Goal: Task Accomplishment & Management: Manage account settings

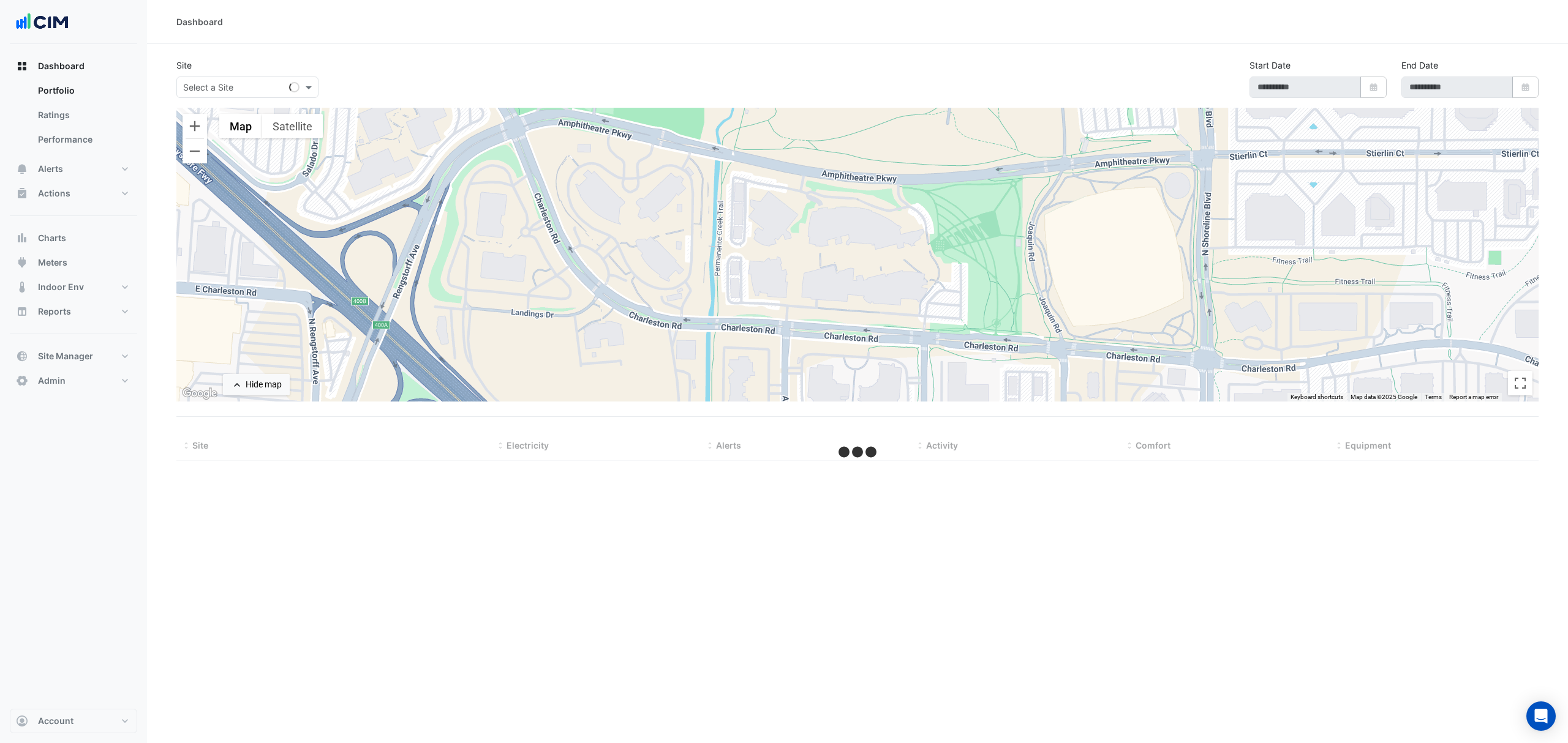
select select "***"
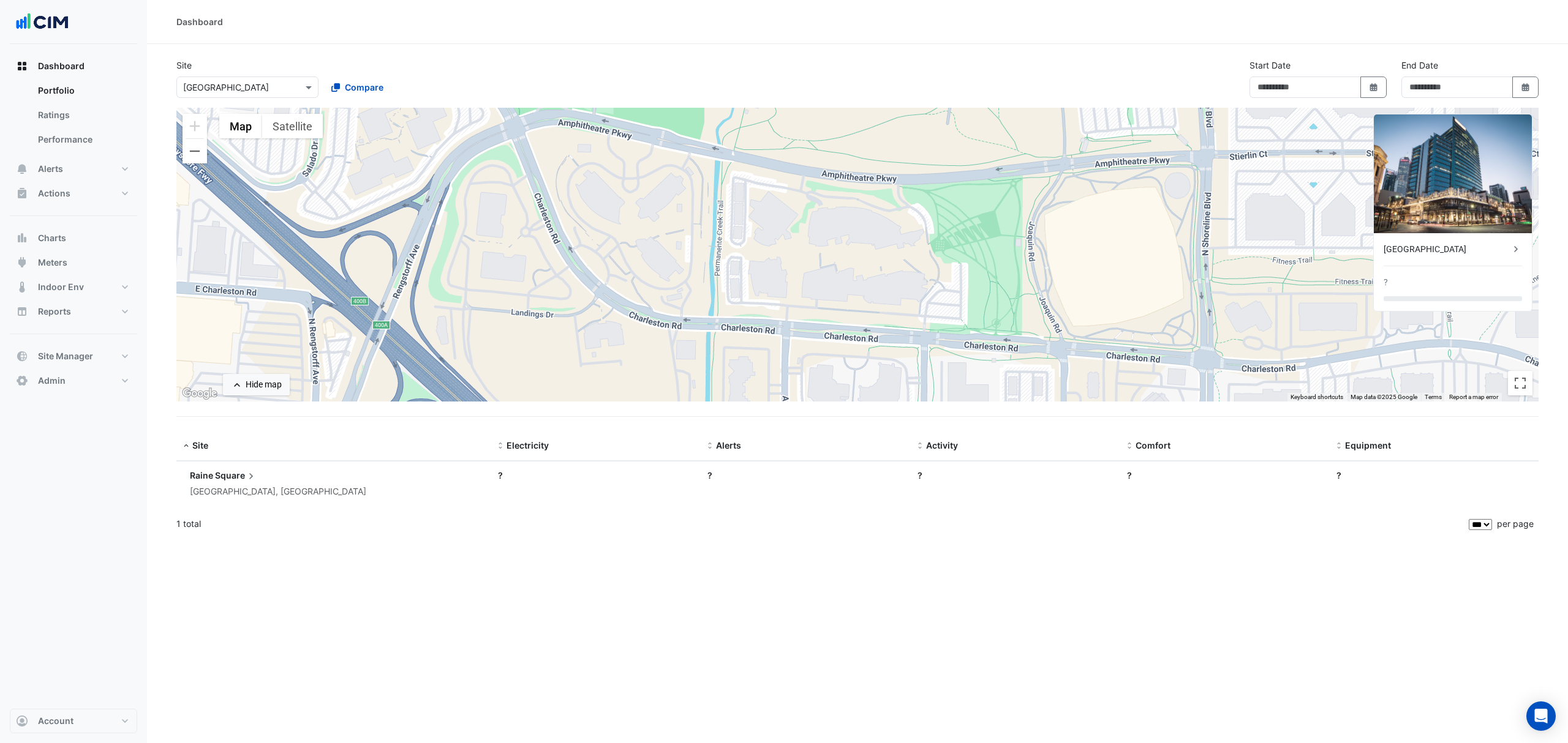
type input "**********"
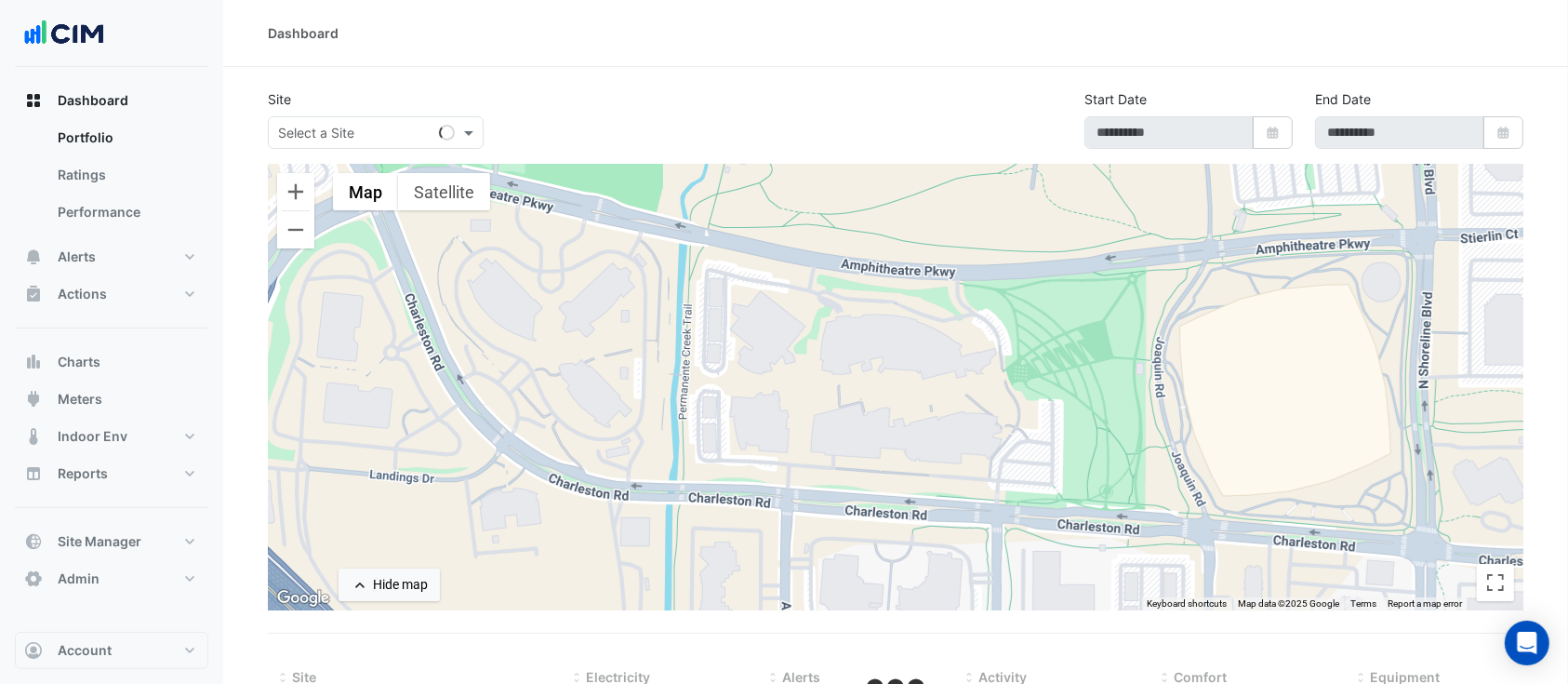
select select "***"
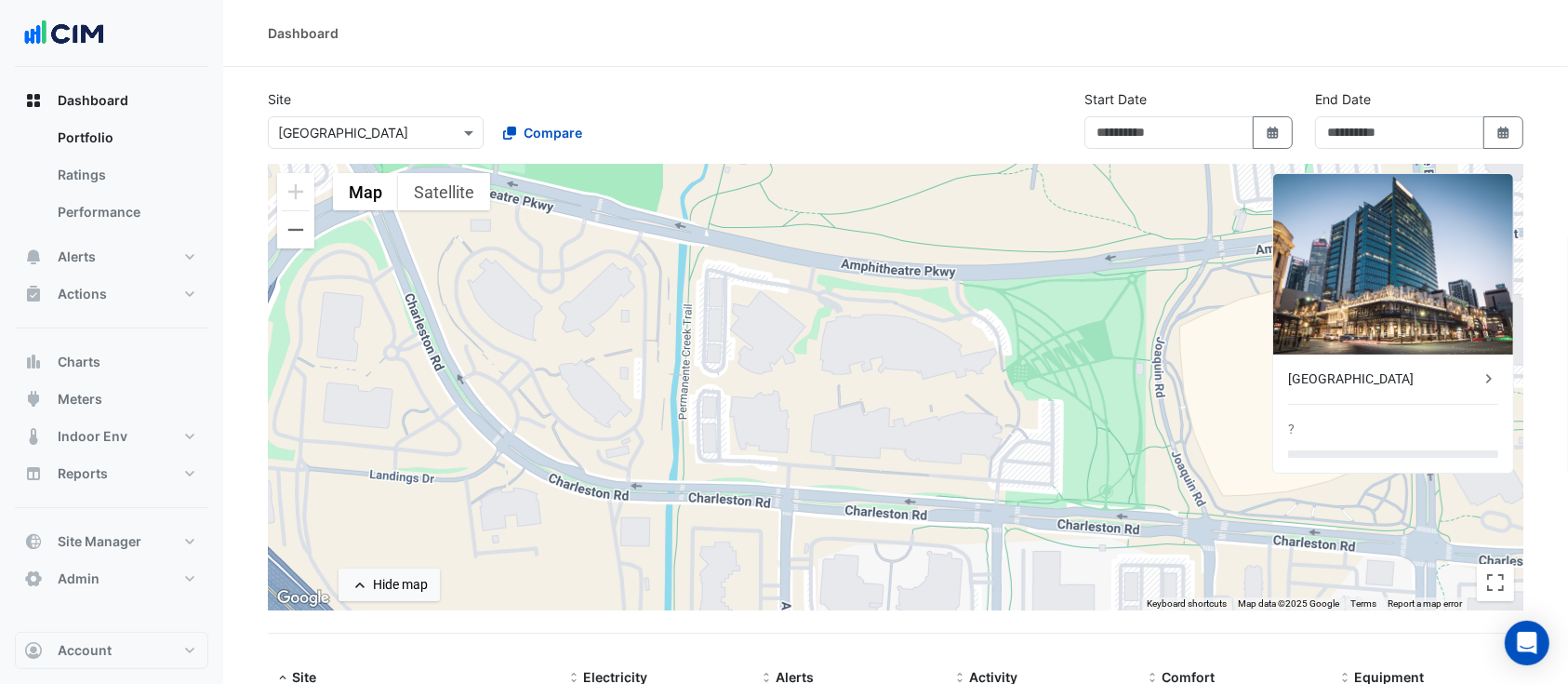
type input "**********"
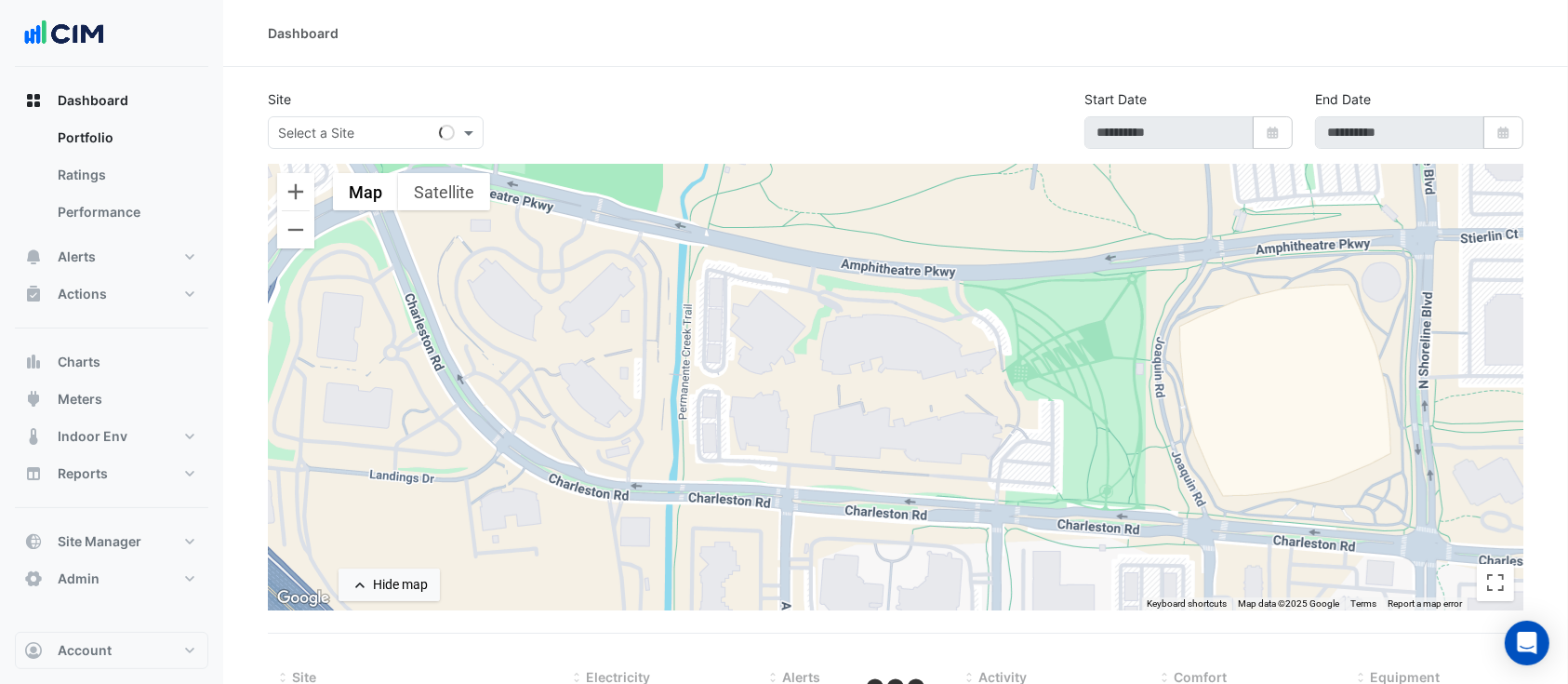
select select "***"
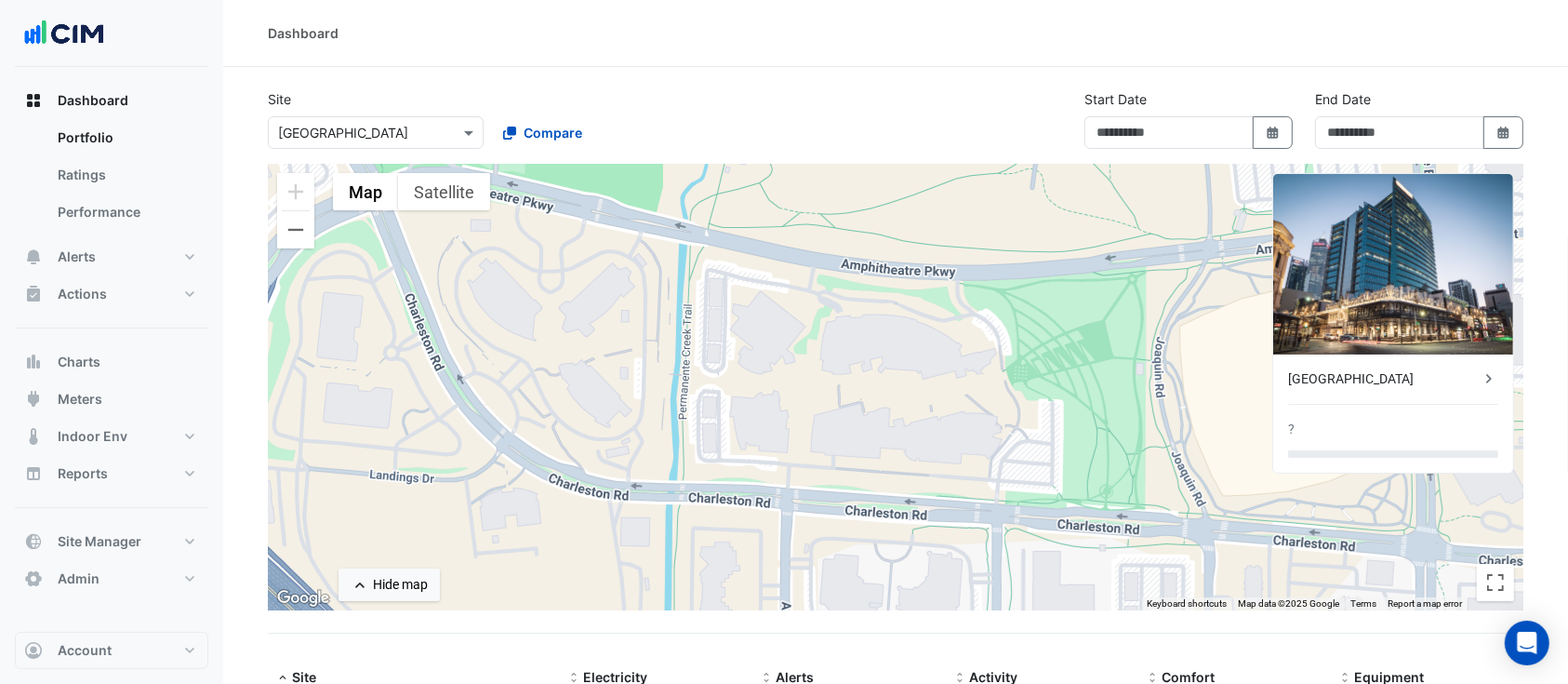
type input "**********"
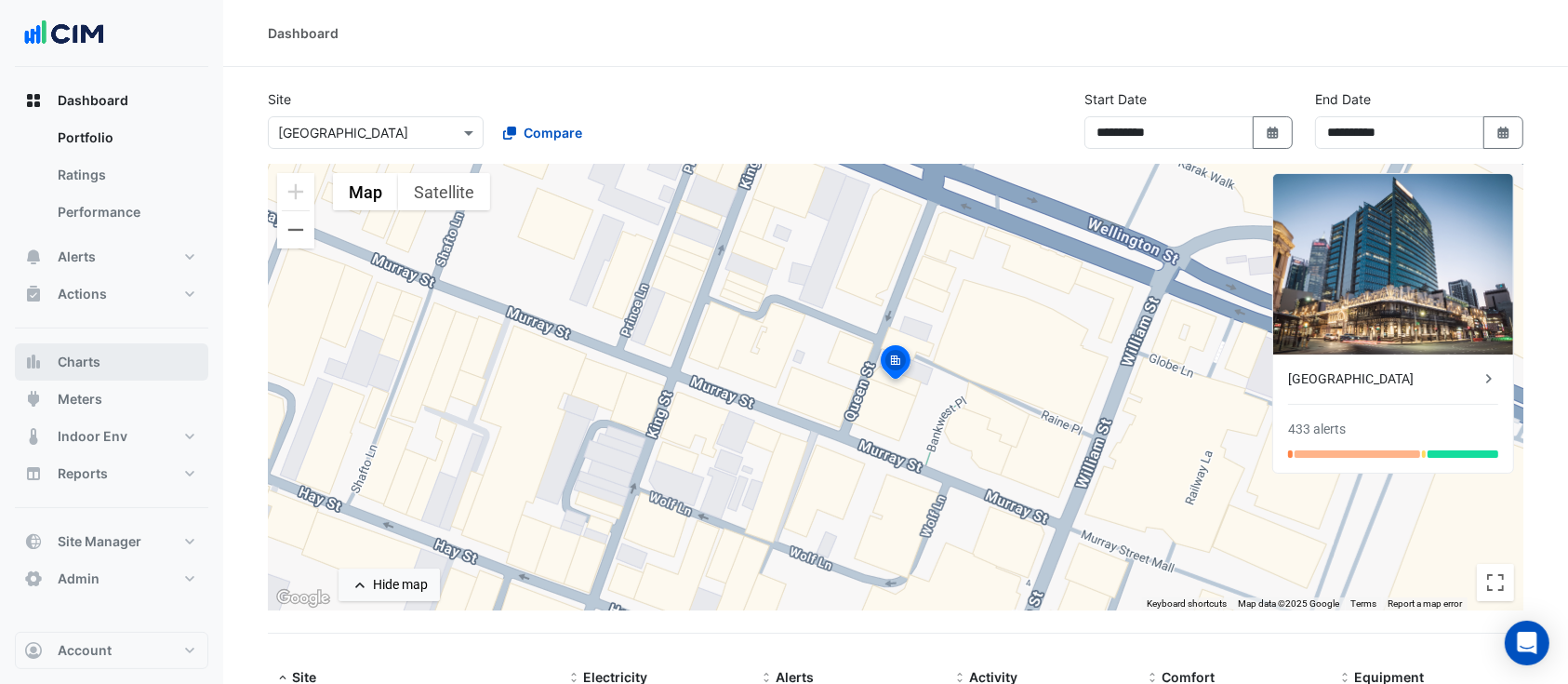
click at [106, 357] on button "Charts" at bounding box center [111, 362] width 193 height 37
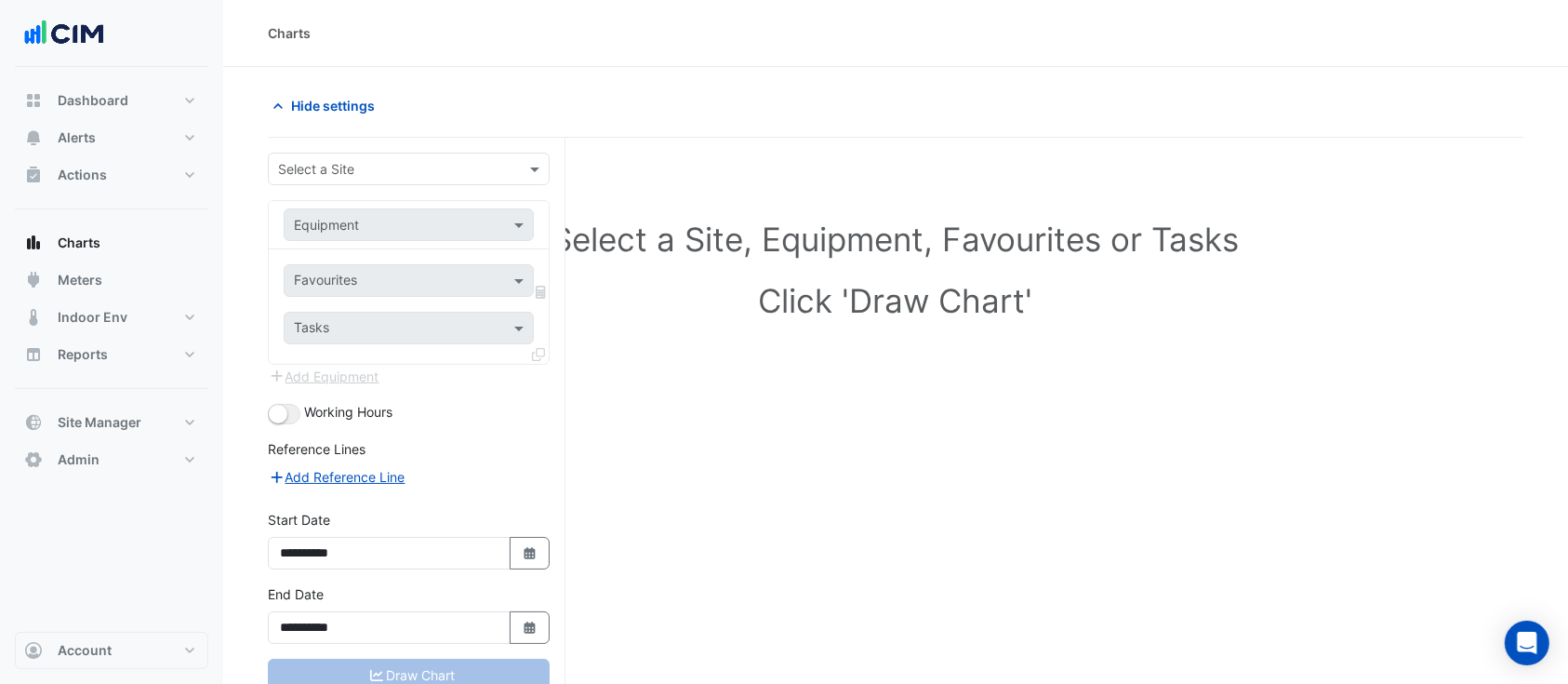
click at [365, 170] on input "text" at bounding box center [390, 169] width 224 height 20
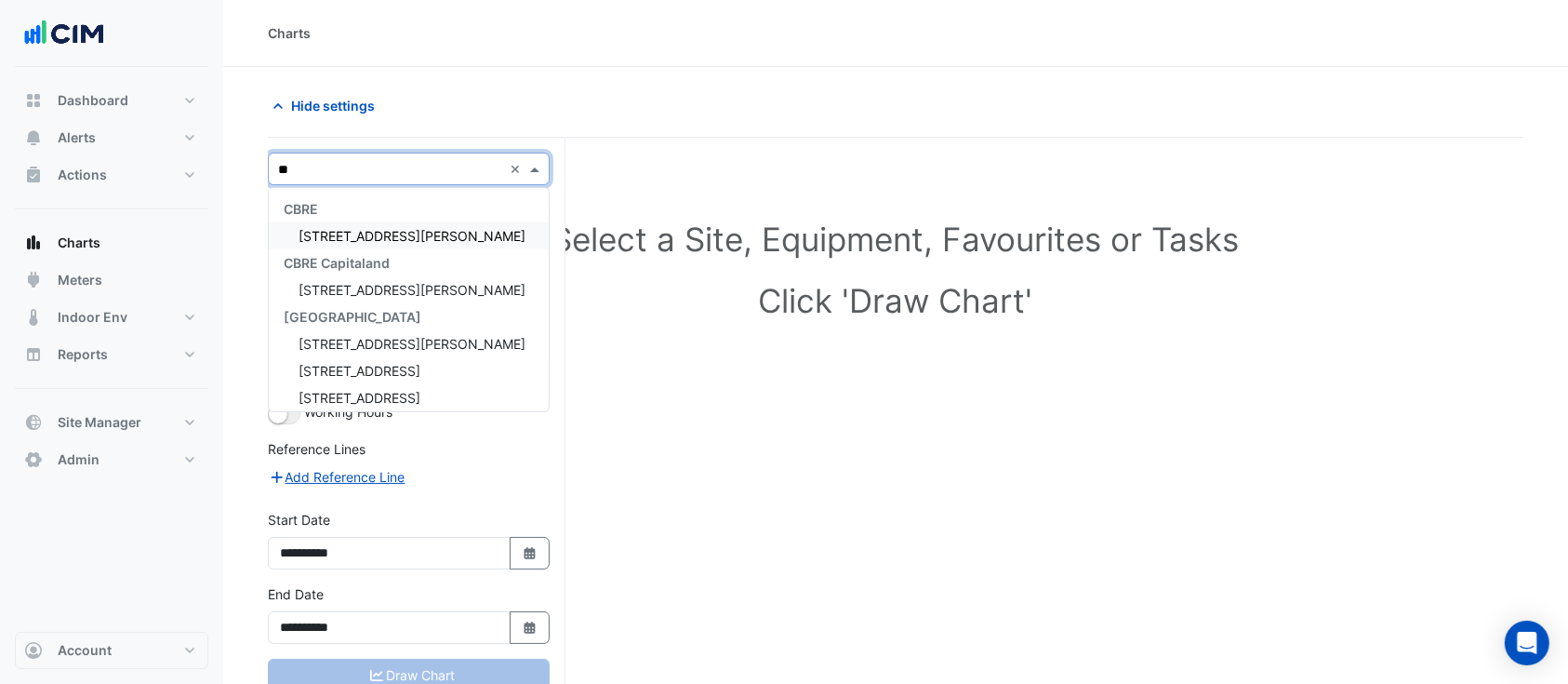
type input "***"
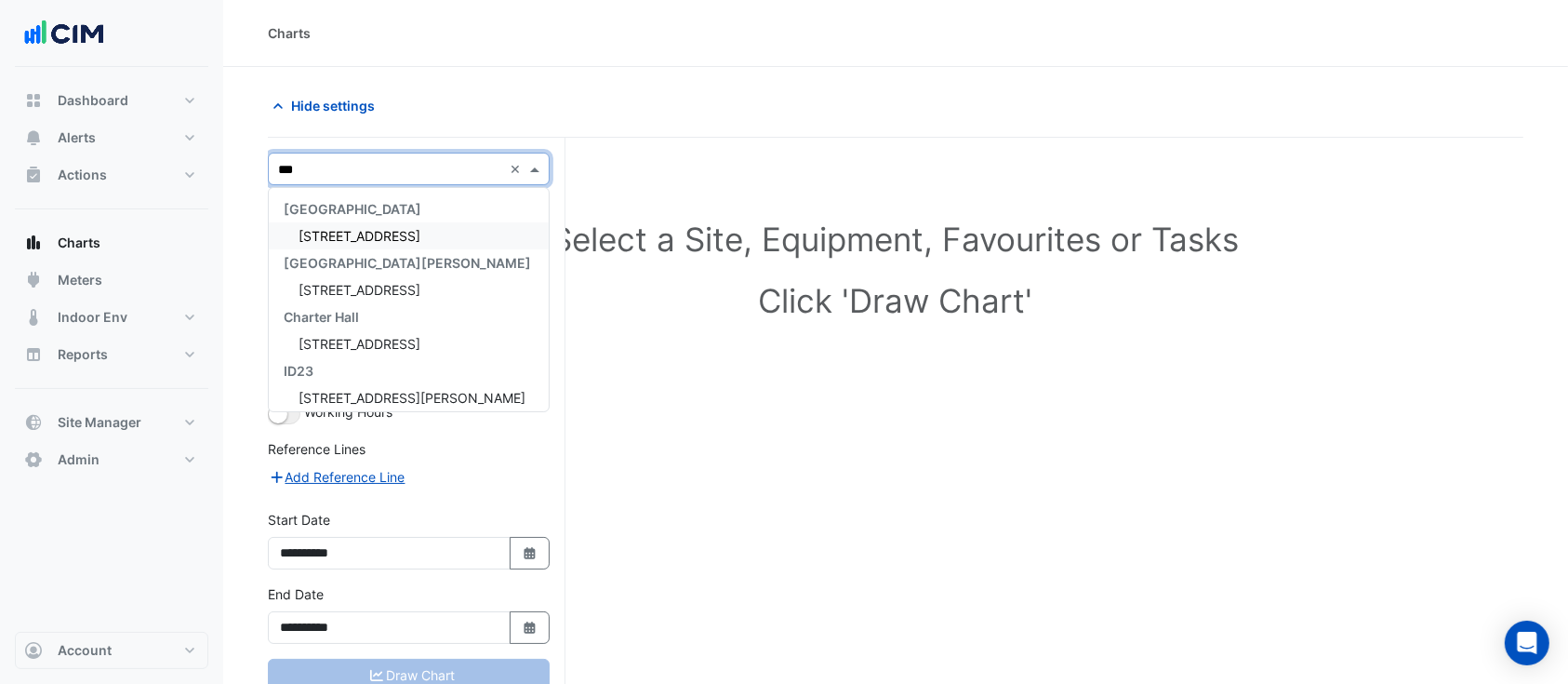
click at [375, 234] on span "121 Exhibition Street" at bounding box center [359, 235] width 122 height 16
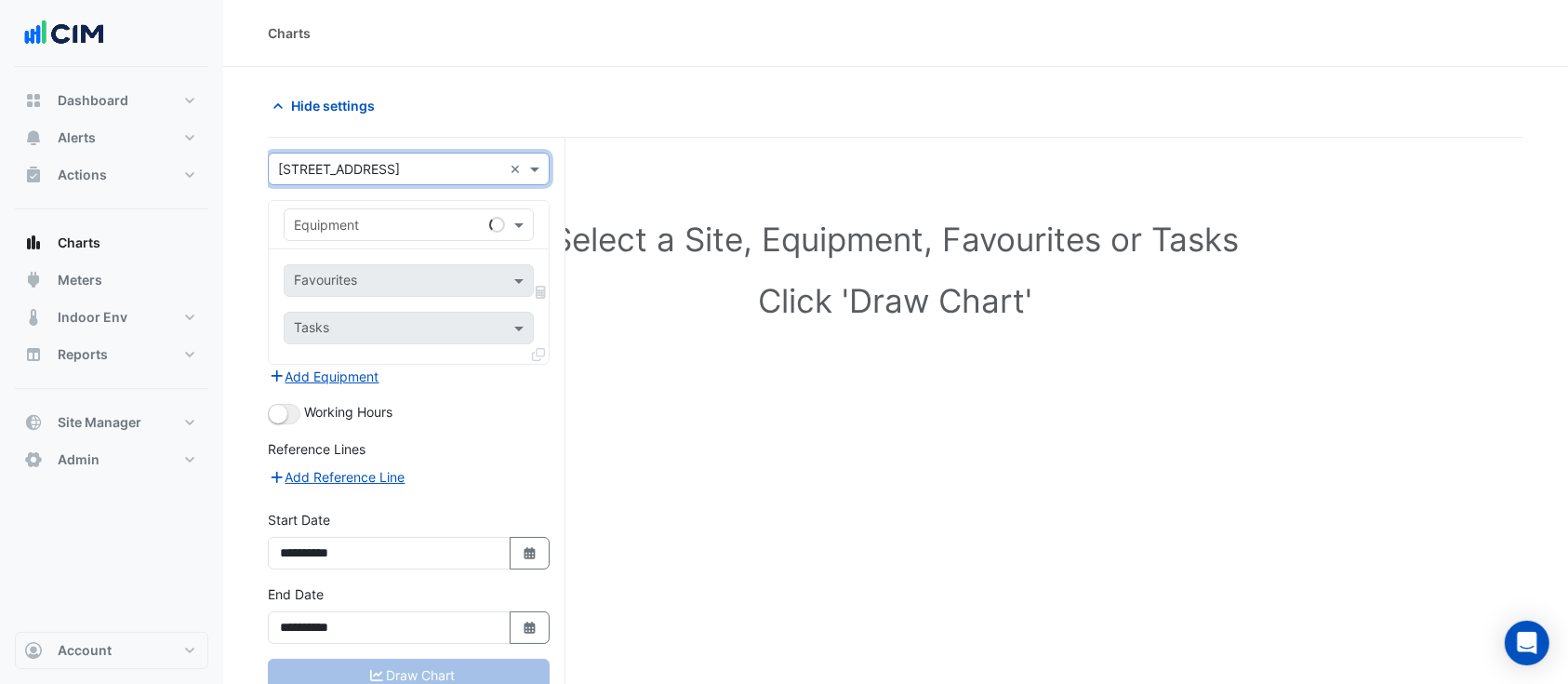
click at [355, 227] on input "text" at bounding box center [390, 225] width 192 height 20
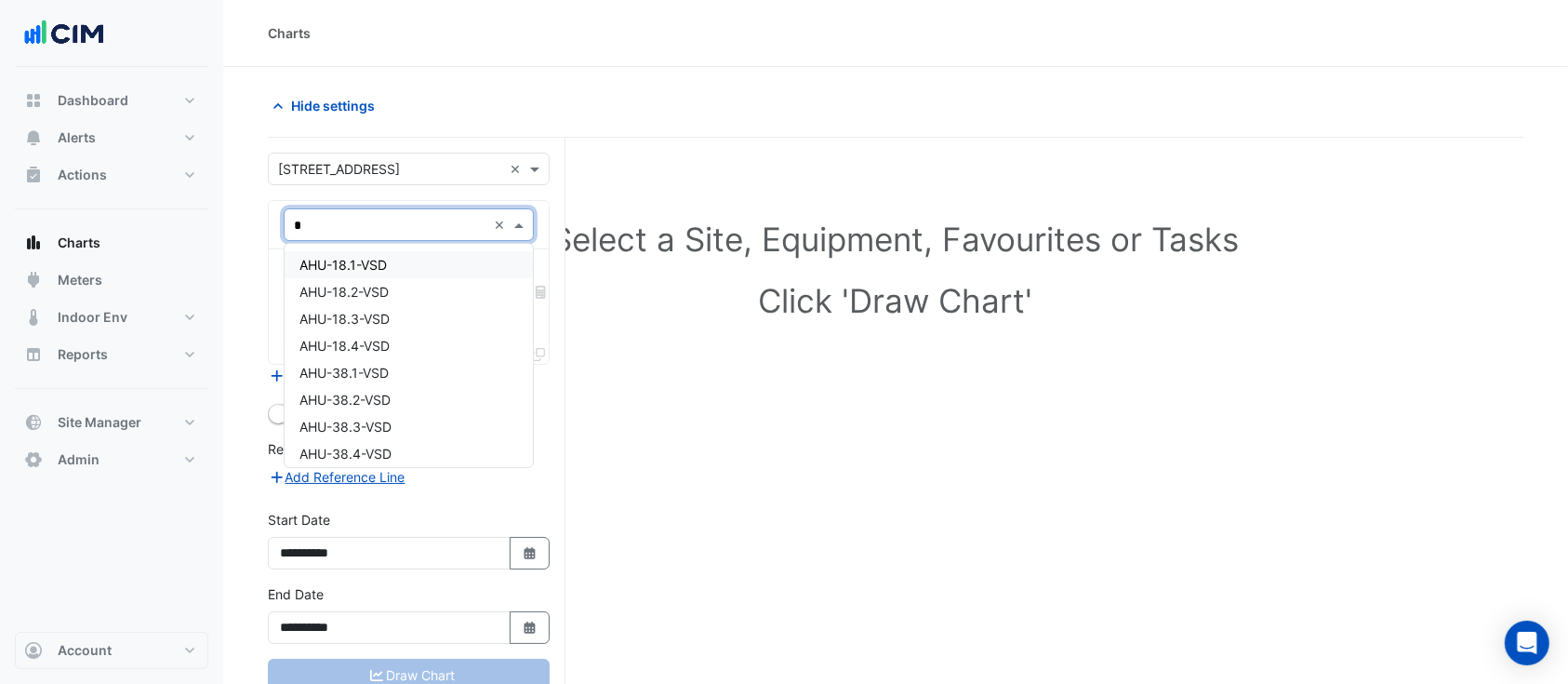
type input "**"
click at [378, 341] on div "VAV-07-01" at bounding box center [409, 348] width 248 height 27
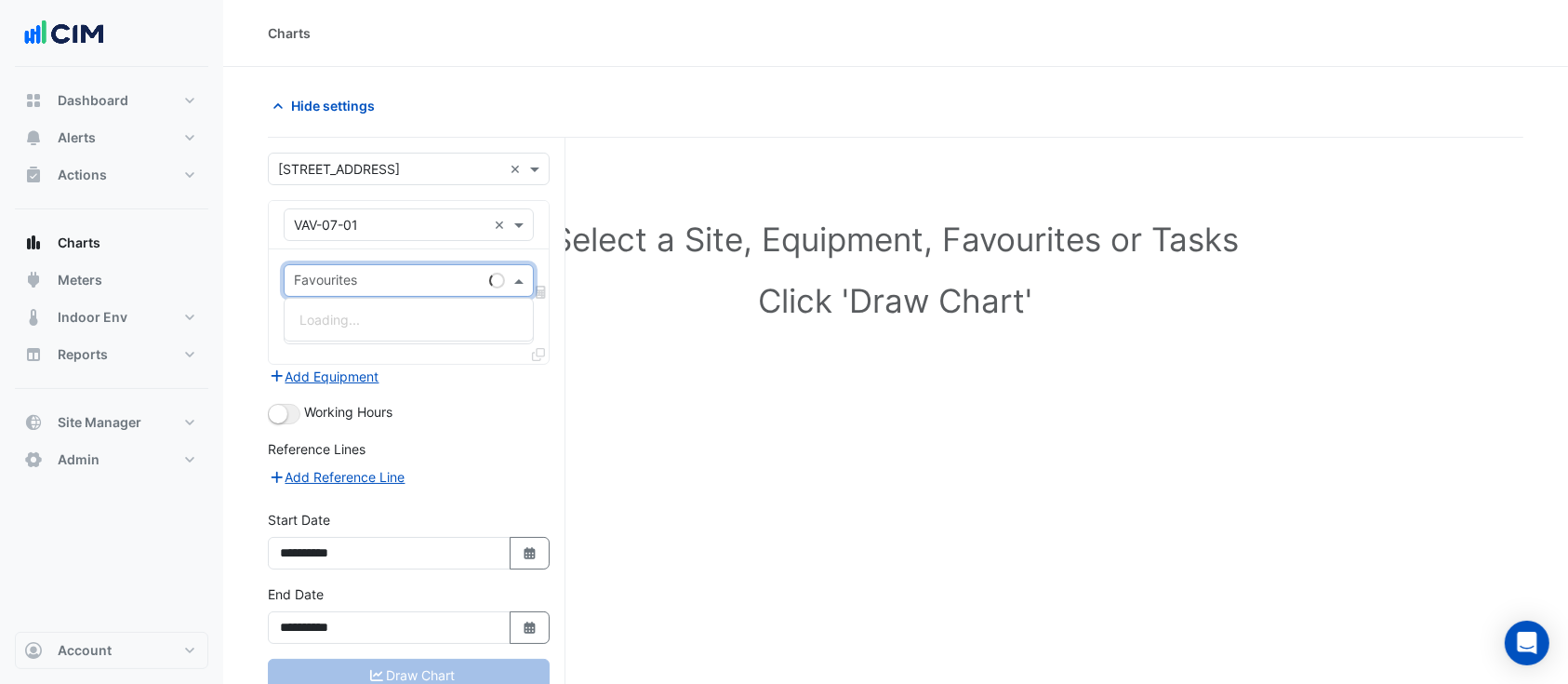
click at [384, 286] on input "text" at bounding box center [387, 282] width 187 height 20
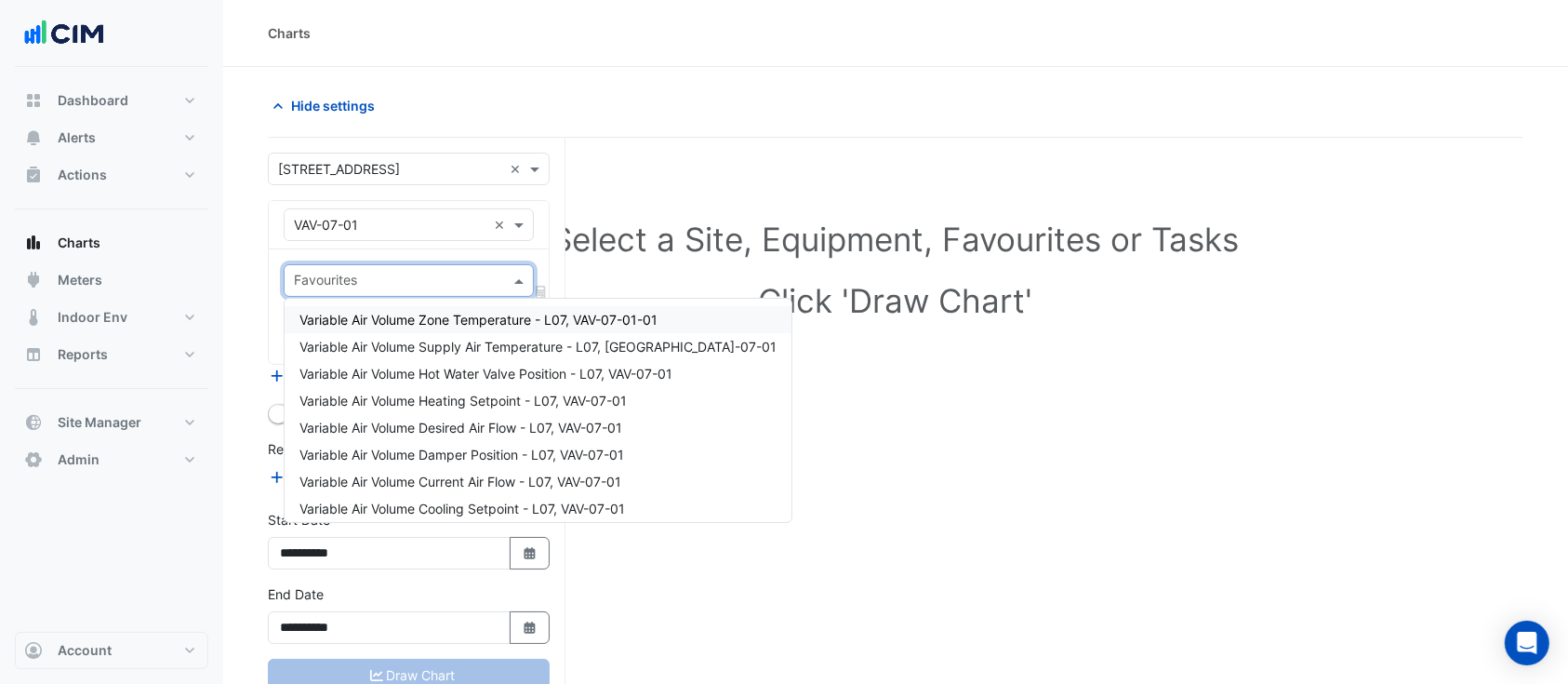
type input "*"
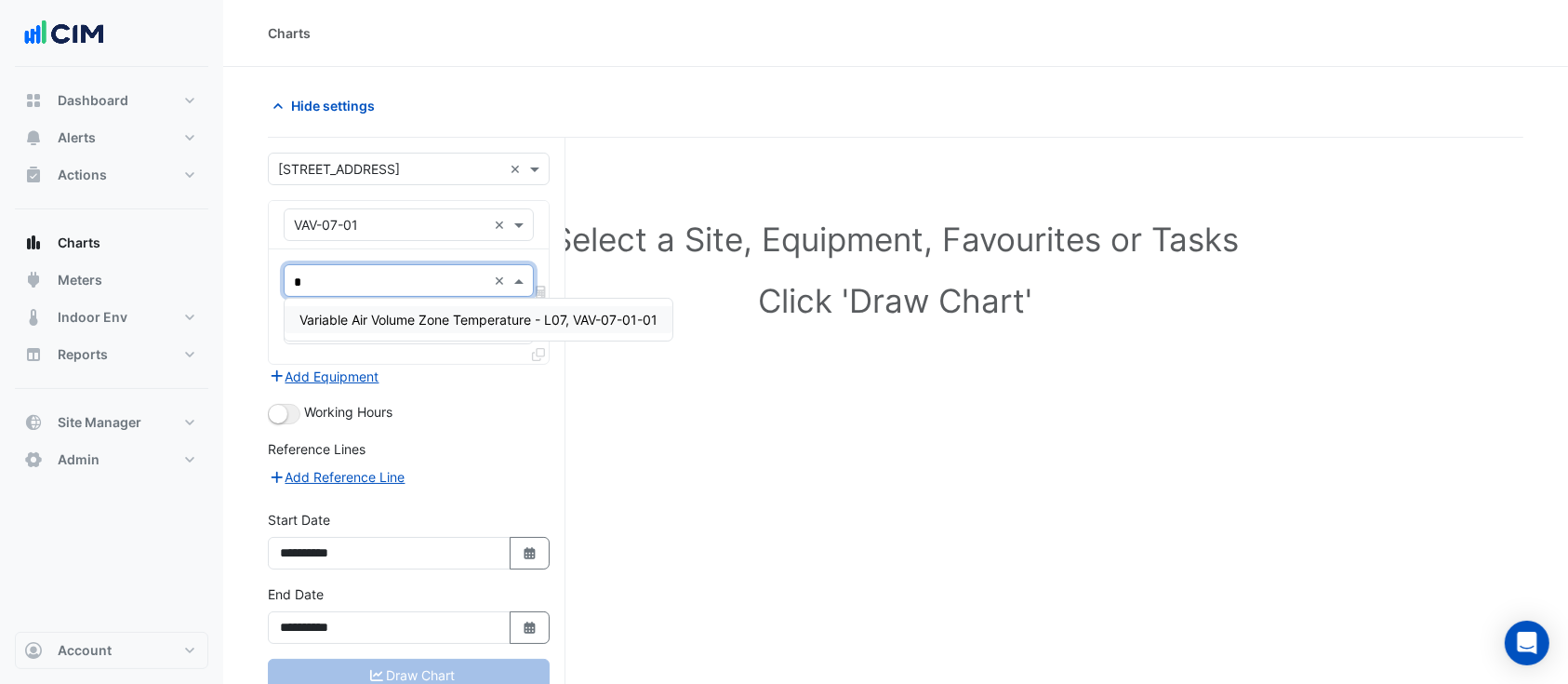
click at [400, 324] on span "Variable Air Volume Zone Temperature - L07, VAV-07-01-01" at bounding box center [479, 319] width 358 height 16
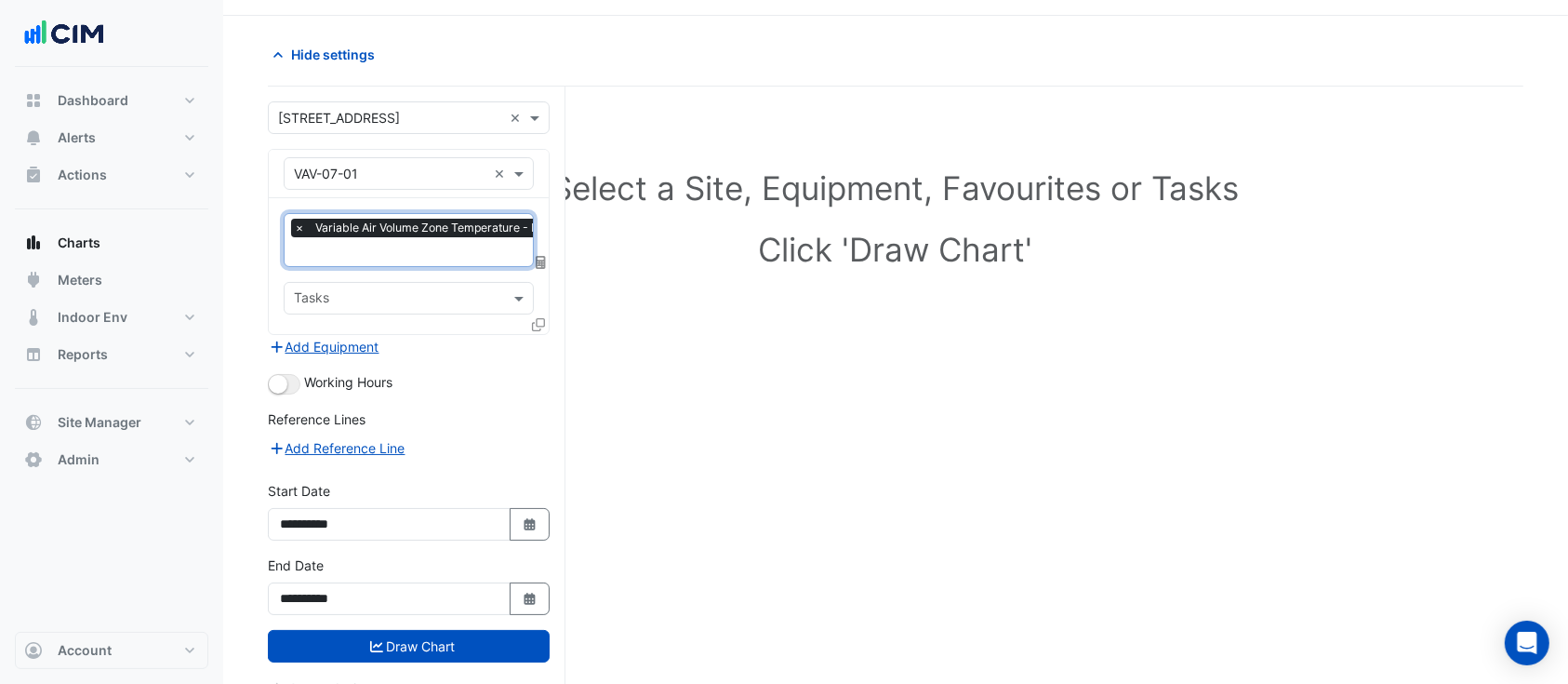
scroll to position [75, 0]
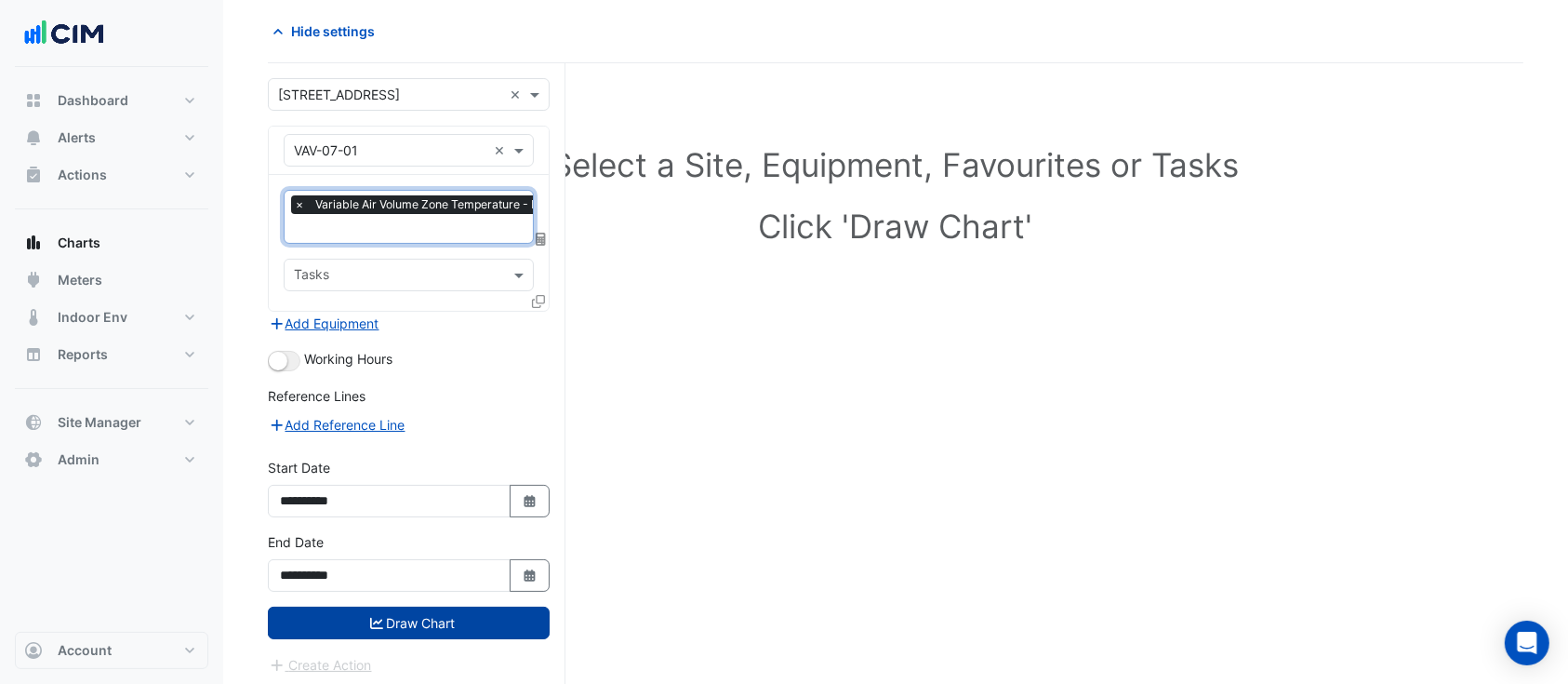
click at [469, 617] on button "Draw Chart" at bounding box center [409, 622] width 282 height 33
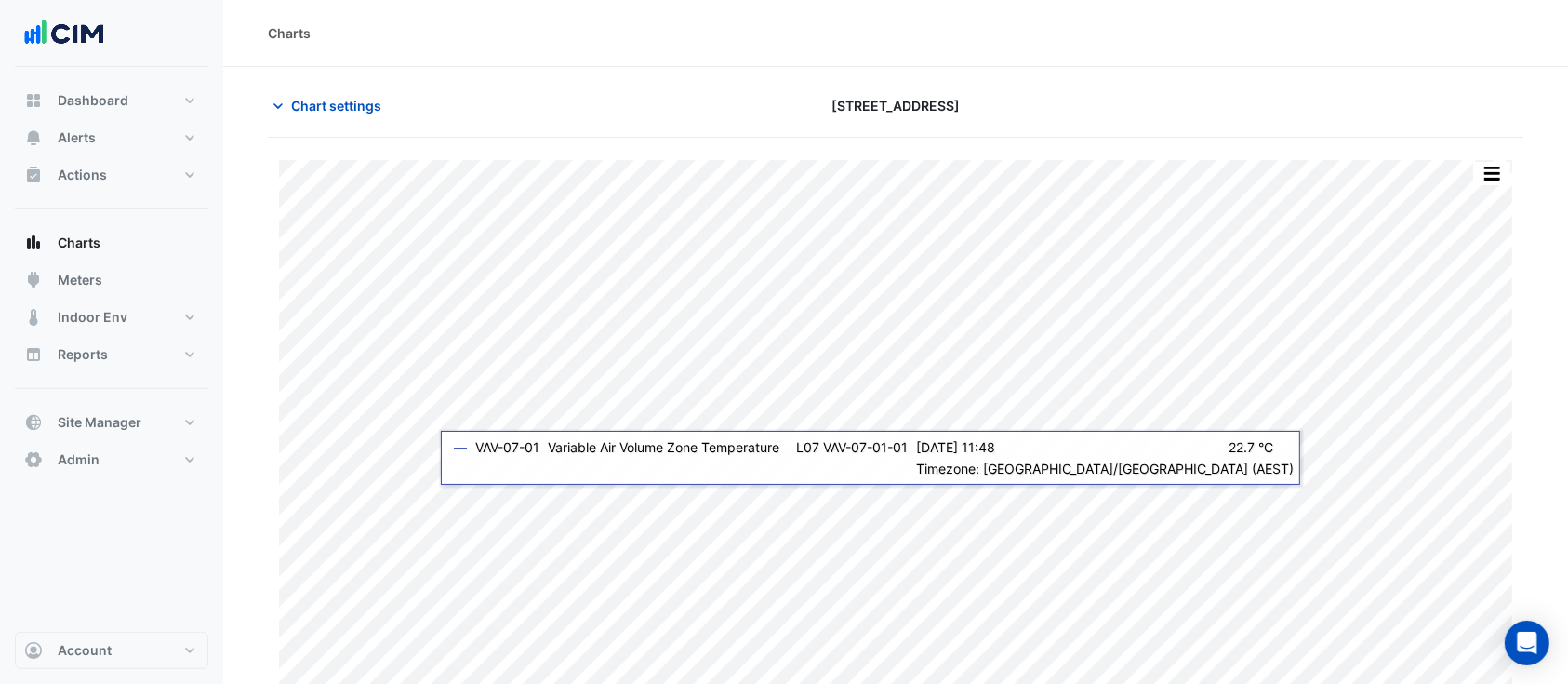
scroll to position [75, 0]
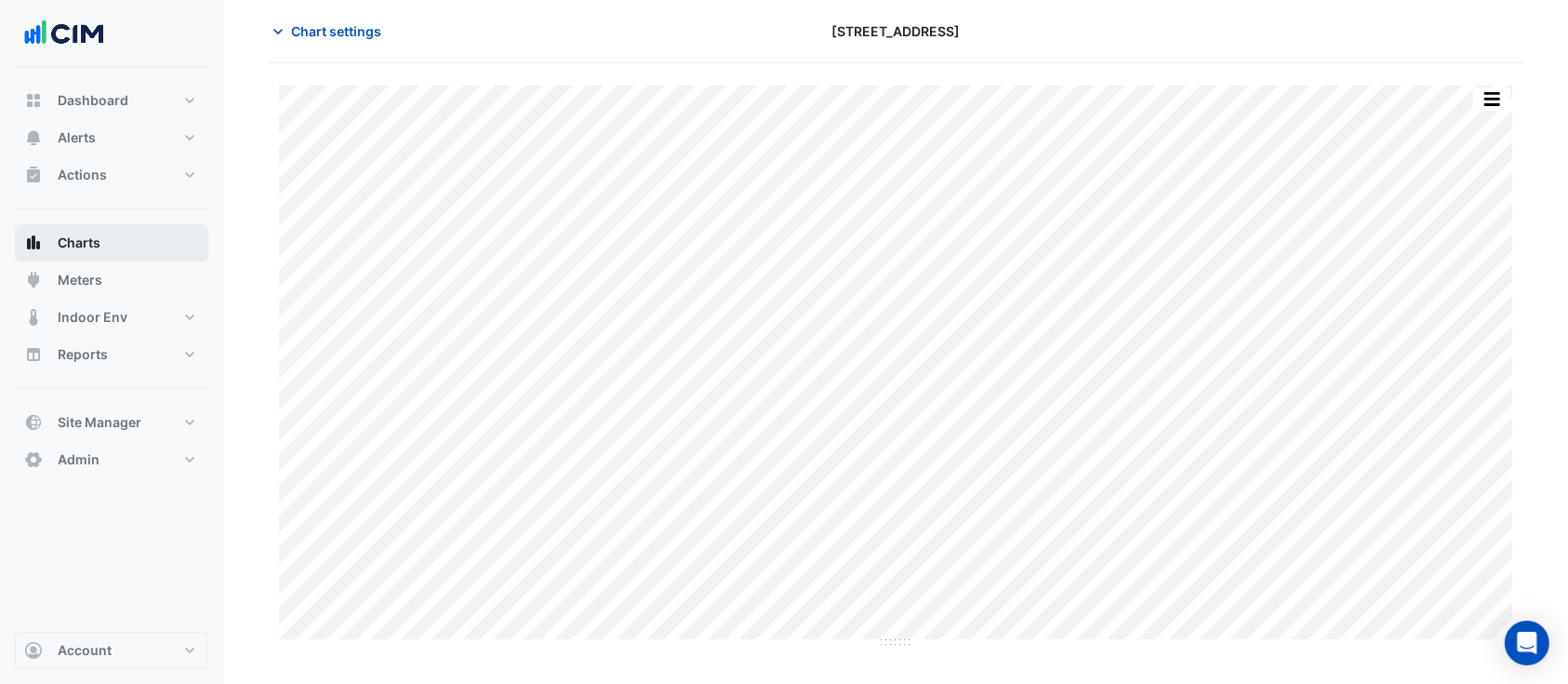
click at [120, 242] on button "Charts" at bounding box center [111, 243] width 193 height 37
click at [88, 241] on span "Charts" at bounding box center [79, 243] width 43 height 19
click at [67, 234] on span "Charts" at bounding box center [79, 243] width 43 height 19
click at [316, 28] on span "Chart settings" at bounding box center [336, 31] width 90 height 20
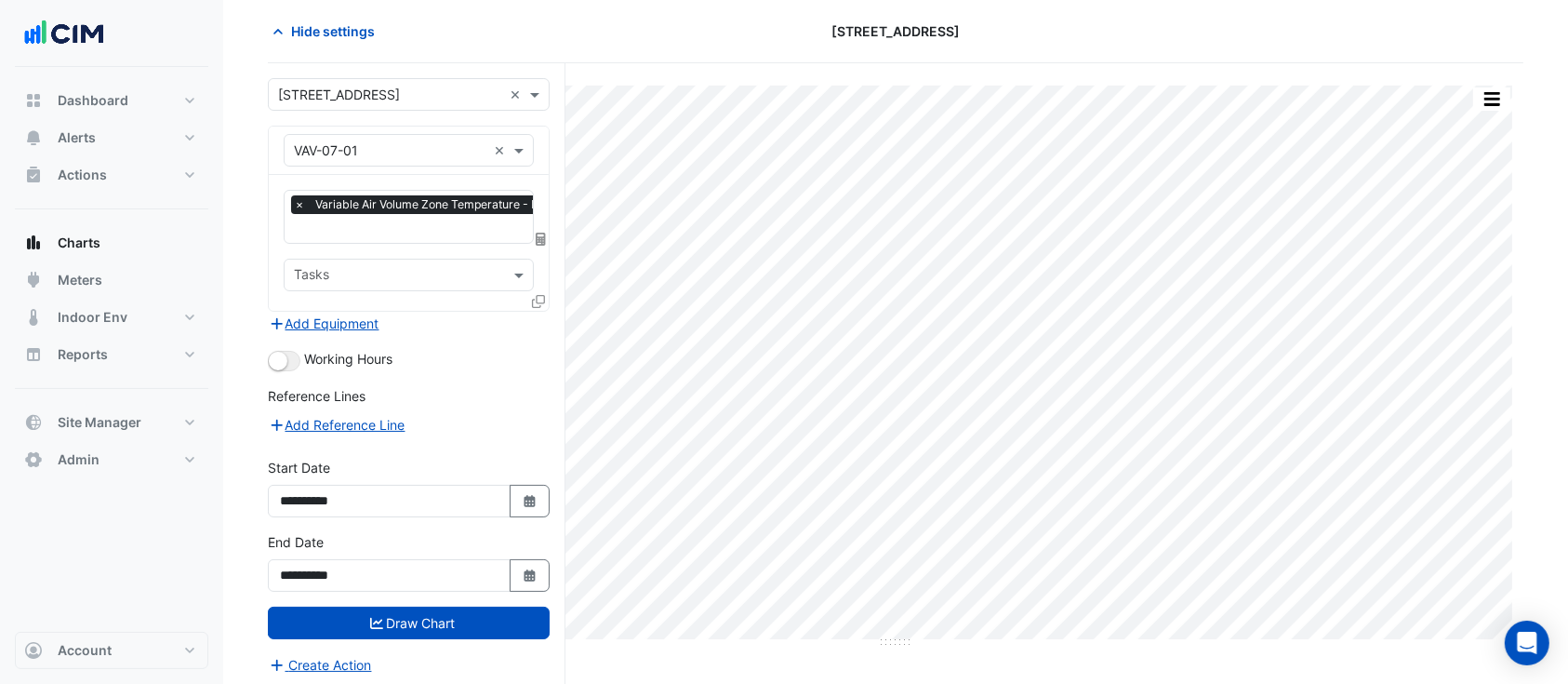
click at [374, 94] on input "text" at bounding box center [390, 95] width 224 height 20
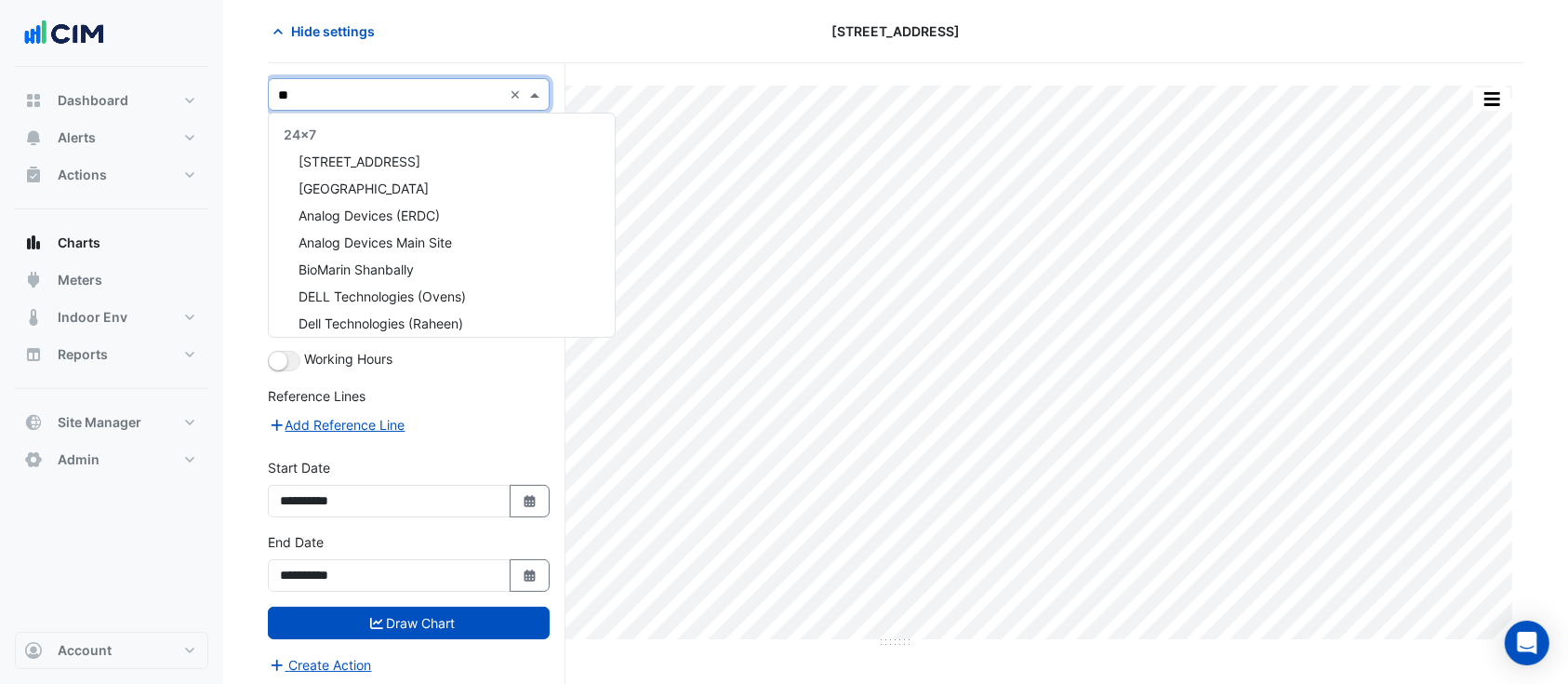
type input "***"
click at [430, 160] on div "[STREET_ADDRESS]" at bounding box center [409, 161] width 280 height 27
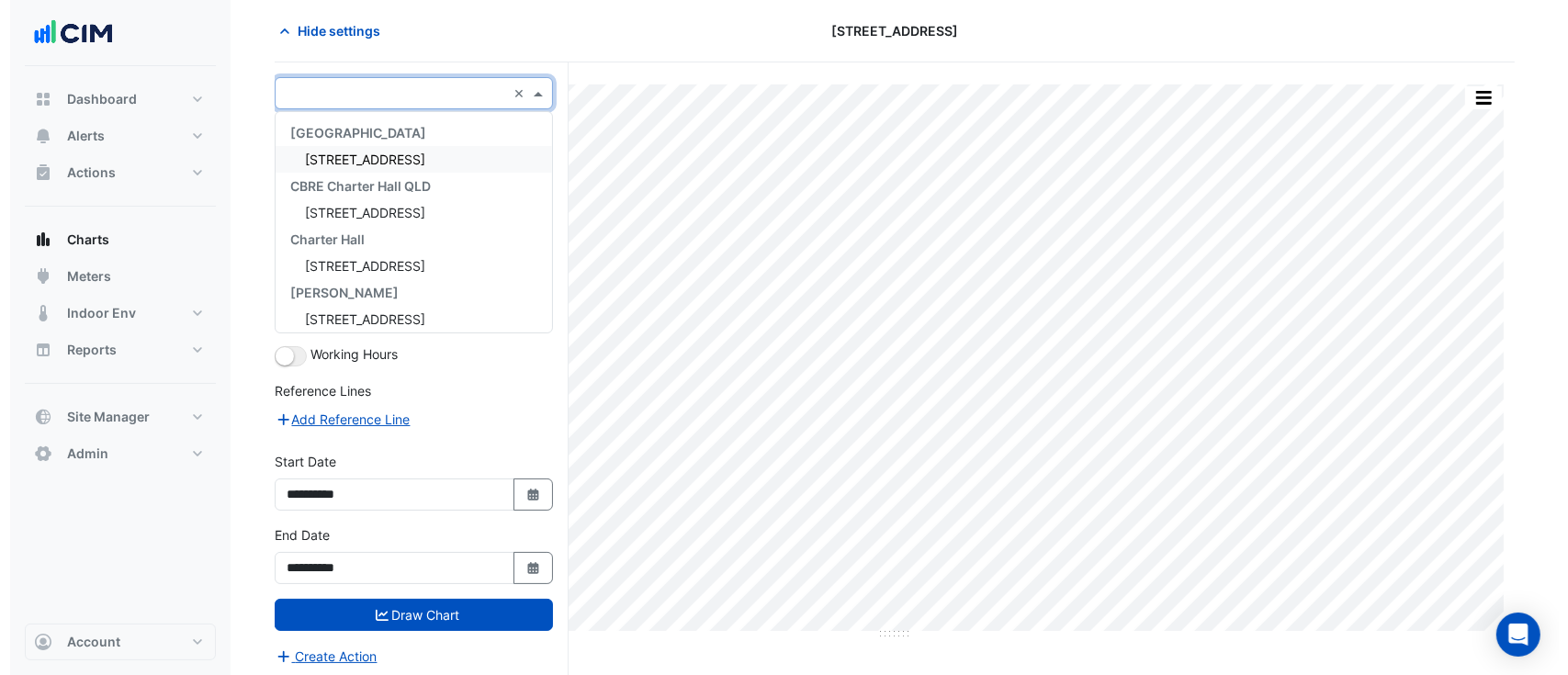
scroll to position [69, 0]
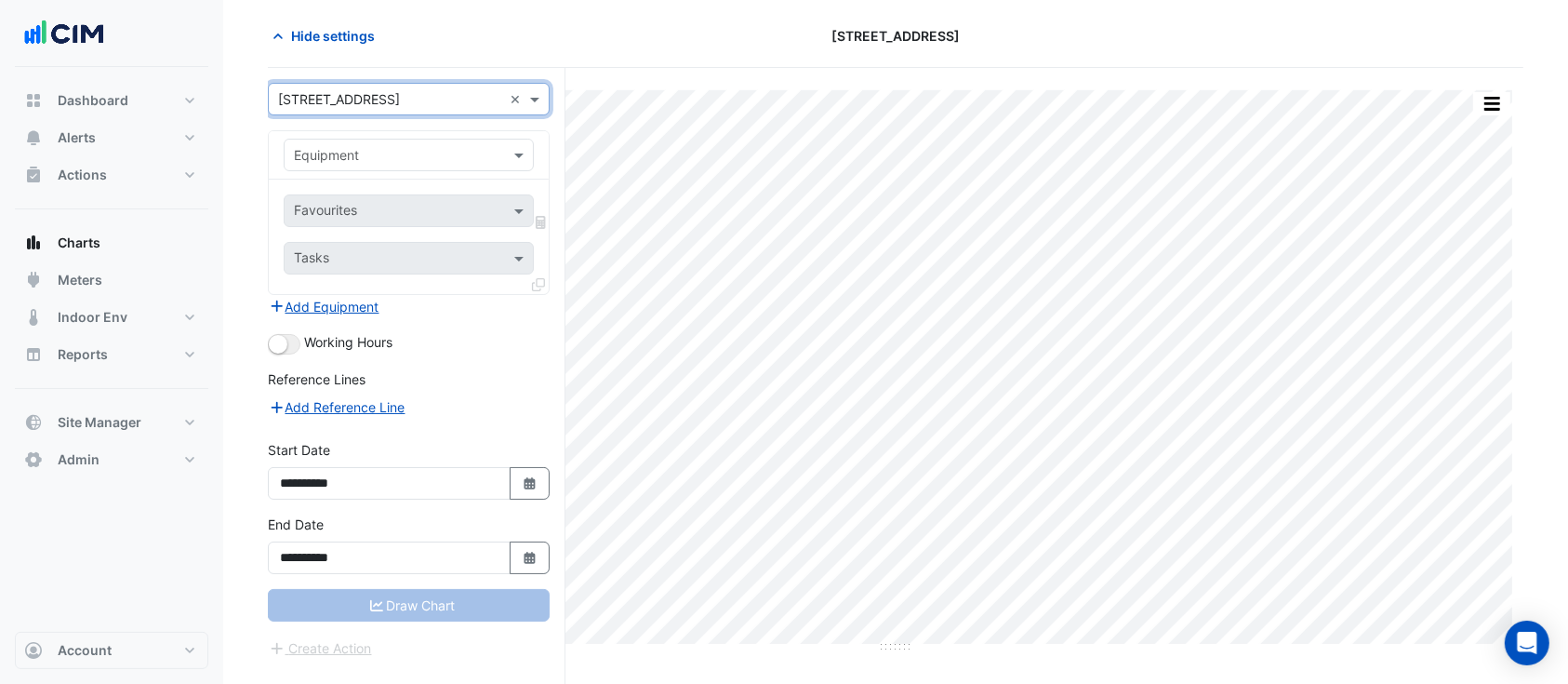
click at [367, 165] on div "Equipment" at bounding box center [409, 155] width 250 height 33
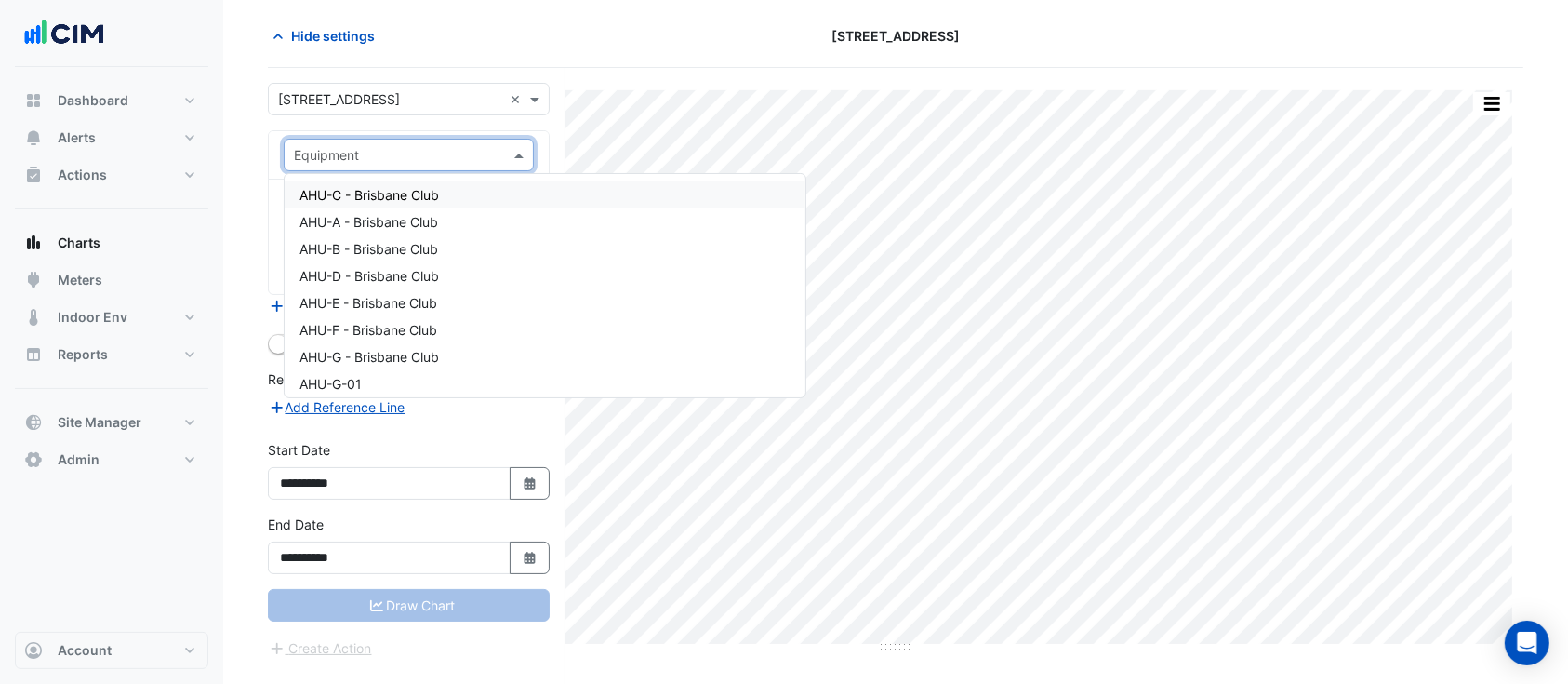
click at [365, 199] on span "AHU-C - Brisbane Club" at bounding box center [369, 194] width 140 height 16
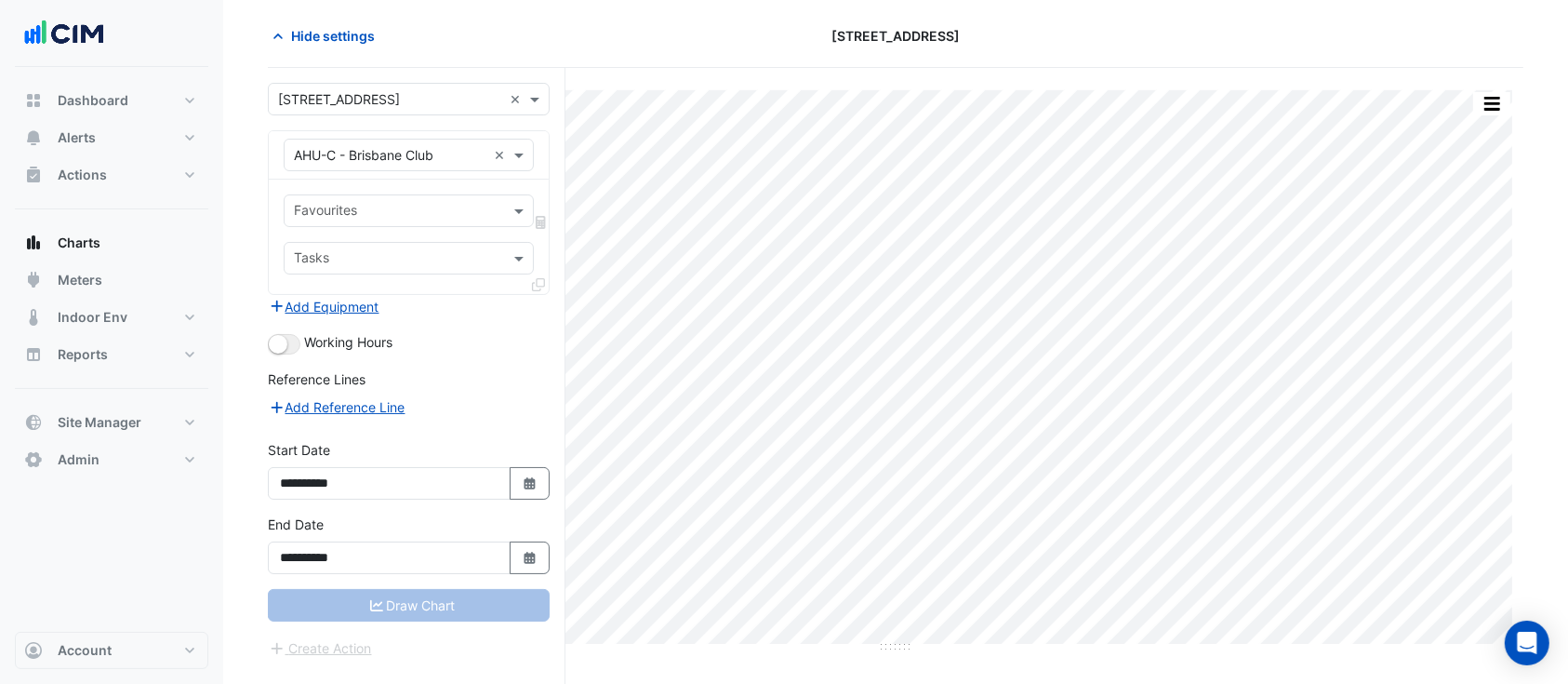
drag, startPoint x: 420, startPoint y: 188, endPoint x: 430, endPoint y: 209, distance: 23.3
click at [420, 190] on div "Favourites Tasks" at bounding box center [409, 236] width 280 height 115
click at [430, 216] on input "text" at bounding box center [397, 212] width 208 height 20
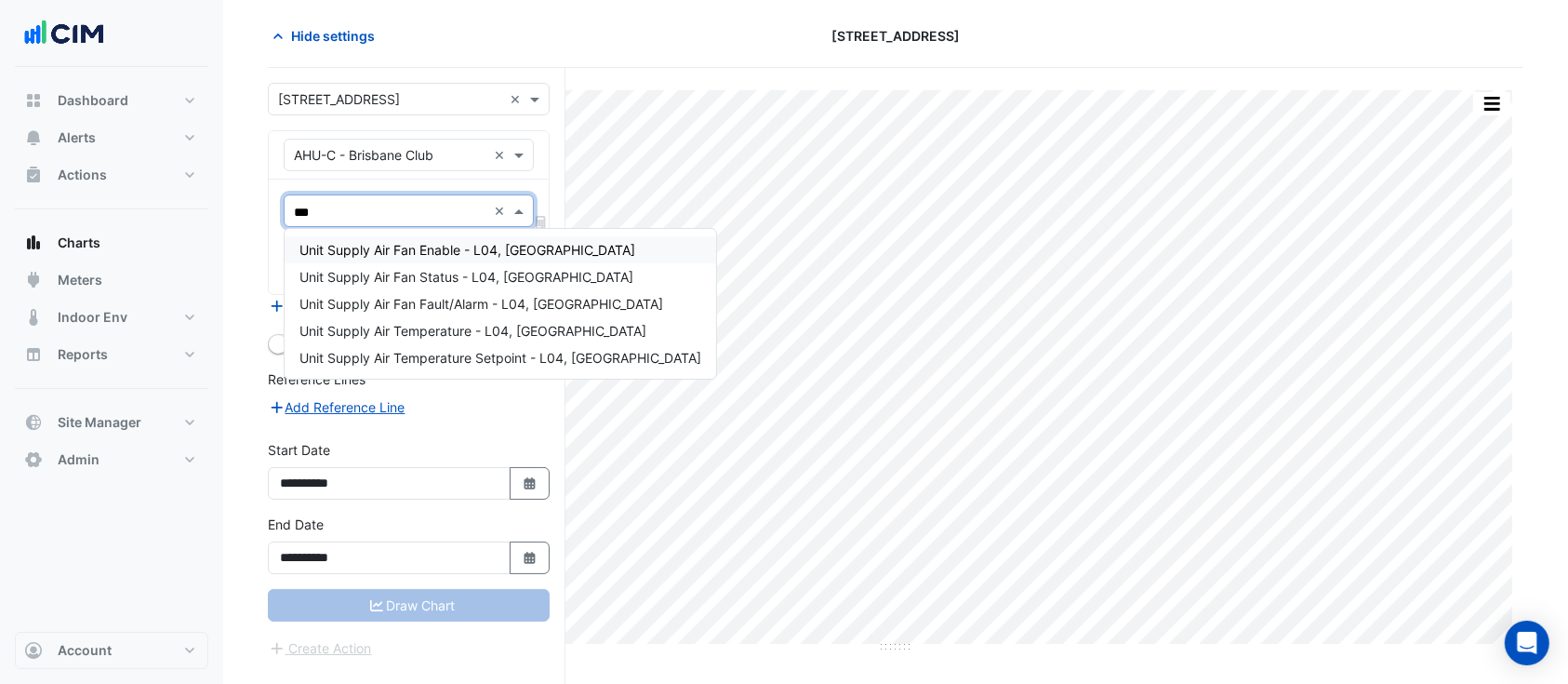
type input "****"
click at [461, 277] on span "Unit Supply Air Fan Status - L04, Edinburgh Room" at bounding box center [466, 276] width 334 height 16
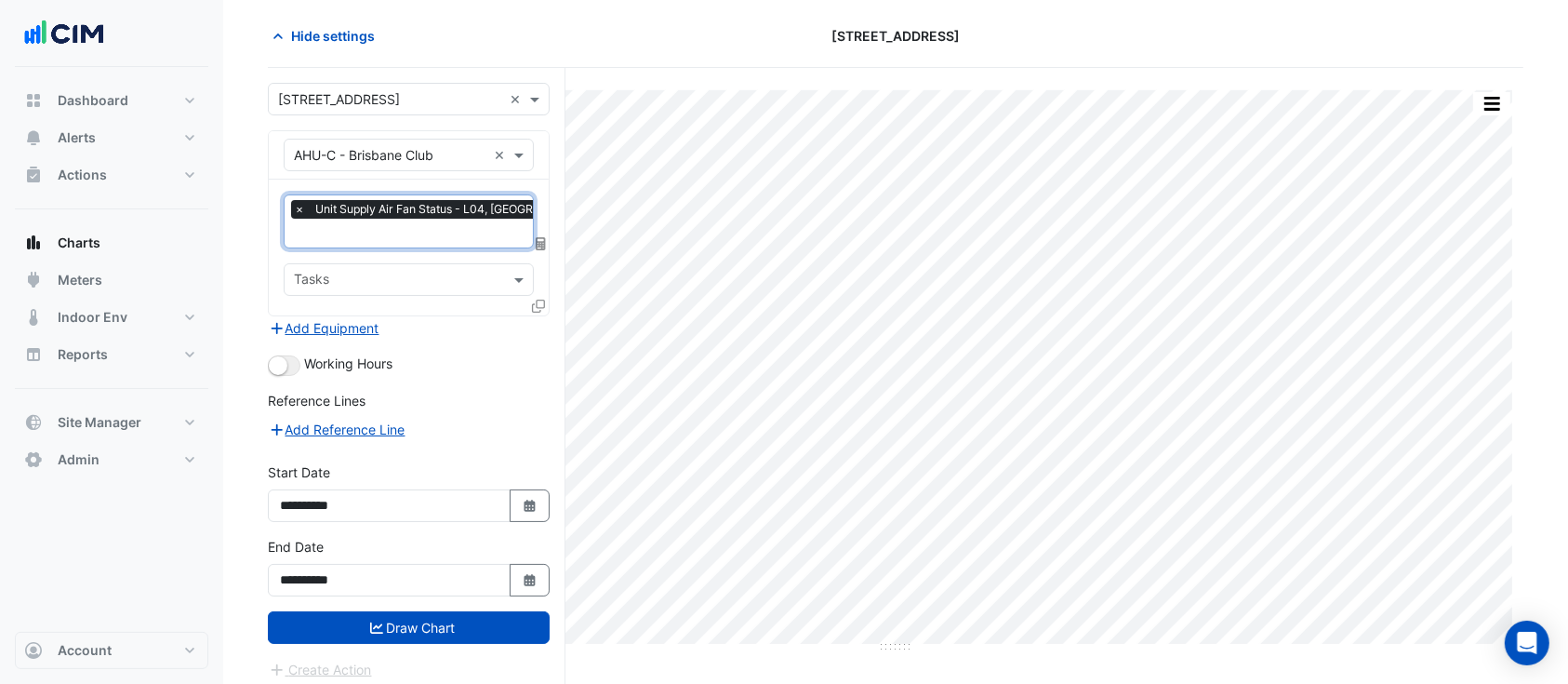
click at [538, 304] on icon at bounding box center [538, 306] width 13 height 13
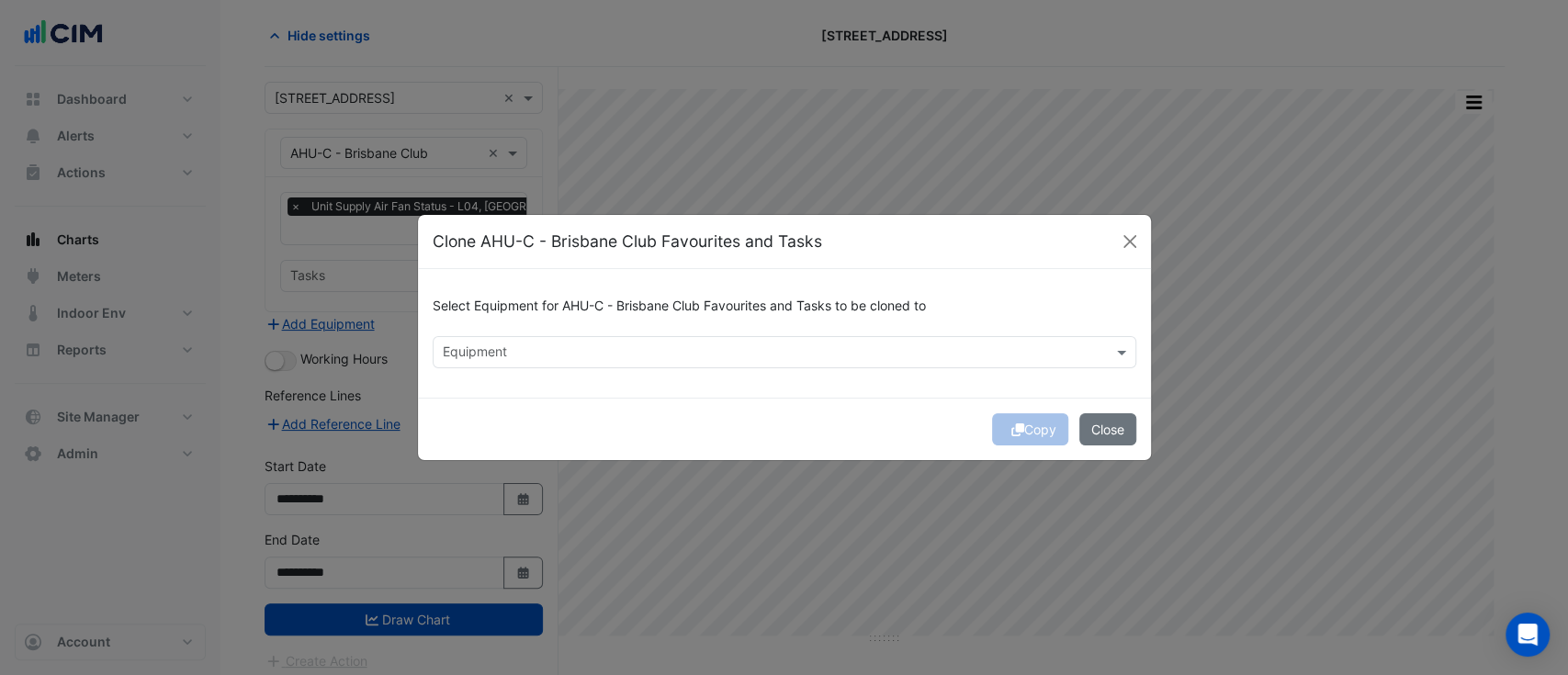
click at [541, 349] on input "text" at bounding box center [773, 354] width 662 height 19
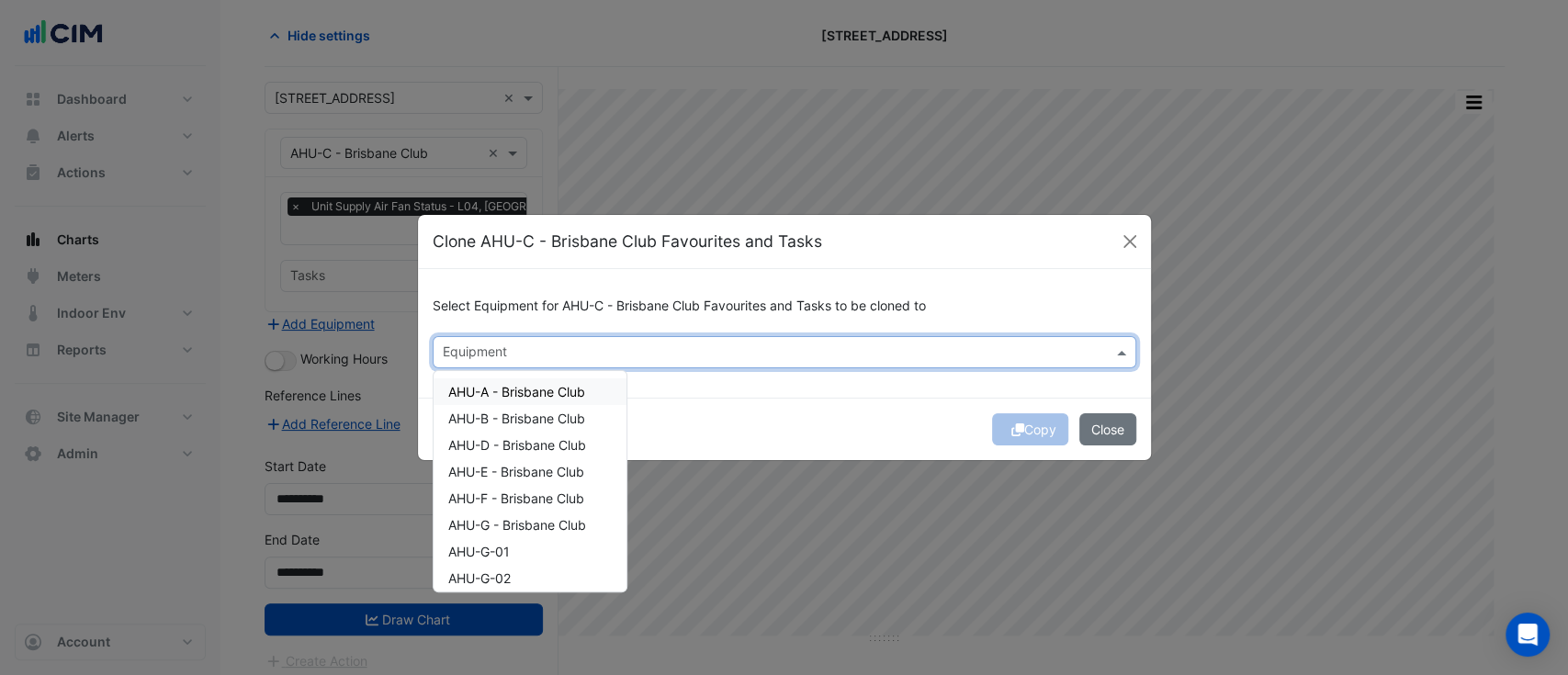
drag, startPoint x: 542, startPoint y: 393, endPoint x: 556, endPoint y: 432, distance: 41.4
click at [542, 394] on span "AHU-A - Brisbane Club" at bounding box center [516, 391] width 137 height 16
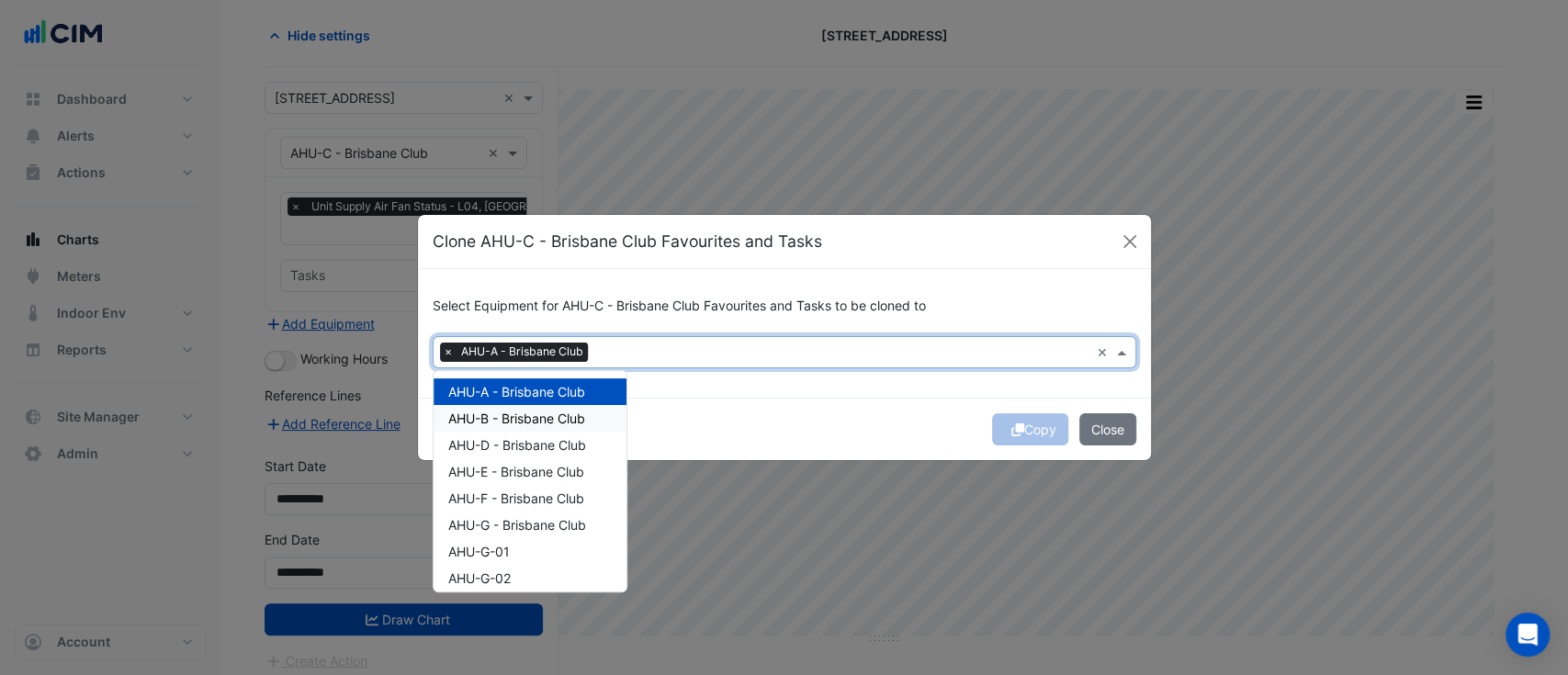
click at [549, 425] on span "AHU-B - Brisbane Club" at bounding box center [516, 418] width 137 height 16
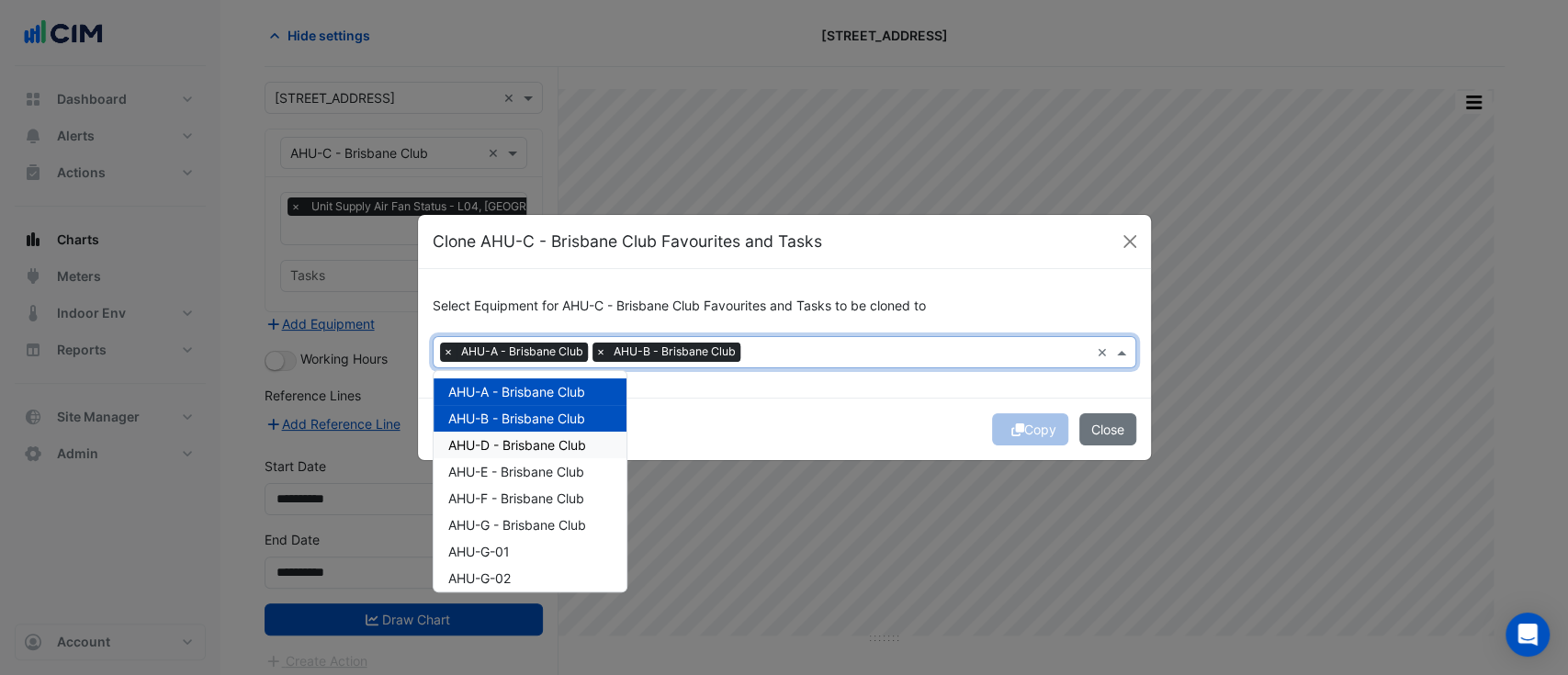
click at [545, 444] on span "AHU-D - Brisbane Club" at bounding box center [517, 445] width 138 height 16
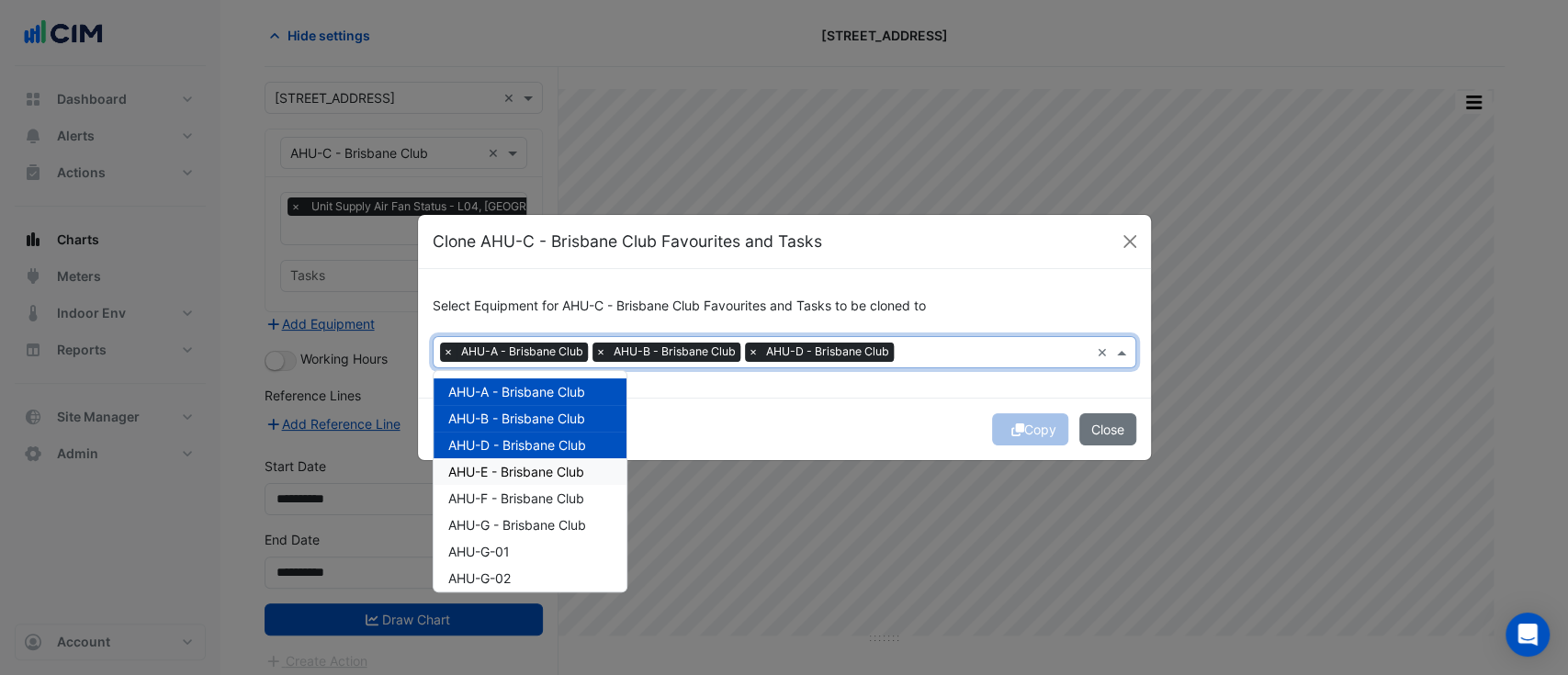
click at [546, 473] on span "AHU-E - Brisbane Club" at bounding box center [516, 471] width 136 height 16
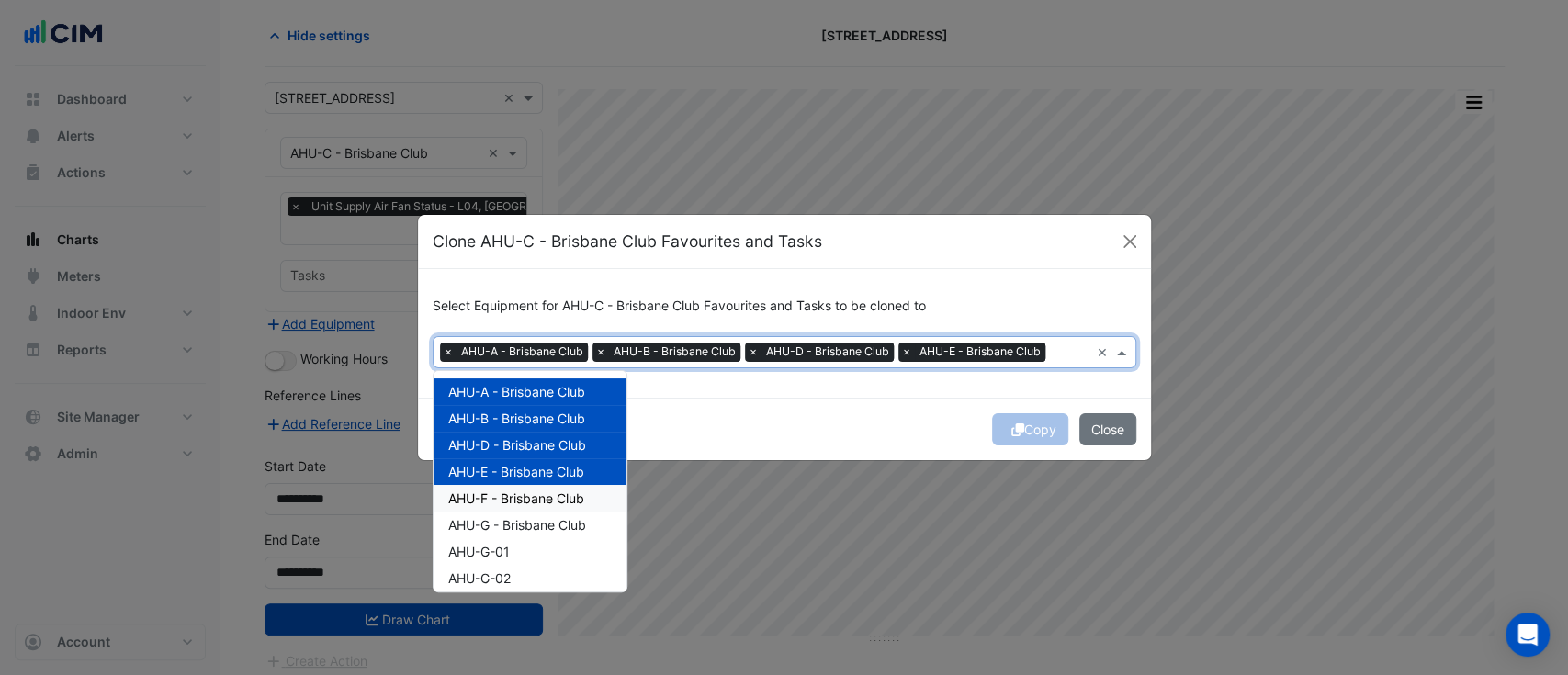
click at [548, 504] on span "AHU-F - Brisbane Club" at bounding box center [516, 497] width 136 height 16
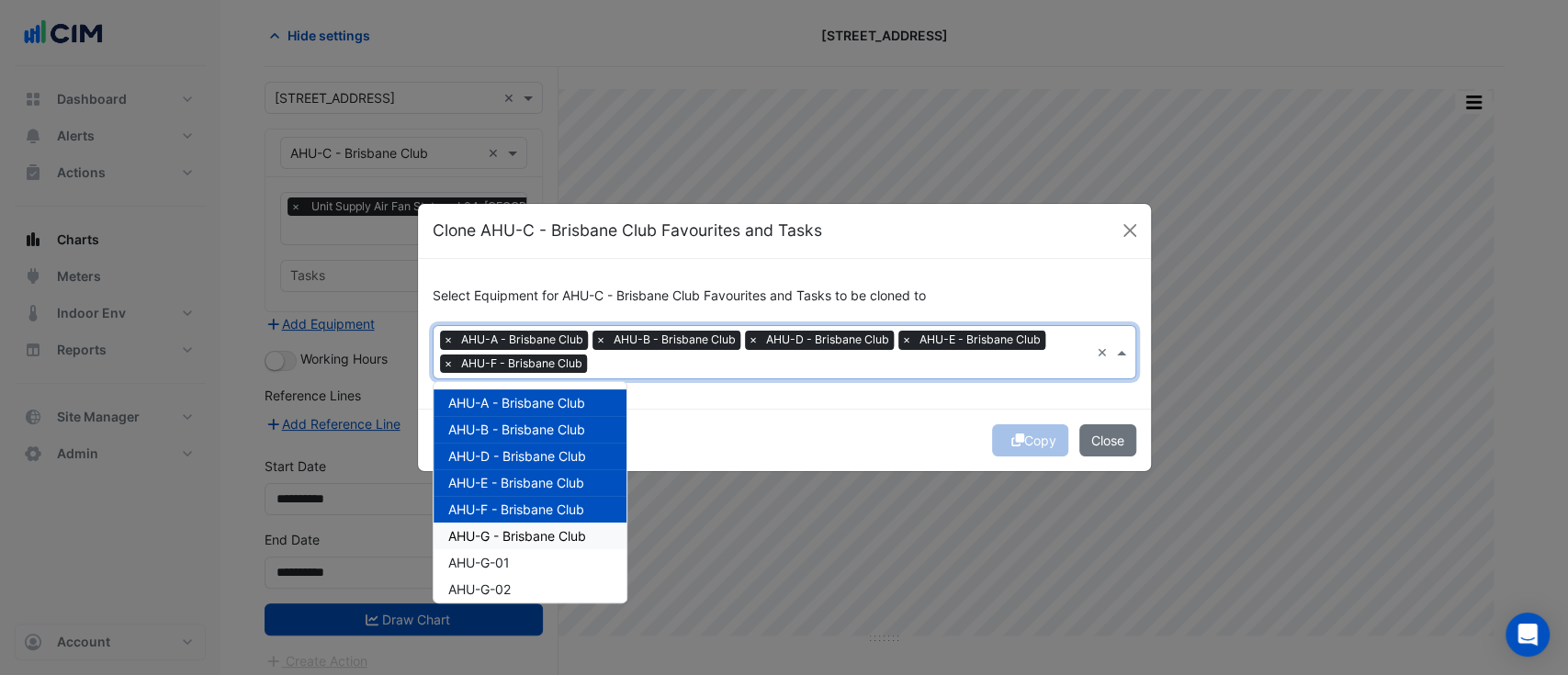
click at [548, 539] on span "AHU-G - Brisbane Club" at bounding box center [517, 535] width 138 height 16
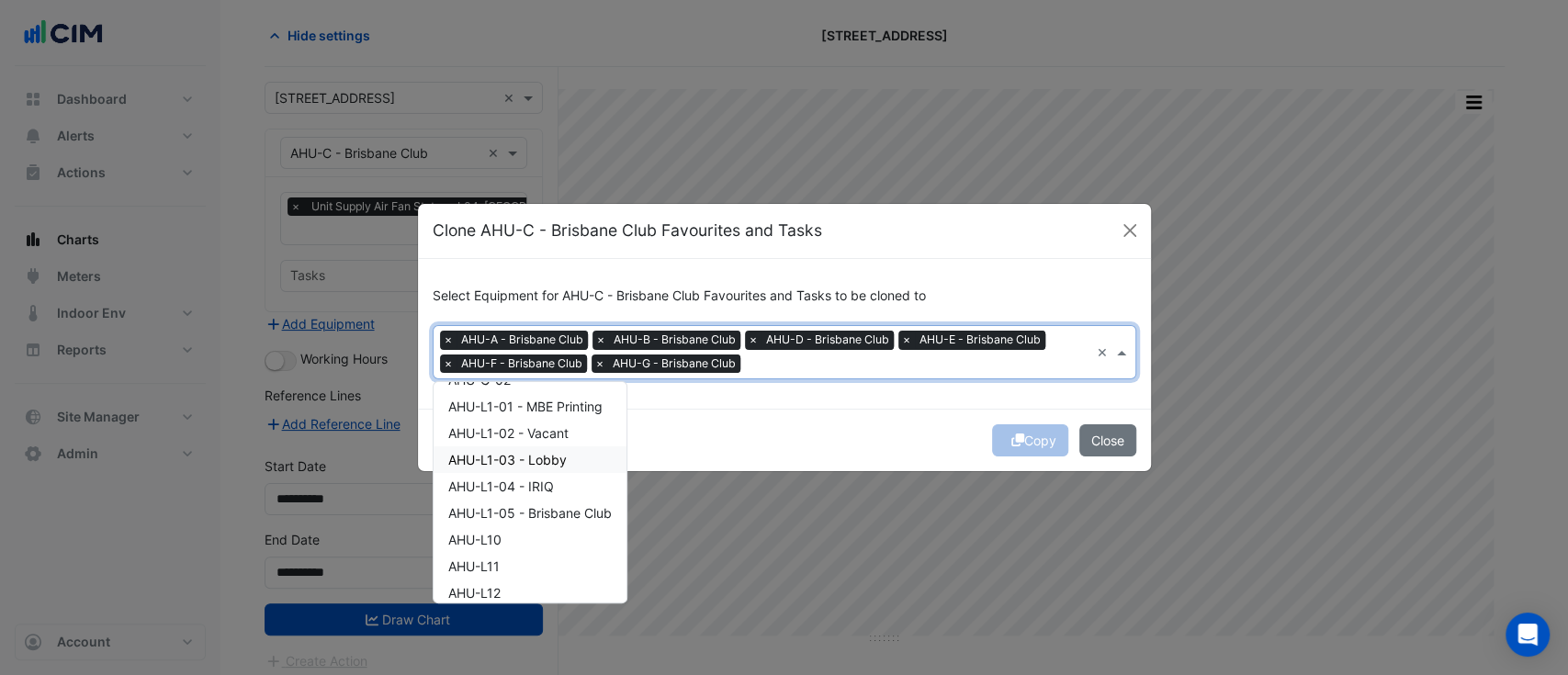
scroll to position [122, 0]
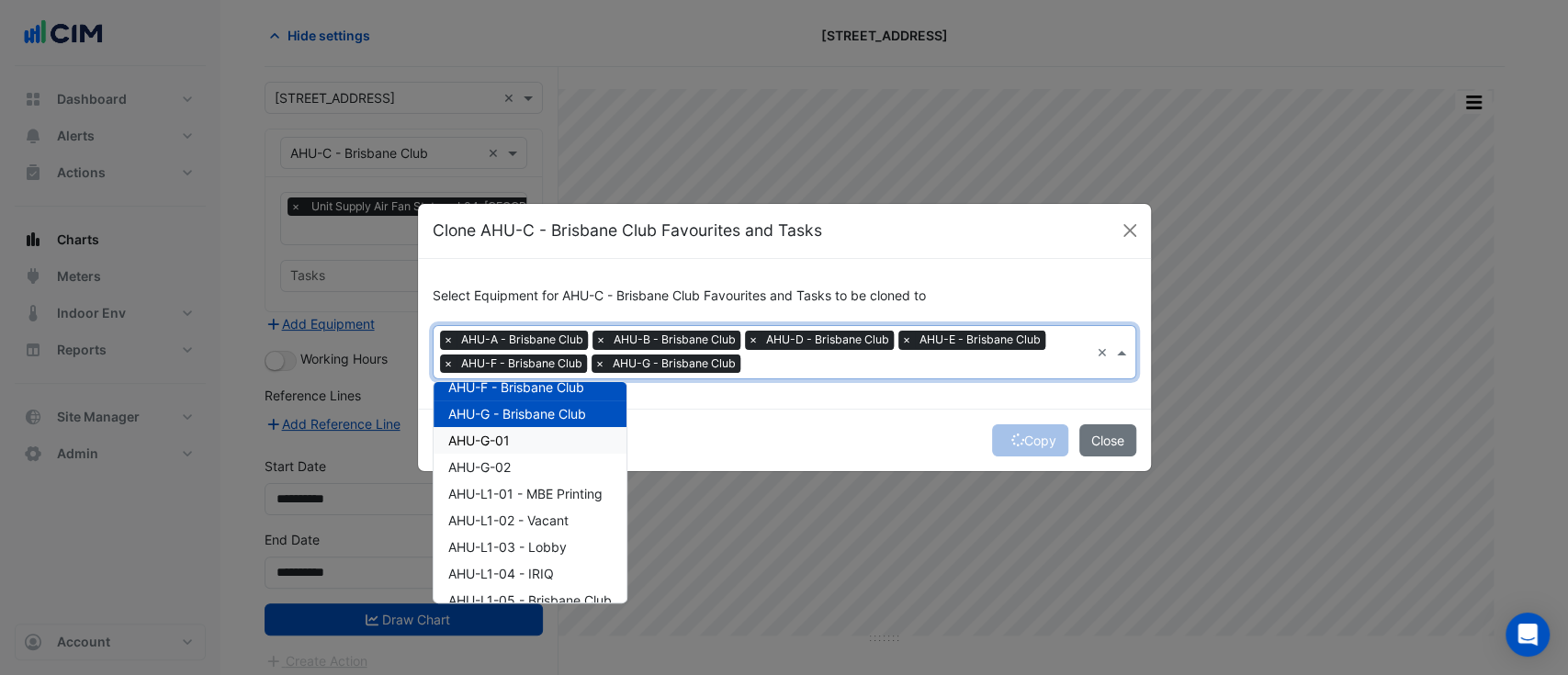
drag, startPoint x: 516, startPoint y: 440, endPoint x: 515, endPoint y: 456, distance: 16.0
click at [516, 442] on div "AHU-G-01" at bounding box center [530, 440] width 193 height 27
click at [515, 465] on div "AHU-G-02" at bounding box center [530, 466] width 193 height 27
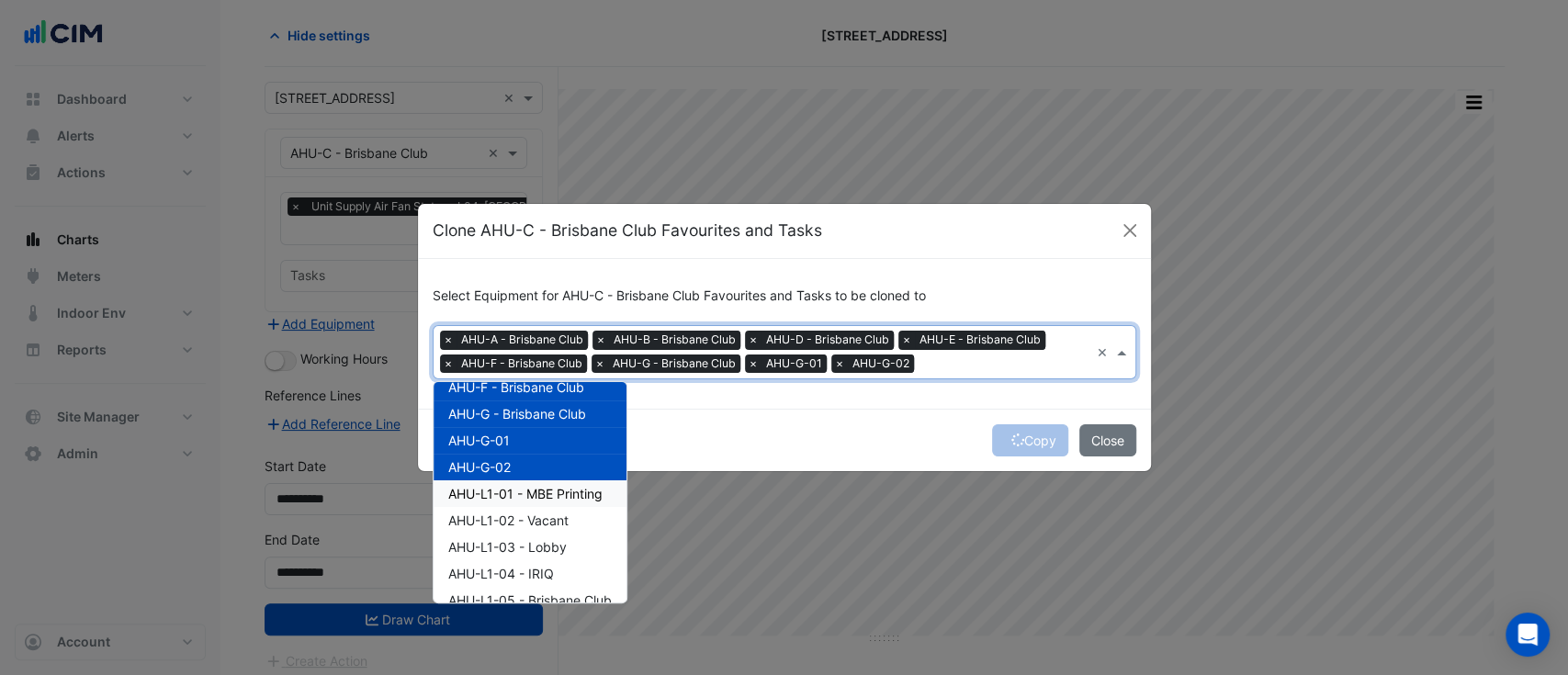
click at [519, 495] on span "AHU-L1-01 - MBE Printing" at bounding box center [524, 493] width 154 height 16
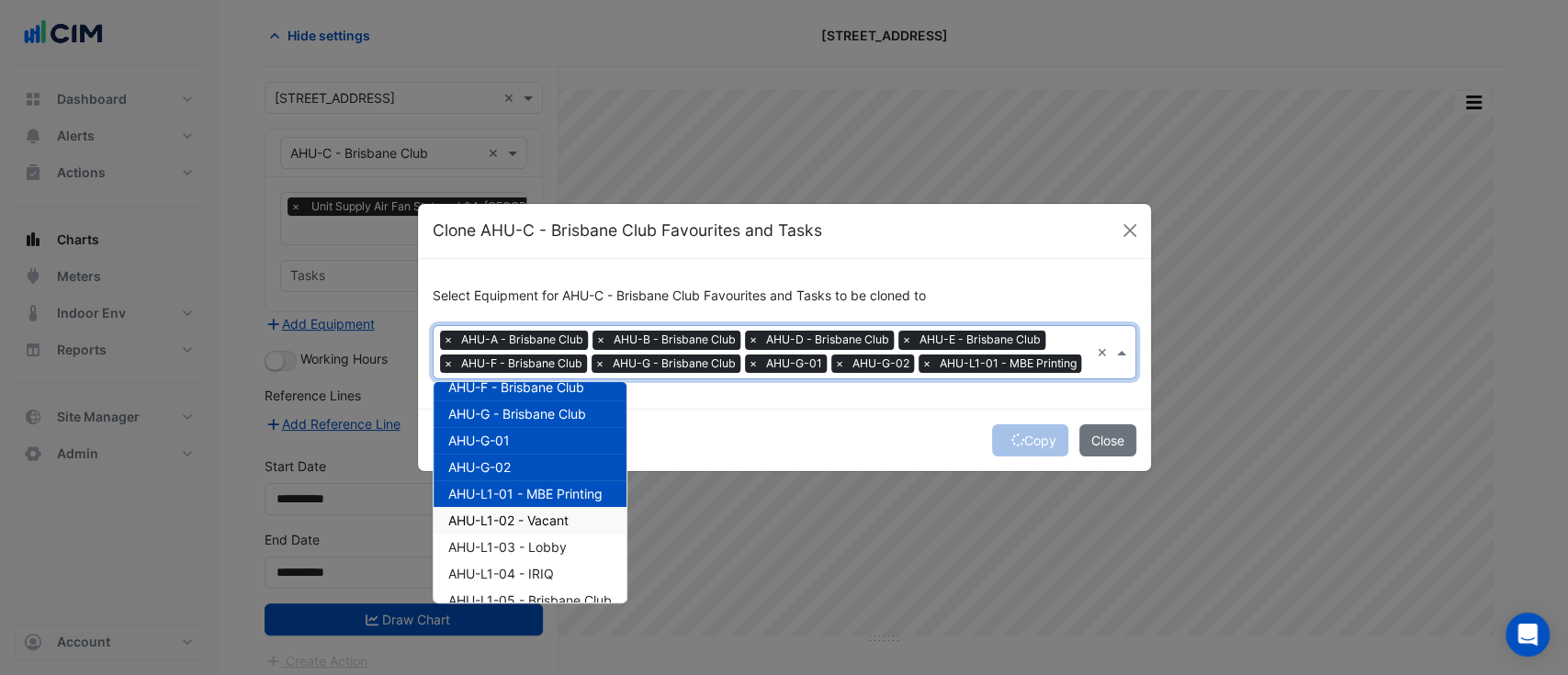
click at [520, 518] on span "AHU-L1-02 - Vacant" at bounding box center [508, 519] width 121 height 16
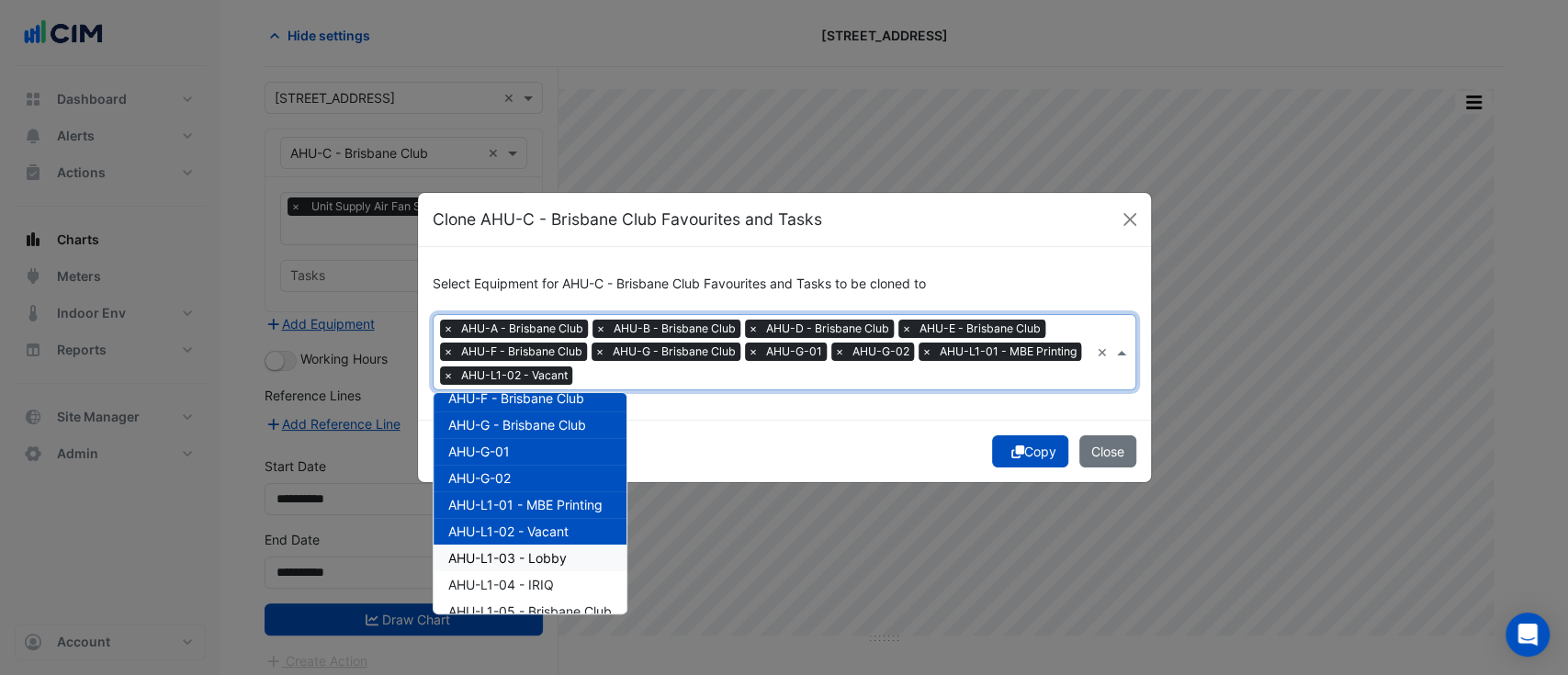
click at [520, 562] on span "AHU-L1-03 - Lobby" at bounding box center [507, 557] width 119 height 16
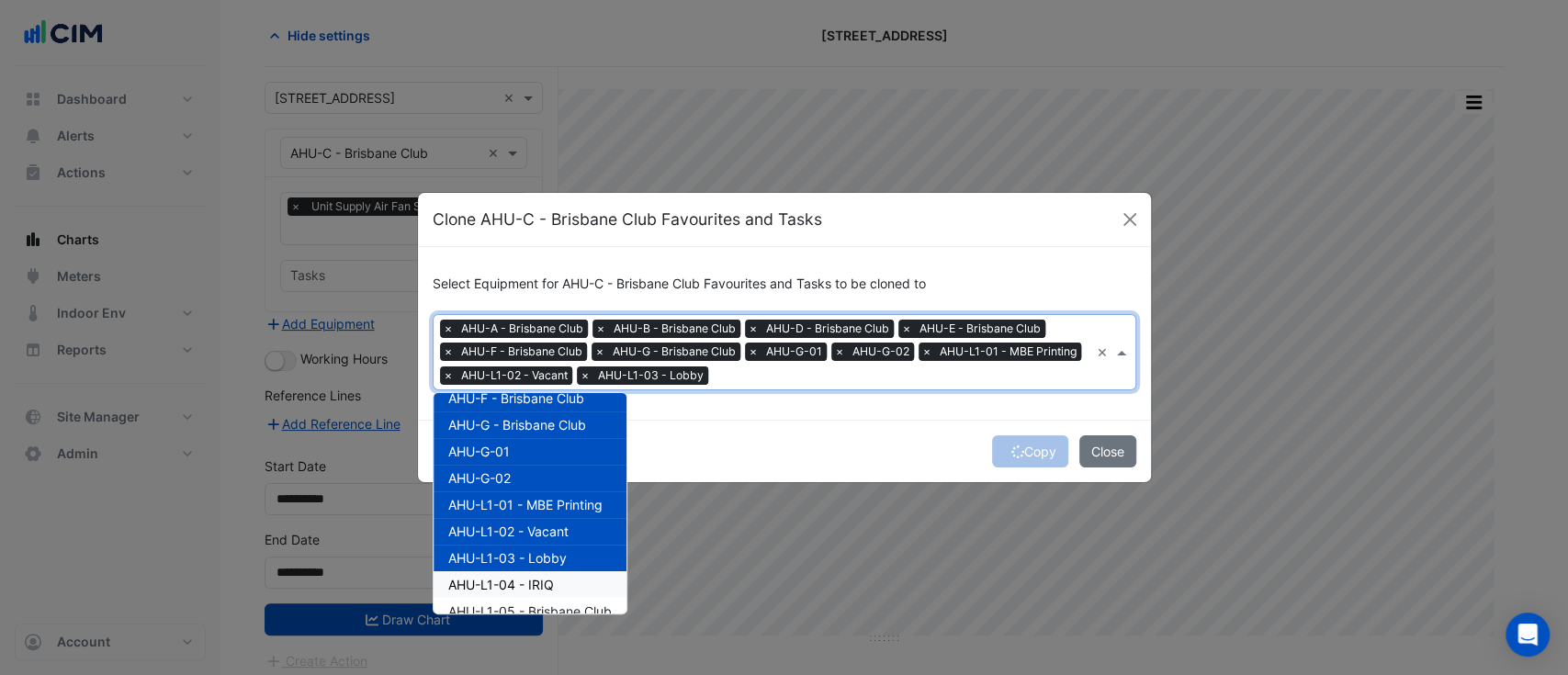
click at [516, 583] on span "AHU-L1-04 - IRIQ" at bounding box center [500, 584] width 106 height 16
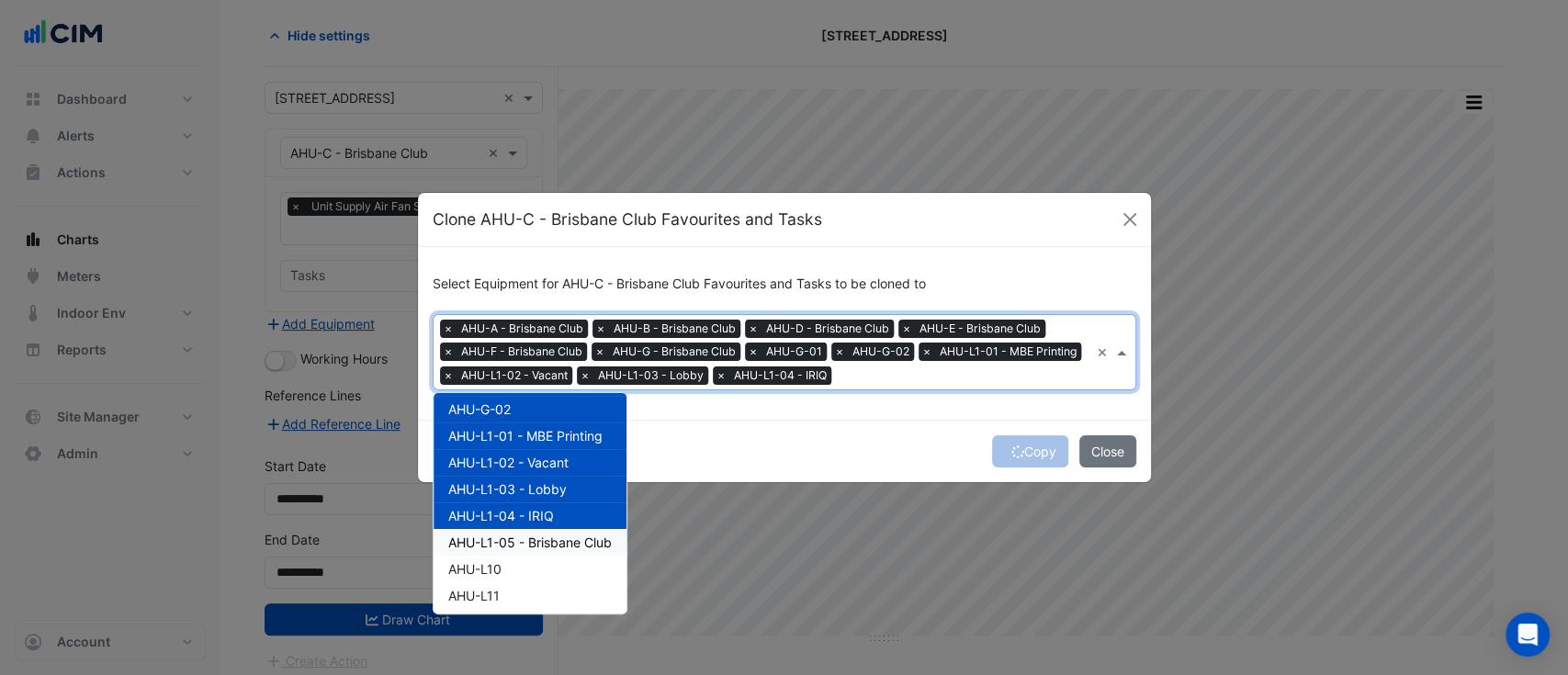
scroll to position [244, 0]
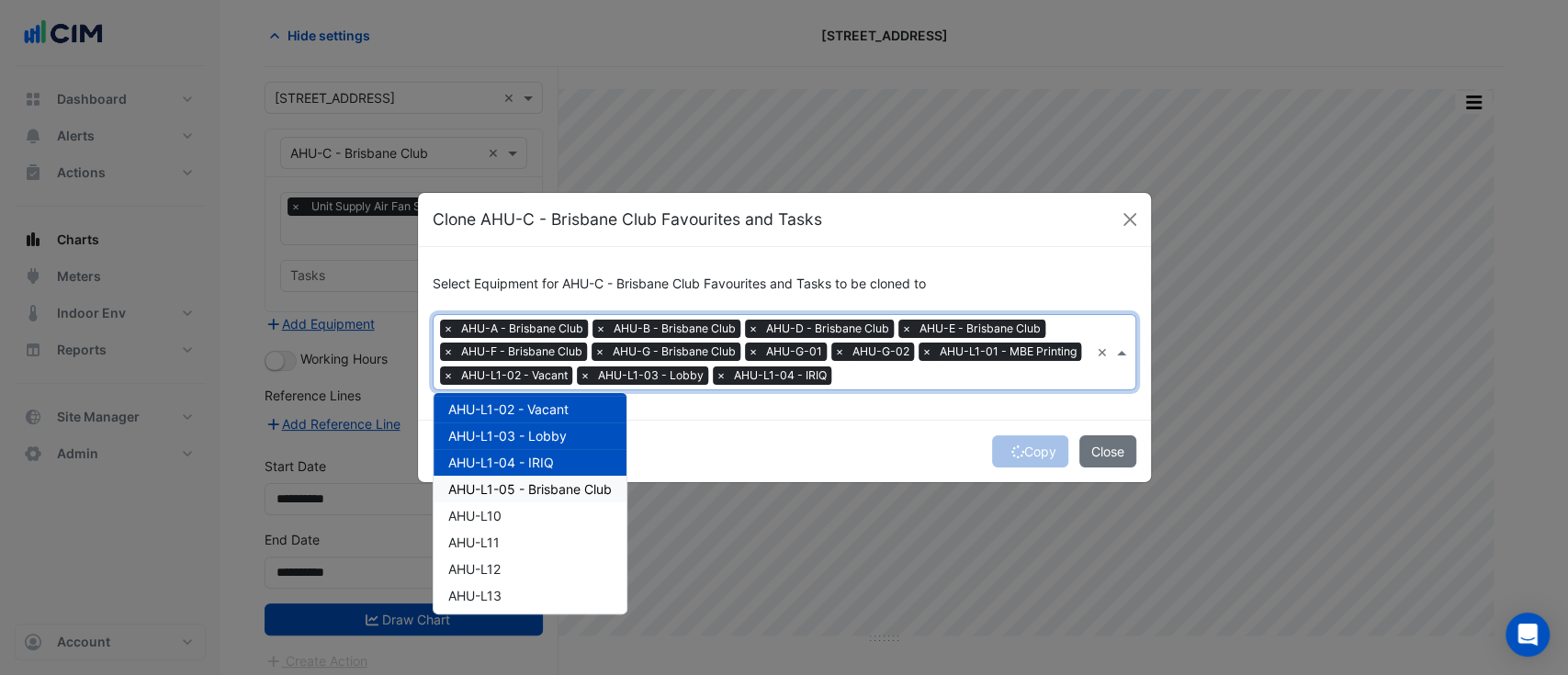
click at [531, 491] on span "AHU-L1-05 - Brisbane Club" at bounding box center [529, 488] width 163 height 16
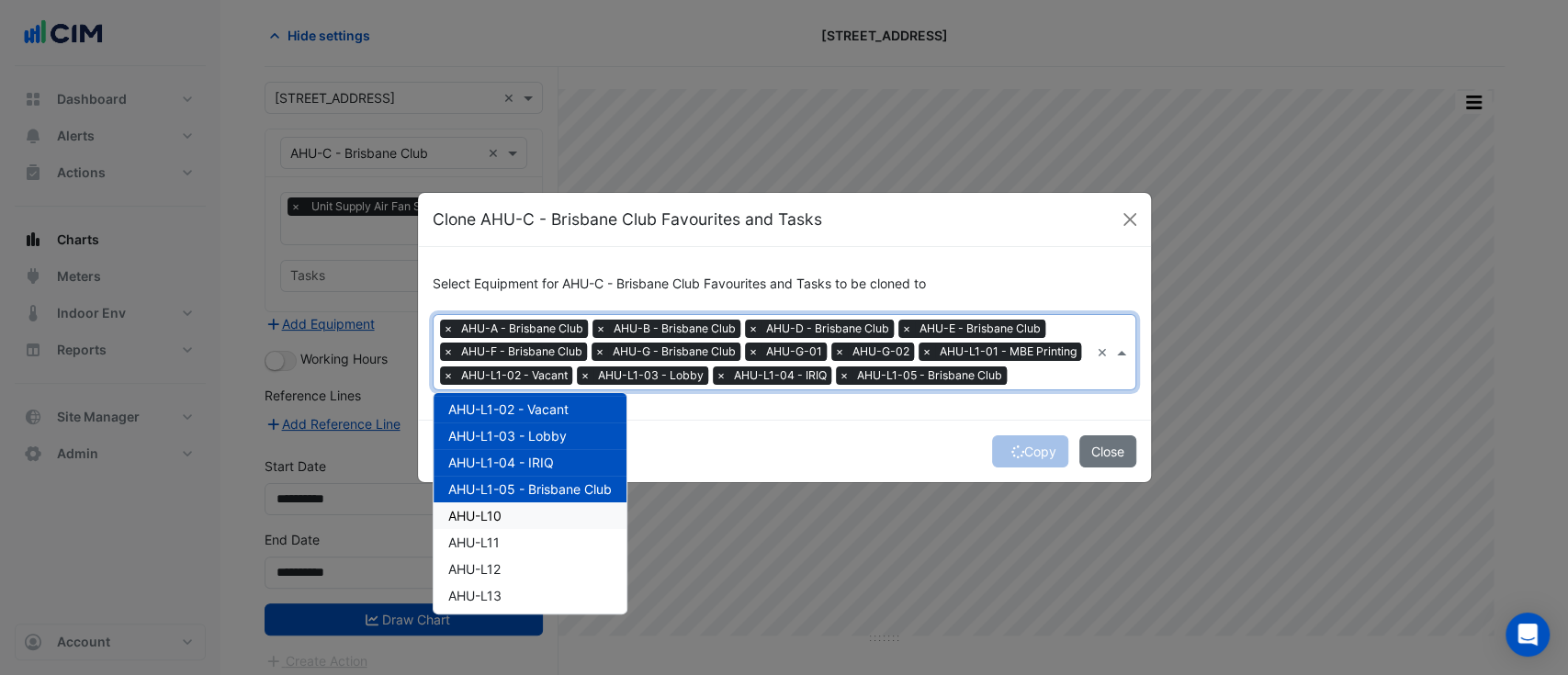
drag, startPoint x: 508, startPoint y: 515, endPoint x: 506, endPoint y: 546, distance: 31.1
click at [507, 515] on div "AHU-L10" at bounding box center [530, 515] width 193 height 27
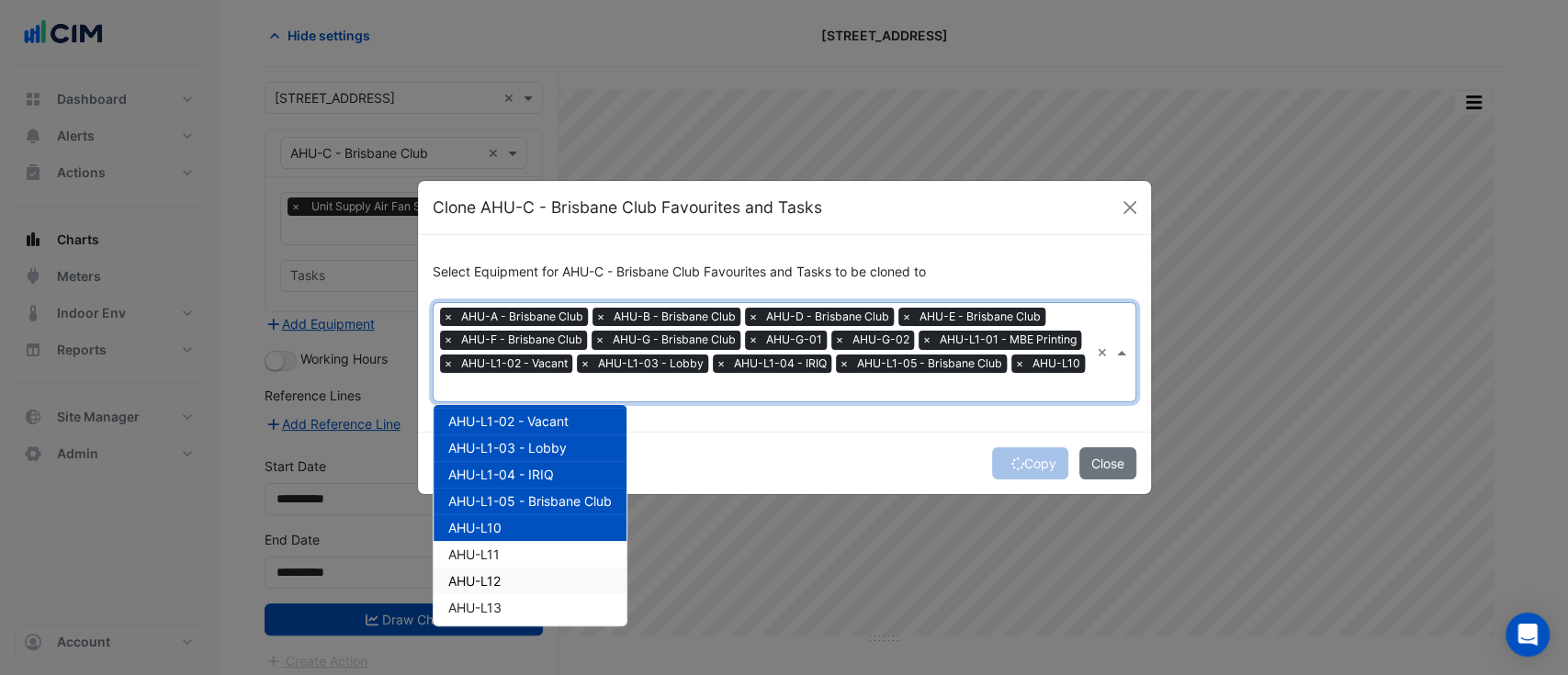
click at [503, 568] on div "AHU-L12" at bounding box center [530, 580] width 193 height 27
click at [499, 556] on div "AHU-L11" at bounding box center [530, 553] width 193 height 27
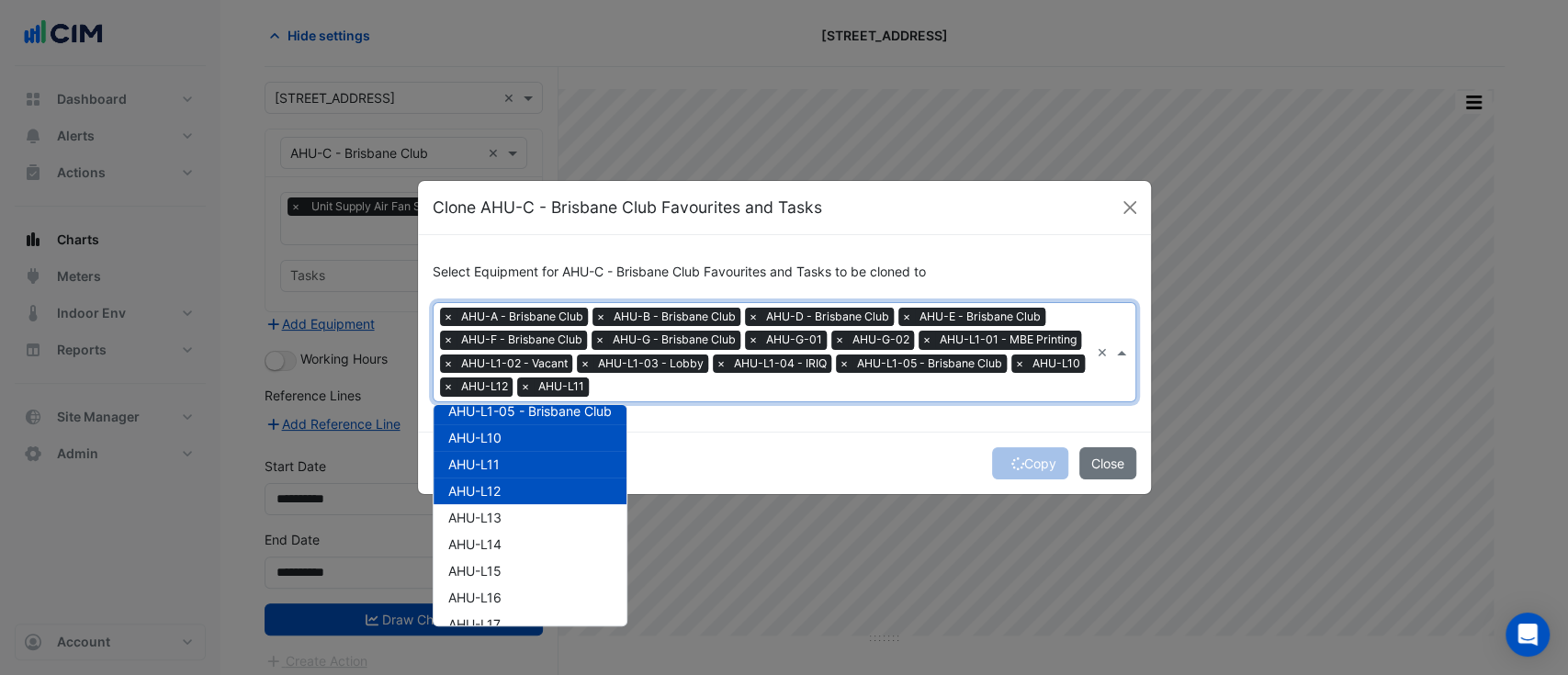
scroll to position [367, 0]
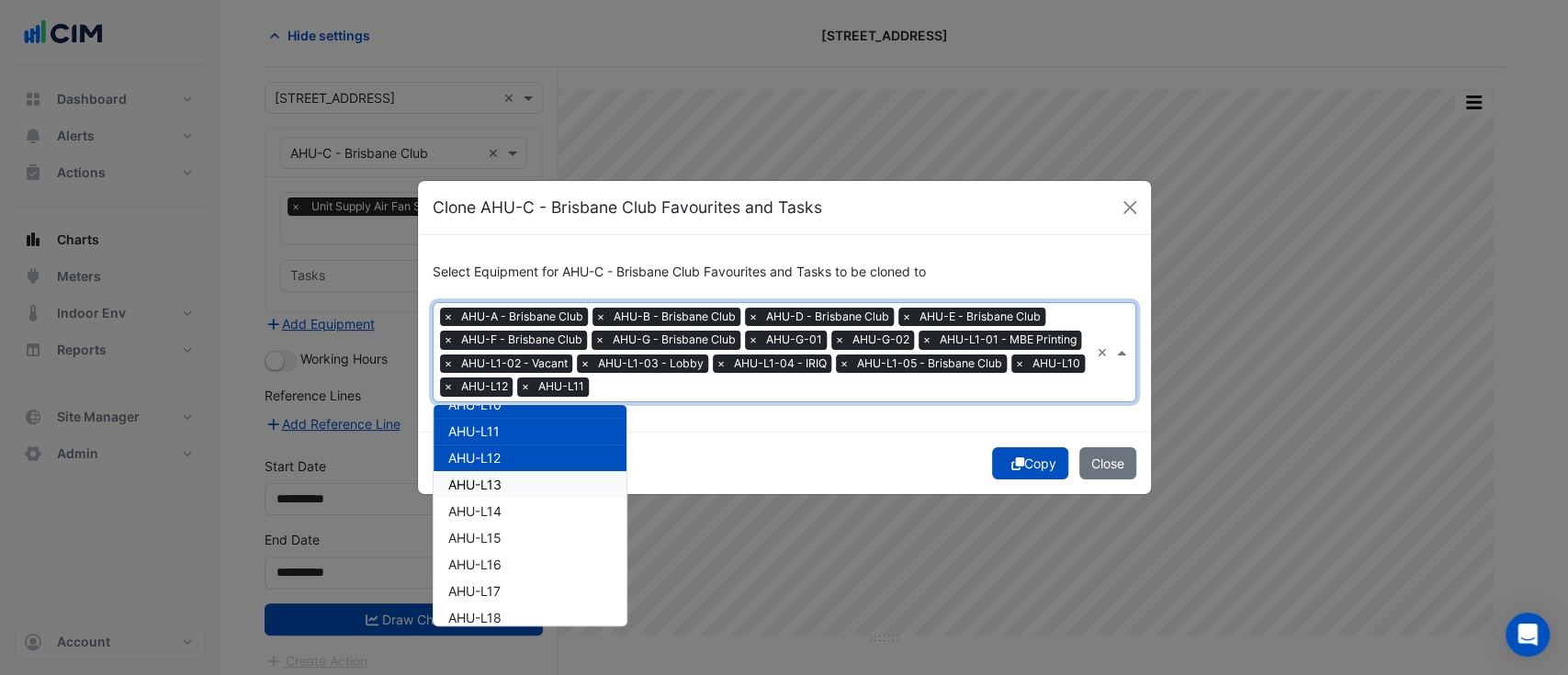
click at [490, 488] on span "AHU-L13" at bounding box center [474, 483] width 53 height 16
click at [490, 512] on span "AHU-L14" at bounding box center [474, 510] width 53 height 16
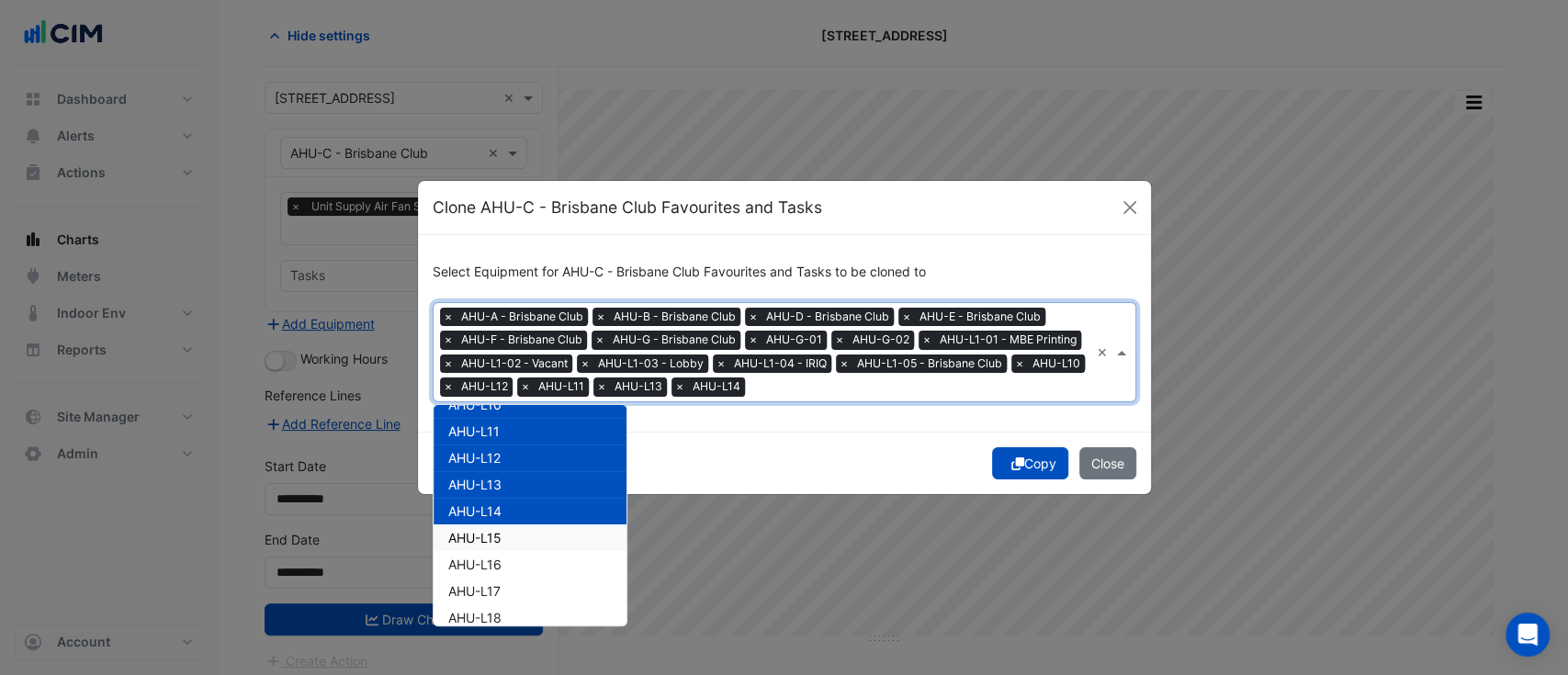
click at [492, 547] on div "AHU-L15" at bounding box center [530, 537] width 193 height 27
click at [492, 566] on span "AHU-L16" at bounding box center [474, 564] width 53 height 16
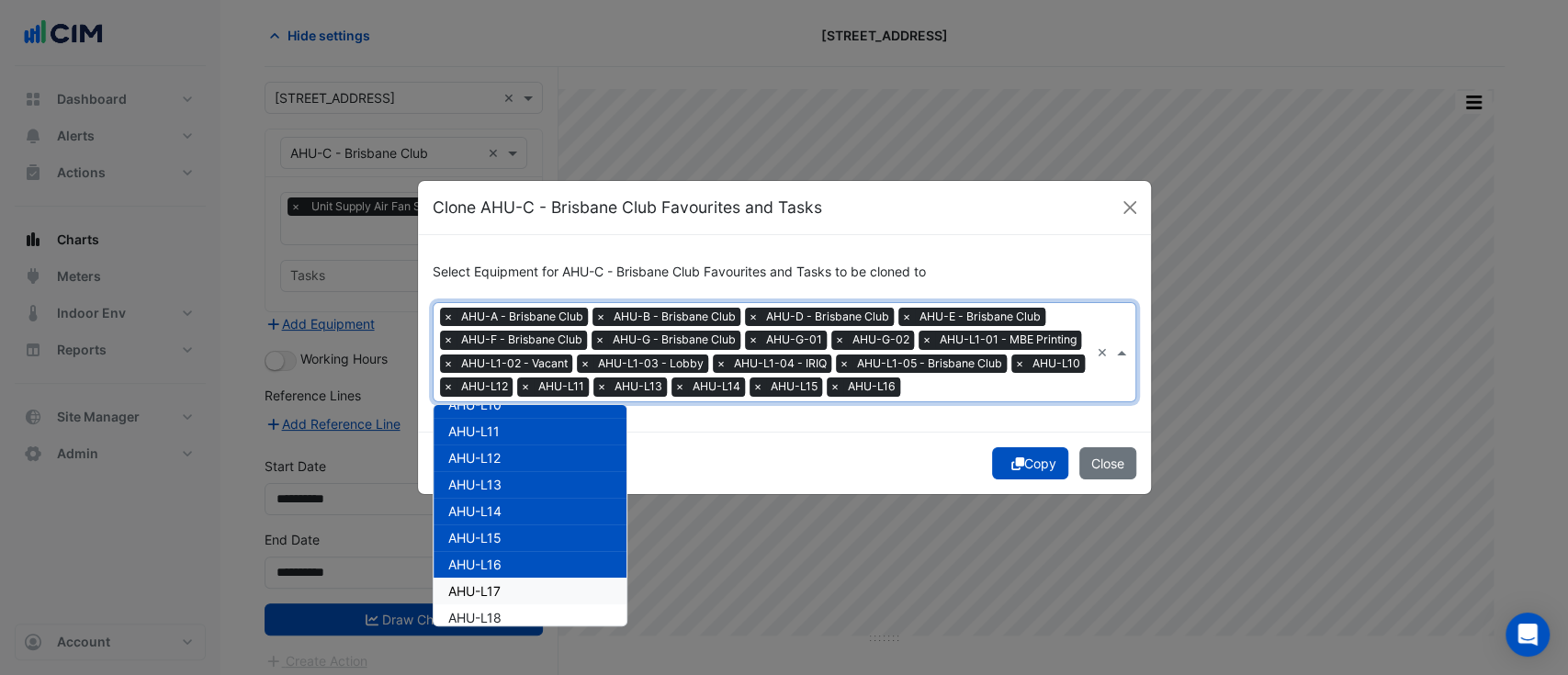
click at [489, 590] on span "AHU-L17" at bounding box center [474, 590] width 53 height 16
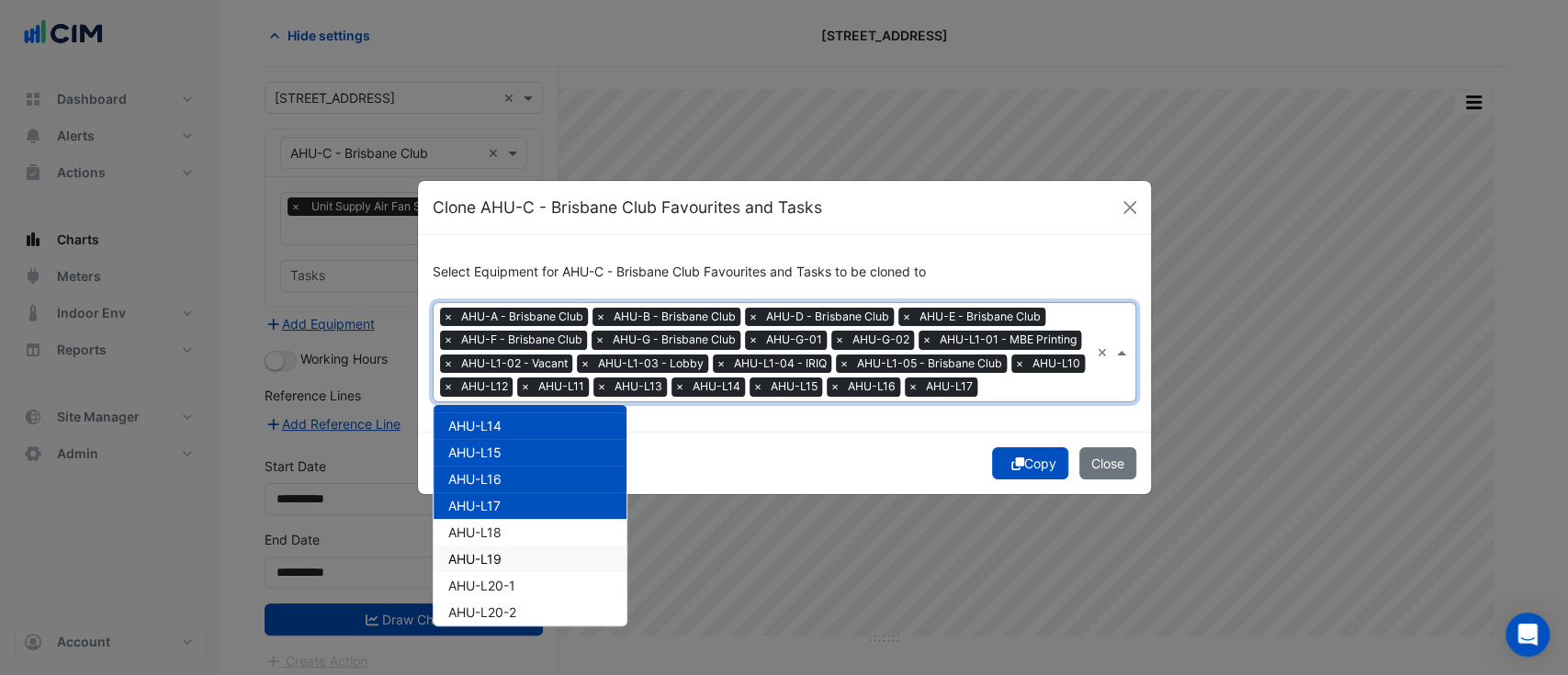
scroll to position [489, 0]
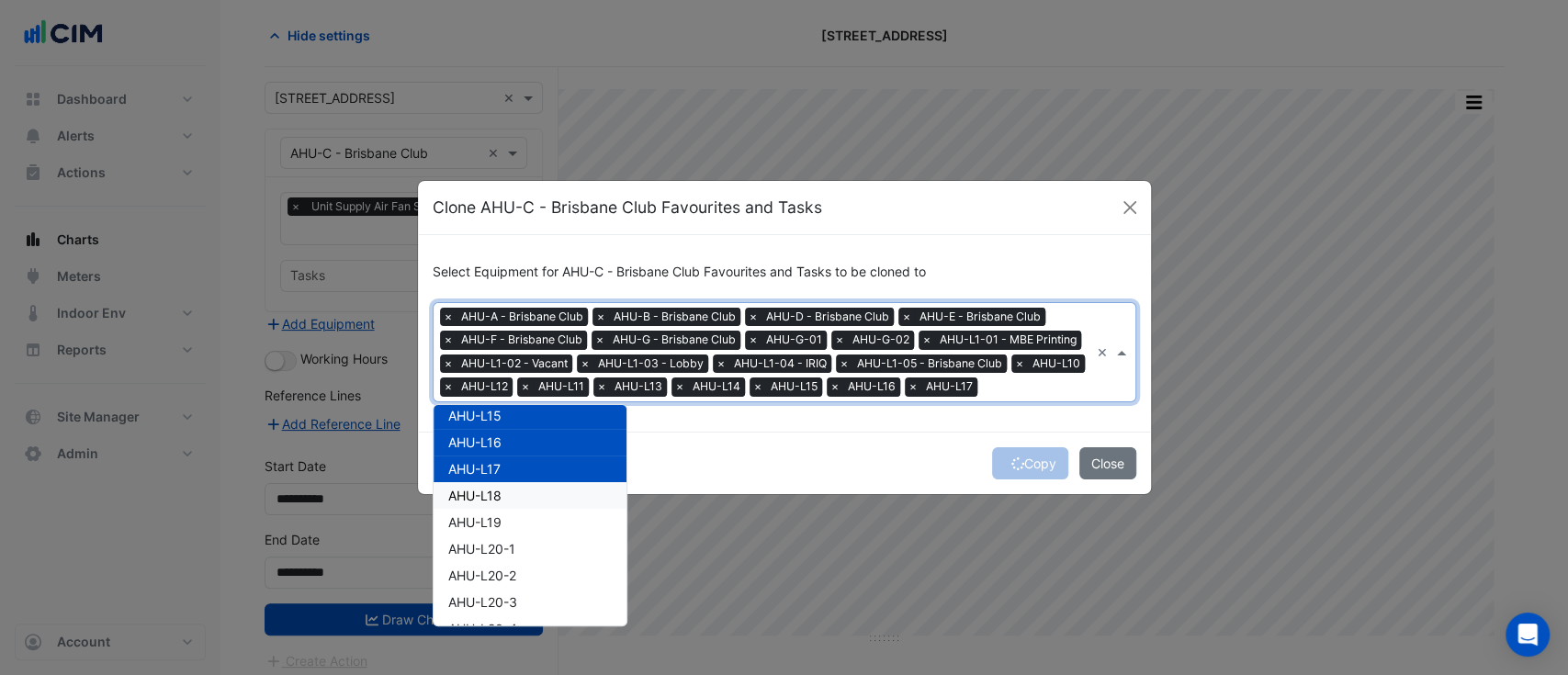
drag, startPoint x: 485, startPoint y: 489, endPoint x: 486, endPoint y: 498, distance: 9.1
click at [485, 495] on span "AHU-L18" at bounding box center [474, 495] width 53 height 16
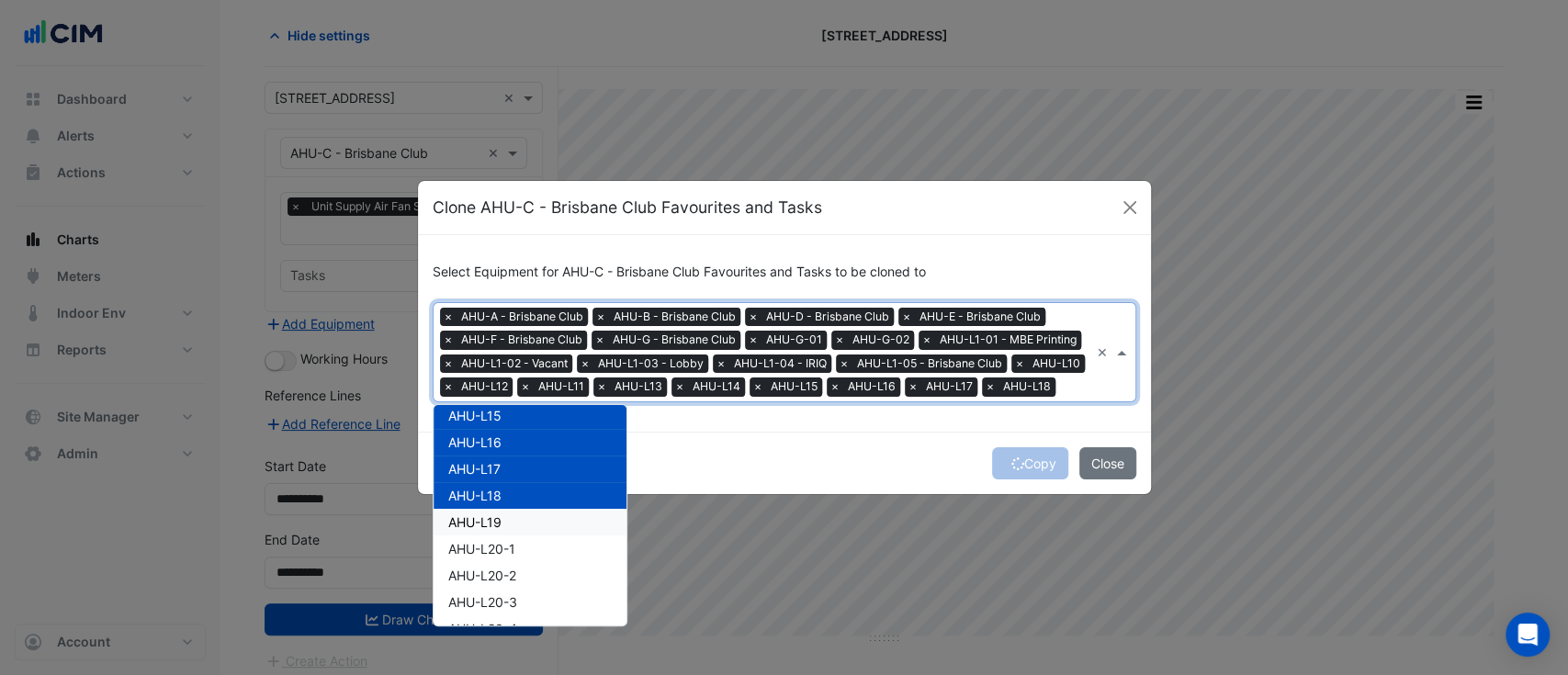
click at [489, 545] on div "AHU-L20-1" at bounding box center [530, 548] width 193 height 27
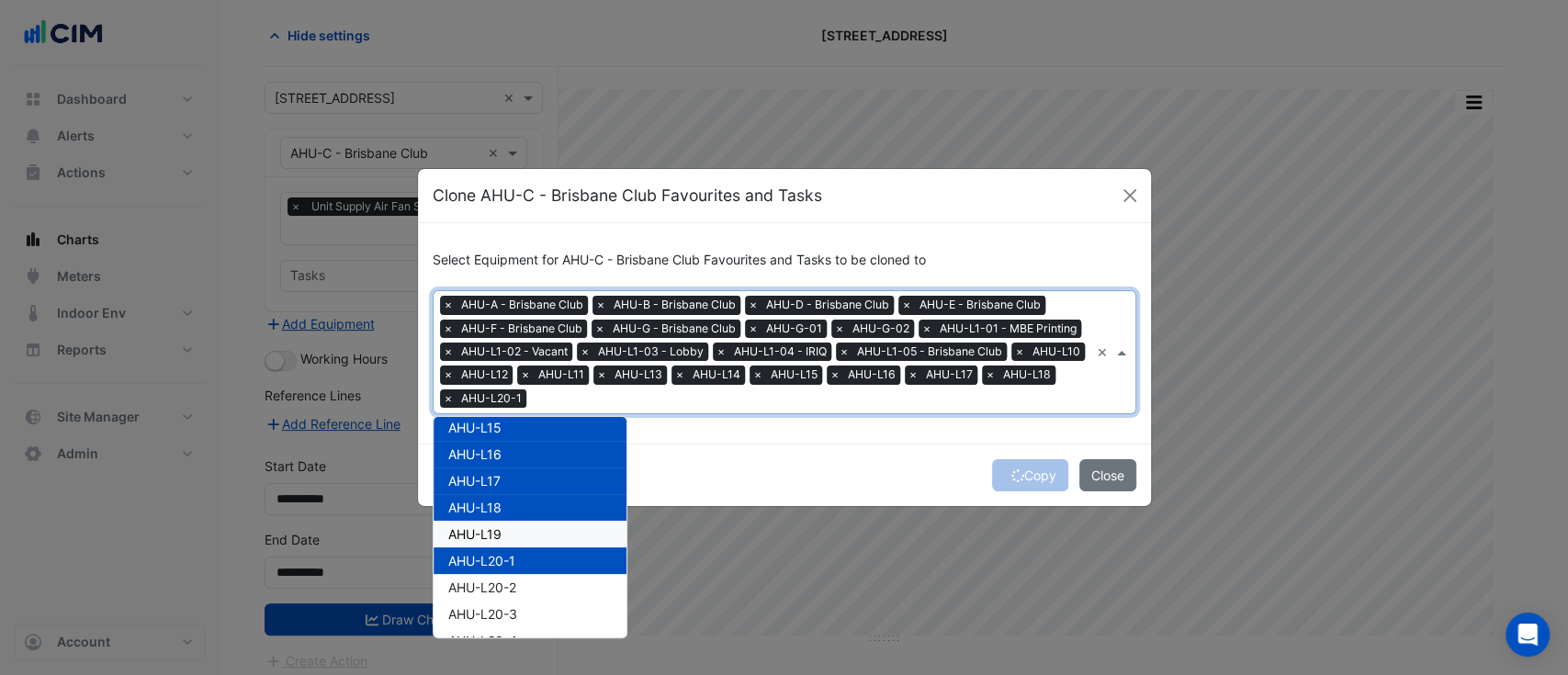
click at [493, 533] on span "AHU-L19" at bounding box center [474, 533] width 53 height 16
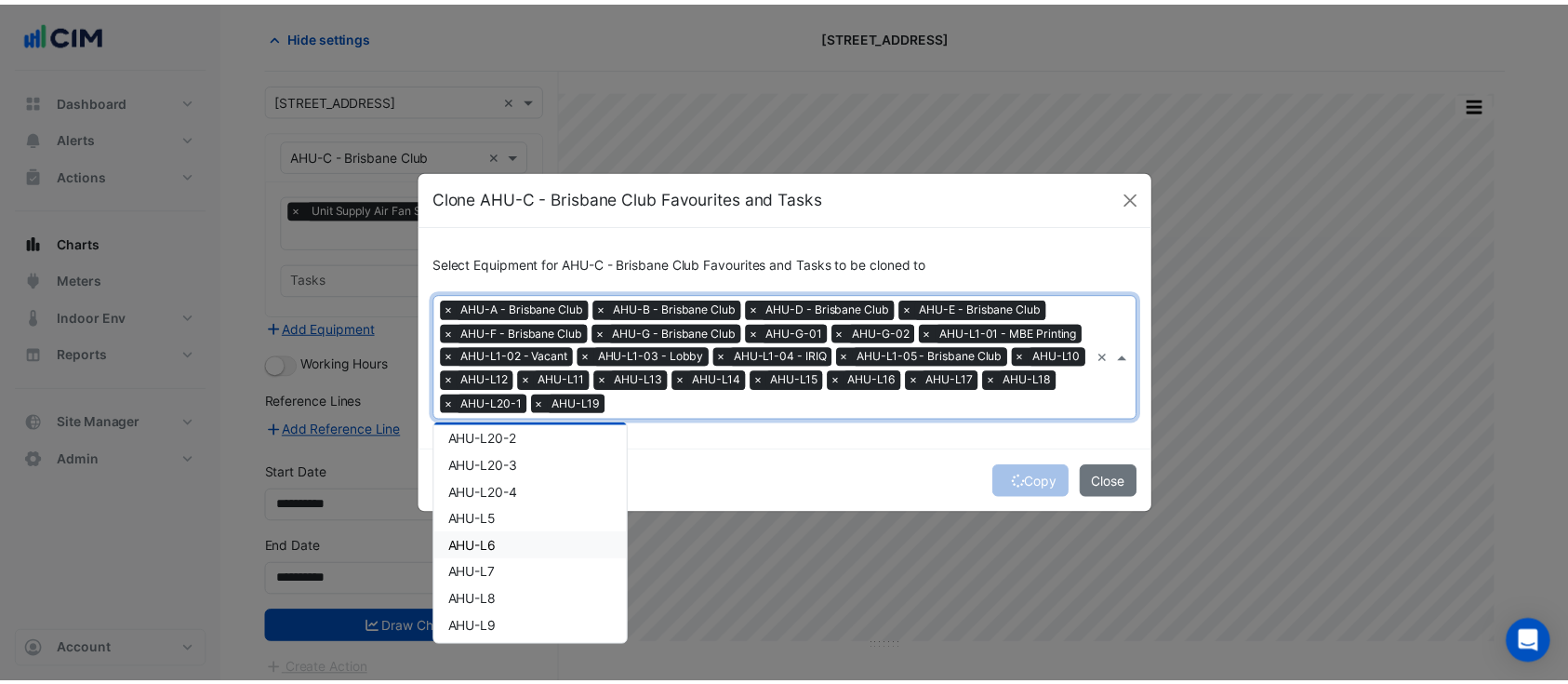
scroll to position [655, 0]
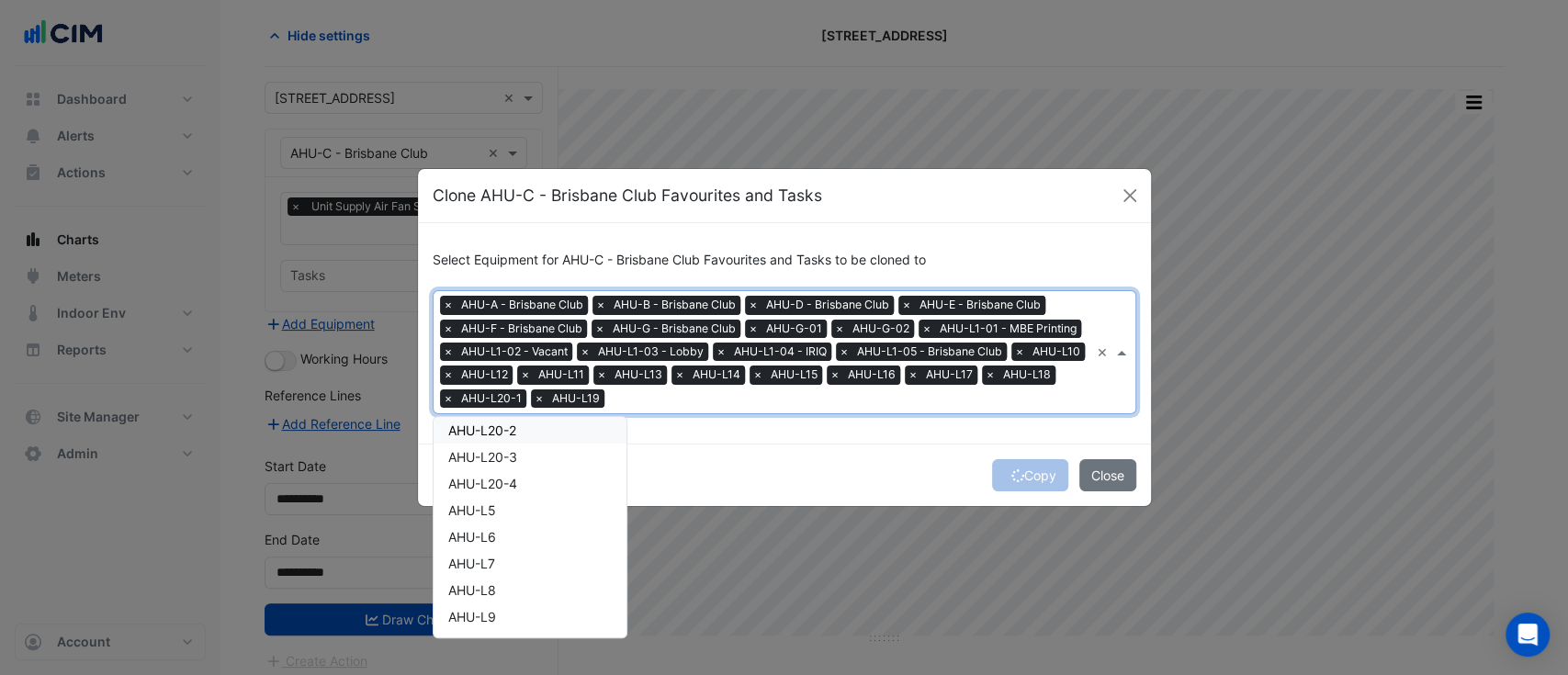
click at [486, 435] on span "AHU-L20-2" at bounding box center [482, 430] width 68 height 16
drag, startPoint x: 489, startPoint y: 462, endPoint x: 489, endPoint y: 479, distance: 17.0
click at [488, 461] on span "AHU-L20-3" at bounding box center [482, 456] width 69 height 16
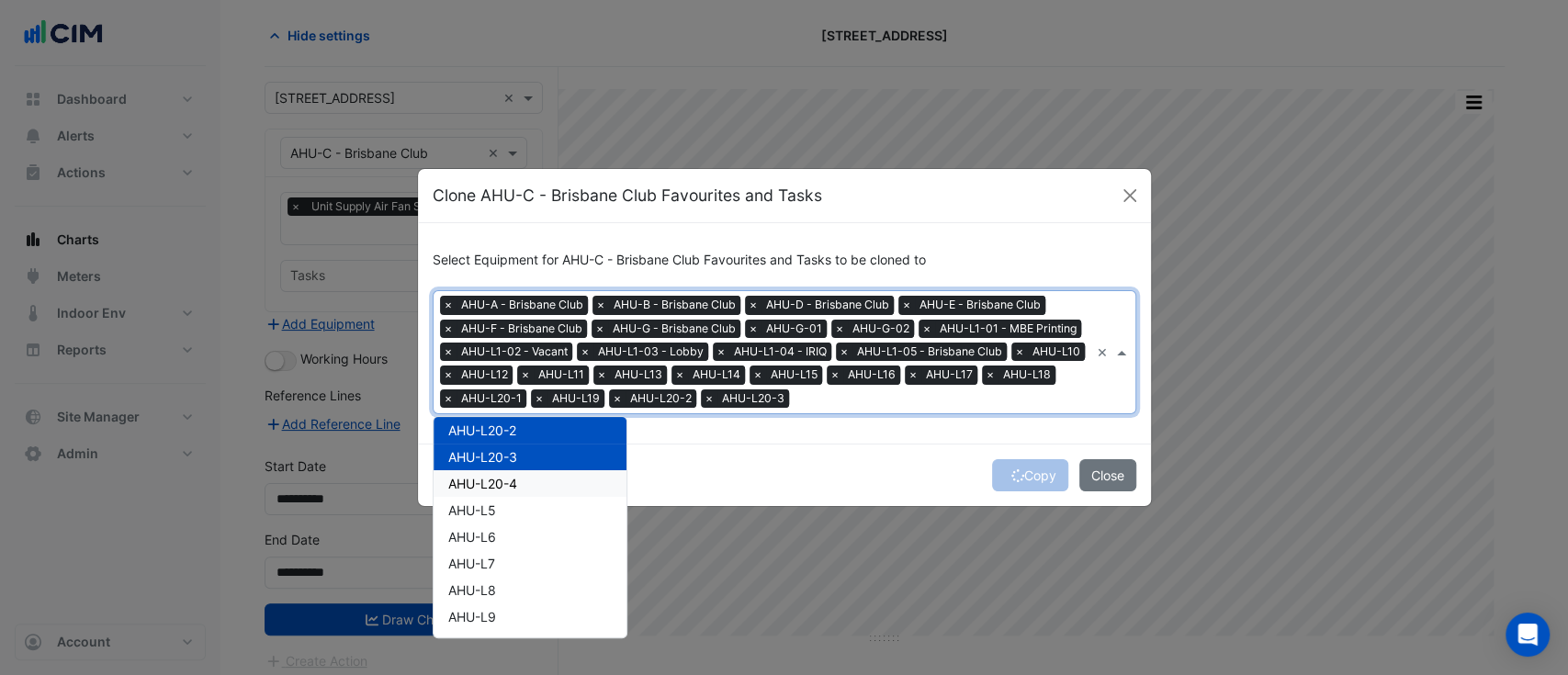
click at [489, 488] on span "AHU-L20-4" at bounding box center [482, 483] width 69 height 16
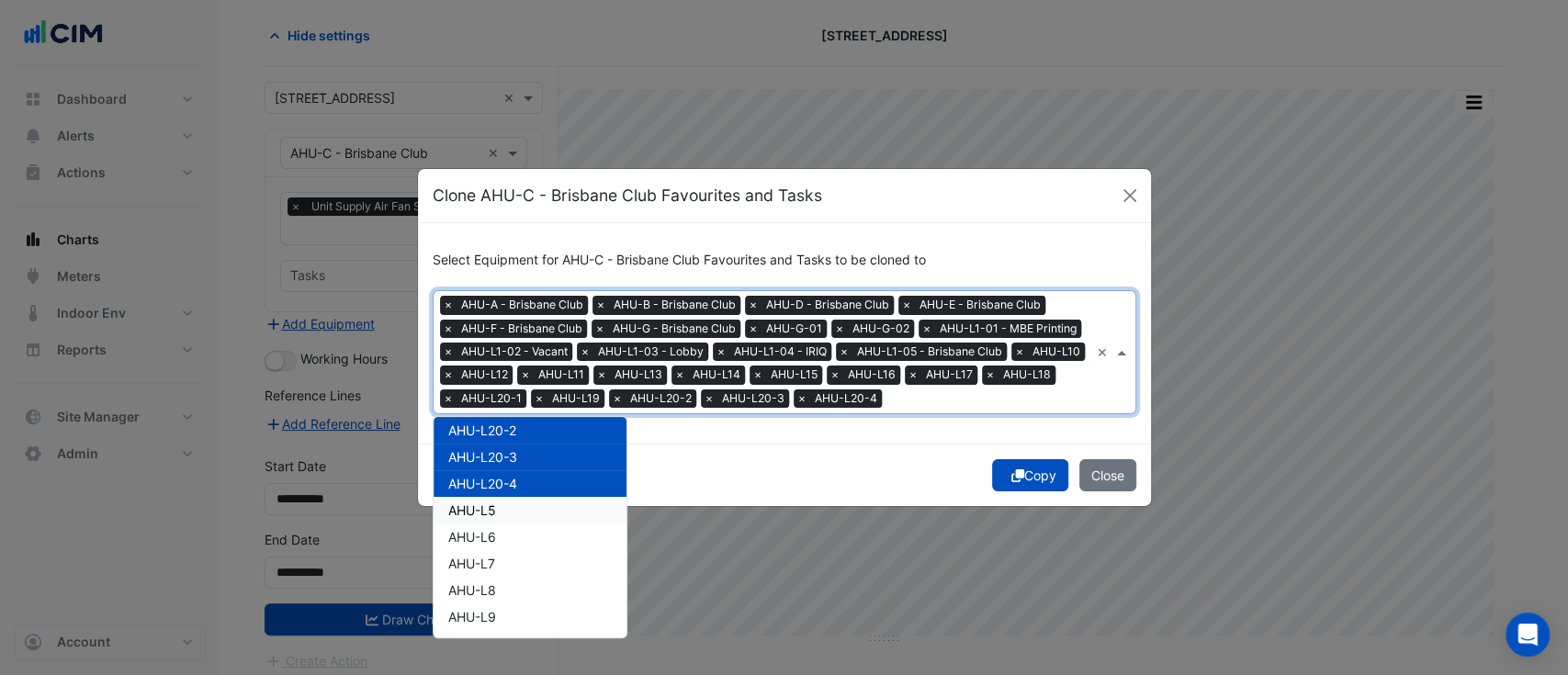
click at [485, 506] on span "AHU-L5" at bounding box center [472, 509] width 48 height 16
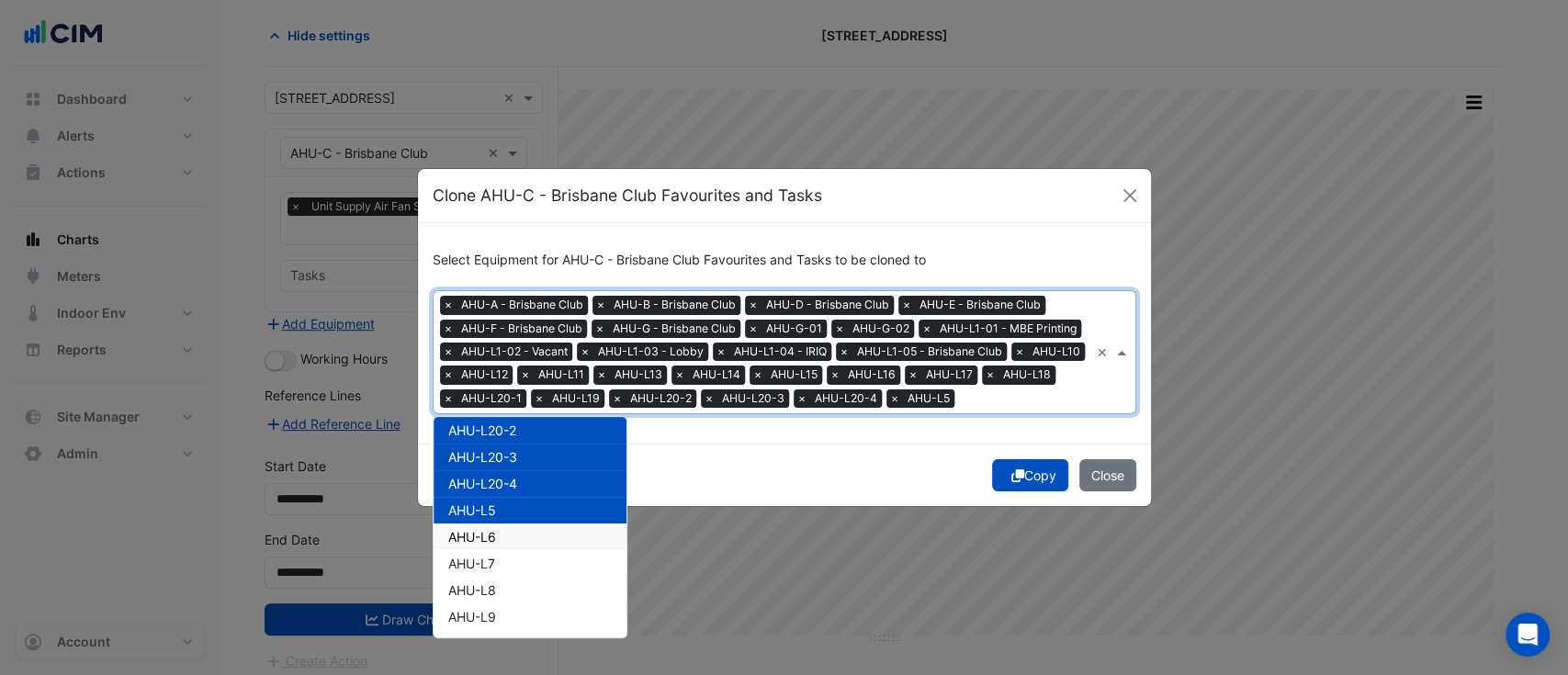
click at [484, 533] on span "AHU-L6" at bounding box center [472, 536] width 48 height 16
drag, startPoint x: 484, startPoint y: 562, endPoint x: 484, endPoint y: 578, distance: 16.0
click at [484, 563] on div "AHU-L7" at bounding box center [530, 563] width 193 height 27
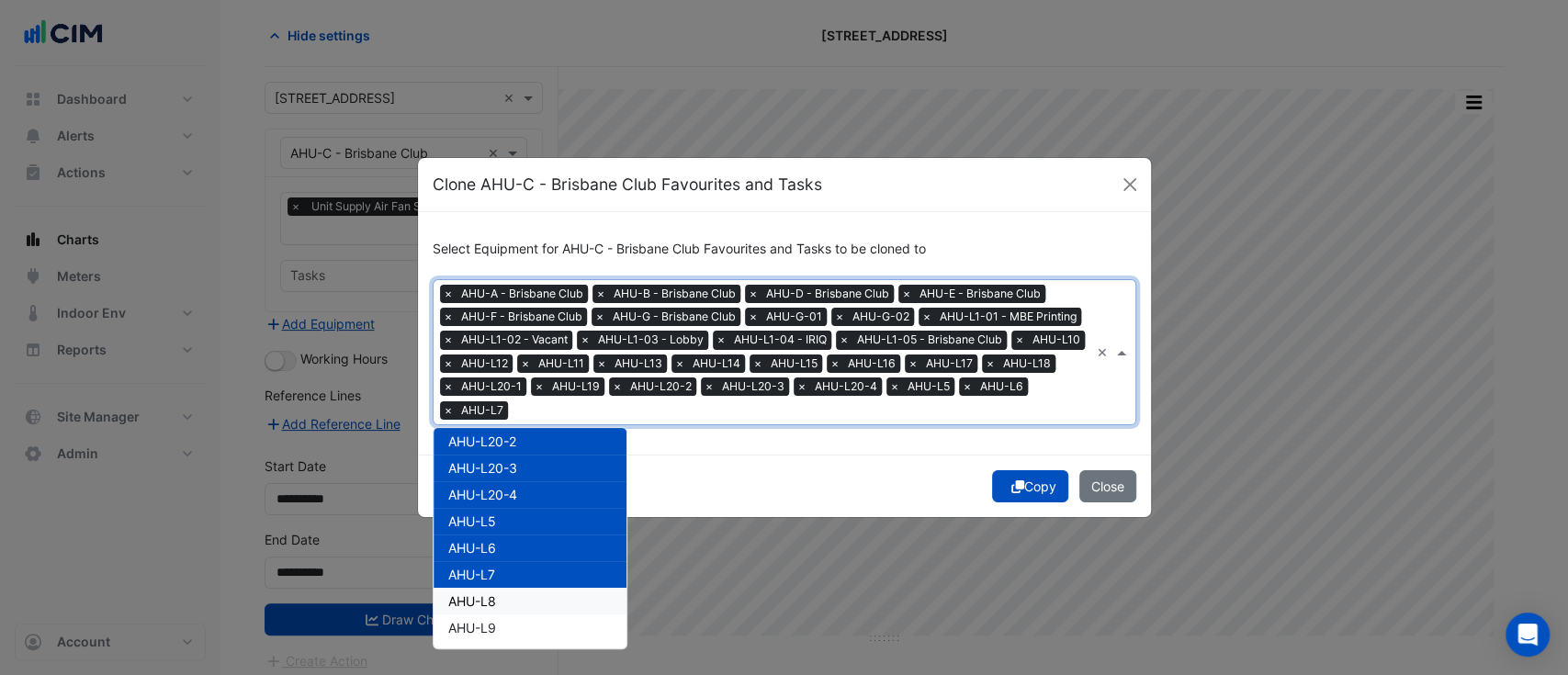
click at [484, 596] on span "AHU-L8" at bounding box center [472, 600] width 48 height 16
click at [484, 612] on div "AHU-L8" at bounding box center [530, 600] width 193 height 27
click at [491, 600] on span "AHU-L8" at bounding box center [472, 600] width 48 height 16
click at [489, 623] on span "AHU-L9" at bounding box center [472, 627] width 48 height 16
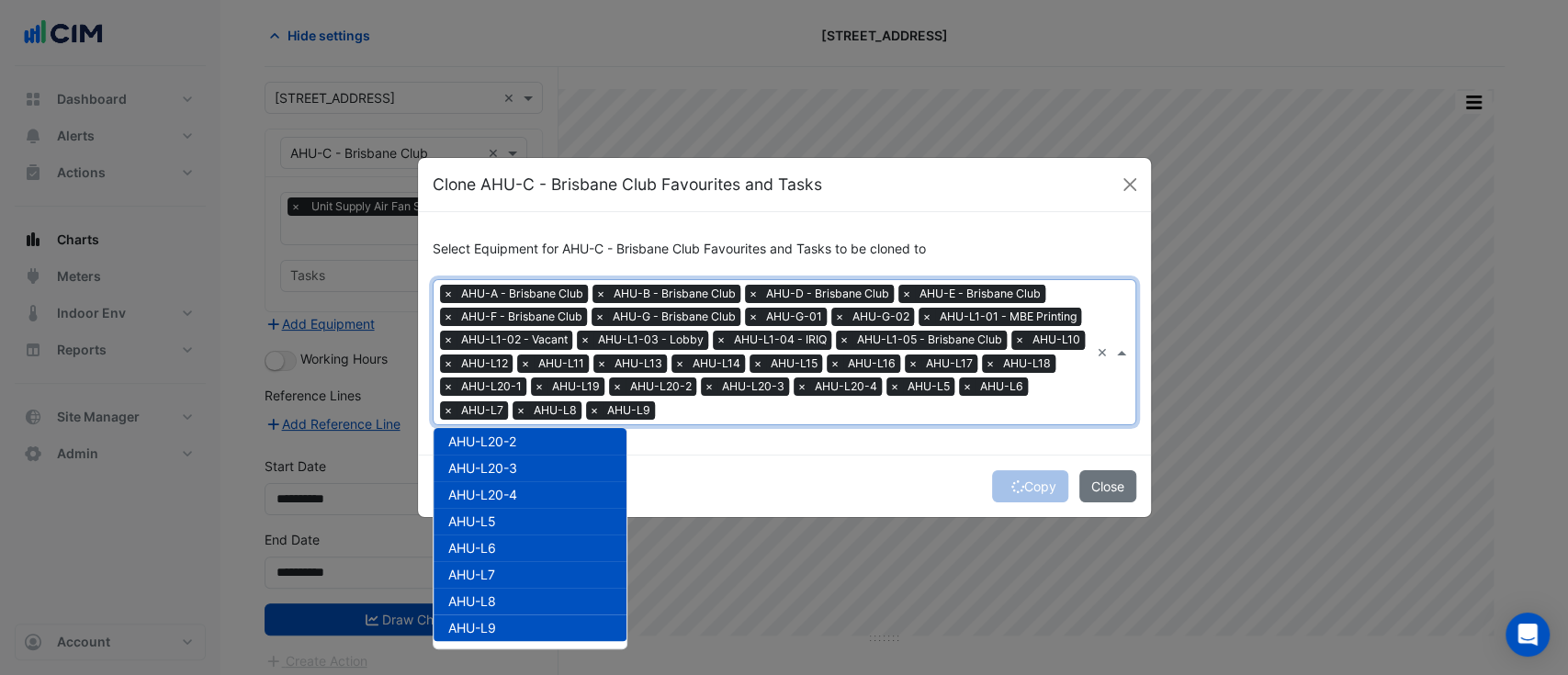
click at [725, 497] on div "Copy Close" at bounding box center [784, 485] width 732 height 63
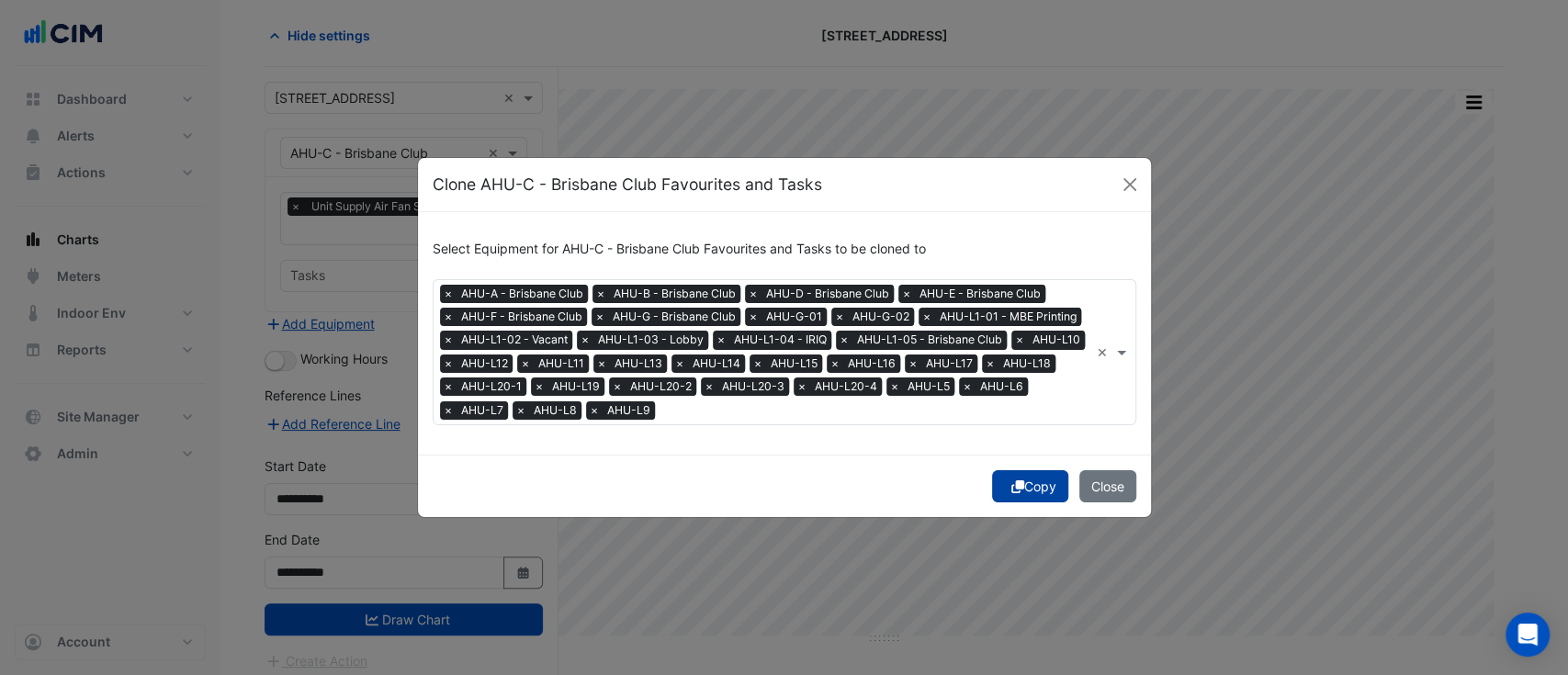
click at [1028, 488] on button "Copy" at bounding box center [1030, 485] width 76 height 32
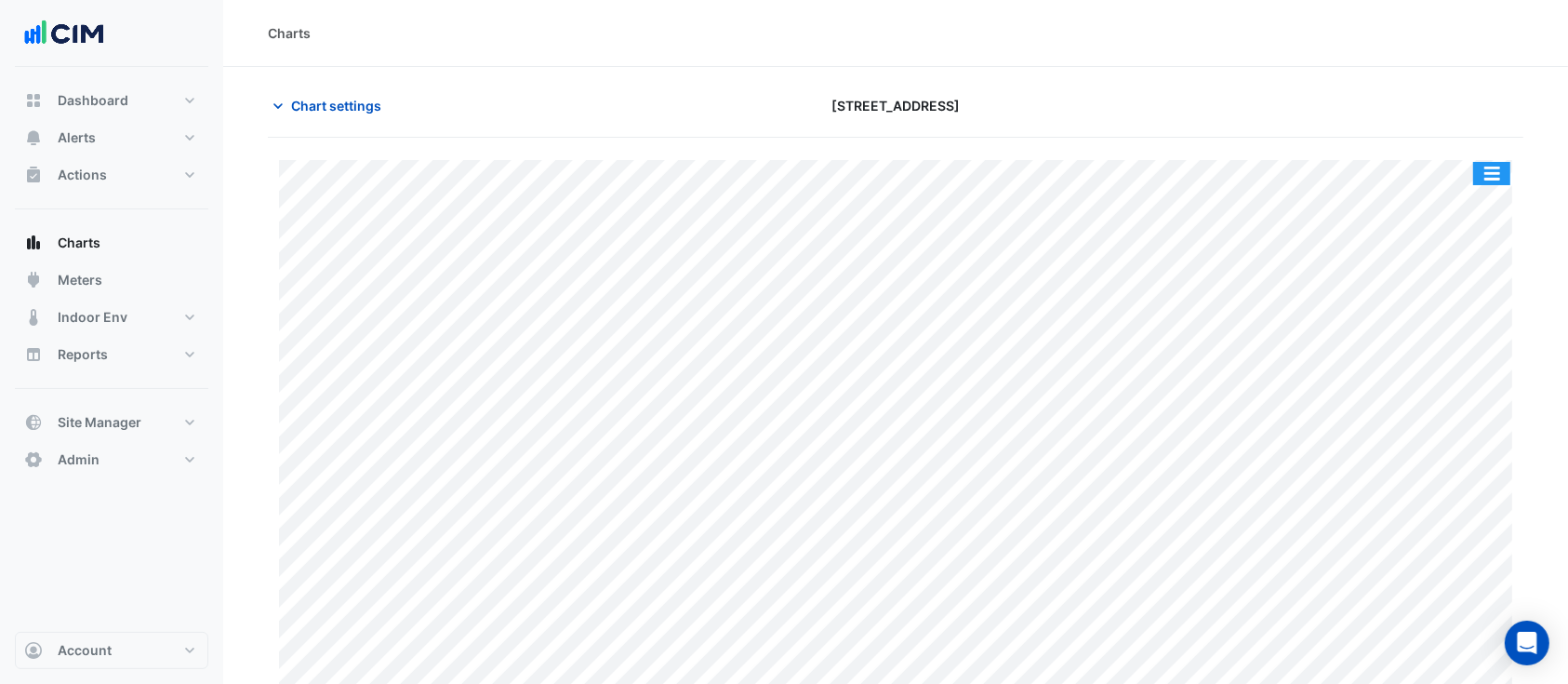
click at [1486, 167] on button "button" at bounding box center [1492, 173] width 37 height 23
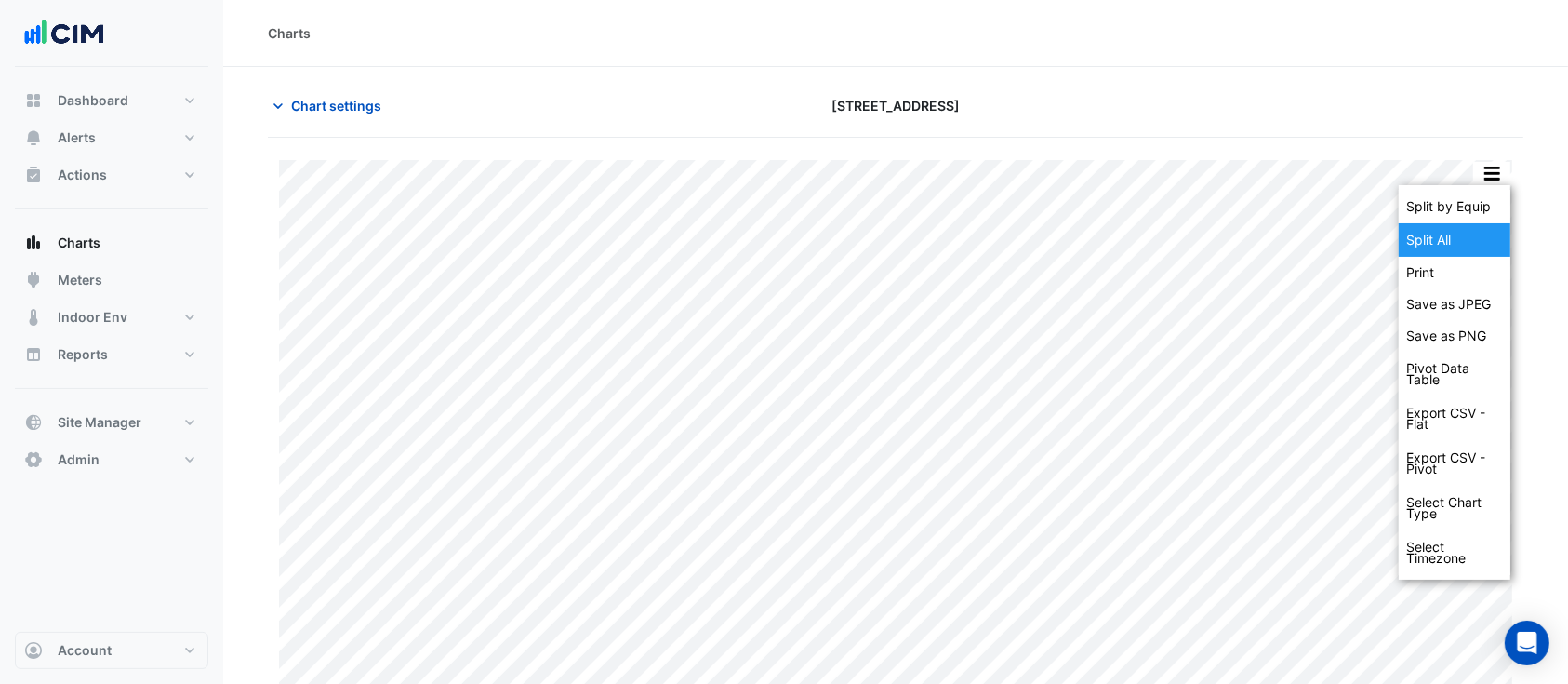
click at [1465, 234] on div "Split All" at bounding box center [1454, 240] width 112 height 34
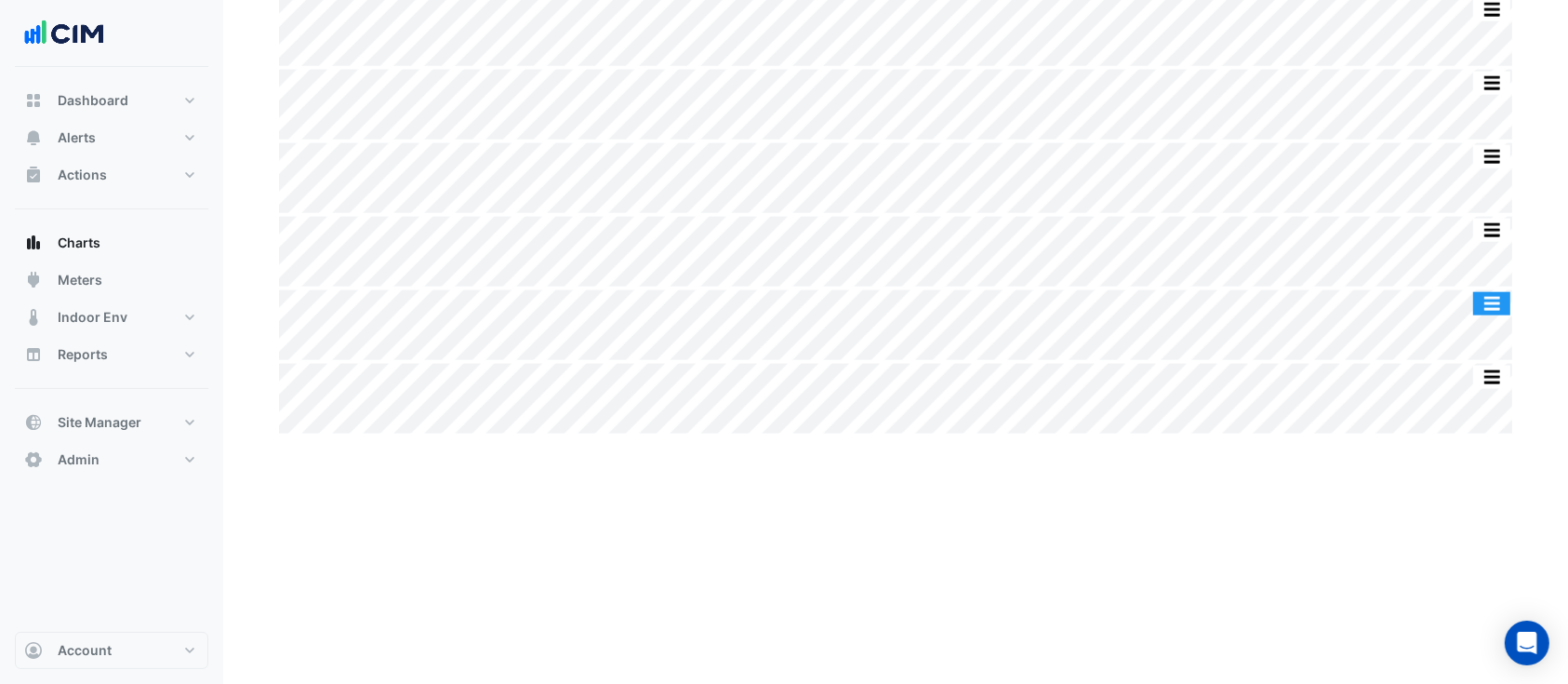
scroll to position [2892, 0]
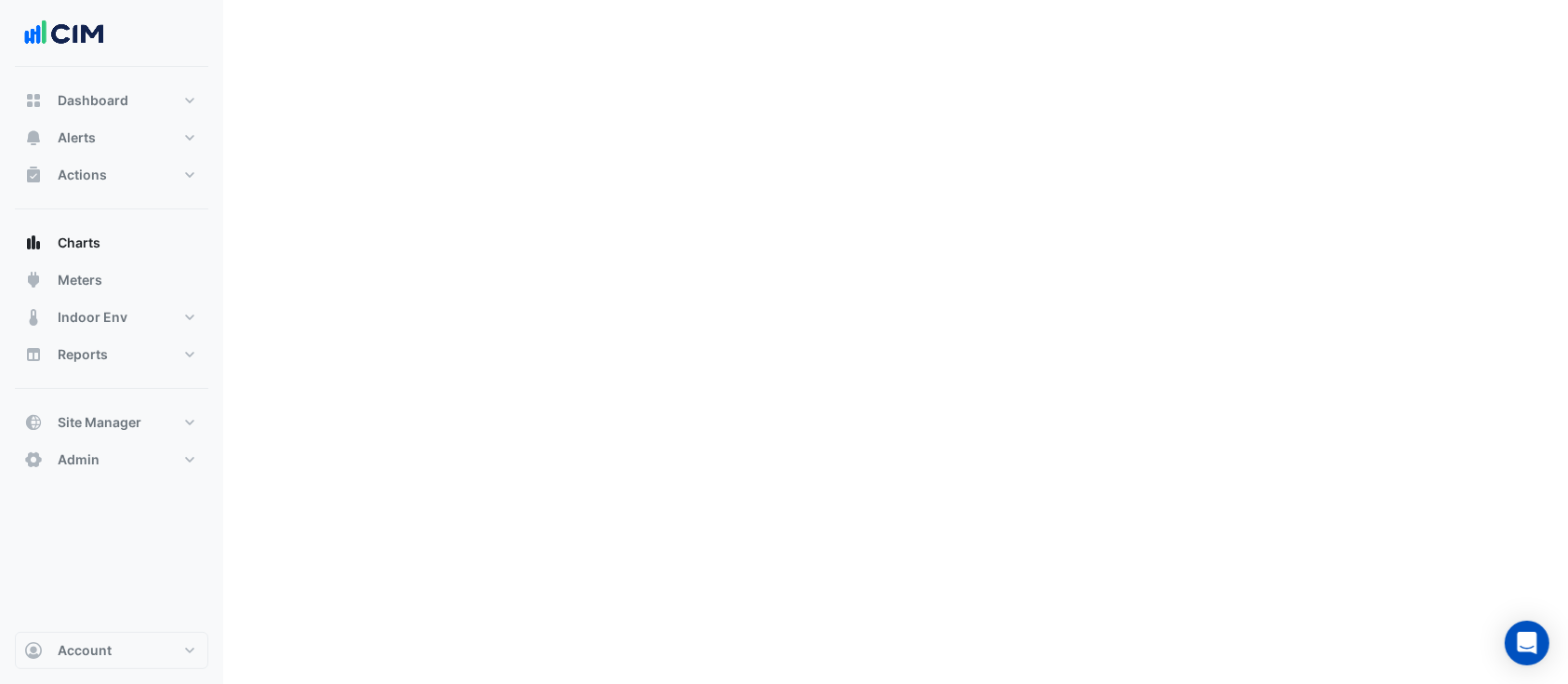
click at [1243, 135] on div "Split by Equip Split None Print Save as JPEG Save as PNG Pivot Data Table Expor…" at bounding box center [895, 660] width 1256 height 6830
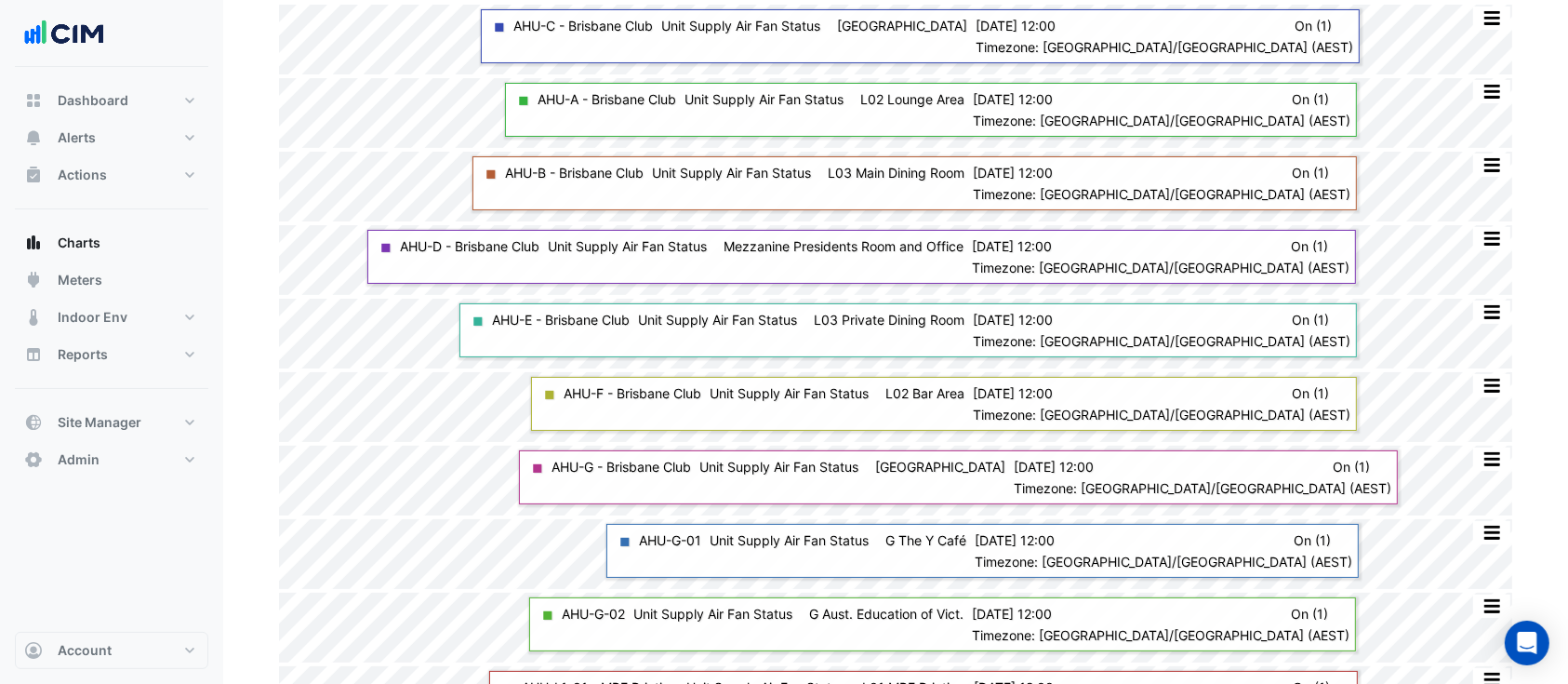
scroll to position [0, 0]
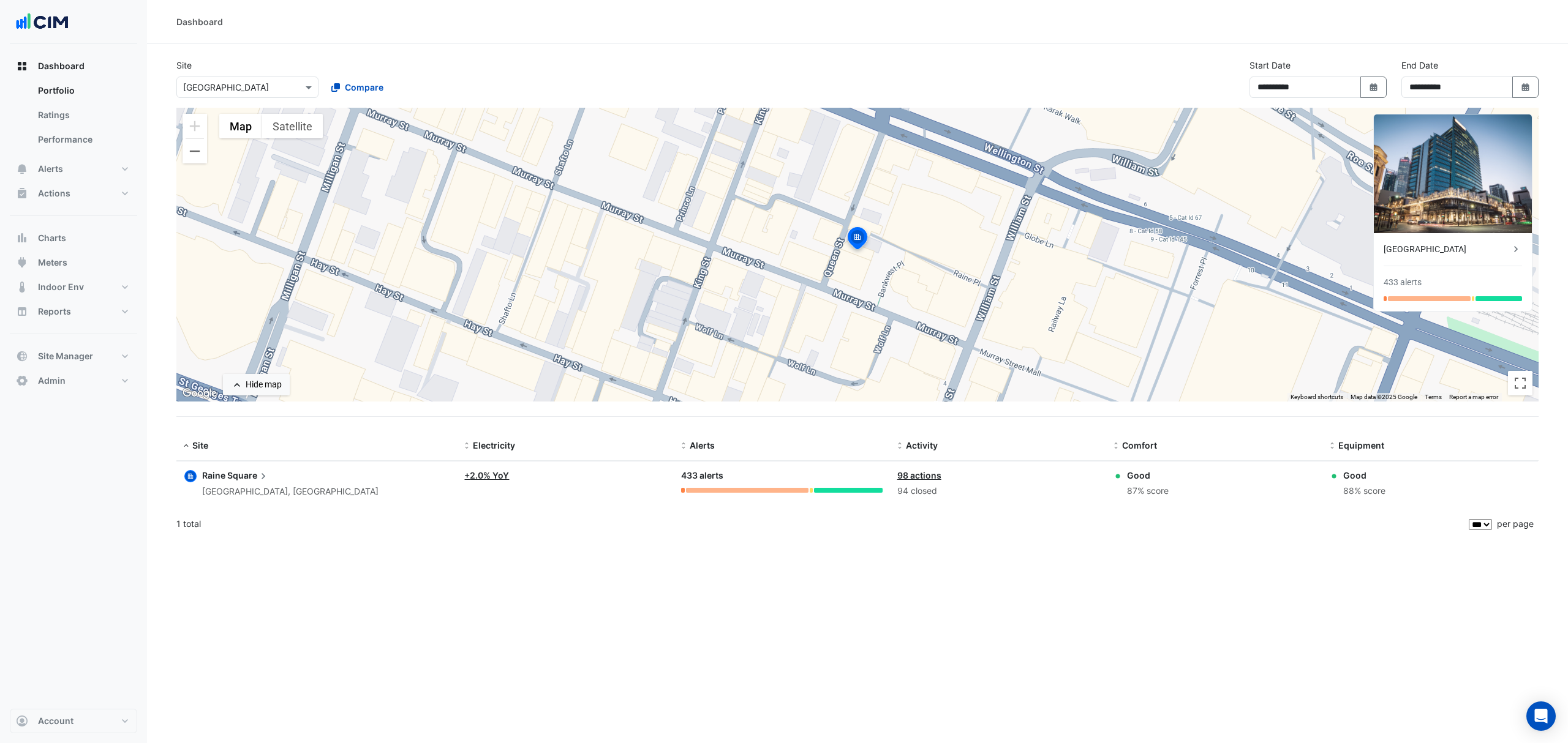
select select "***"
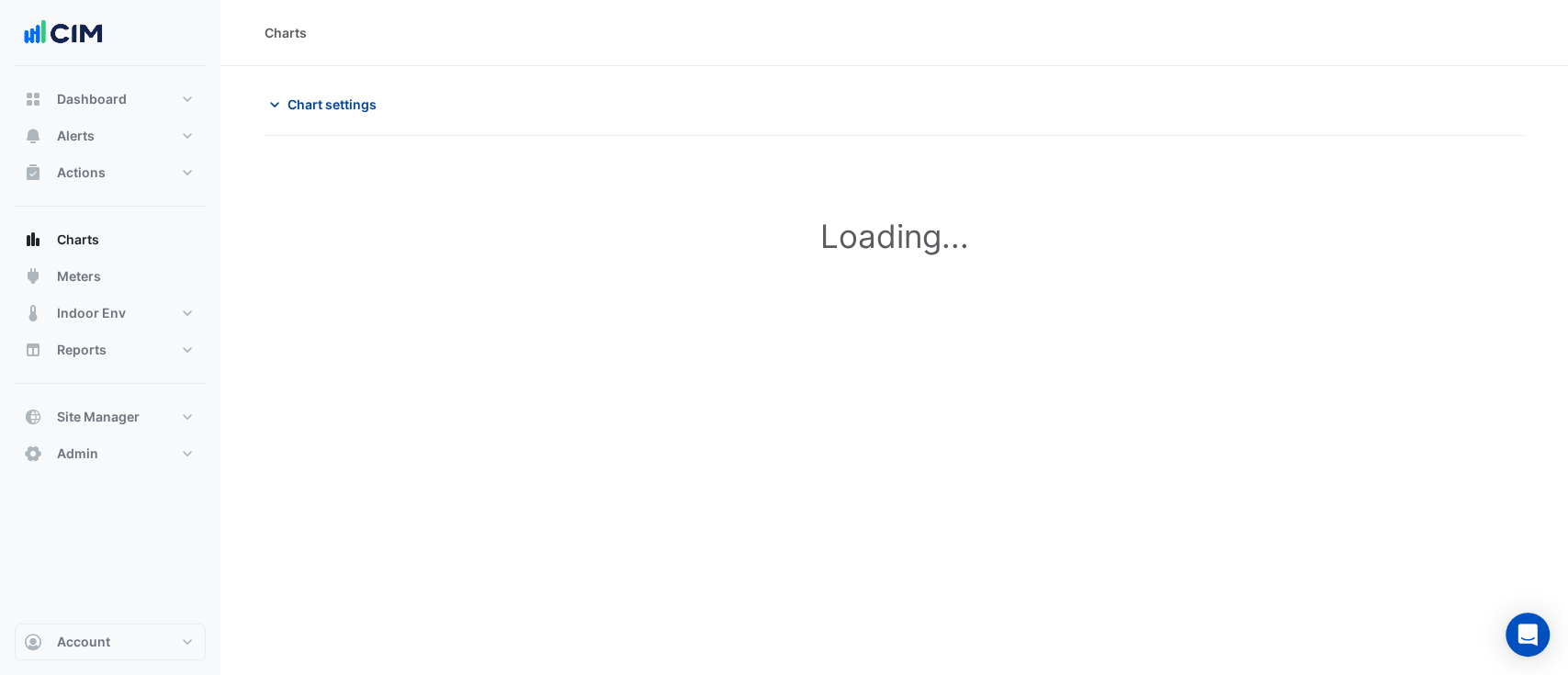
click at [302, 107] on span "Chart settings" at bounding box center [332, 104] width 89 height 19
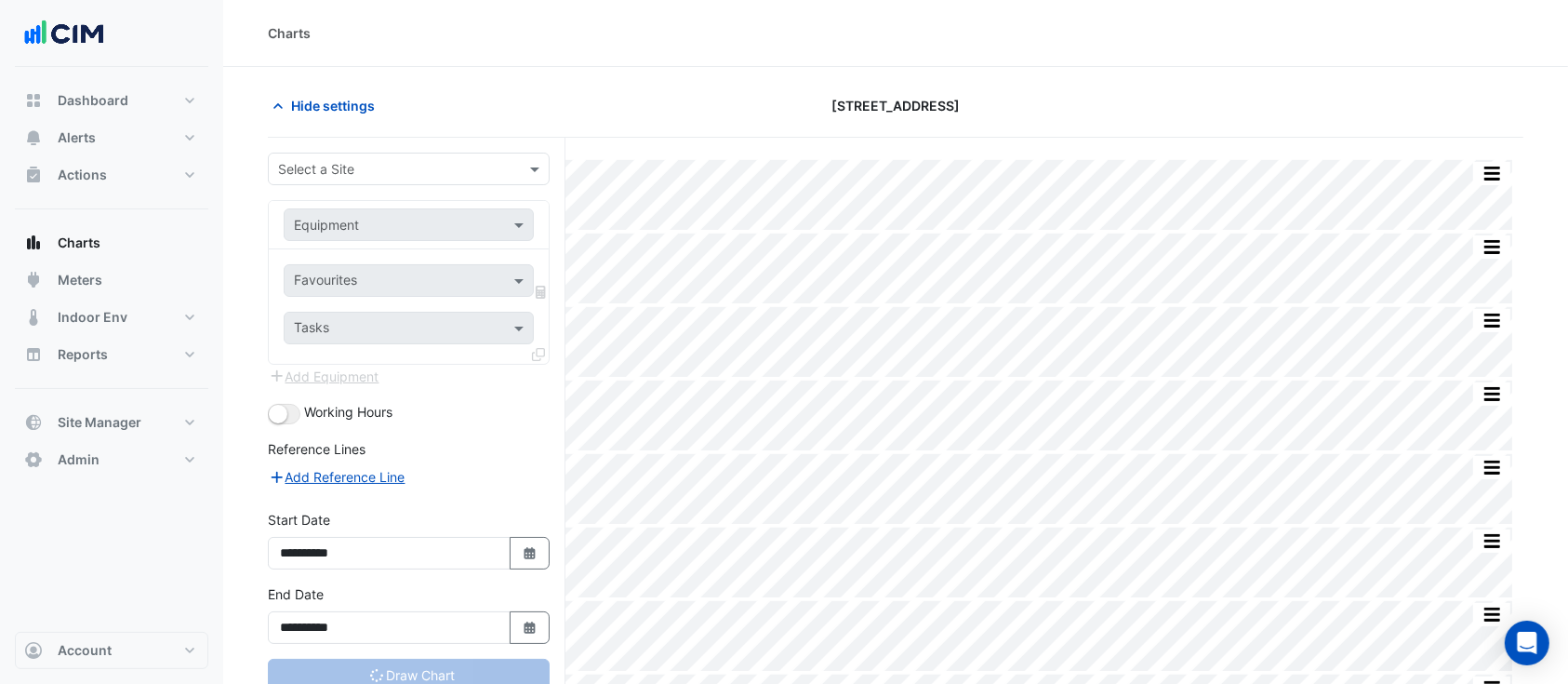
scroll to position [247, 0]
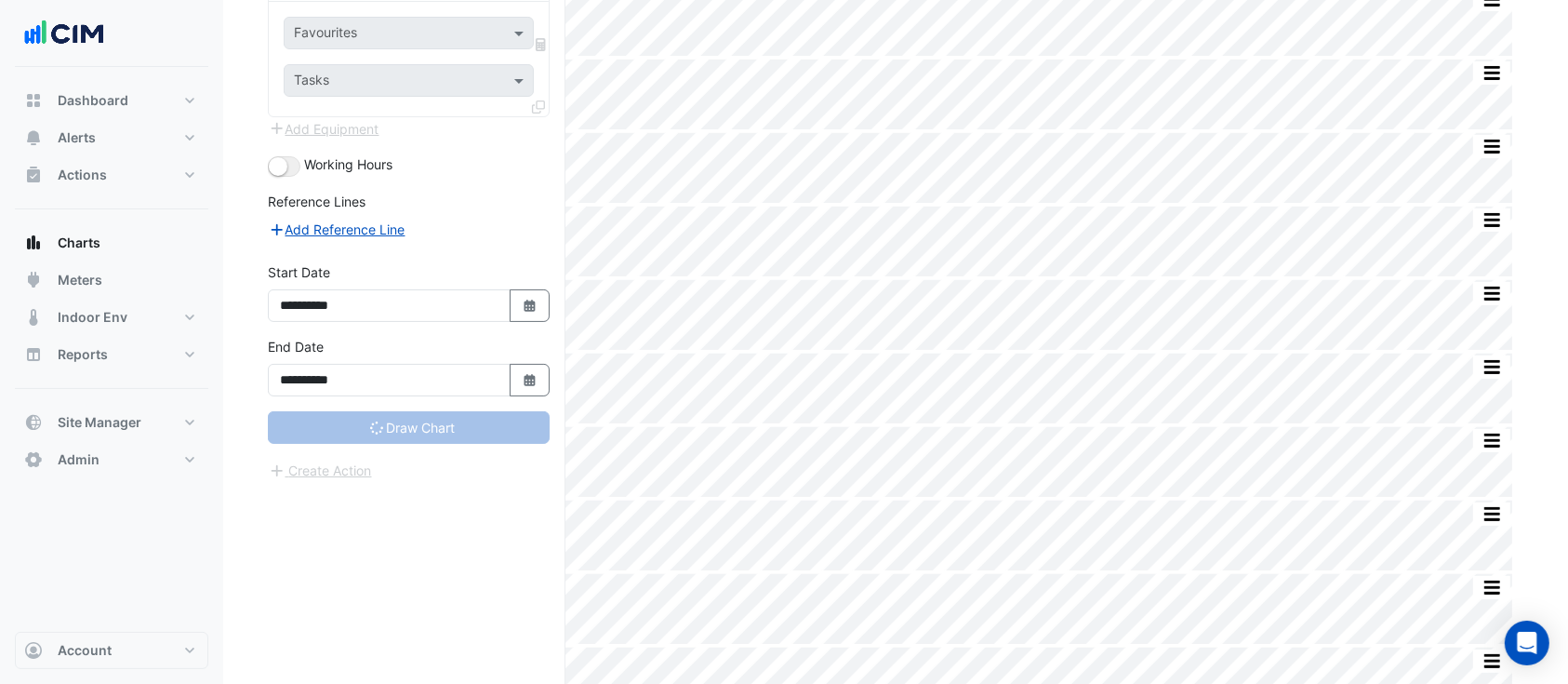
click at [479, 159] on div "Working Hours" at bounding box center [409, 165] width 282 height 22
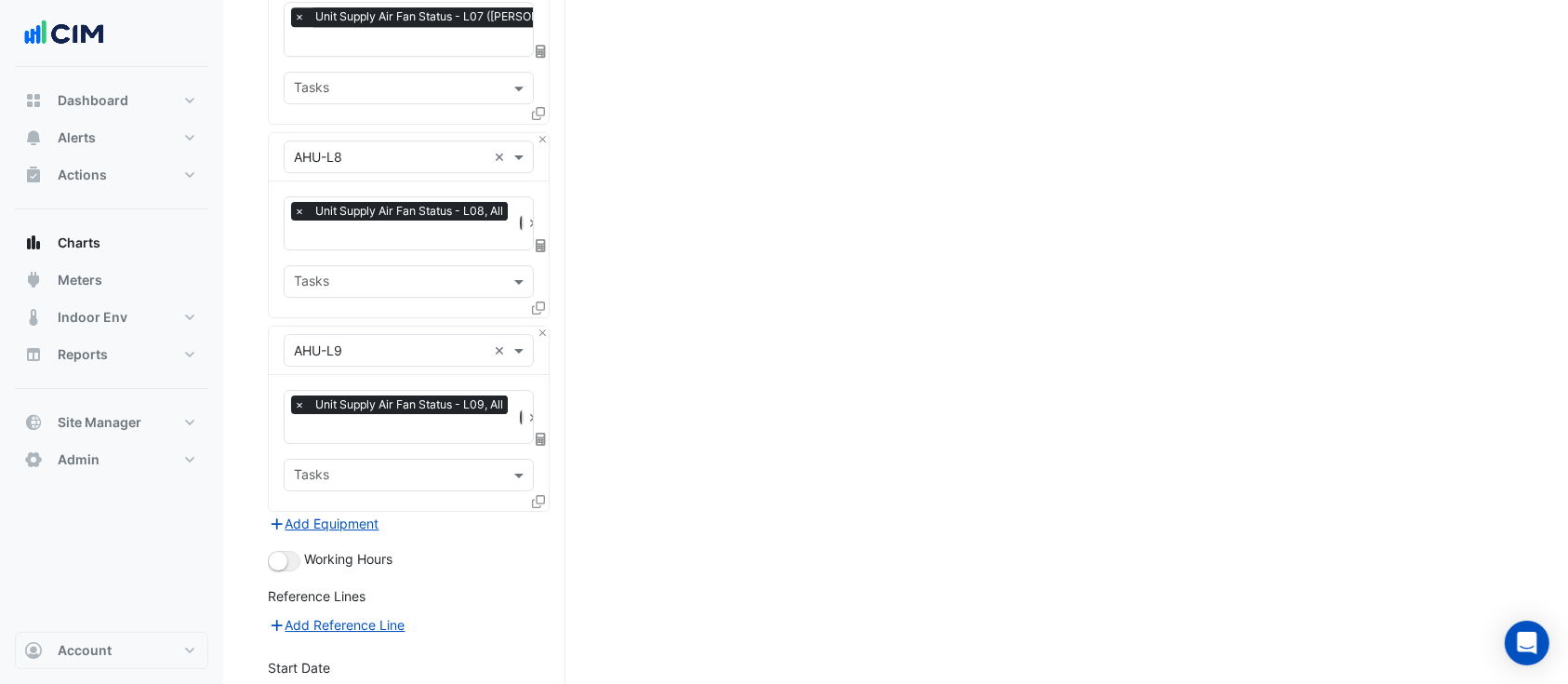
scroll to position [6201, 0]
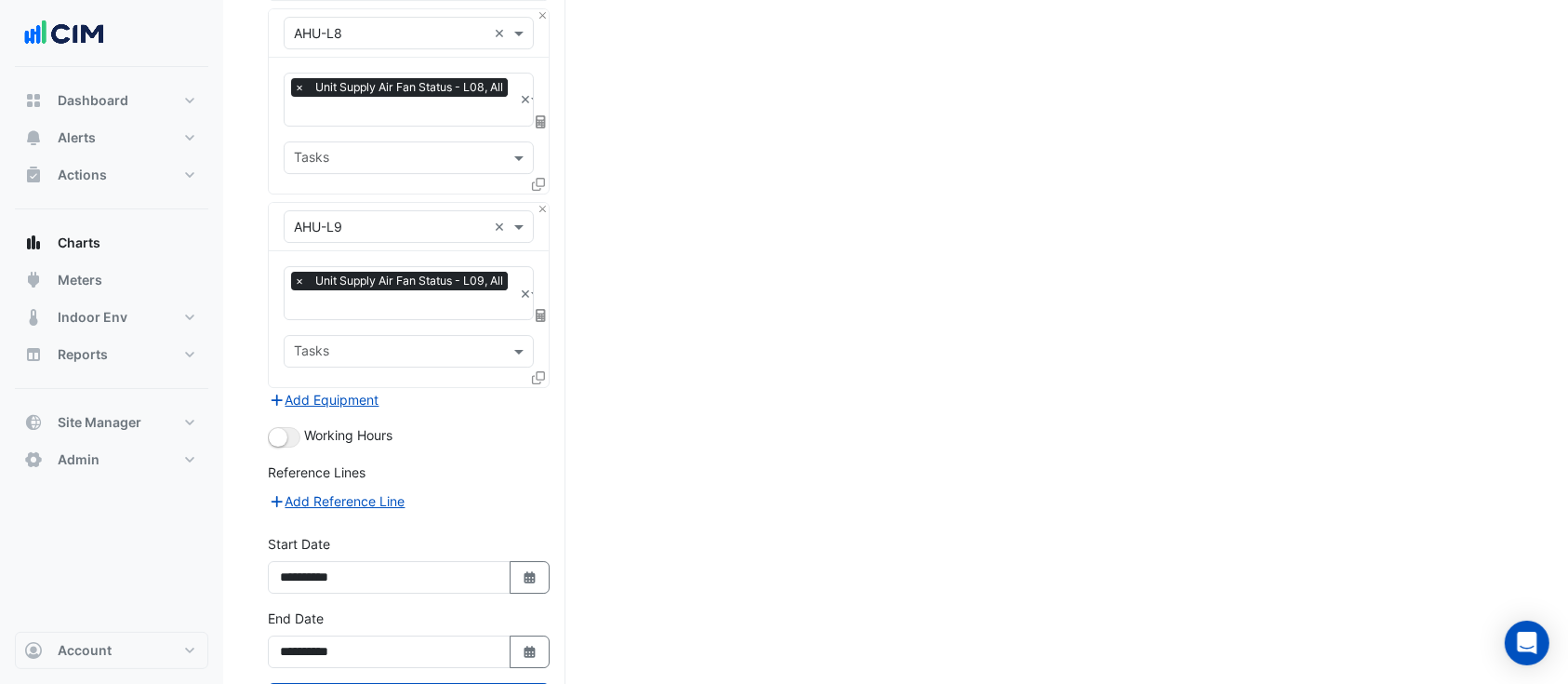
click at [335, 389] on button "Add Equipment" at bounding box center [324, 399] width 113 height 21
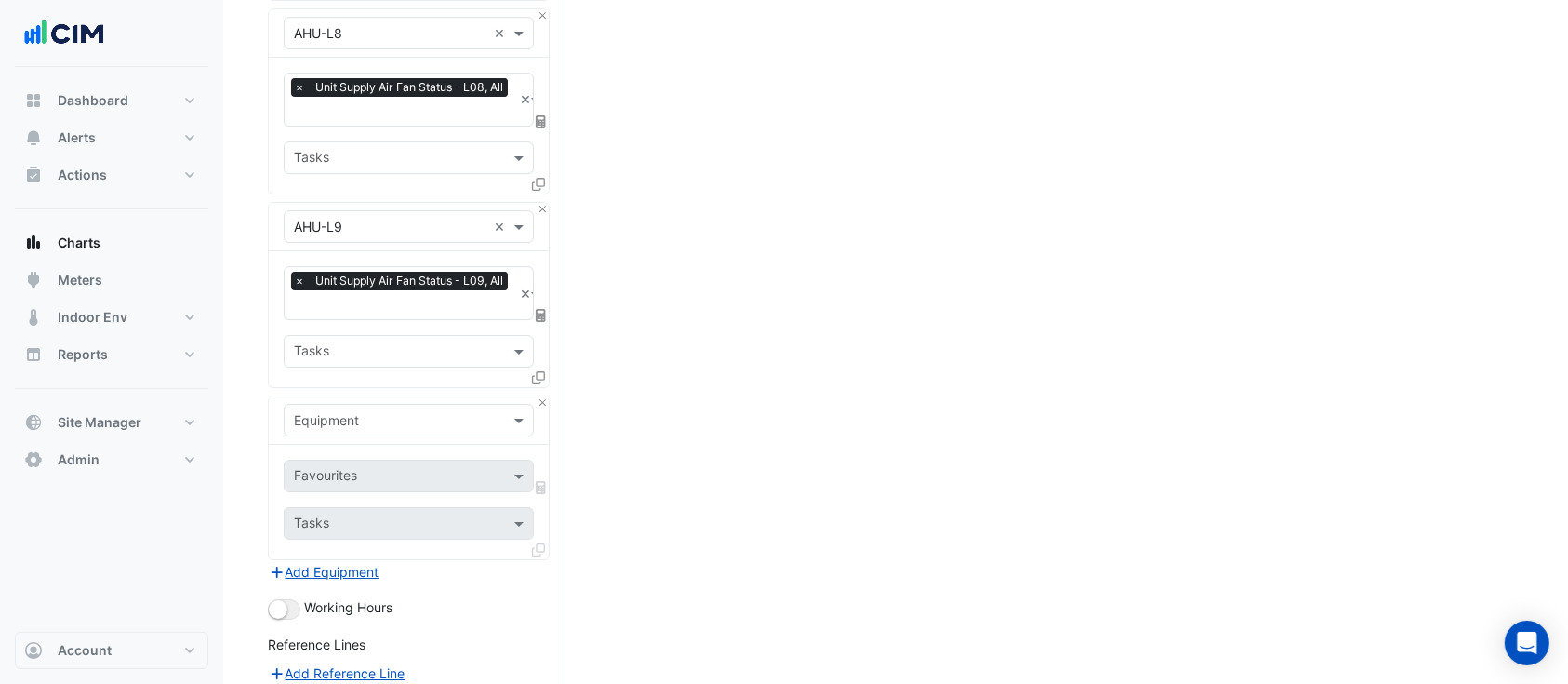
click at [359, 412] on input "text" at bounding box center [390, 421] width 192 height 20
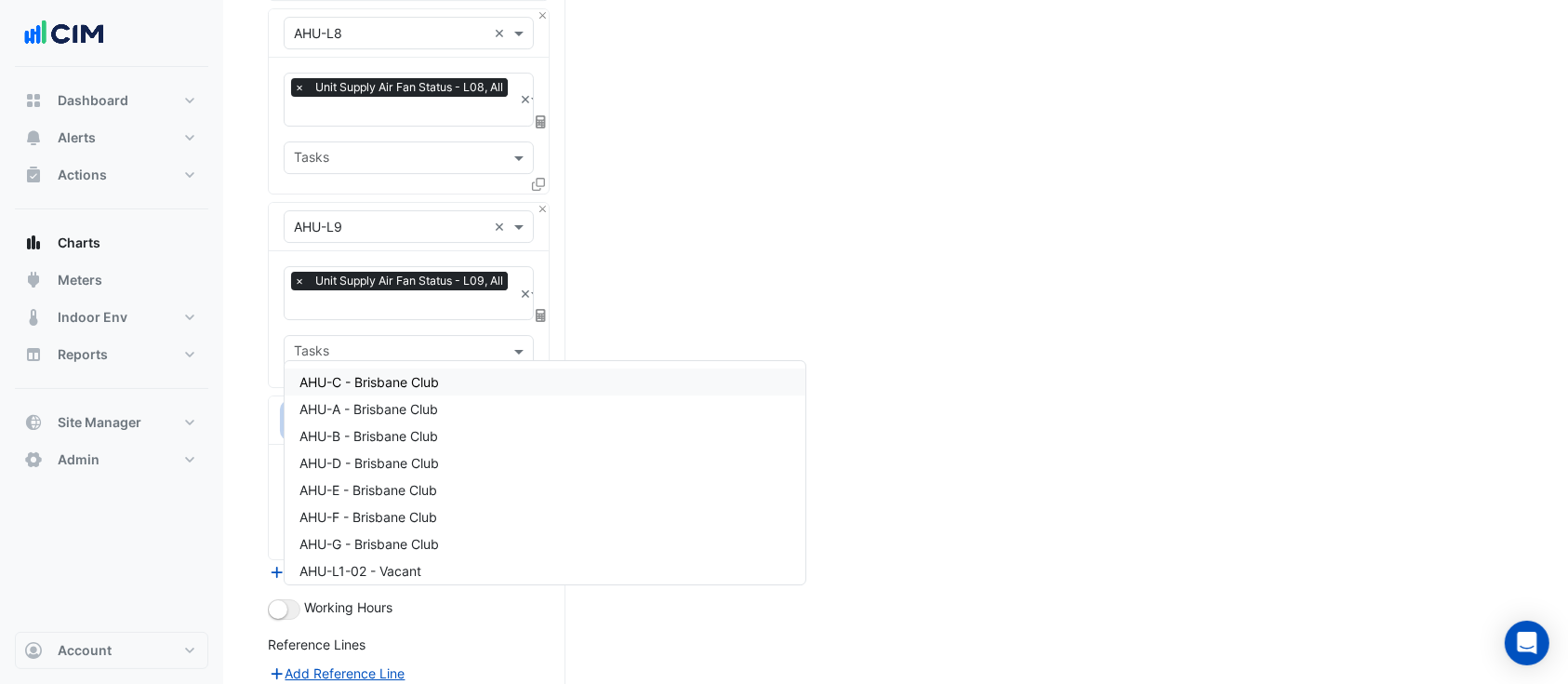
type input "**"
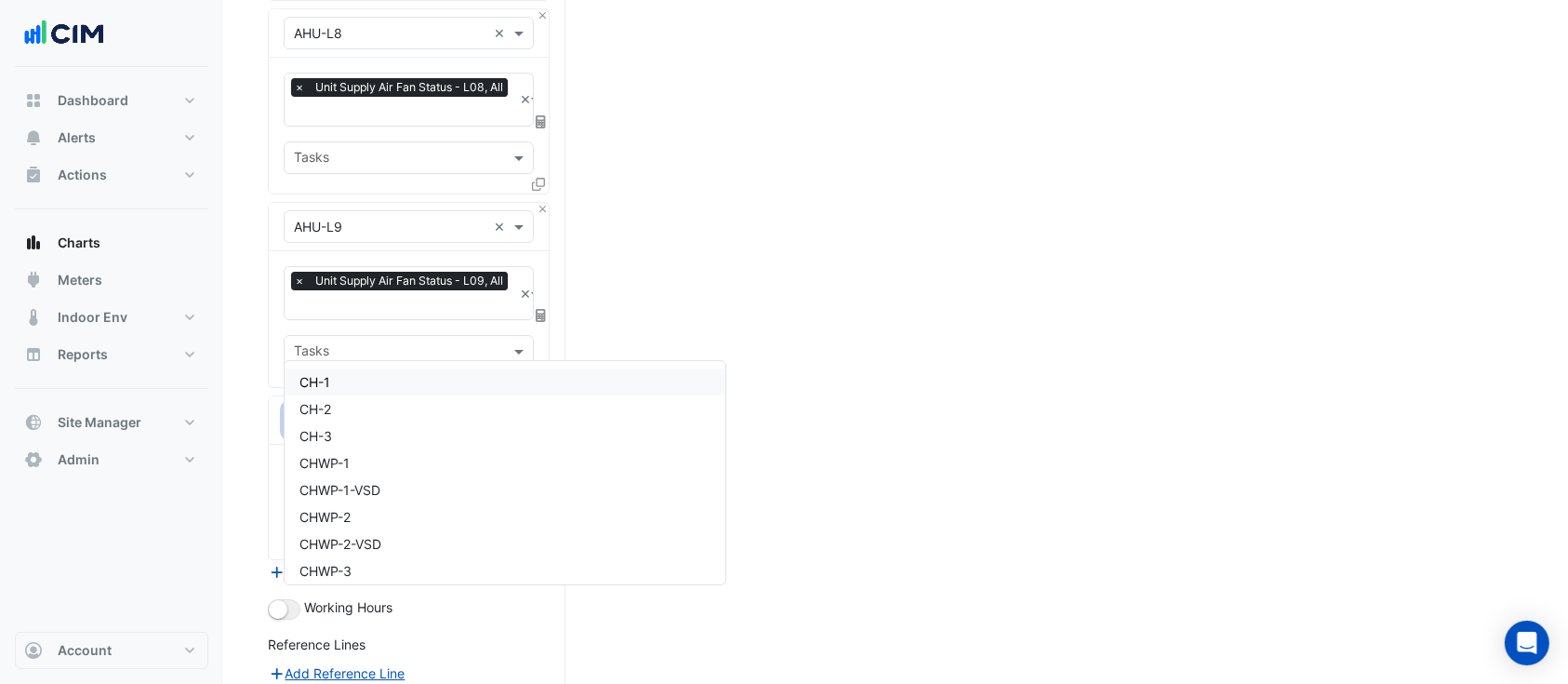
click at [365, 386] on div "CH-1" at bounding box center [505, 382] width 441 height 27
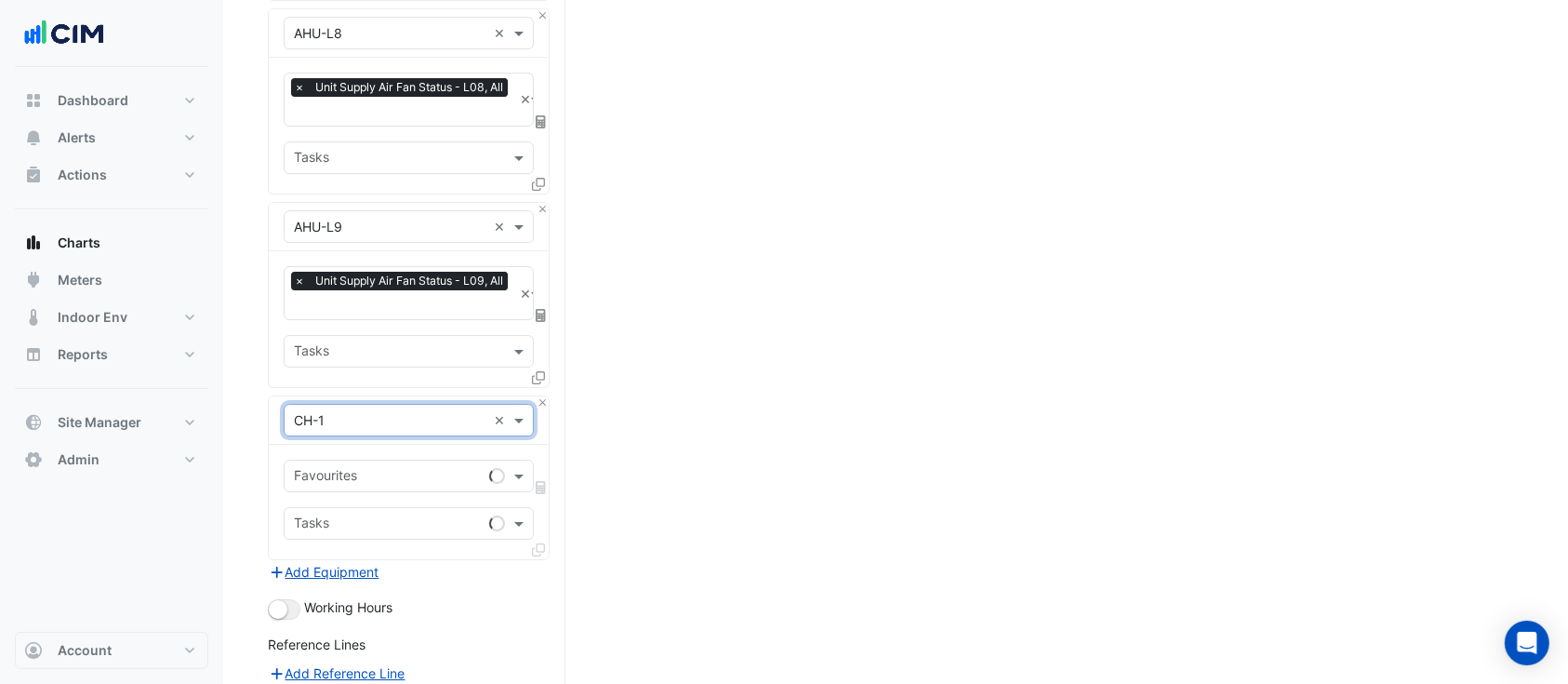
click at [369, 468] on input "text" at bounding box center [387, 477] width 187 height 20
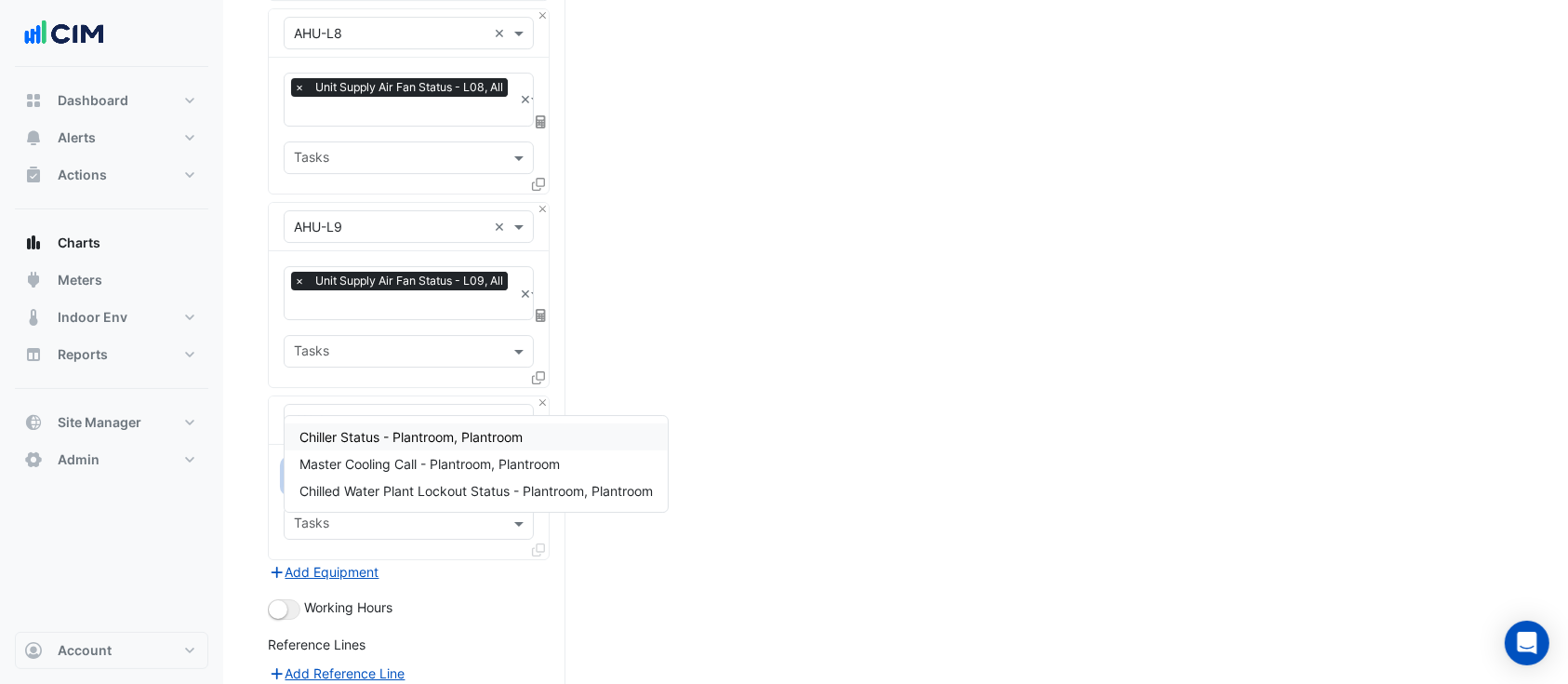
type input "****"
click at [376, 443] on span "Chiller Status - Plantroom, Plantroom" at bounding box center [410, 437] width 223 height 16
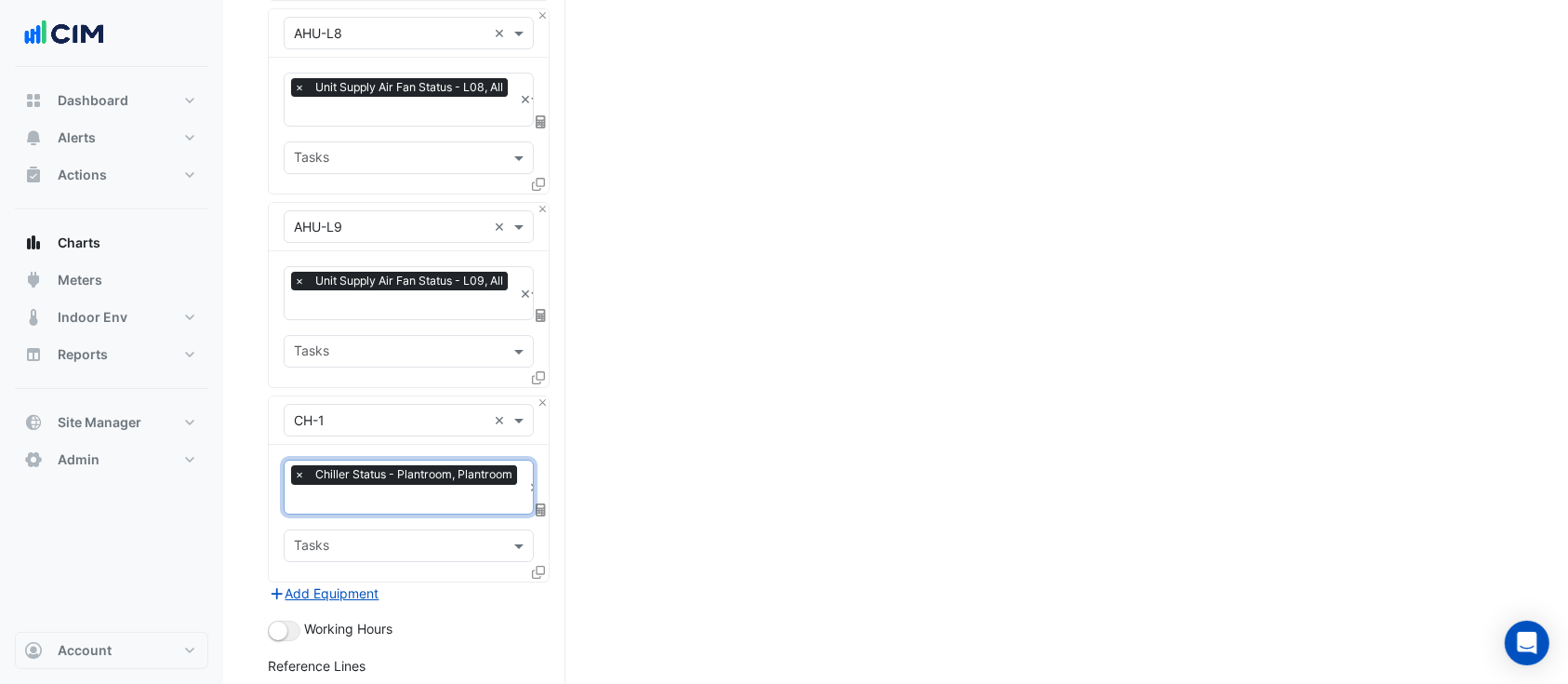
click at [546, 562] on div at bounding box center [540, 575] width 17 height 27
click at [537, 565] on icon at bounding box center [538, 572] width 13 height 13
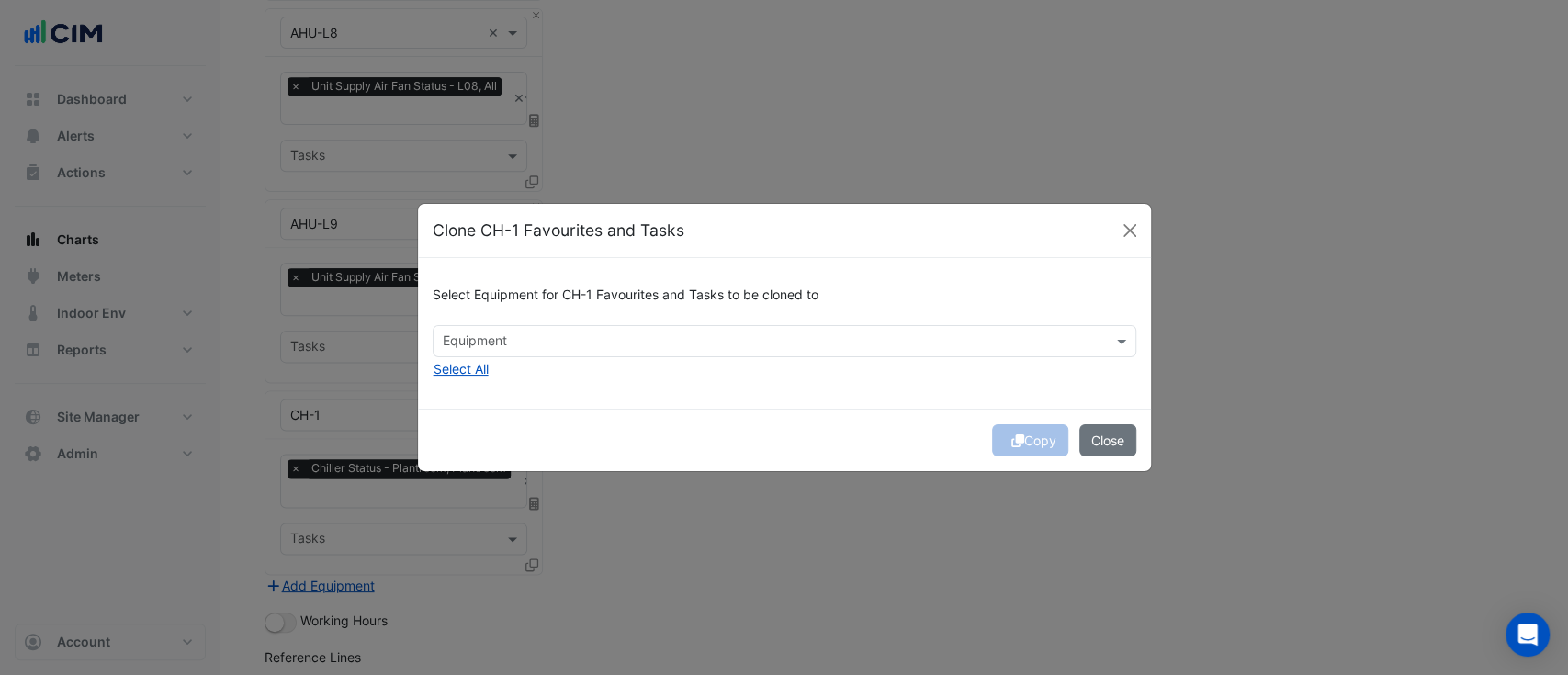
click at [543, 349] on input "text" at bounding box center [773, 343] width 662 height 19
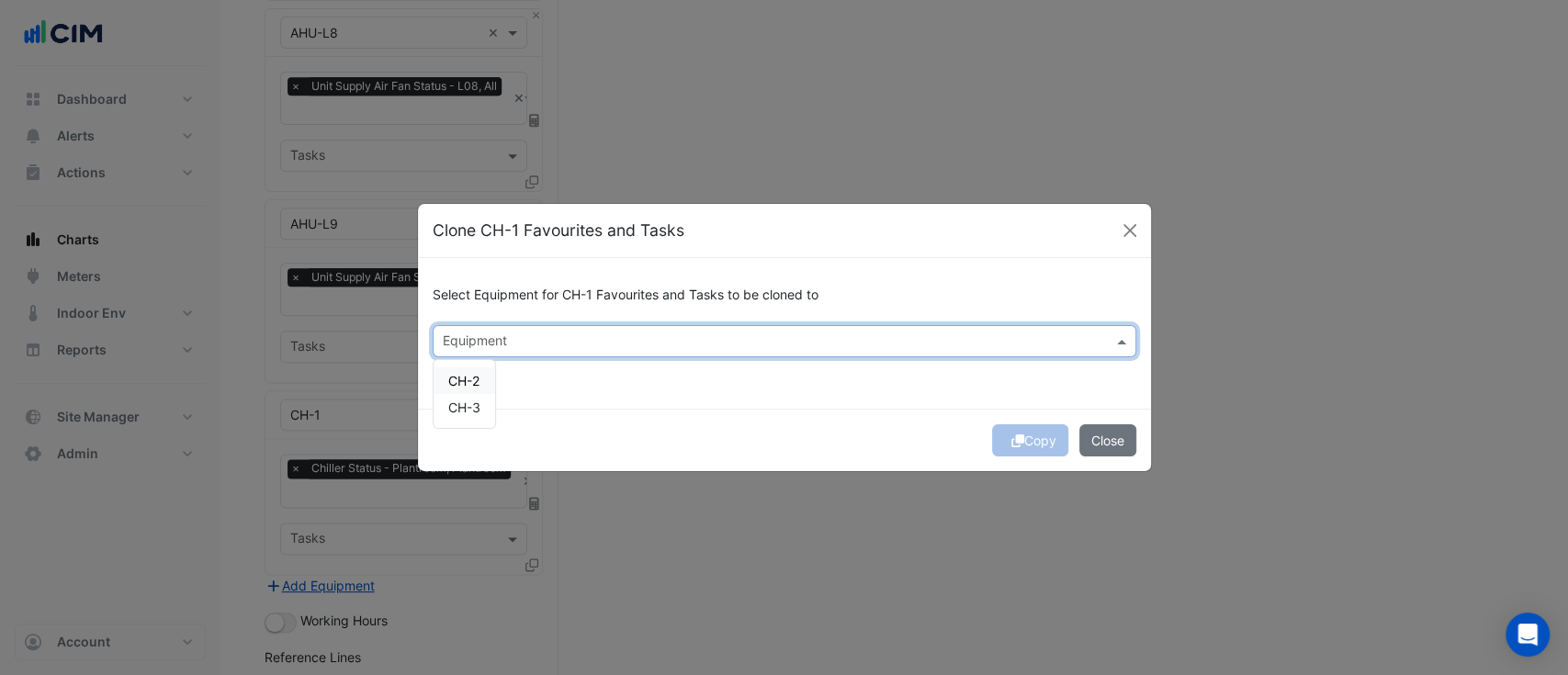
click at [463, 390] on div "CH-2" at bounding box center [464, 380] width 62 height 27
click at [476, 412] on span "CH-3" at bounding box center [463, 407] width 32 height 16
click at [840, 426] on div "Copy Close" at bounding box center [784, 440] width 732 height 63
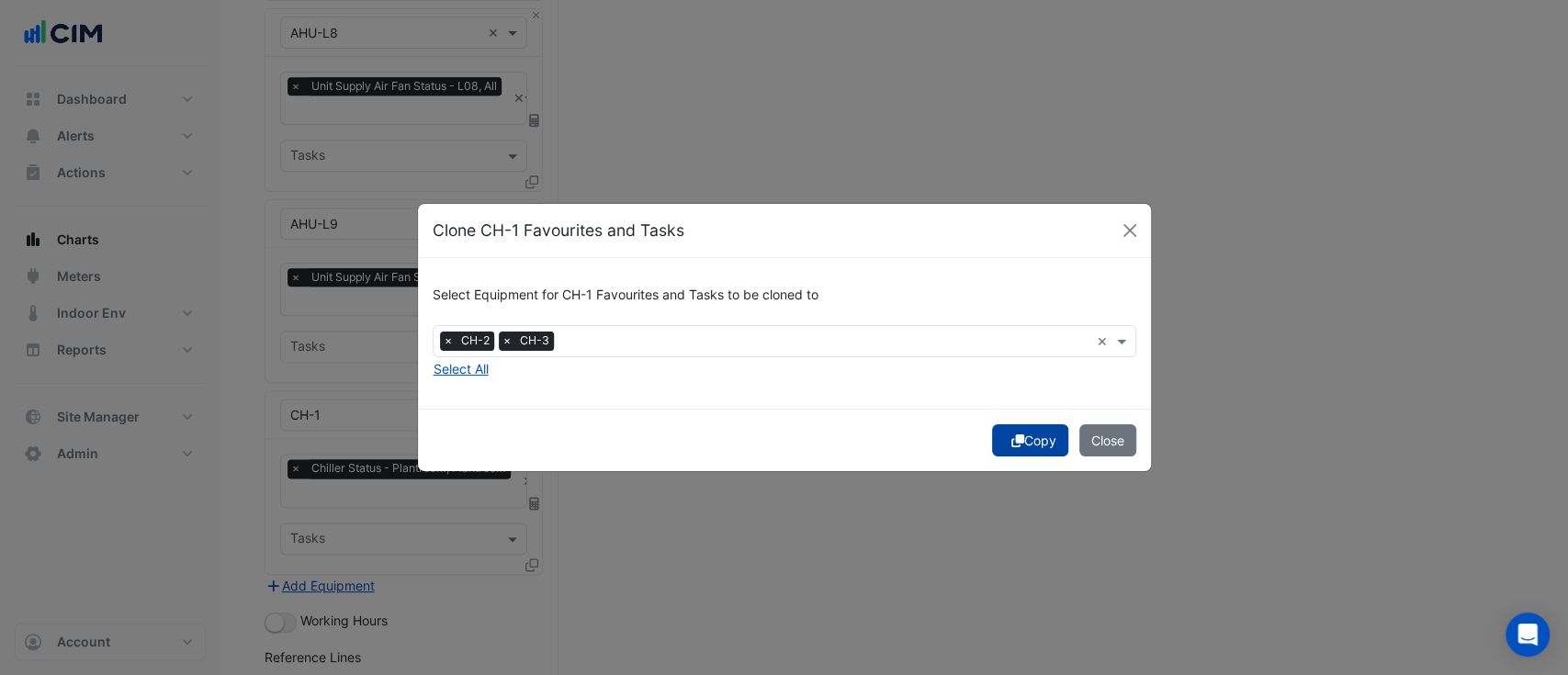
click at [1014, 435] on icon "submit" at bounding box center [1018, 441] width 13 height 13
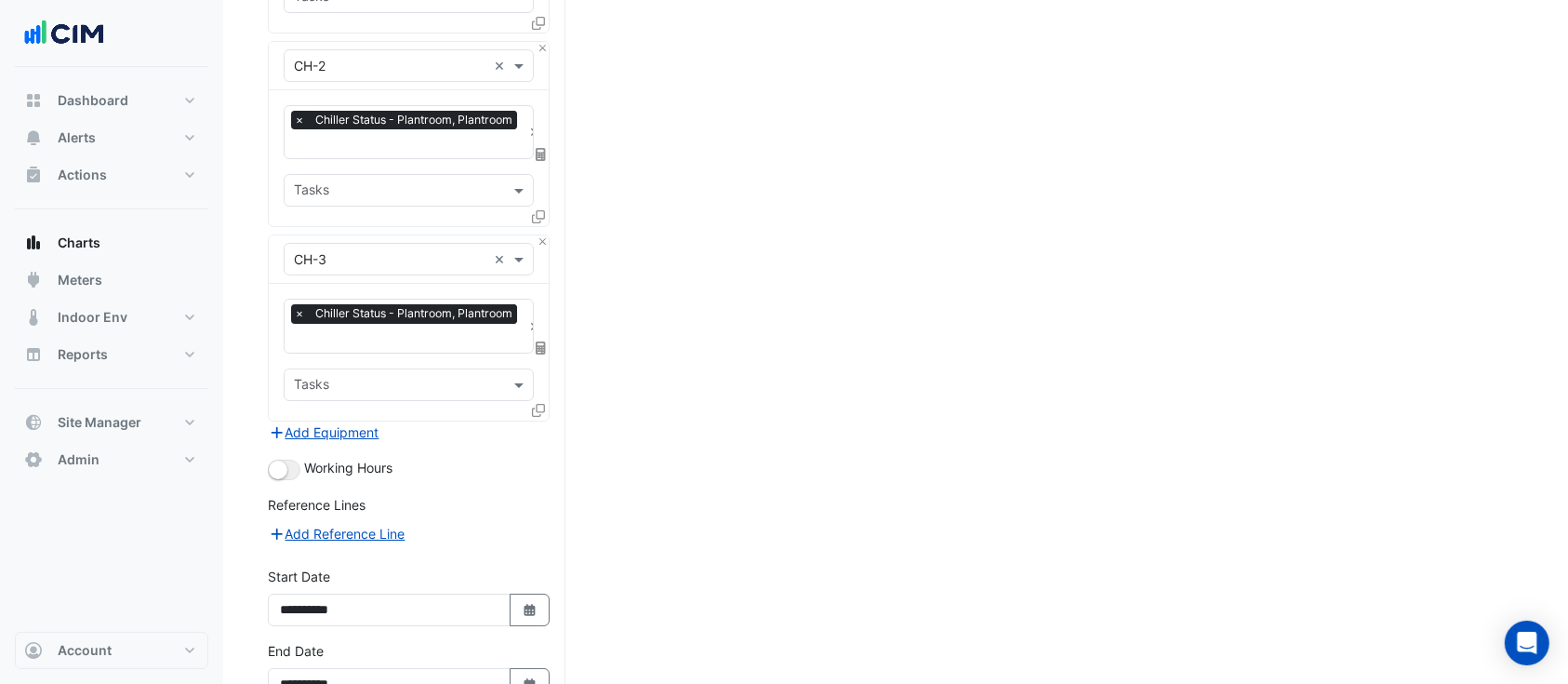
scroll to position [6776, 0]
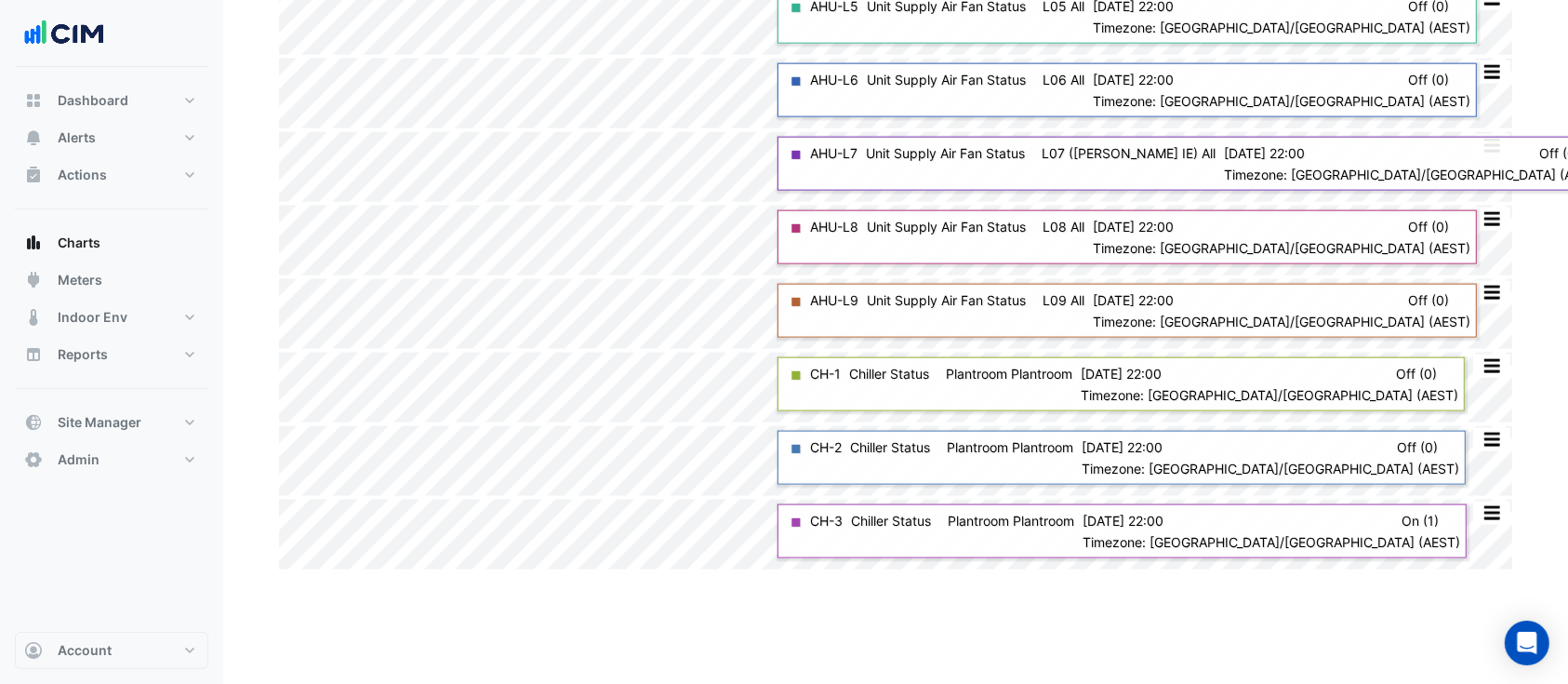
scroll to position [2480, 0]
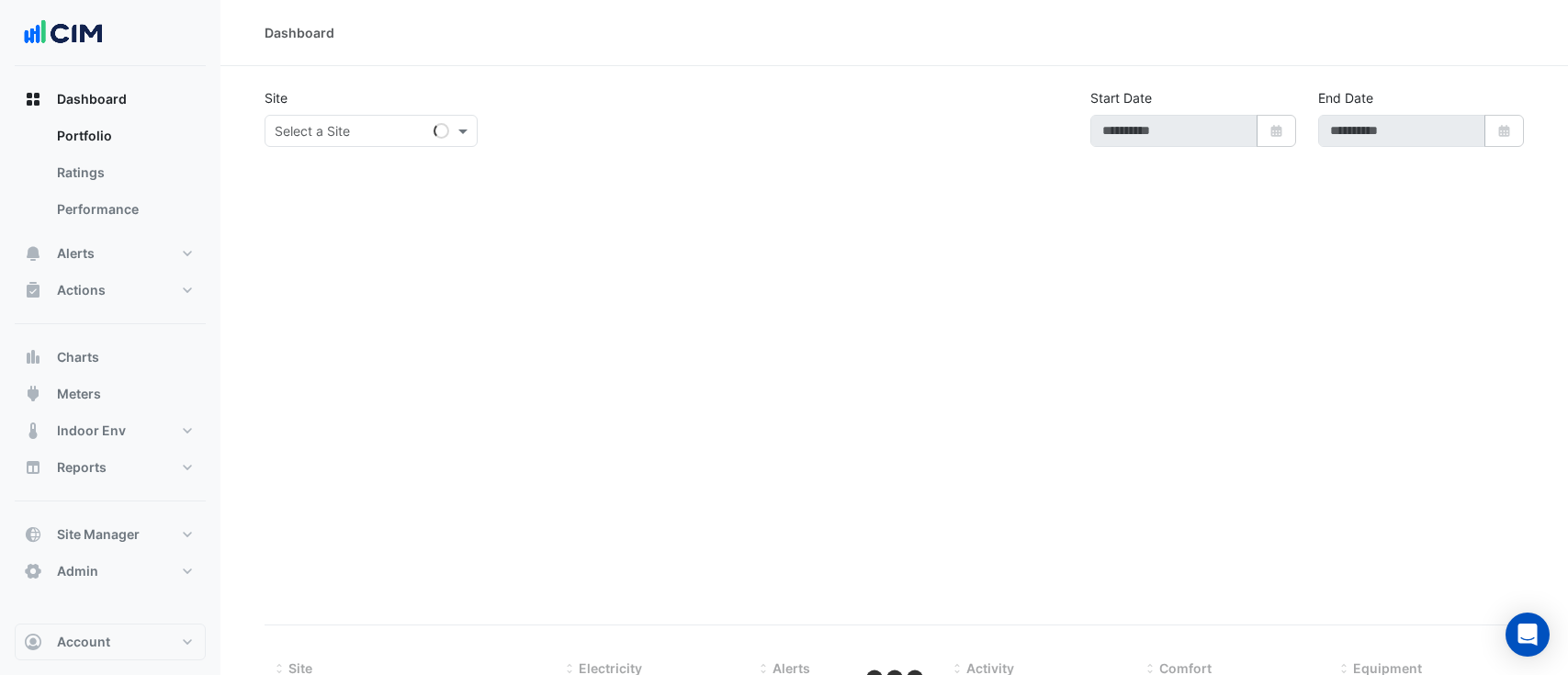
type input "**********"
select select "***"
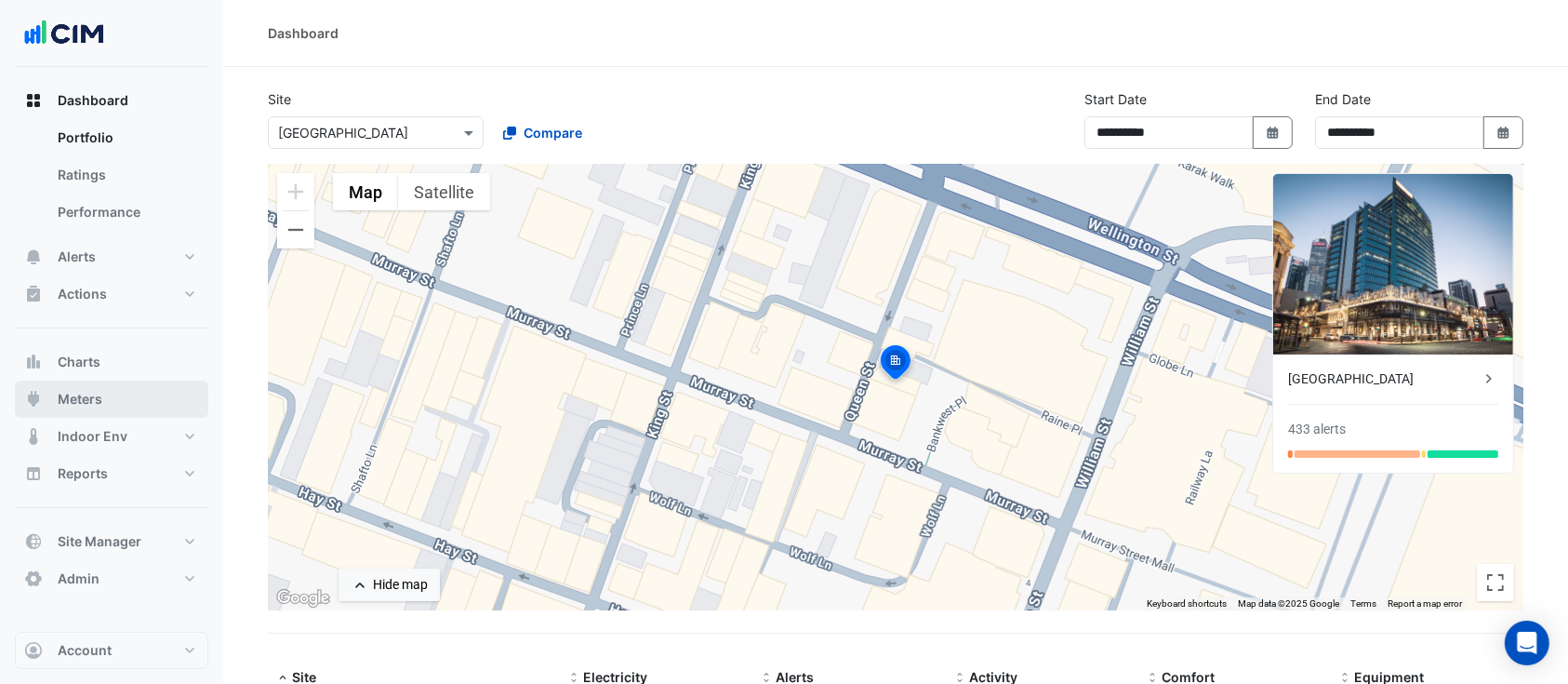
click at [114, 406] on button "Meters" at bounding box center [111, 399] width 193 height 37
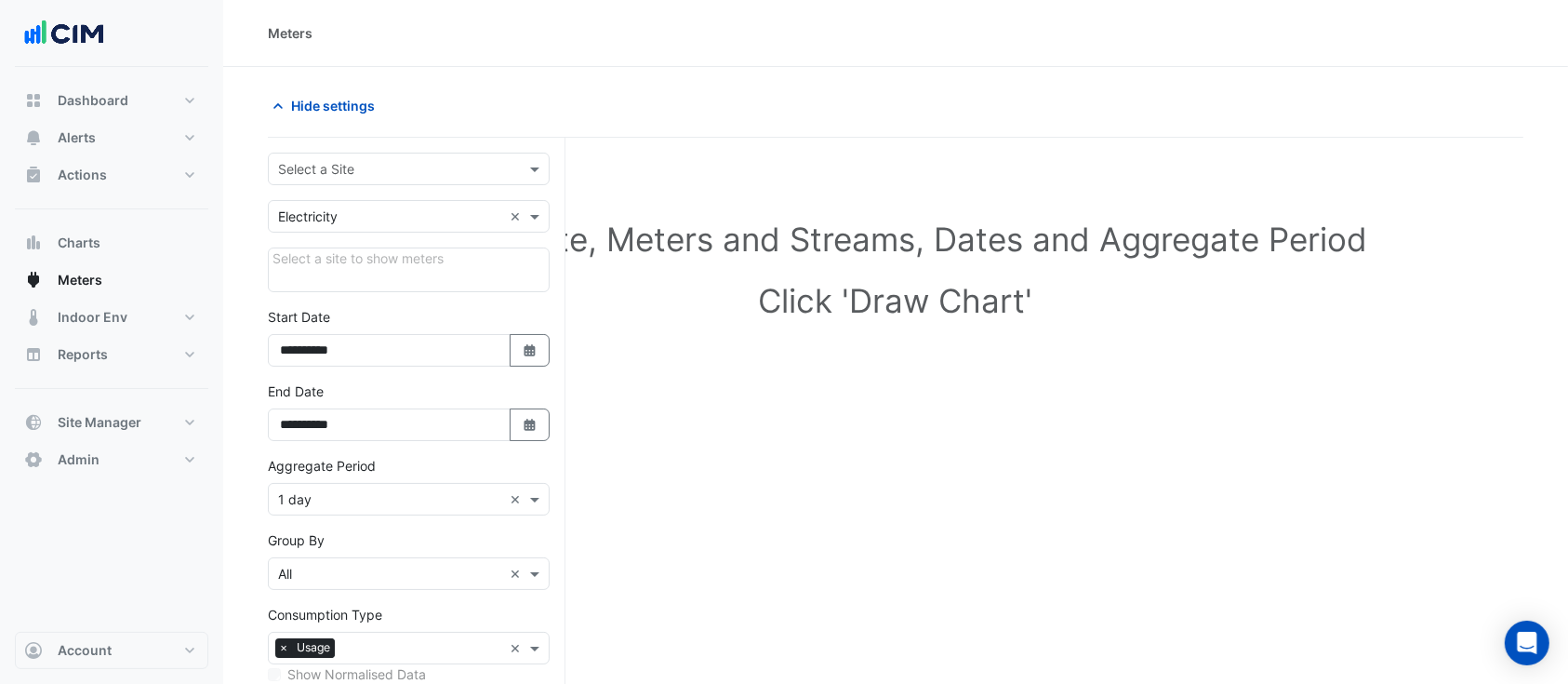
click at [412, 165] on input "text" at bounding box center [390, 169] width 224 height 20
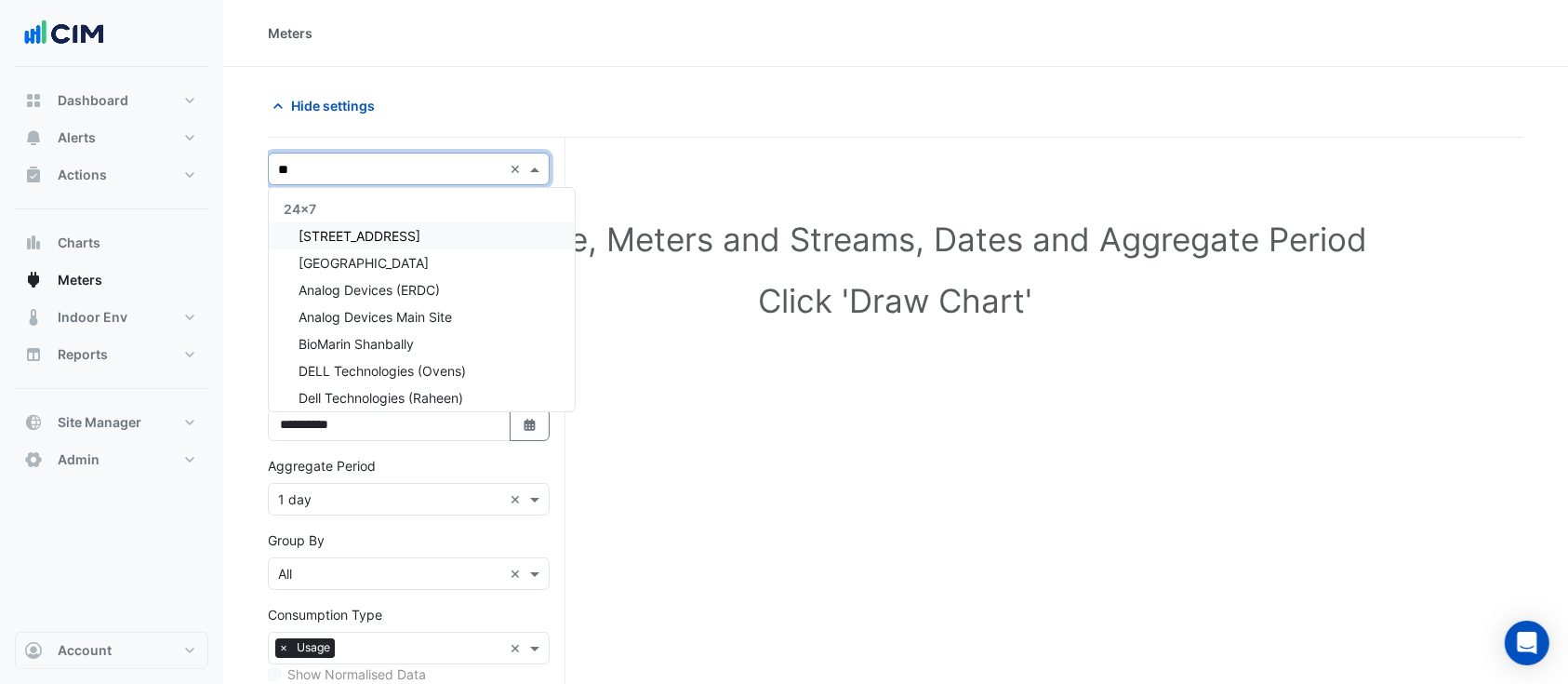
type input "***"
click at [411, 233] on span "[STREET_ADDRESS]" at bounding box center [359, 235] width 122 height 16
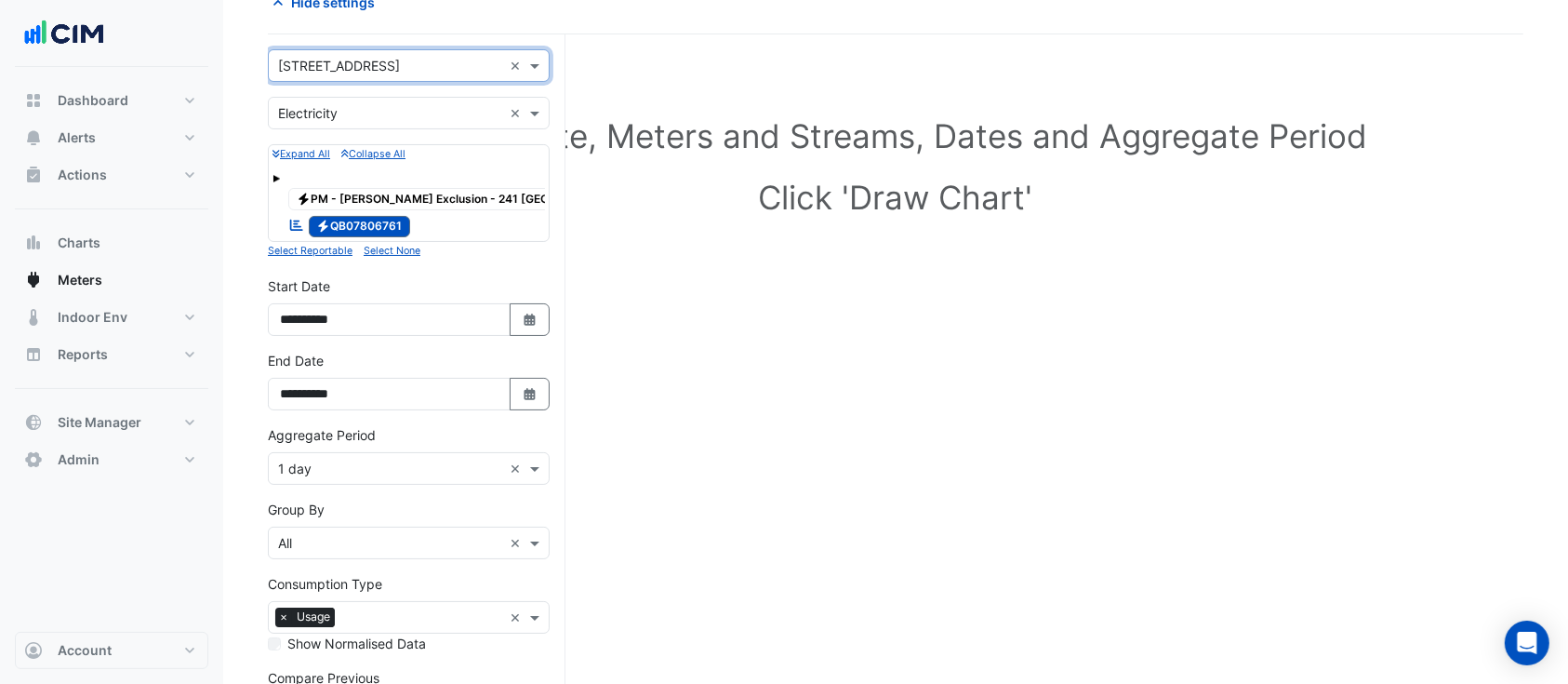
scroll to position [274, 0]
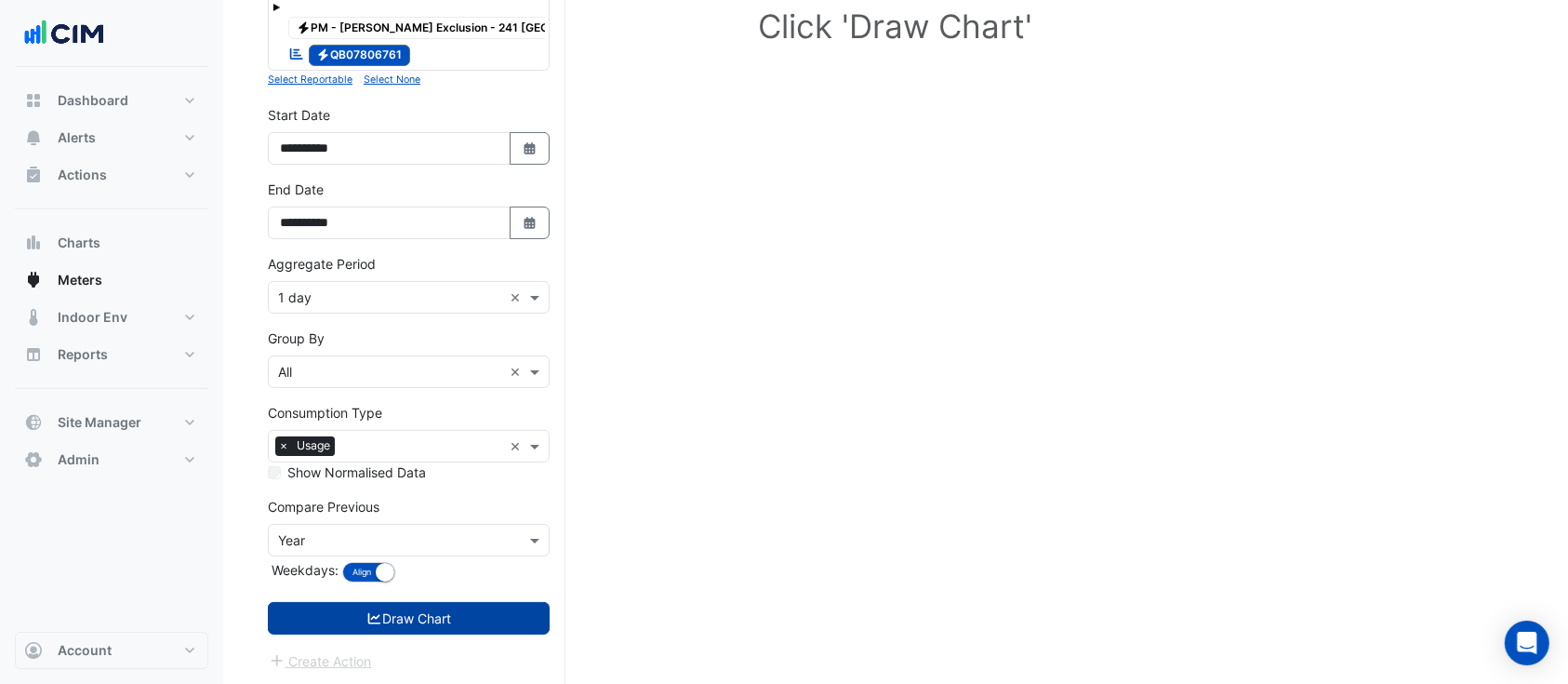
click at [428, 626] on button "Draw Chart" at bounding box center [409, 618] width 282 height 33
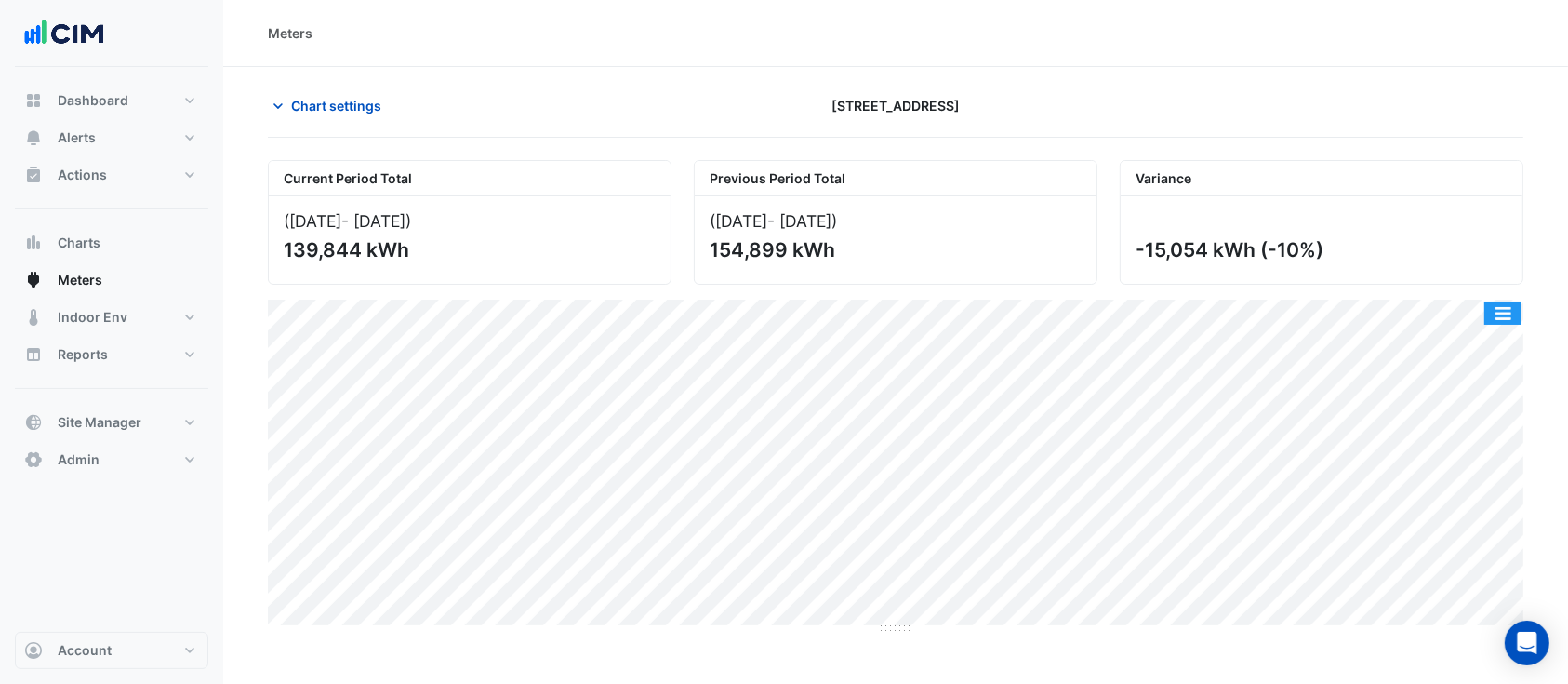
click at [1513, 301] on button "button" at bounding box center [1503, 313] width 37 height 23
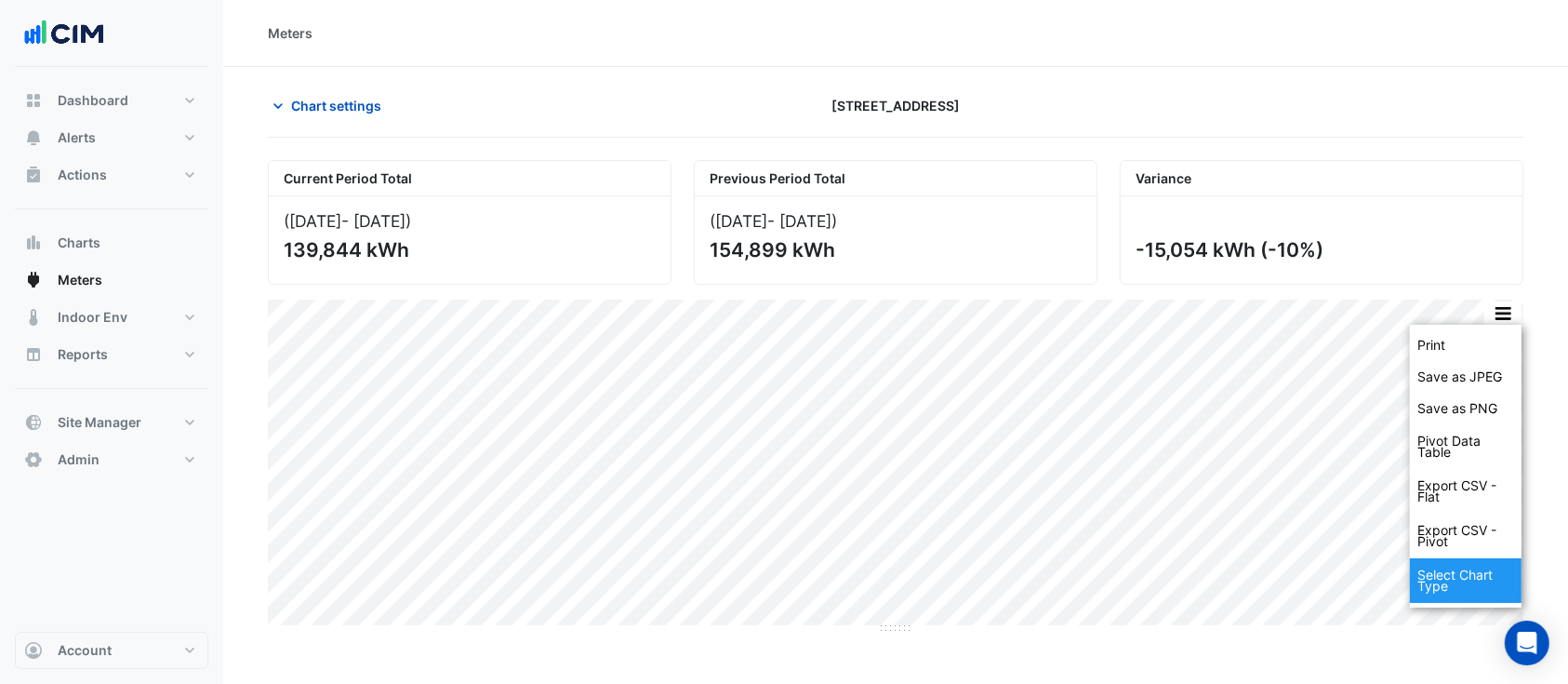
click at [1461, 585] on div "Select Chart Type" at bounding box center [1465, 580] width 112 height 45
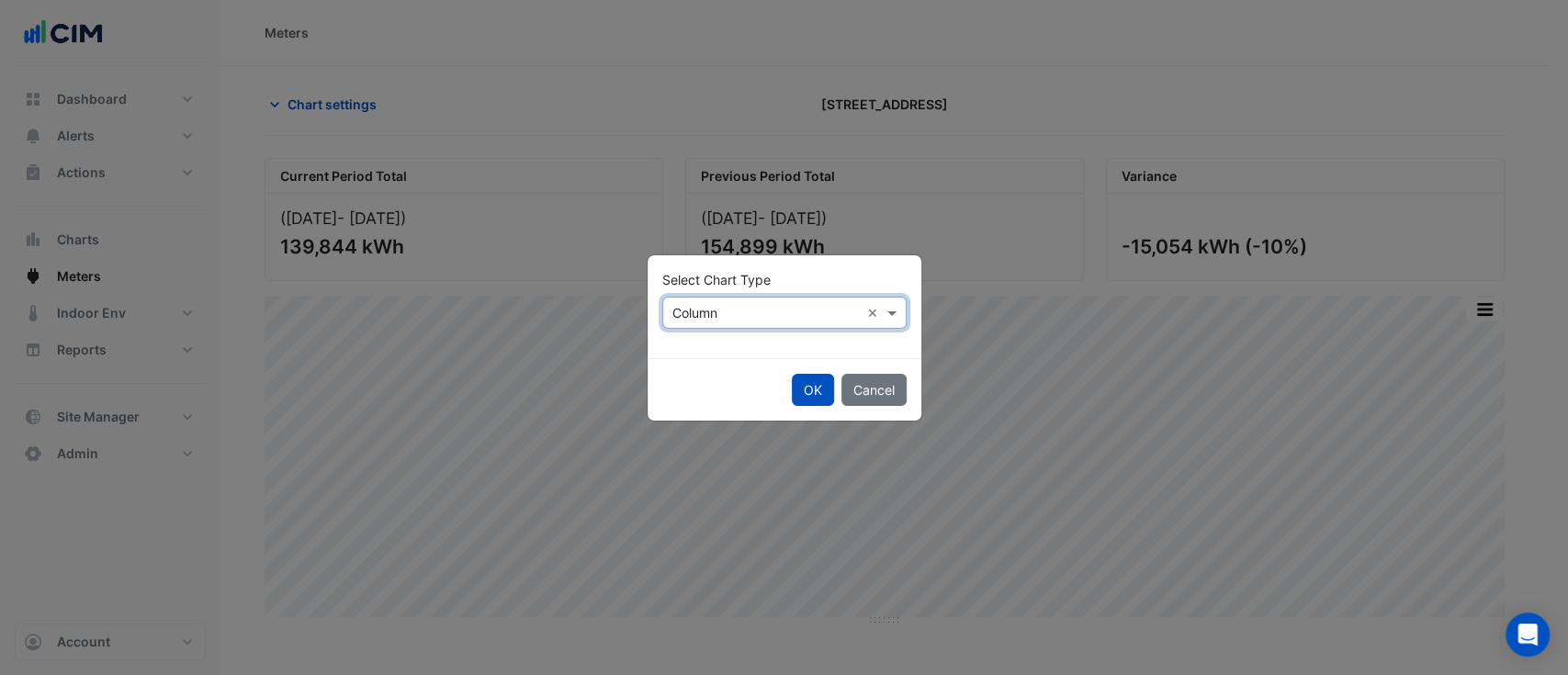
click at [778, 308] on input "text" at bounding box center [766, 313] width 187 height 19
click at [692, 354] on span "Line" at bounding box center [690, 352] width 25 height 16
click at [802, 386] on button "OK" at bounding box center [813, 390] width 42 height 32
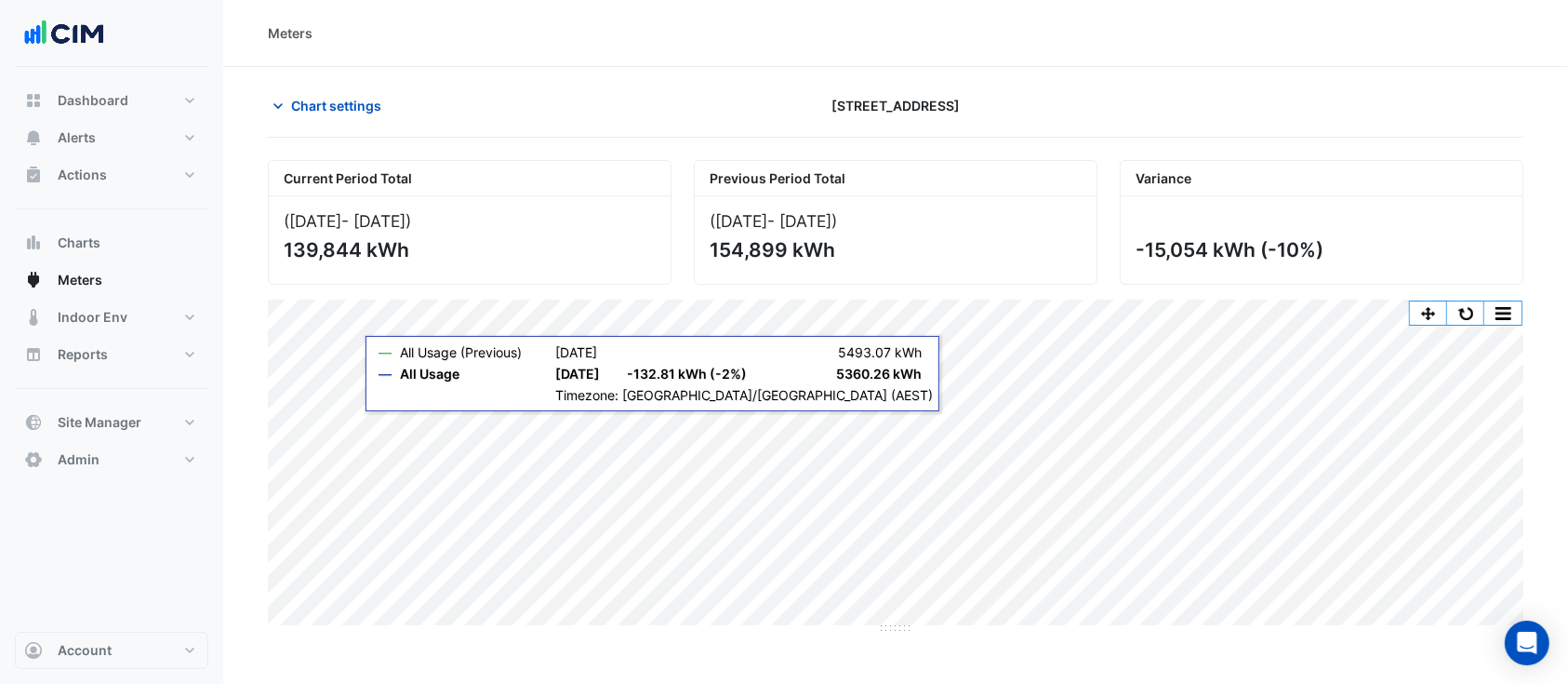
scroll to position [124, 0]
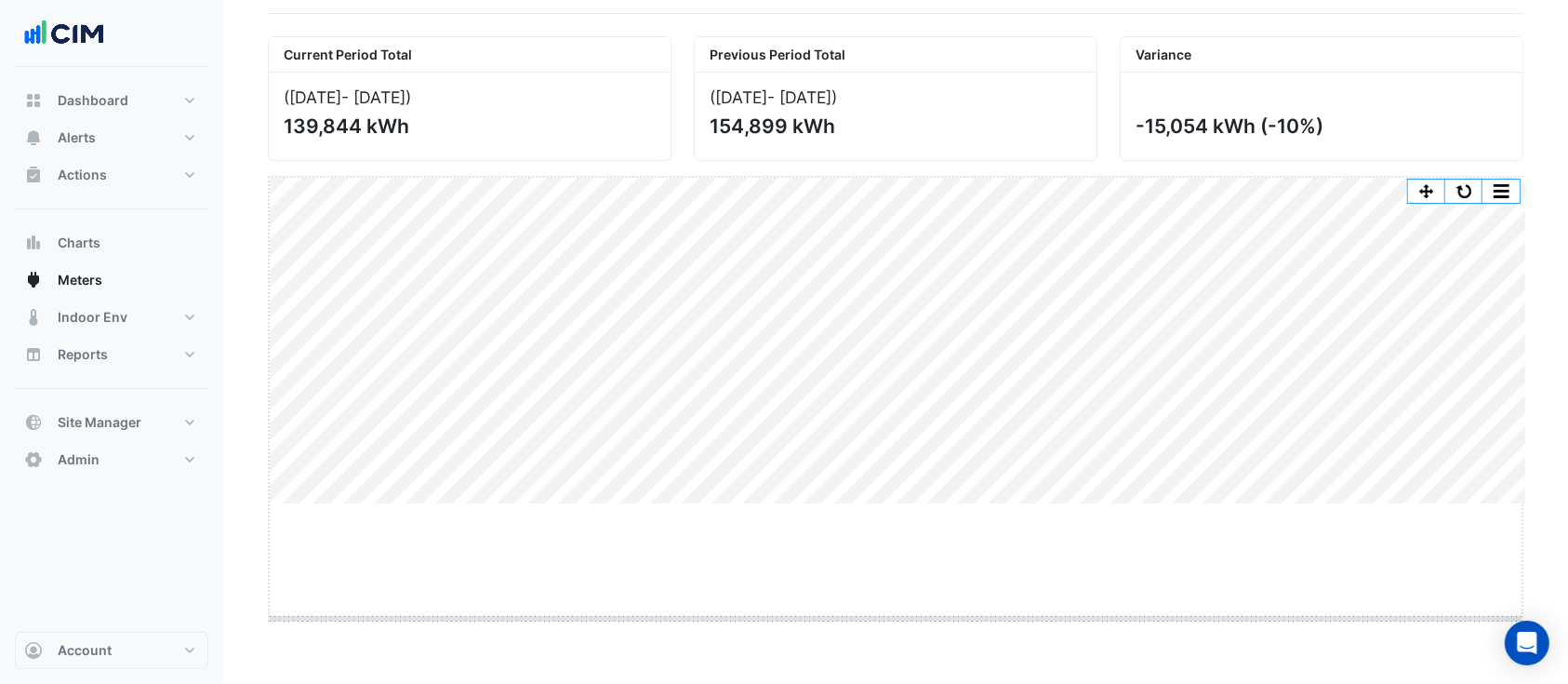
drag, startPoint x: 892, startPoint y: 502, endPoint x: 895, endPoint y: 647, distance: 145.0
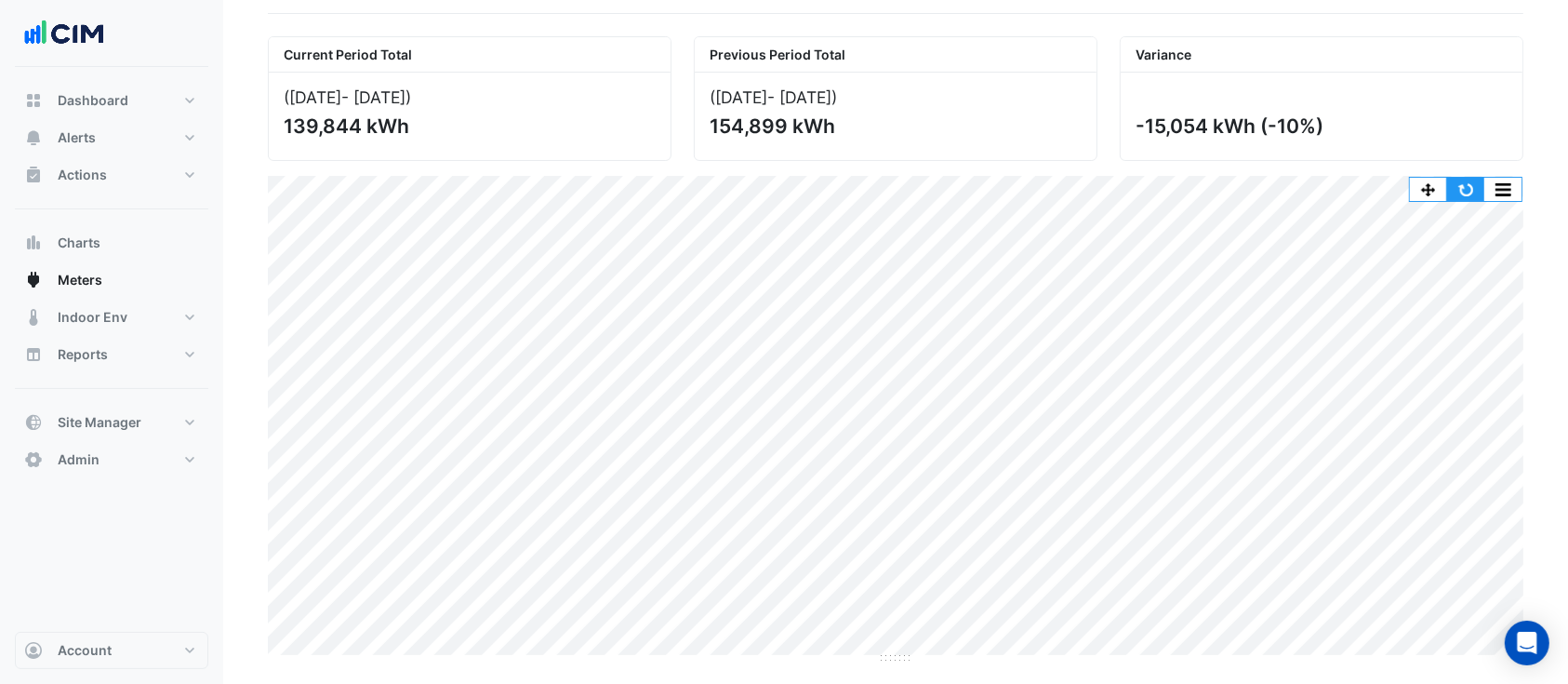
click at [1460, 189] on button "button" at bounding box center [1465, 188] width 37 height 23
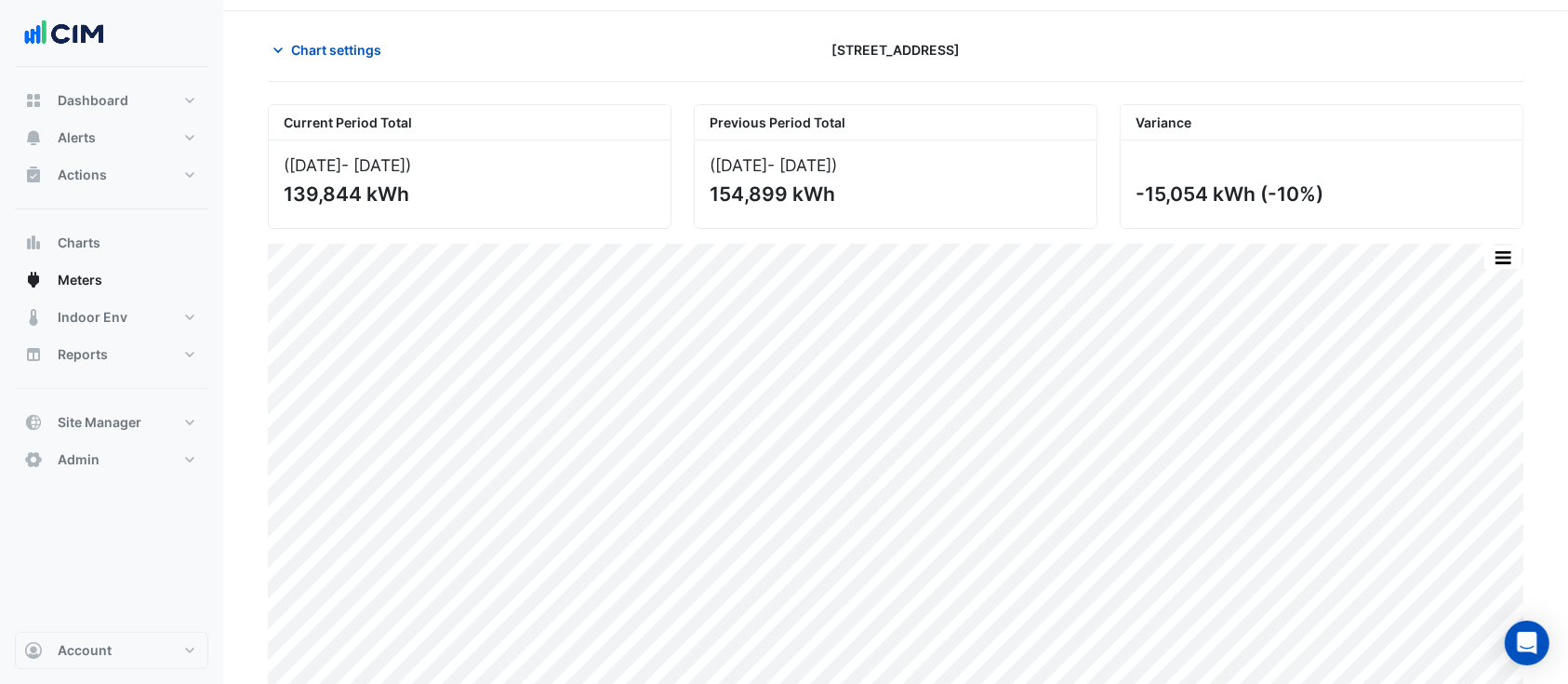
scroll to position [0, 0]
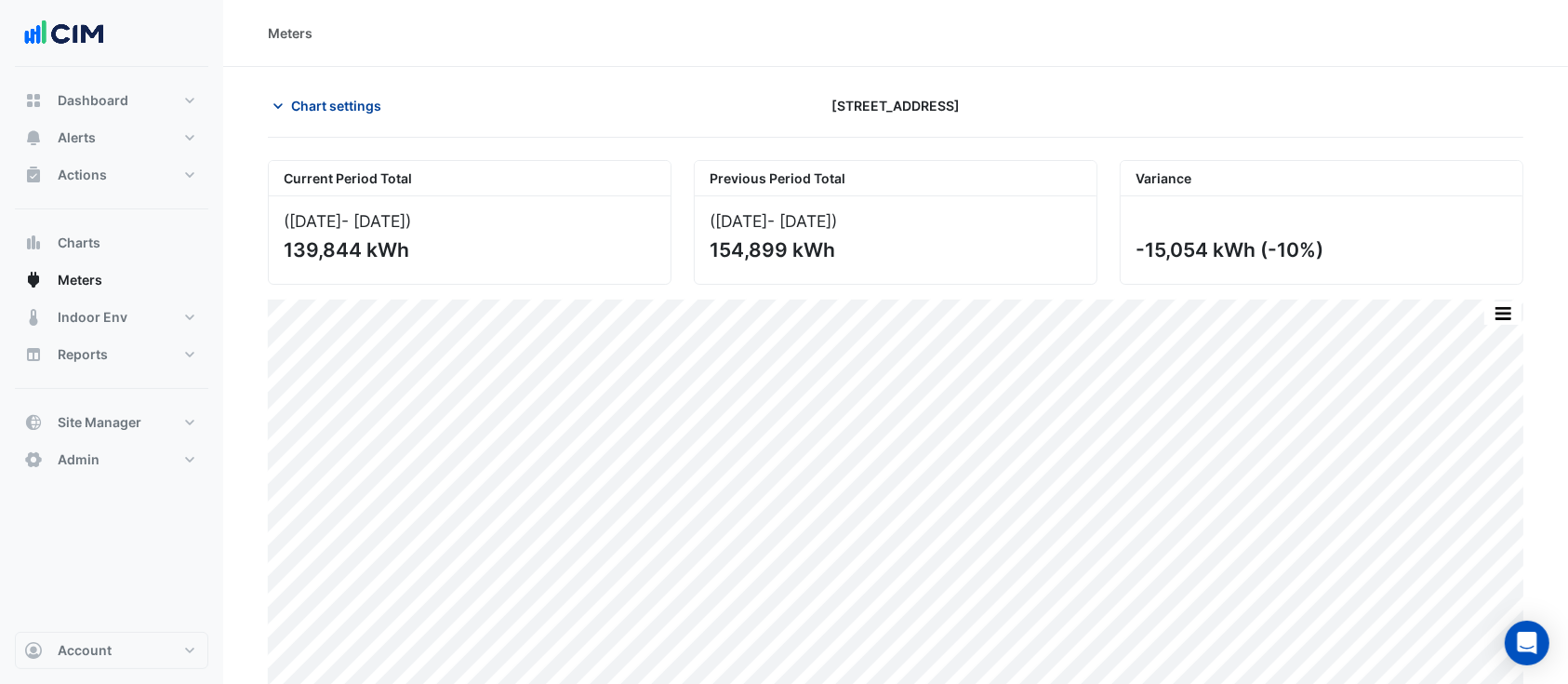
click at [285, 101] on icon "button" at bounding box center [278, 106] width 19 height 19
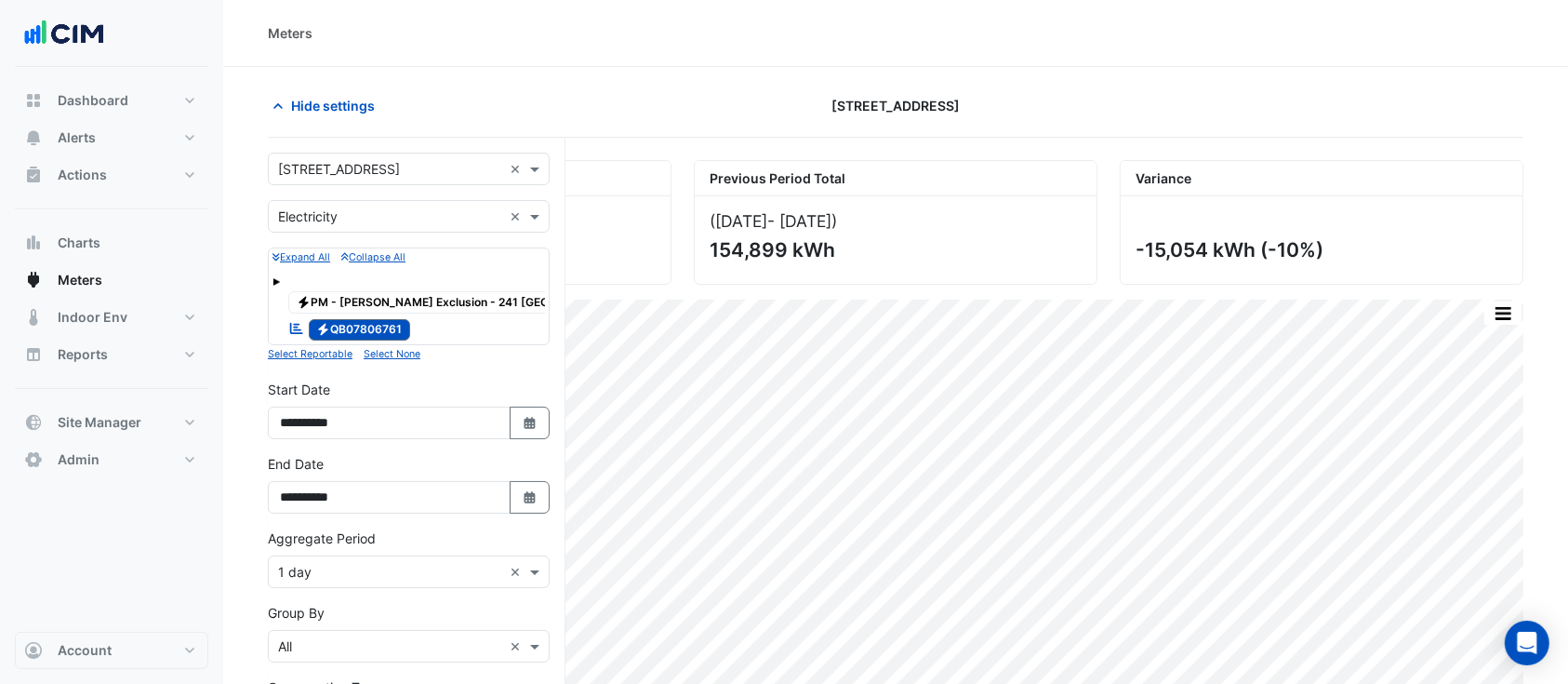
scroll to position [124, 0]
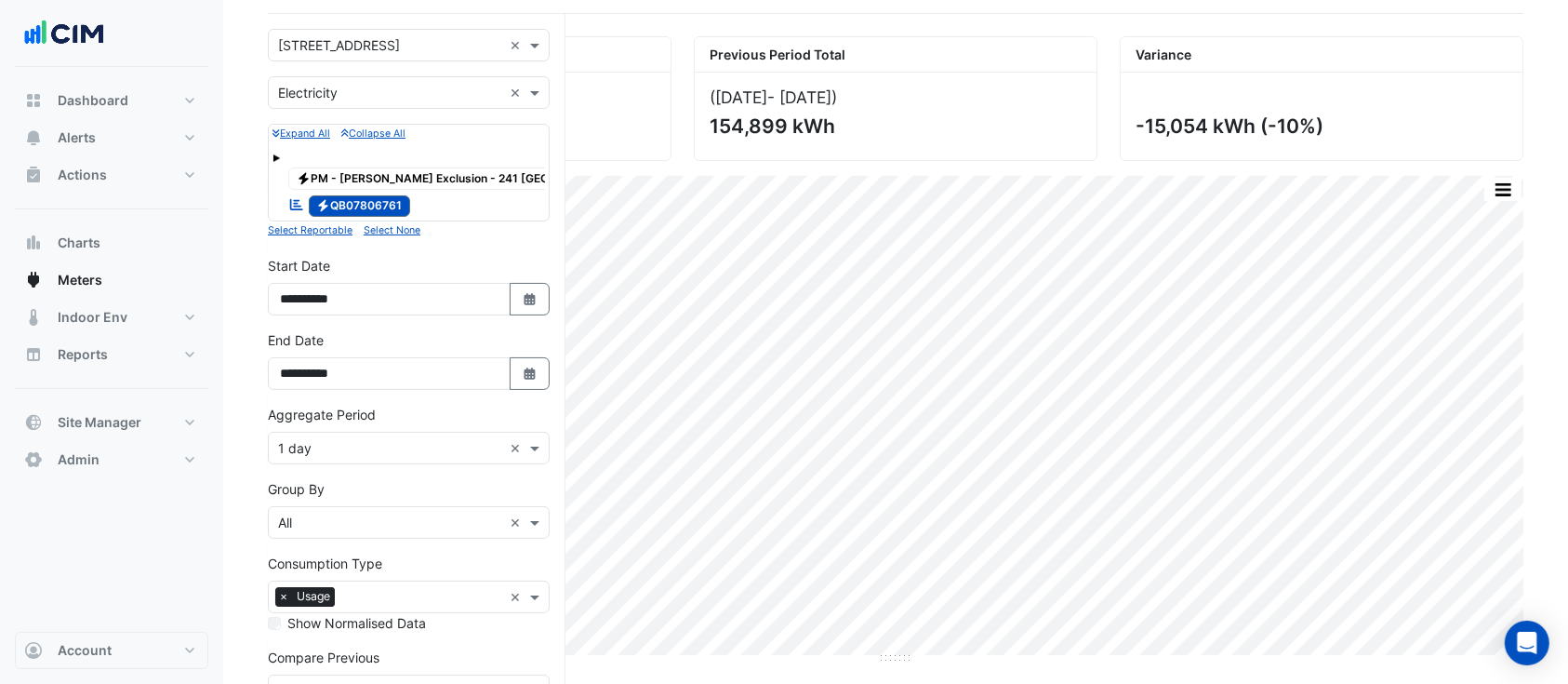
click at [356, 448] on input "text" at bounding box center [390, 449] width 224 height 20
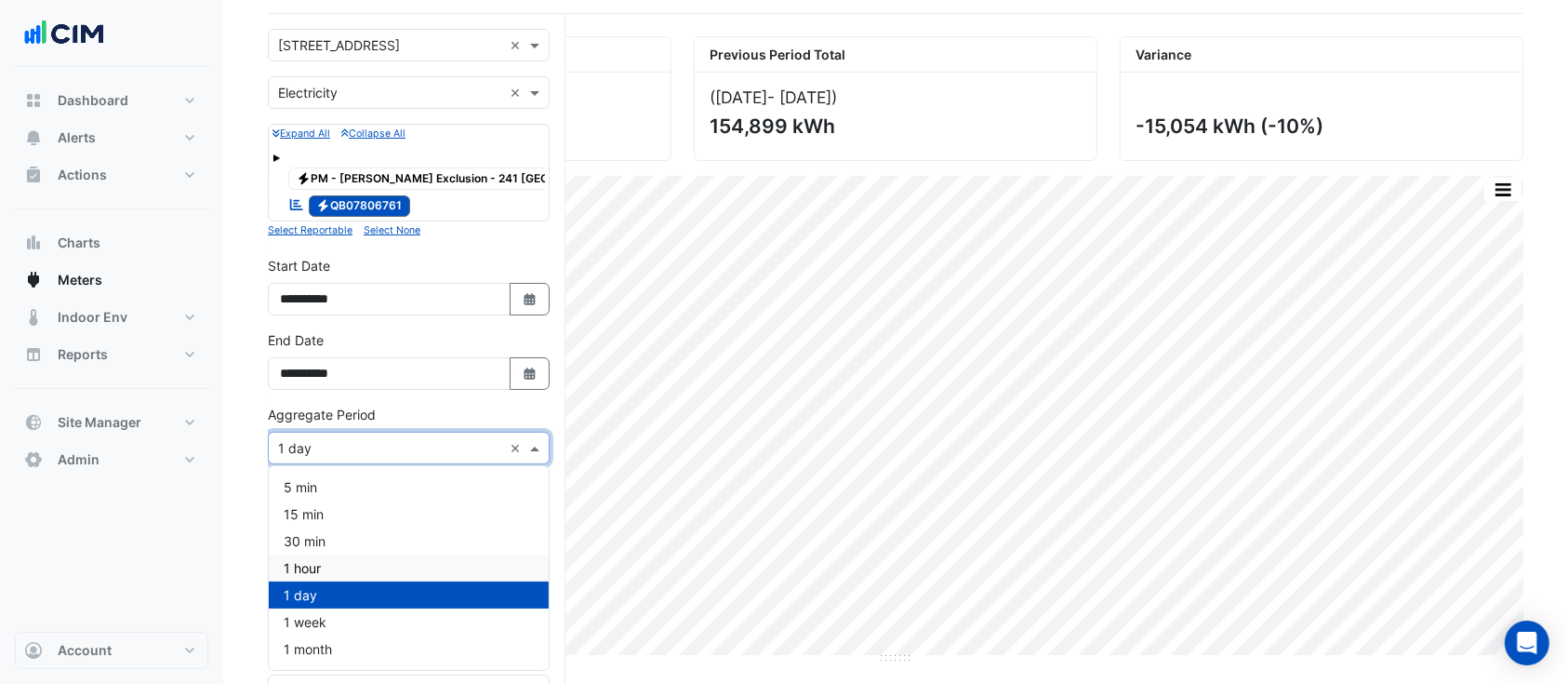
click at [333, 568] on div "1 hour" at bounding box center [409, 567] width 280 height 27
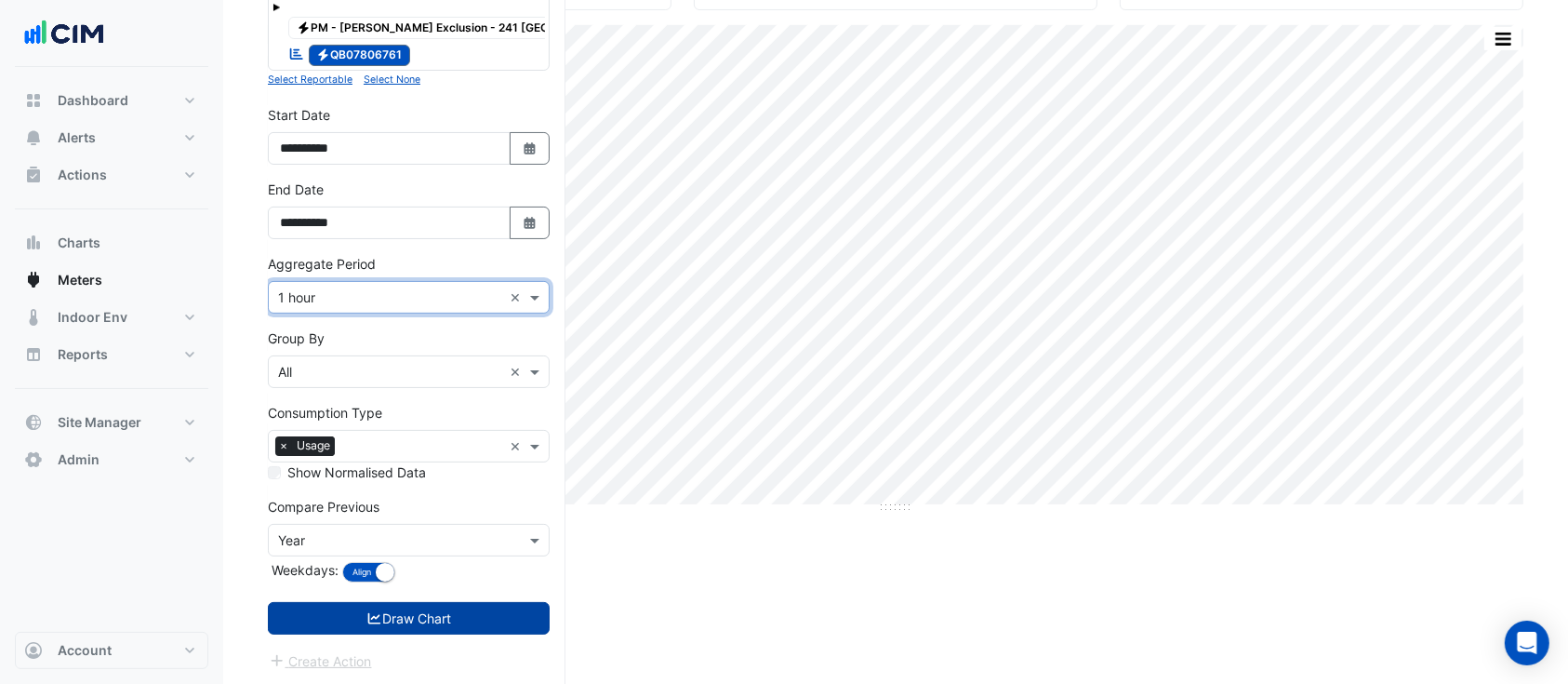
click at [465, 623] on button "Draw Chart" at bounding box center [409, 618] width 282 height 33
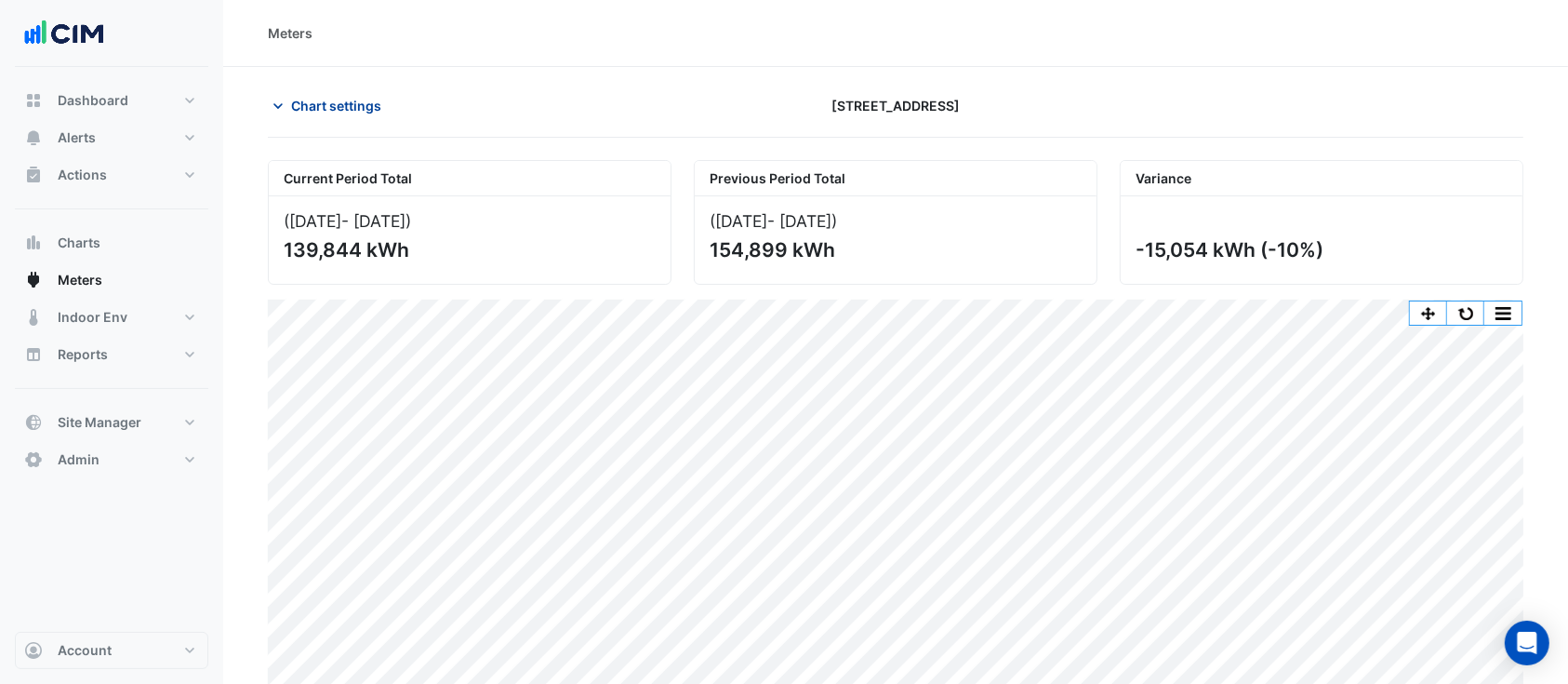
click at [335, 110] on span "Chart settings" at bounding box center [336, 105] width 90 height 20
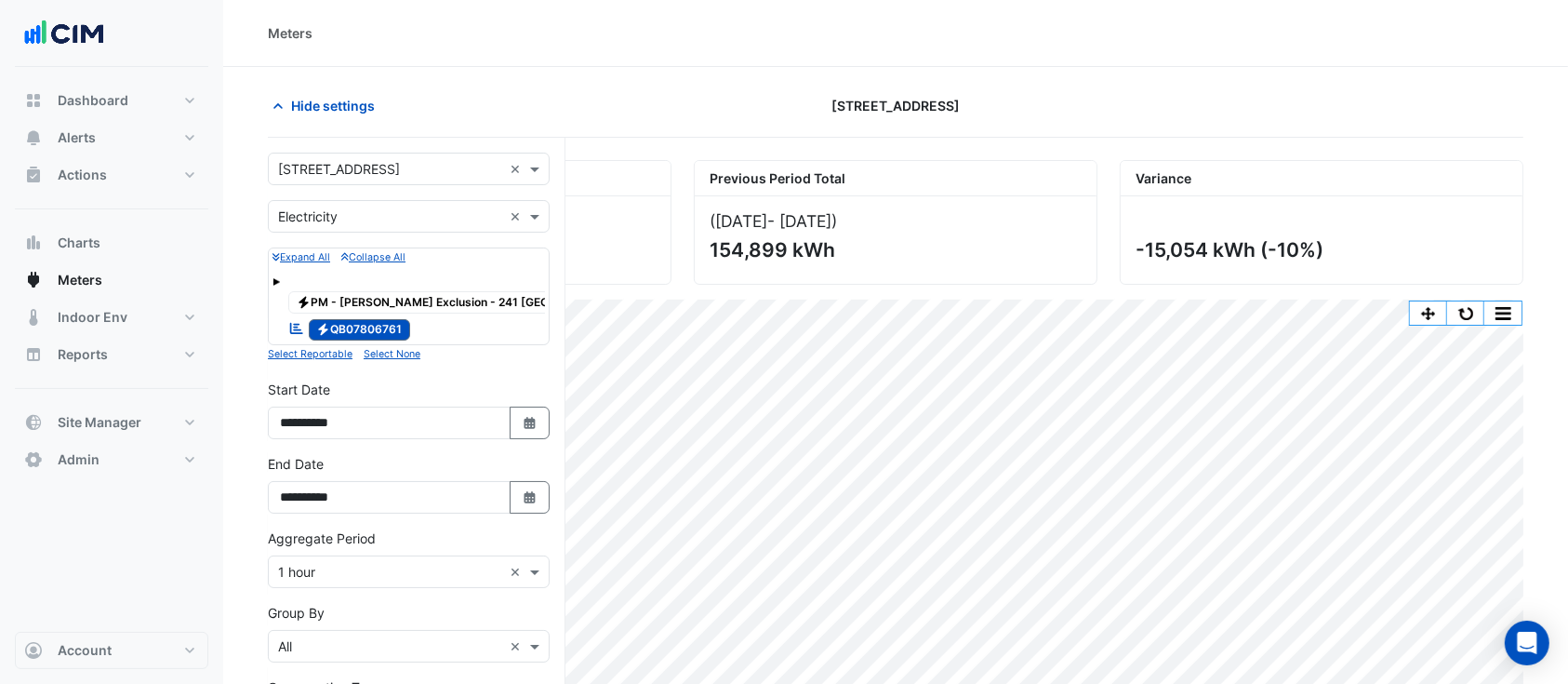
click at [431, 303] on span "Electricity PM - NABERS Exclusion - 241 Adelaide" at bounding box center [468, 302] width 361 height 22
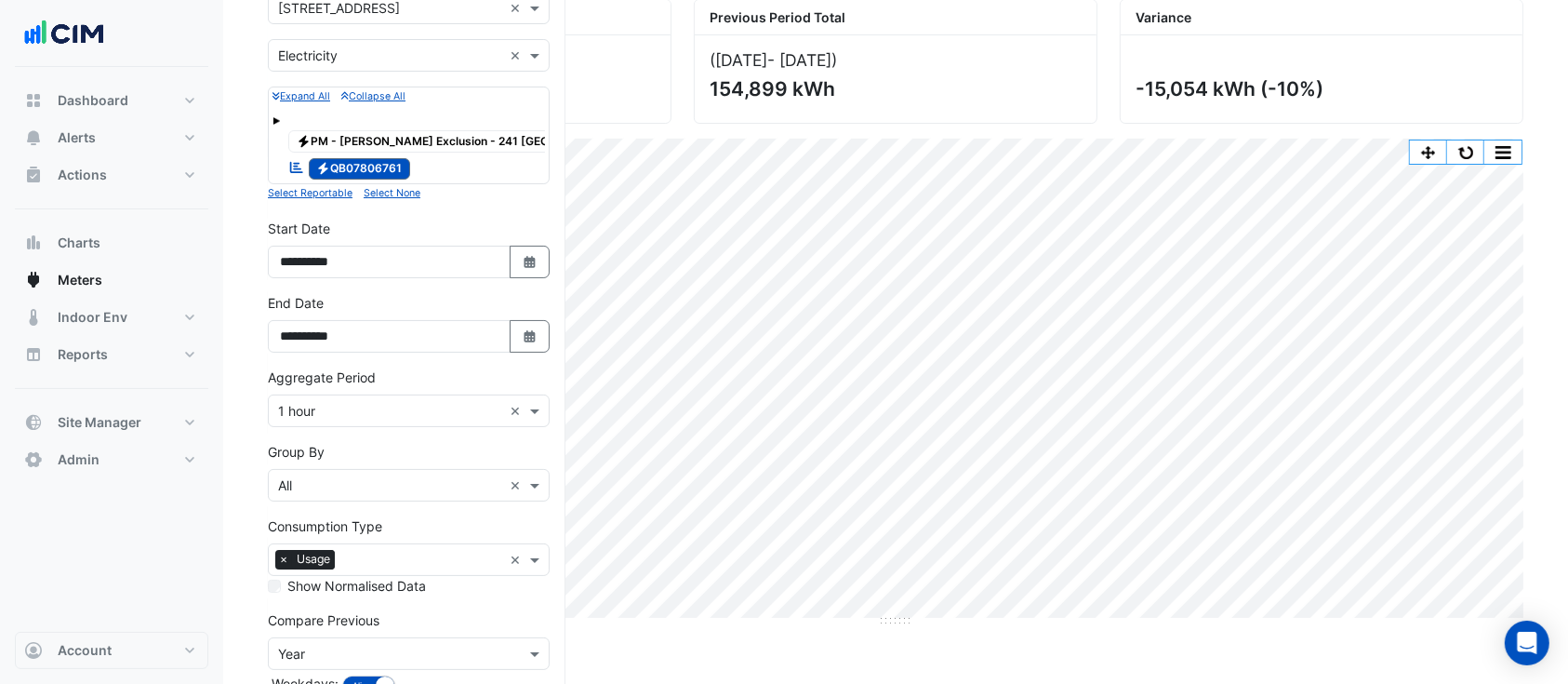
scroll to position [124, 0]
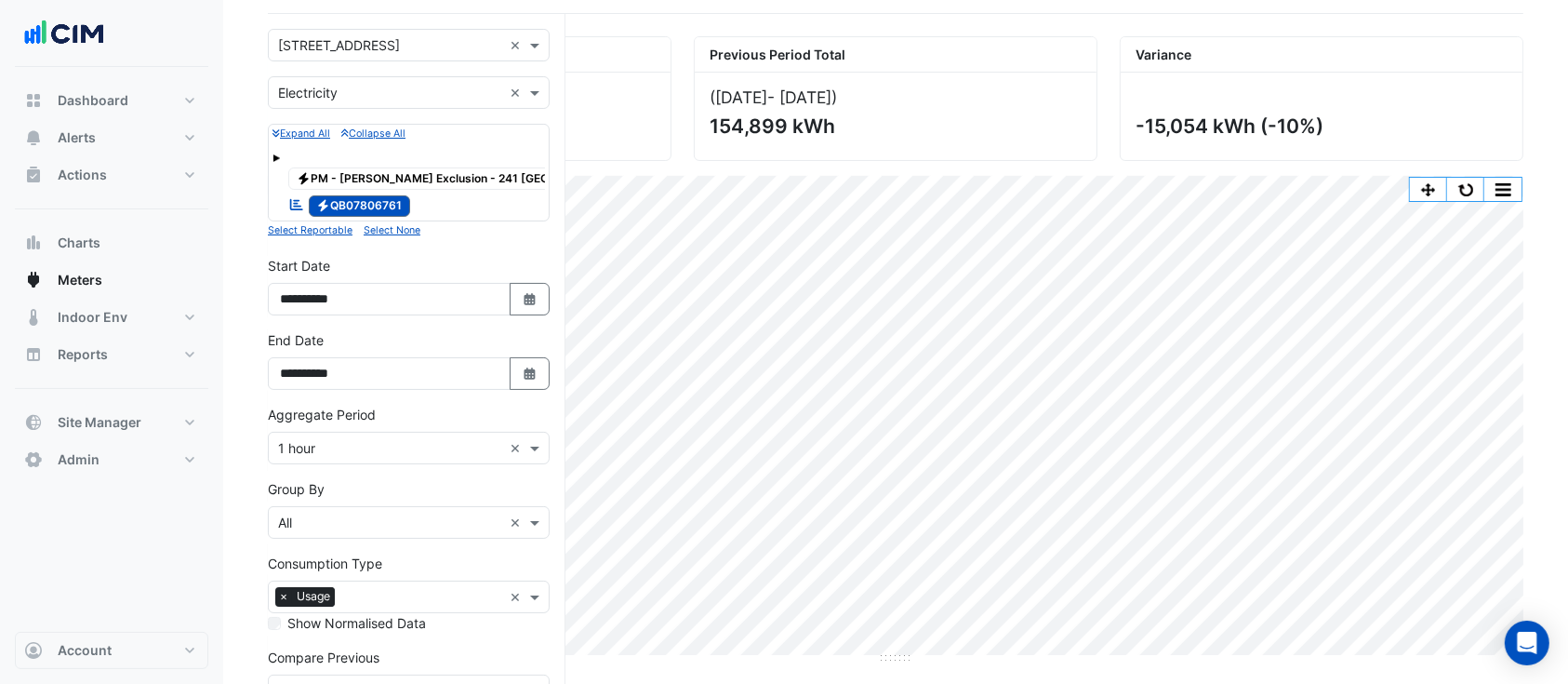
click at [367, 209] on span "Electricity QB07806761" at bounding box center [360, 206] width 103 height 22
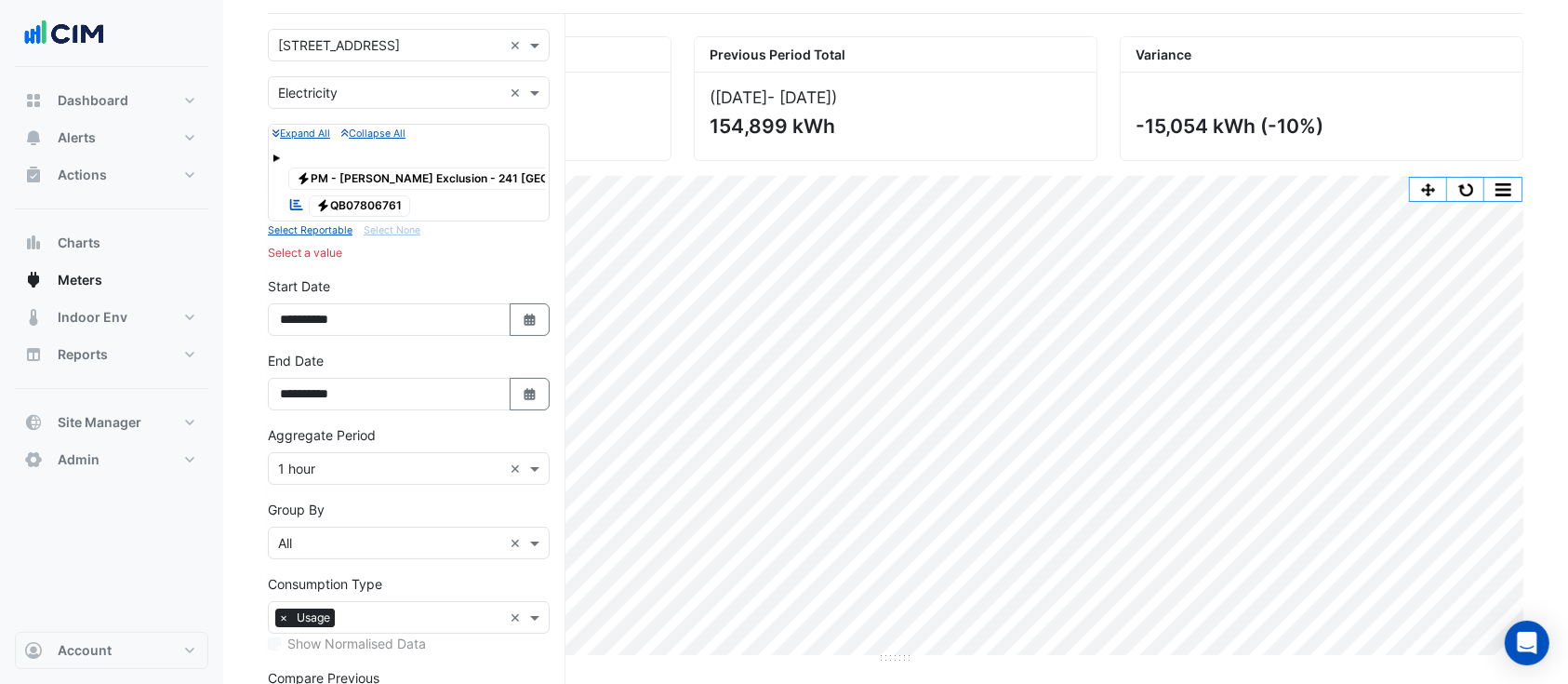
click at [395, 174] on span "Electricity PM - NABERS Exclusion - 241 Adelaide" at bounding box center [468, 178] width 361 height 22
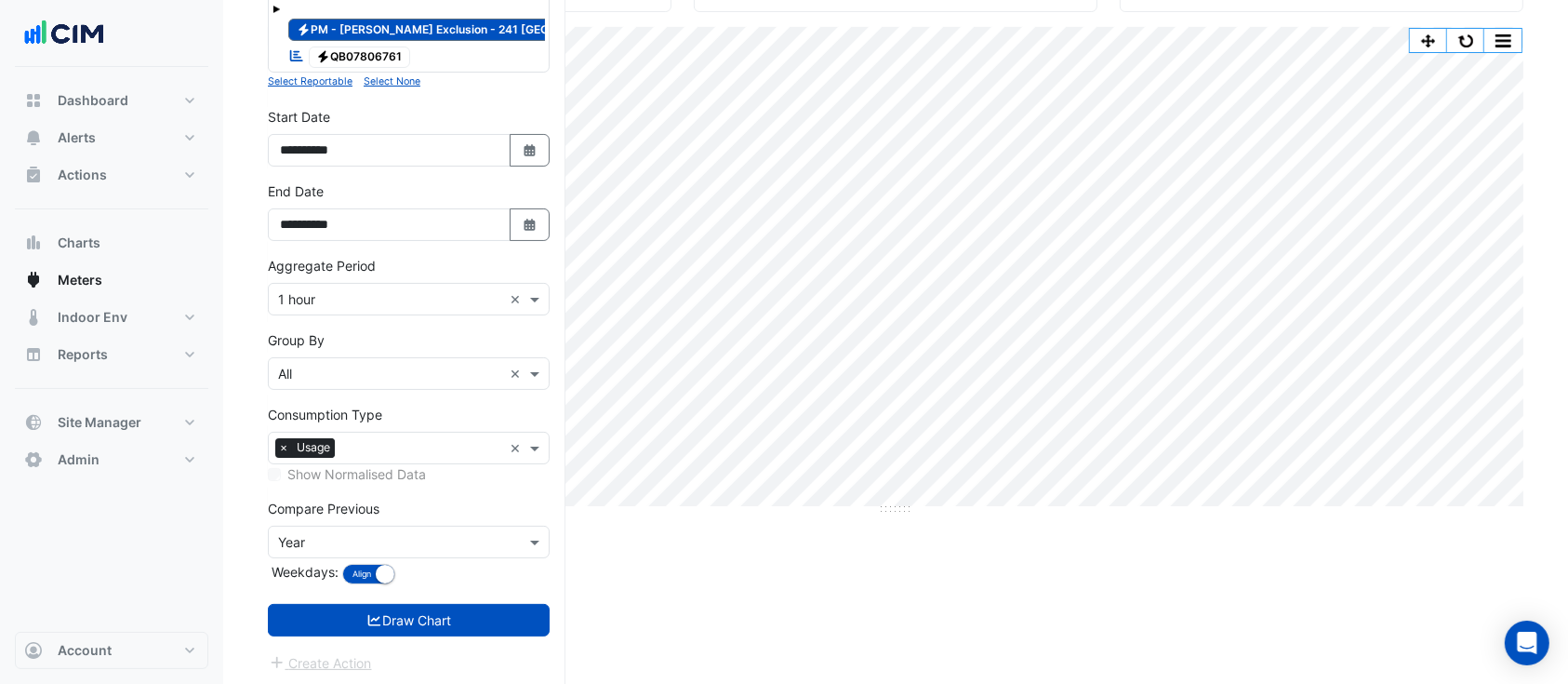
scroll to position [274, 0]
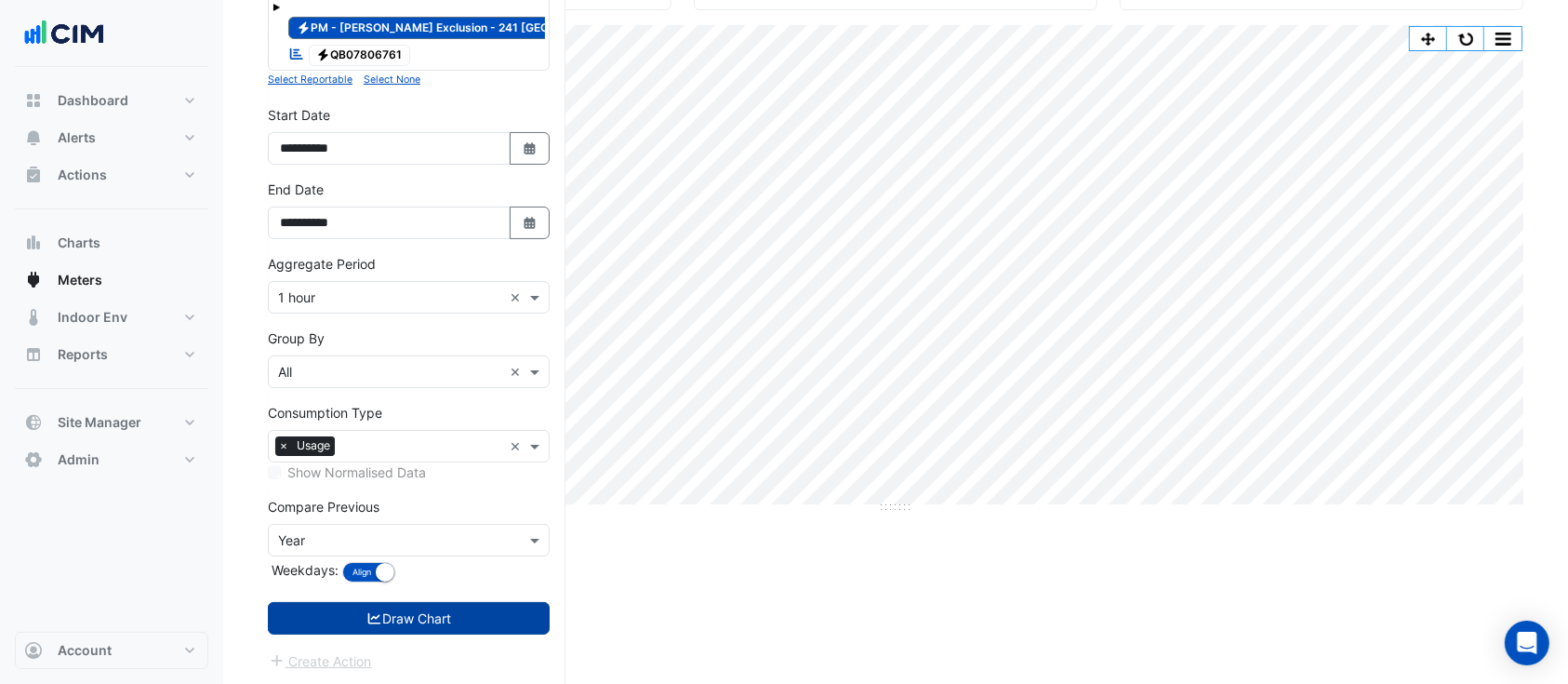
click at [495, 621] on button "Draw Chart" at bounding box center [409, 618] width 282 height 33
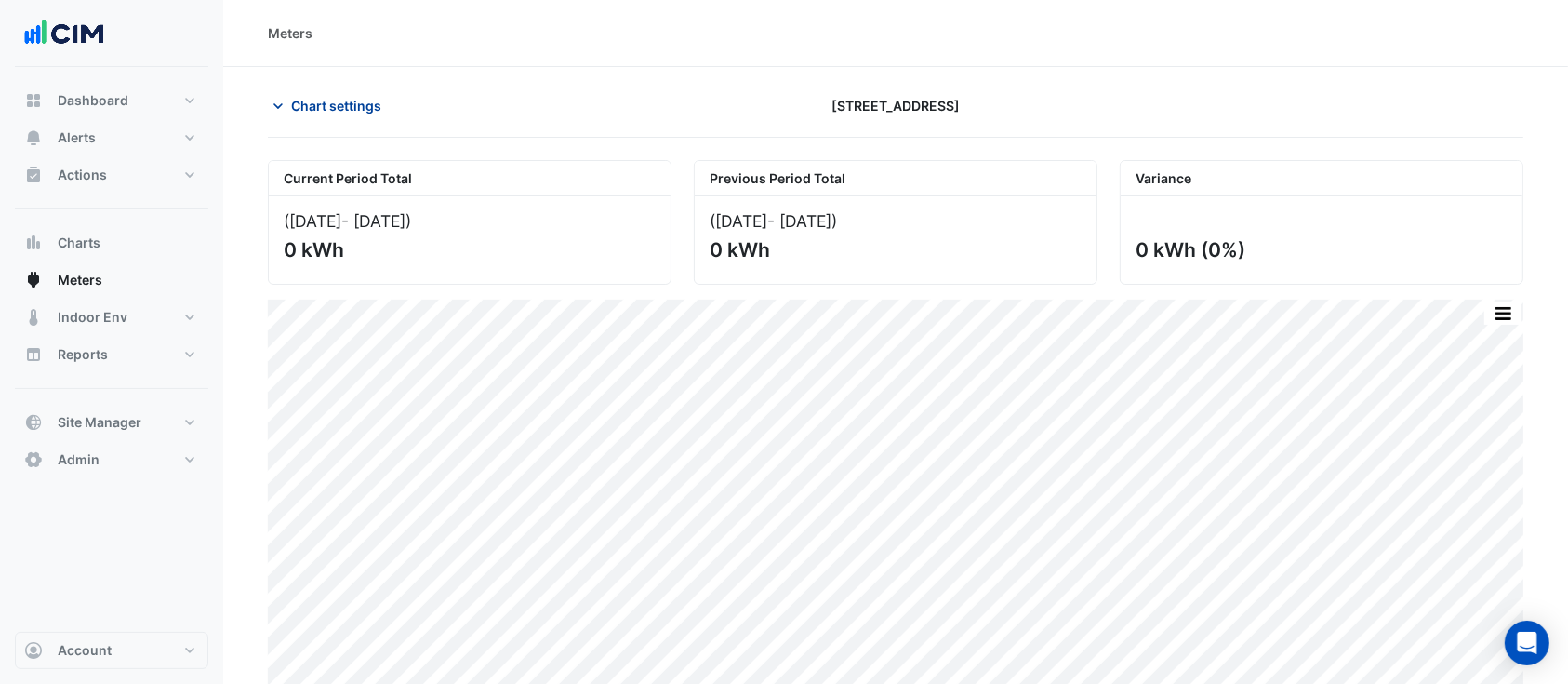
click at [344, 109] on span "Chart settings" at bounding box center [336, 105] width 90 height 20
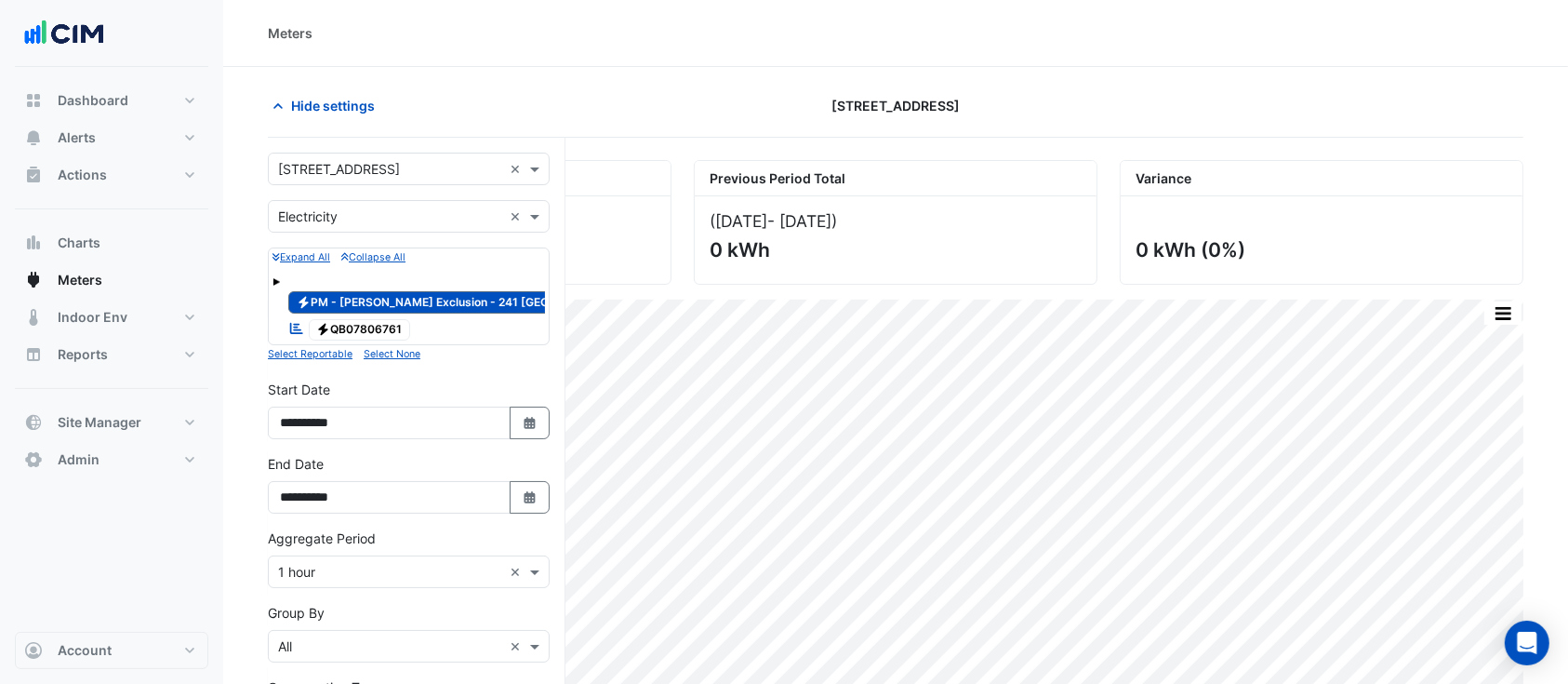
click at [380, 322] on span "Electricity QB07806761" at bounding box center [360, 330] width 103 height 22
click at [387, 300] on span "Electricity PM - NABERS Exclusion - 241 Adelaide" at bounding box center [468, 302] width 361 height 22
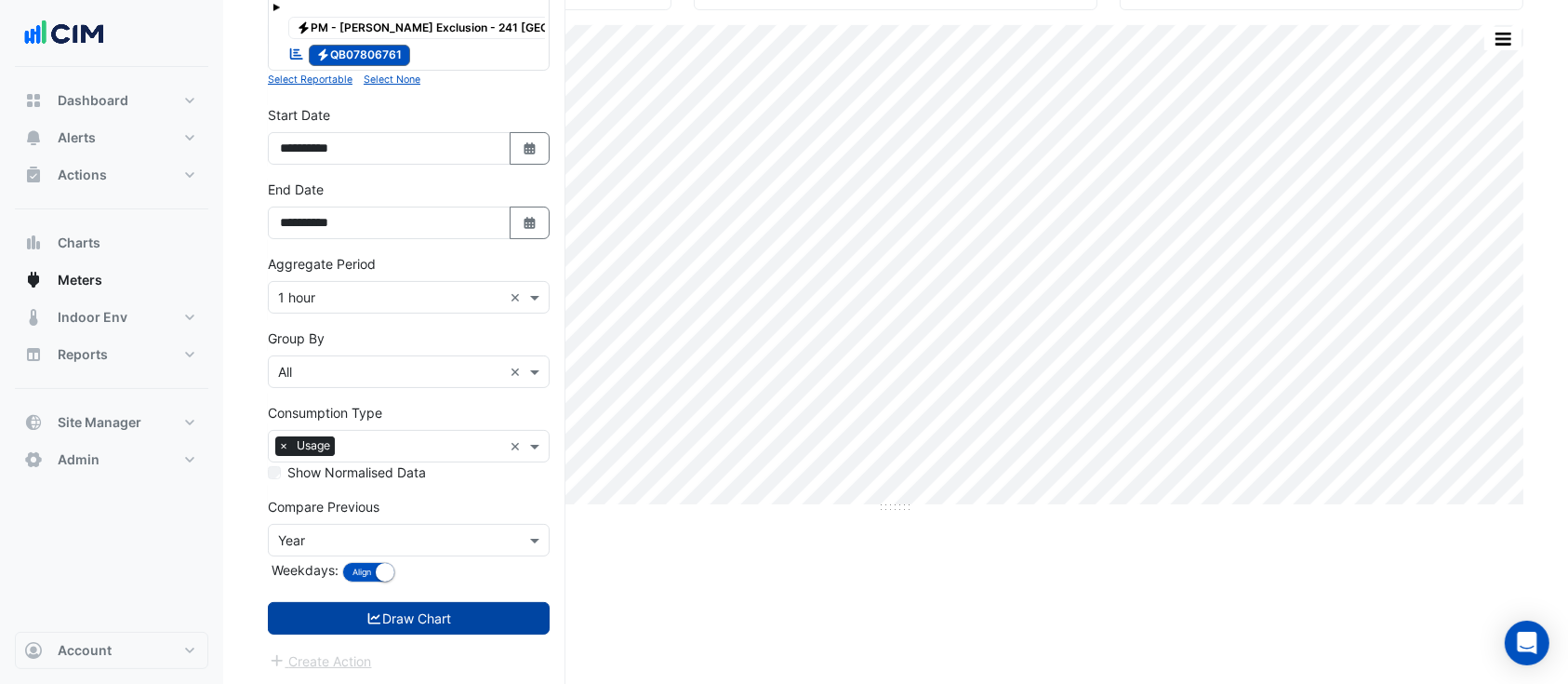
click at [449, 622] on button "Draw Chart" at bounding box center [409, 618] width 282 height 33
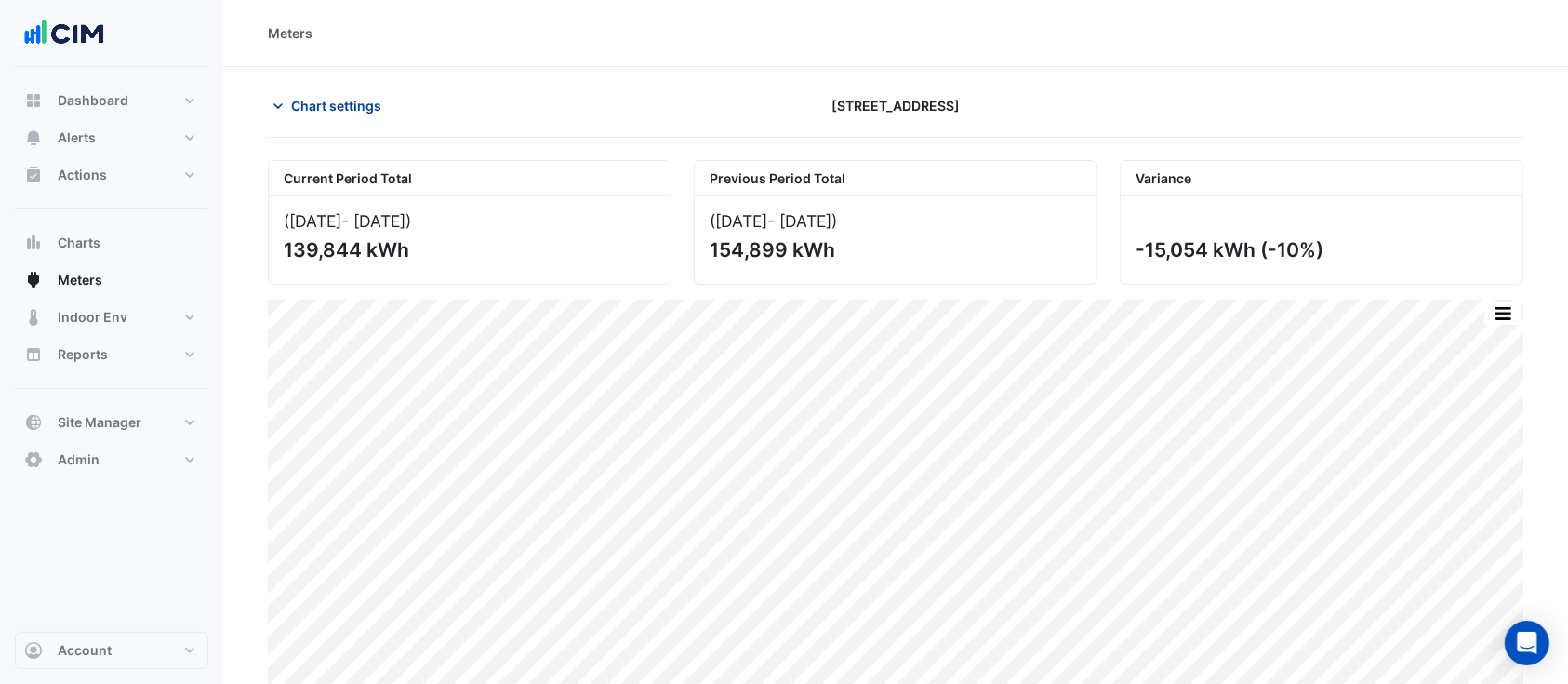
click at [361, 102] on span "Chart settings" at bounding box center [336, 105] width 90 height 20
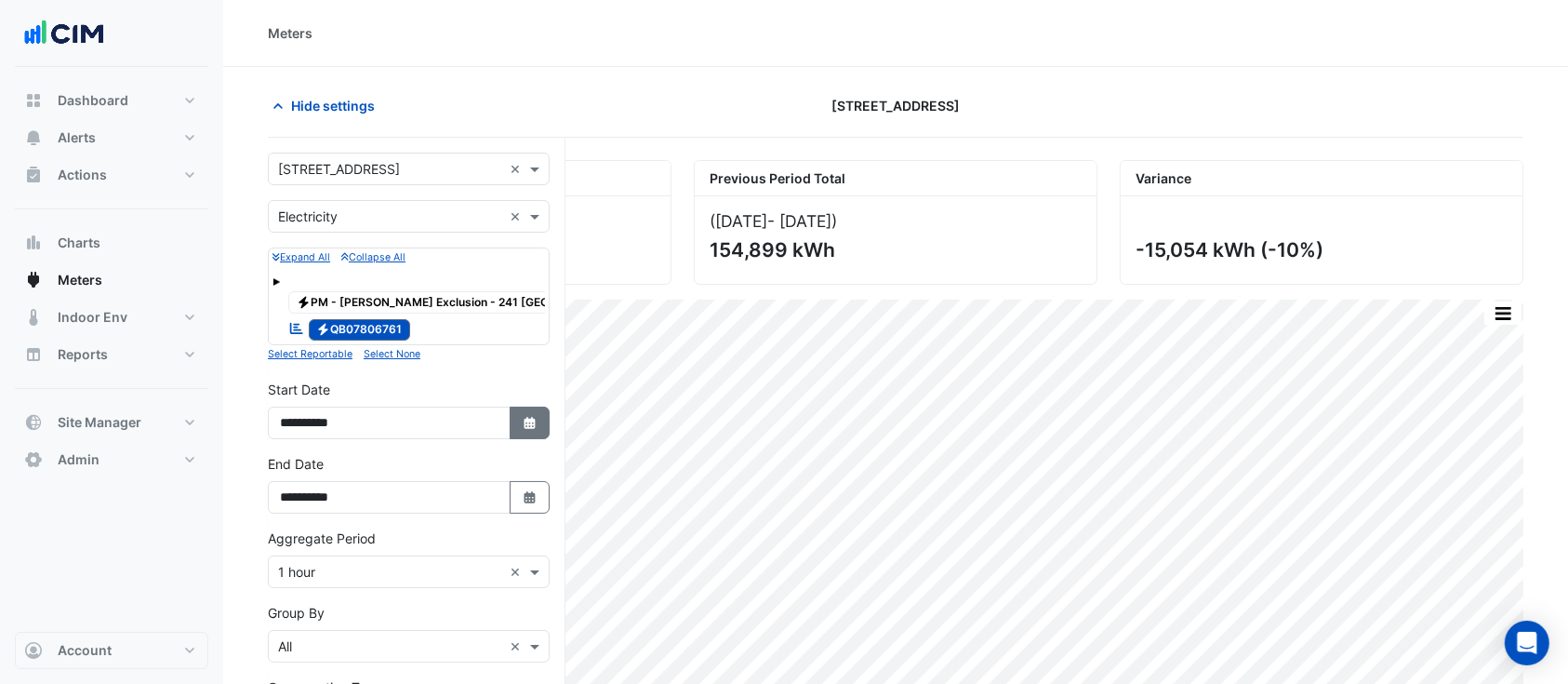
click at [544, 428] on button "Select Date" at bounding box center [530, 423] width 41 height 33
select select "*"
select select "****"
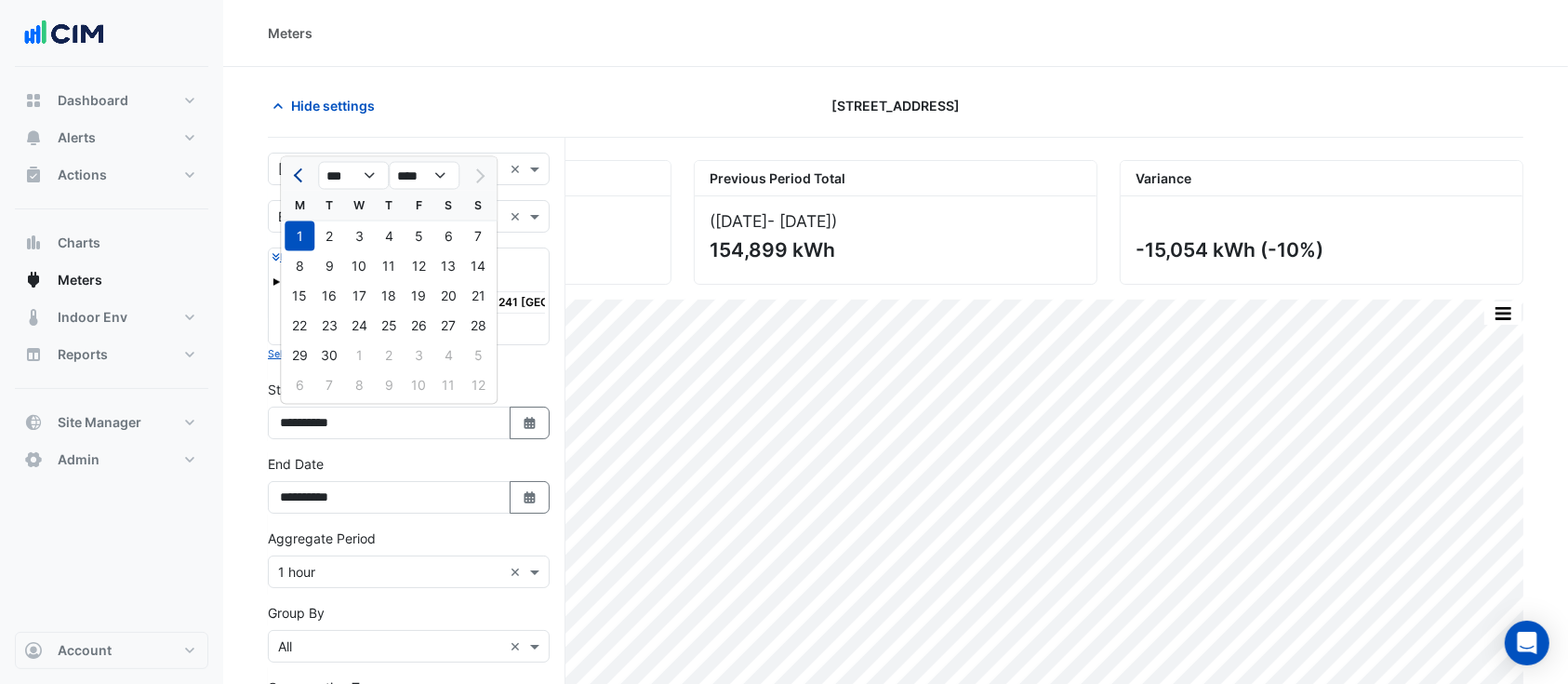
click at [299, 176] on span "Previous month" at bounding box center [300, 174] width 14 height 14
select select "*"
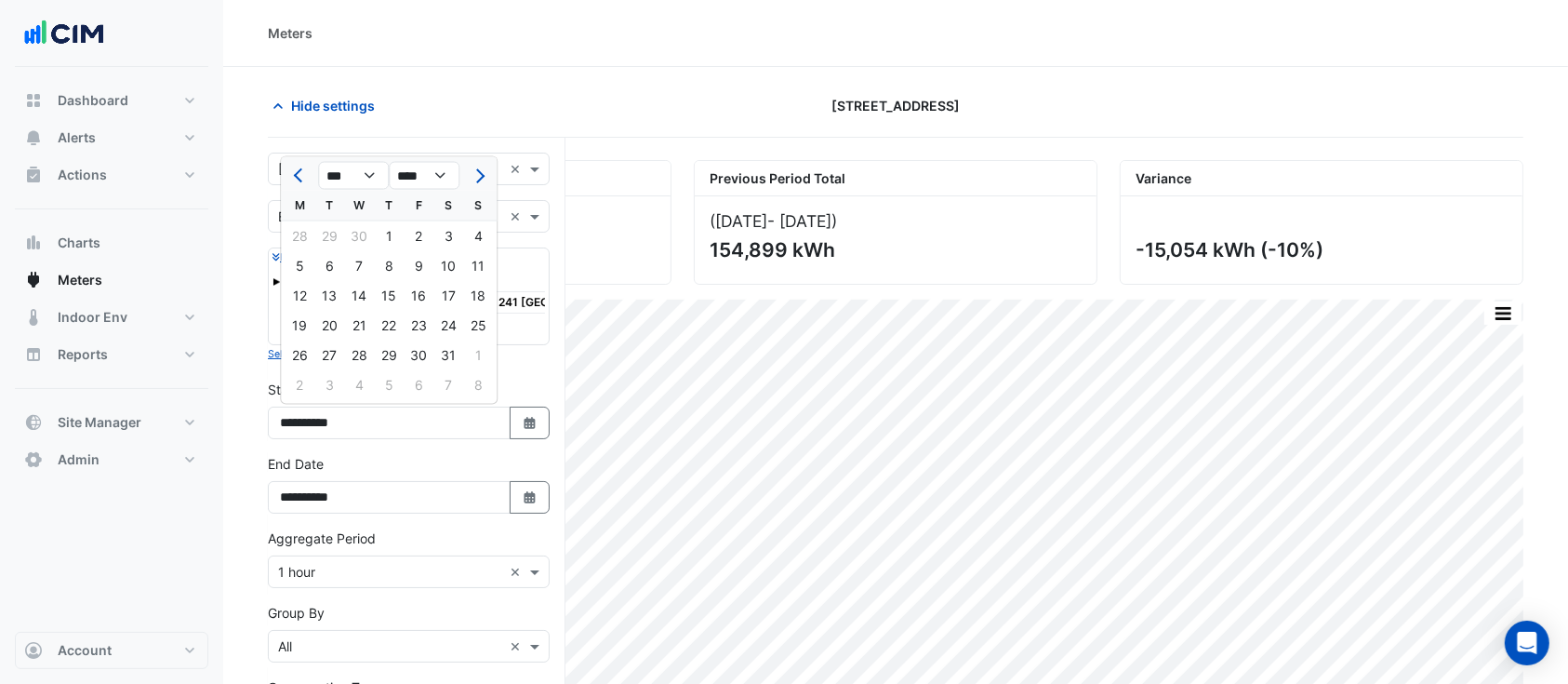
click at [390, 81] on section "Hide settings 241 Adelaide Street Current Period Total (01 Sep 25 - 30 Sep 25 )…" at bounding box center [895, 514] width 1344 height 894
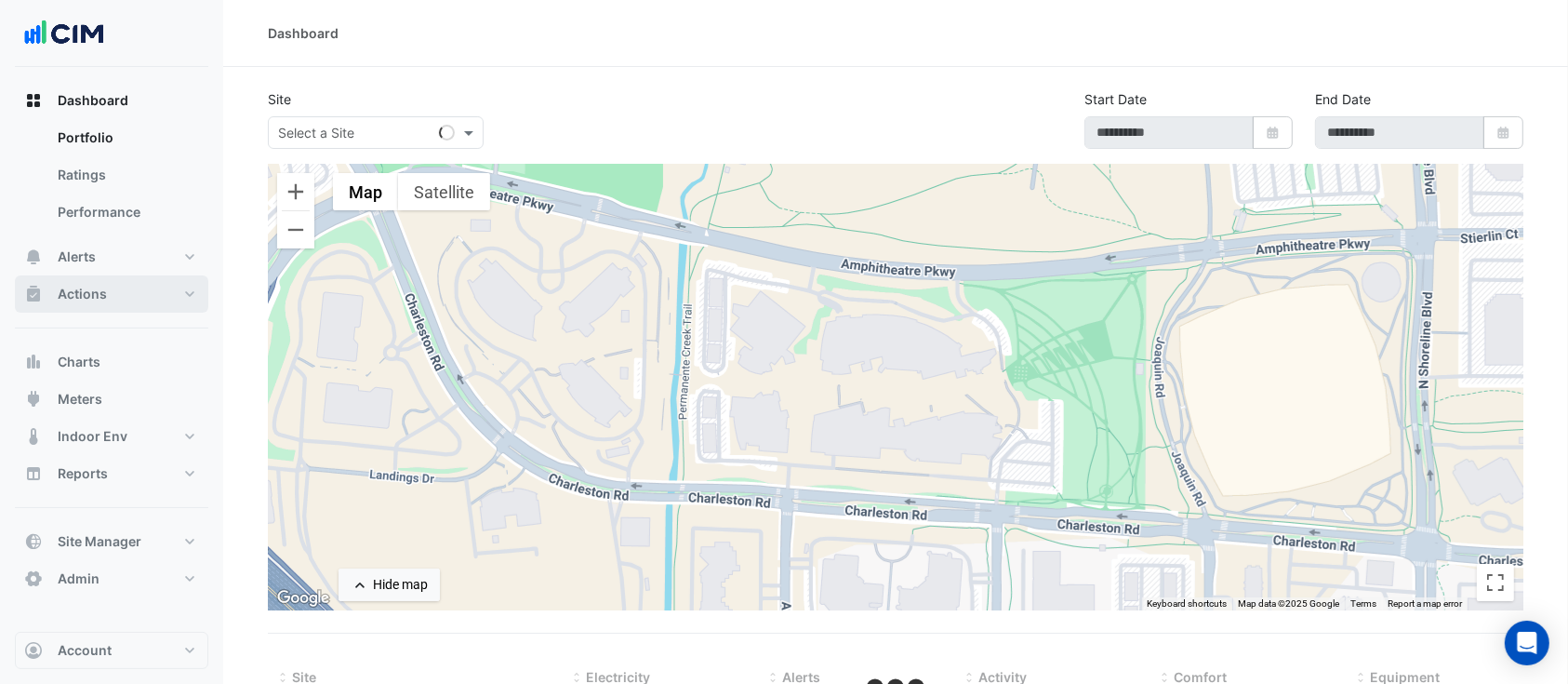
click at [142, 294] on button "Actions" at bounding box center [111, 294] width 193 height 37
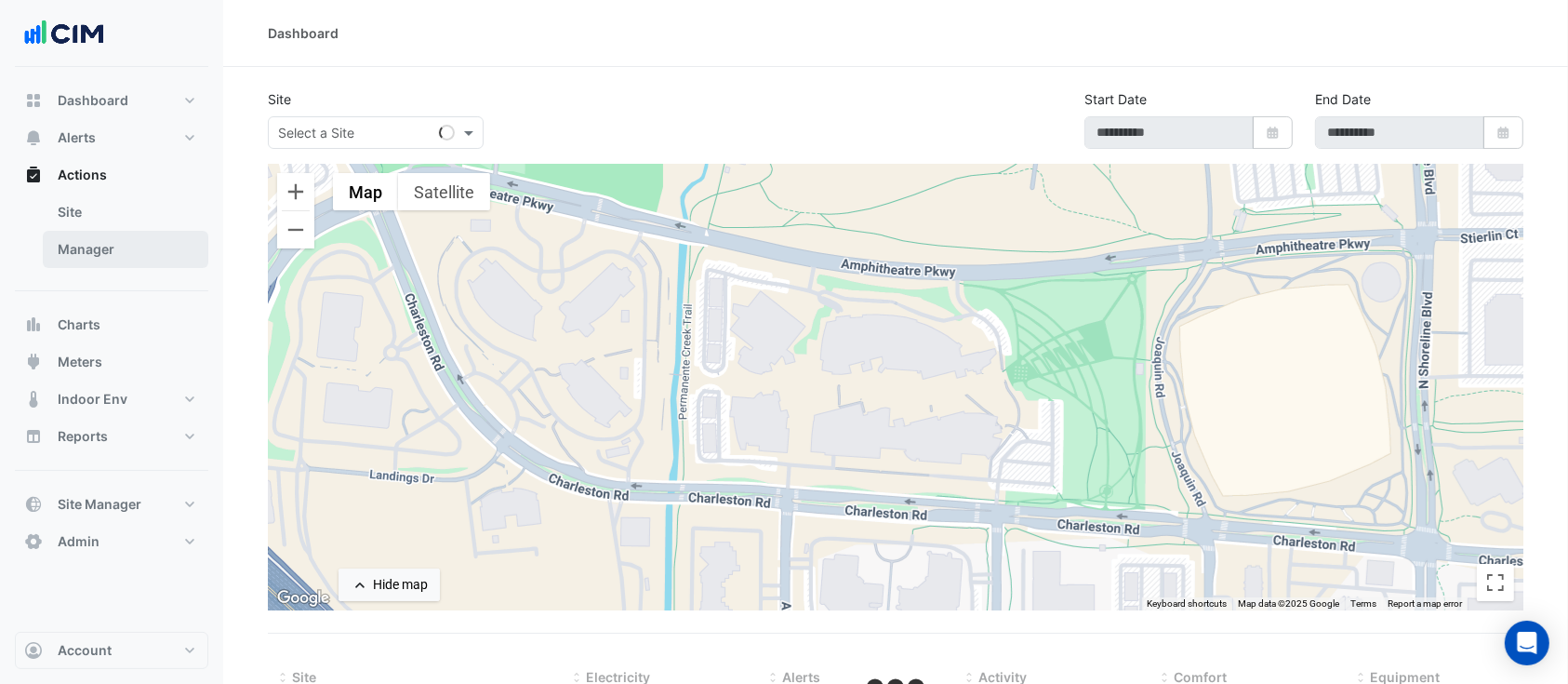
click at [126, 256] on link "Manager" at bounding box center [125, 249] width 165 height 37
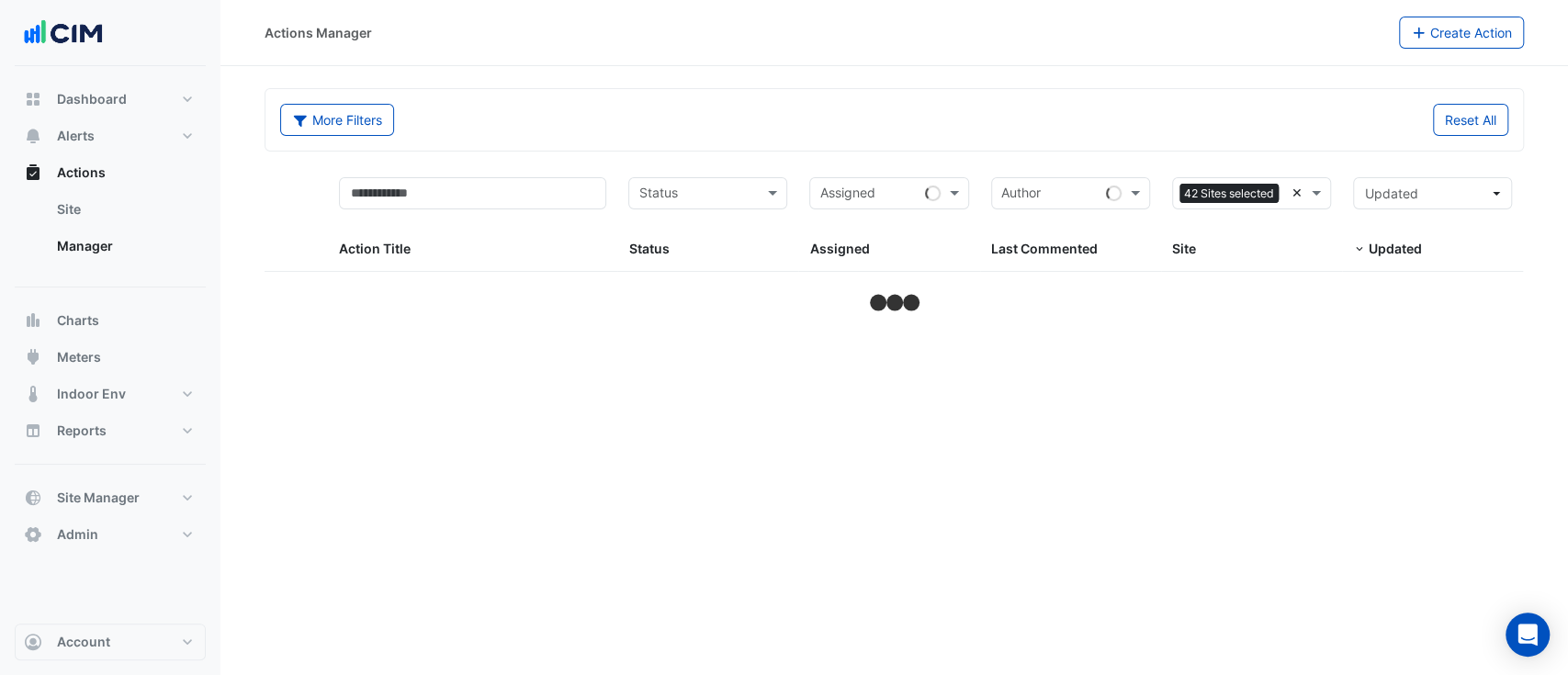
select select "***"
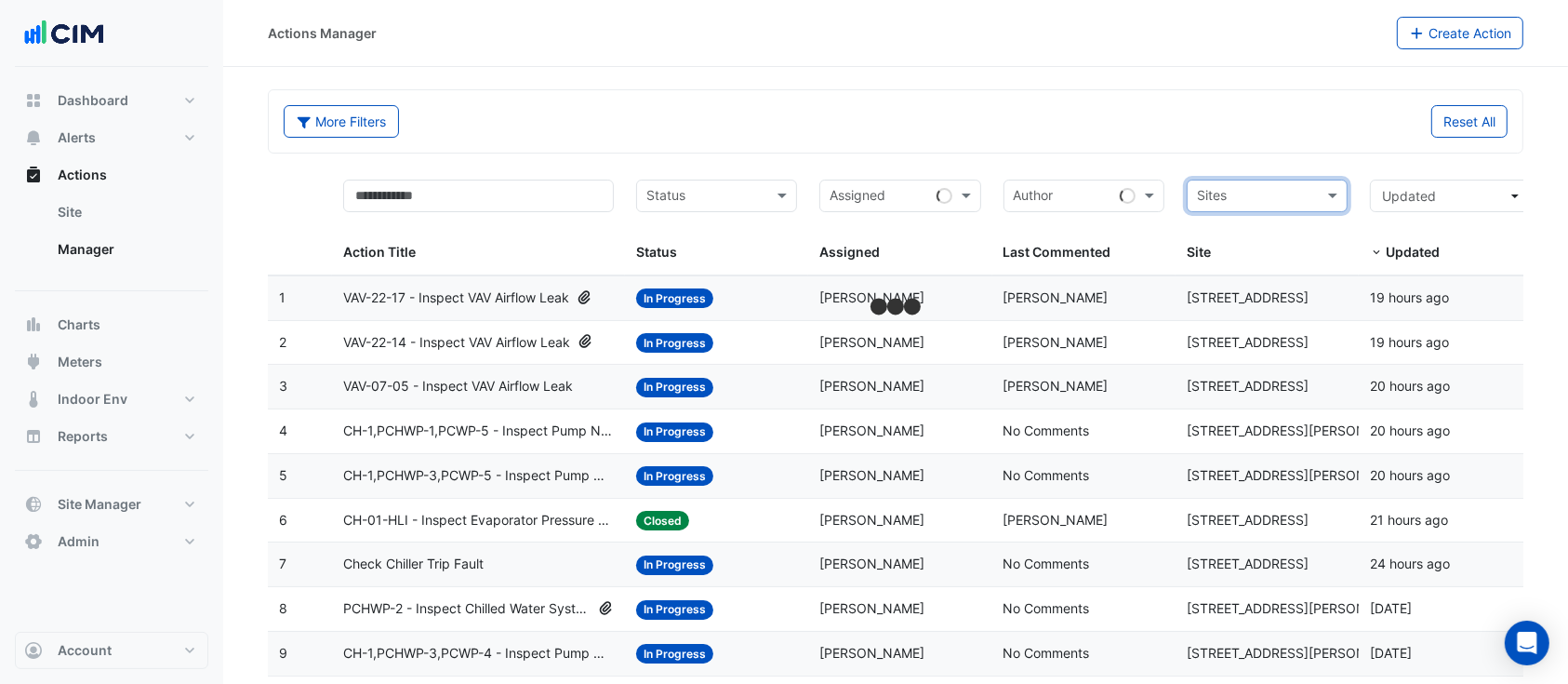
click at [1270, 195] on input "text" at bounding box center [1256, 197] width 119 height 21
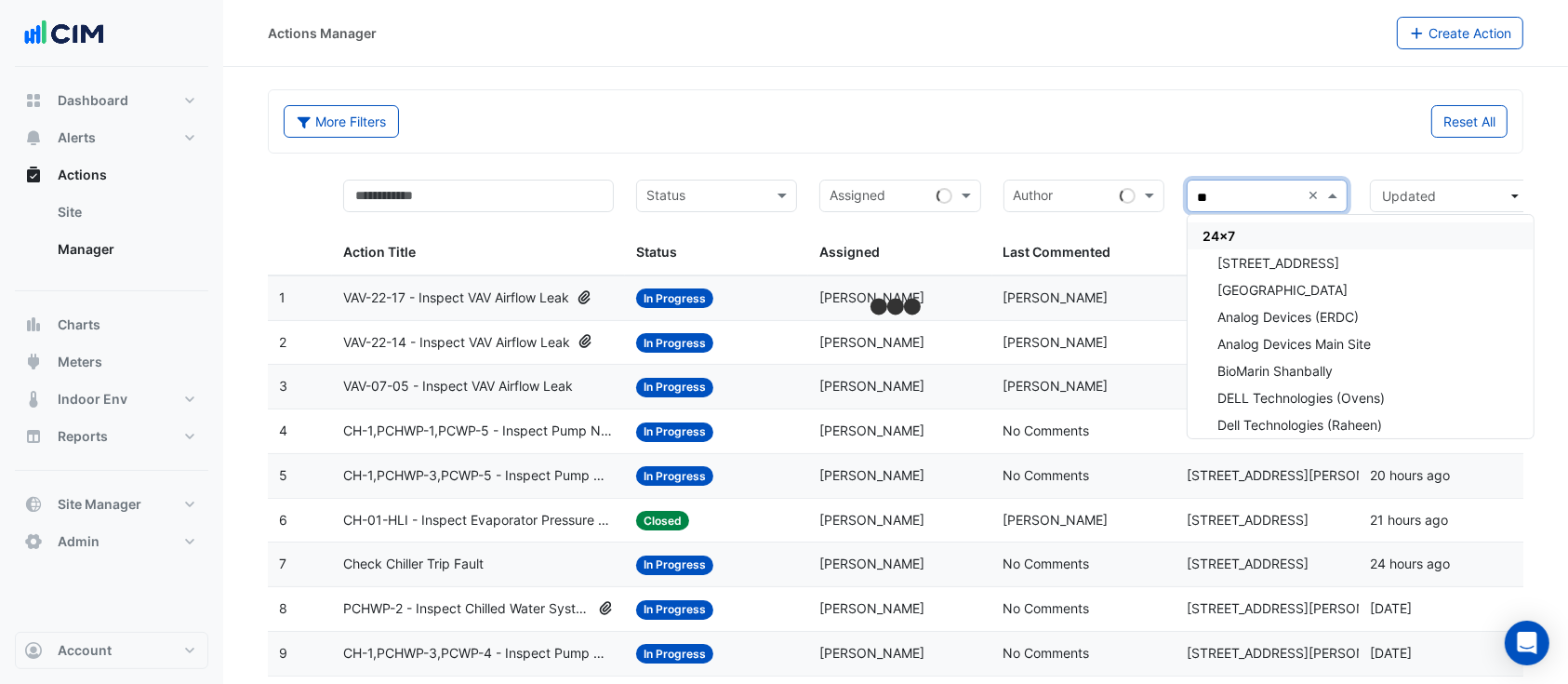
type input "***"
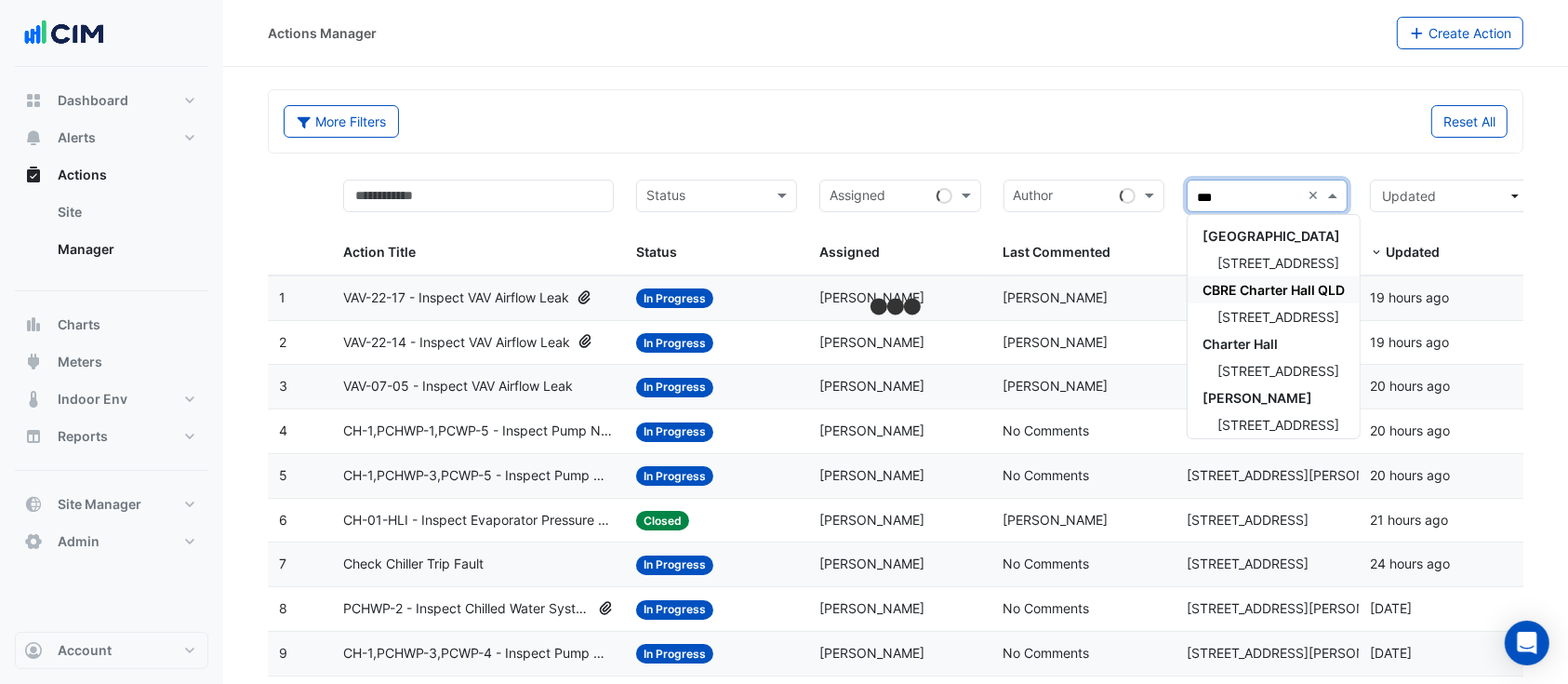
click at [1254, 276] on div "CBRE Charter Hall QLD" at bounding box center [1273, 289] width 172 height 27
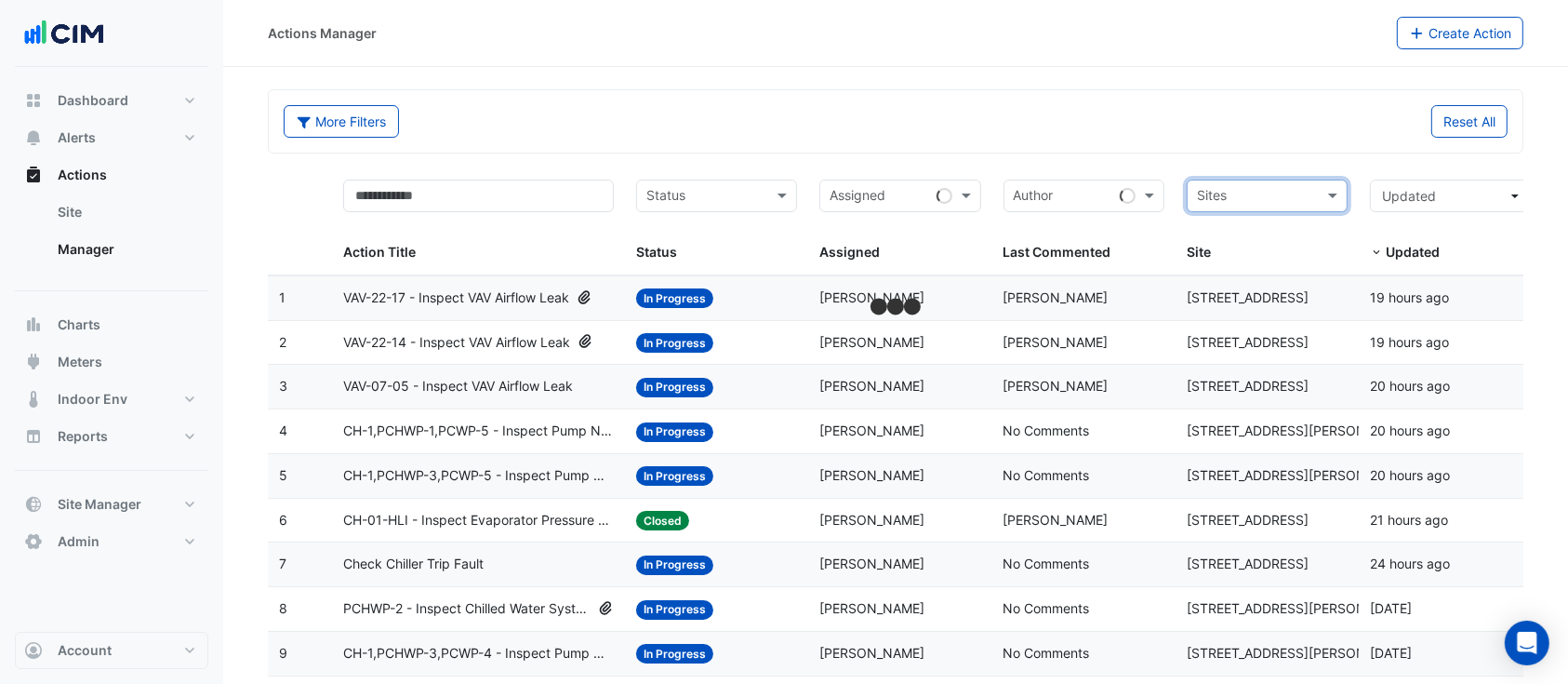
click at [1228, 189] on input "text" at bounding box center [1256, 197] width 119 height 21
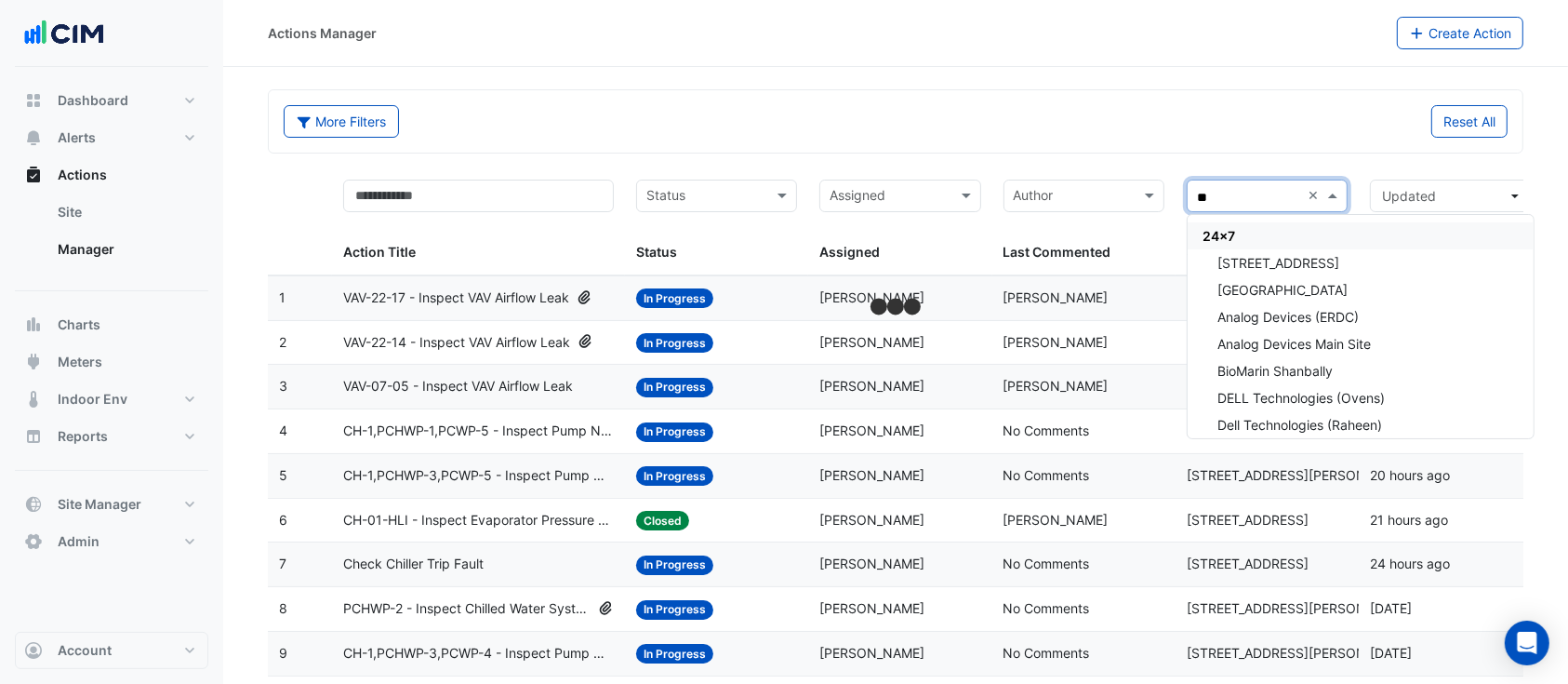
type input "***"
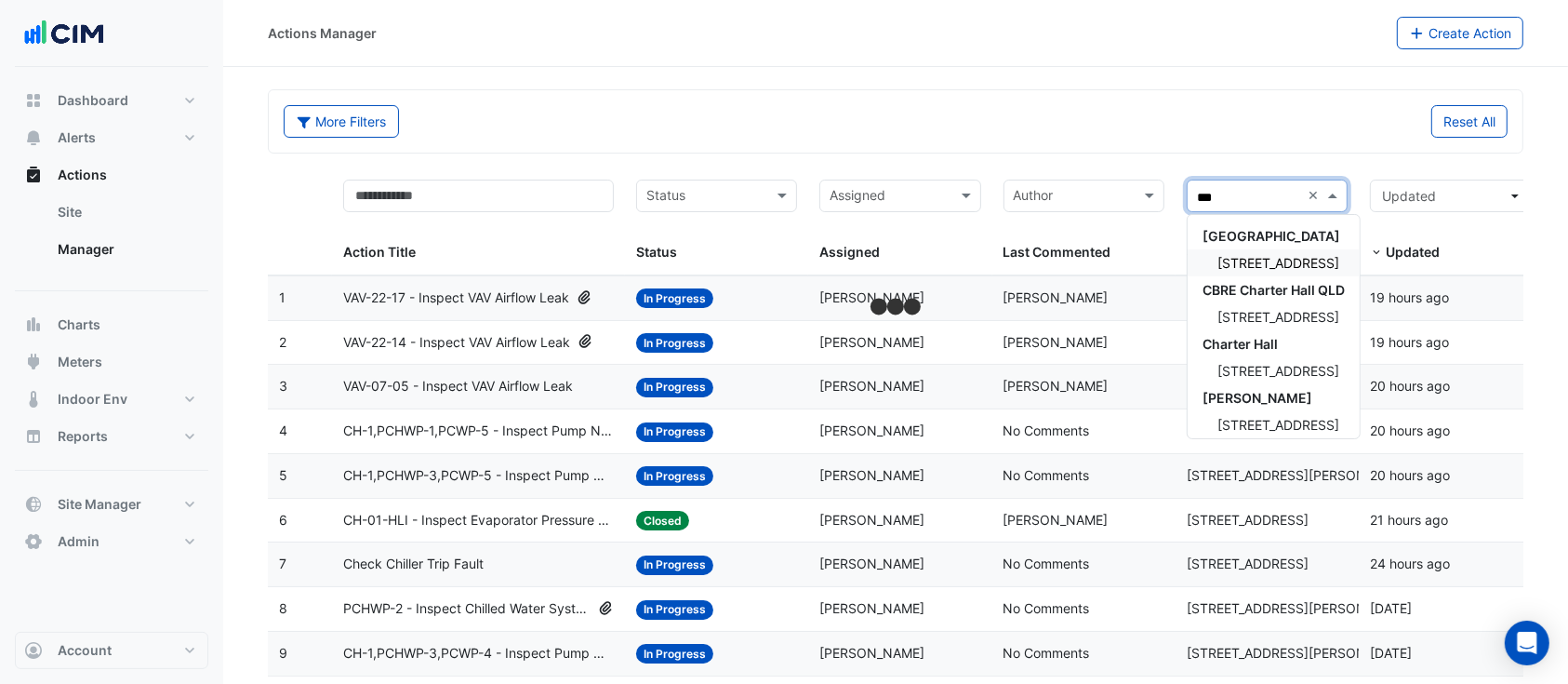
click at [1297, 256] on span "[STREET_ADDRESS]" at bounding box center [1278, 262] width 122 height 16
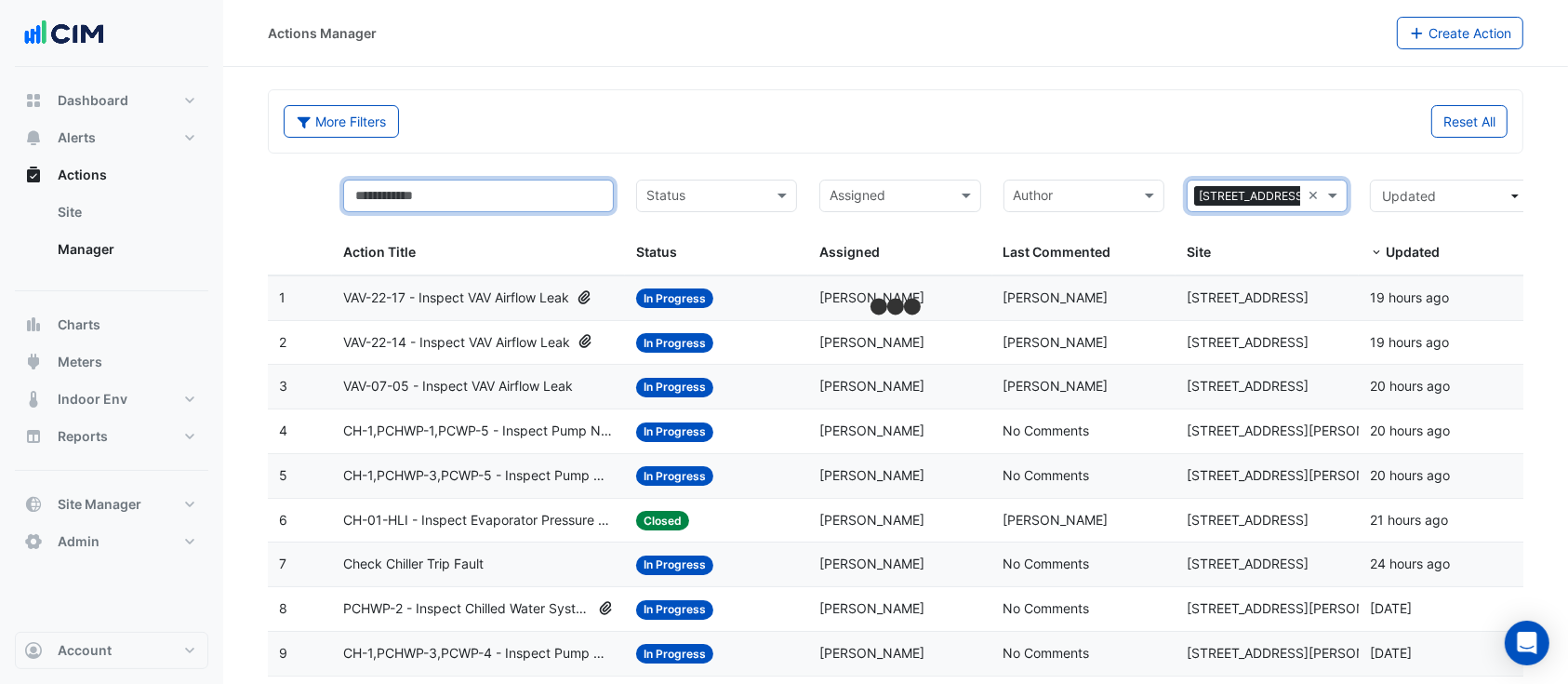
click at [405, 205] on input "text" at bounding box center [479, 195] width 271 height 33
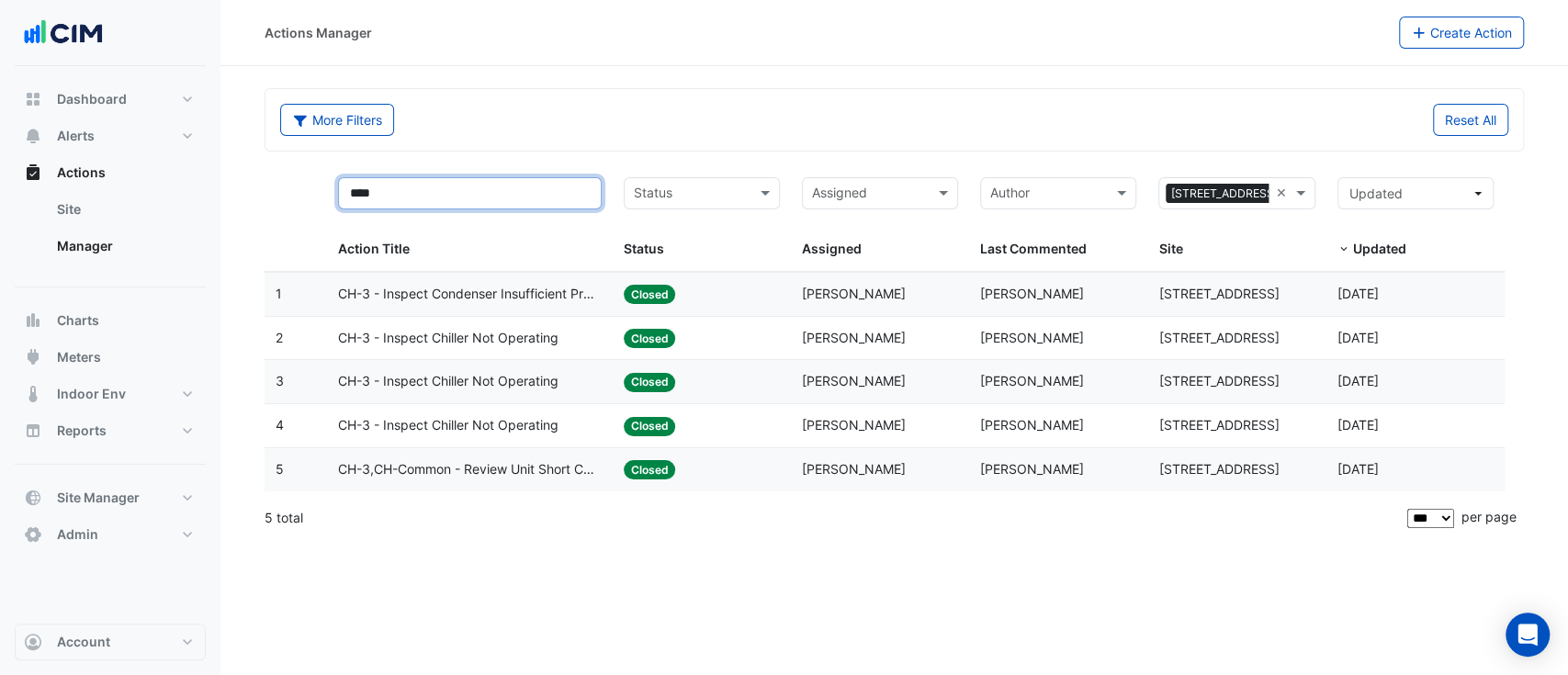
type input "****"
click at [544, 471] on span "CH-3,CH-Common - Review Unit Short Cycling" at bounding box center [470, 469] width 263 height 21
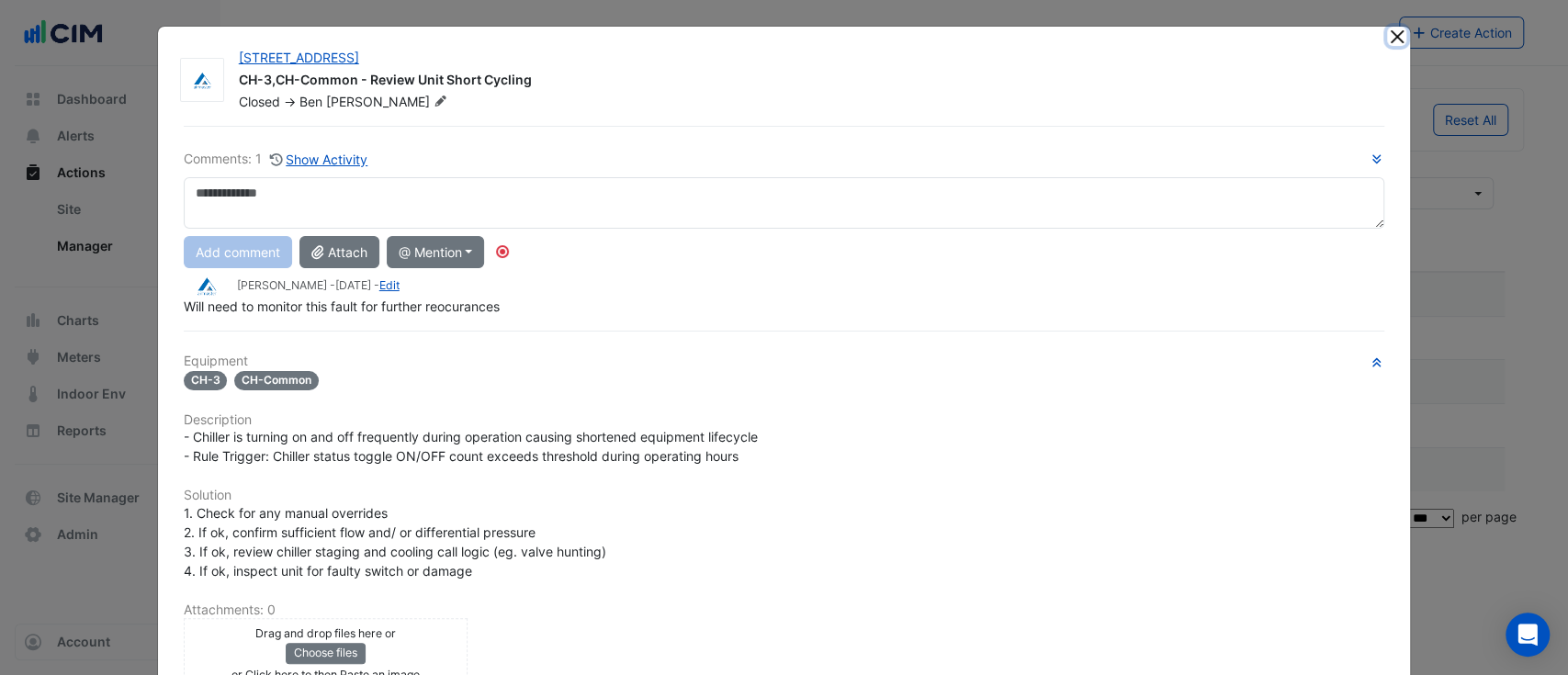
click at [1387, 38] on button "Close" at bounding box center [1396, 36] width 19 height 19
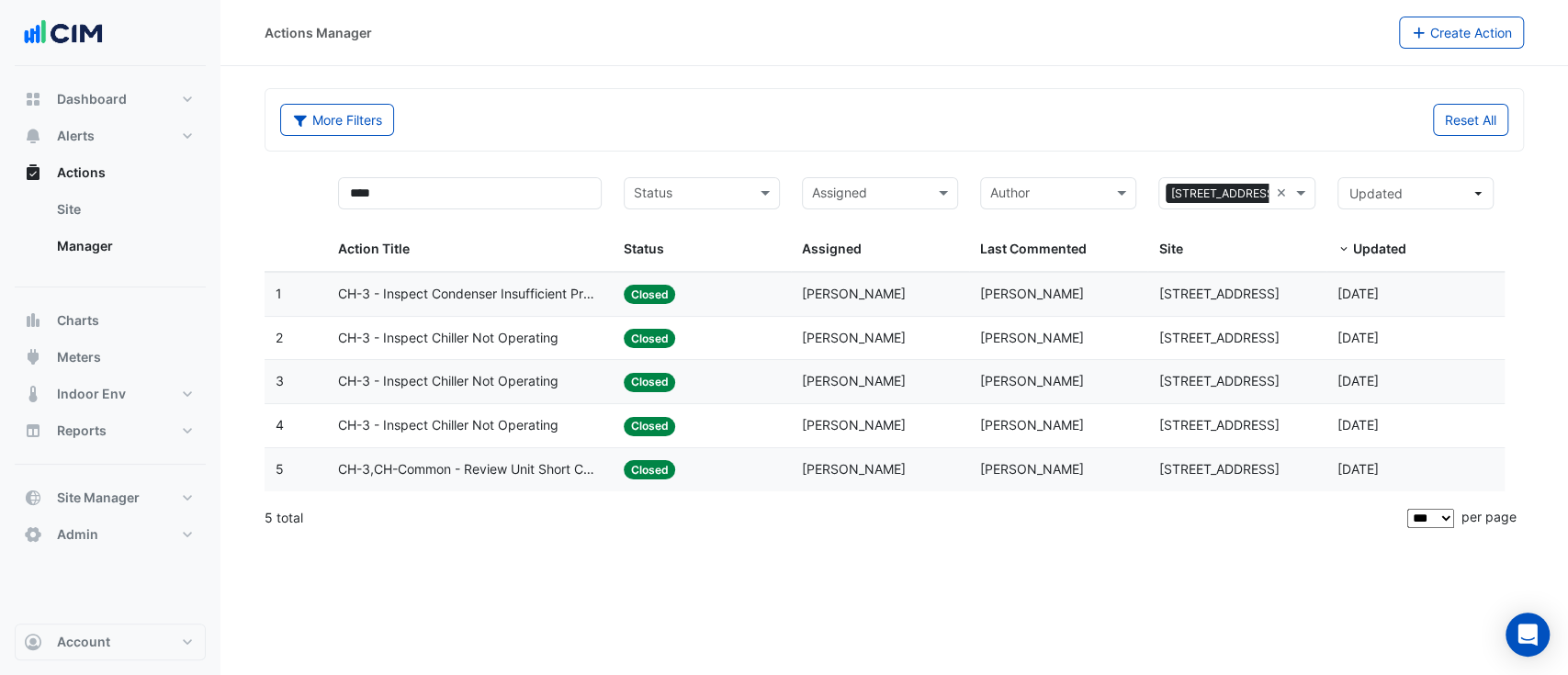
click at [528, 293] on span "CH-3 - Inspect Condenser Insufficient Pressure" at bounding box center [470, 294] width 263 height 21
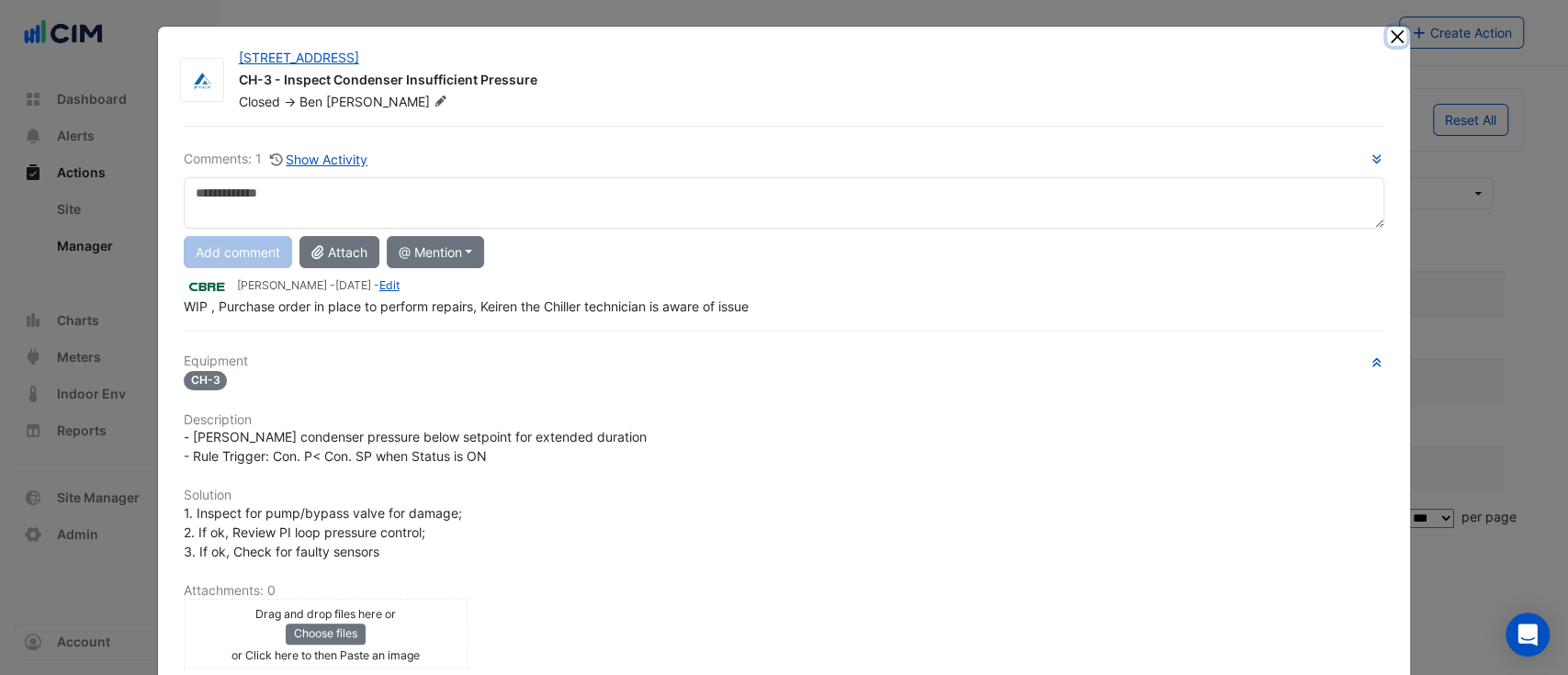
click at [1387, 36] on button "Close" at bounding box center [1396, 36] width 19 height 19
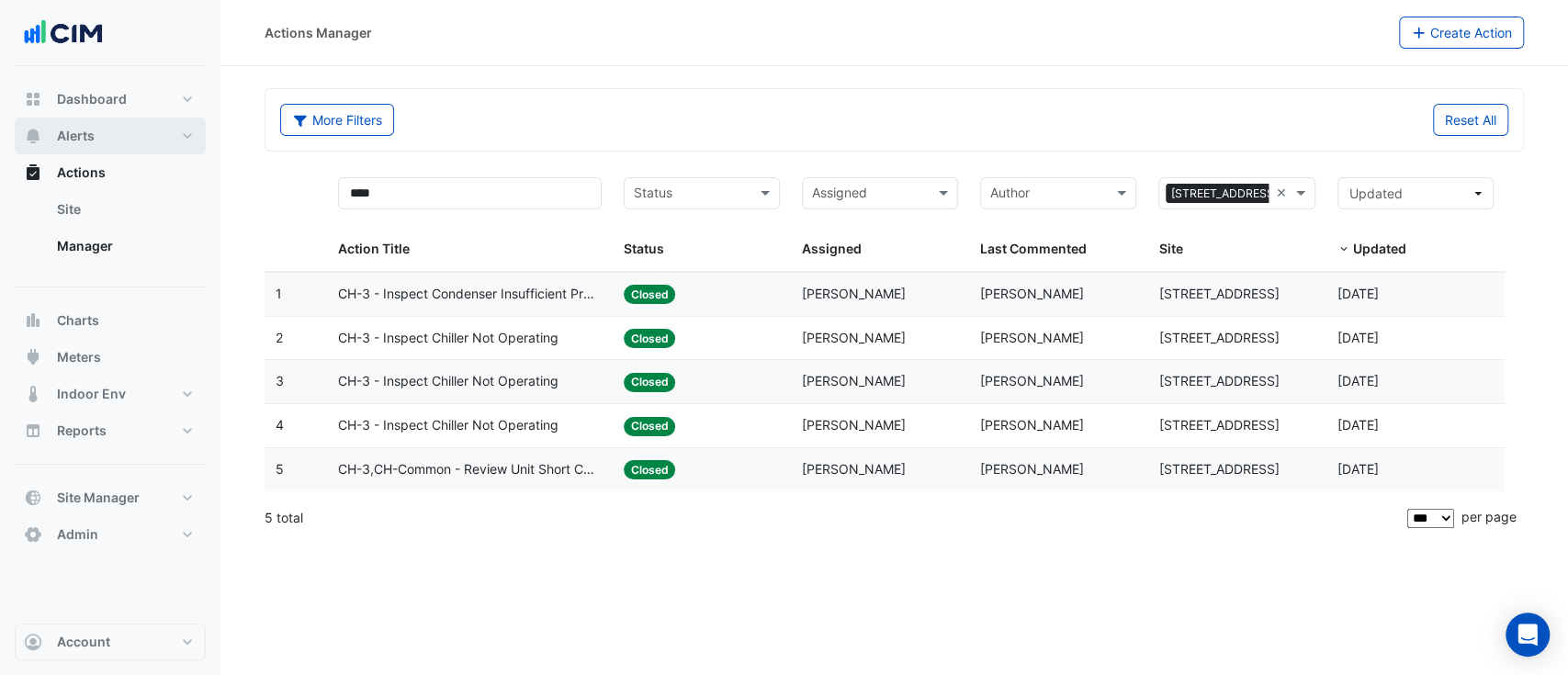
click at [111, 138] on button "Alerts" at bounding box center [110, 136] width 191 height 37
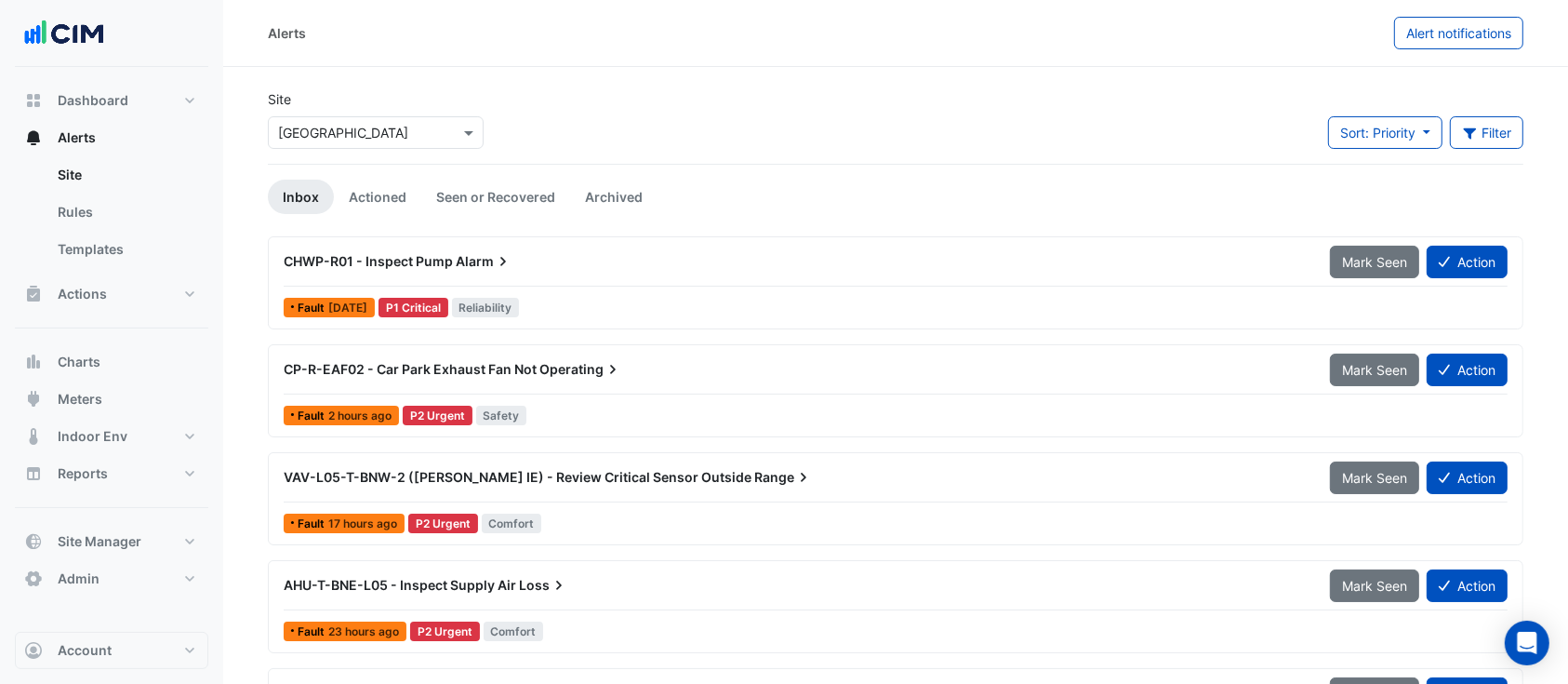
click at [365, 124] on input "text" at bounding box center [356, 133] width 158 height 20
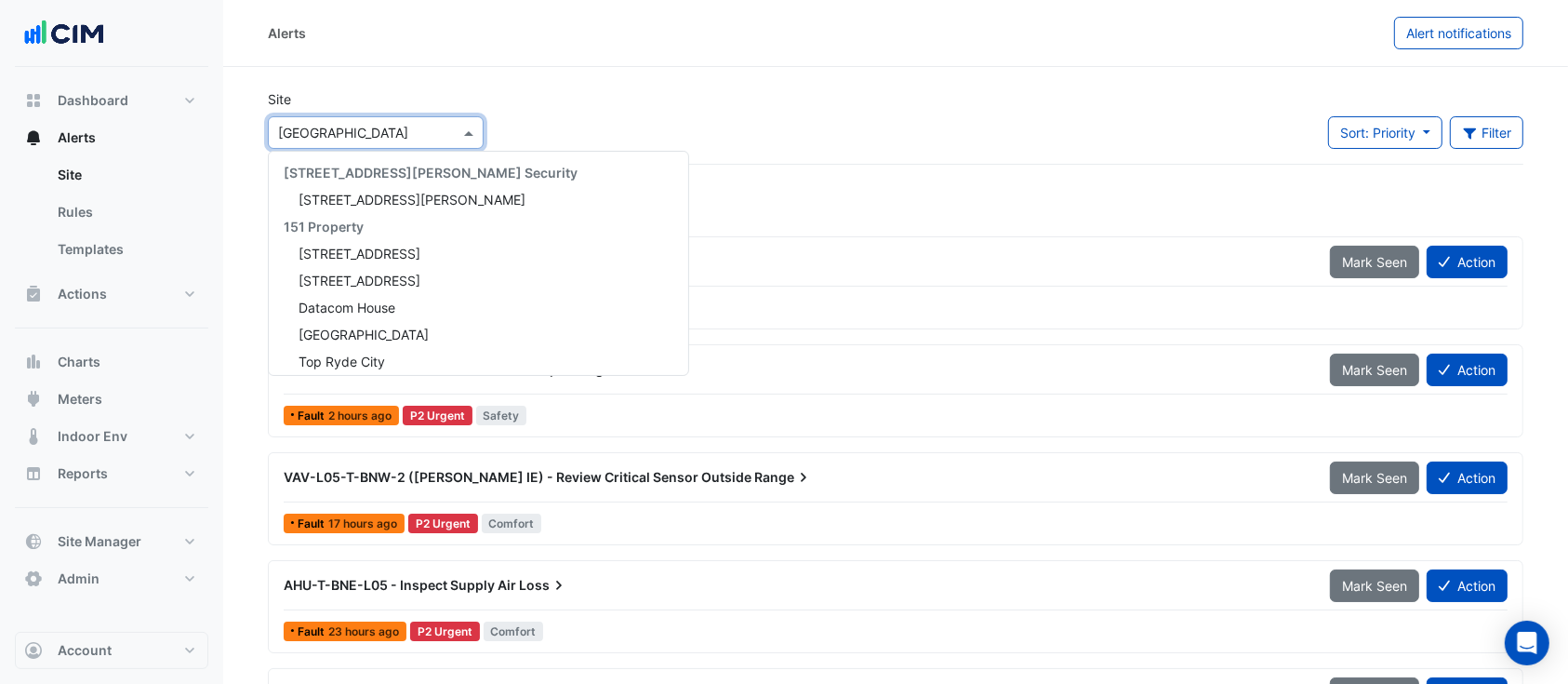
scroll to position [5268, 0]
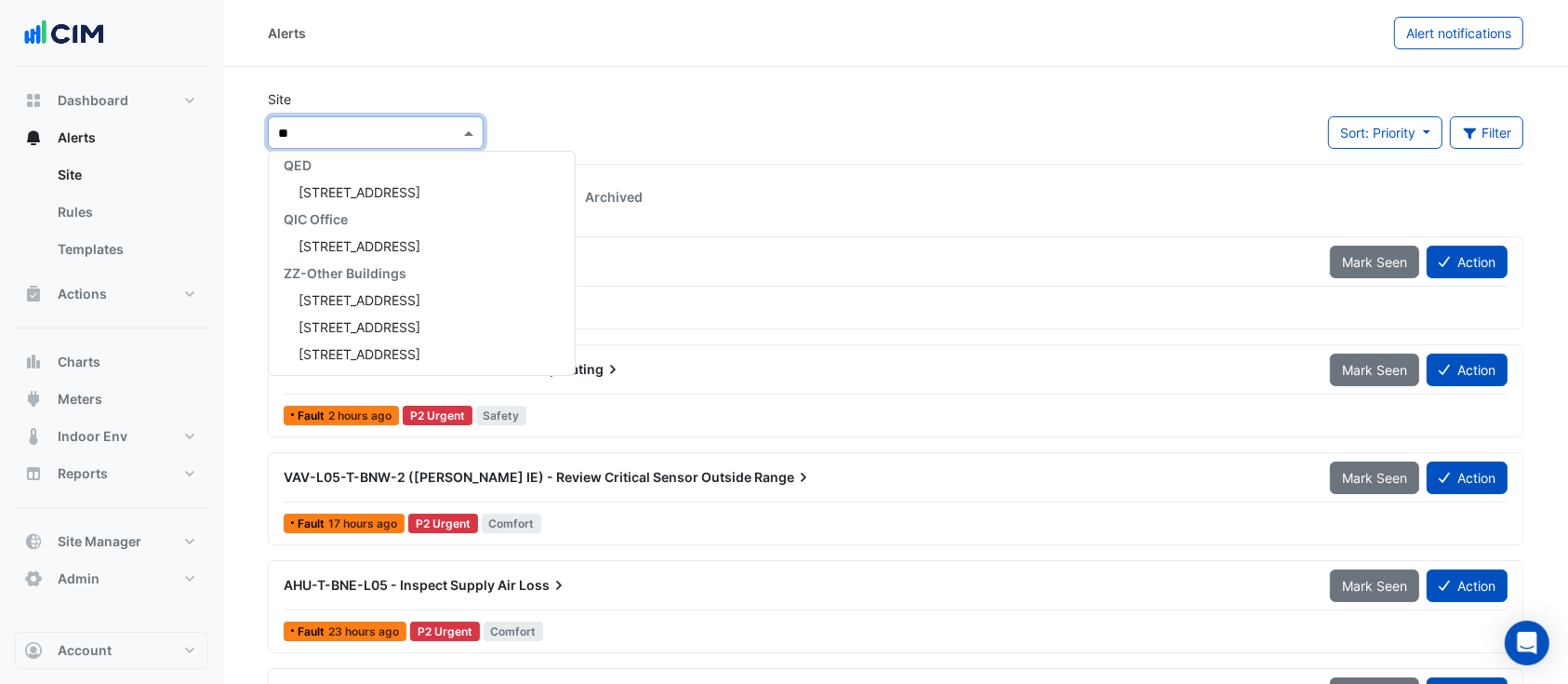
type input "***"
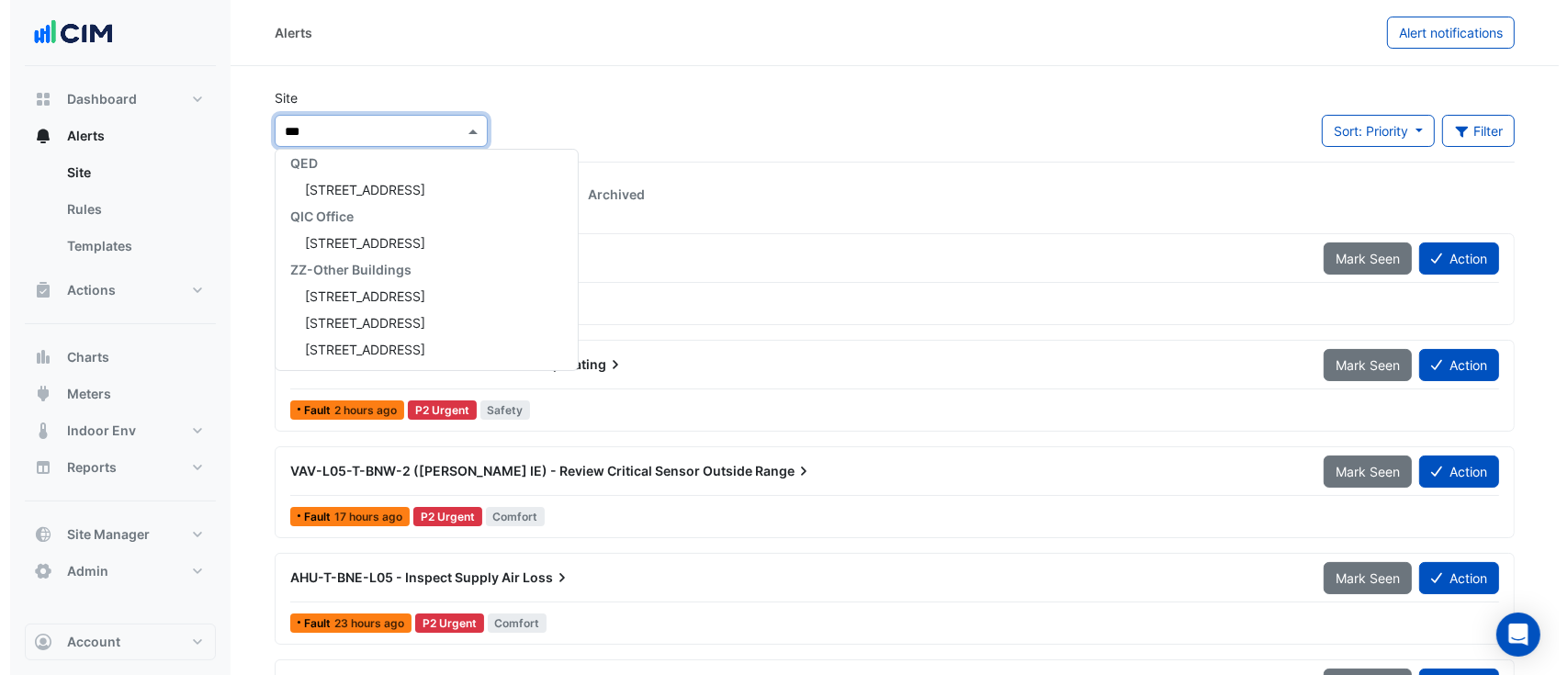
scroll to position [60, 0]
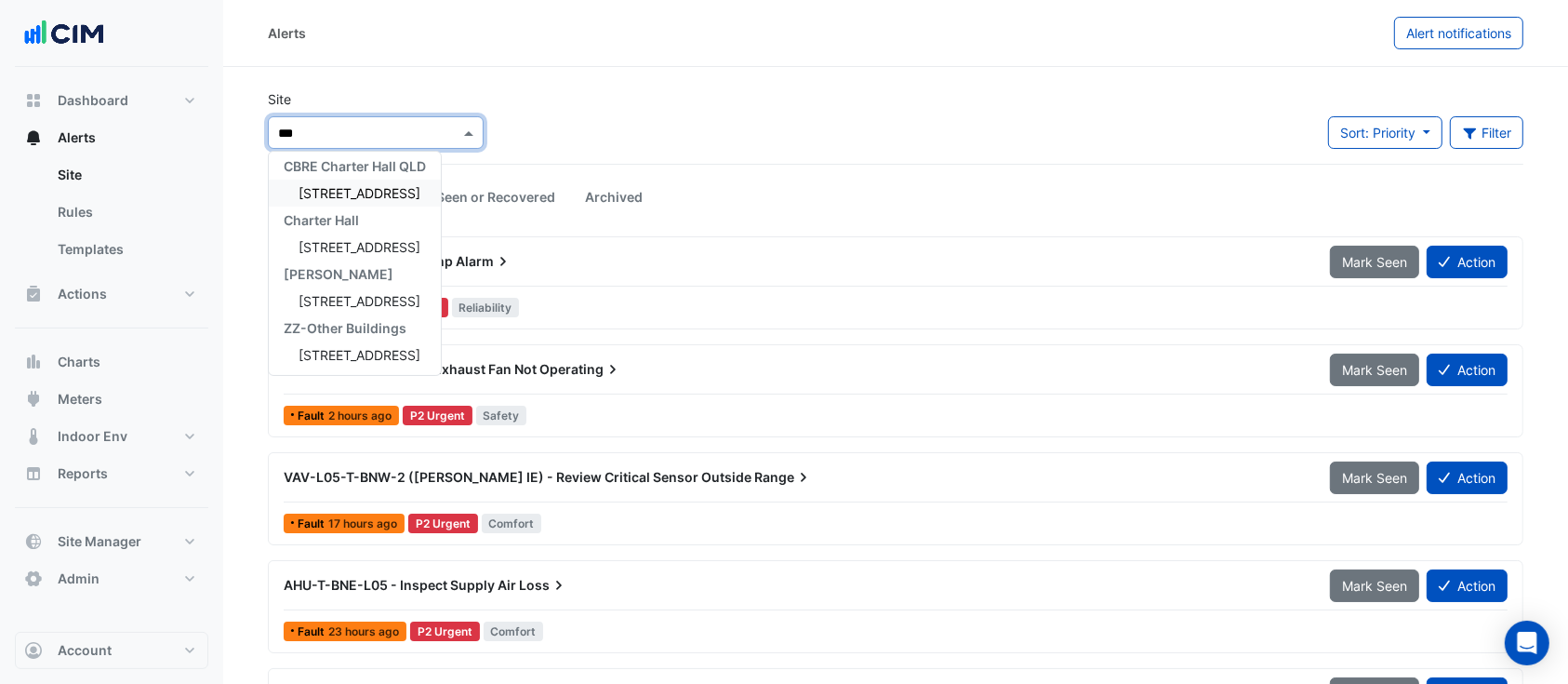
click at [372, 188] on span "[STREET_ADDRESS]" at bounding box center [359, 192] width 122 height 16
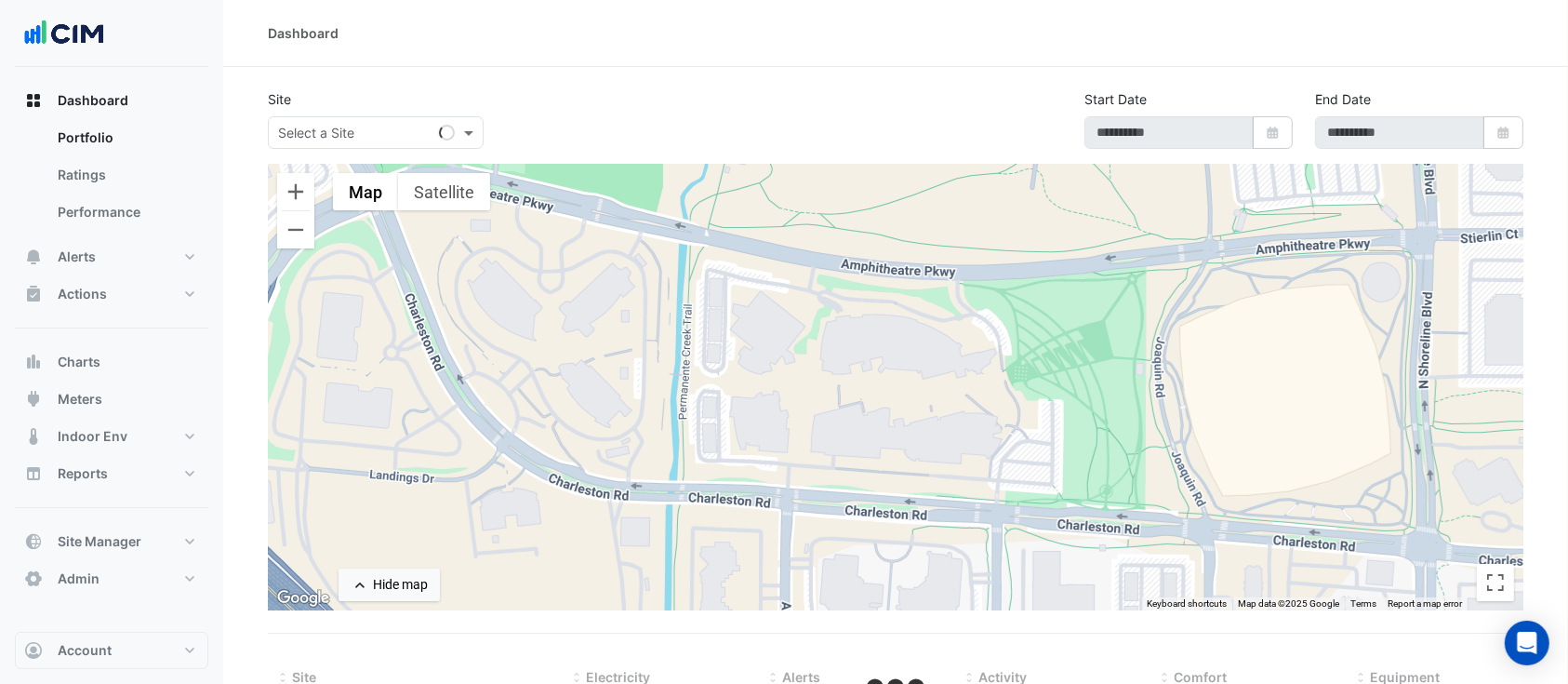
type input "**********"
select select "***"
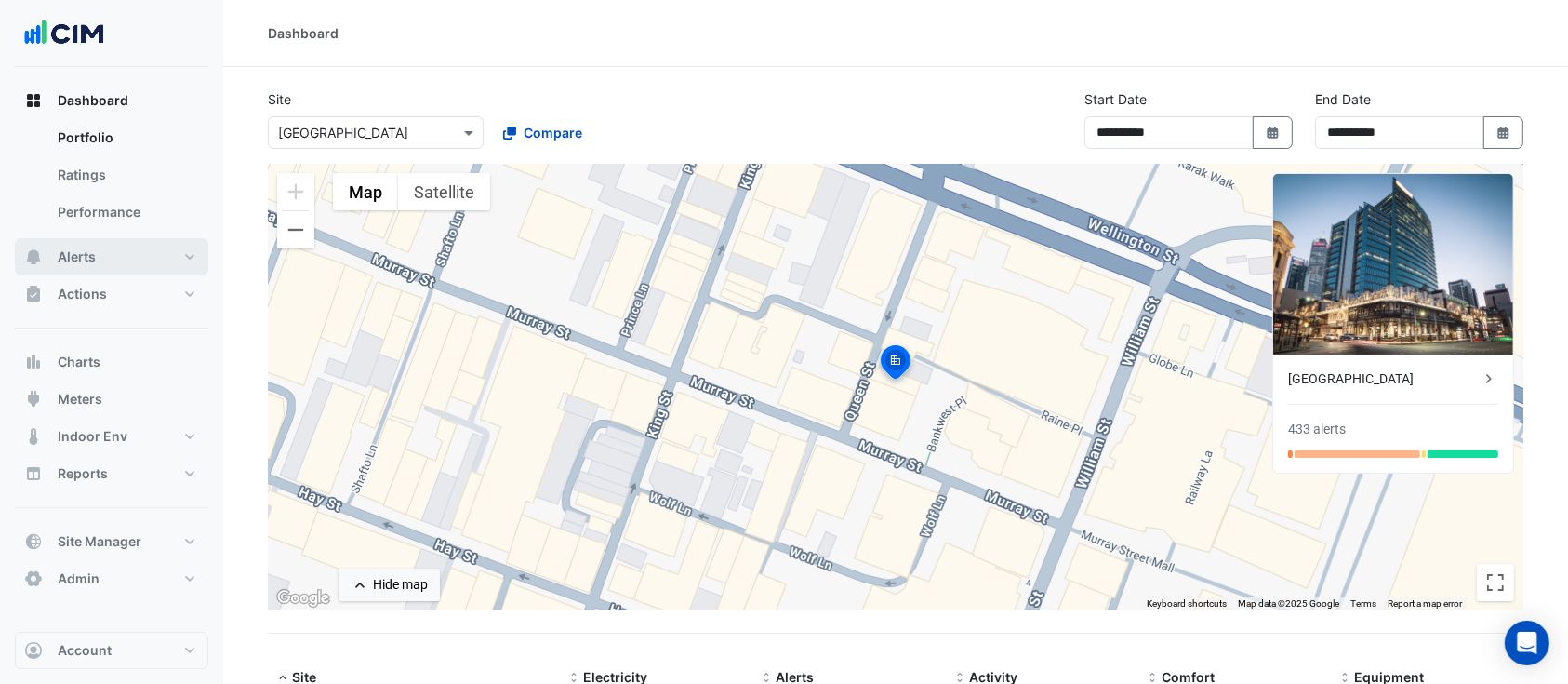
click at [120, 254] on button "Alerts" at bounding box center [111, 257] width 193 height 37
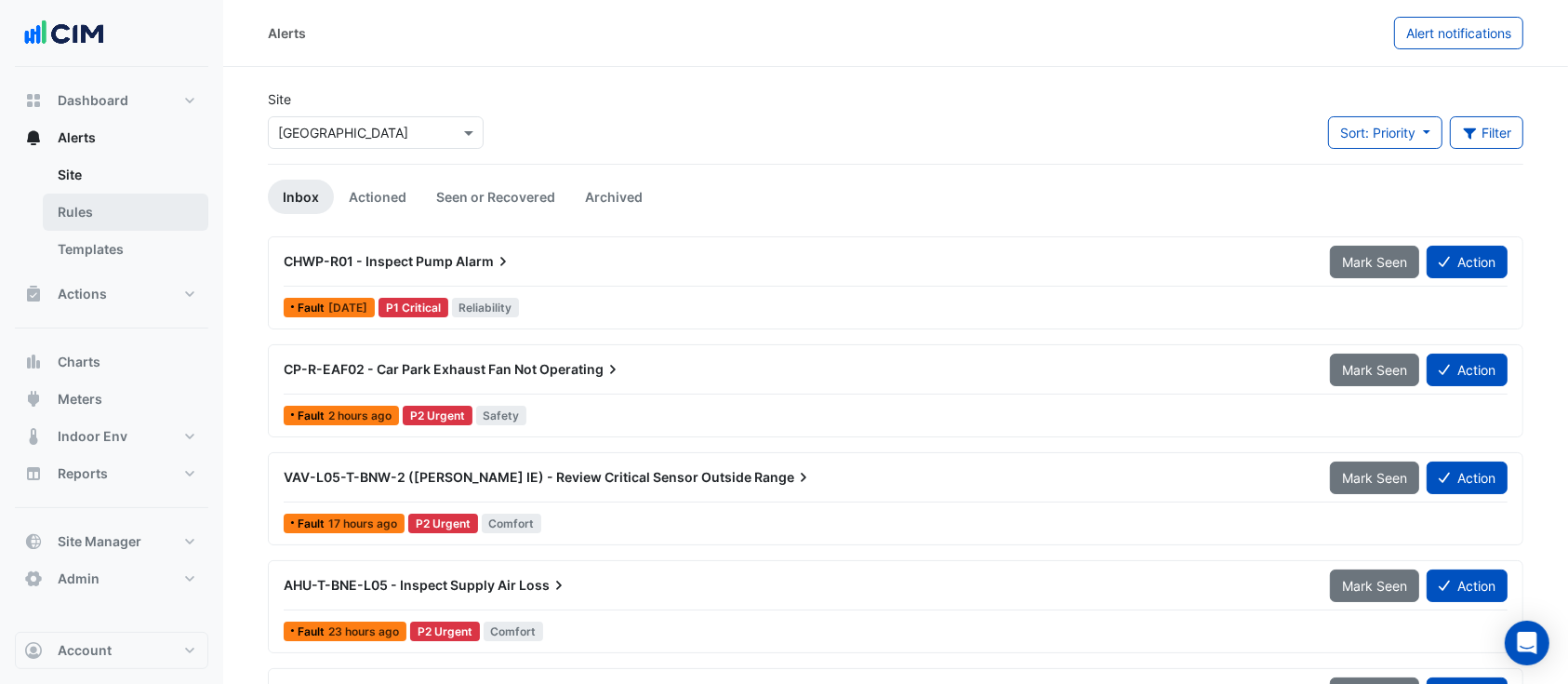
click at [117, 212] on link "Rules" at bounding box center [125, 212] width 165 height 37
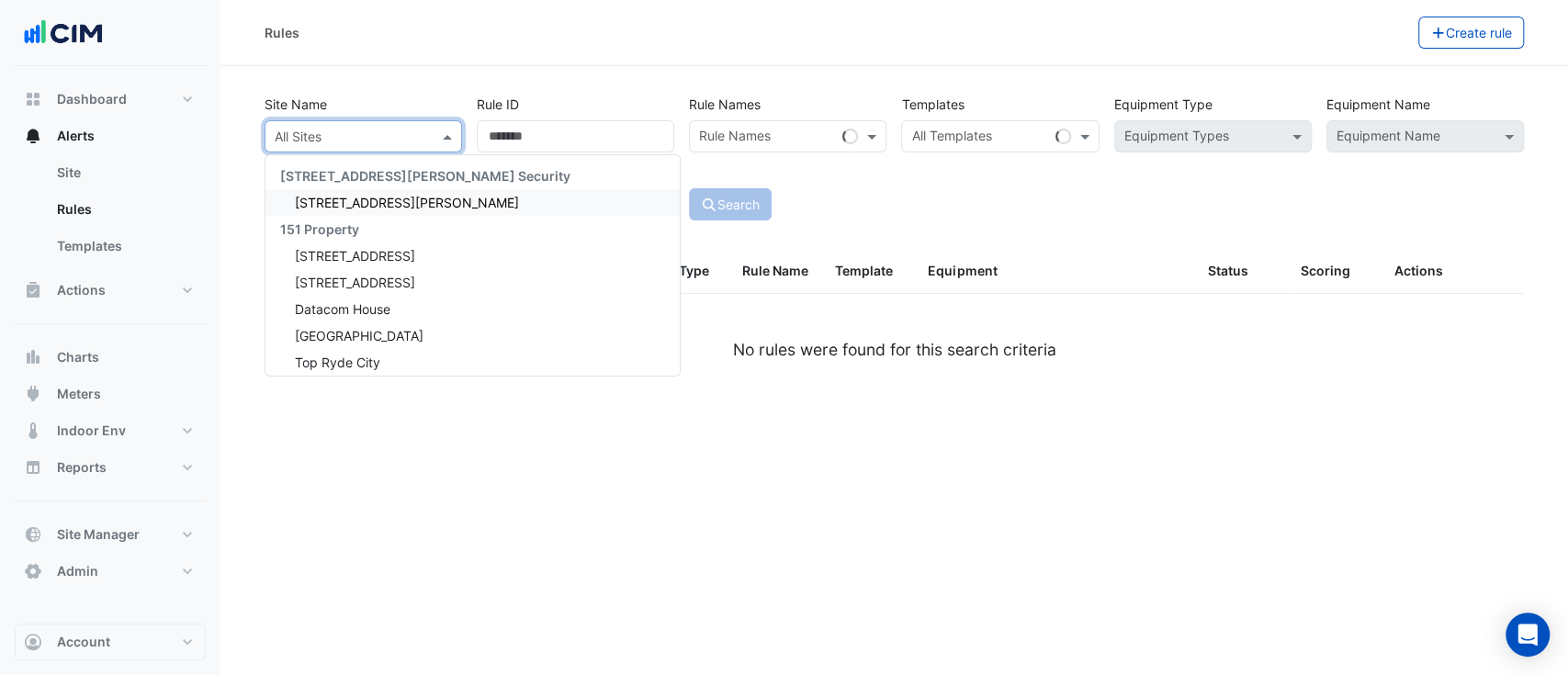
click at [387, 135] on input "text" at bounding box center [345, 137] width 141 height 19
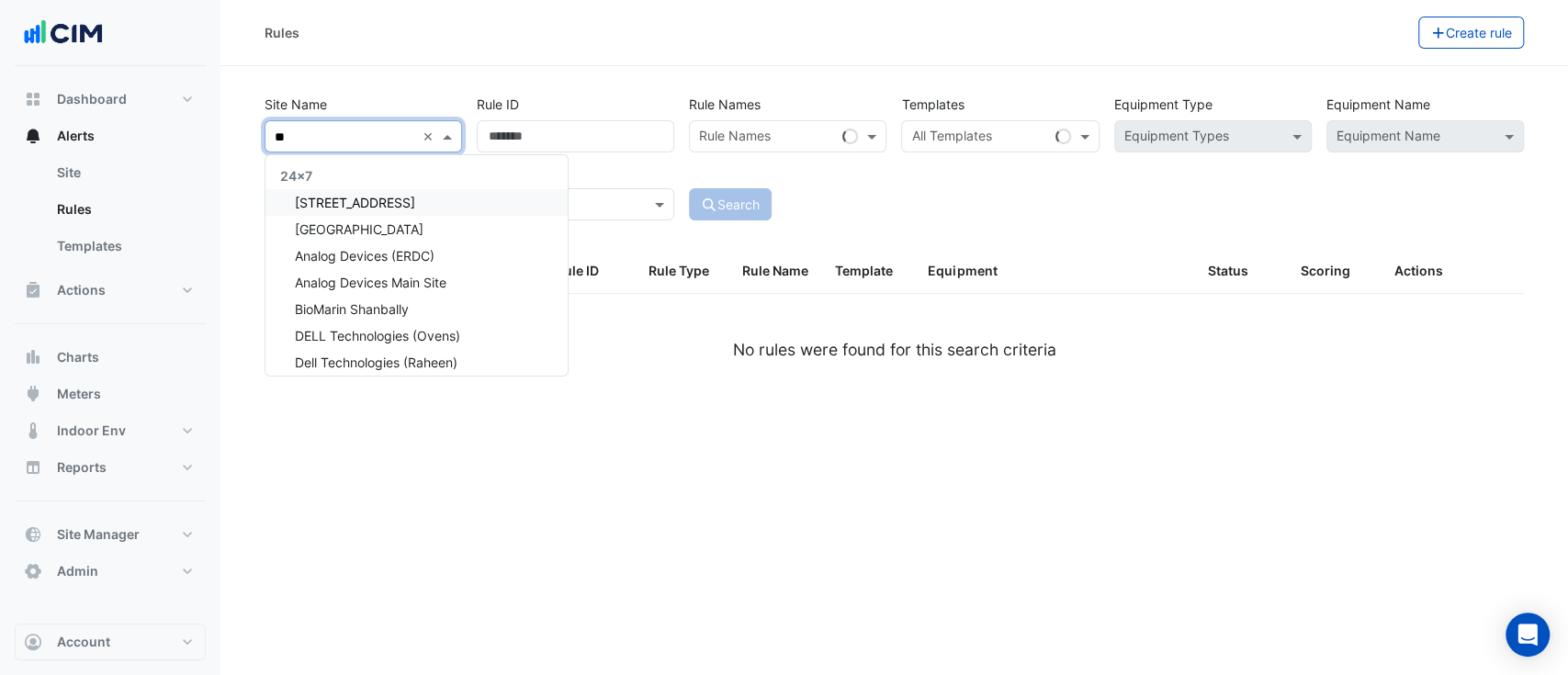
type input "***"
click at [374, 192] on div "[STREET_ADDRESS]" at bounding box center [350, 202] width 170 height 27
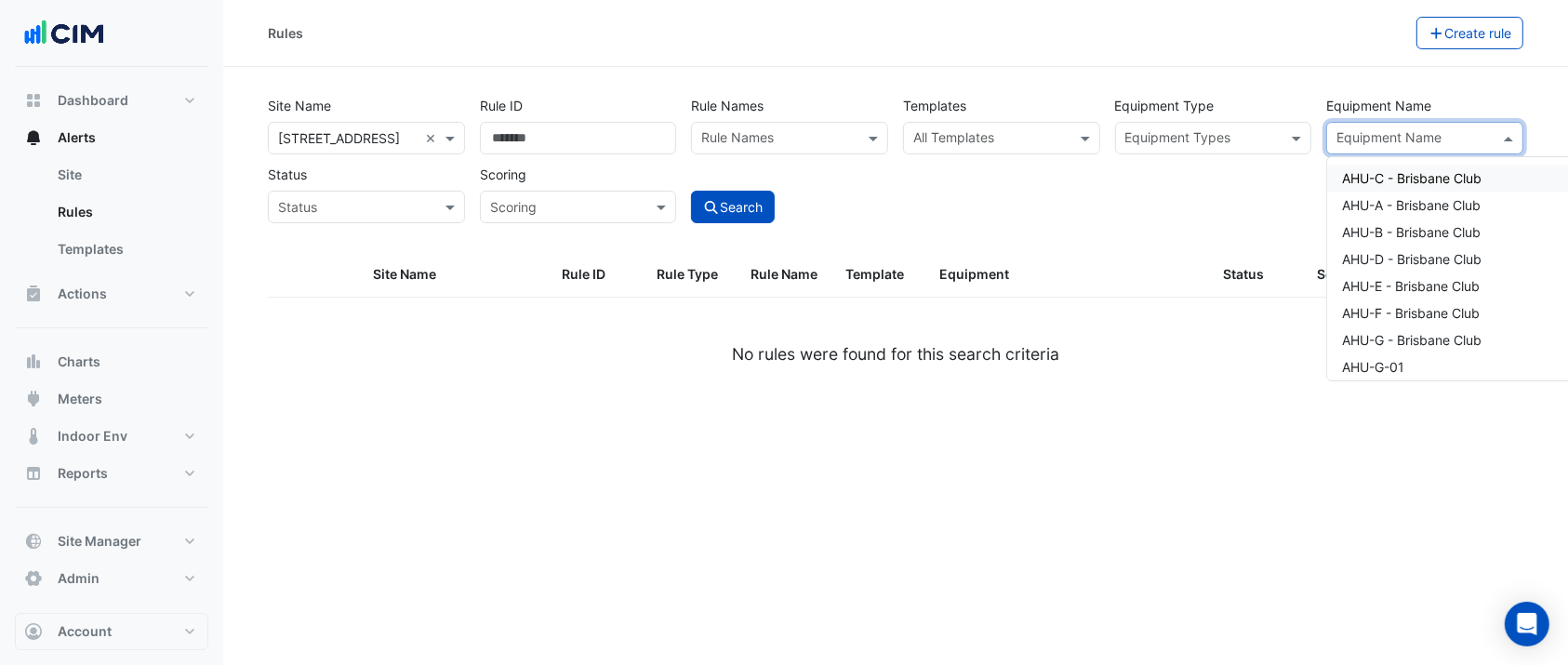
click at [1430, 146] on input "text" at bounding box center [1413, 140] width 155 height 20
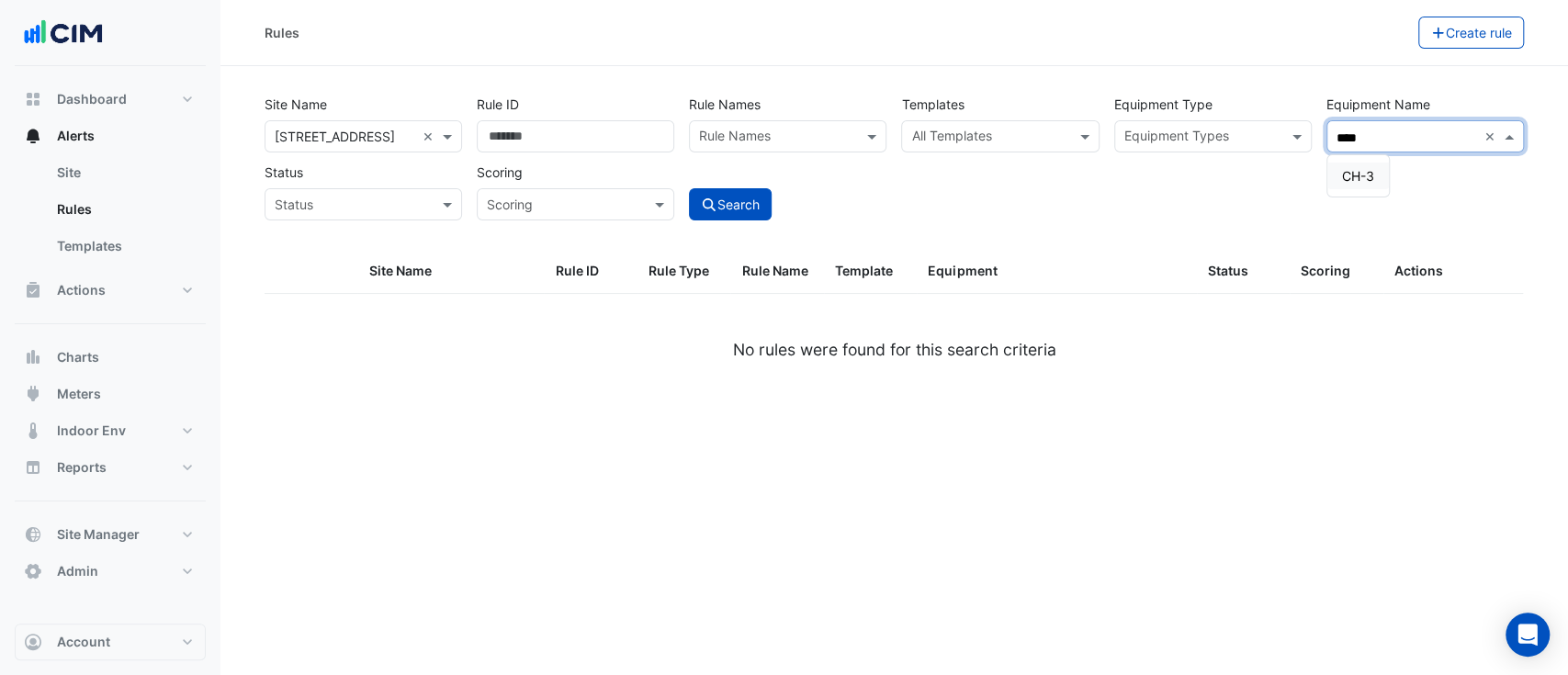
click at [1371, 172] on span "CH-3" at bounding box center [1357, 175] width 32 height 16
type input "****"
click at [709, 225] on div "Site Name × 241 Adelaide Street × Rule ID Rule Names Rule Names Templates All T…" at bounding box center [894, 169] width 1281 height 161
click at [722, 210] on button "Search" at bounding box center [731, 204] width 83 height 32
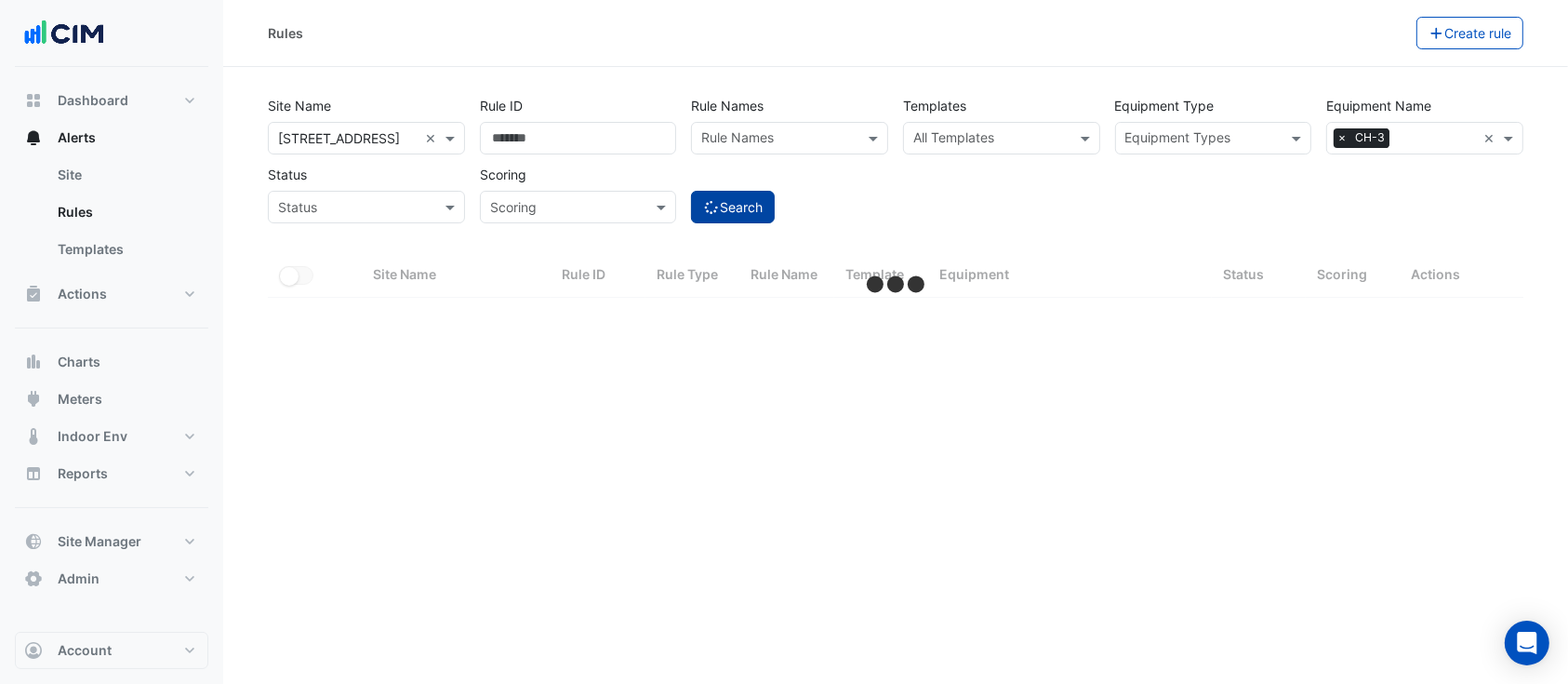
select select "***"
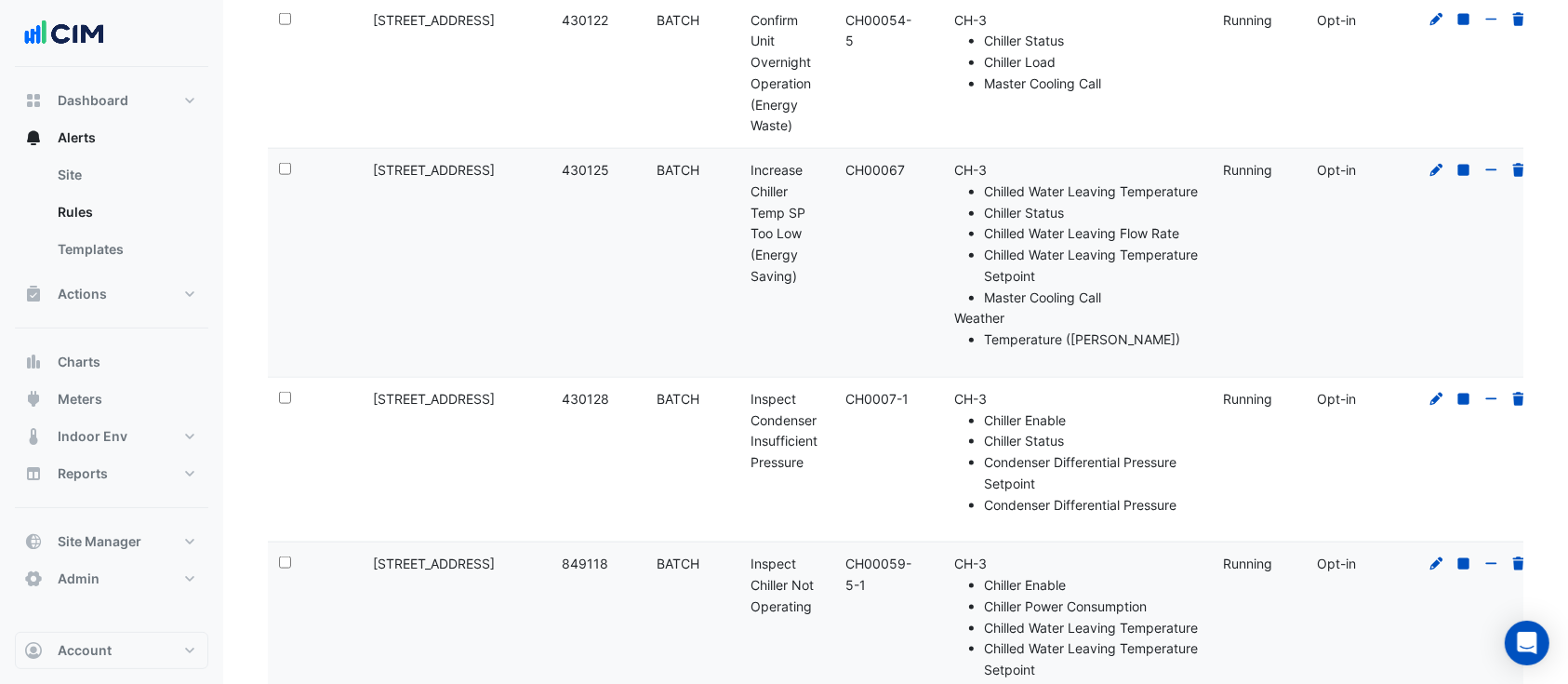
scroll to position [2086, 0]
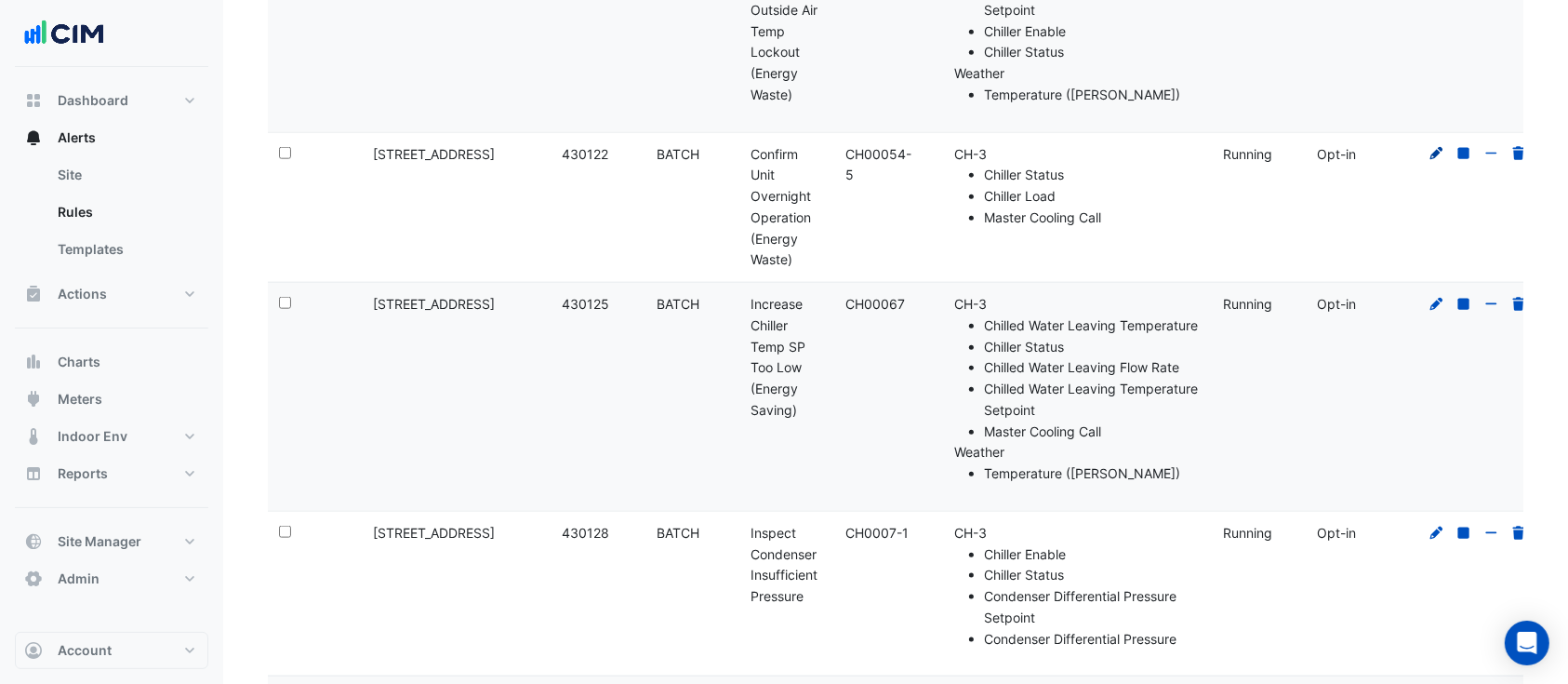
click at [1439, 147] on icon at bounding box center [1436, 154] width 13 height 13
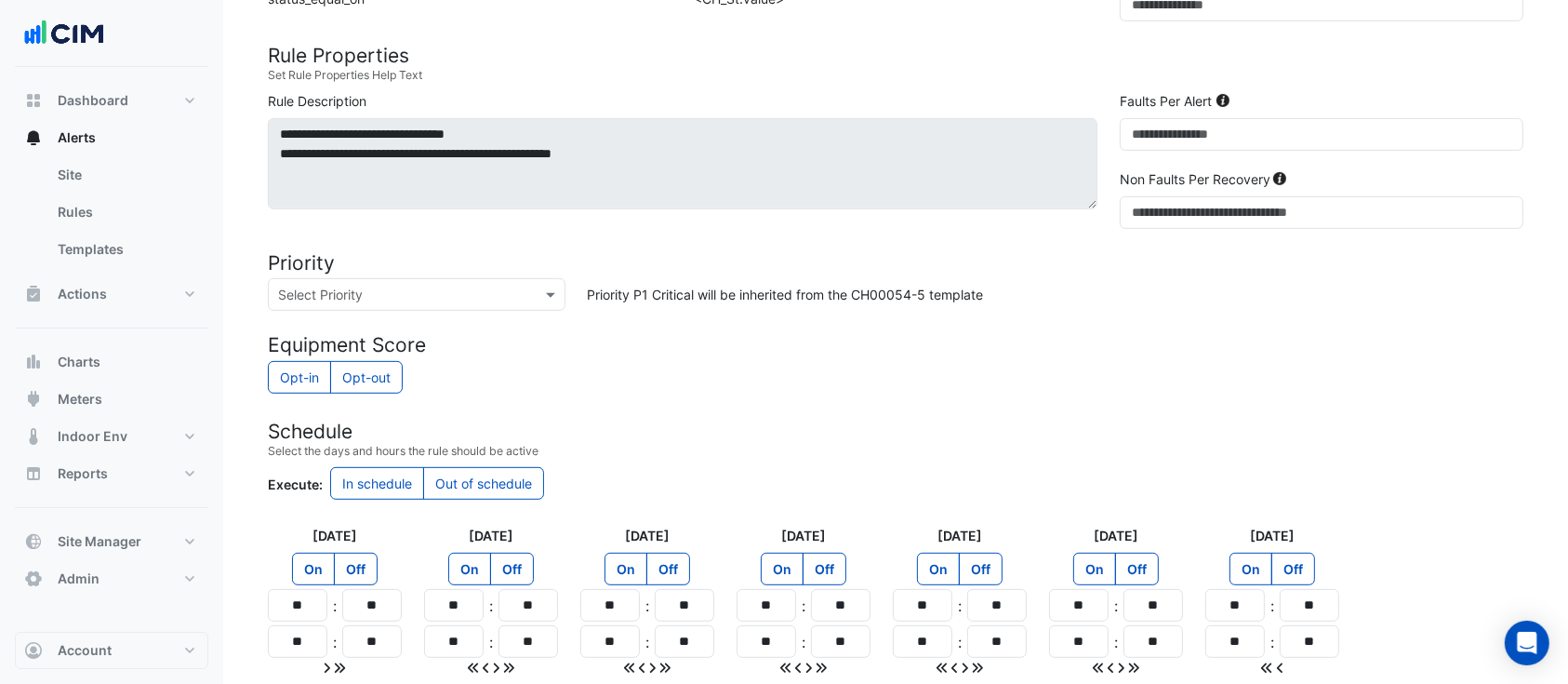
scroll to position [846, 0]
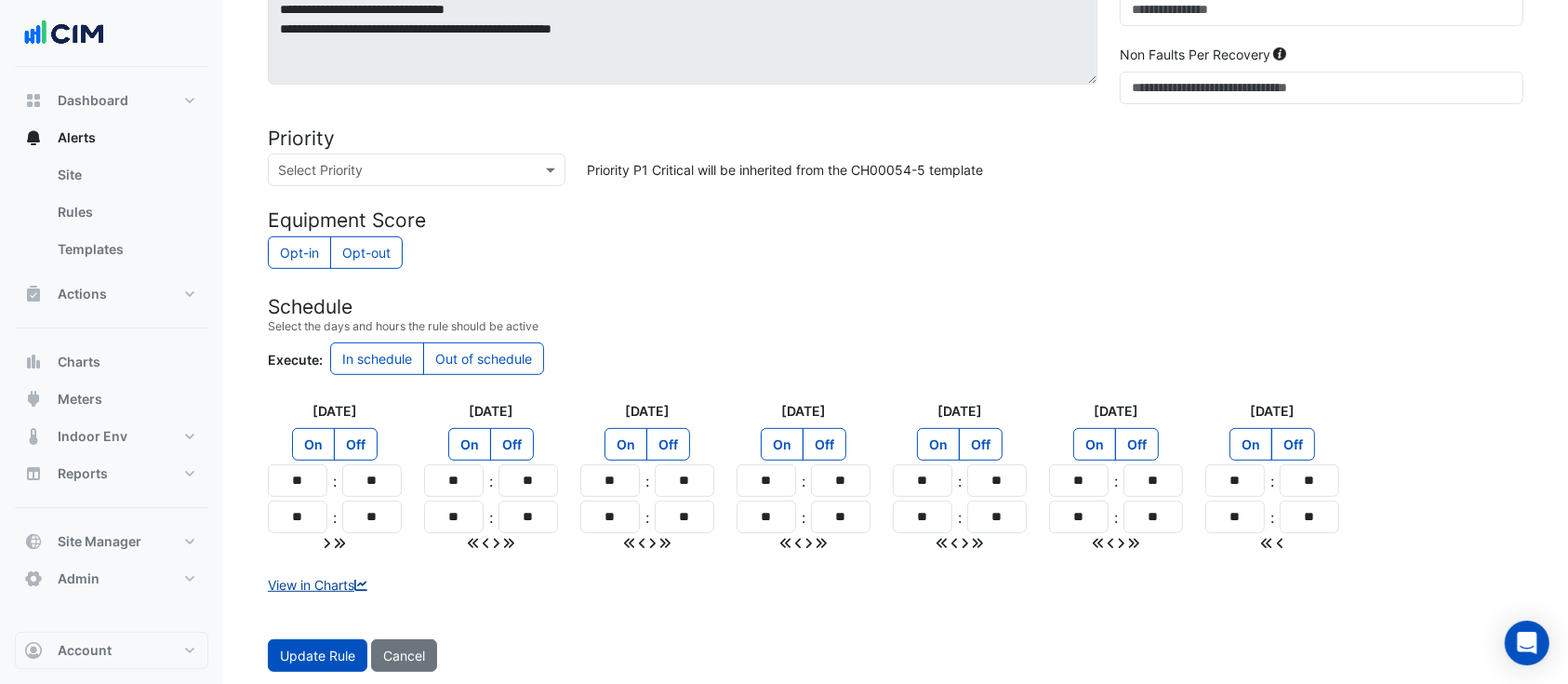
click at [328, 586] on link "View in Charts" at bounding box center [319, 584] width 104 height 16
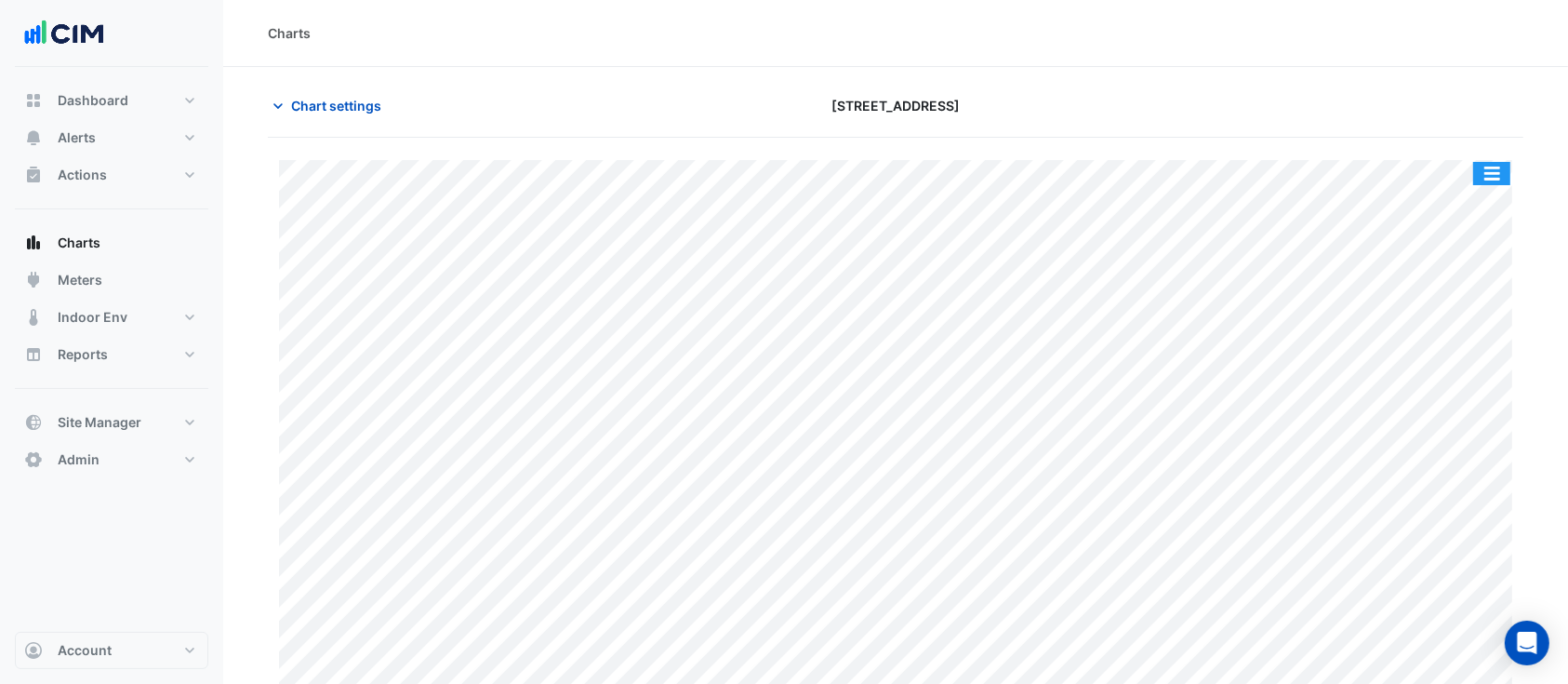
click at [1492, 169] on button "button" at bounding box center [1492, 173] width 37 height 23
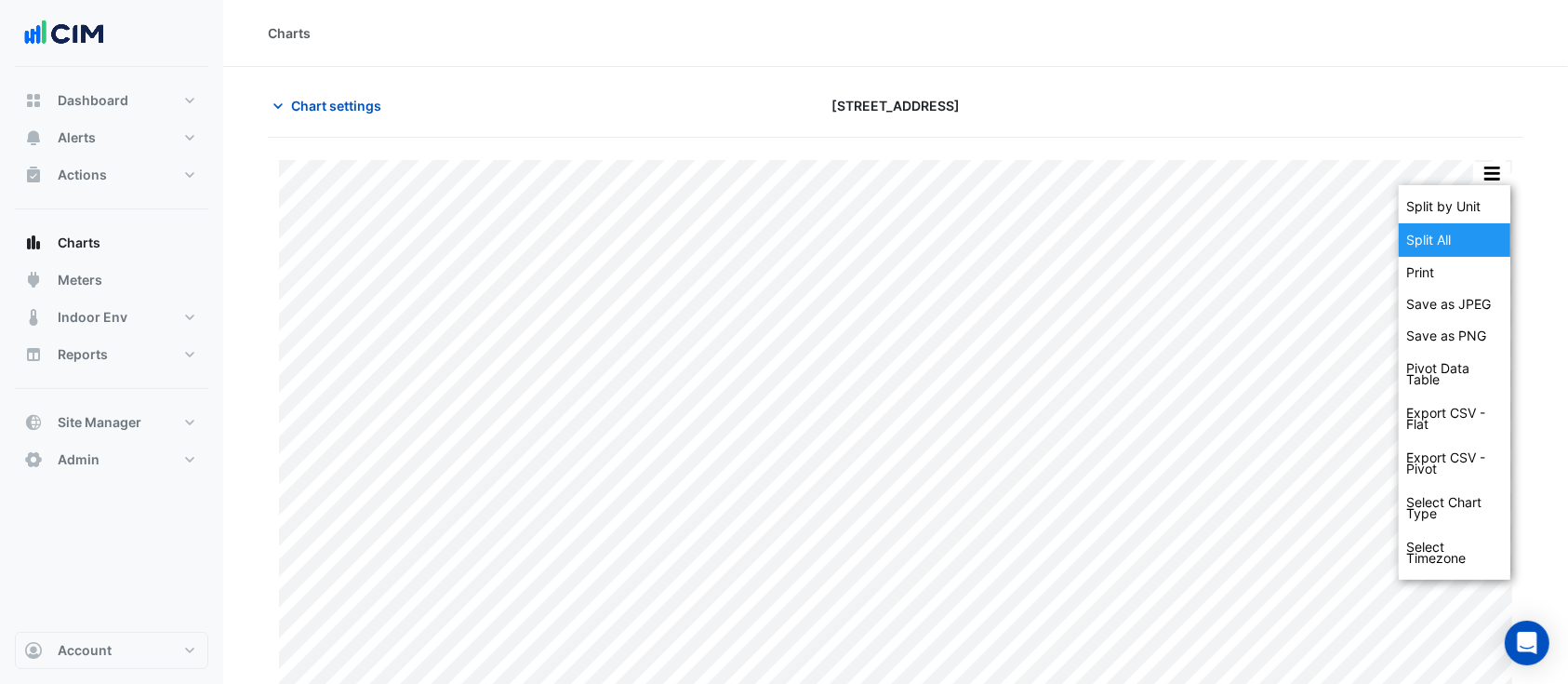
click at [1449, 234] on div "Split All" at bounding box center [1454, 240] width 112 height 34
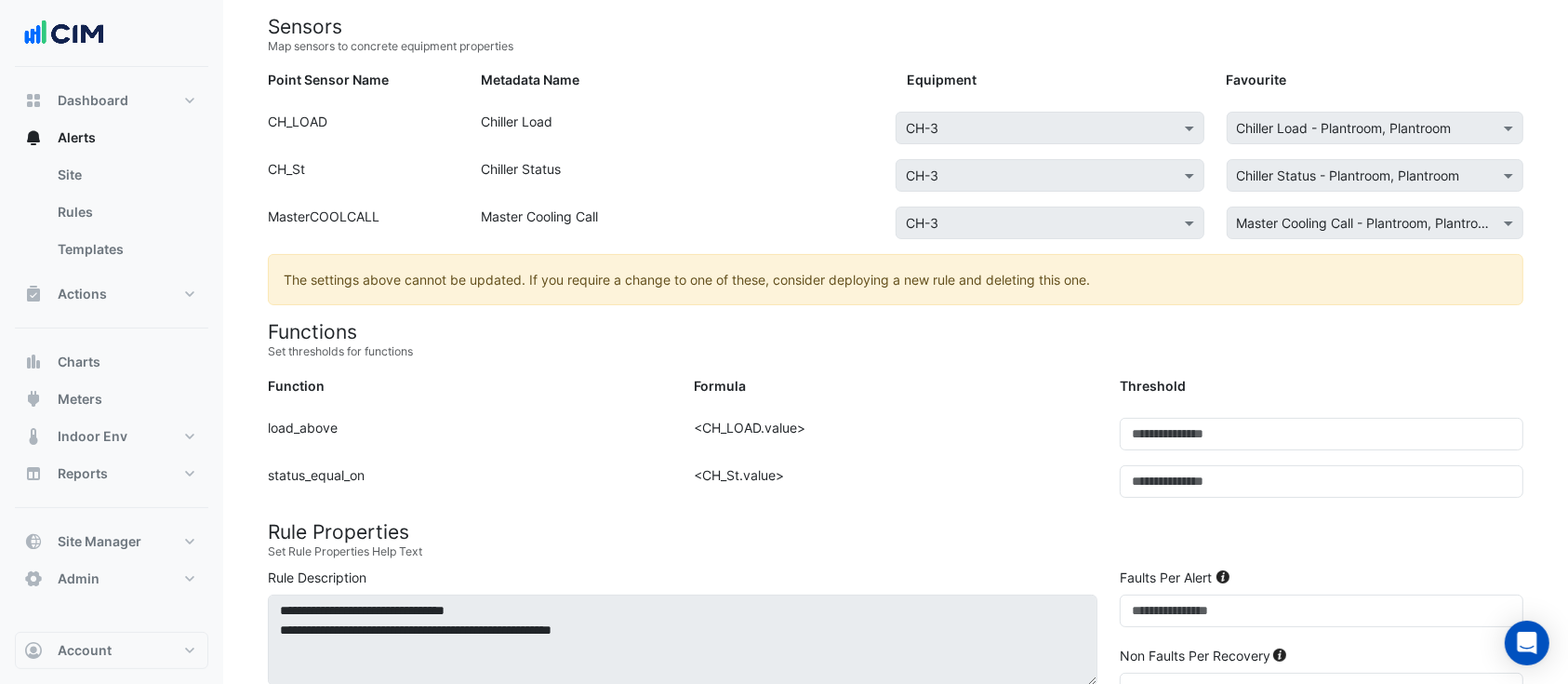
scroll to position [247, 0]
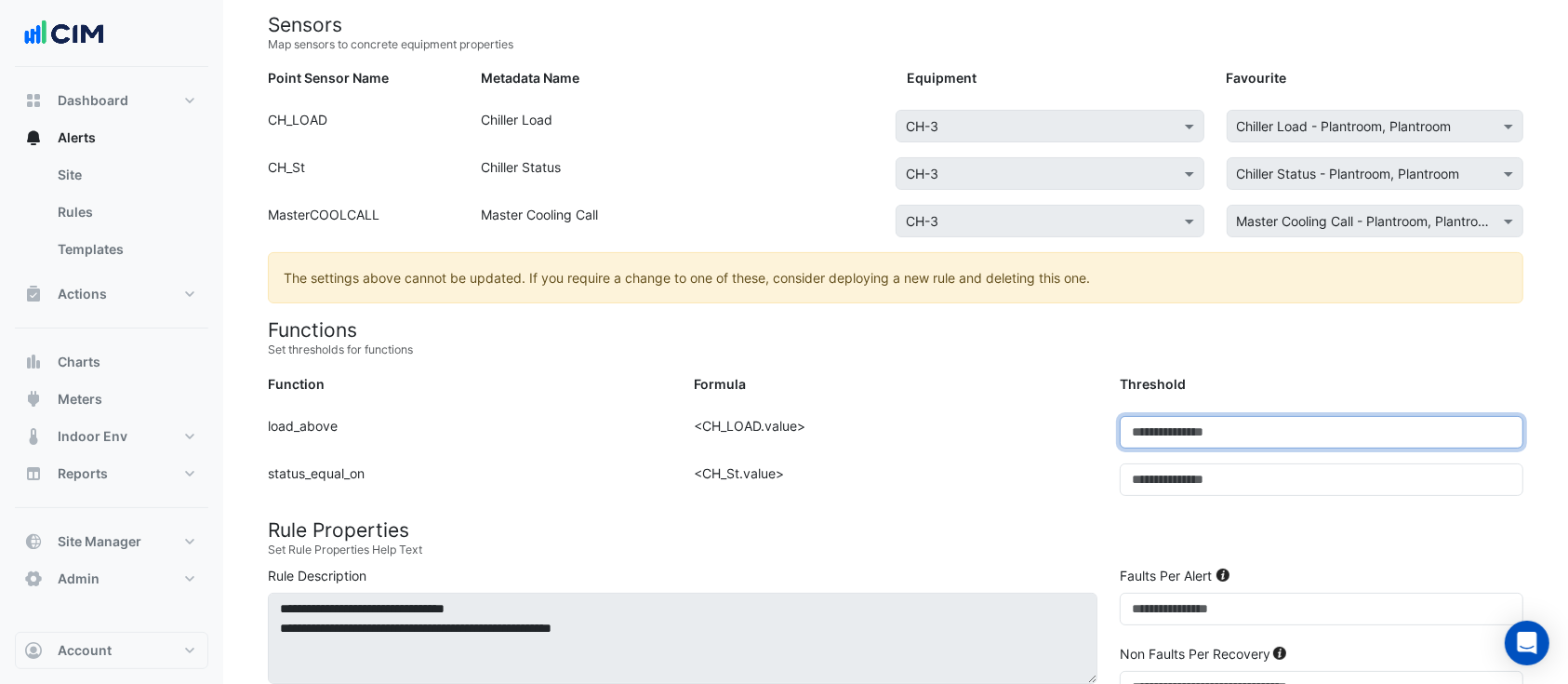
click at [1156, 440] on input "**" at bounding box center [1321, 432] width 404 height 33
drag, startPoint x: 1157, startPoint y: 430, endPoint x: 1118, endPoint y: 429, distance: 39.0
click at [1119, 429] on input "**" at bounding box center [1321, 432] width 404 height 33
type input "*"
click at [1032, 432] on div "Formula: <CH_LOAD.value>" at bounding box center [895, 440] width 426 height 48
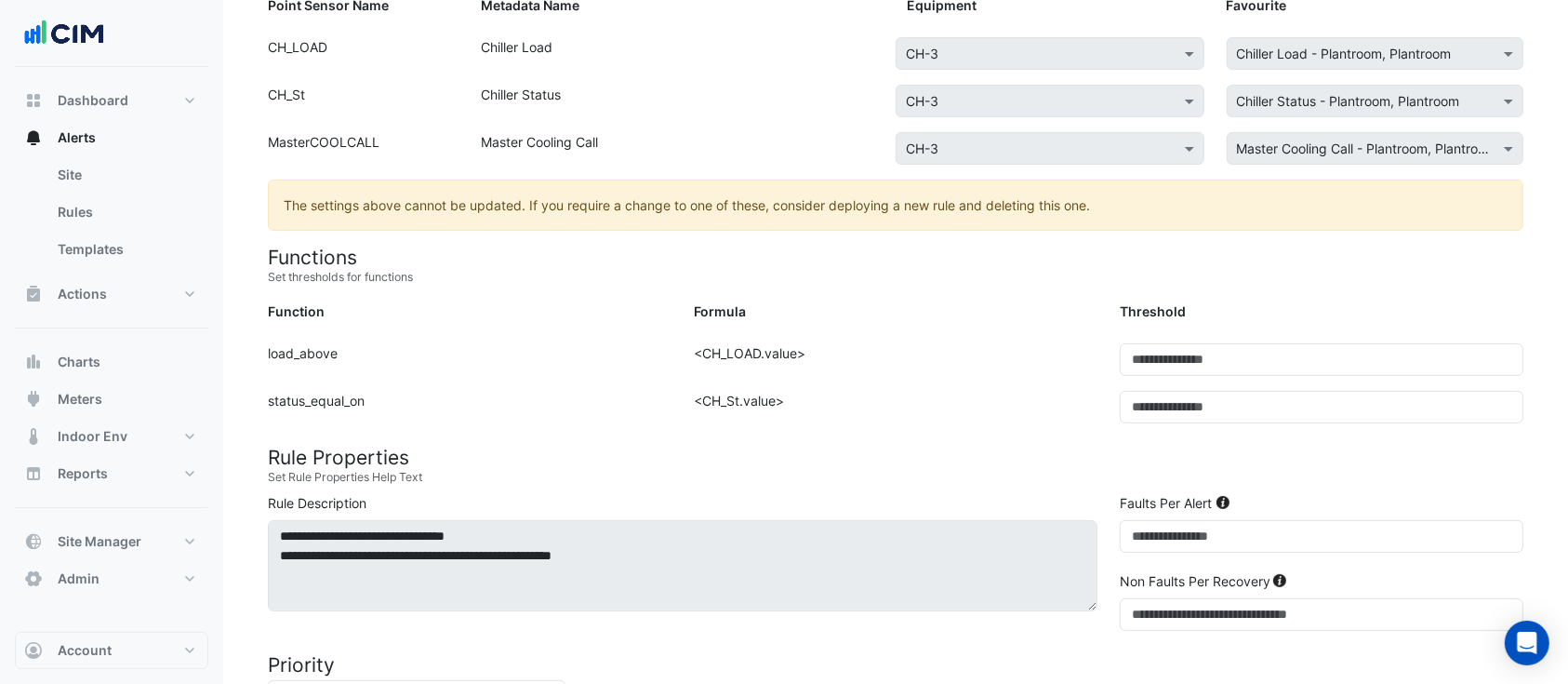
scroll to position [372, 0]
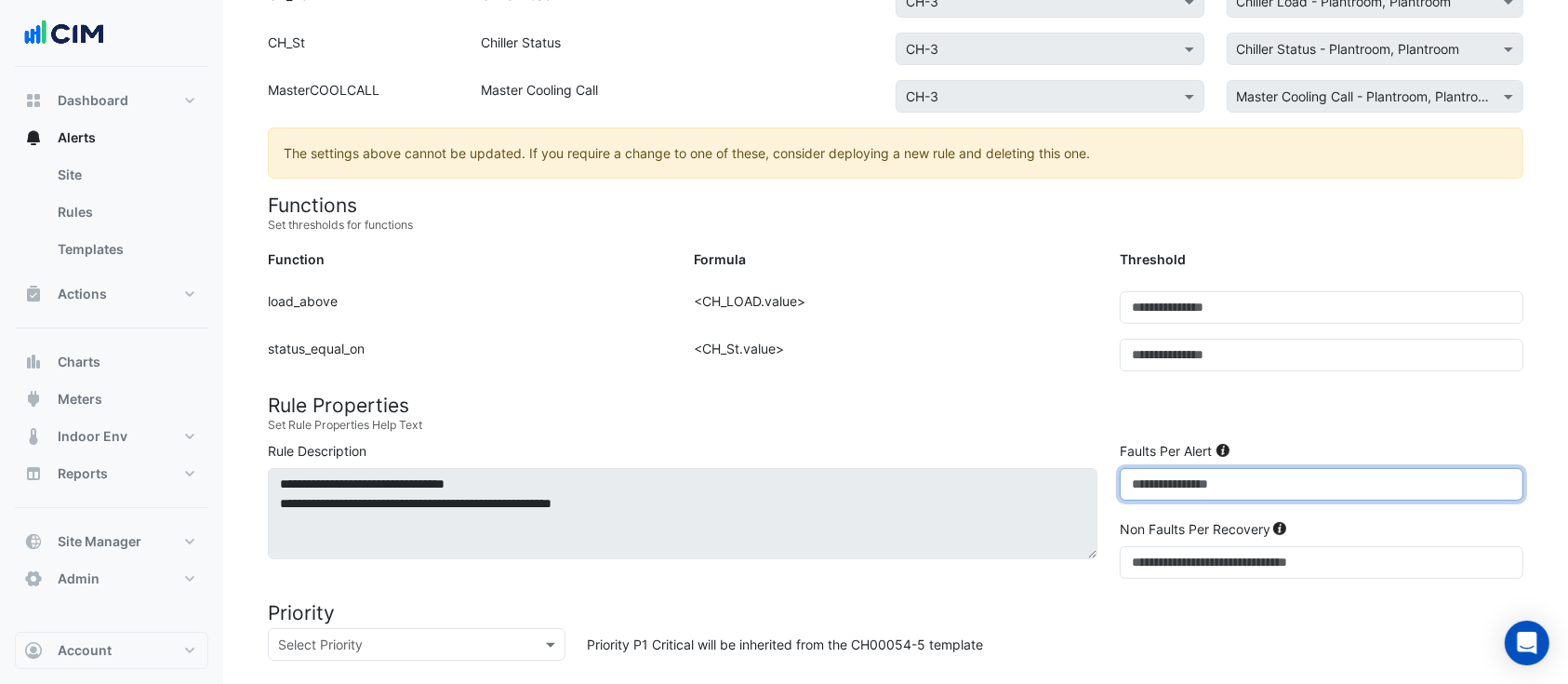
drag, startPoint x: 1169, startPoint y: 487, endPoint x: 1129, endPoint y: 479, distance: 40.8
click at [1129, 479] on input "*" at bounding box center [1321, 483] width 404 height 33
type input "*"
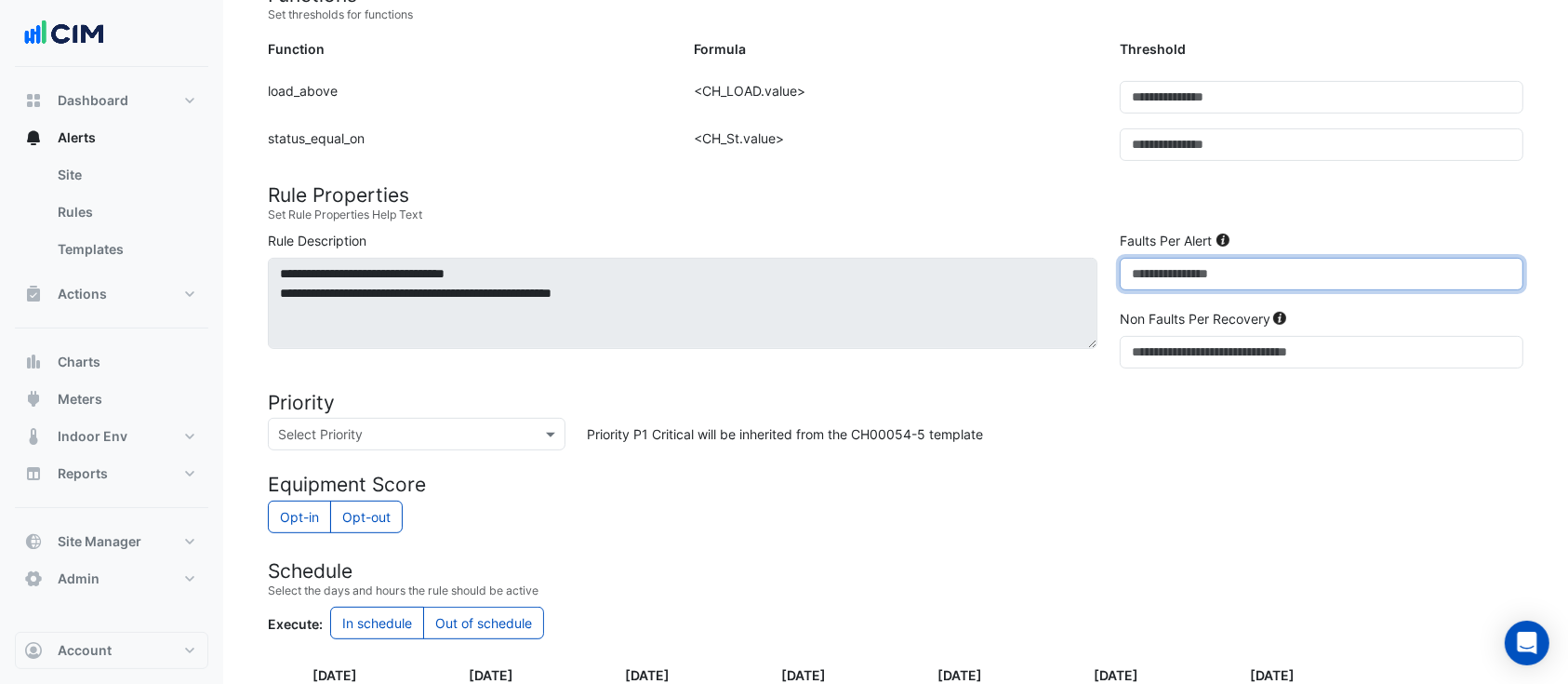
scroll to position [846, 0]
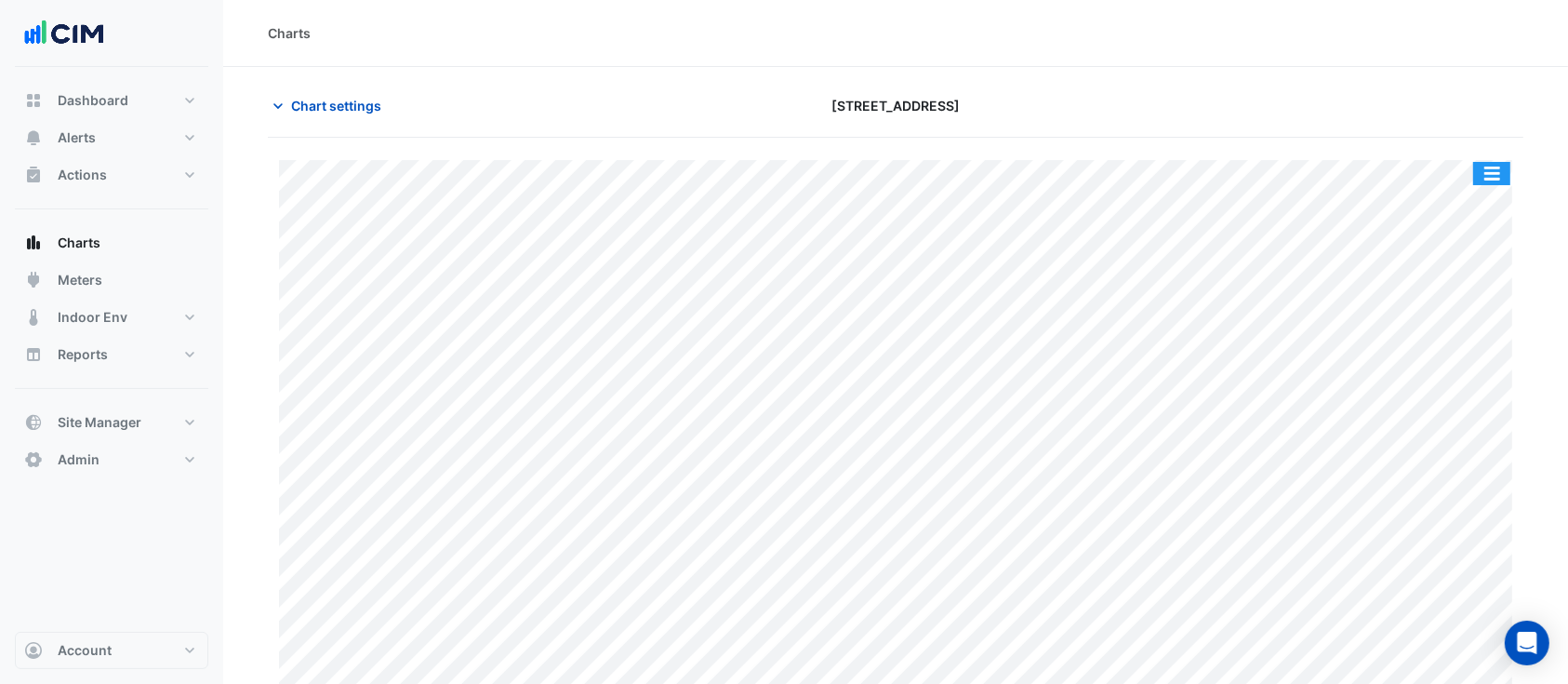
click at [1505, 171] on button "button" at bounding box center [1492, 173] width 37 height 23
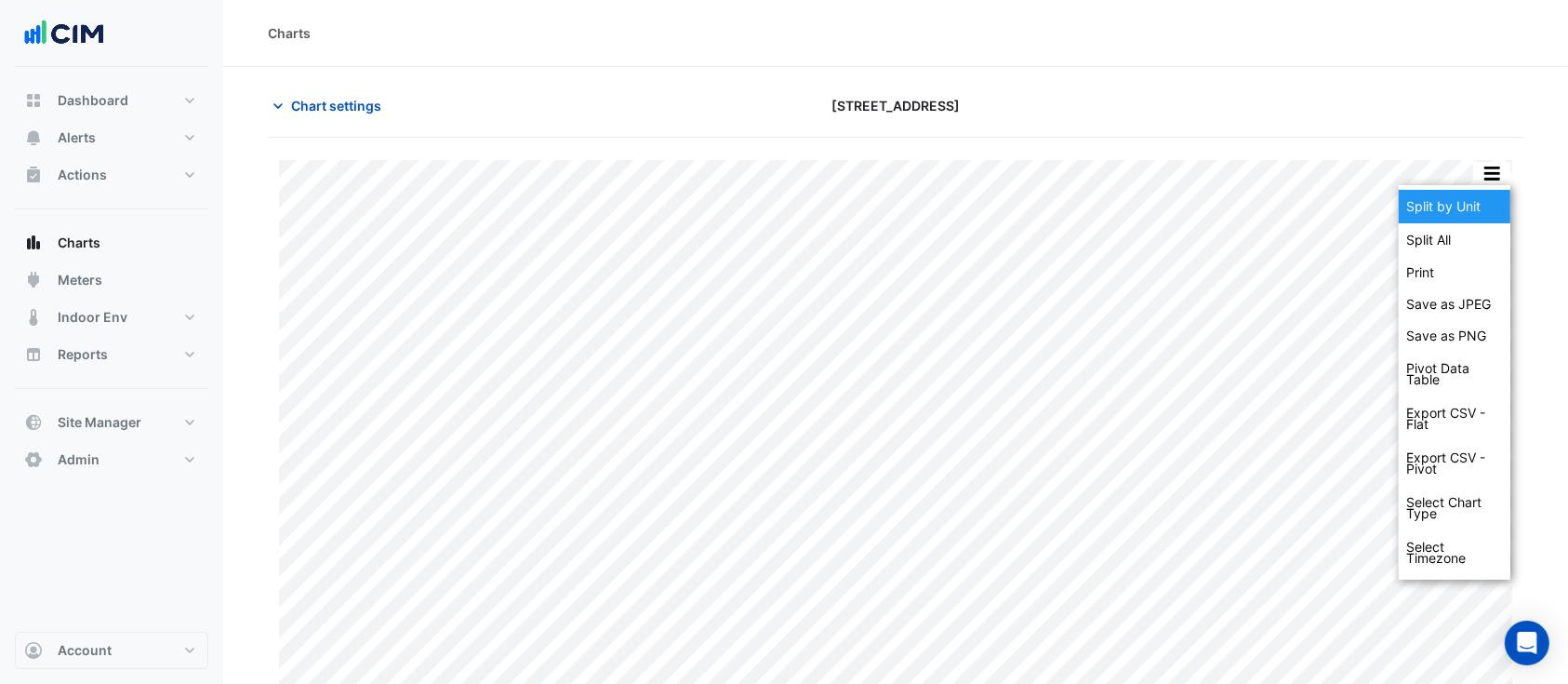
click at [1461, 203] on div "Split by Unit" at bounding box center [1454, 206] width 112 height 34
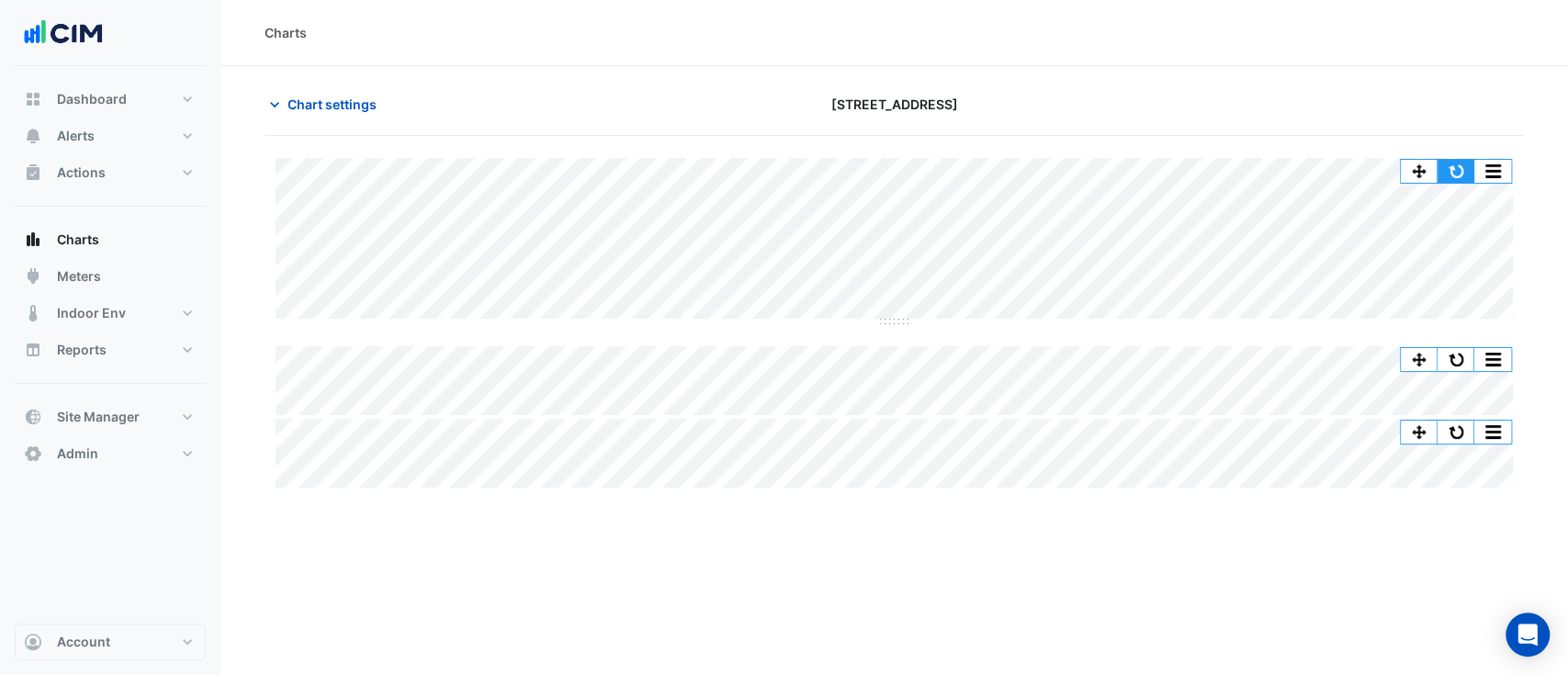
click at [1462, 171] on button "button" at bounding box center [1456, 170] width 37 height 23
click at [307, 102] on span "Chart settings" at bounding box center [332, 104] width 89 height 19
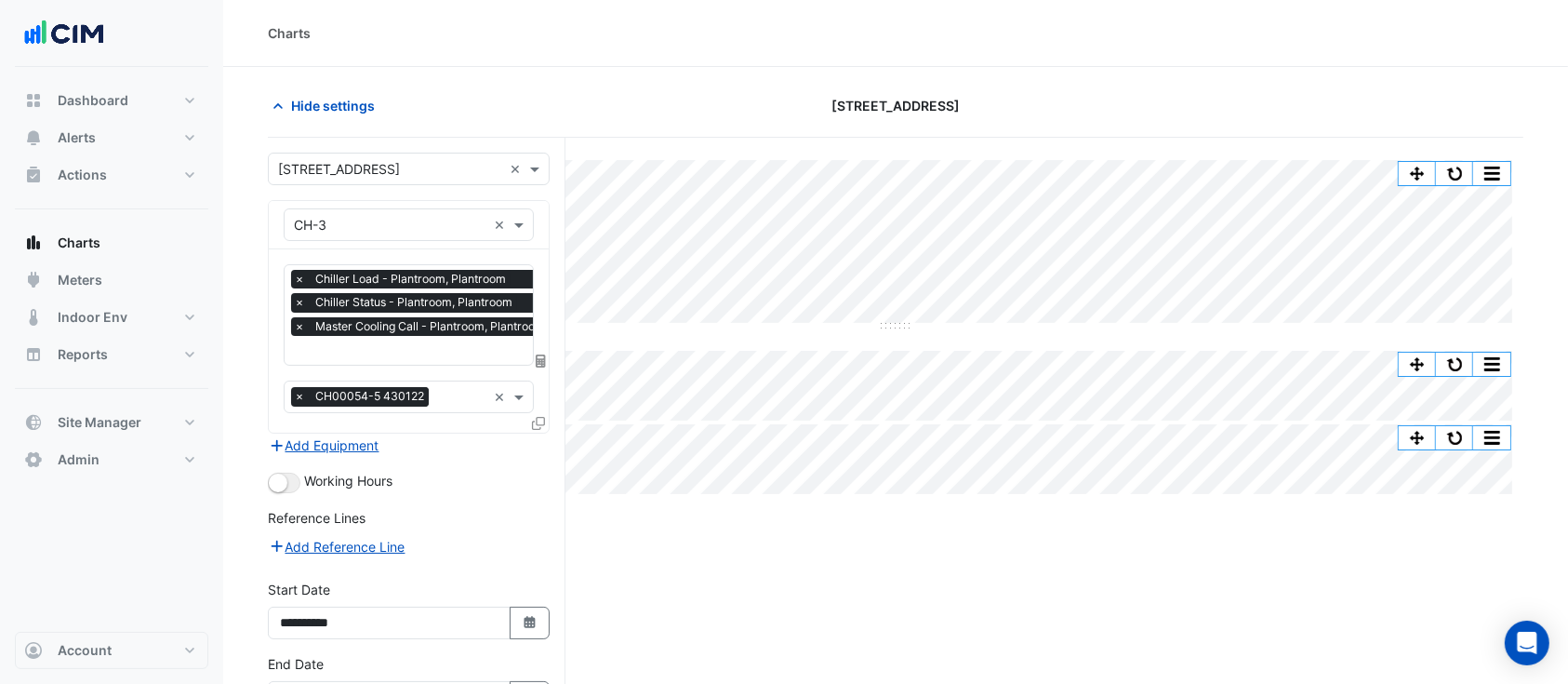
scroll to position [122, 0]
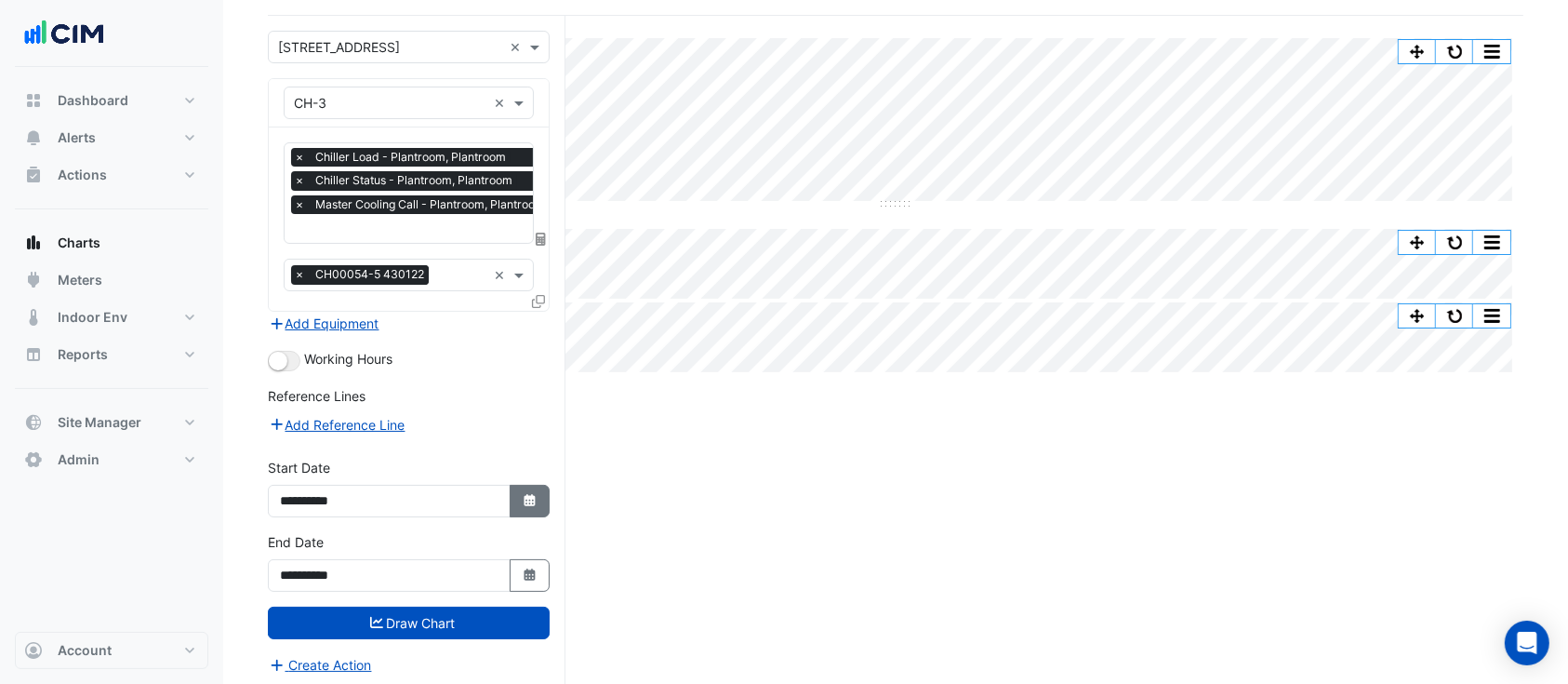
click at [515, 490] on button "Select Date" at bounding box center [530, 500] width 41 height 33
select select "*"
select select "****"
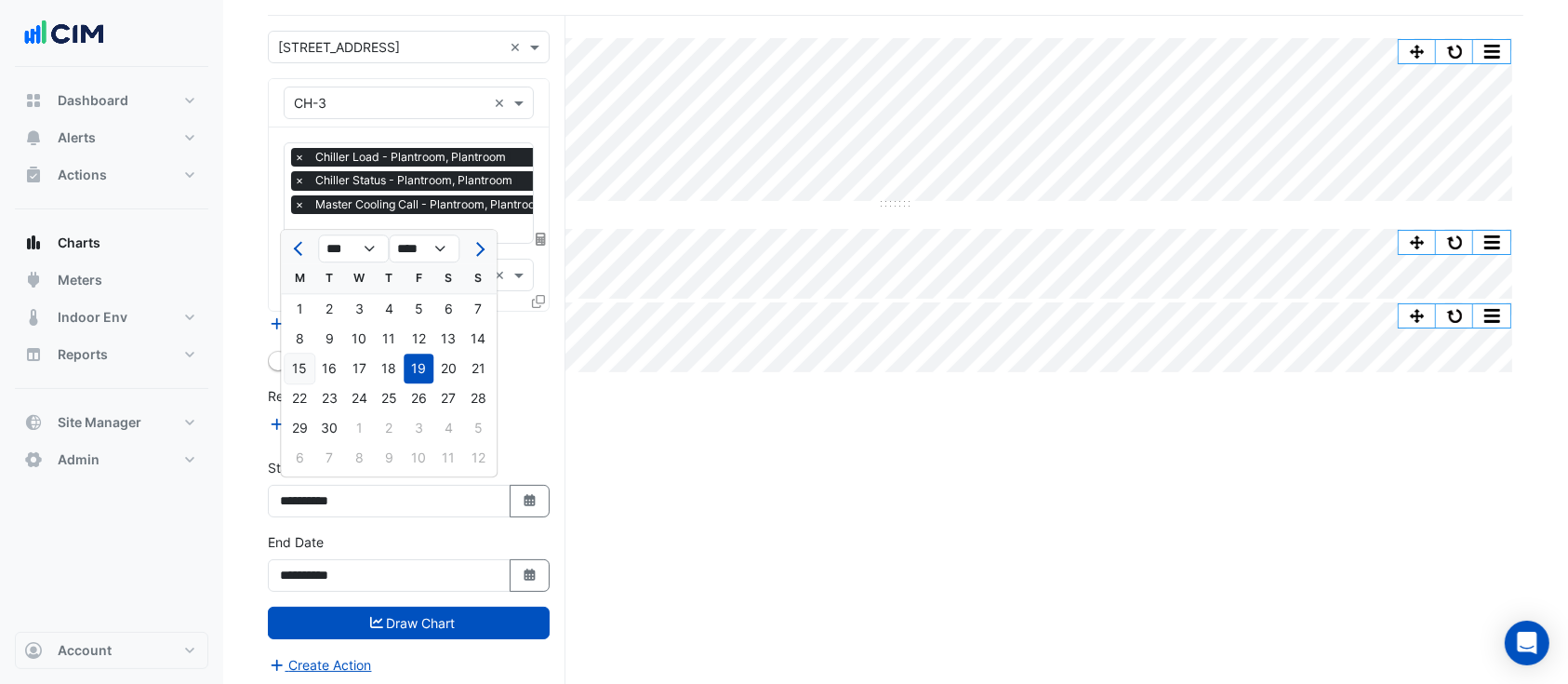
click at [297, 361] on div "15" at bounding box center [299, 369] width 30 height 30
type input "**********"
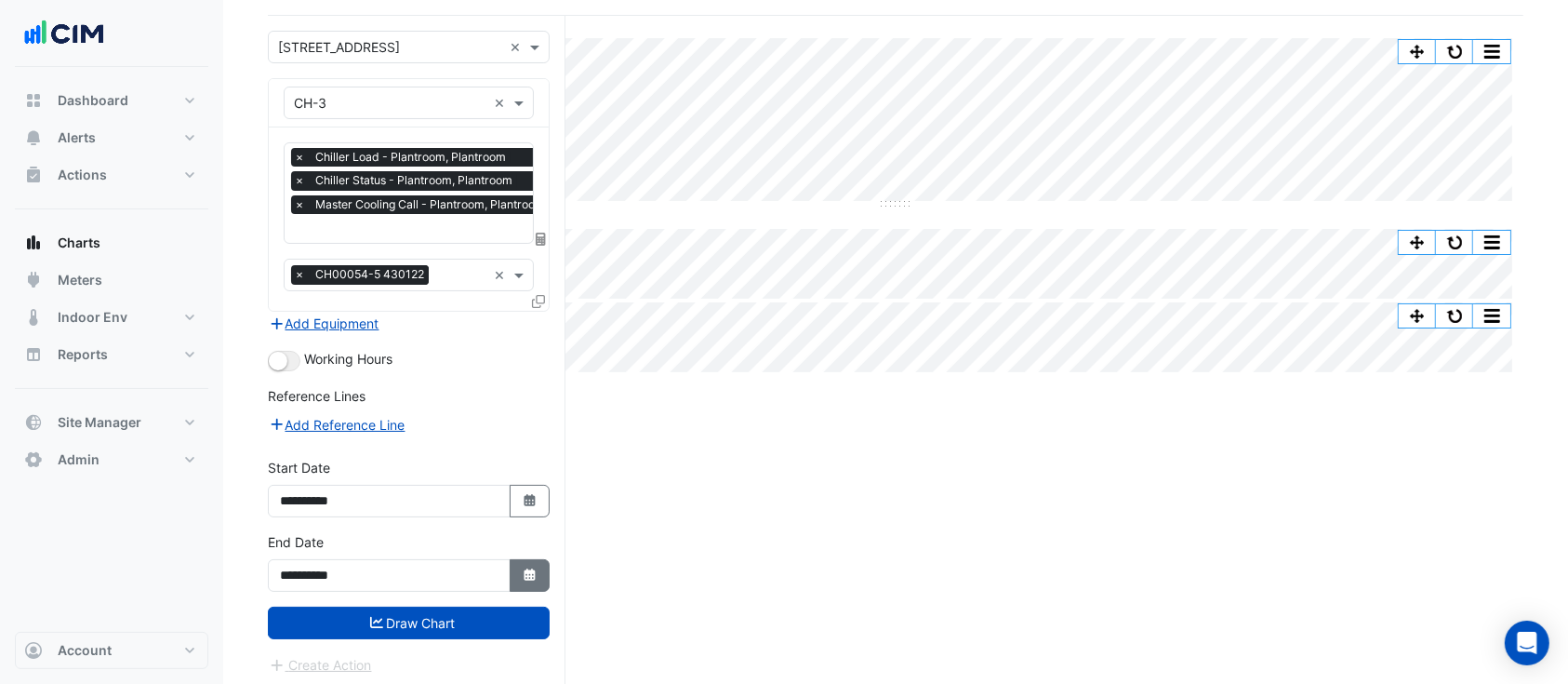
click at [528, 570] on icon "button" at bounding box center [529, 574] width 11 height 12
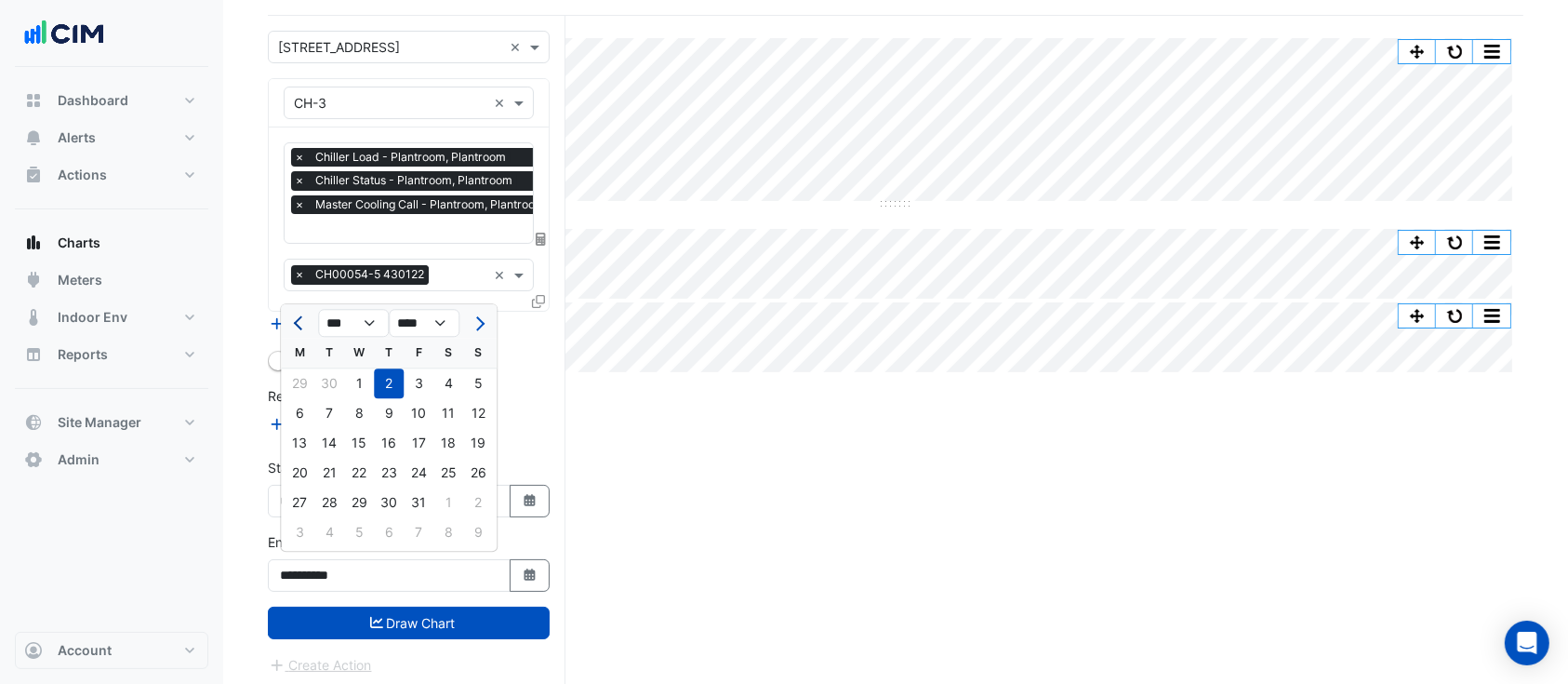
click at [299, 319] on span "Previous month" at bounding box center [300, 323] width 14 height 14
select select "*"
click at [476, 443] on div "21" at bounding box center [478, 443] width 30 height 30
type input "**********"
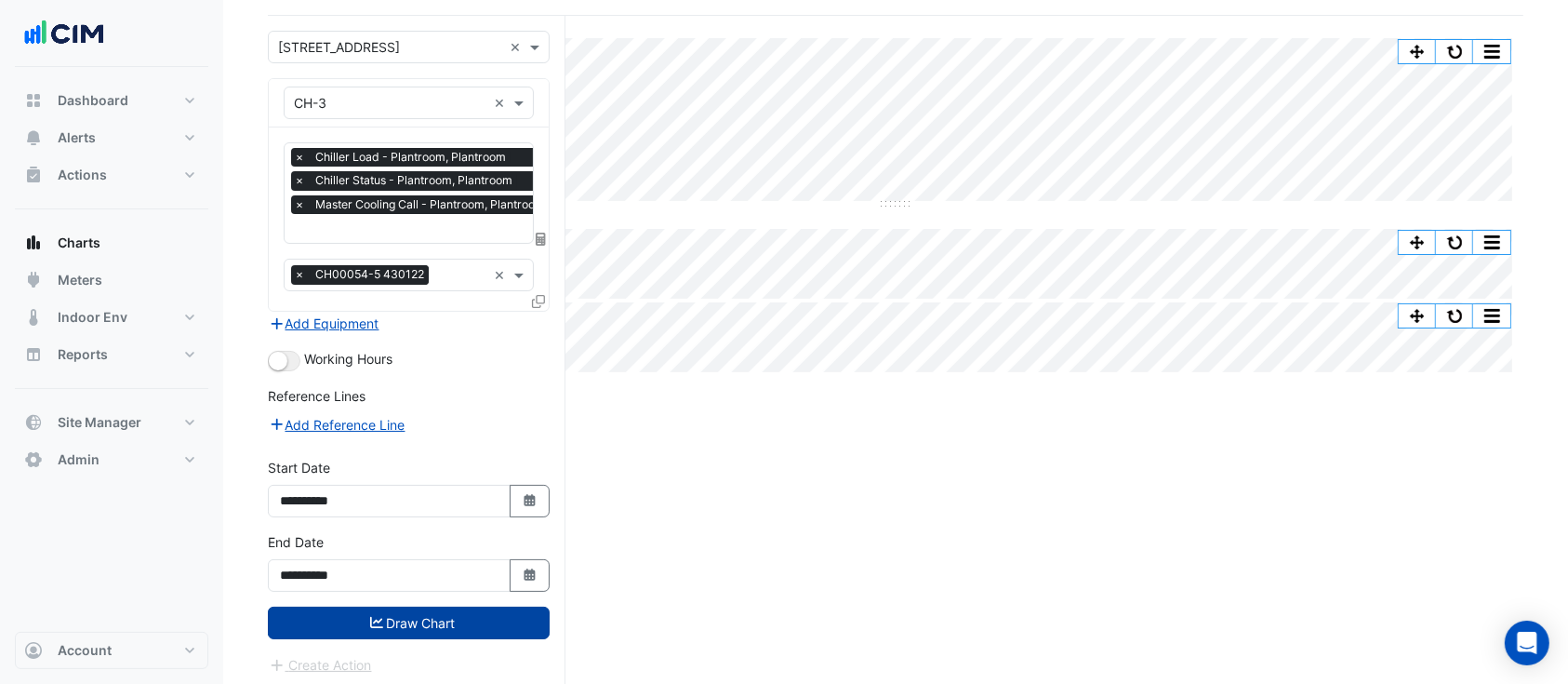
click at [483, 613] on button "Draw Chart" at bounding box center [409, 622] width 282 height 33
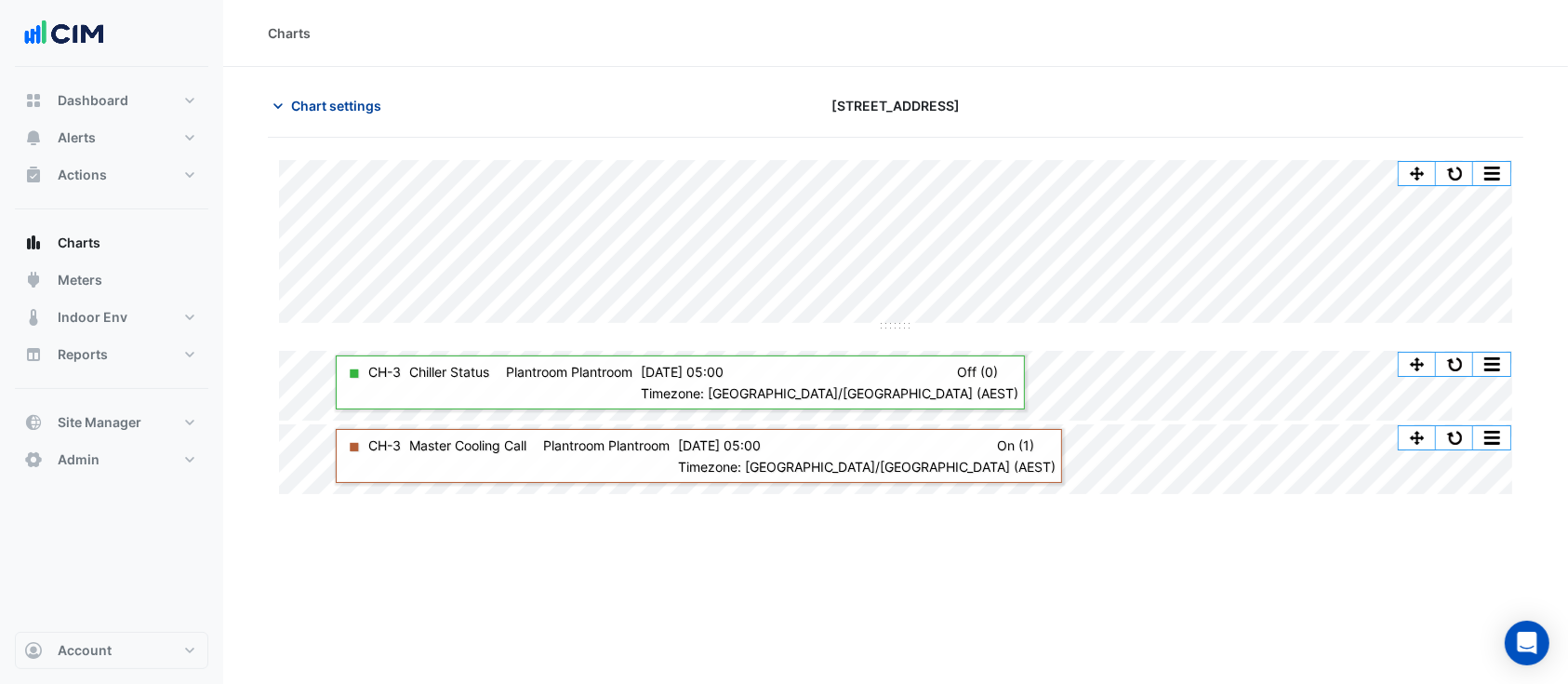
click at [355, 103] on span "Chart settings" at bounding box center [336, 105] width 90 height 20
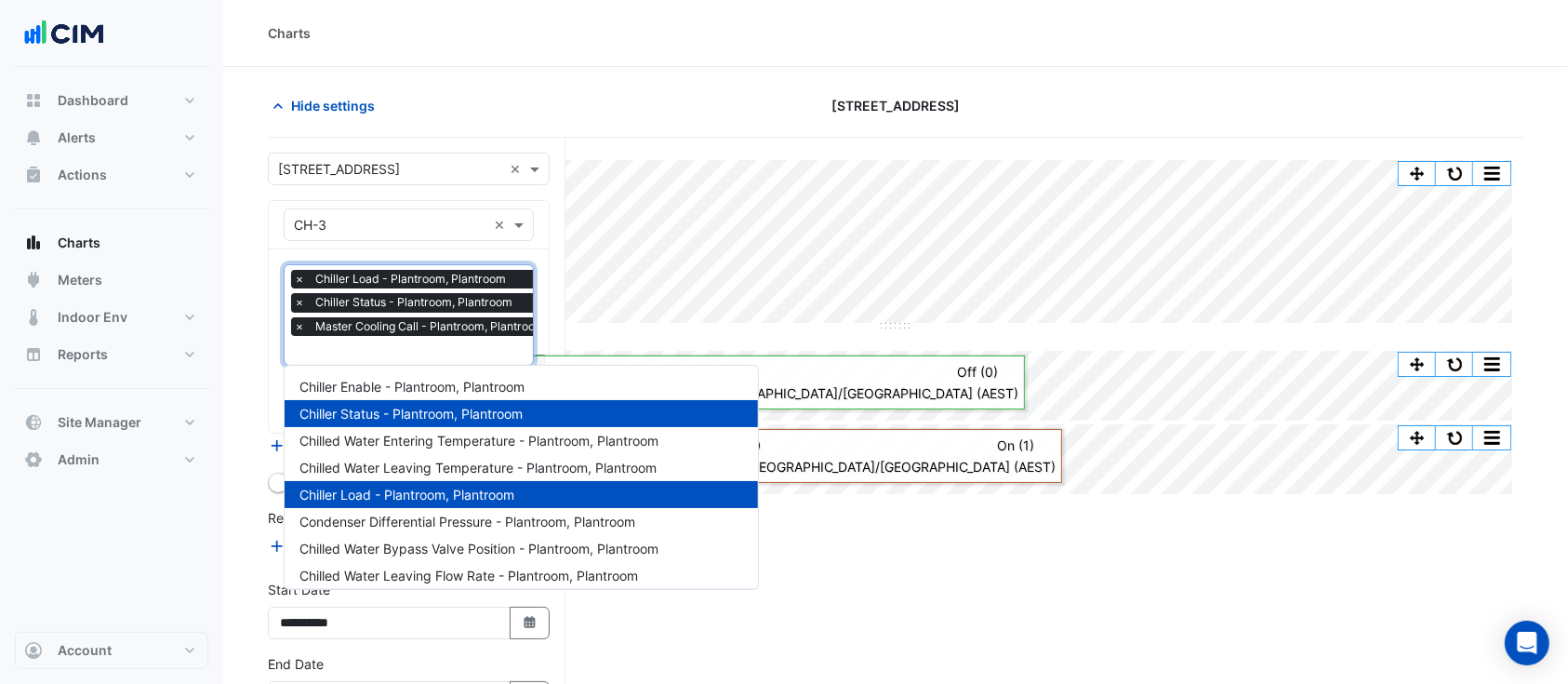
click at [307, 342] on input "text" at bounding box center [423, 352] width 260 height 20
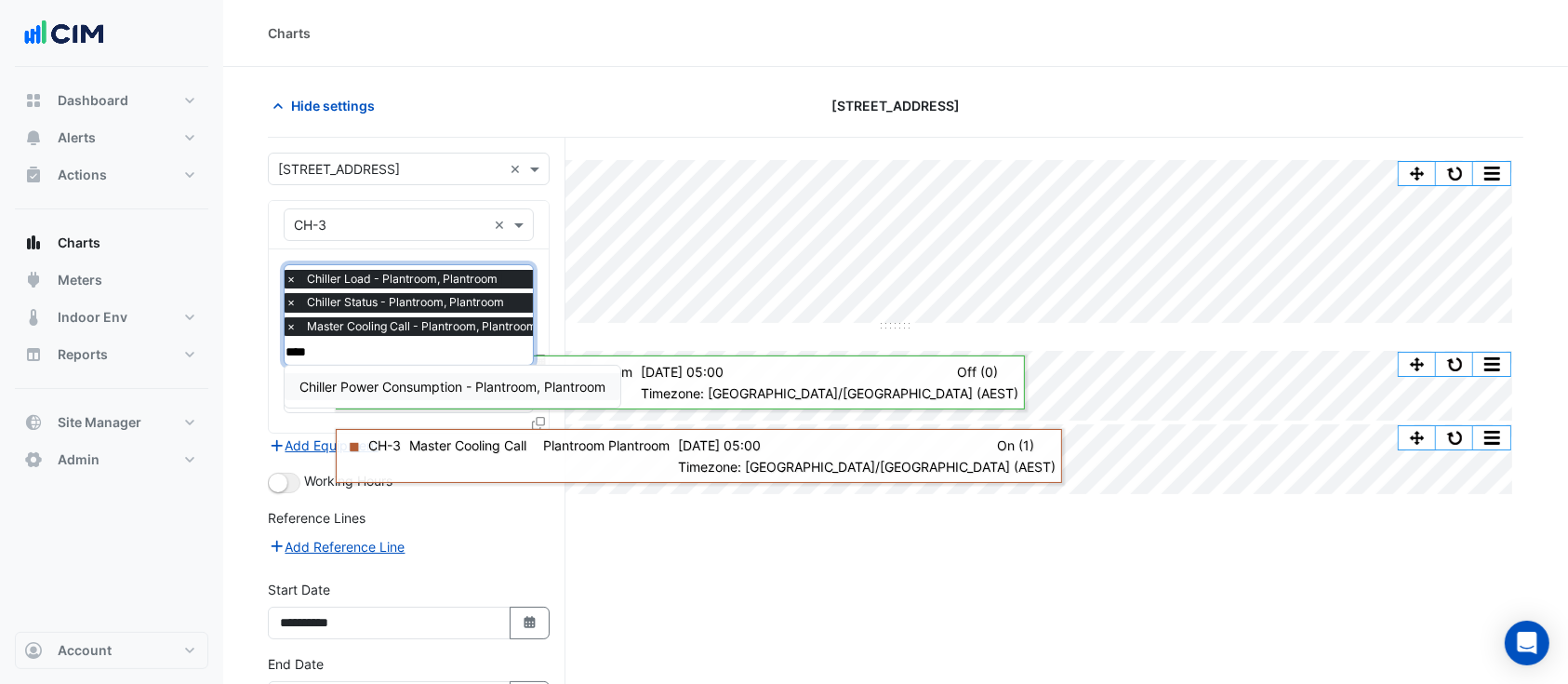
type input "*****"
click at [385, 398] on div "Chiller Power Consumption - Plantroom, Plantroom" at bounding box center [452, 386] width 336 height 27
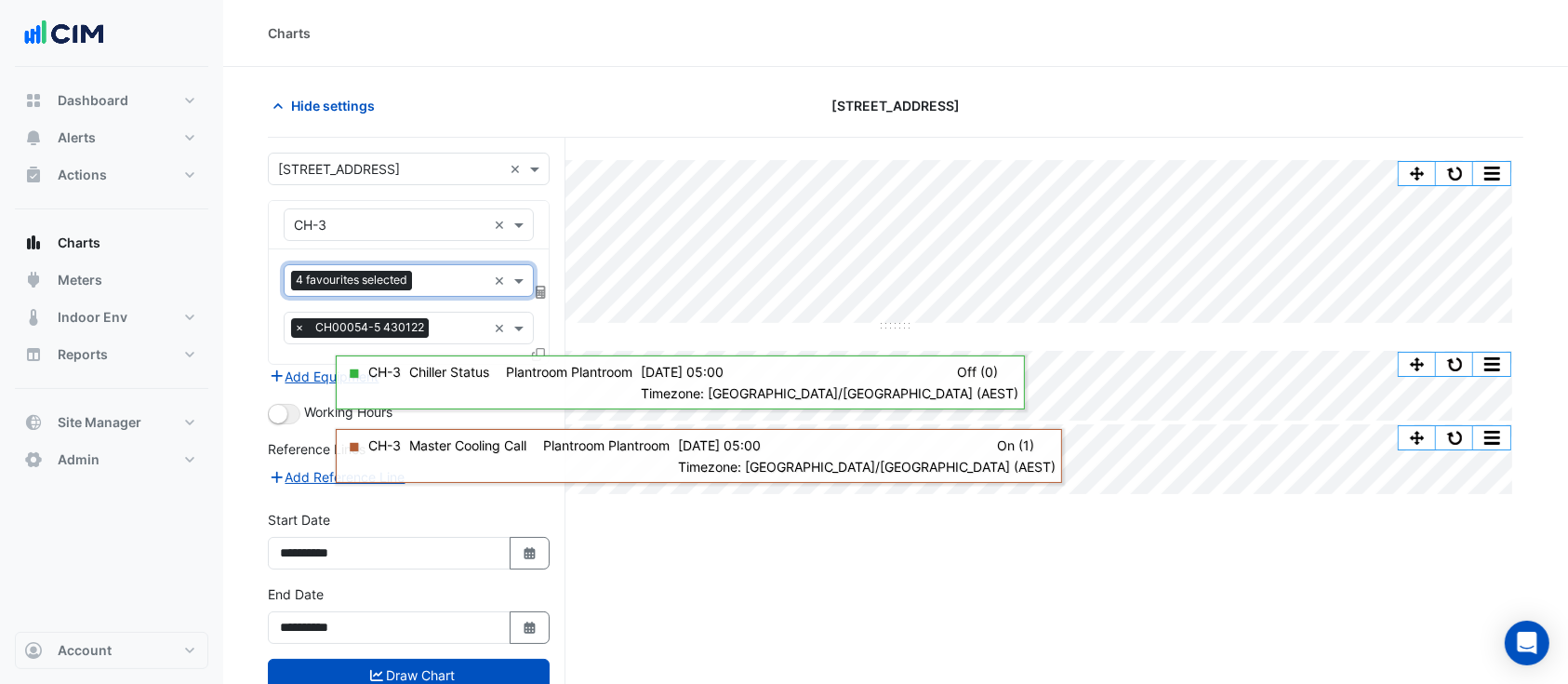
scroll to position [70, 0]
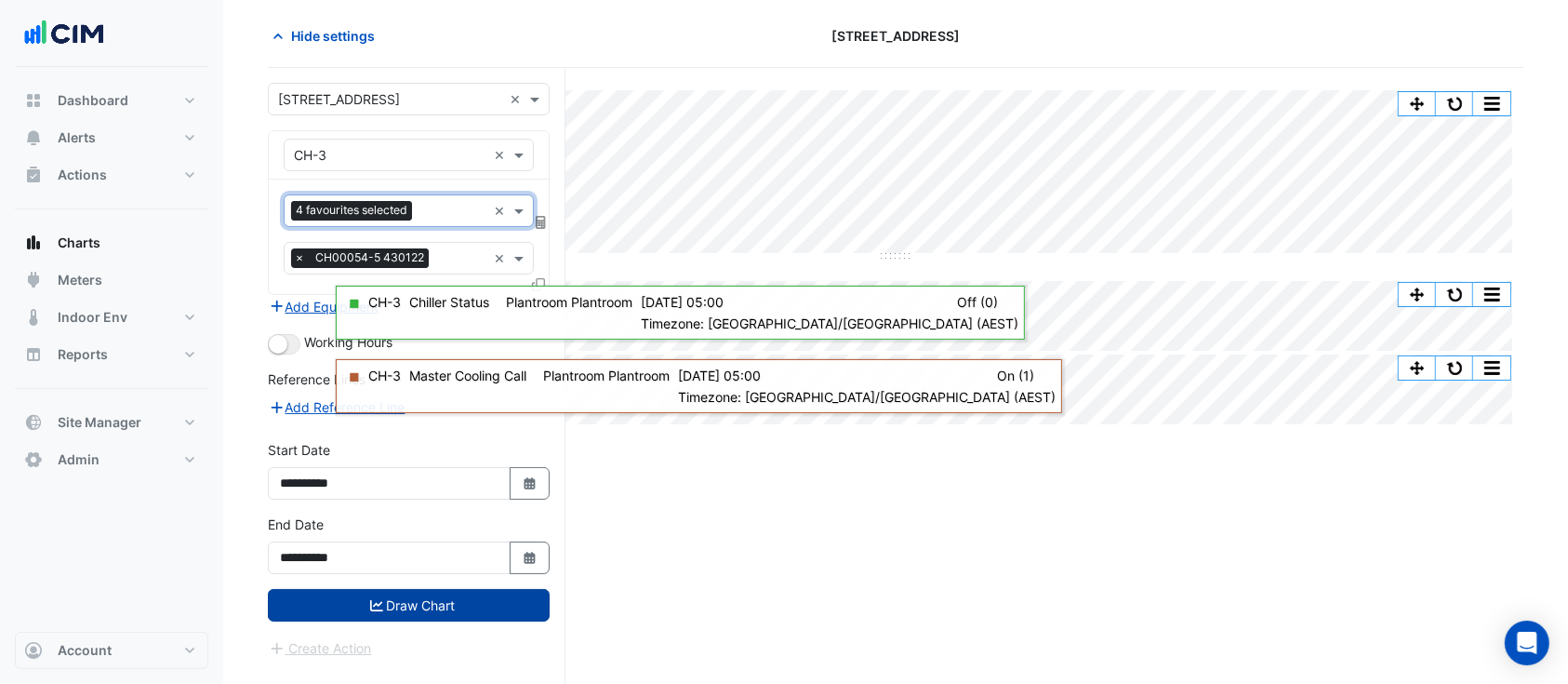
click at [419, 612] on button "Draw Chart" at bounding box center [409, 605] width 282 height 33
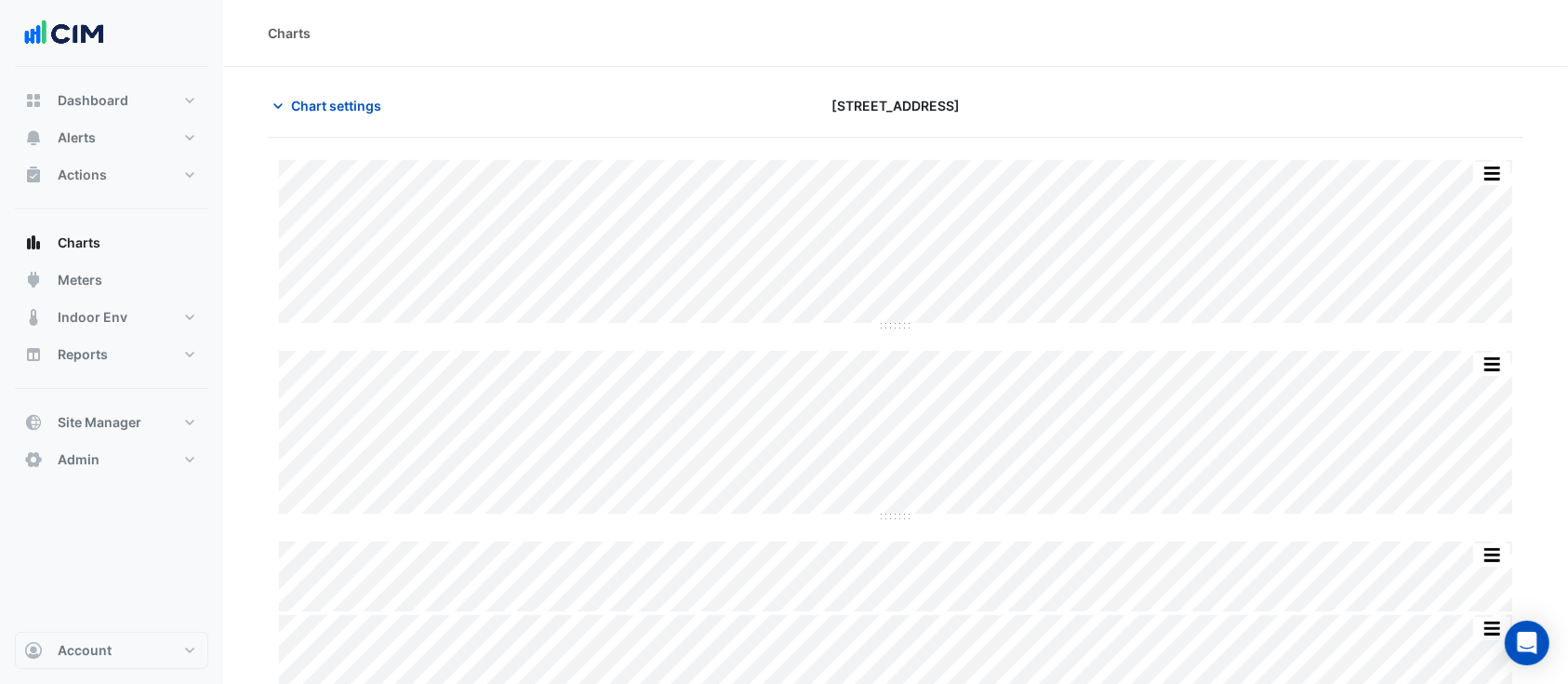
scroll to position [70, 0]
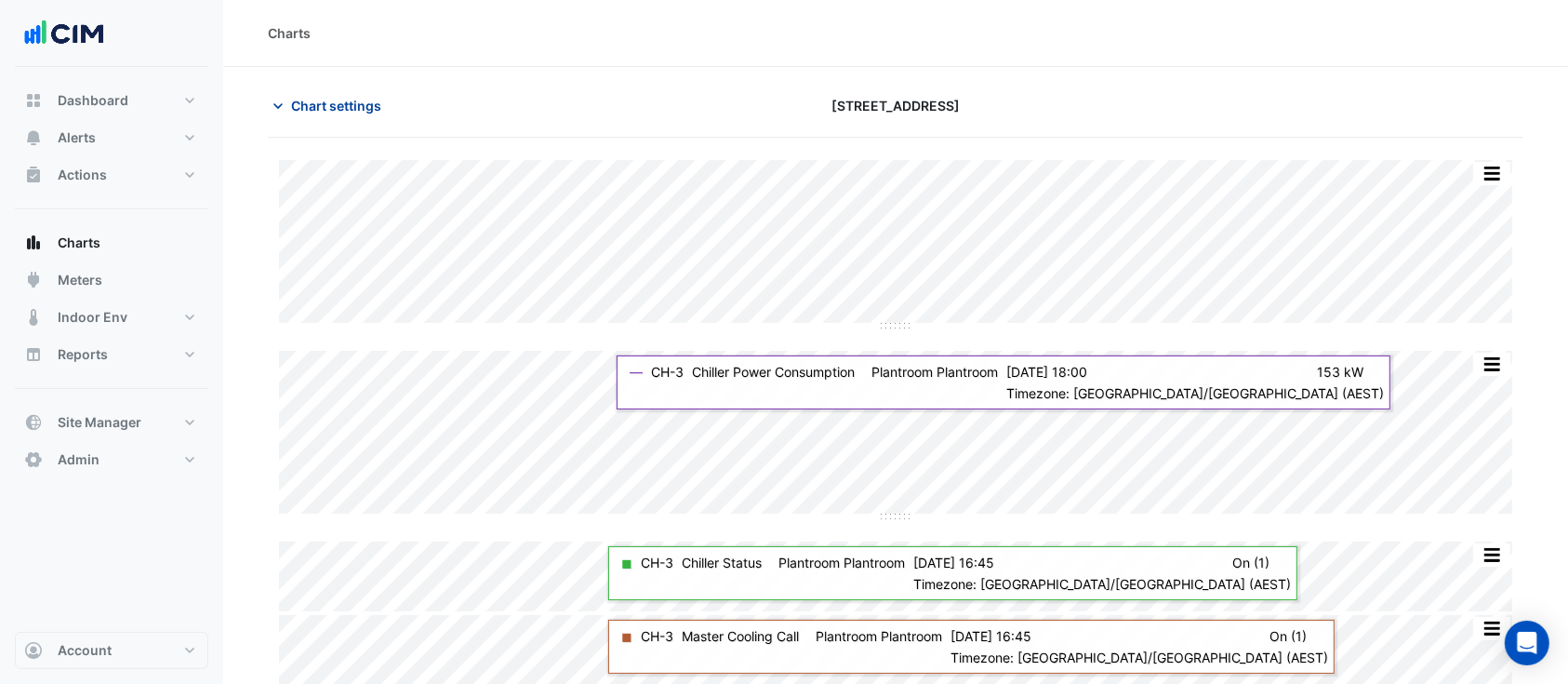
click at [354, 102] on span "Chart settings" at bounding box center [336, 105] width 90 height 20
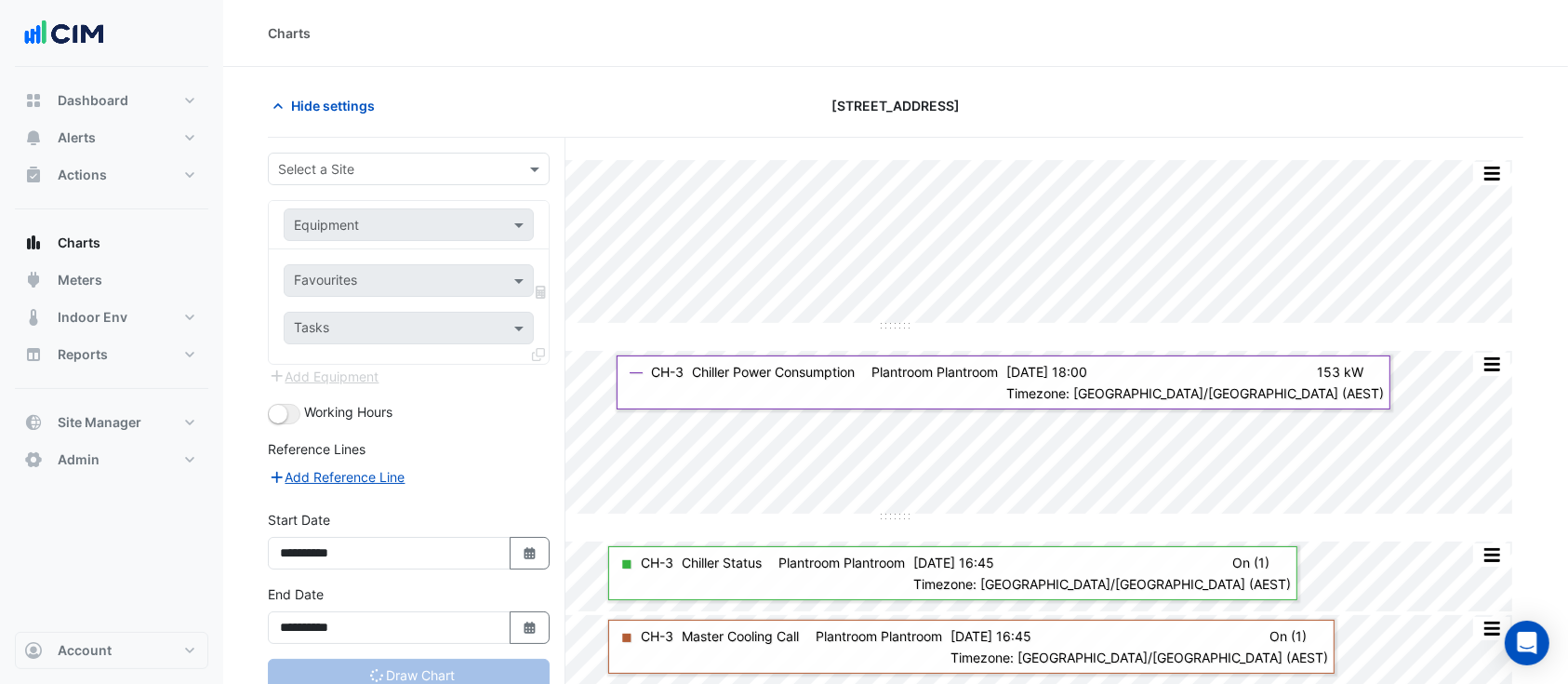
type input "**********"
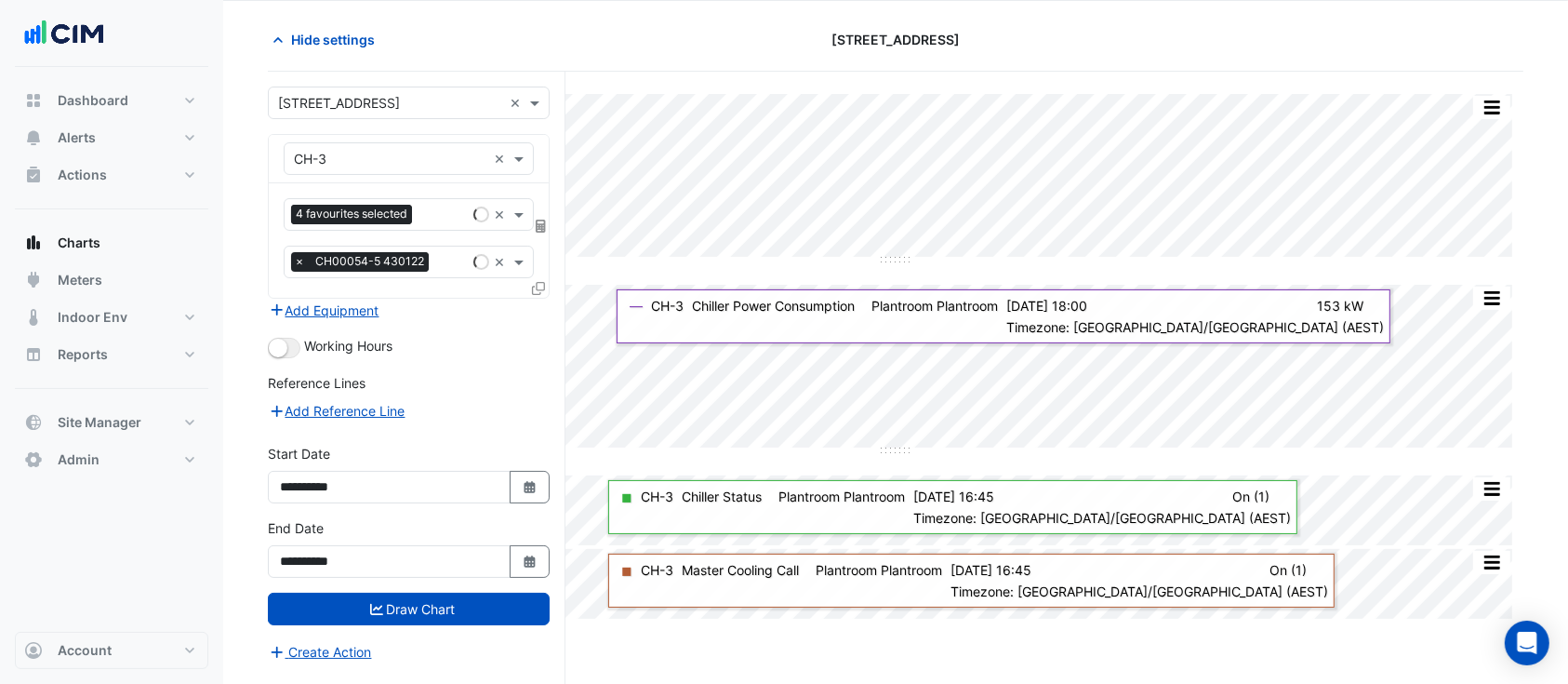
scroll to position [70, 0]
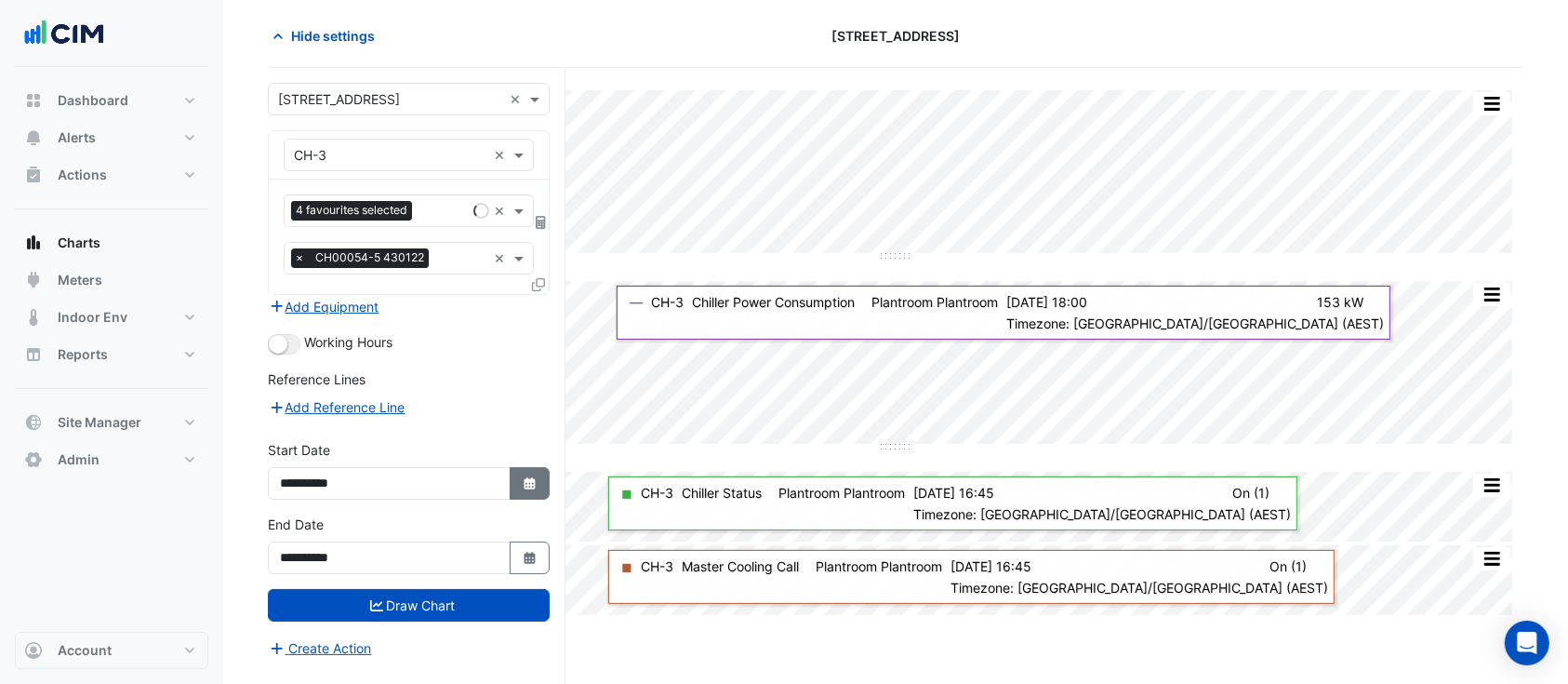
click at [525, 486] on fa-icon "Select Date" at bounding box center [530, 482] width 17 height 16
select select "*"
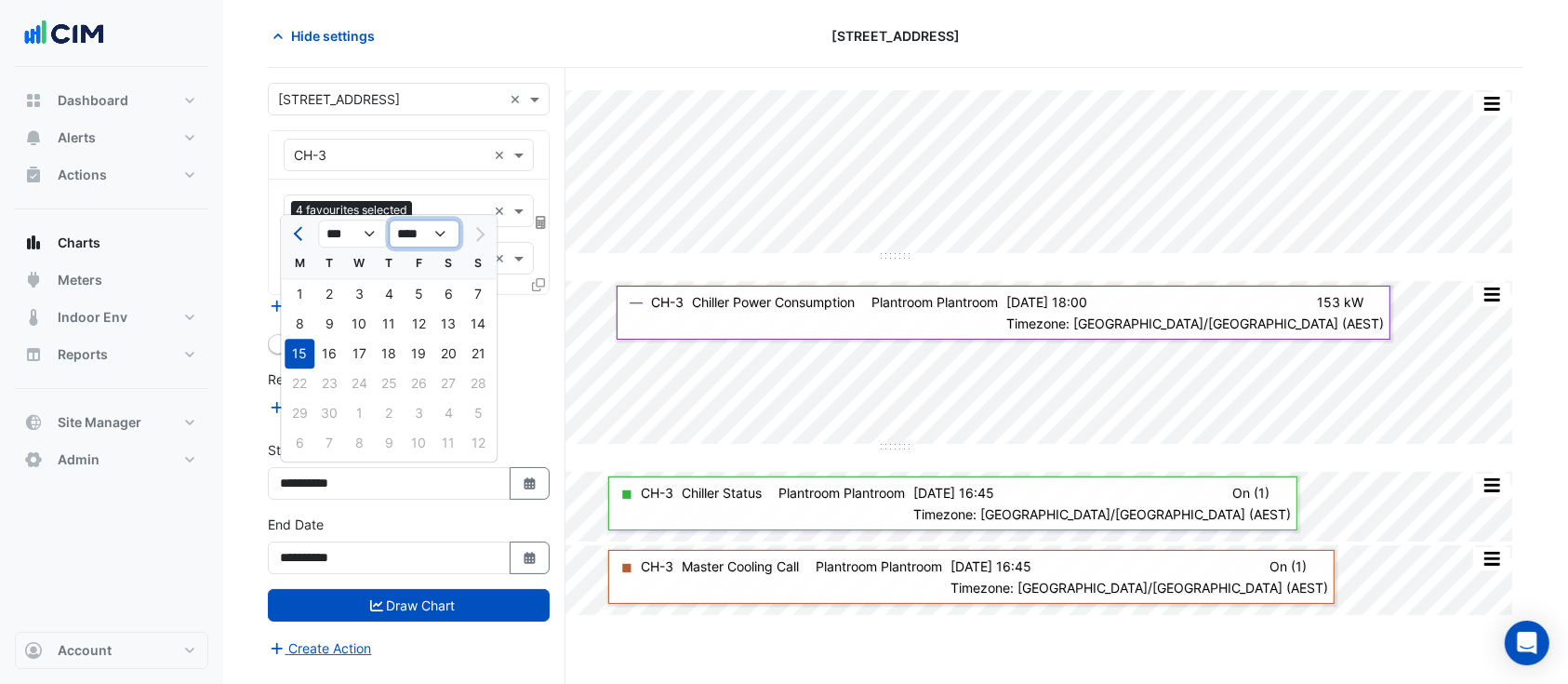
click at [425, 236] on select "**** **** **** **** **** **** **** **** **** **** ****" at bounding box center [424, 234] width 71 height 28
select select "****"
click at [389, 220] on select "**** **** **** **** **** **** **** **** **** **** ****" at bounding box center [424, 234] width 71 height 28
click at [304, 386] on div "16" at bounding box center [299, 384] width 30 height 30
type input "**********"
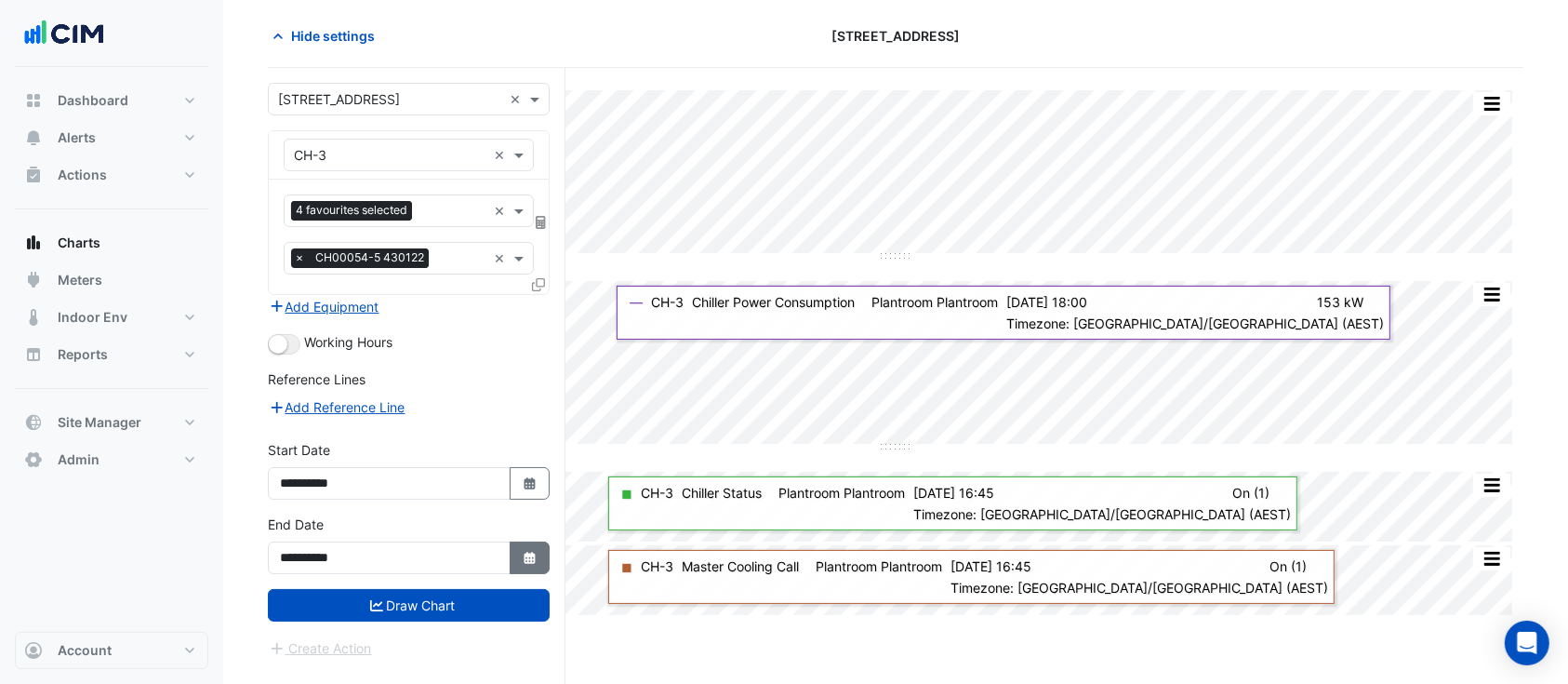
click at [525, 552] on icon "button" at bounding box center [529, 557] width 11 height 12
select select "*"
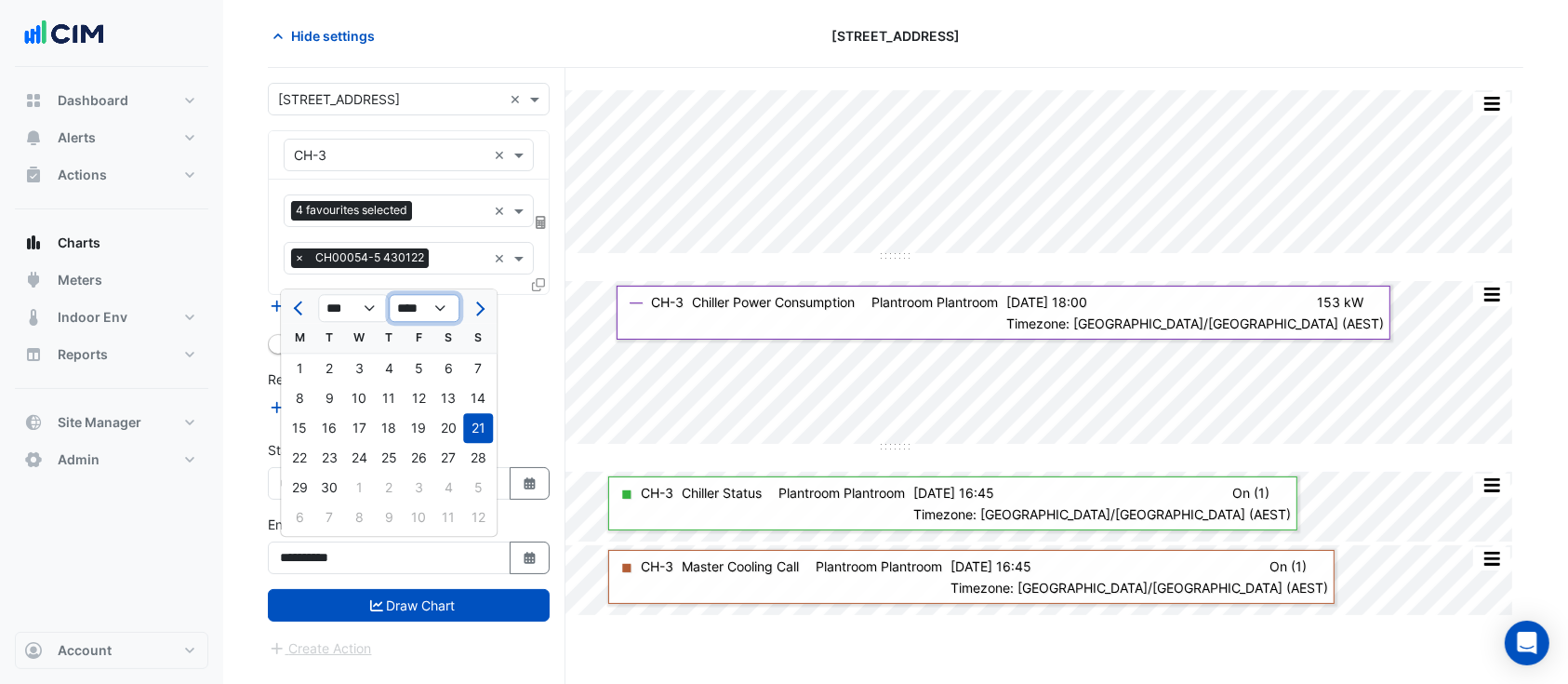
drag, startPoint x: 434, startPoint y: 305, endPoint x: 443, endPoint y: 316, distance: 14.2
click at [435, 306] on select "**** **** **** **** **** **** **** **** **** **** **** ****" at bounding box center [424, 309] width 71 height 28
select select "****"
click at [389, 295] on select "**** **** **** **** **** **** **** **** **** **** **** ****" at bounding box center [424, 309] width 71 height 28
click at [475, 457] on div "22" at bounding box center [478, 458] width 30 height 30
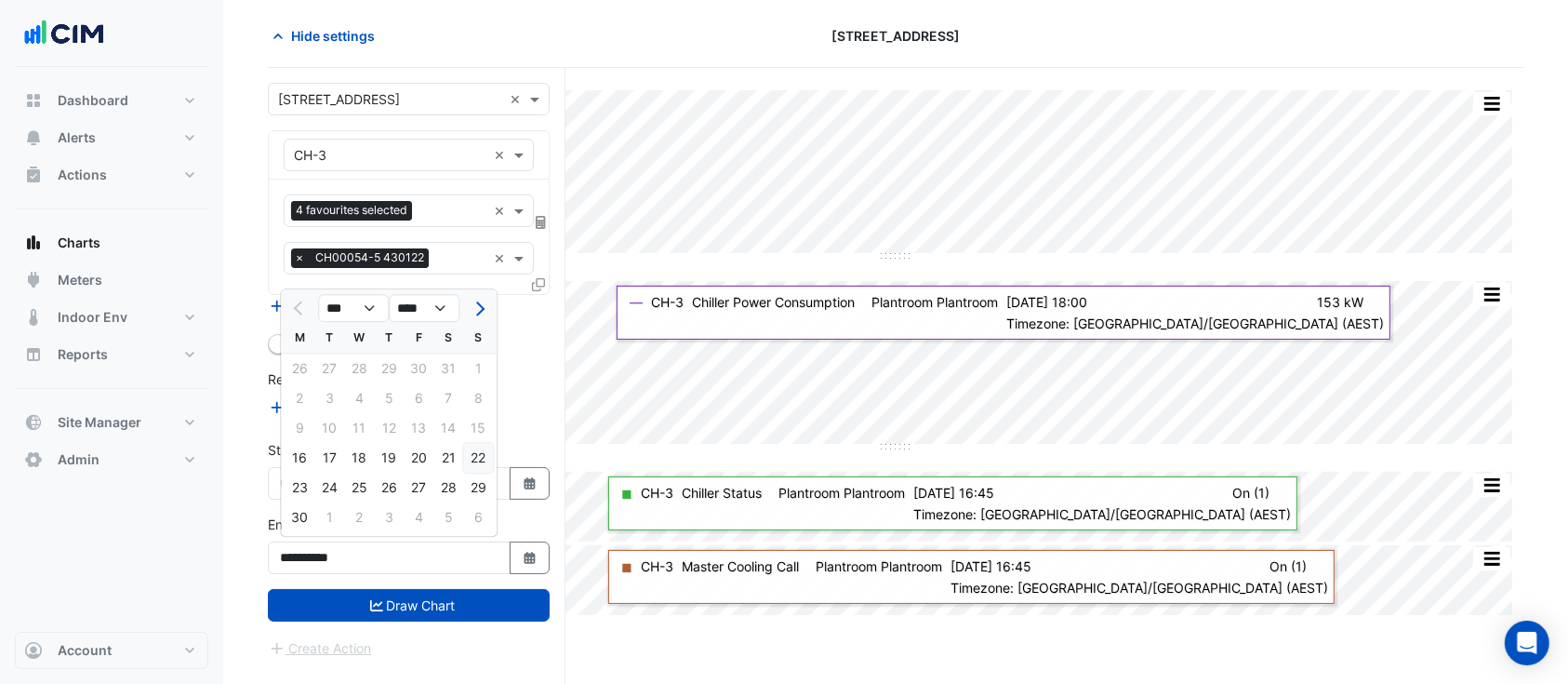
type input "**********"
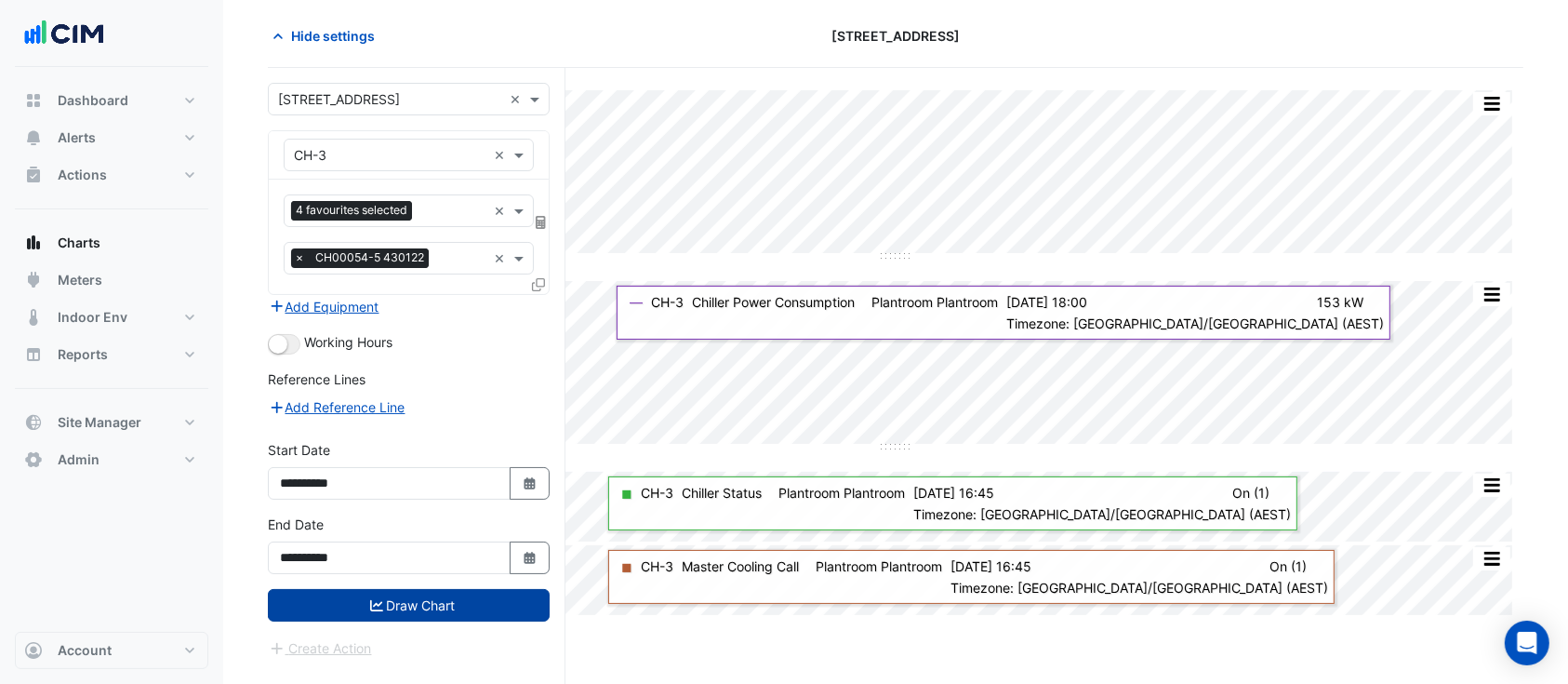
click at [478, 599] on button "Draw Chart" at bounding box center [409, 605] width 282 height 33
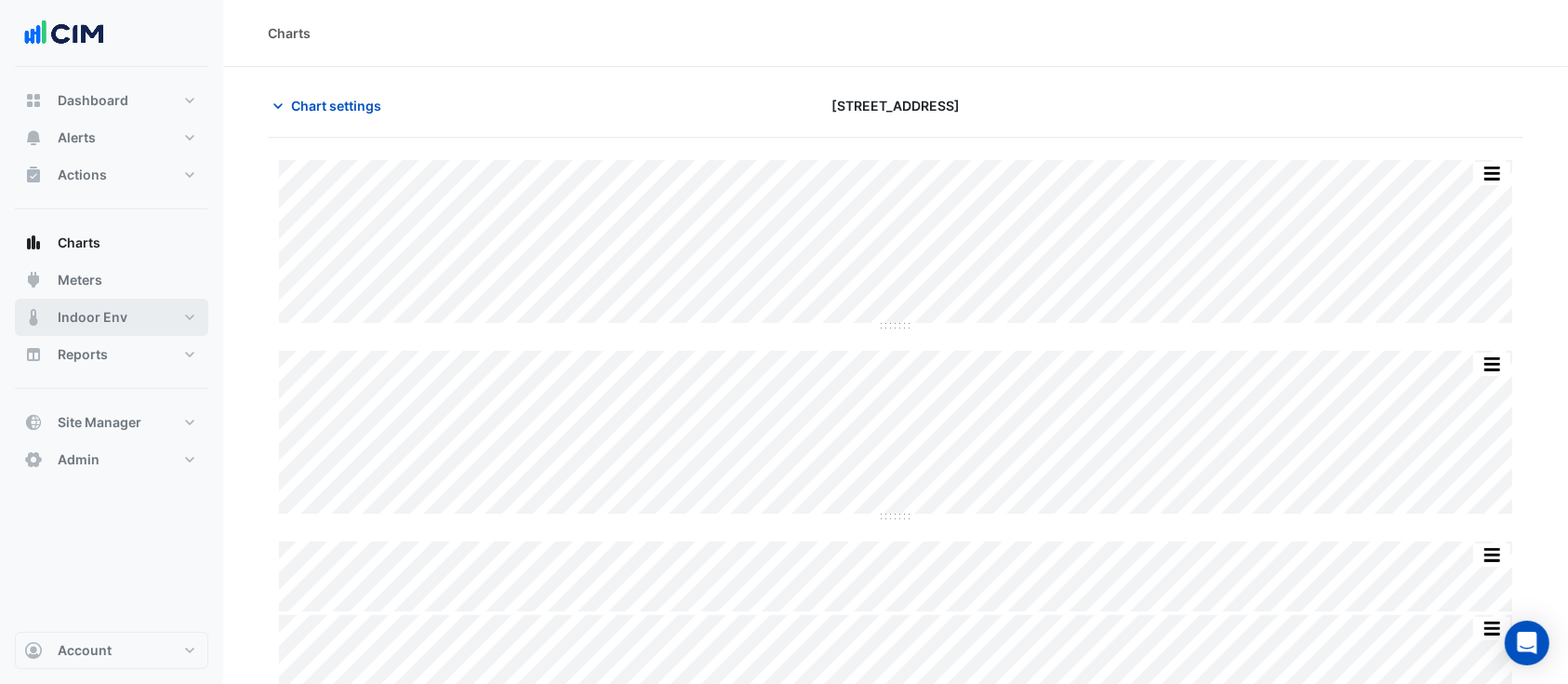
scroll to position [70, 0]
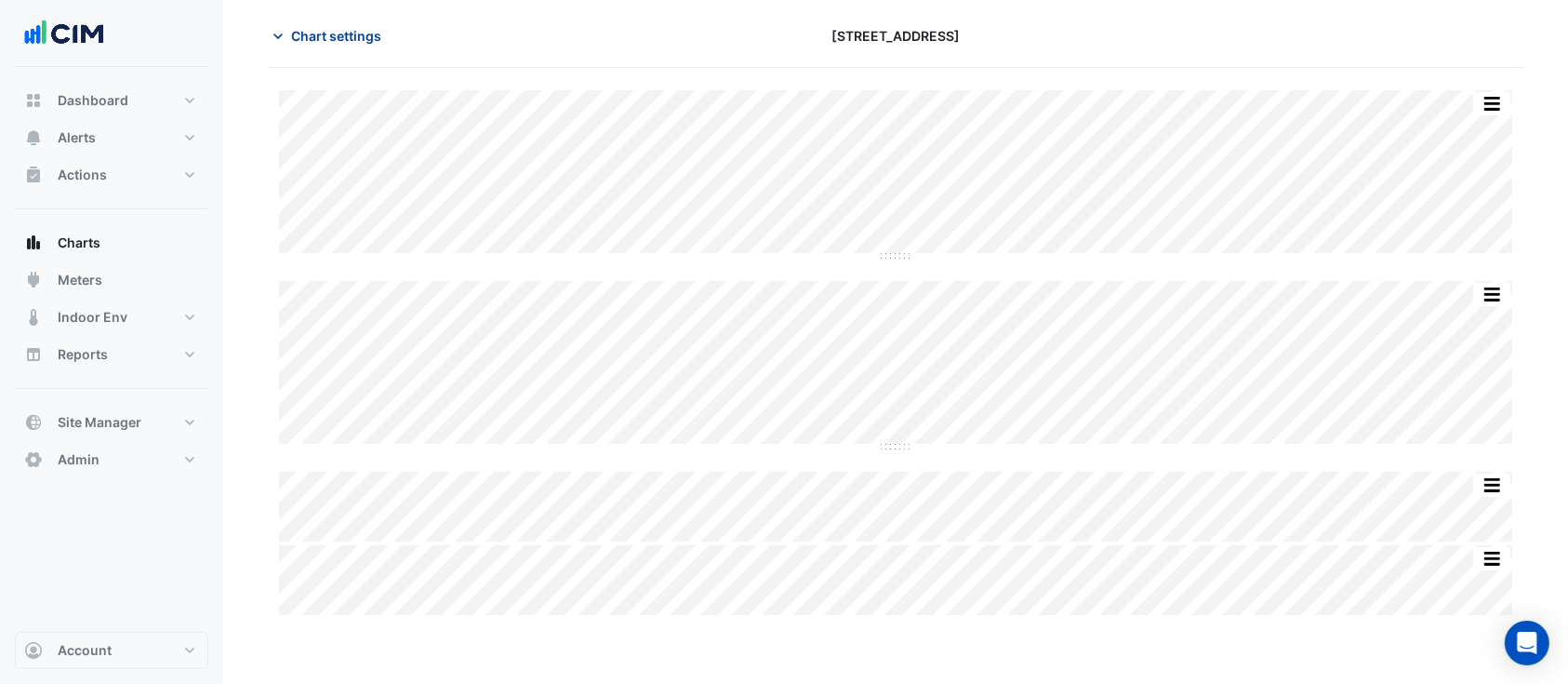
click at [331, 34] on span "Chart settings" at bounding box center [336, 35] width 90 height 20
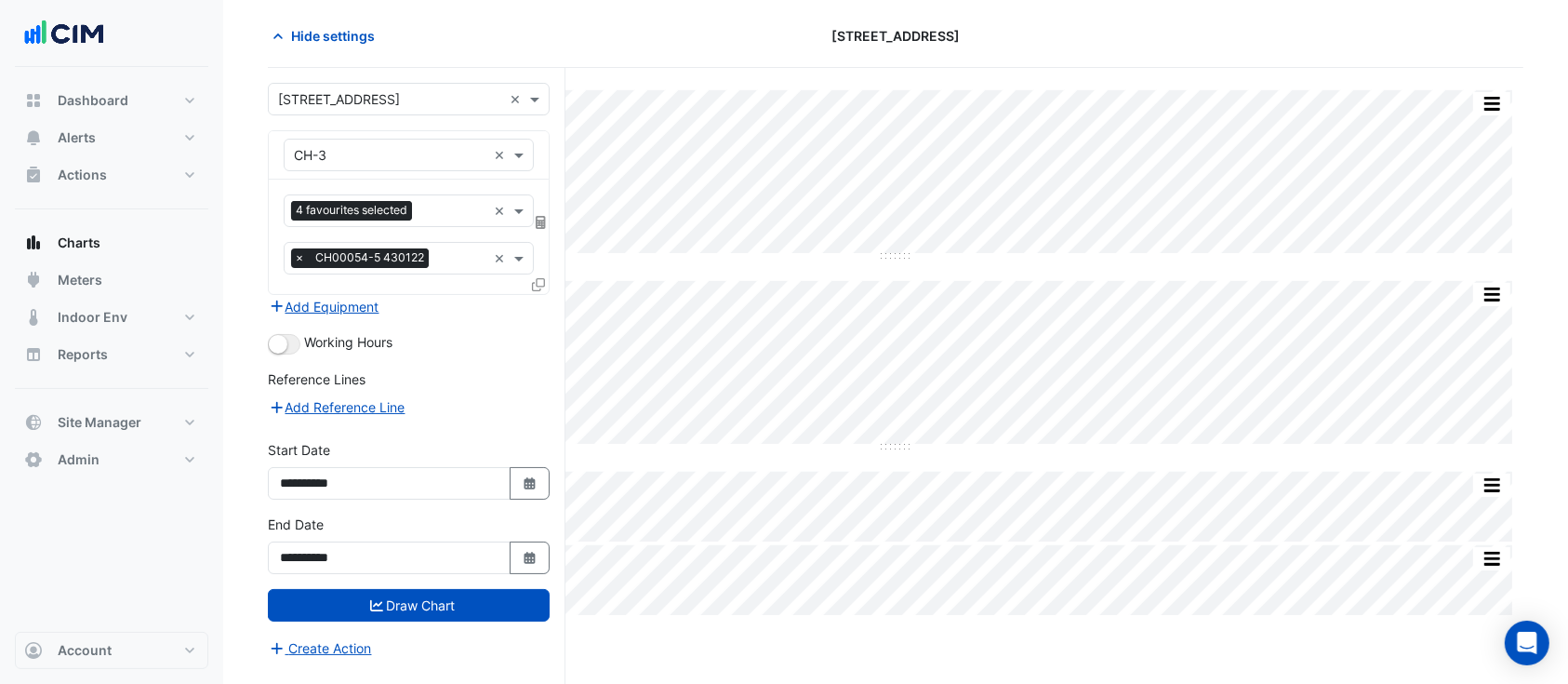
click at [540, 281] on icon at bounding box center [538, 285] width 13 height 13
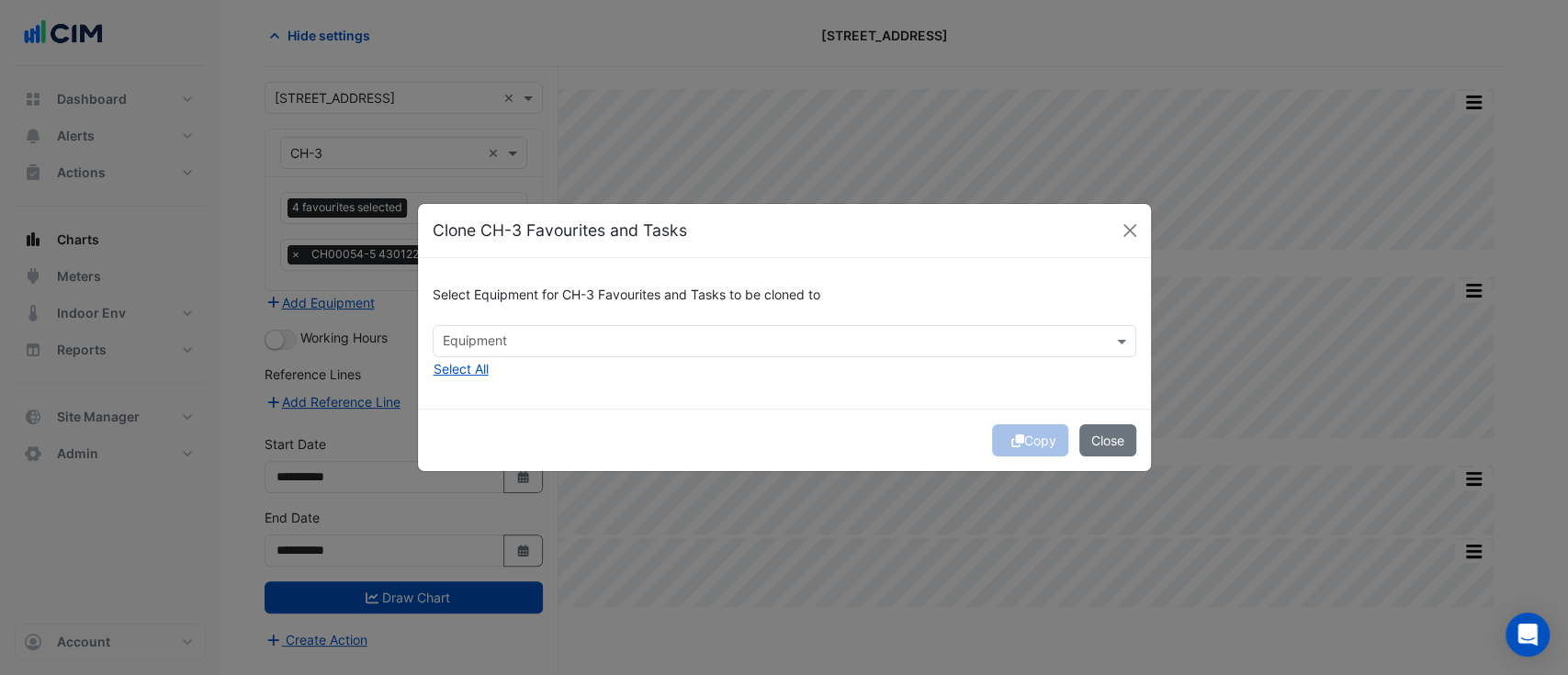
click at [569, 345] on input "text" at bounding box center [773, 343] width 662 height 19
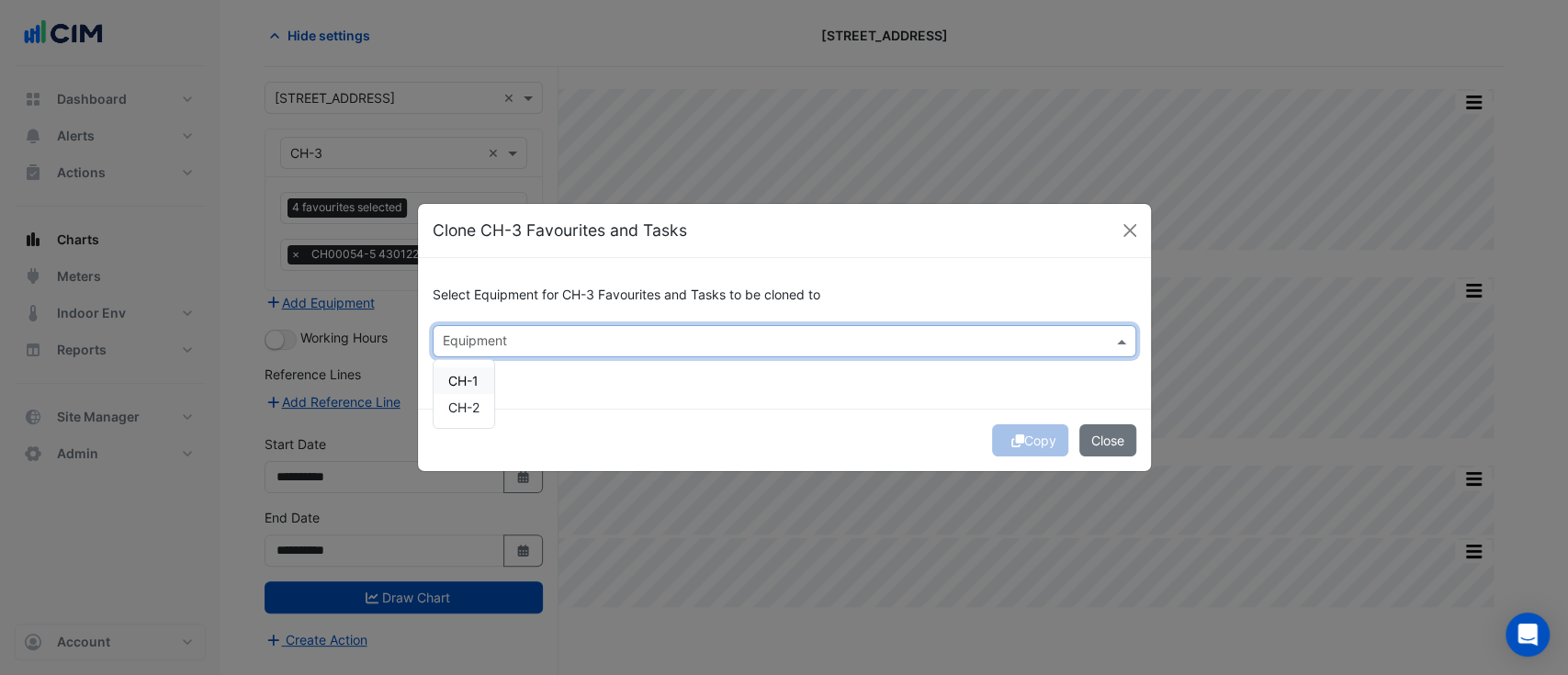
click at [474, 384] on span "CH-1" at bounding box center [462, 380] width 30 height 16
click at [470, 403] on span "CH-2" at bounding box center [463, 407] width 31 height 16
click at [604, 367] on div "Select Equipment for CH-3 Favourites and Tasks to be cloned to × CH-1 × CH-2 × …" at bounding box center [784, 332] width 732 height 149
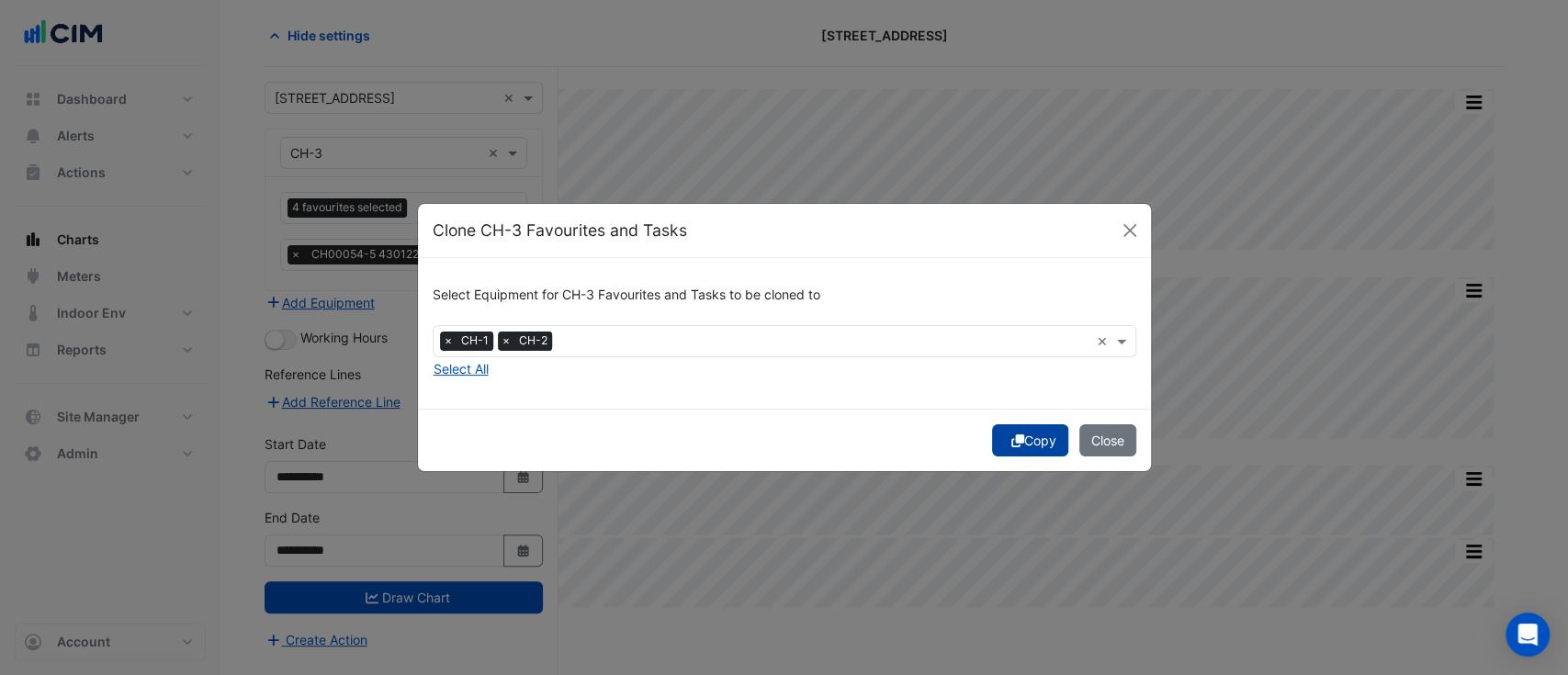
click at [1027, 445] on button "Copy" at bounding box center [1030, 440] width 76 height 32
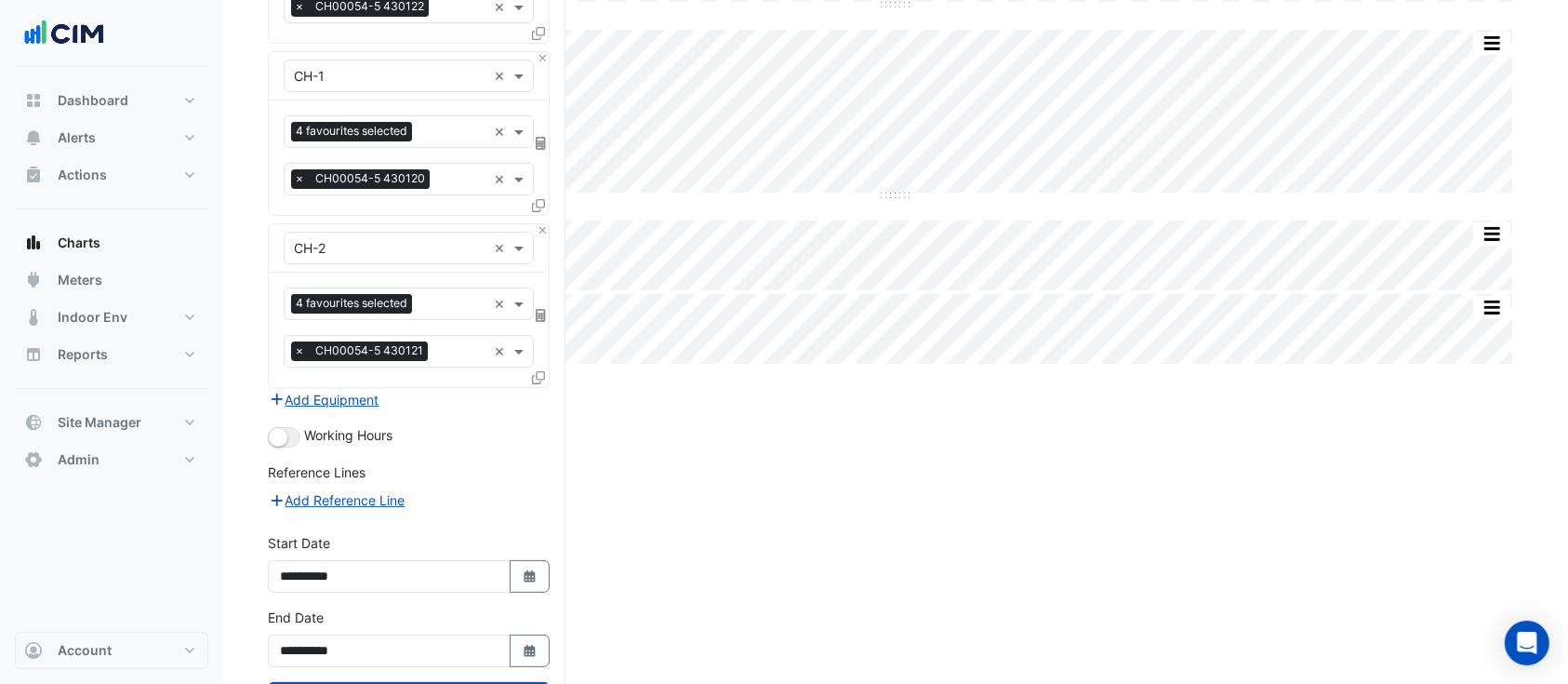
scroll to position [398, 0]
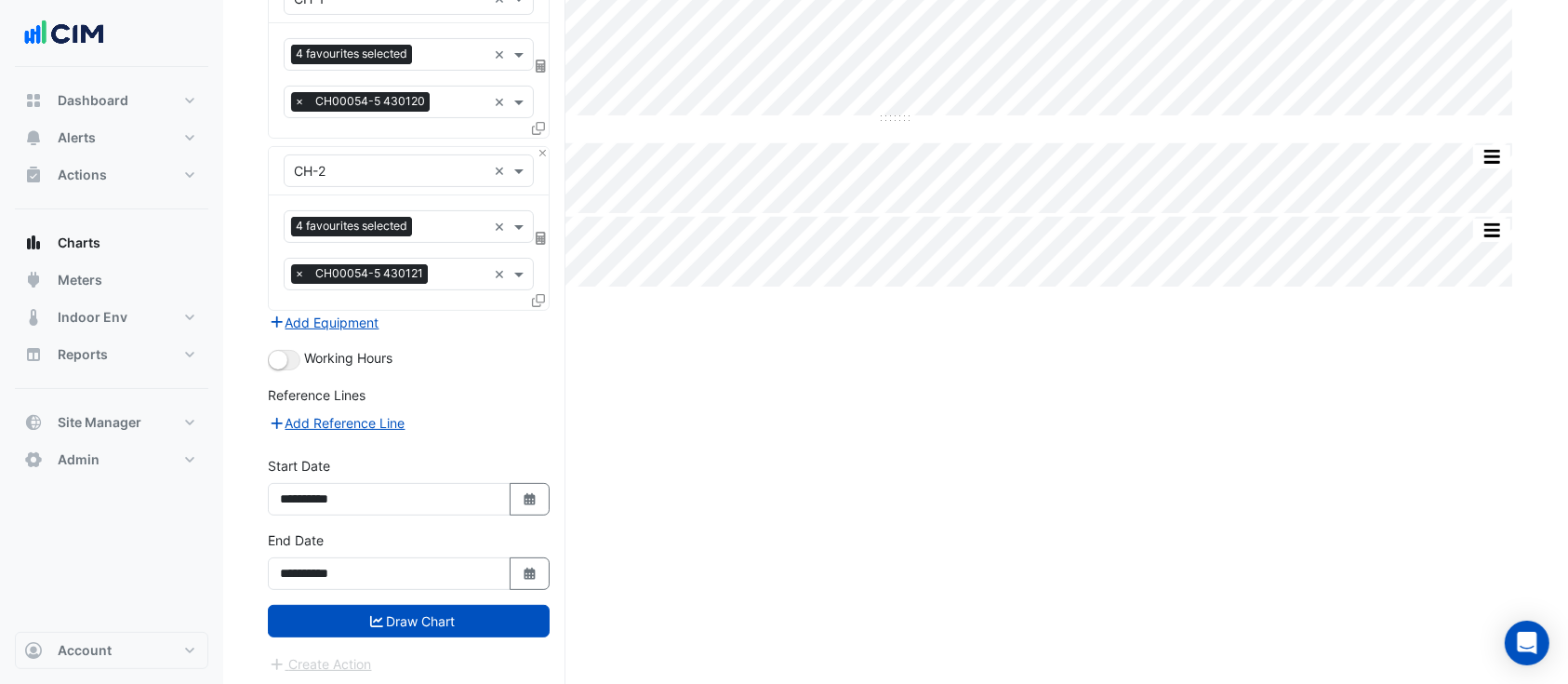
click at [443, 612] on button "Draw Chart" at bounding box center [409, 621] width 282 height 33
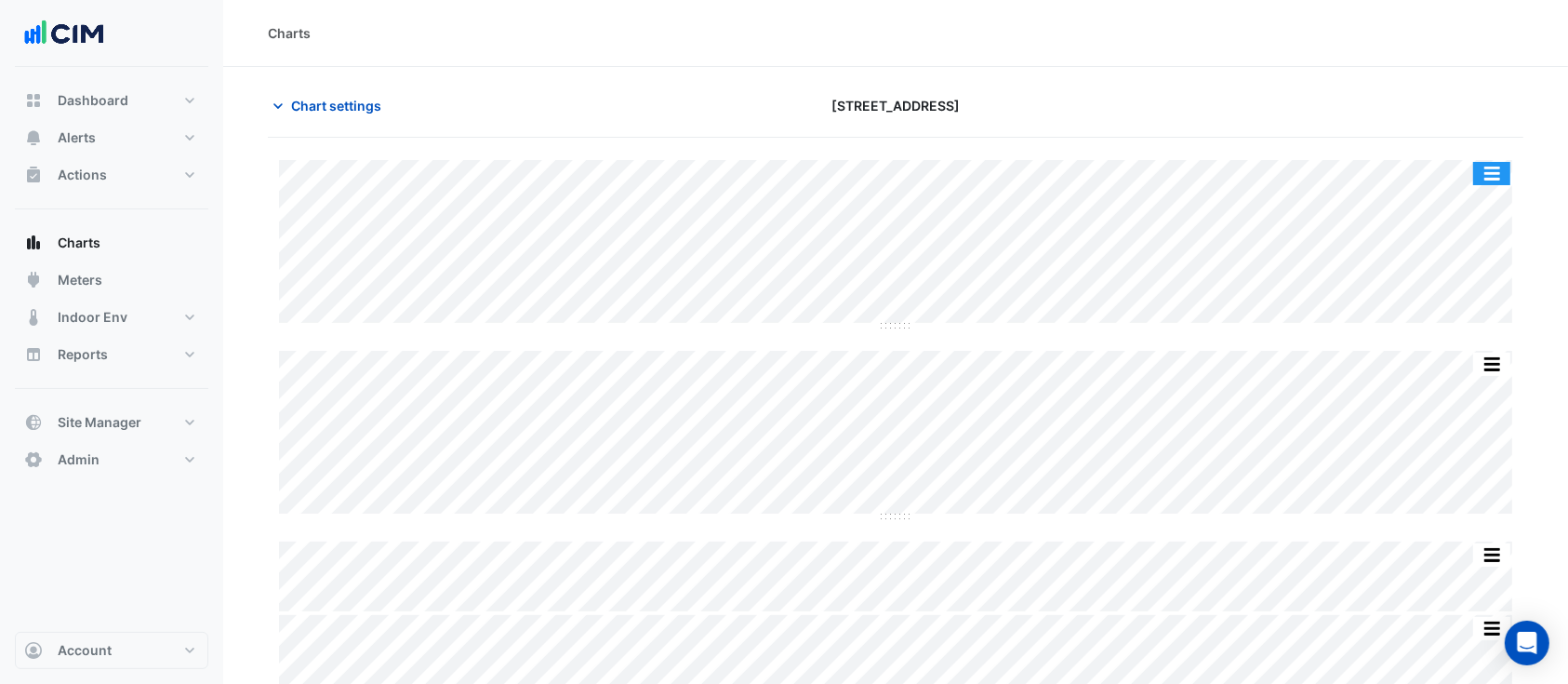
click at [1497, 181] on button "button" at bounding box center [1492, 173] width 37 height 23
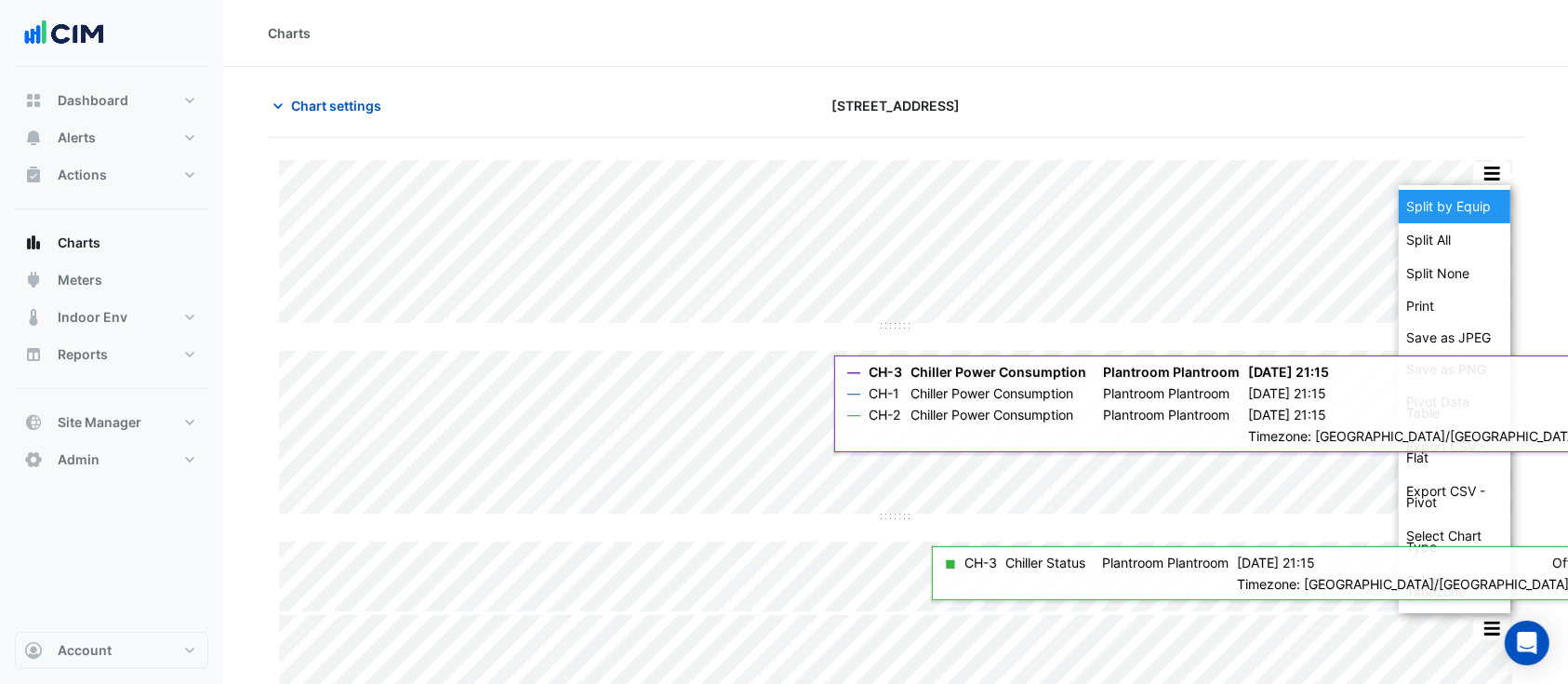
click at [1481, 215] on div "Split by Equip" at bounding box center [1454, 206] width 112 height 34
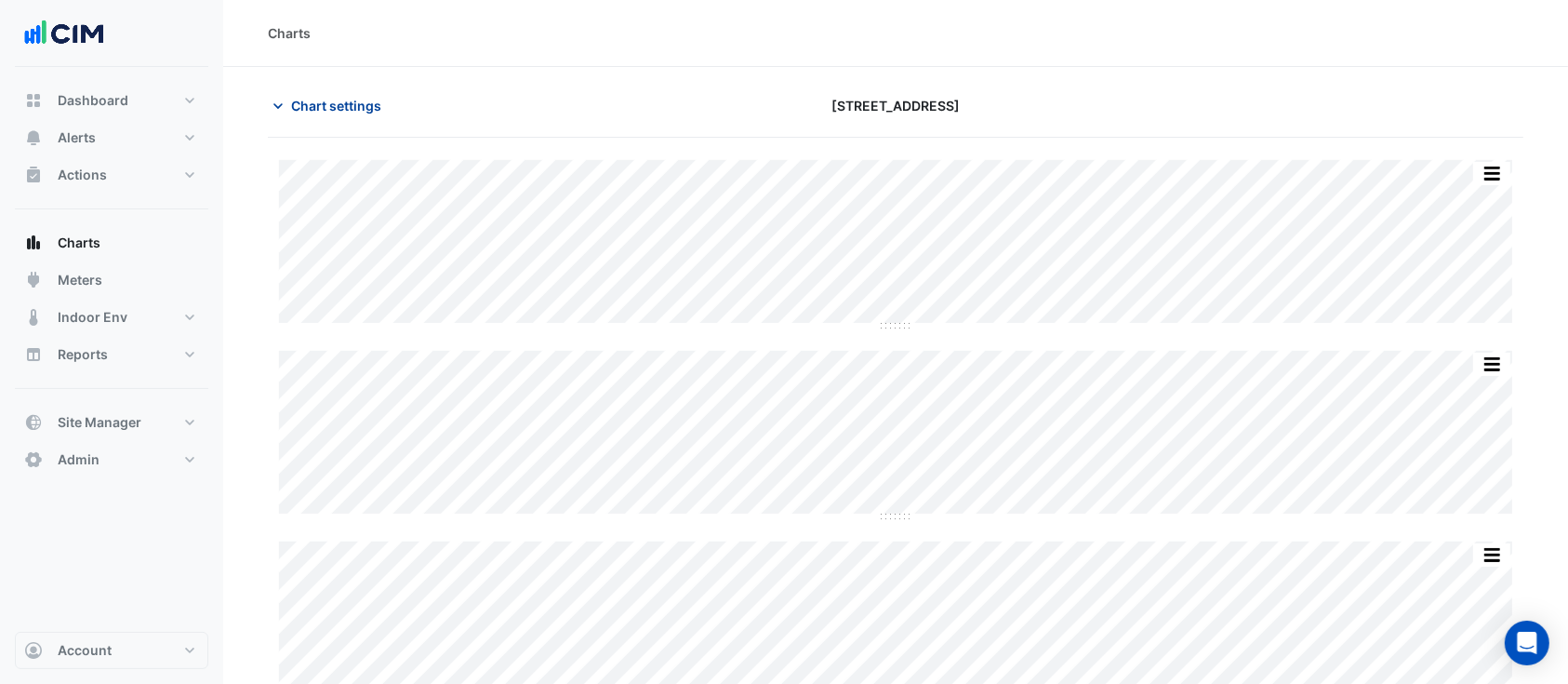
click at [338, 104] on span "Chart settings" at bounding box center [336, 105] width 90 height 20
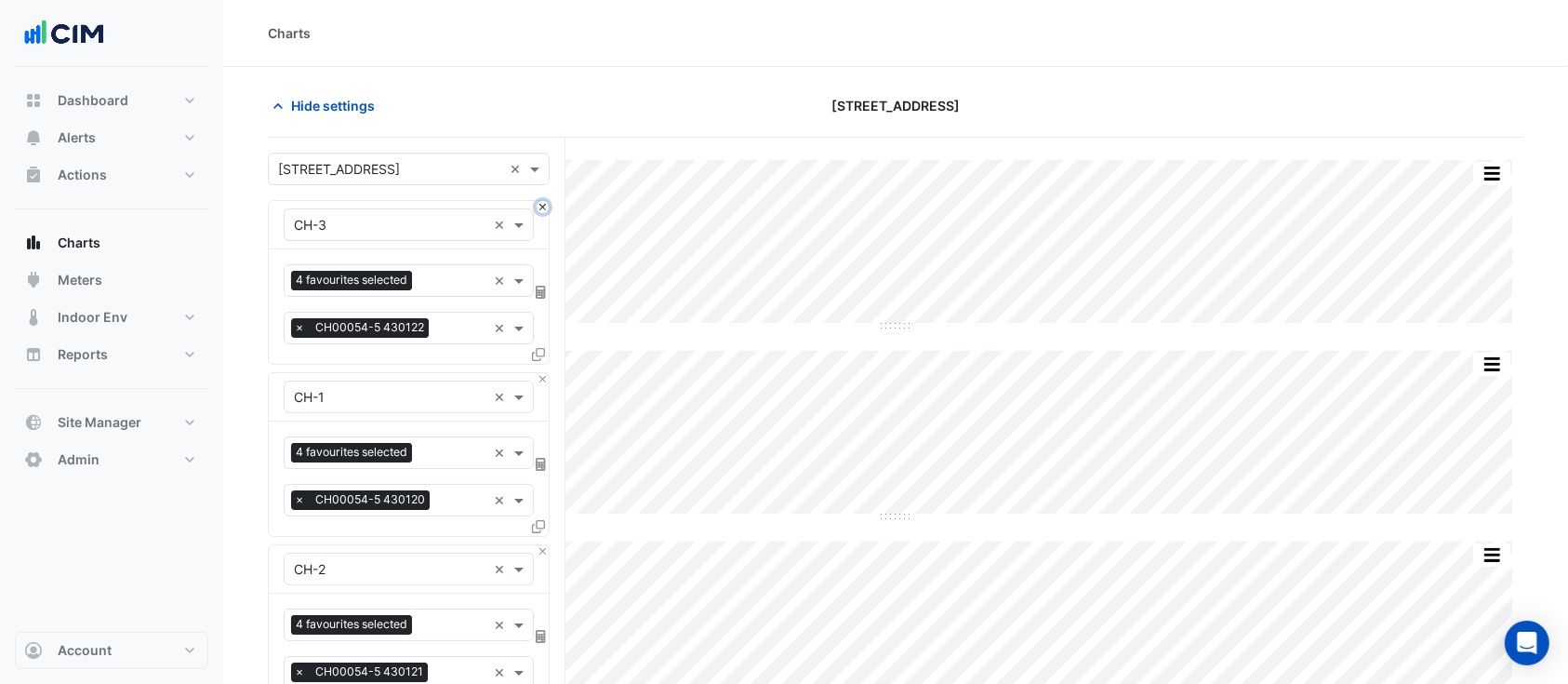
click at [543, 210] on button "Close" at bounding box center [542, 206] width 12 height 12
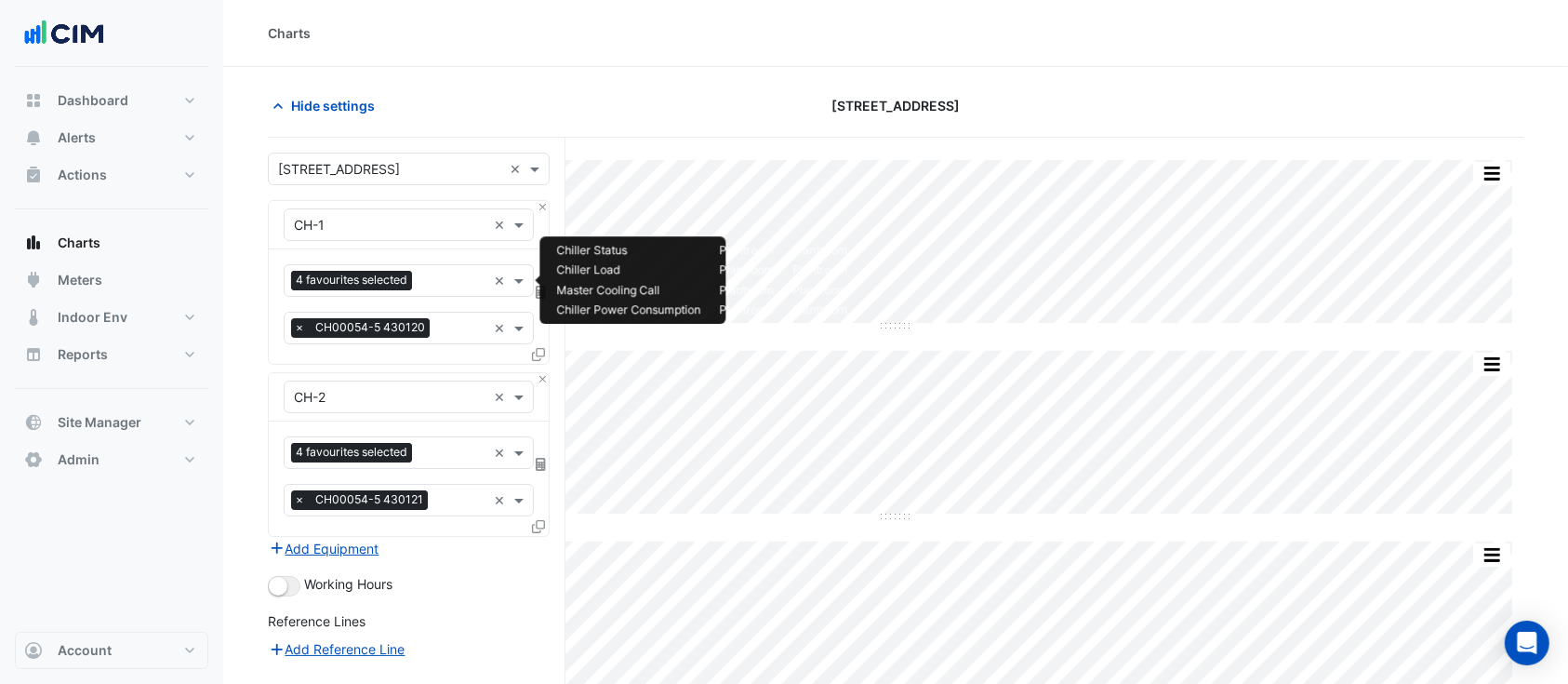
scroll to position [342, 0]
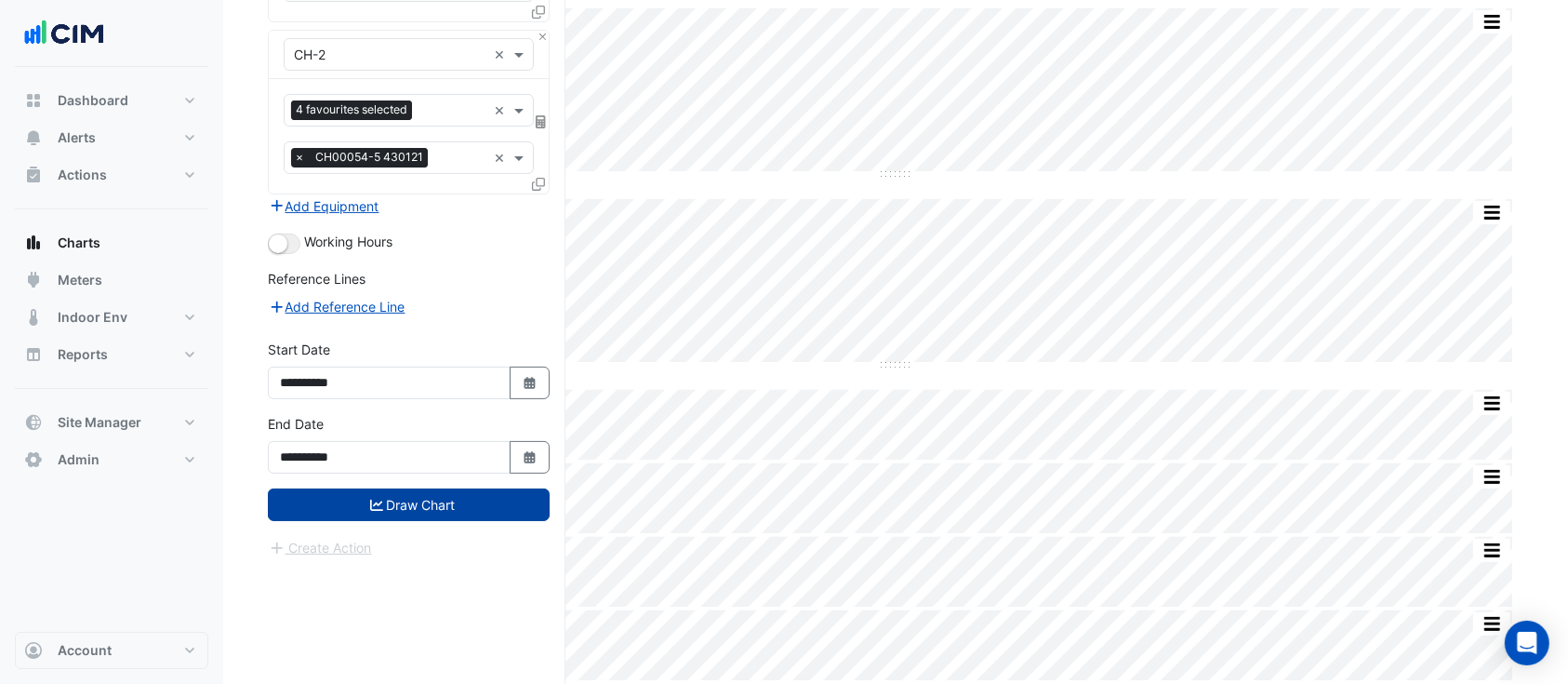
click at [474, 504] on button "Draw Chart" at bounding box center [409, 504] width 282 height 33
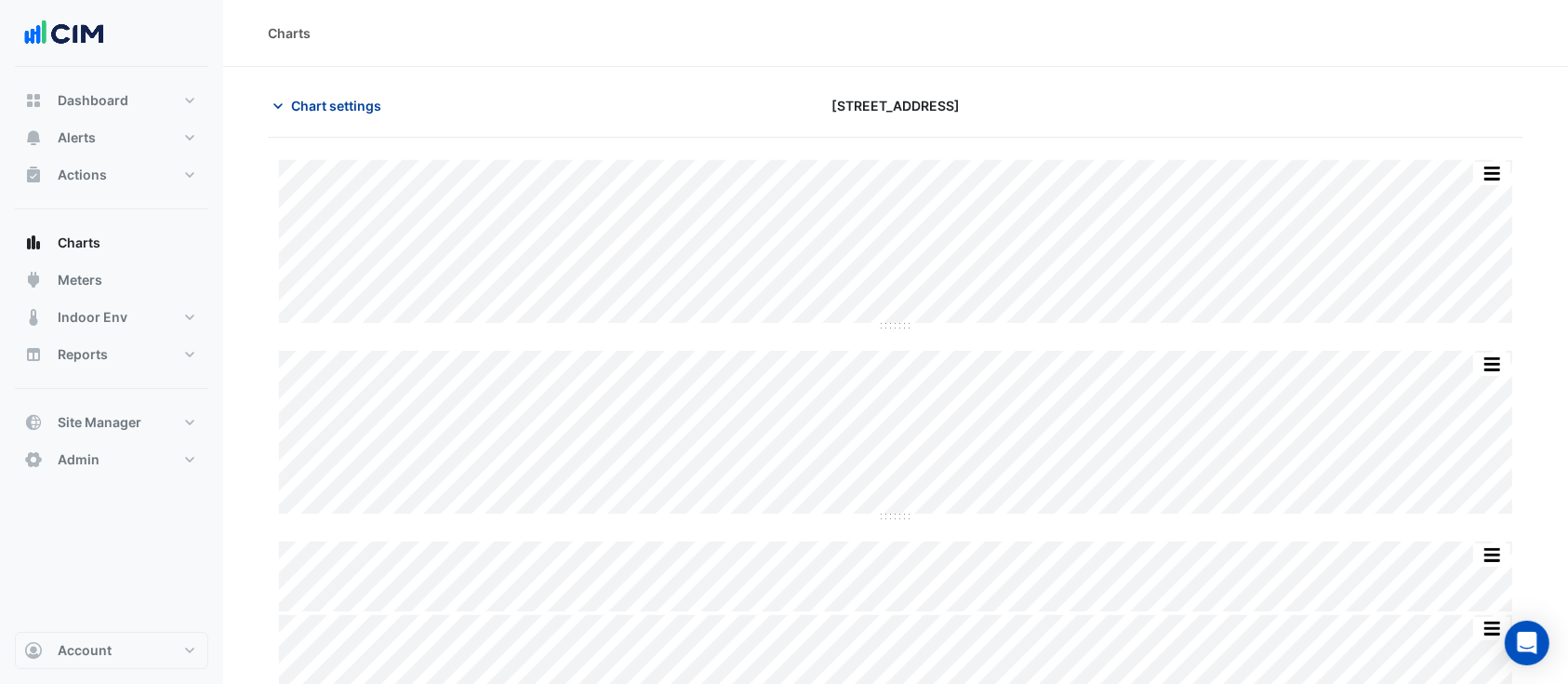
click at [339, 109] on span "Chart settings" at bounding box center [336, 105] width 90 height 20
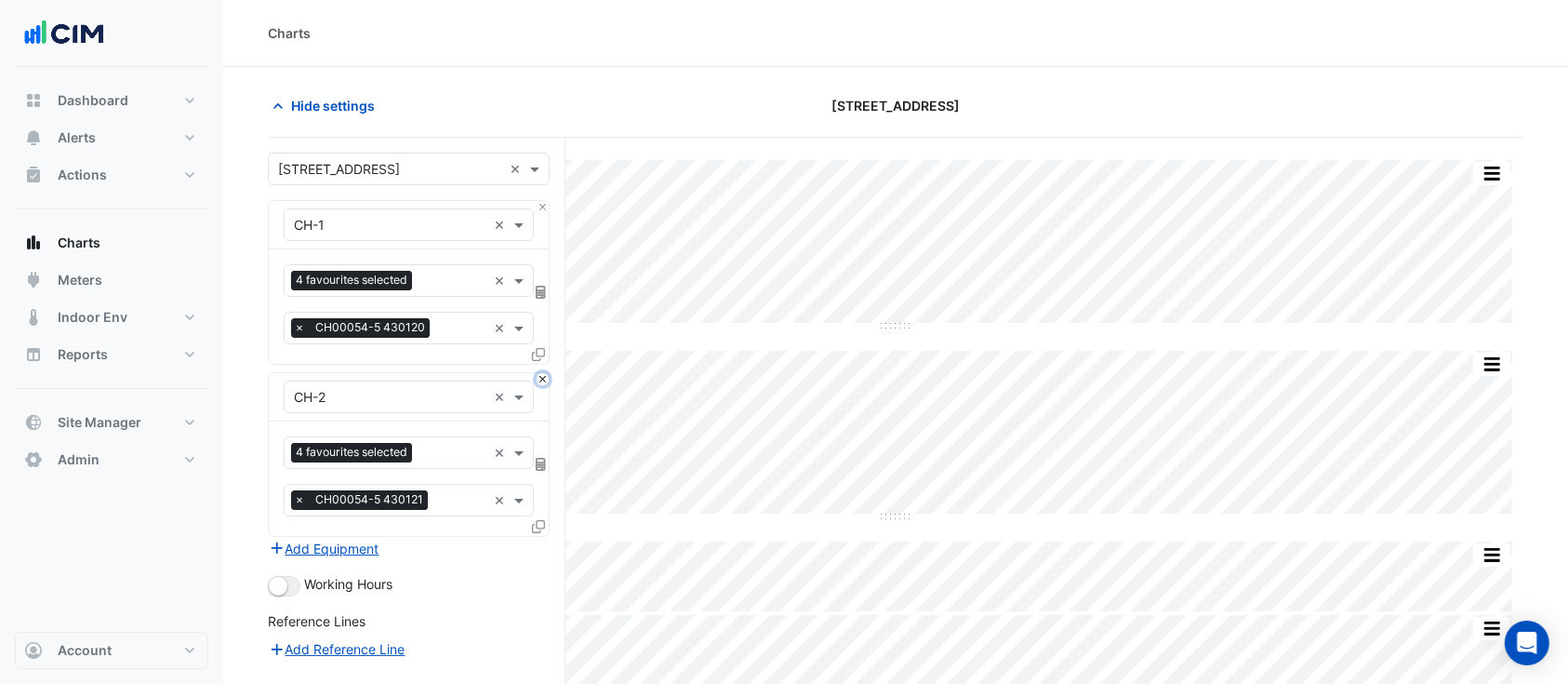
click at [541, 384] on button "Close" at bounding box center [542, 379] width 12 height 12
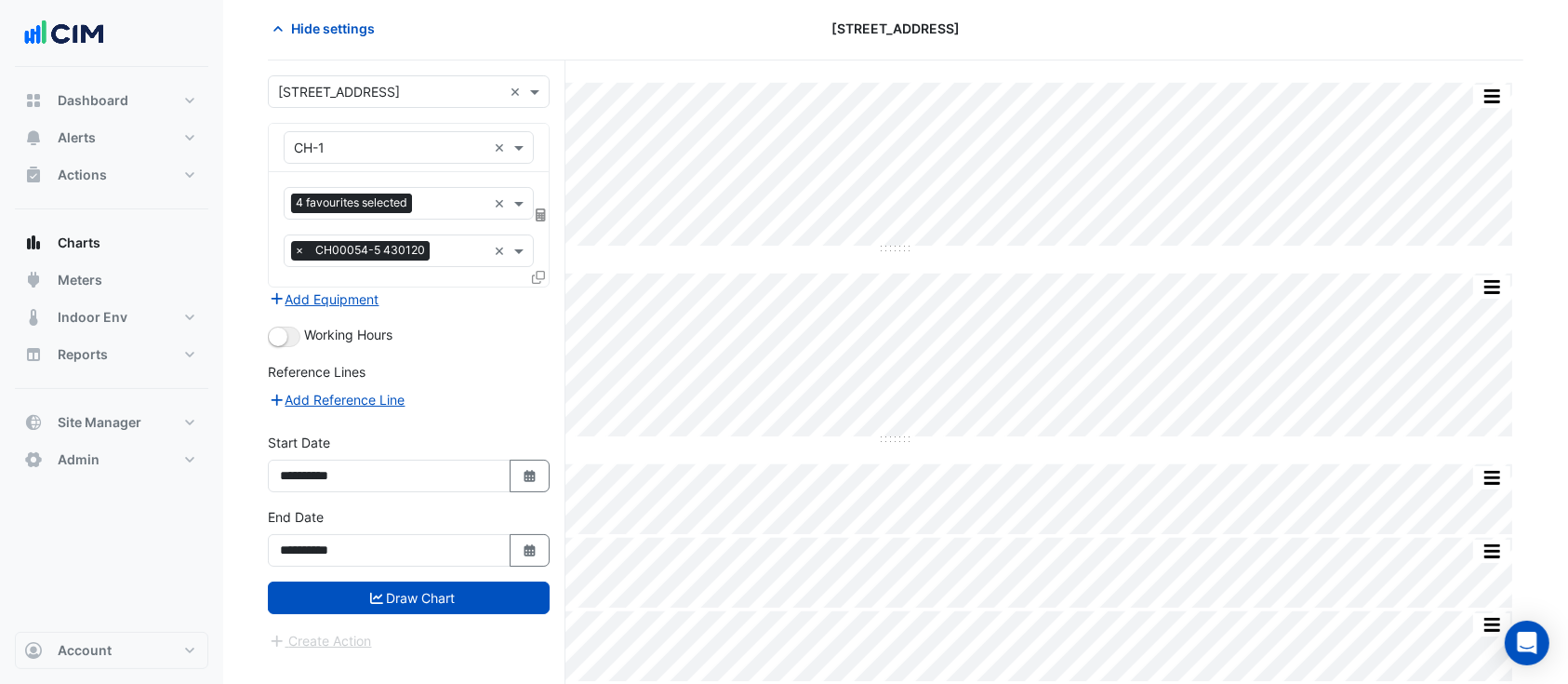
click at [473, 593] on button "Draw Chart" at bounding box center [409, 597] width 282 height 33
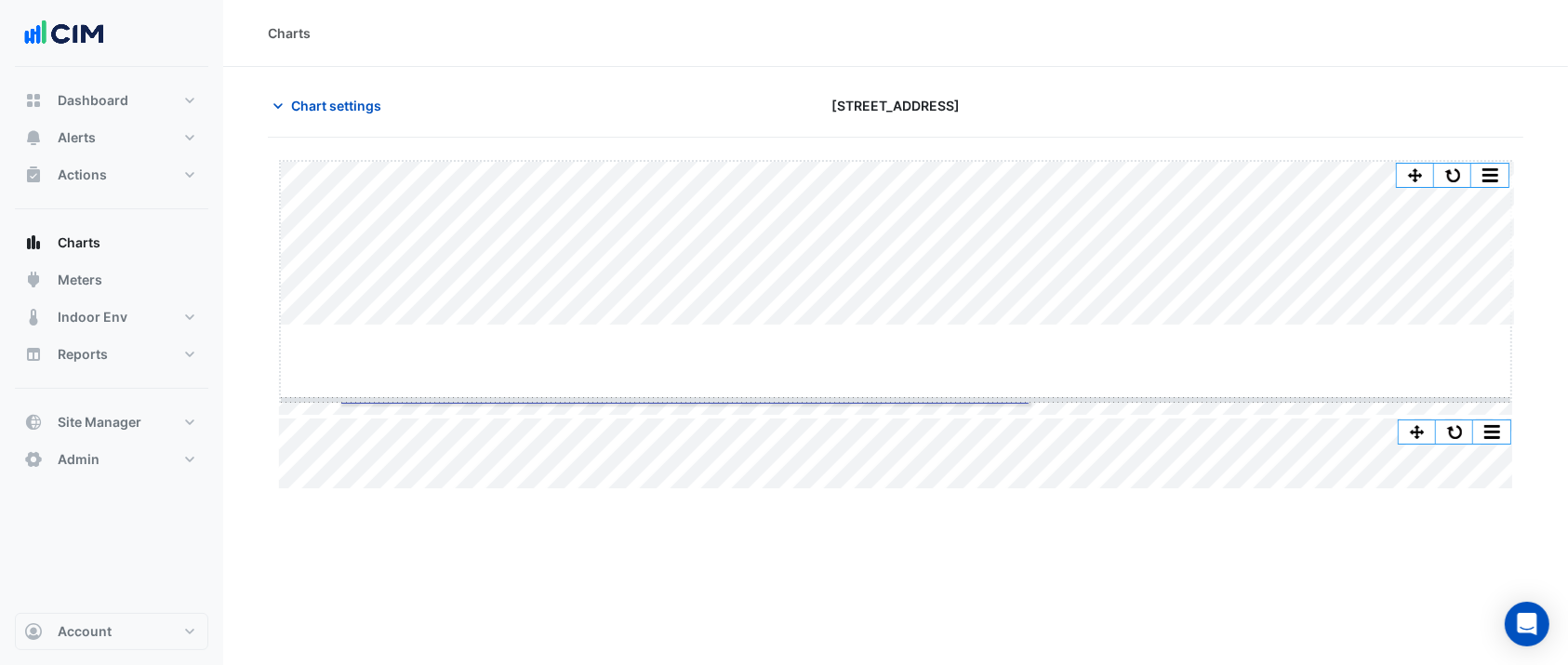
drag, startPoint x: 894, startPoint y: 324, endPoint x: 892, endPoint y: 398, distance: 74.0
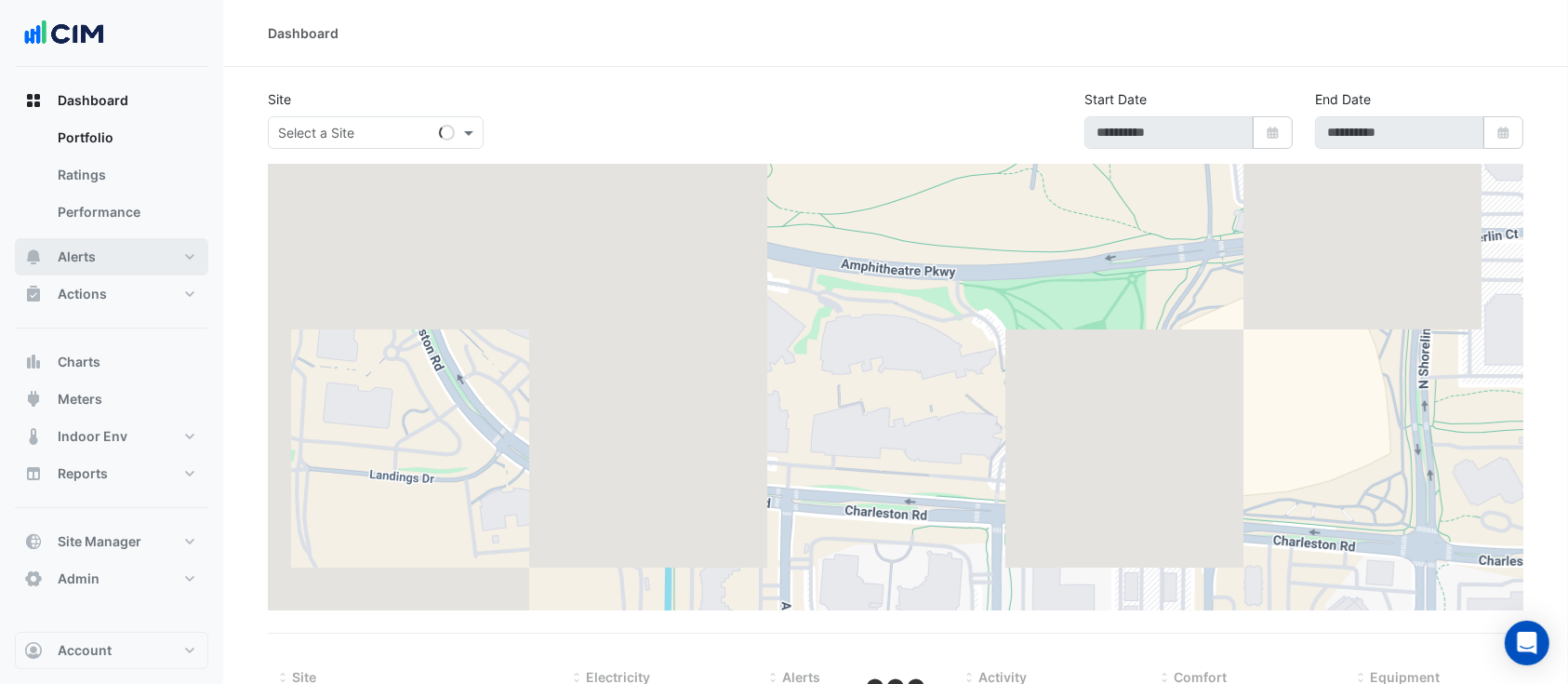
click at [111, 261] on button "Alerts" at bounding box center [111, 257] width 193 height 37
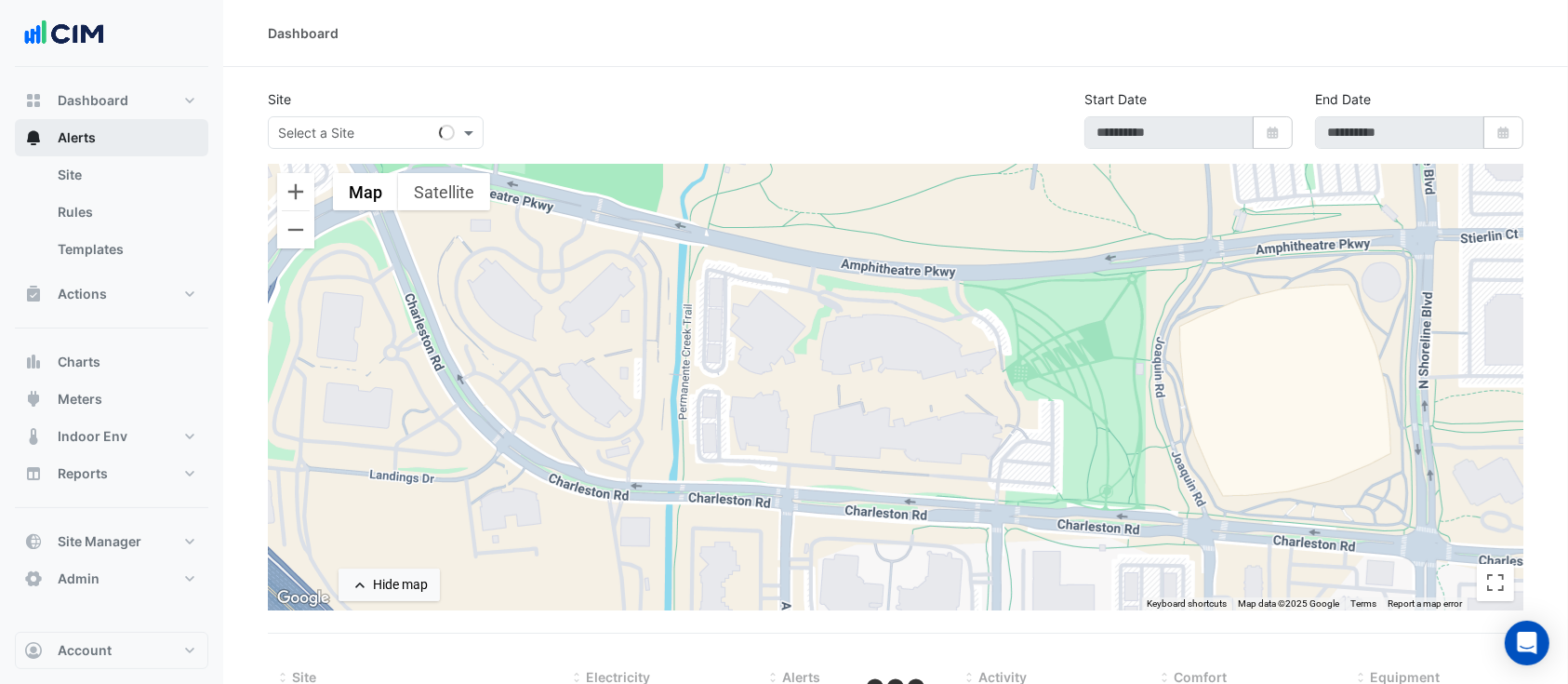
click at [134, 137] on button "Alerts" at bounding box center [111, 138] width 193 height 37
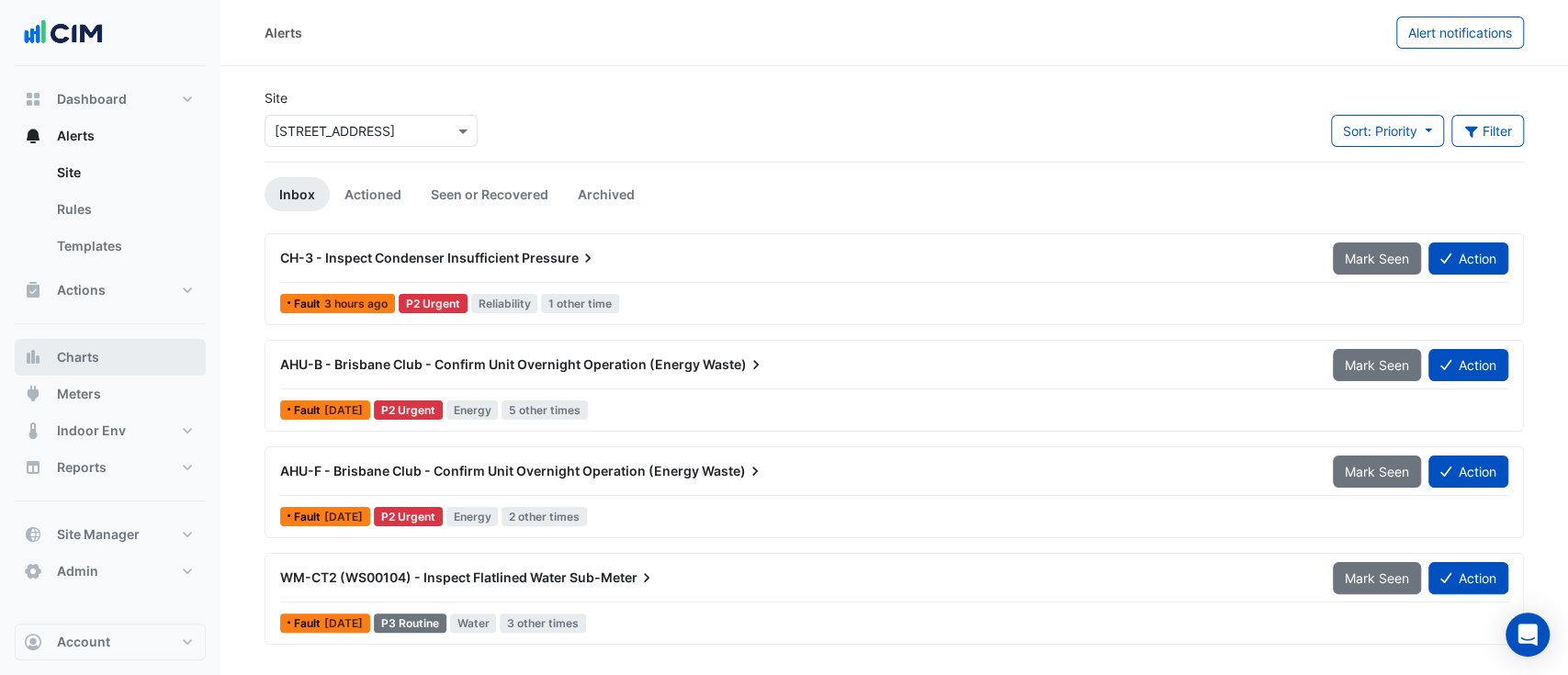
click at [90, 369] on button "Charts" at bounding box center [110, 357] width 191 height 37
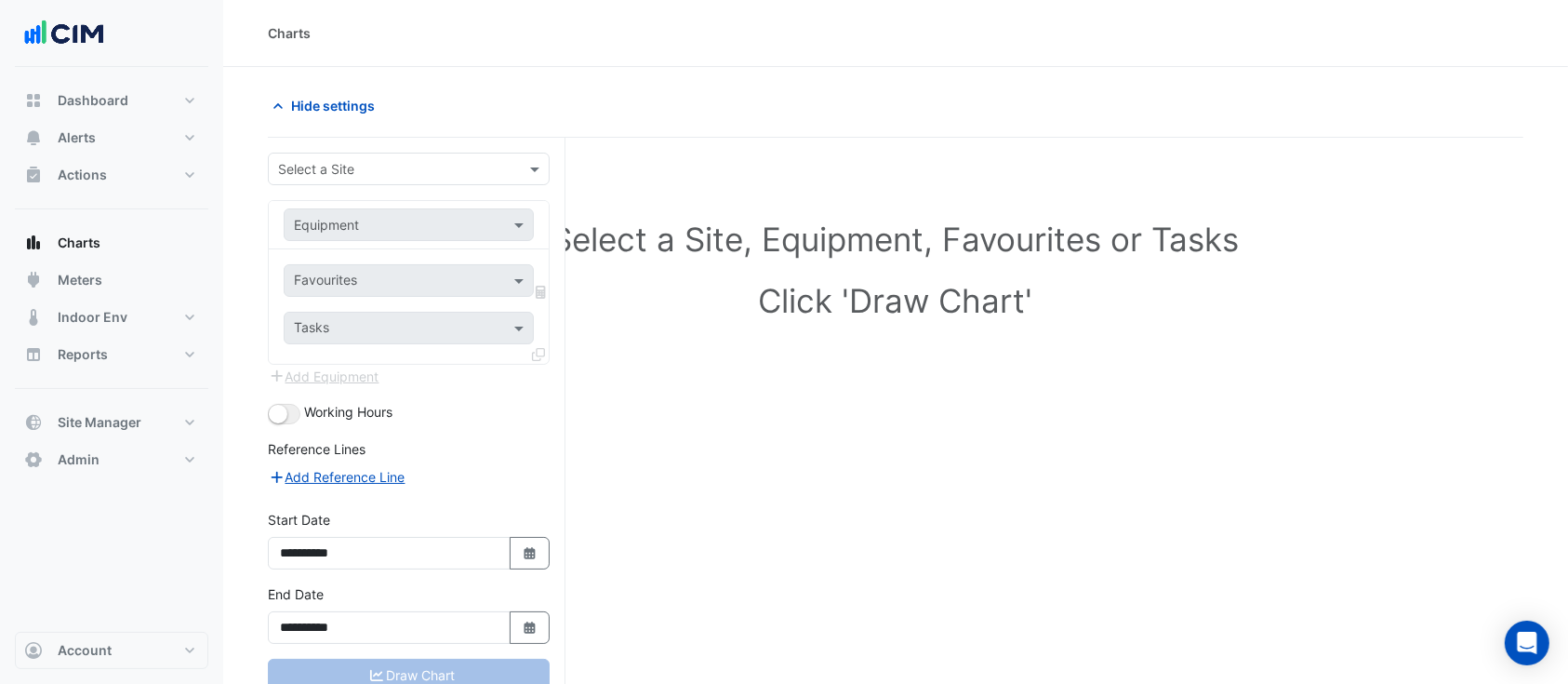
click at [437, 163] on input "text" at bounding box center [390, 169] width 224 height 20
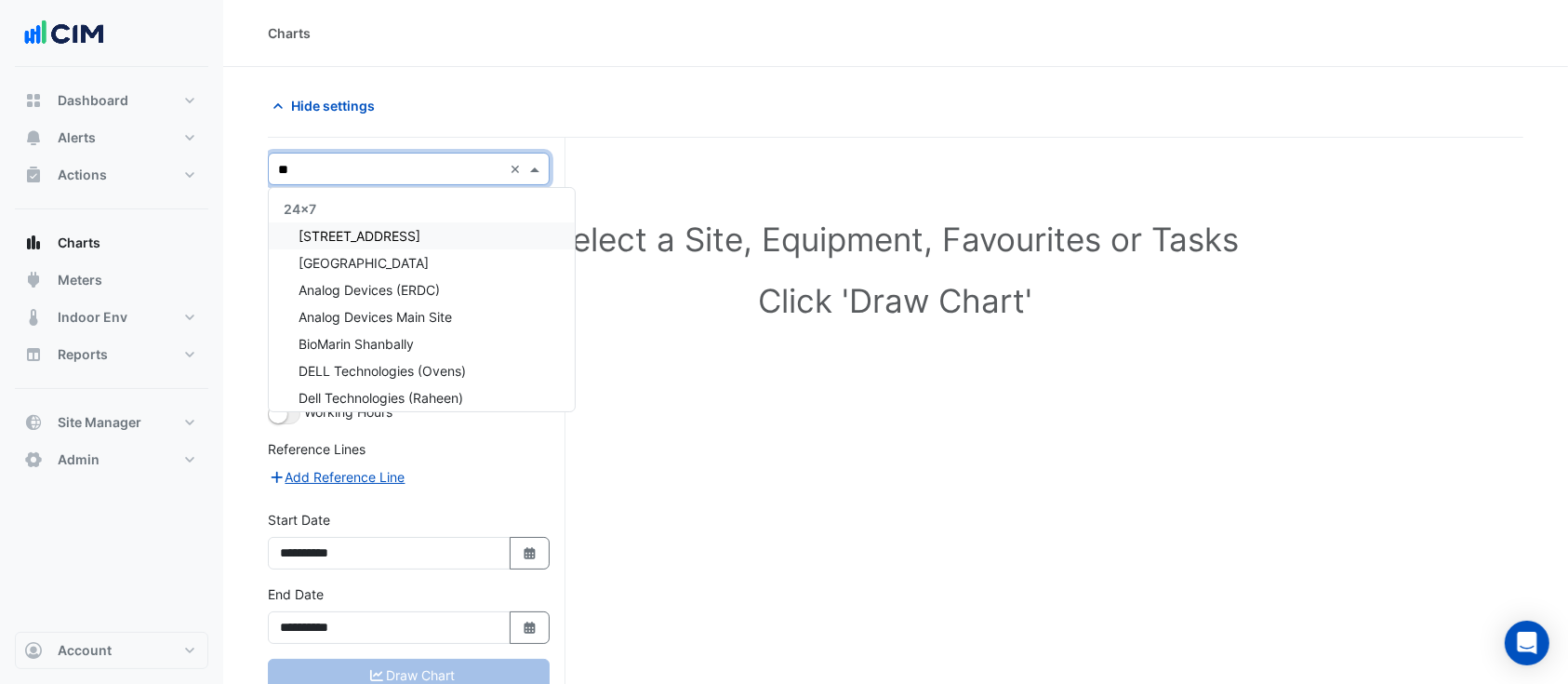
type input "***"
click at [428, 241] on div "[STREET_ADDRESS]" at bounding box center [409, 235] width 280 height 27
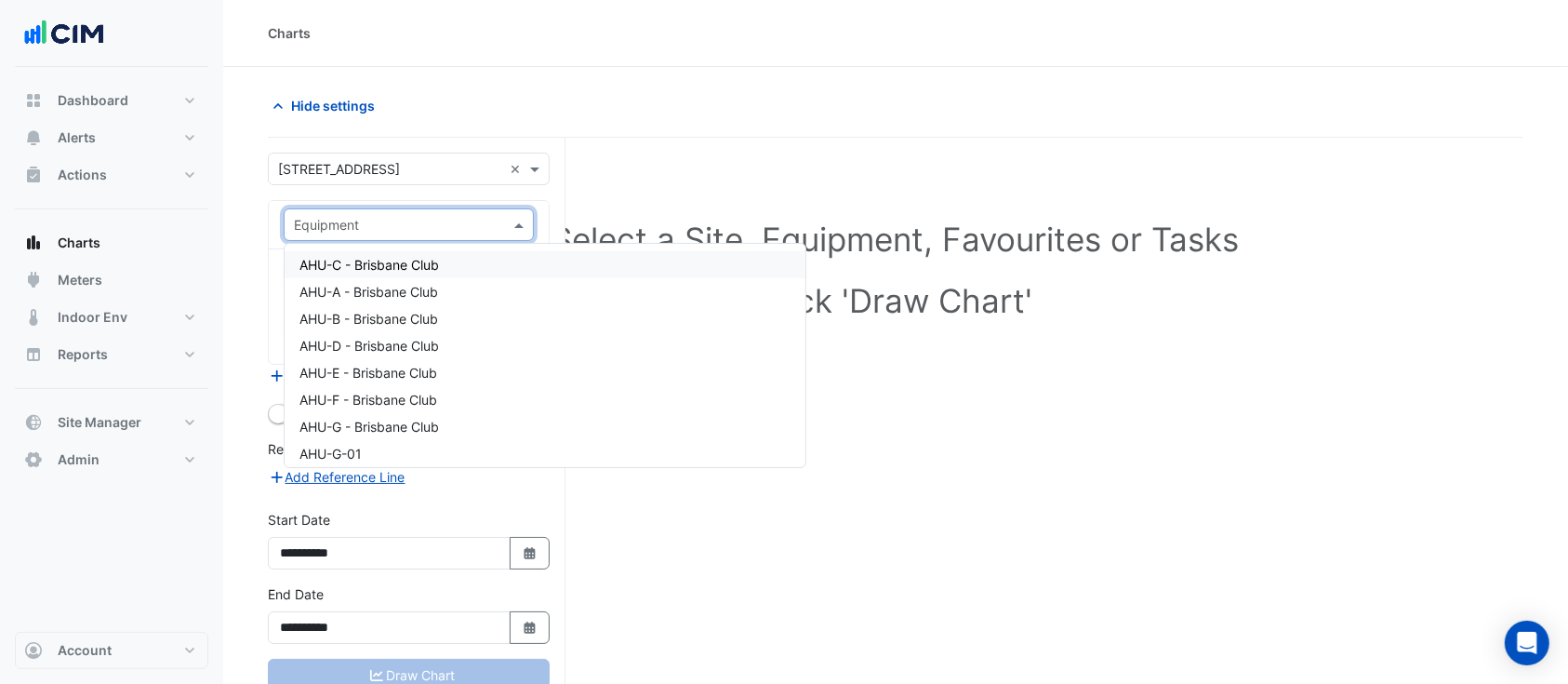
click at [382, 211] on div "Equipment" at bounding box center [409, 224] width 250 height 33
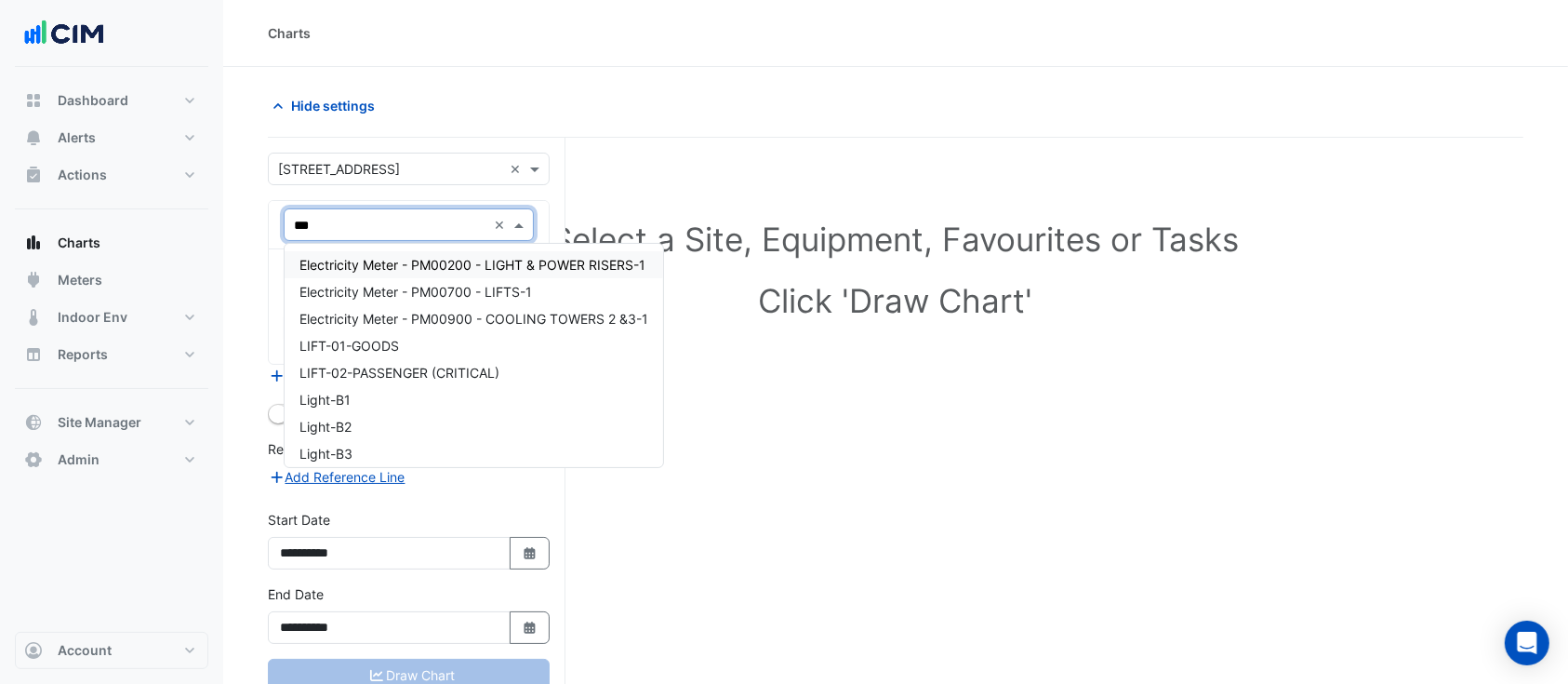
type input "****"
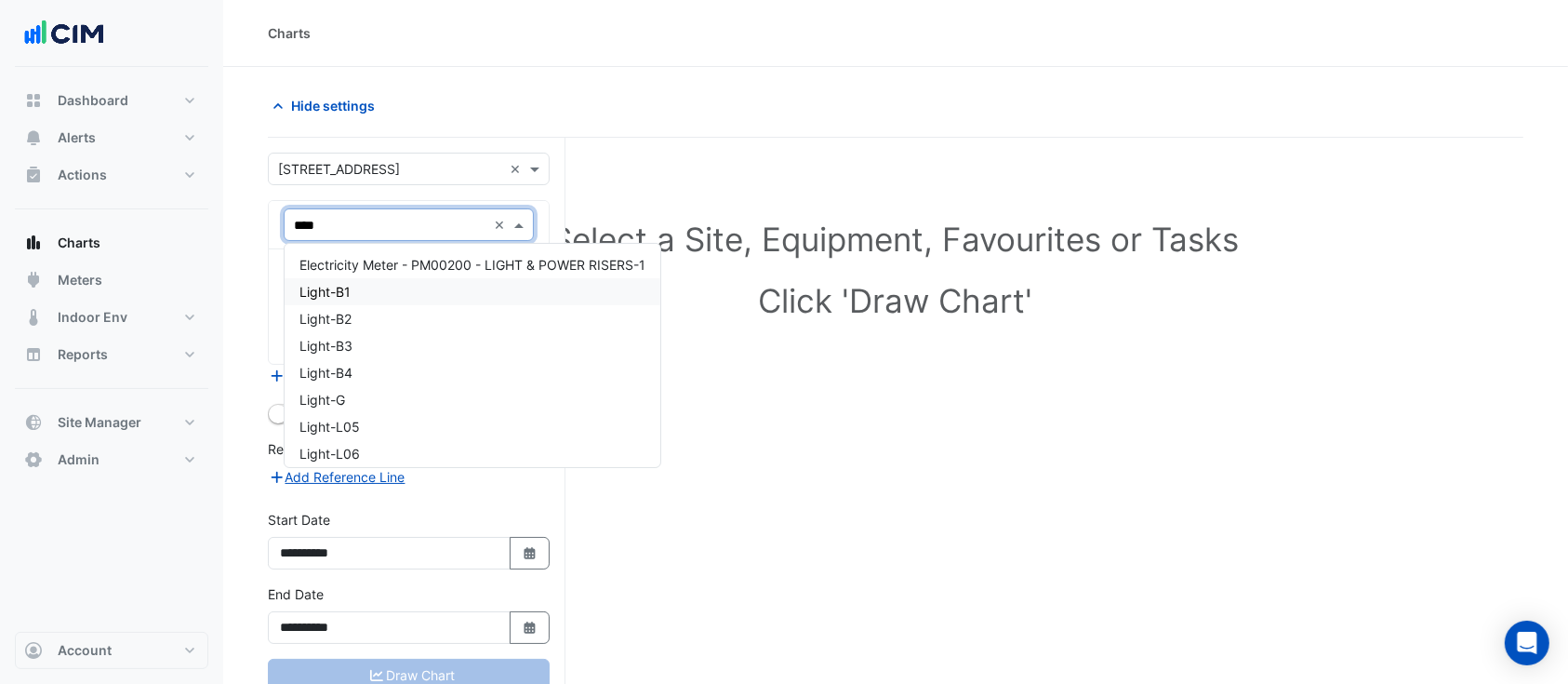
click at [394, 289] on div "Light-B1" at bounding box center [472, 291] width 376 height 27
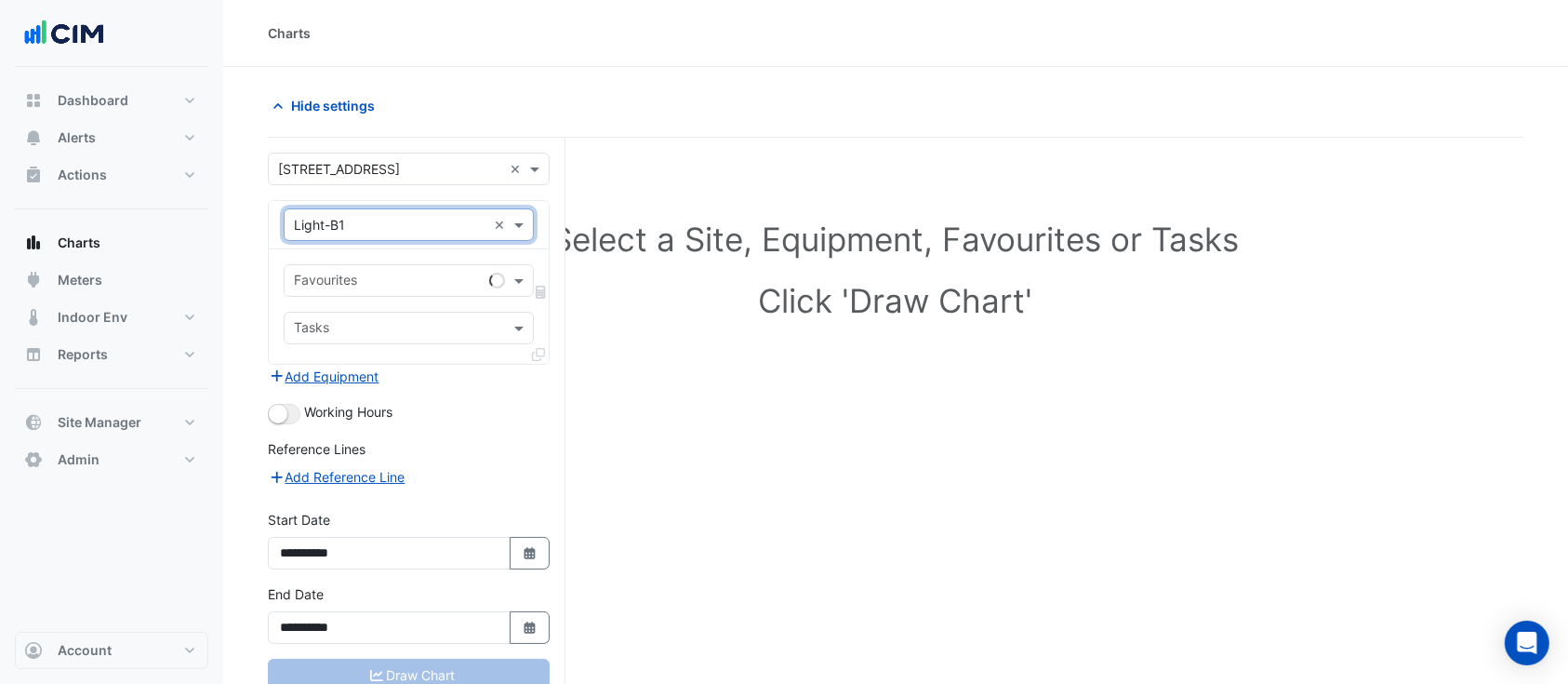
click at [392, 283] on input "text" at bounding box center [387, 282] width 187 height 20
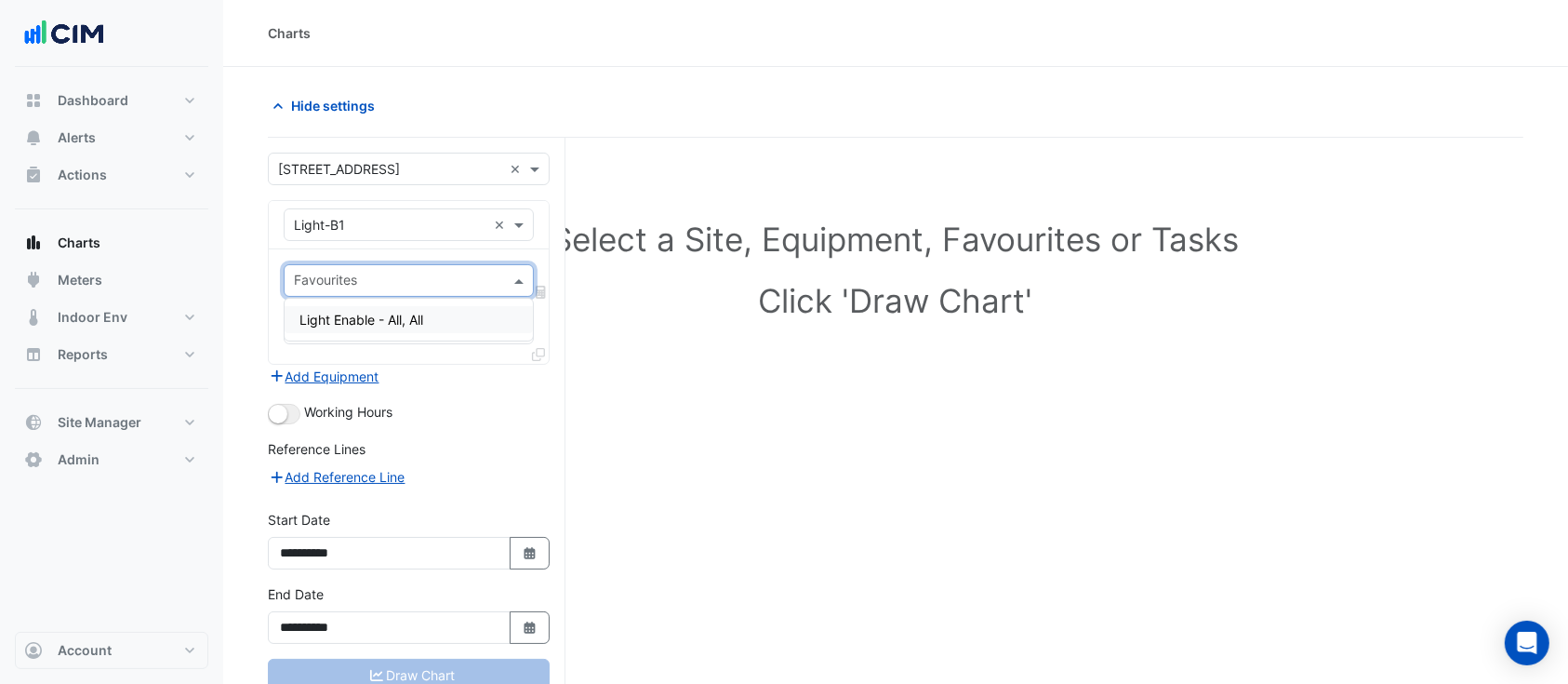
click at [370, 216] on input "text" at bounding box center [390, 225] width 192 height 20
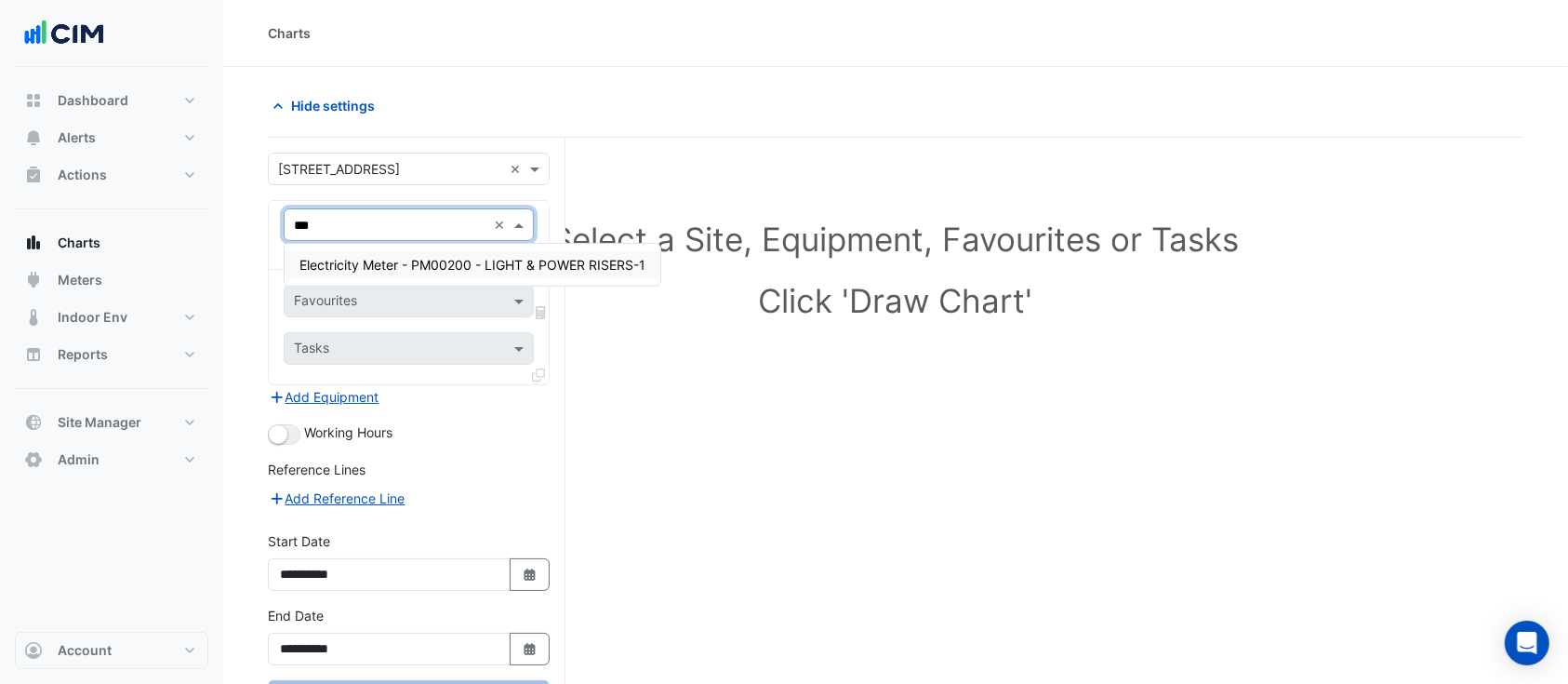
type input "****"
click at [430, 255] on div "Electricity Meter - PM00200 - LIGHT & POWER RISERS-1" at bounding box center [472, 264] width 376 height 27
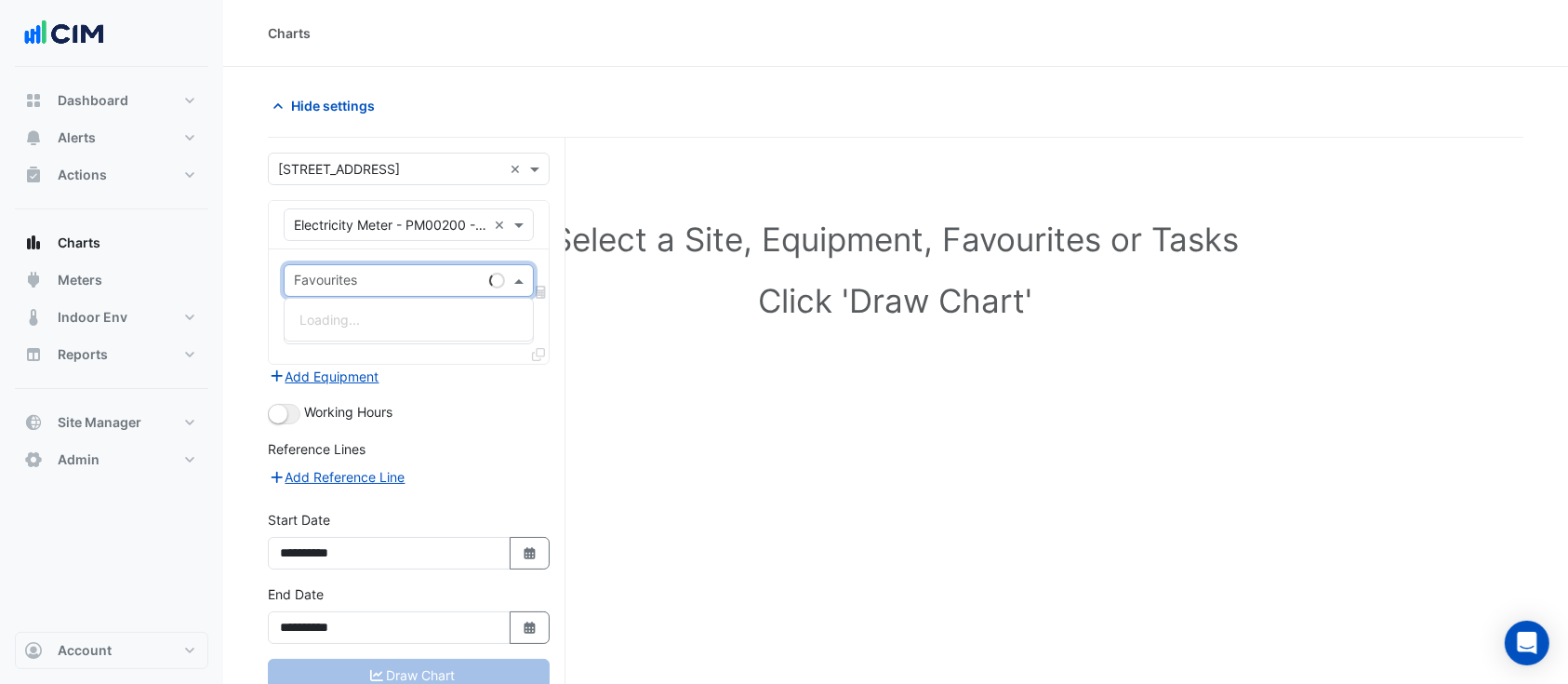
click at [390, 292] on div at bounding box center [386, 283] width 190 height 24
click at [401, 315] on span "Active Energy Final Substituted - Export" at bounding box center [421, 319] width 243 height 16
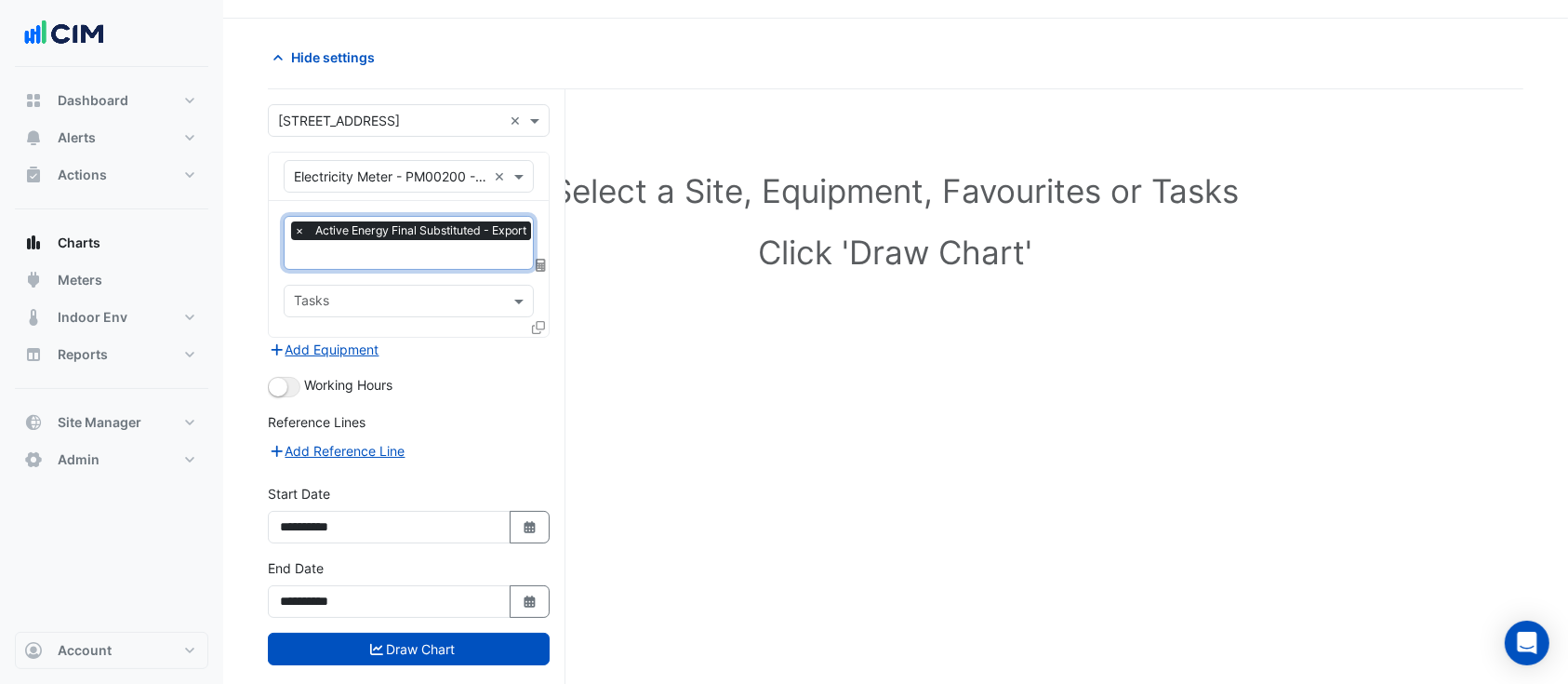
scroll to position [75, 0]
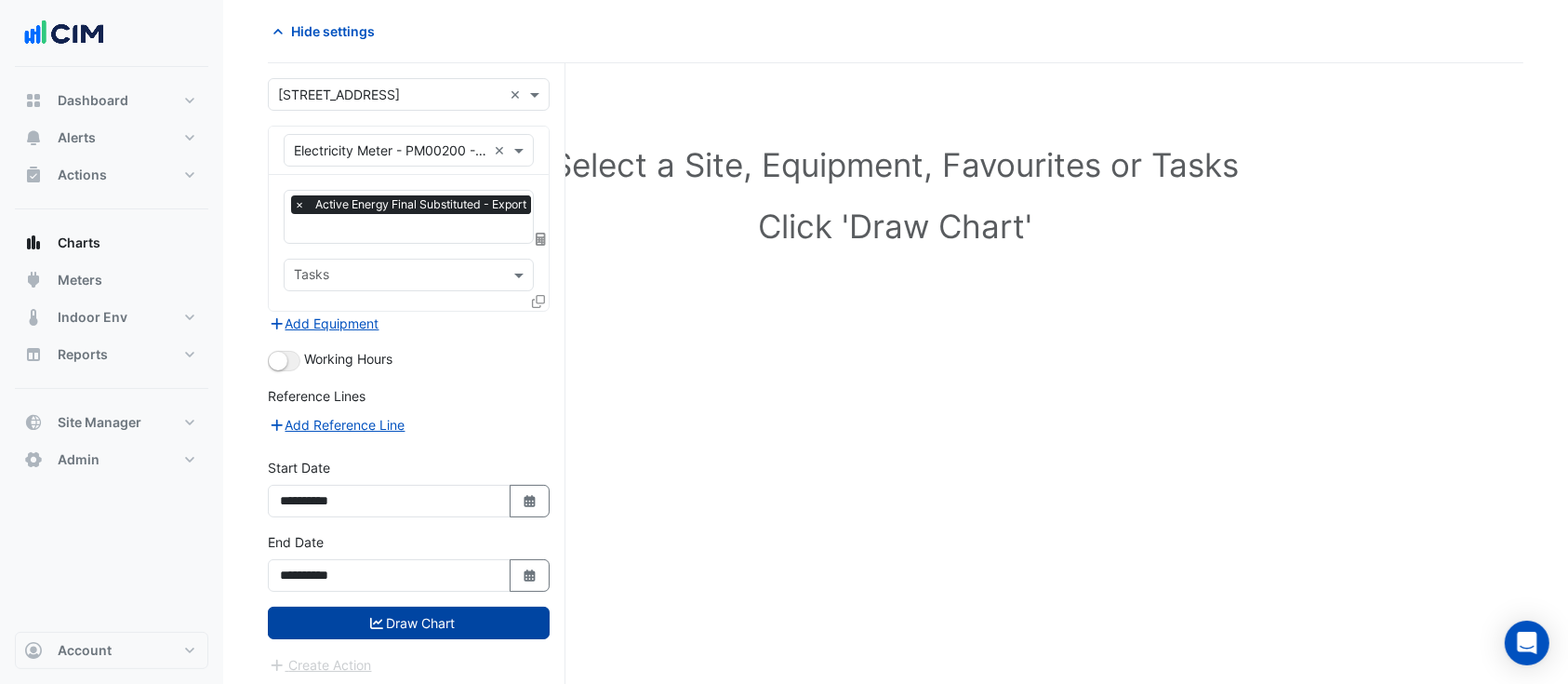
click at [415, 620] on button "Draw Chart" at bounding box center [409, 622] width 282 height 33
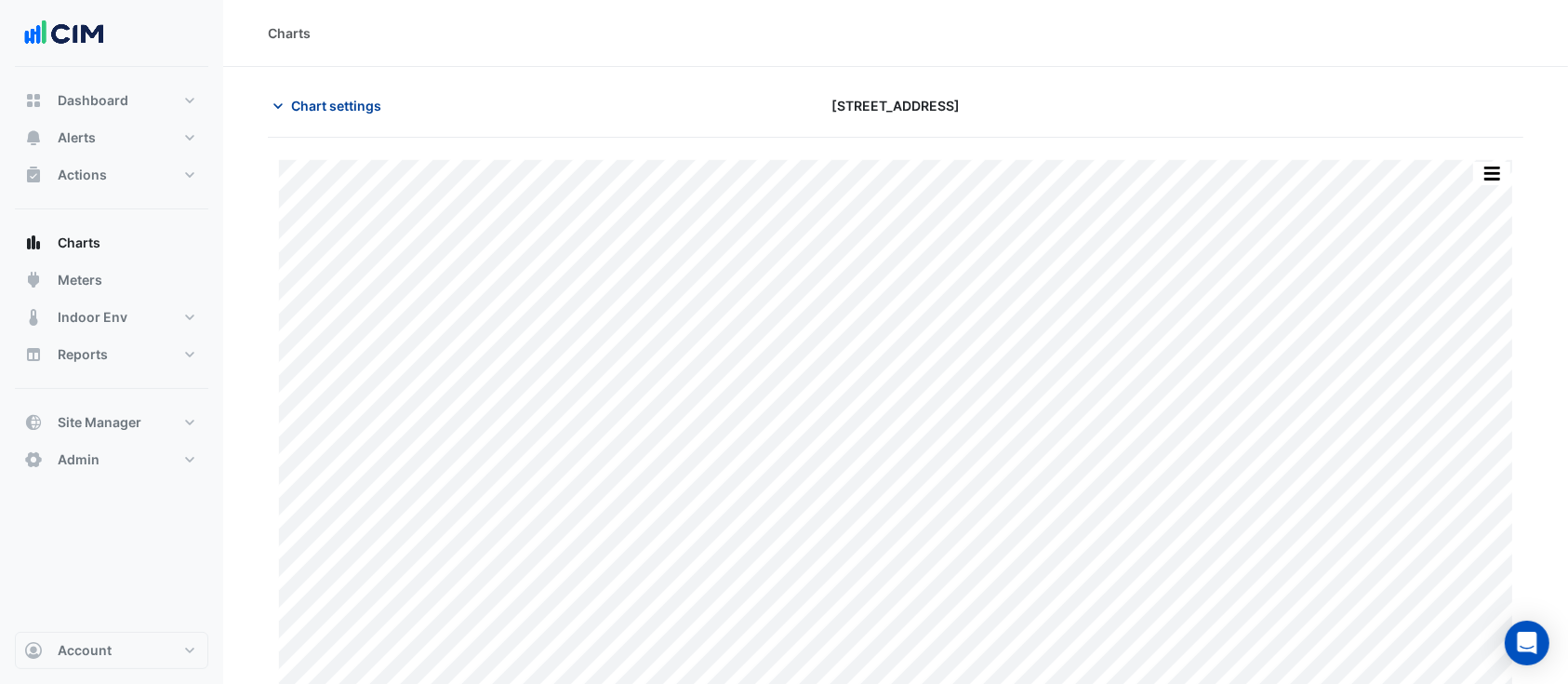
click at [355, 107] on span "Chart settings" at bounding box center [336, 105] width 90 height 20
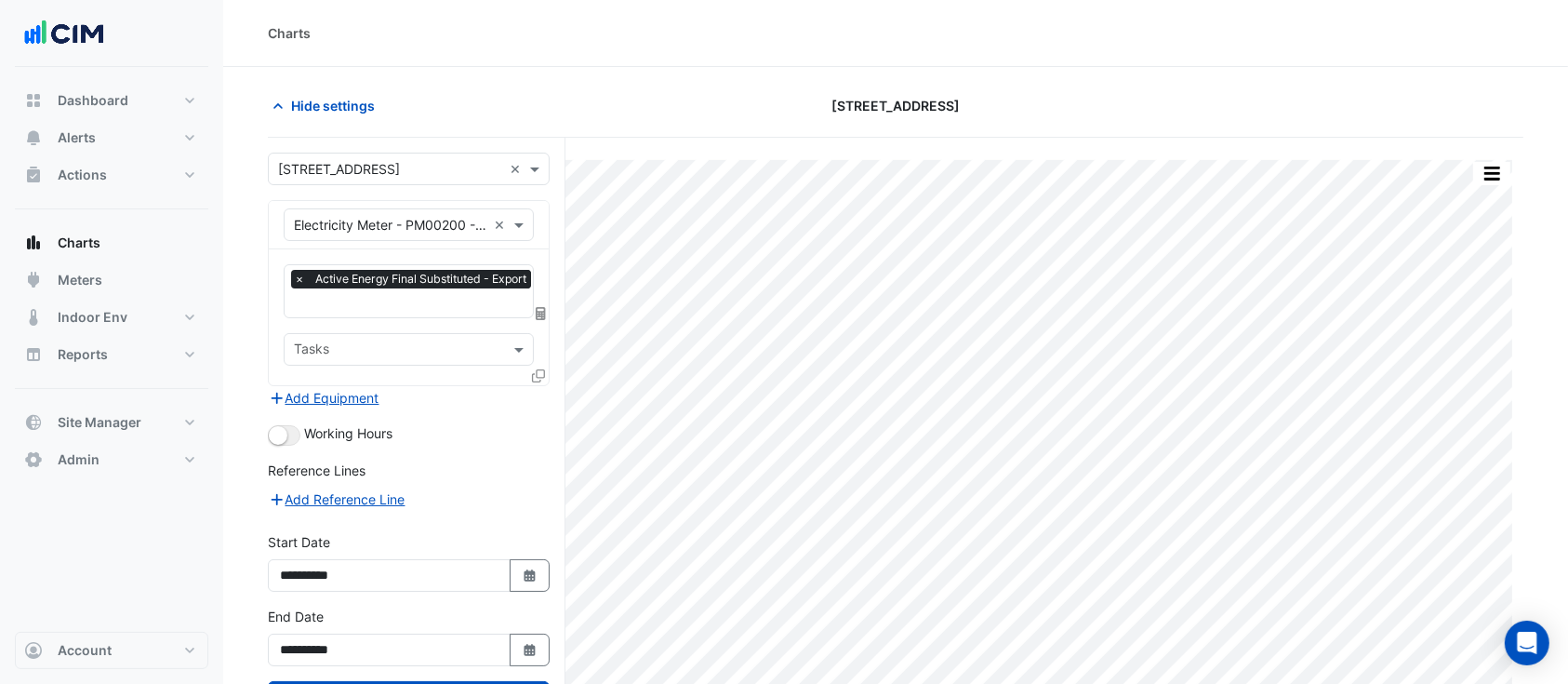
click at [384, 220] on input "text" at bounding box center [390, 225] width 192 height 20
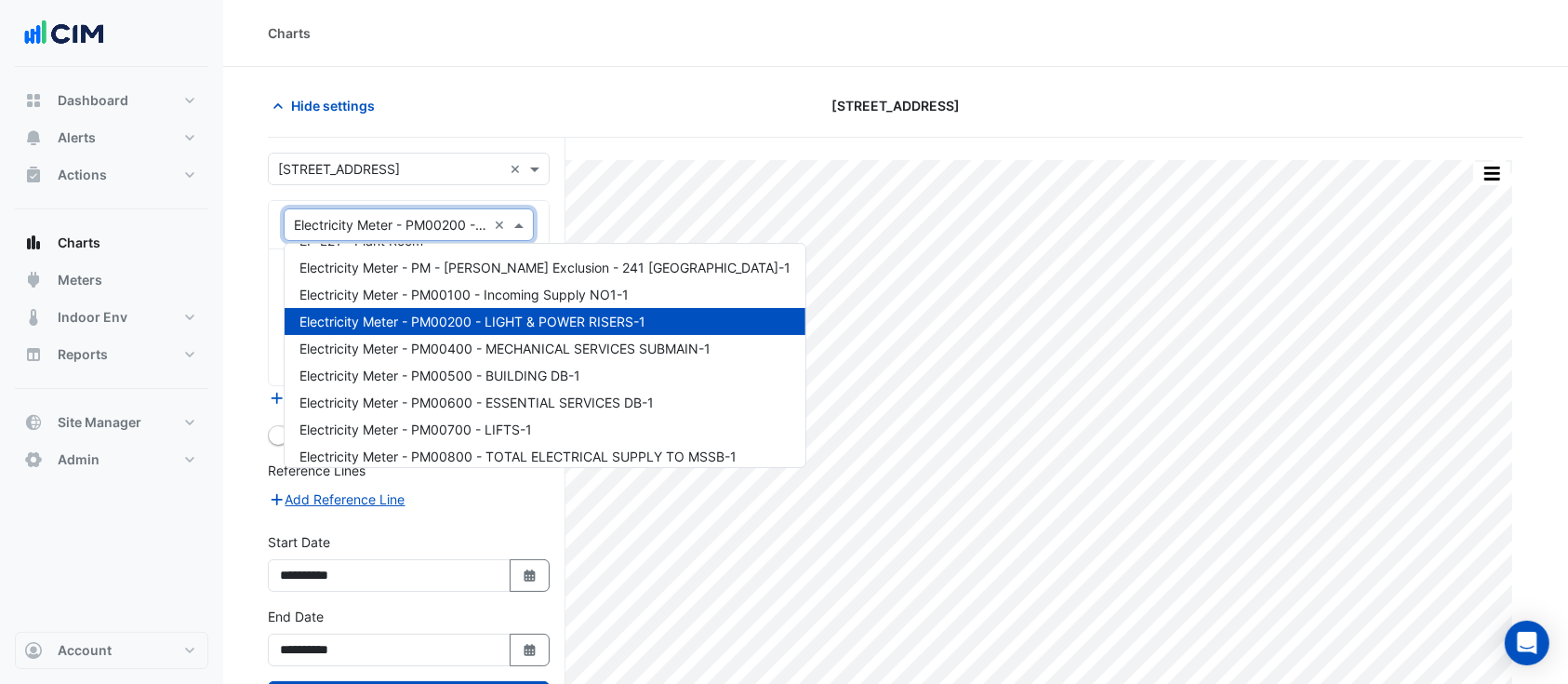
scroll to position [1610, 0]
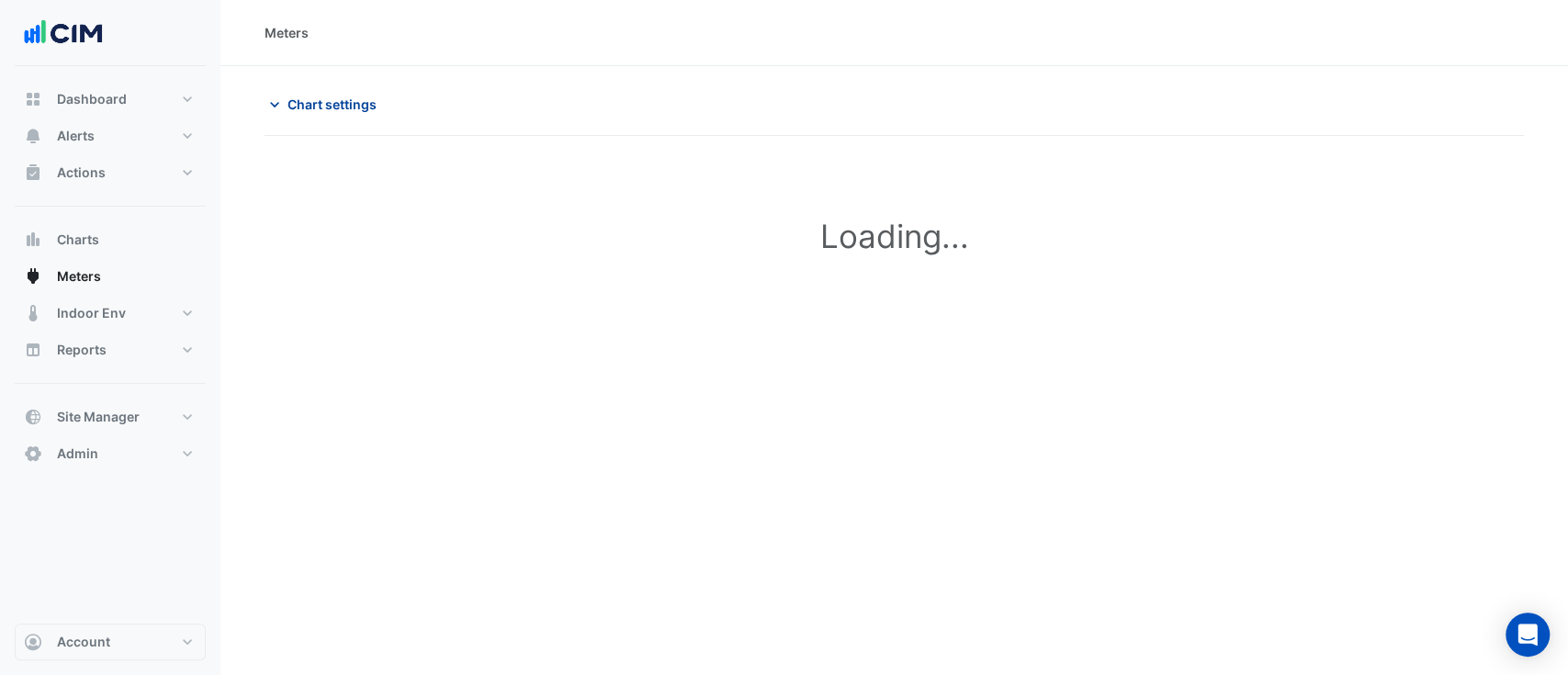
click at [348, 102] on span "Chart settings" at bounding box center [332, 104] width 89 height 19
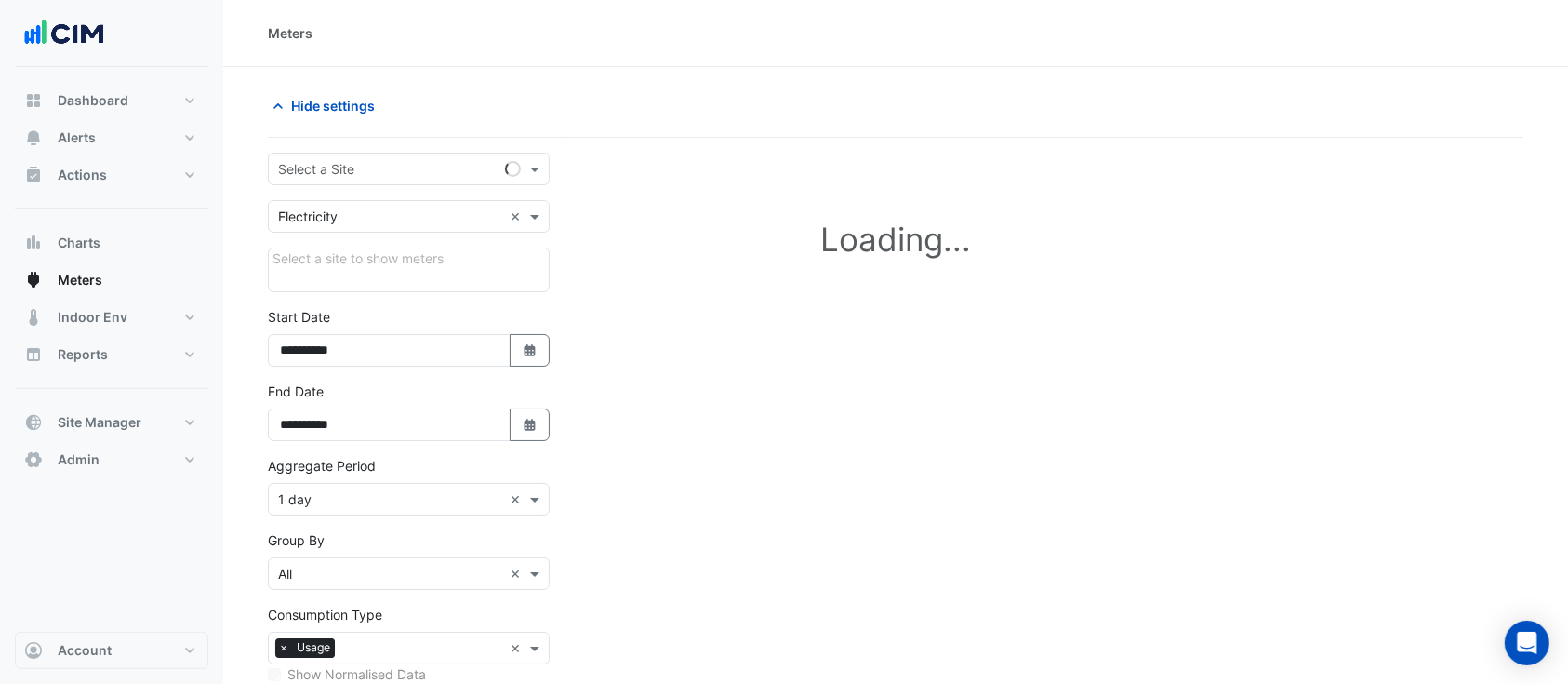
click at [423, 174] on input "text" at bounding box center [390, 169] width 224 height 20
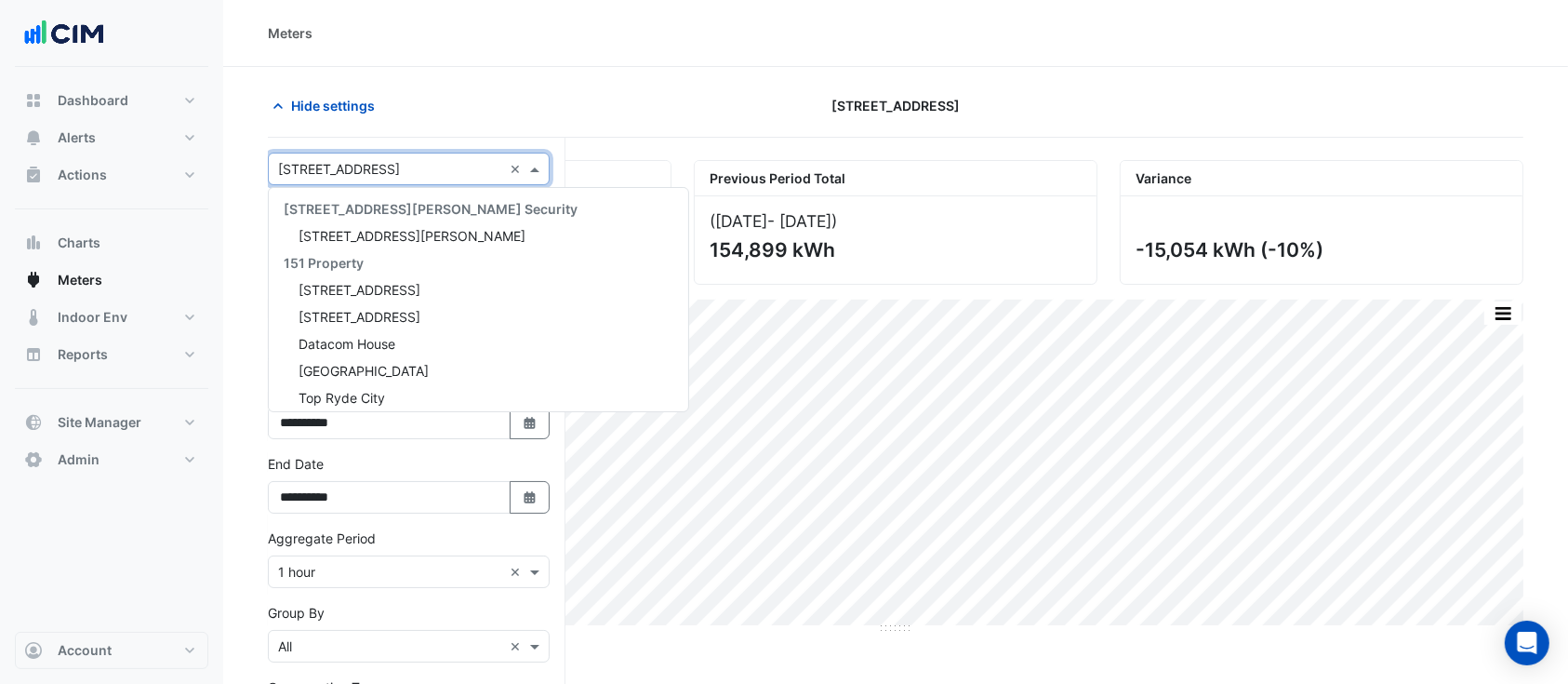
scroll to position [4242, 0]
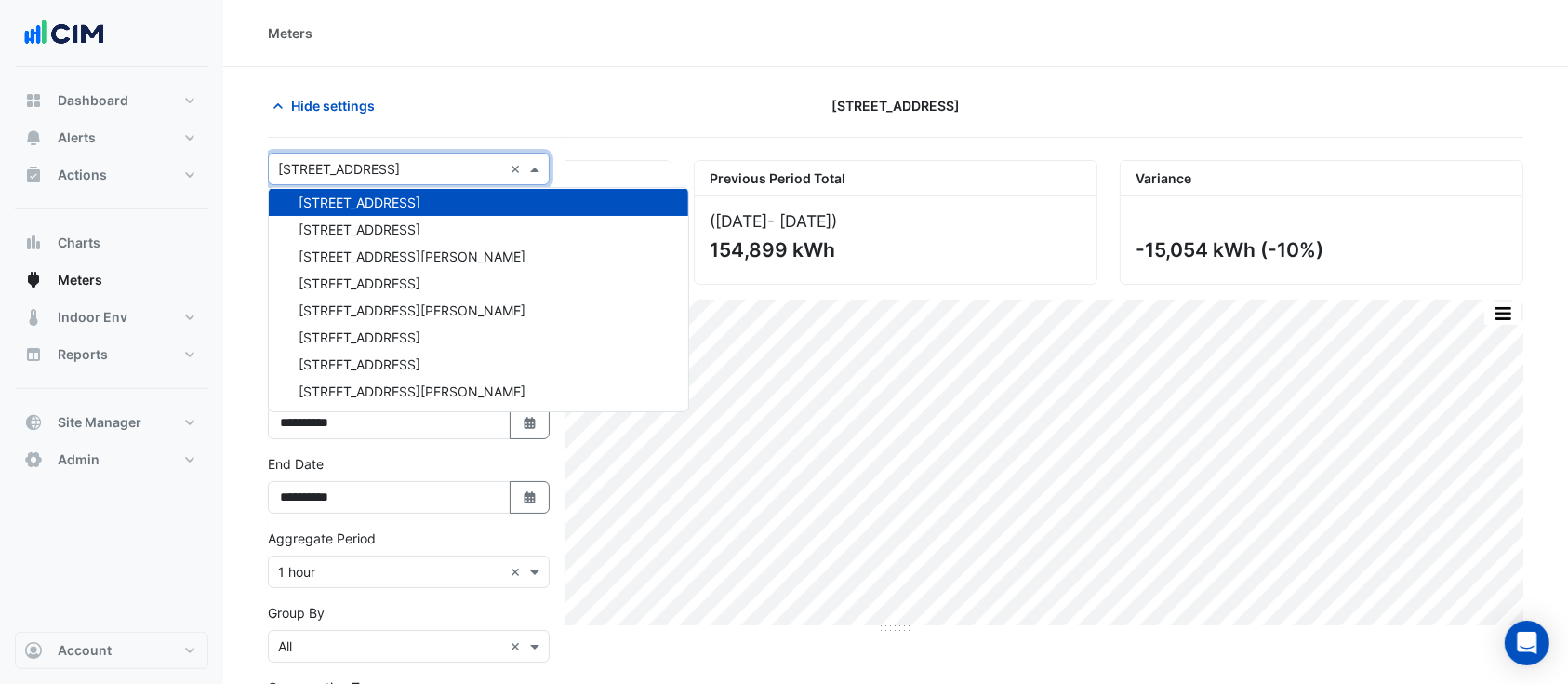
click at [363, 77] on section "Hide settings [STREET_ADDRESS] Current Period Total ([DATE] - [DATE] ) 139,844 …" at bounding box center [895, 514] width 1344 height 894
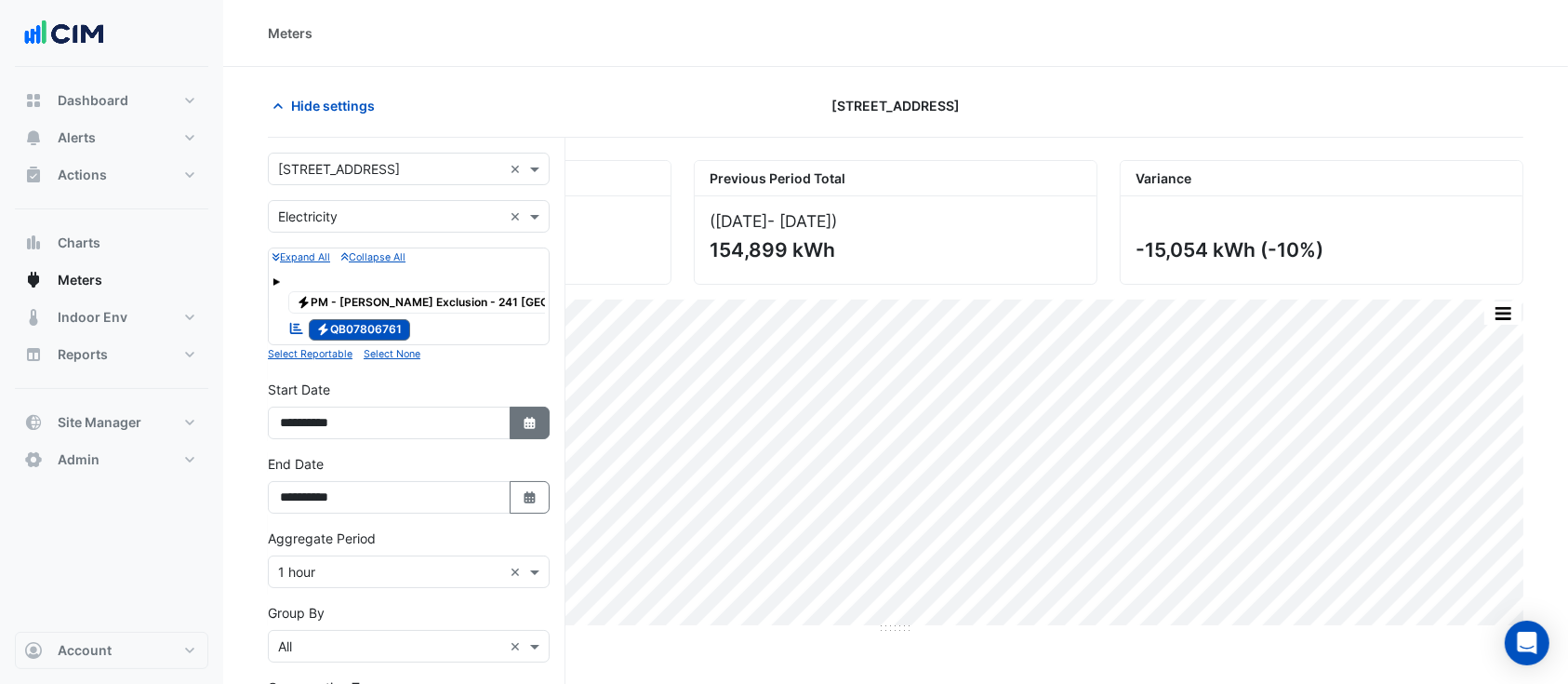
click at [526, 423] on icon "button" at bounding box center [529, 423] width 11 height 12
select select "*"
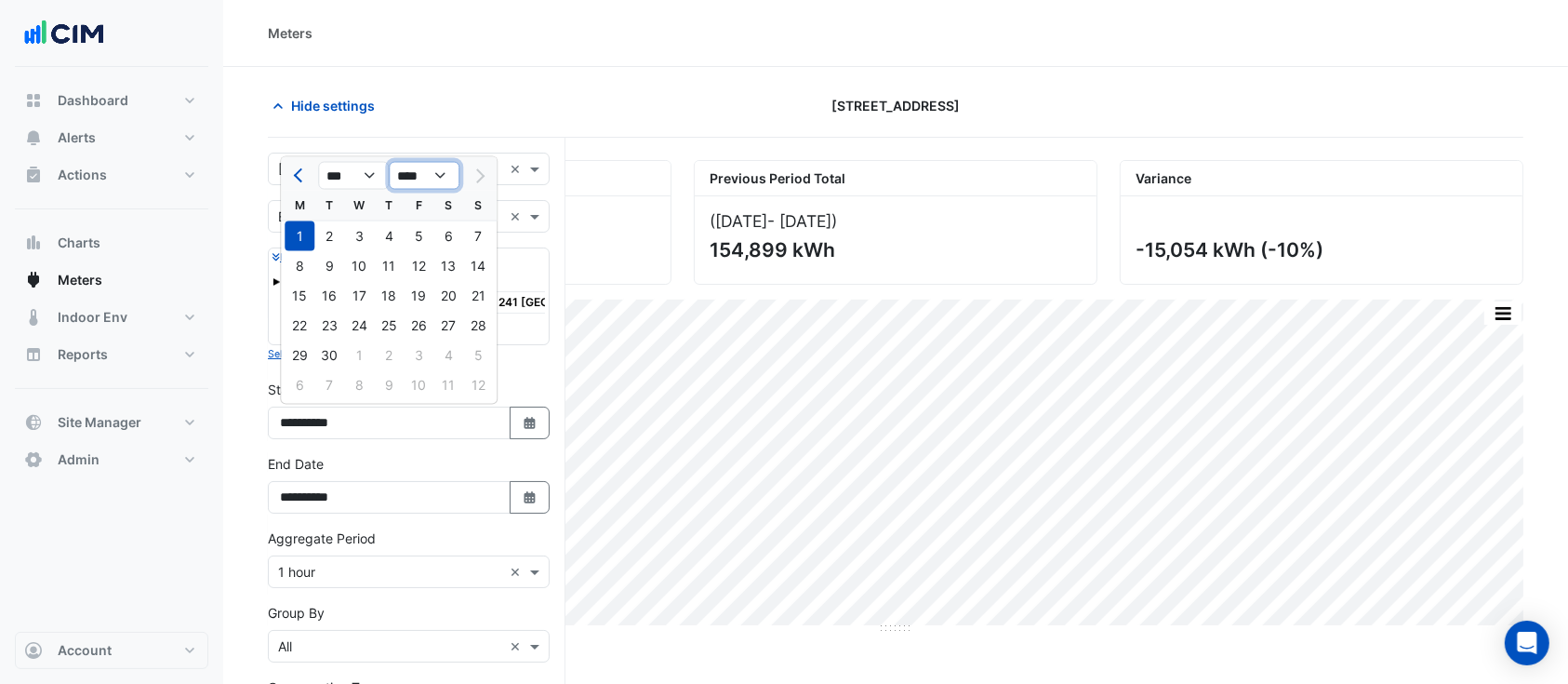
drag, startPoint x: 432, startPoint y: 177, endPoint x: 438, endPoint y: 187, distance: 11.7
click at [432, 177] on select "**** **** **** **** **** **** **** **** **** **** ****" at bounding box center [424, 175] width 71 height 28
click at [389, 161] on select "**** **** **** **** **** **** **** **** **** **** ****" at bounding box center [424, 175] width 71 height 28
click at [417, 180] on select "**** **** **** **** **** **** **** **** **** **** ****" at bounding box center [424, 175] width 71 height 28
select select "****"
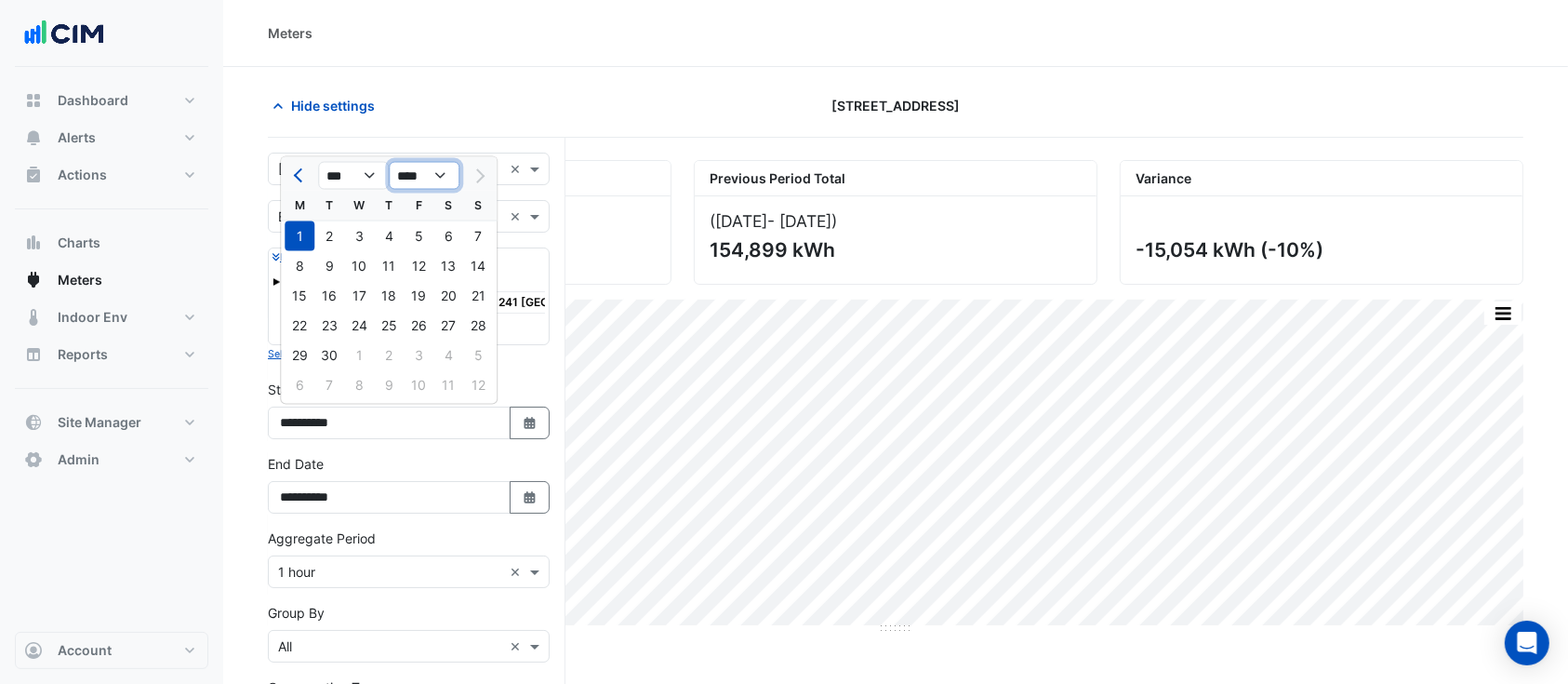
click at [389, 161] on select "**** **** **** **** **** **** **** **** **** **** ****" at bounding box center [424, 175] width 71 height 28
click at [295, 186] on button "Previous month" at bounding box center [299, 175] width 22 height 30
click at [295, 185] on button "Previous month" at bounding box center [299, 175] width 22 height 30
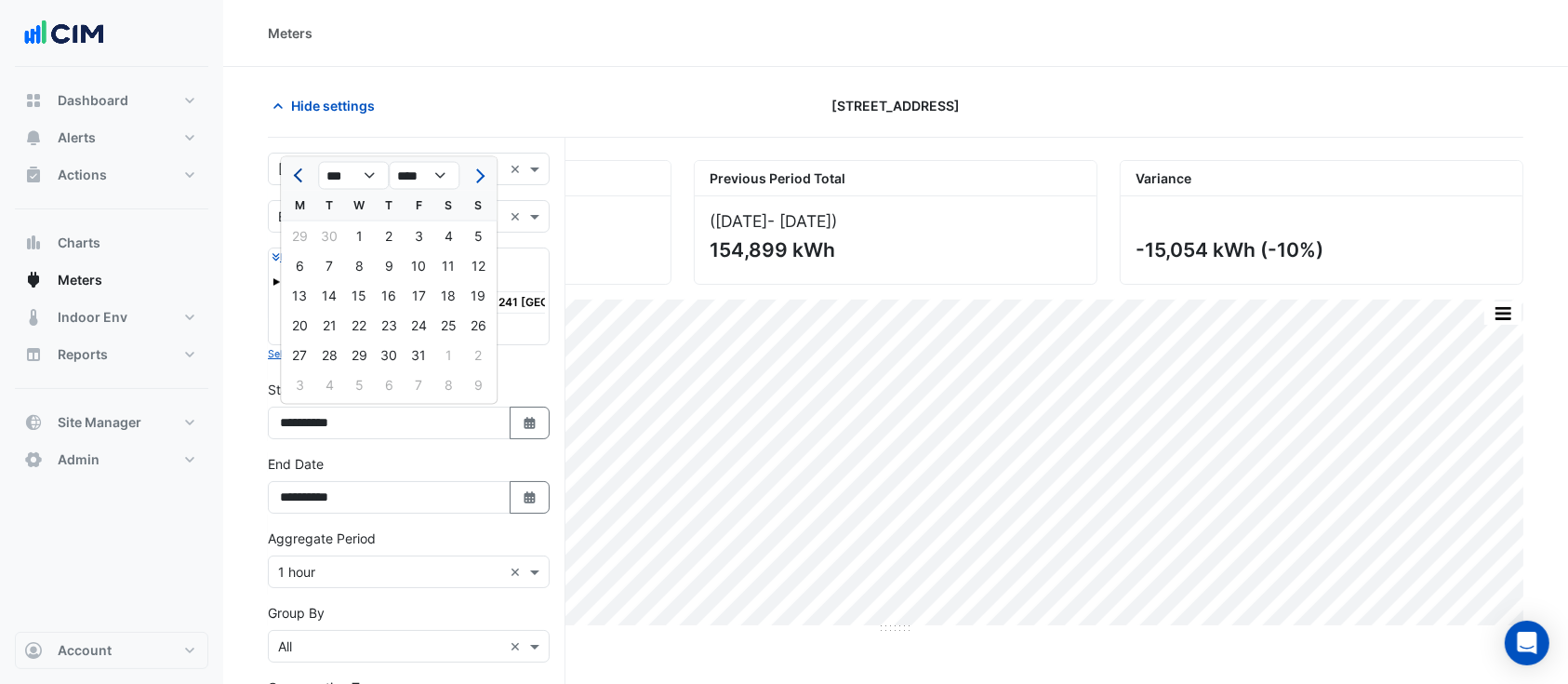
click at [295, 185] on button "Previous month" at bounding box center [299, 175] width 22 height 30
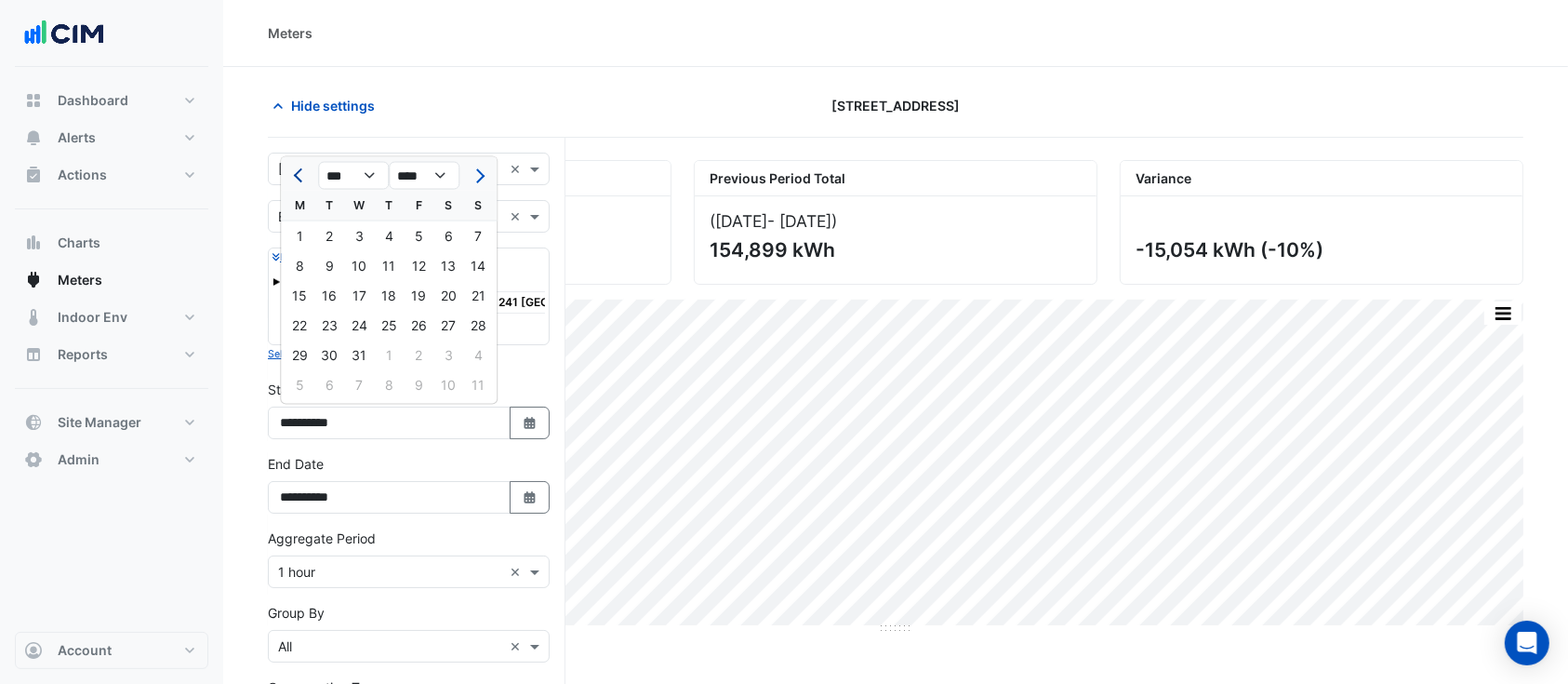
select select "**"
select select "****"
click at [295, 185] on button "Previous month" at bounding box center [299, 175] width 22 height 30
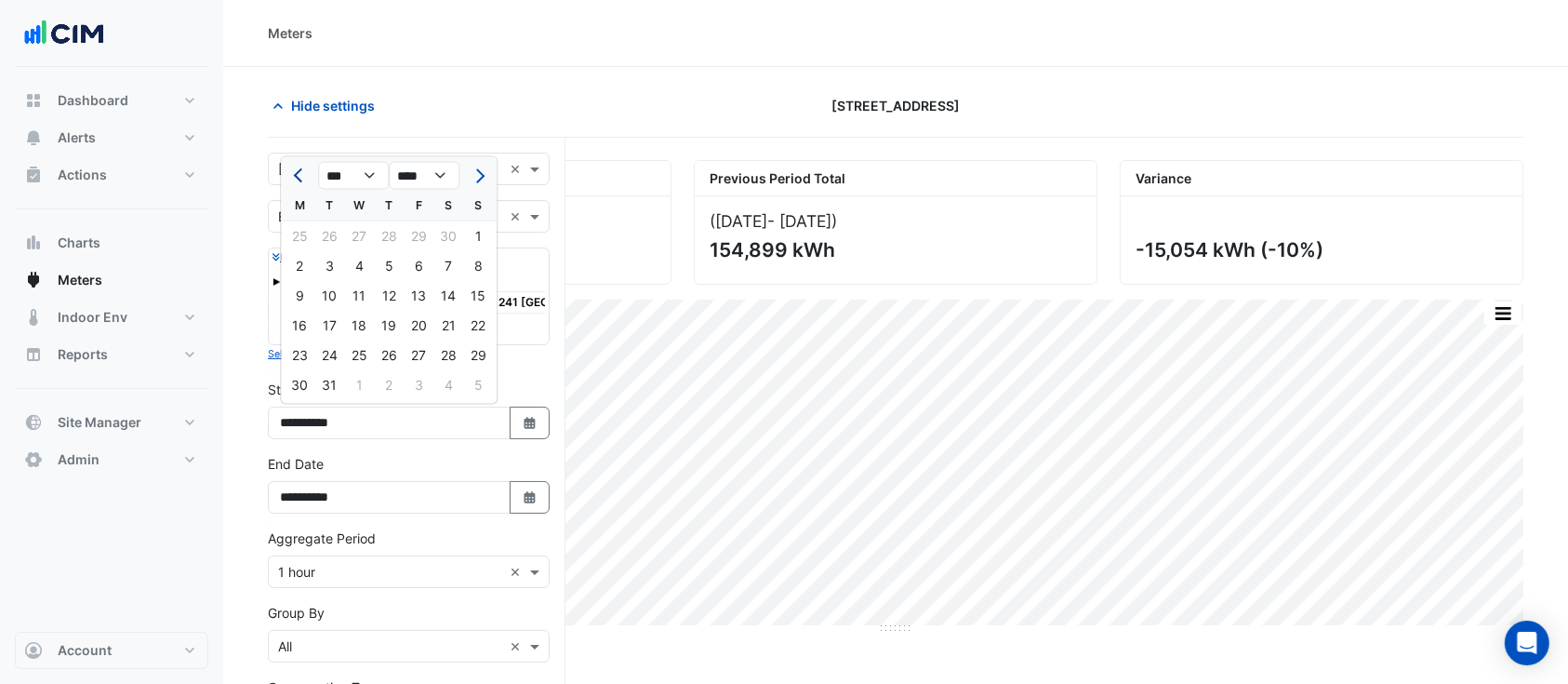
select select "*"
click at [418, 234] on div "1" at bounding box center [419, 236] width 30 height 30
type input "**********"
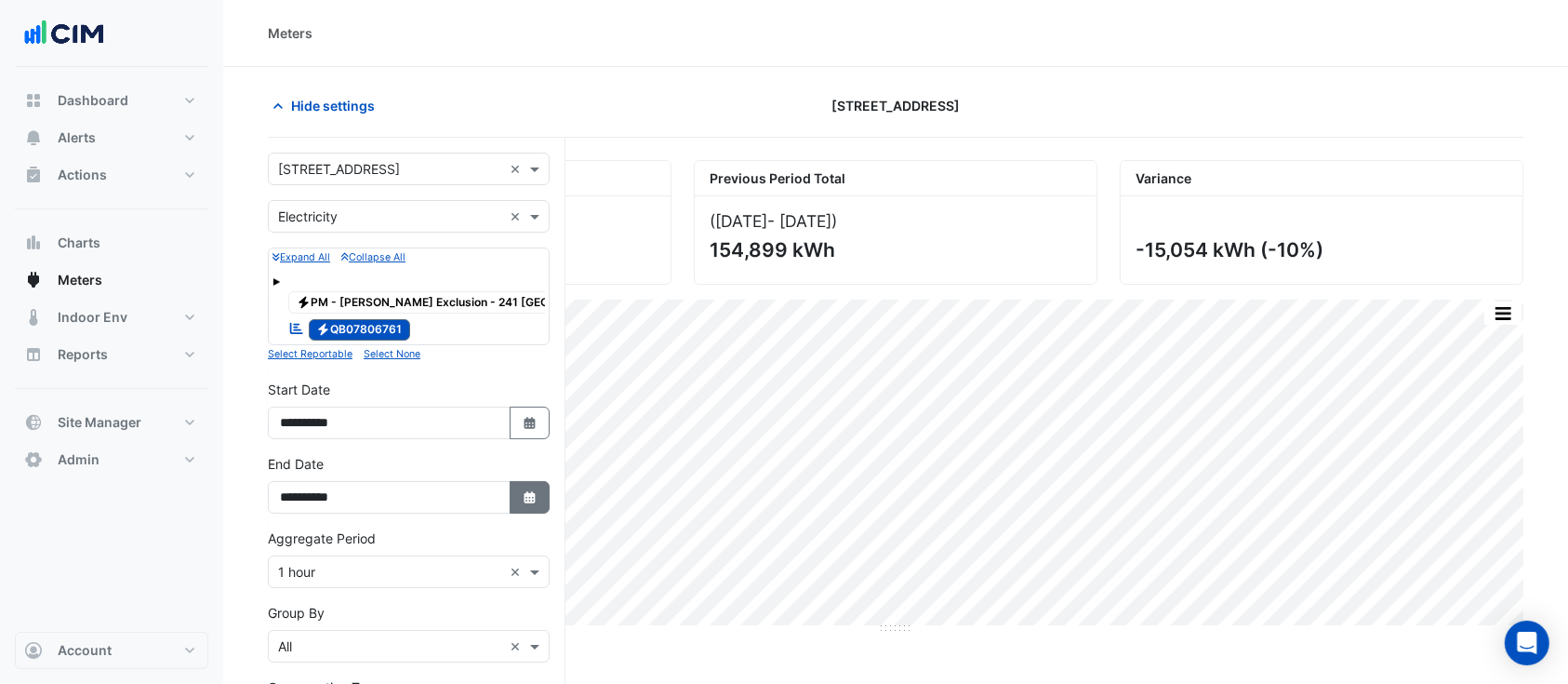
click at [526, 499] on icon "Select Date" at bounding box center [530, 497] width 17 height 13
select select "*"
select select "****"
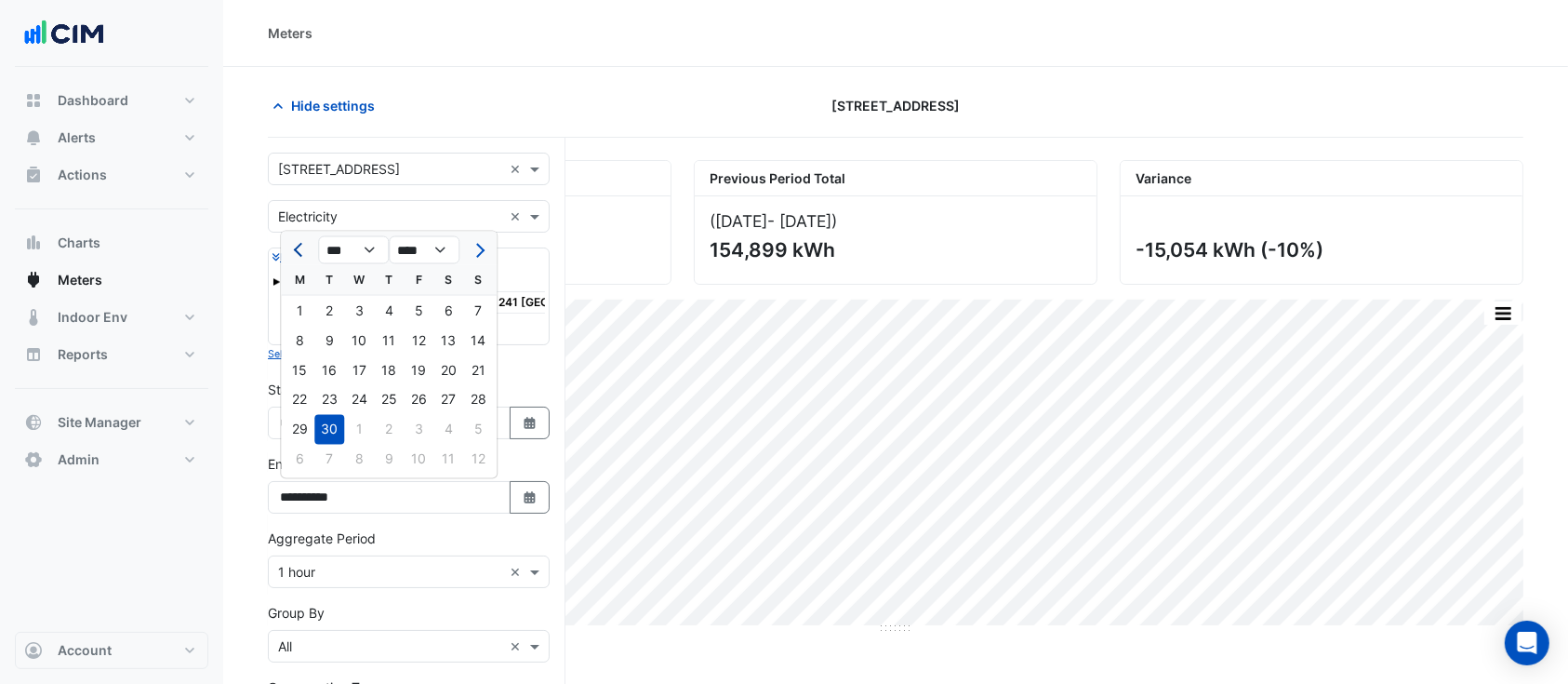
click at [302, 247] on span "Previous month" at bounding box center [300, 249] width 14 height 14
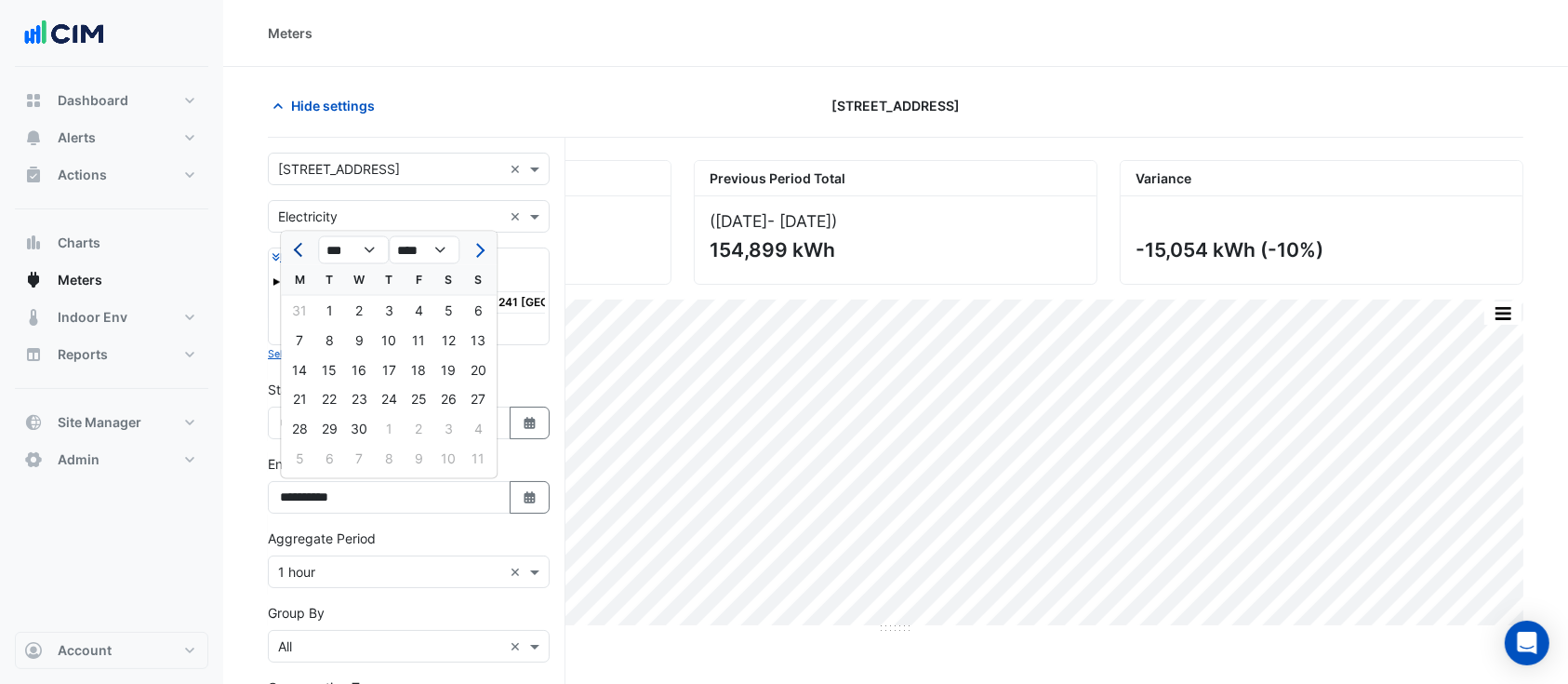
click at [302, 247] on span "Previous month" at bounding box center [300, 249] width 14 height 14
click at [303, 246] on span "Previous month" at bounding box center [300, 249] width 14 height 14
select select "**"
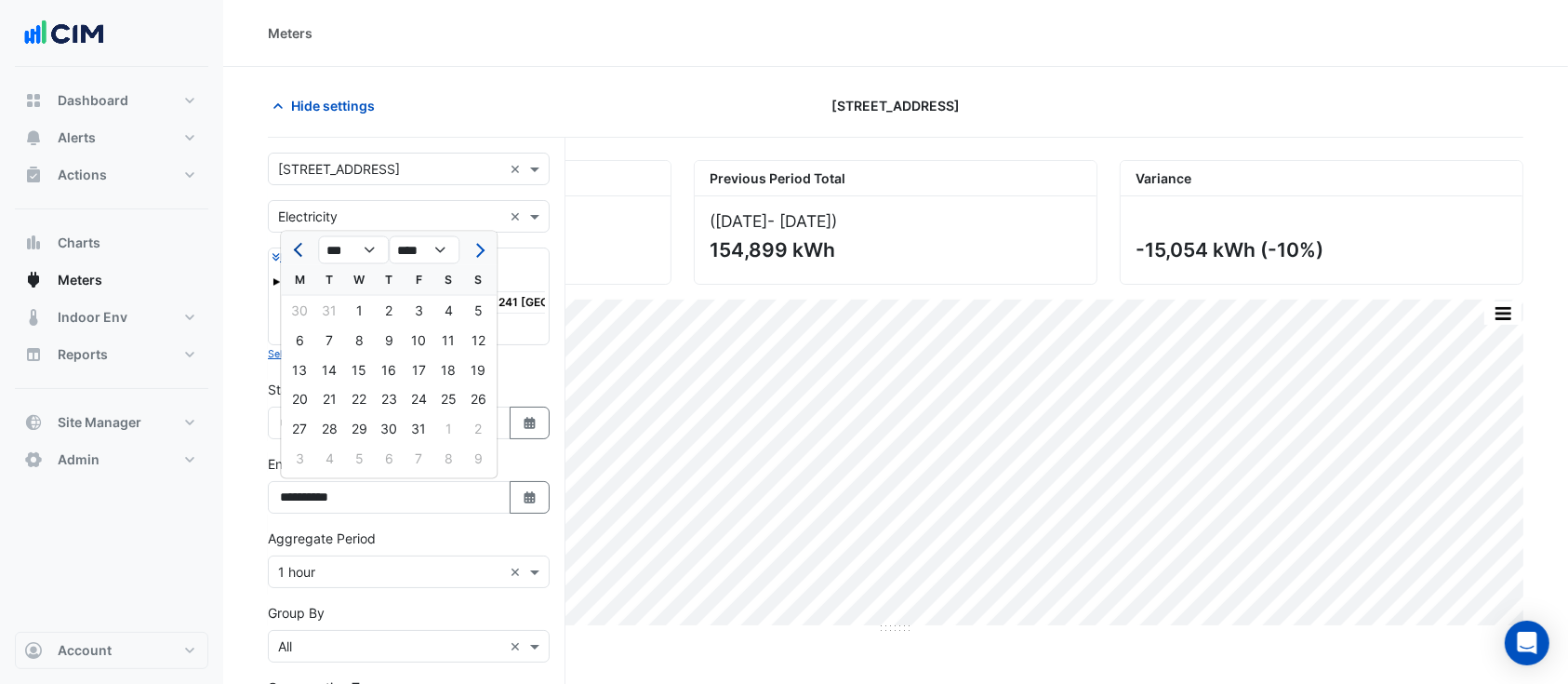
select select "****"
click at [305, 244] on button "Previous month" at bounding box center [299, 250] width 22 height 30
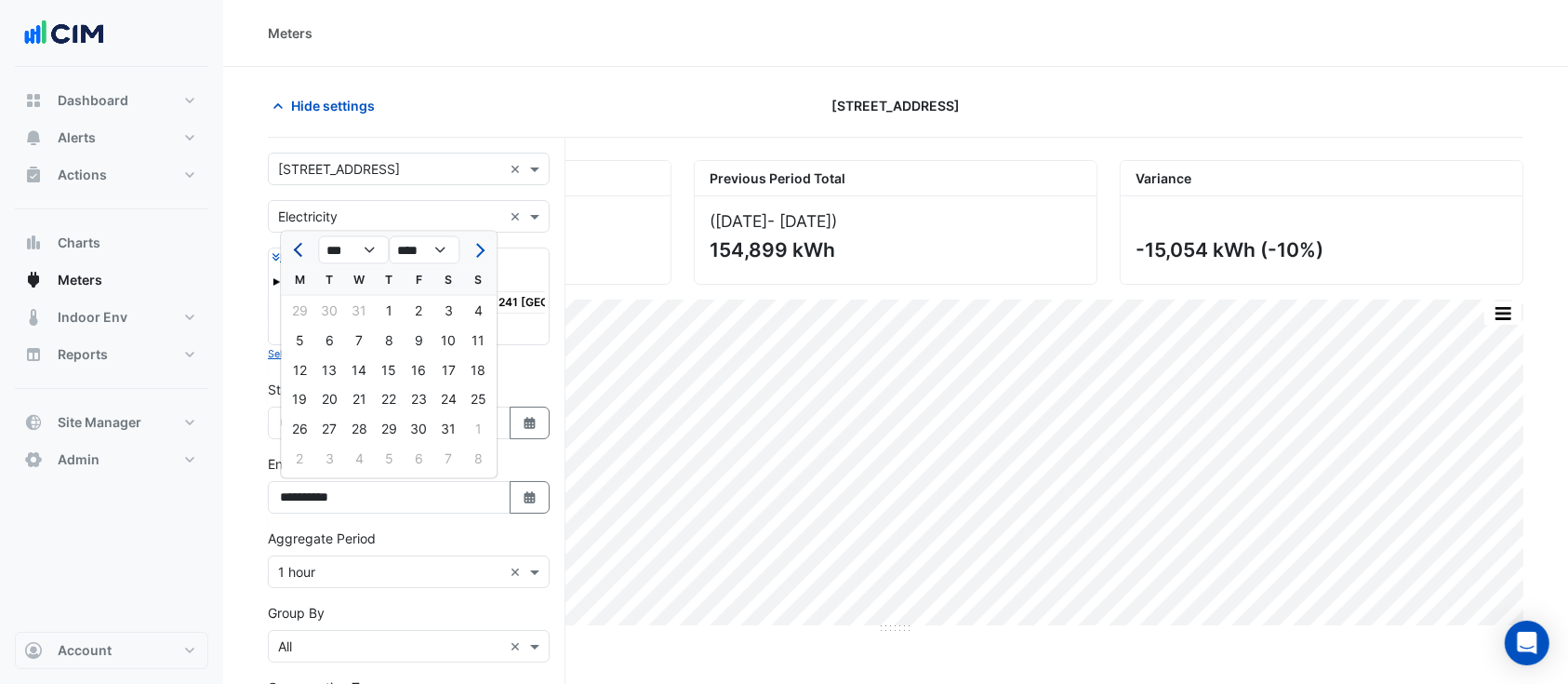
click at [305, 244] on button "Previous month" at bounding box center [299, 250] width 22 height 30
click at [299, 247] on span "Previous month" at bounding box center [300, 249] width 14 height 14
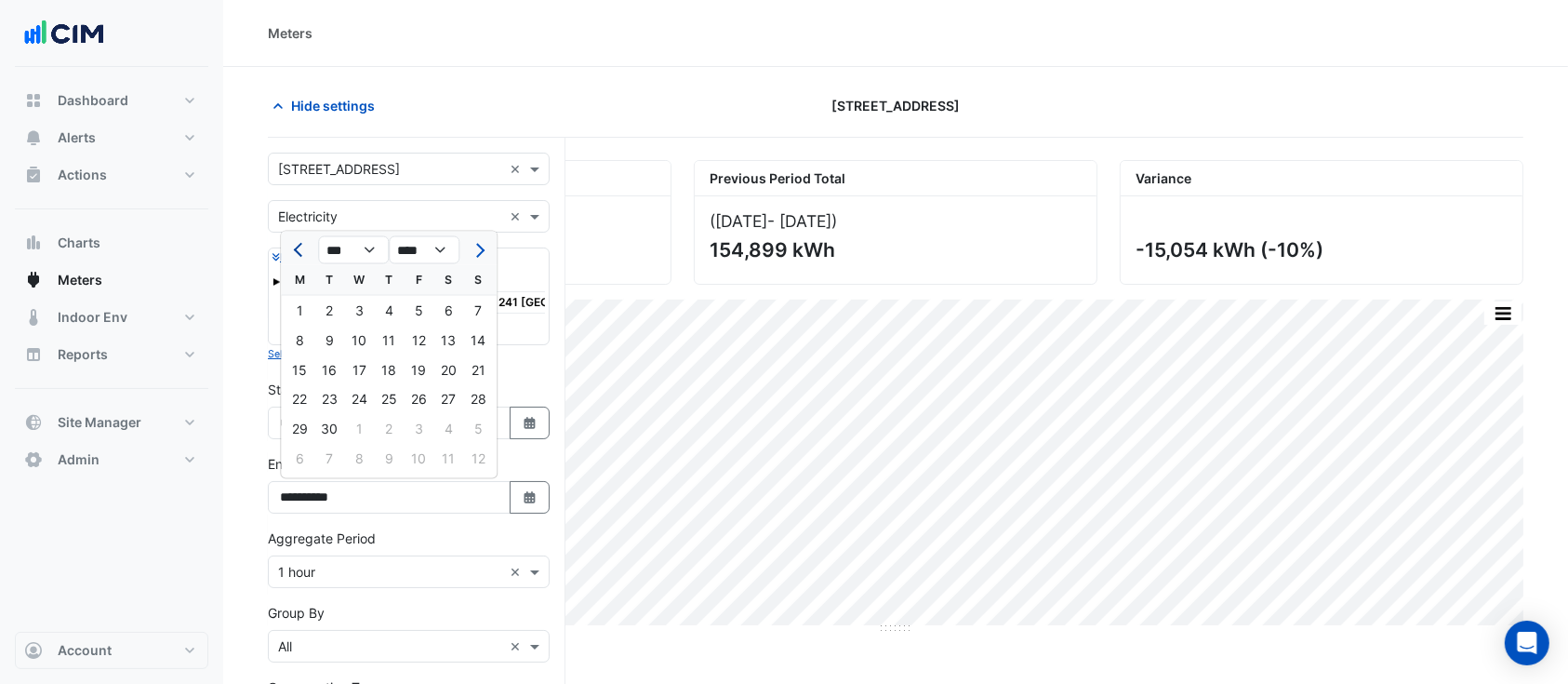
select select "*"
drag, startPoint x: 476, startPoint y: 436, endPoint x: 471, endPoint y: 451, distance: 15.8
click at [476, 435] on div "31" at bounding box center [478, 430] width 30 height 30
type input "**********"
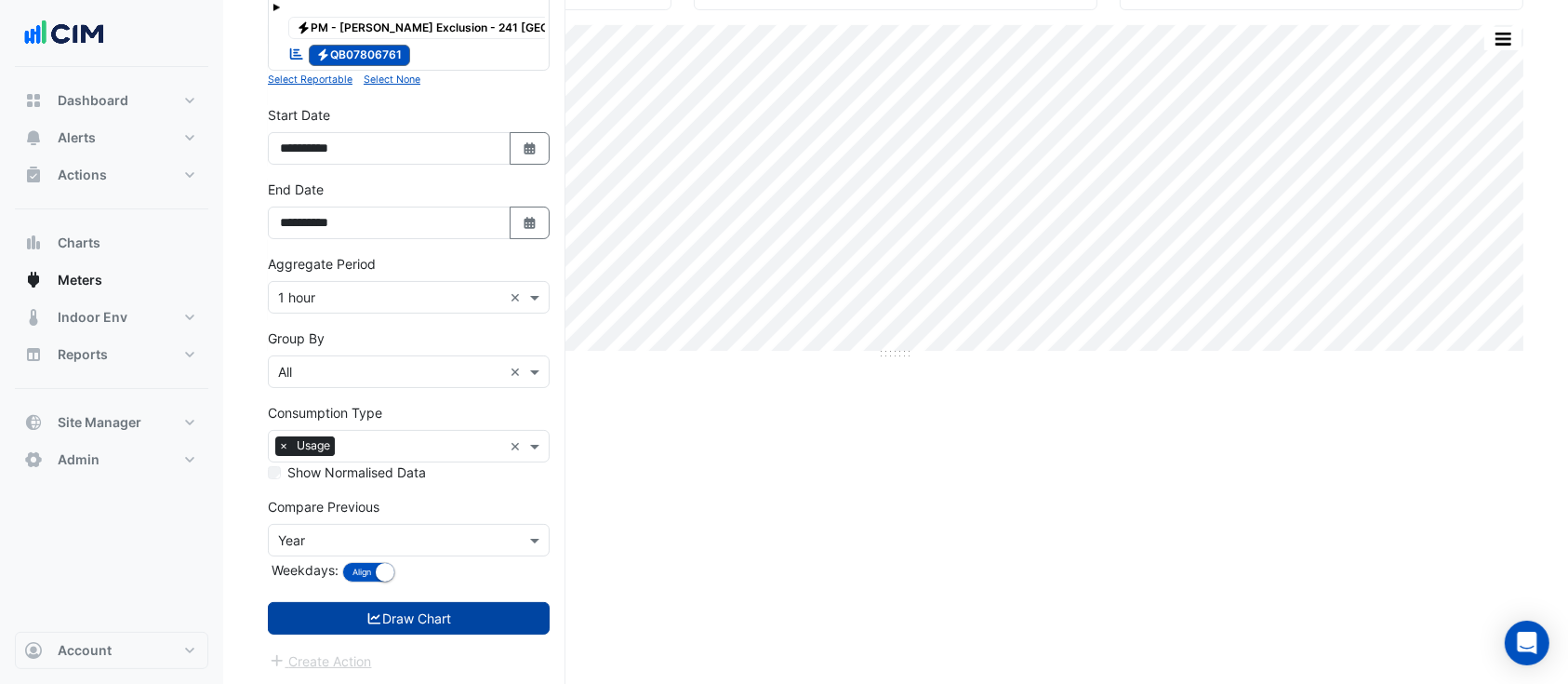
click at [452, 613] on button "Draw Chart" at bounding box center [409, 618] width 282 height 33
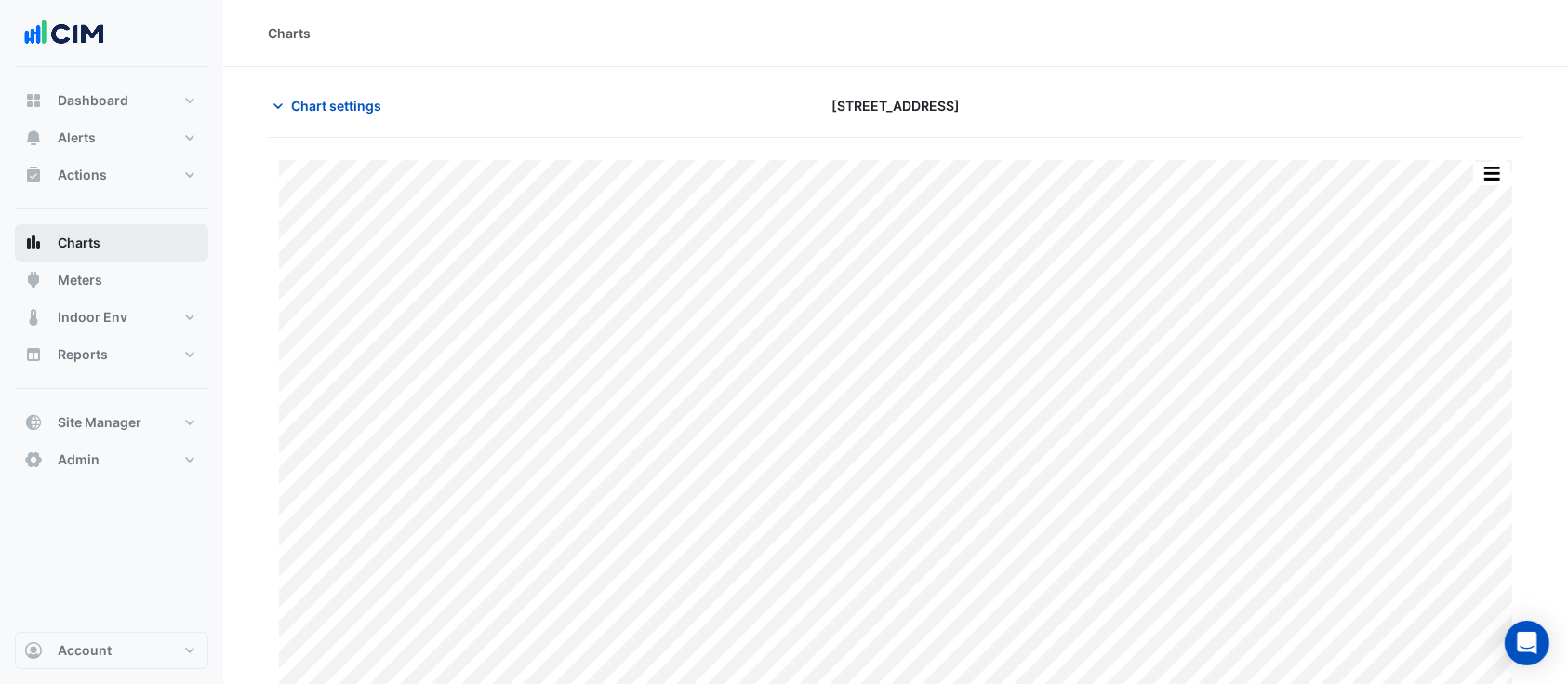
click at [118, 254] on button "Charts" at bounding box center [111, 243] width 193 height 37
click at [51, 243] on button "Charts" at bounding box center [111, 243] width 193 height 37
click at [336, 101] on span "Chart settings" at bounding box center [336, 105] width 90 height 20
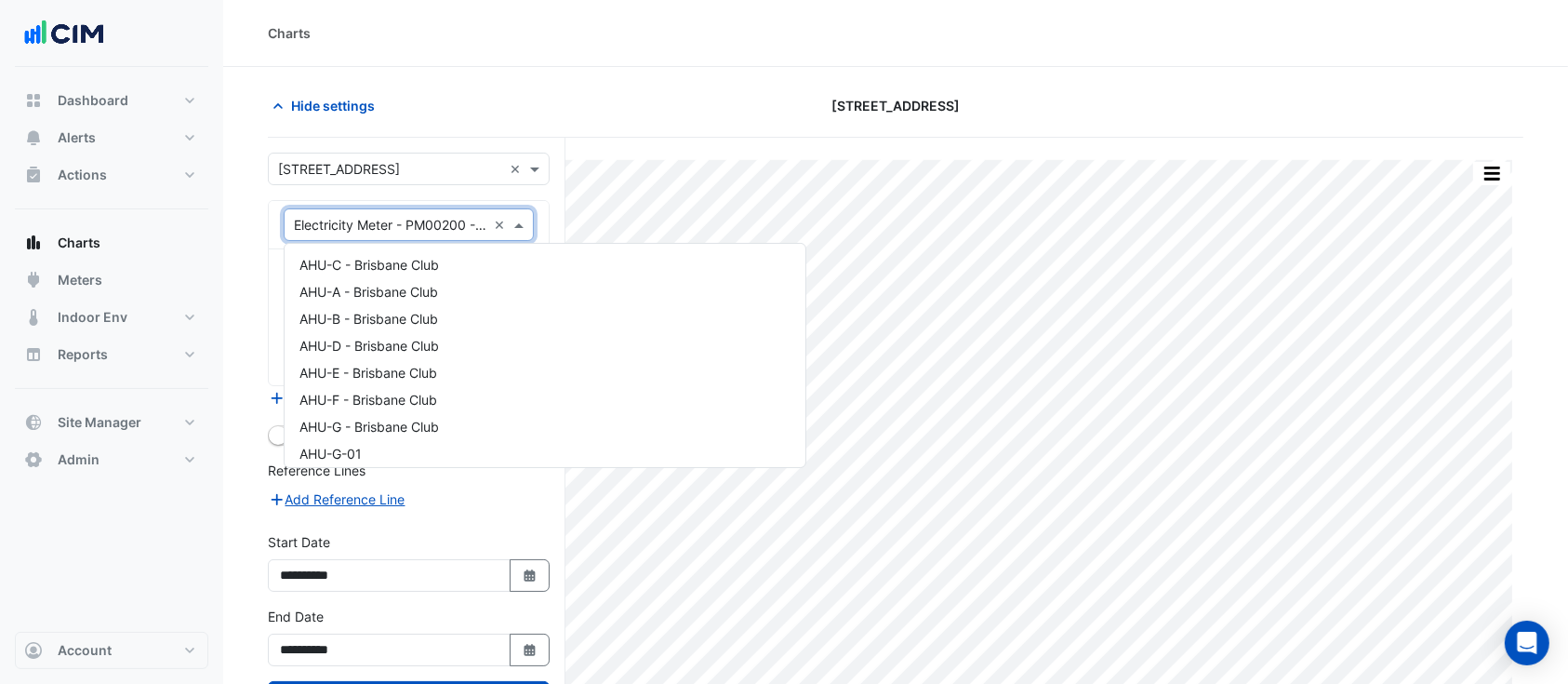
click at [421, 219] on input "text" at bounding box center [390, 225] width 192 height 20
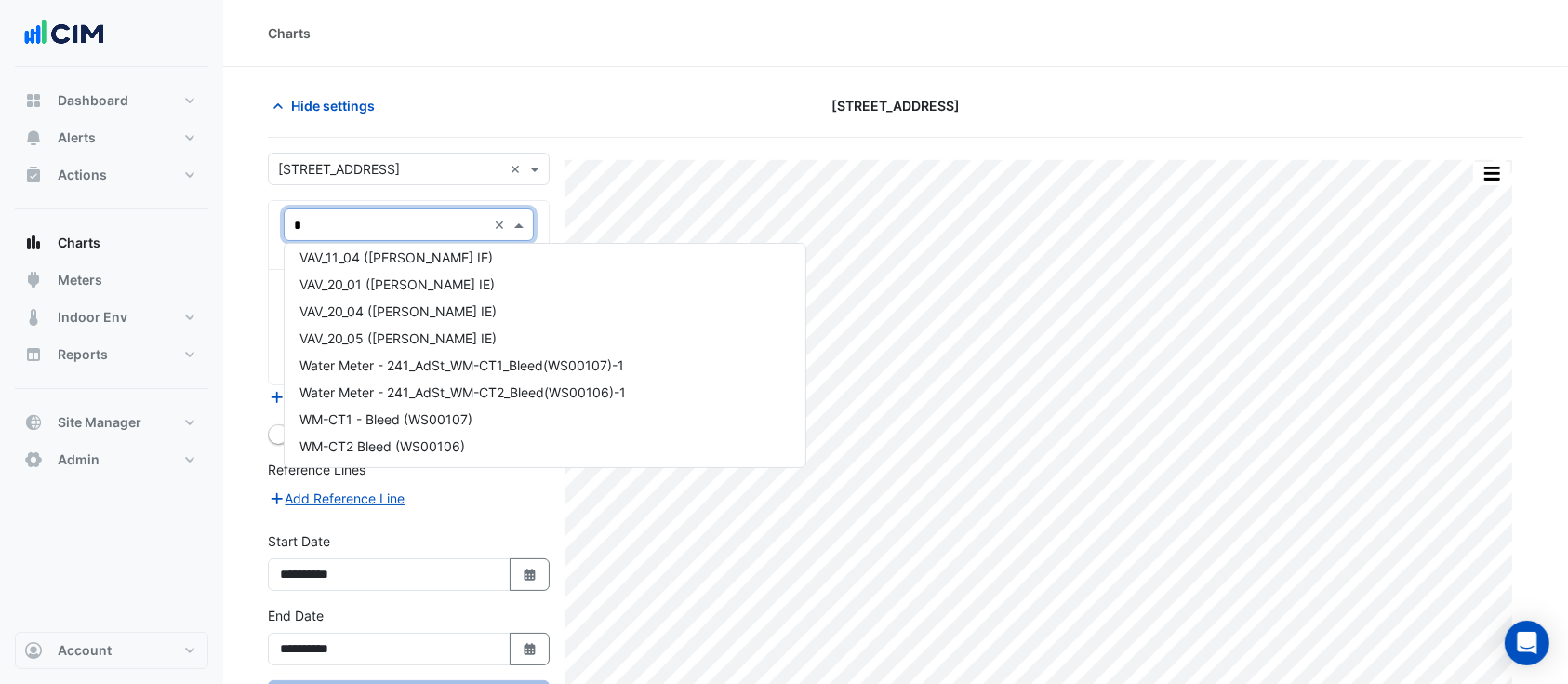
scroll to position [61, 0]
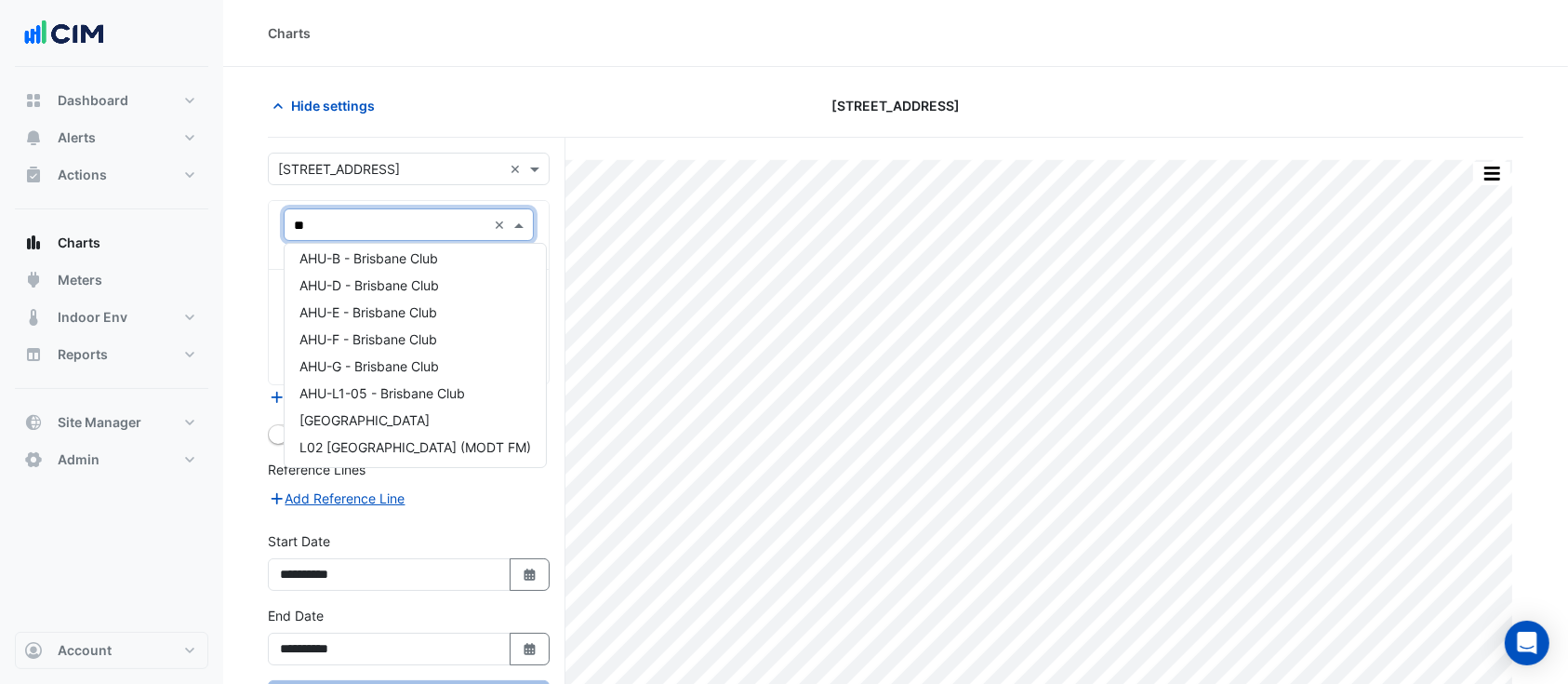
type input "***"
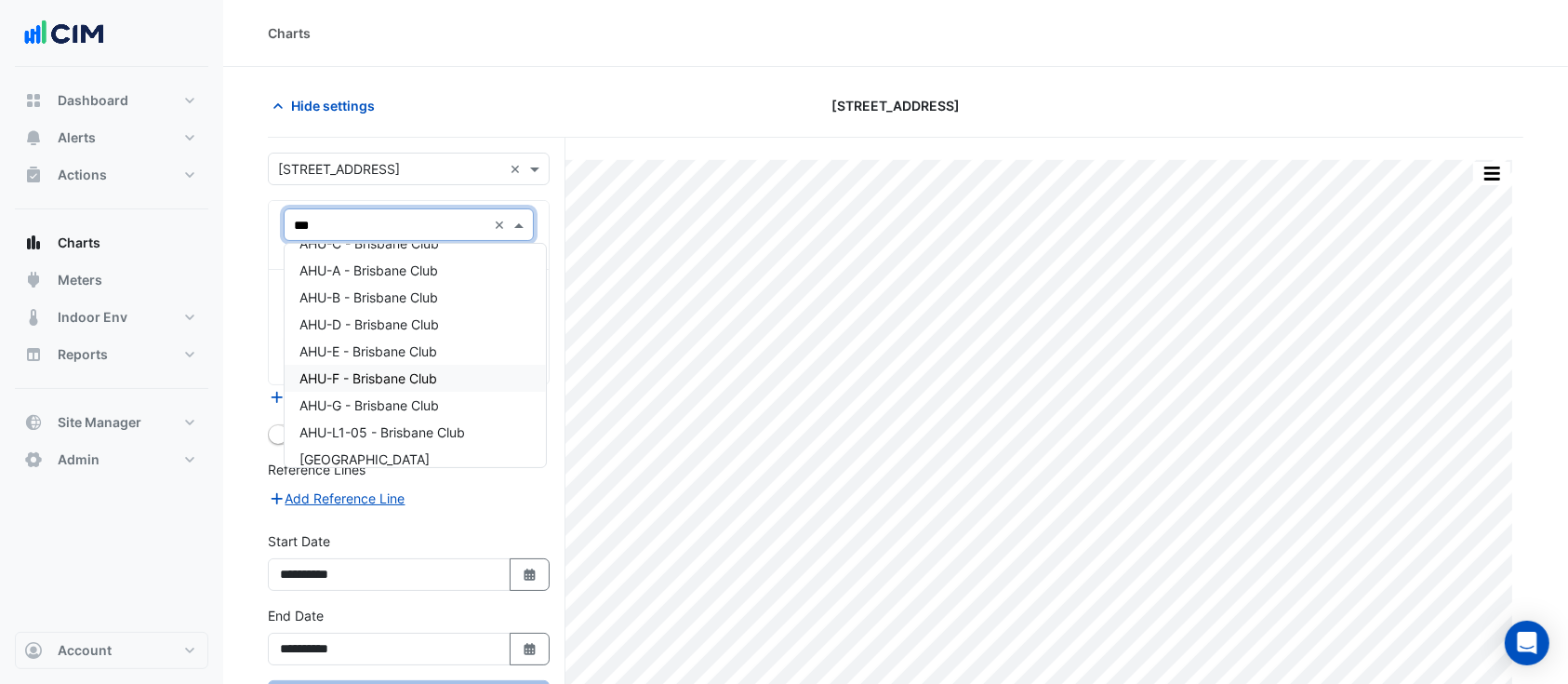
scroll to position [0, 0]
click at [378, 264] on span "AHU-C - Brisbane Club" at bounding box center [369, 264] width 140 height 16
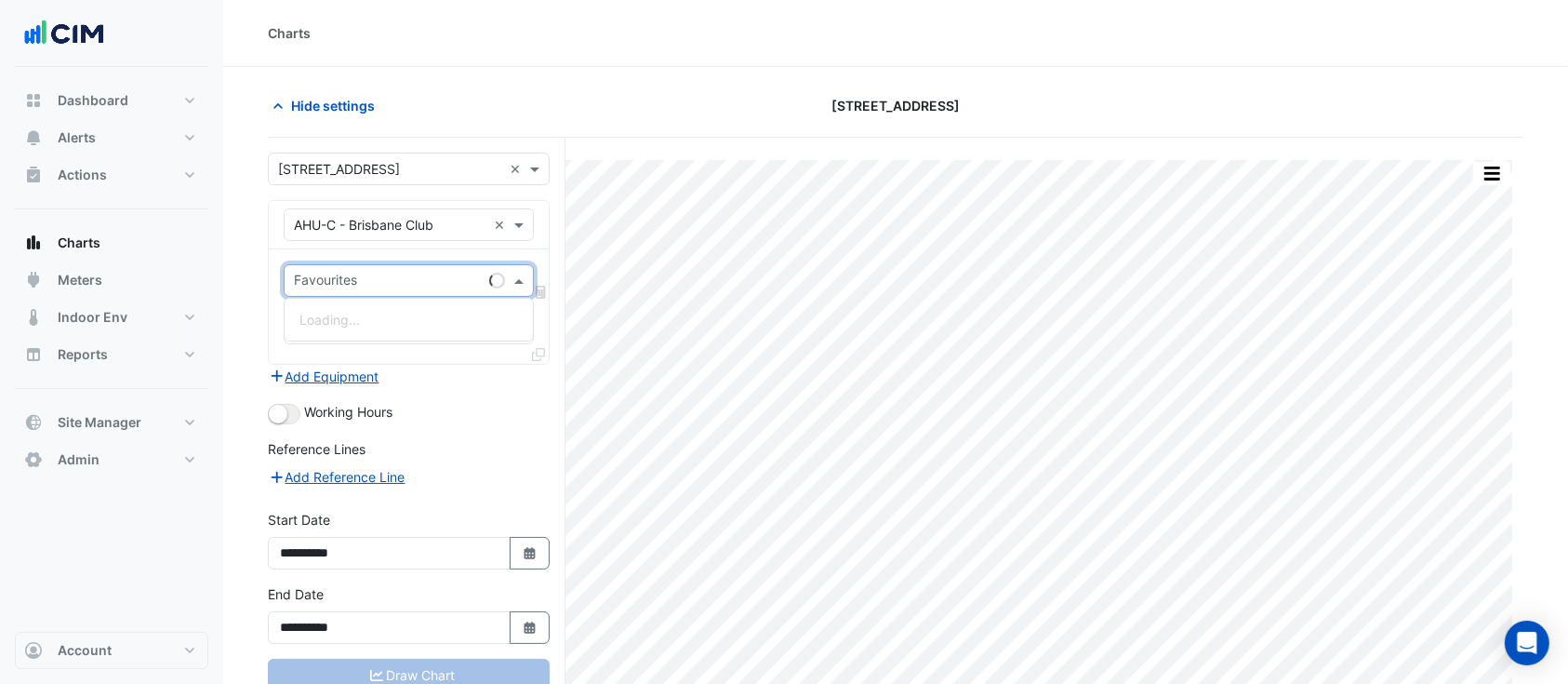
click at [423, 283] on input "text" at bounding box center [387, 282] width 187 height 20
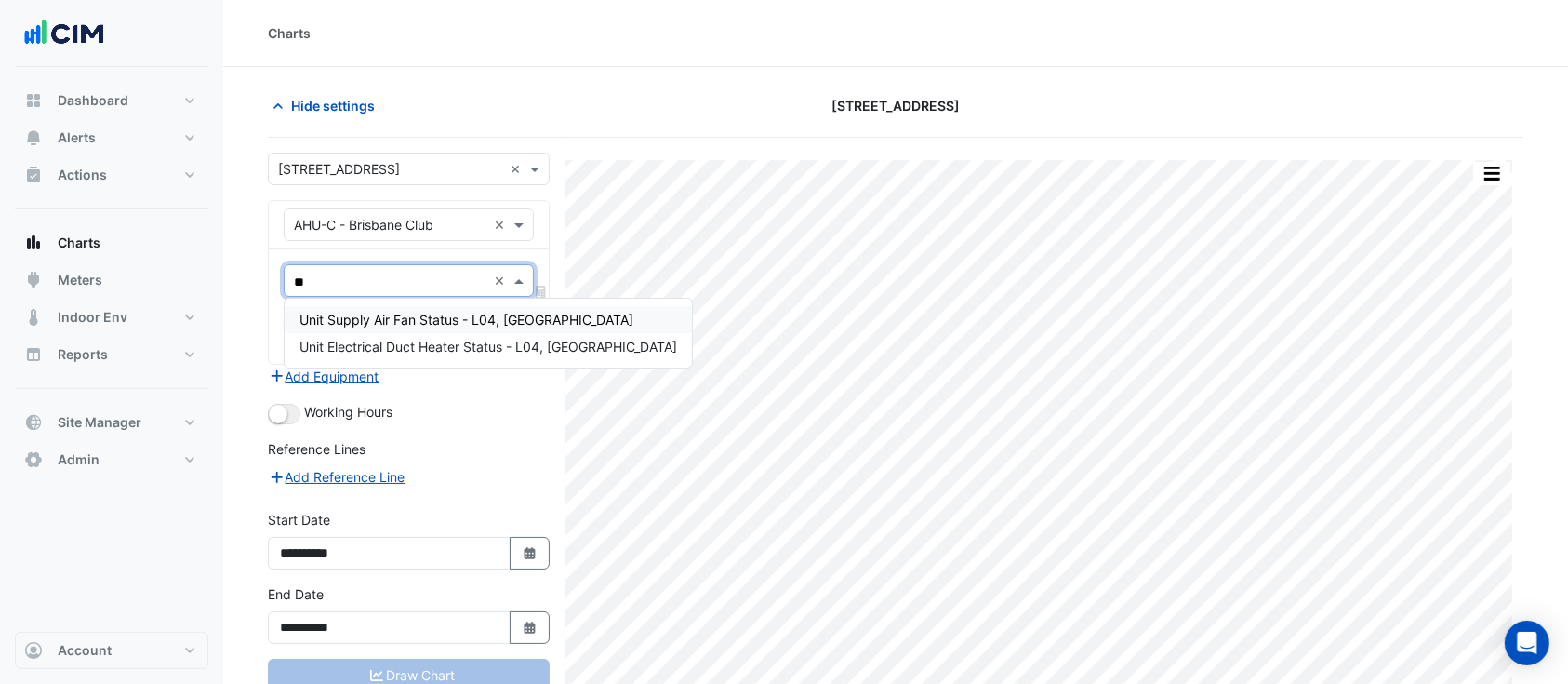
type input "***"
click at [418, 323] on span "Unit Supply Air Fan Status - L04, Edinburgh Room" at bounding box center [466, 319] width 334 height 16
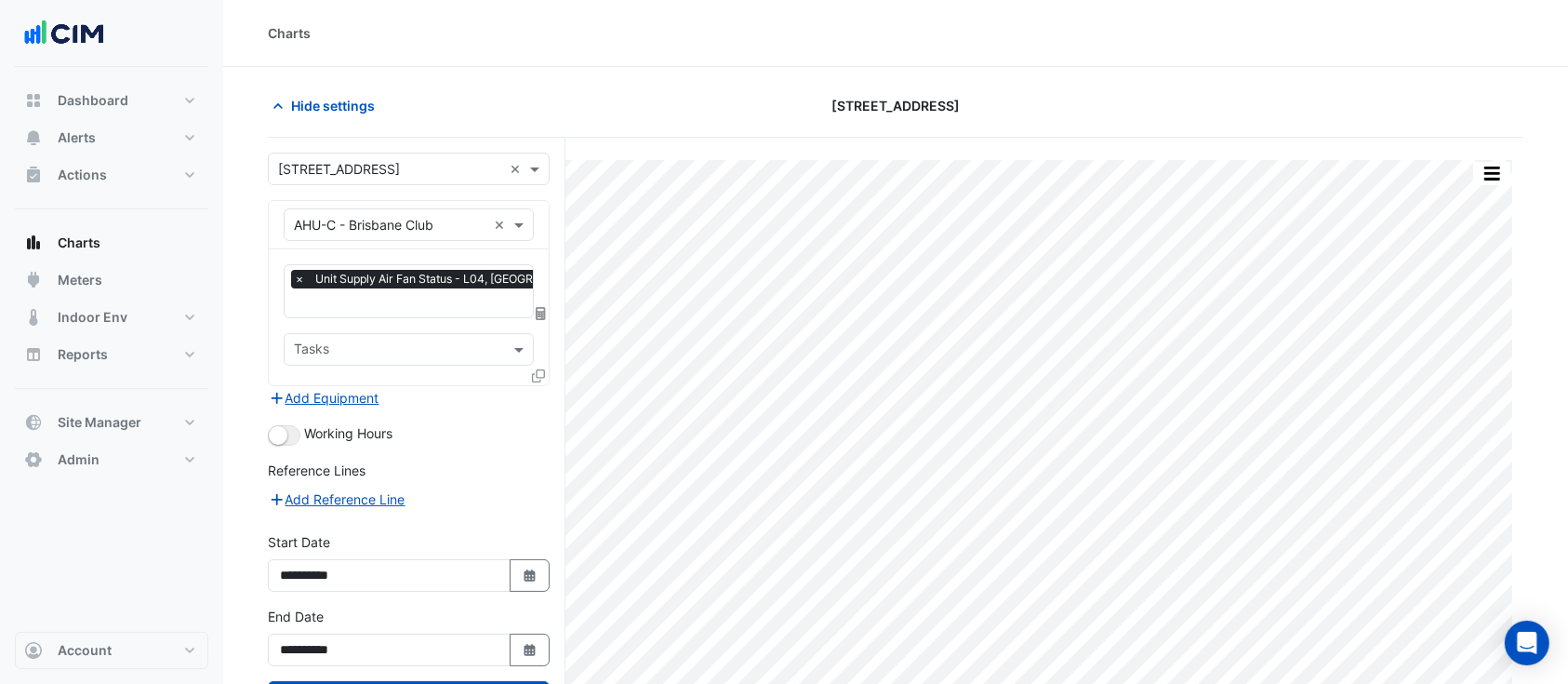
click at [541, 370] on icon at bounding box center [538, 376] width 13 height 13
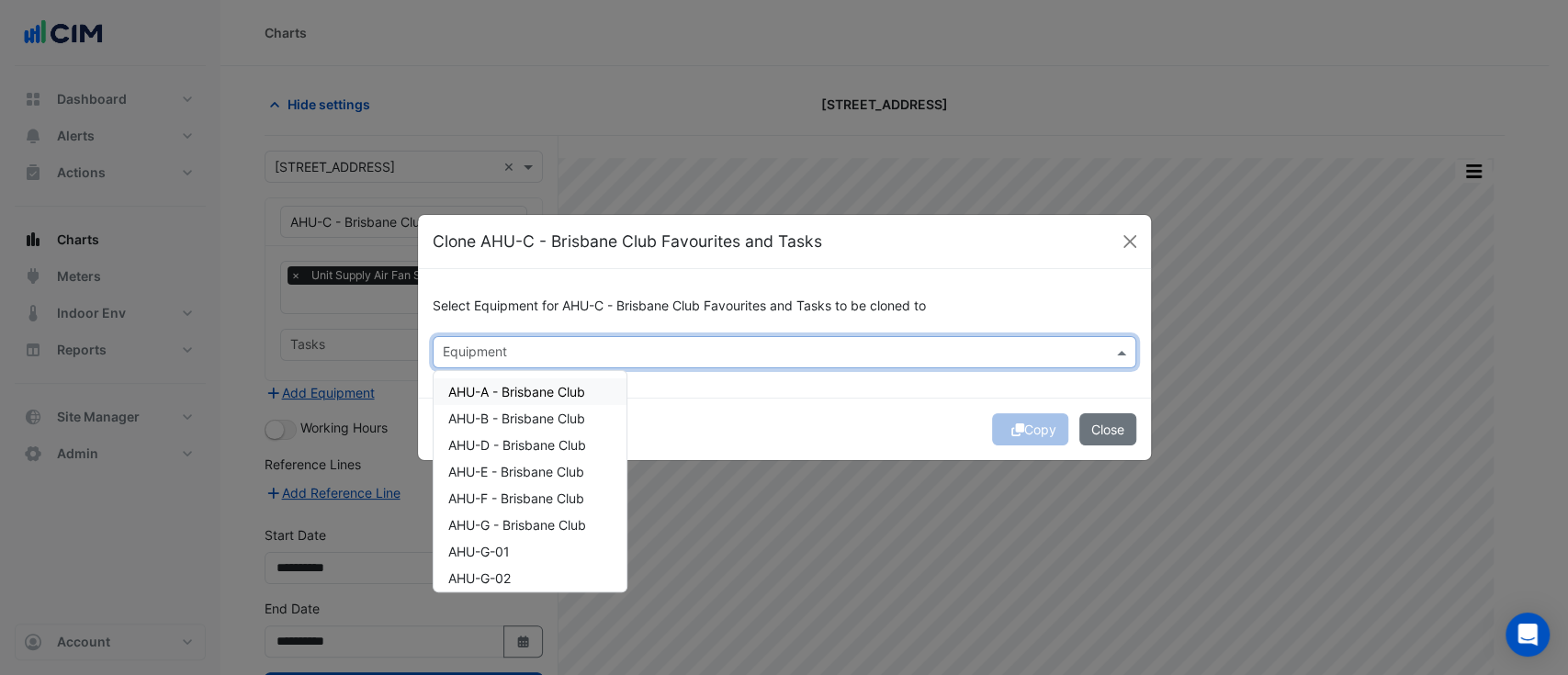
click at [509, 350] on input "text" at bounding box center [773, 354] width 662 height 19
click at [530, 413] on span "AHU-B - Brisbane Club" at bounding box center [516, 418] width 137 height 16
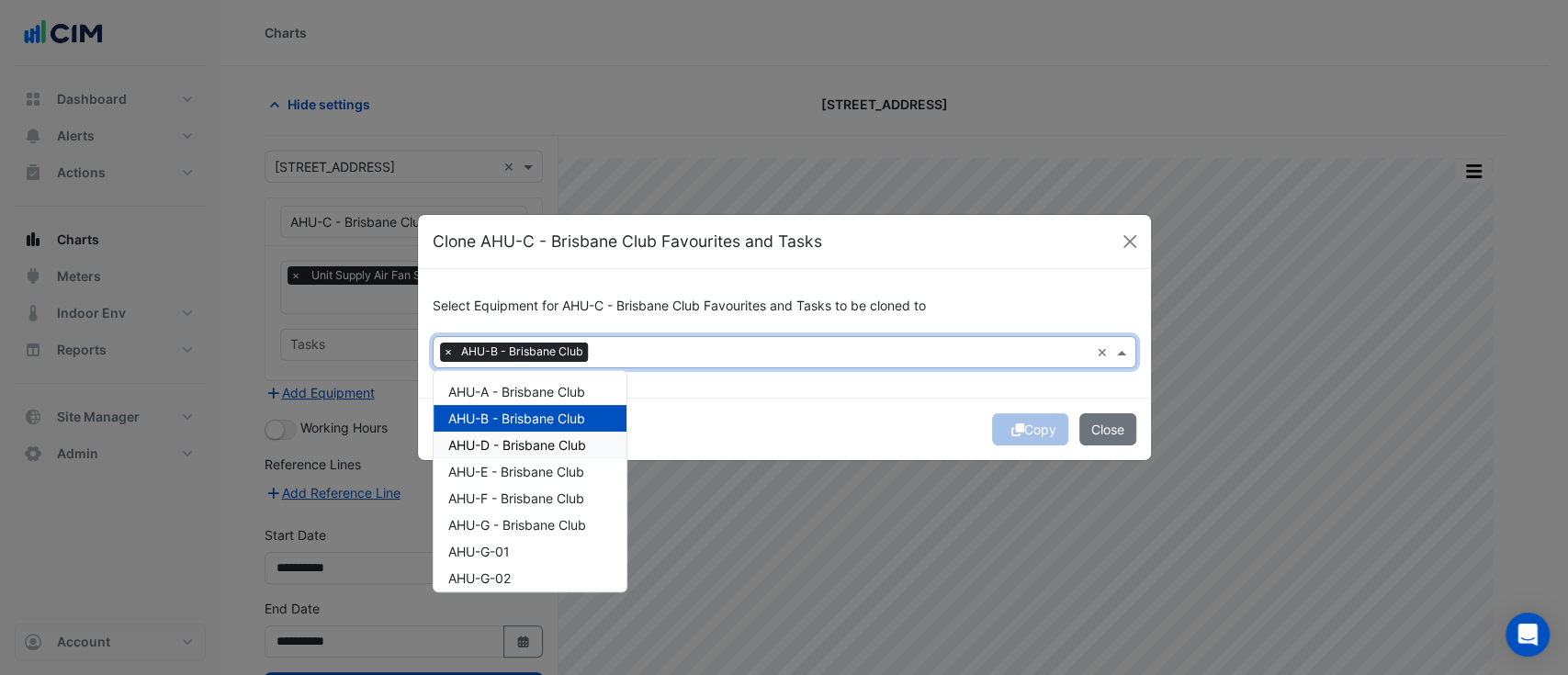
click at [528, 442] on span "AHU-D - Brisbane Club" at bounding box center [517, 445] width 138 height 16
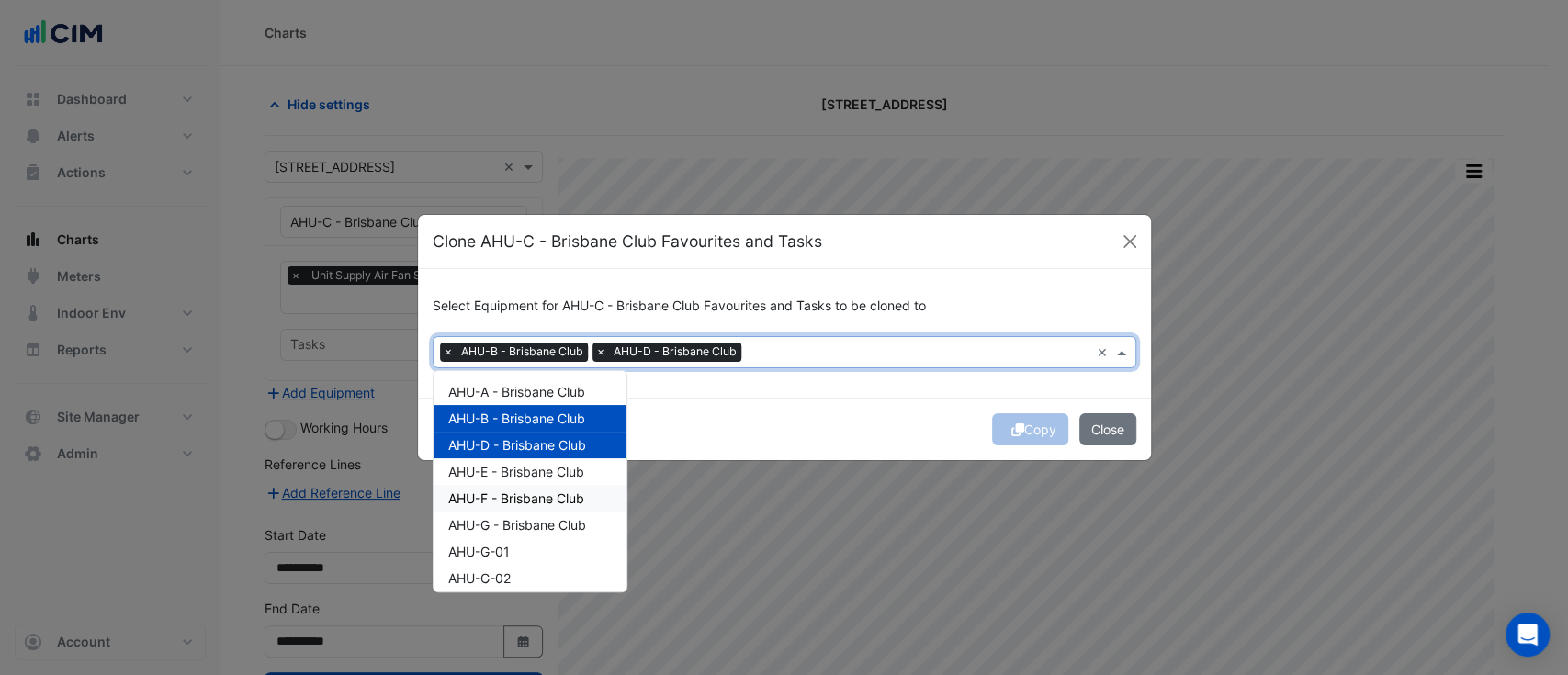
click at [526, 495] on span "AHU-F - Brisbane Club" at bounding box center [516, 497] width 136 height 16
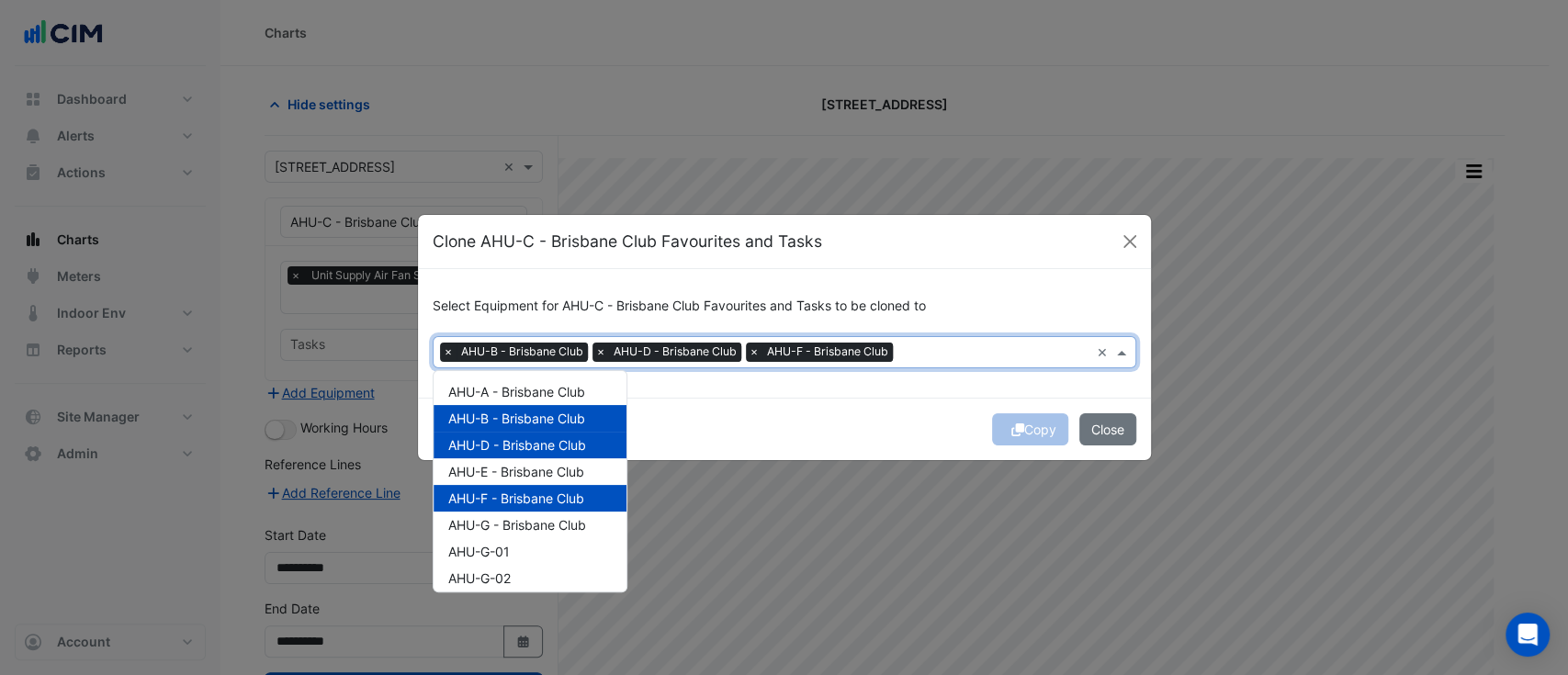
click at [801, 399] on div "Copy Close" at bounding box center [784, 429] width 732 height 63
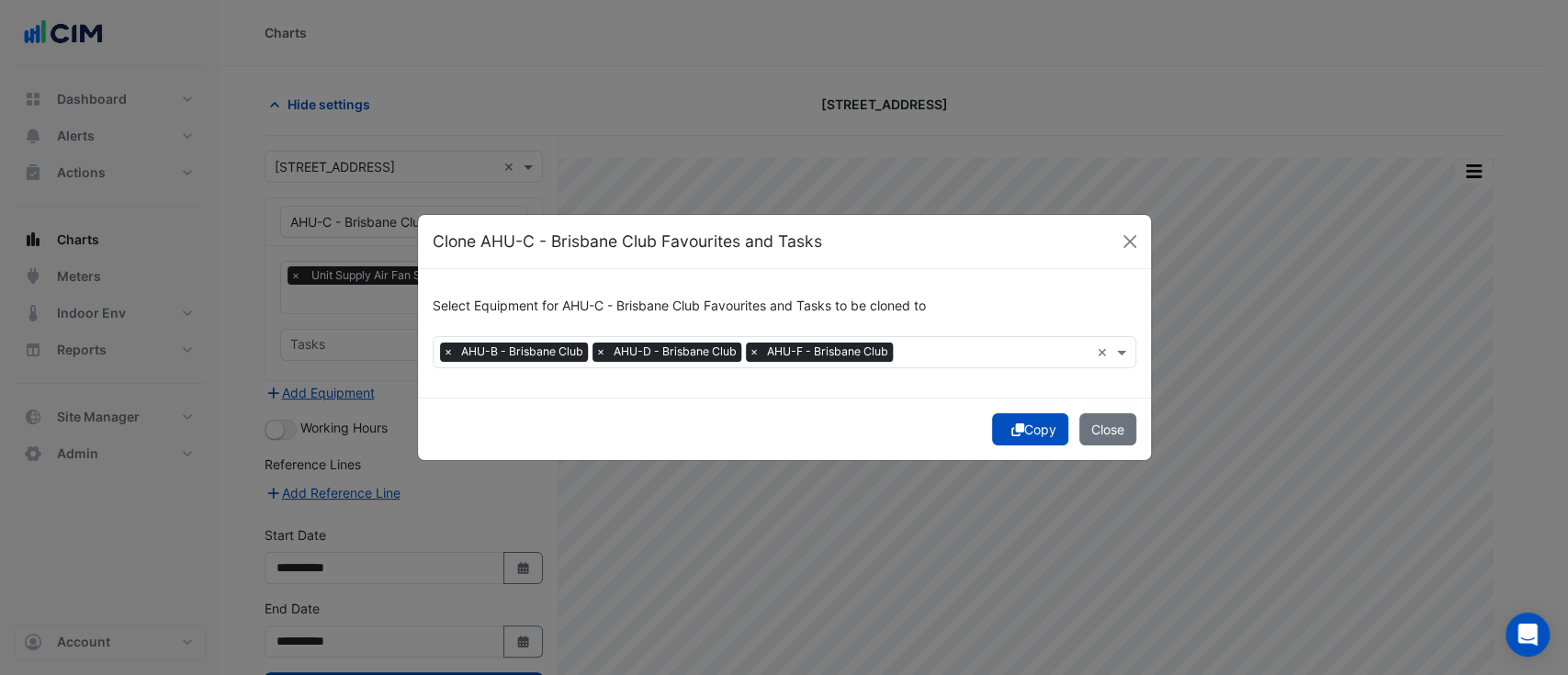
click at [1014, 424] on icon "submit" at bounding box center [1018, 430] width 13 height 13
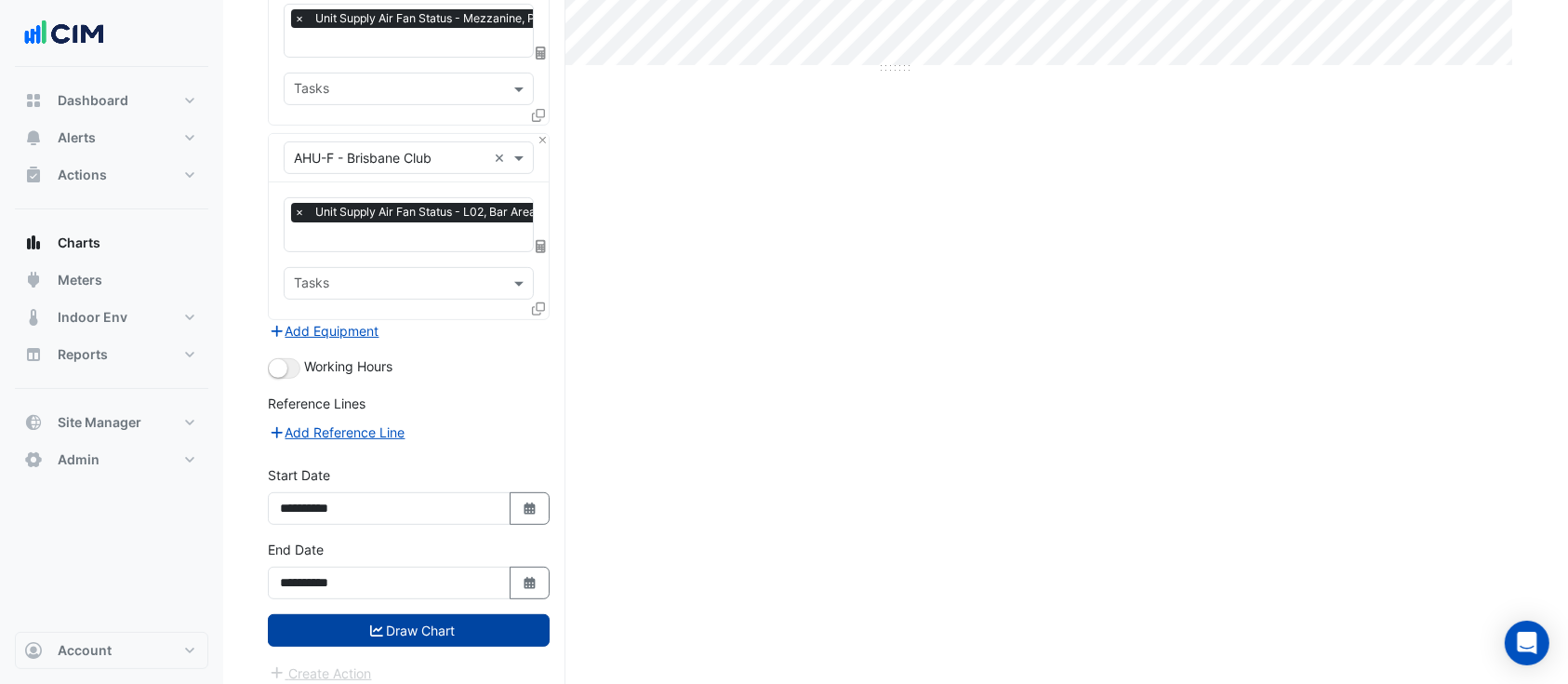
click at [449, 628] on button "Draw Chart" at bounding box center [409, 630] width 282 height 33
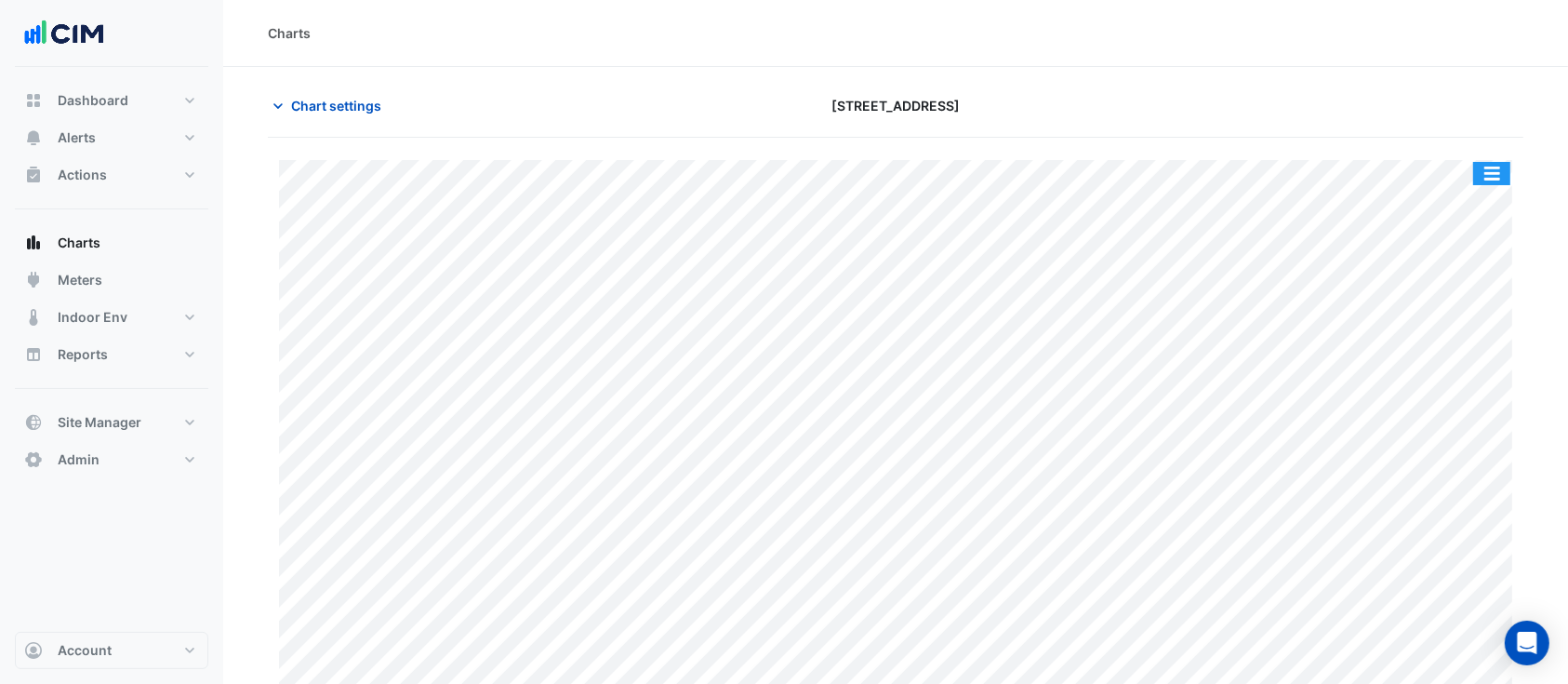
click at [1495, 174] on button "button" at bounding box center [1492, 173] width 37 height 23
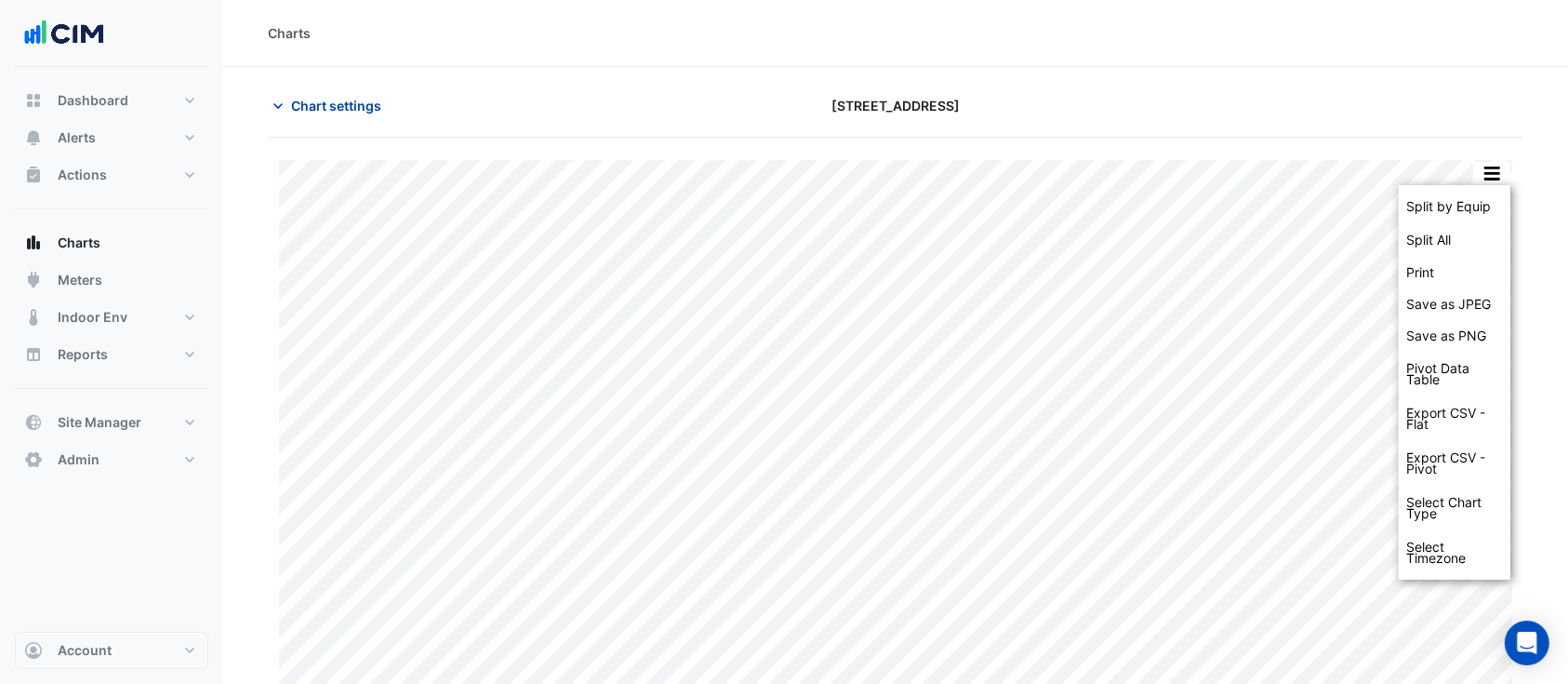
click at [327, 109] on span "Chart settings" at bounding box center [336, 105] width 90 height 20
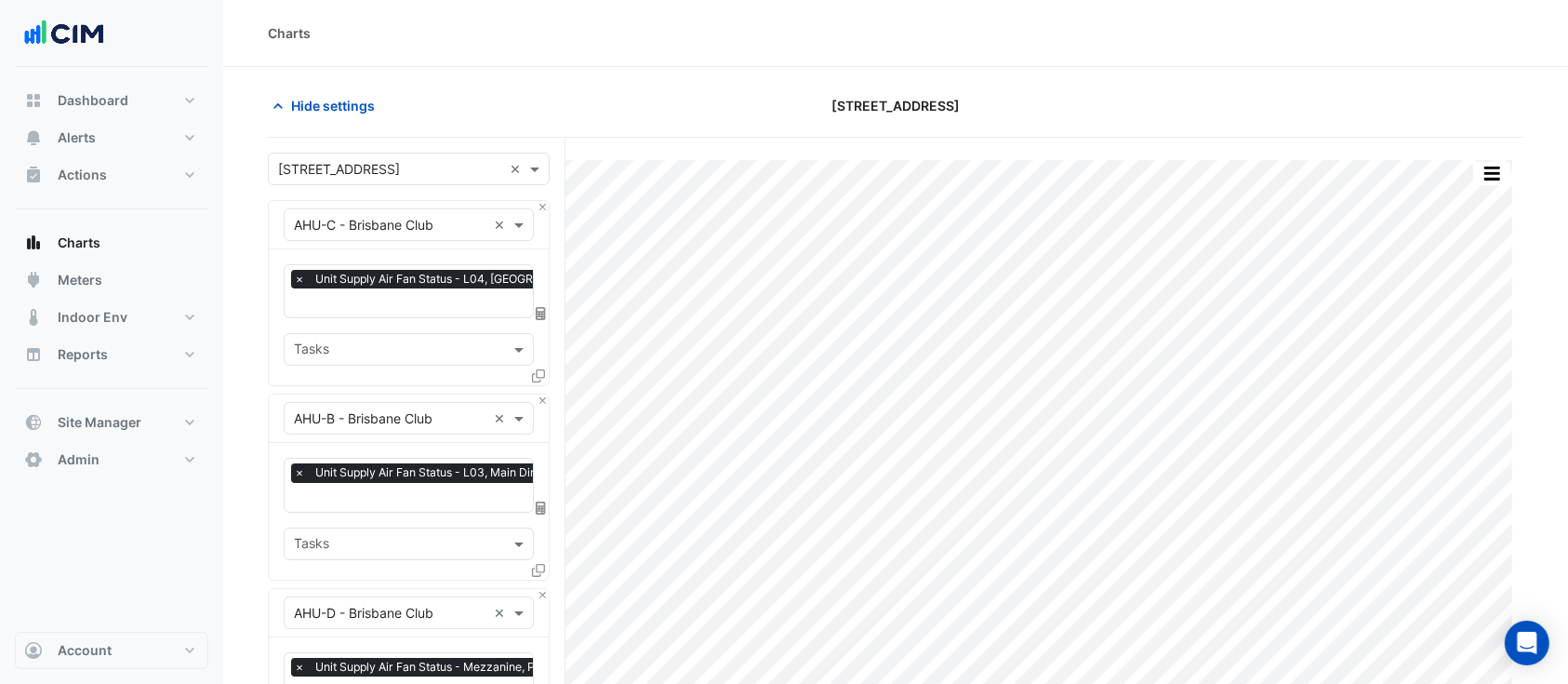
click at [375, 304] on input "text" at bounding box center [454, 304] width 321 height 20
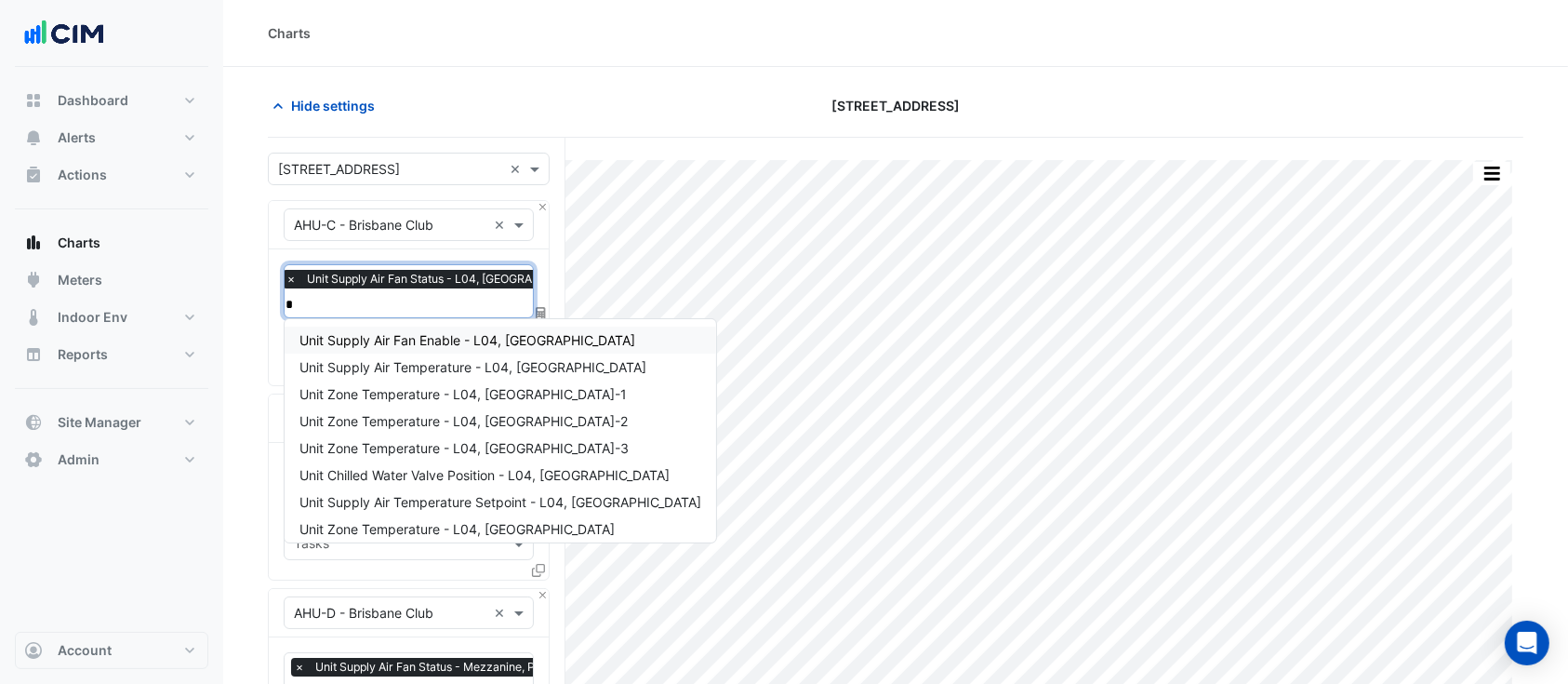
type input "**"
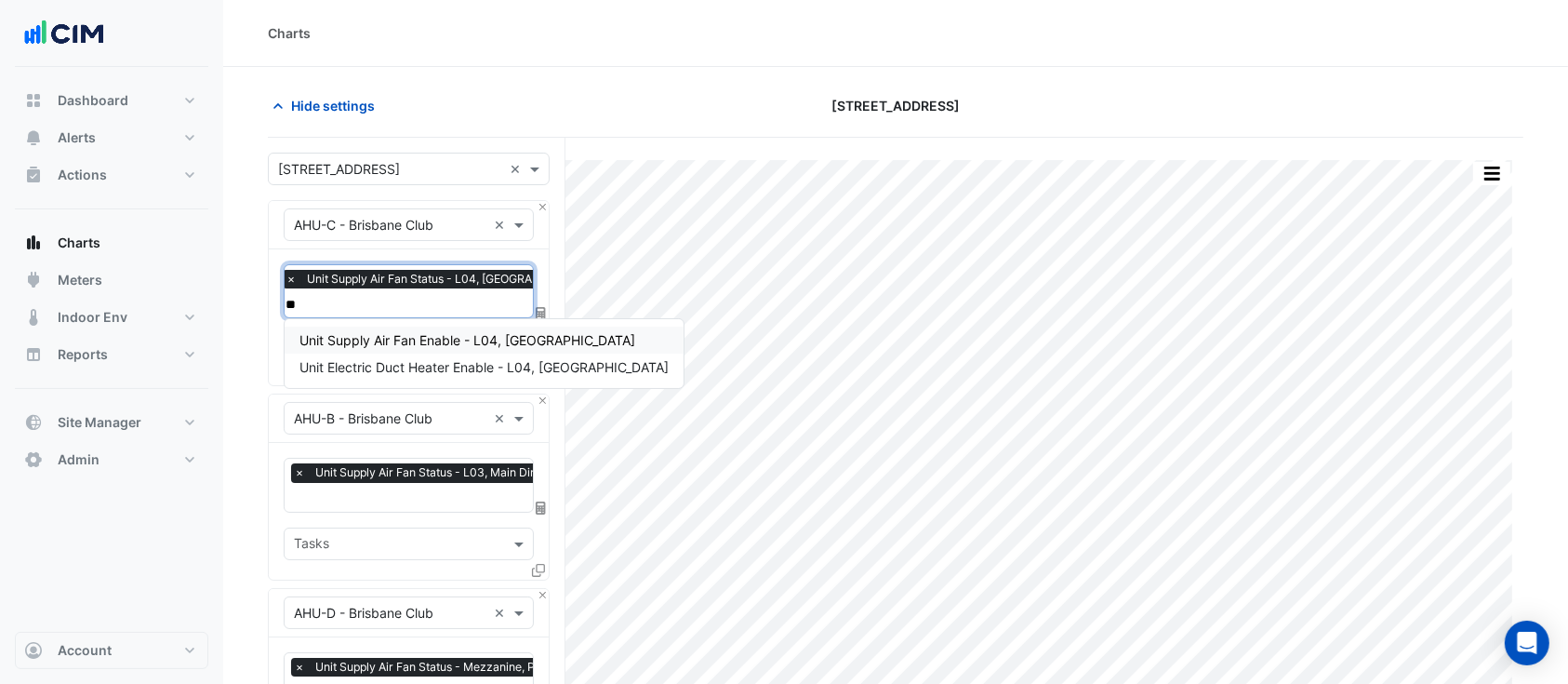
click at [382, 341] on span "Unit Supply Air Fan Enable - L04, Edinburgh Room" at bounding box center [467, 340] width 336 height 16
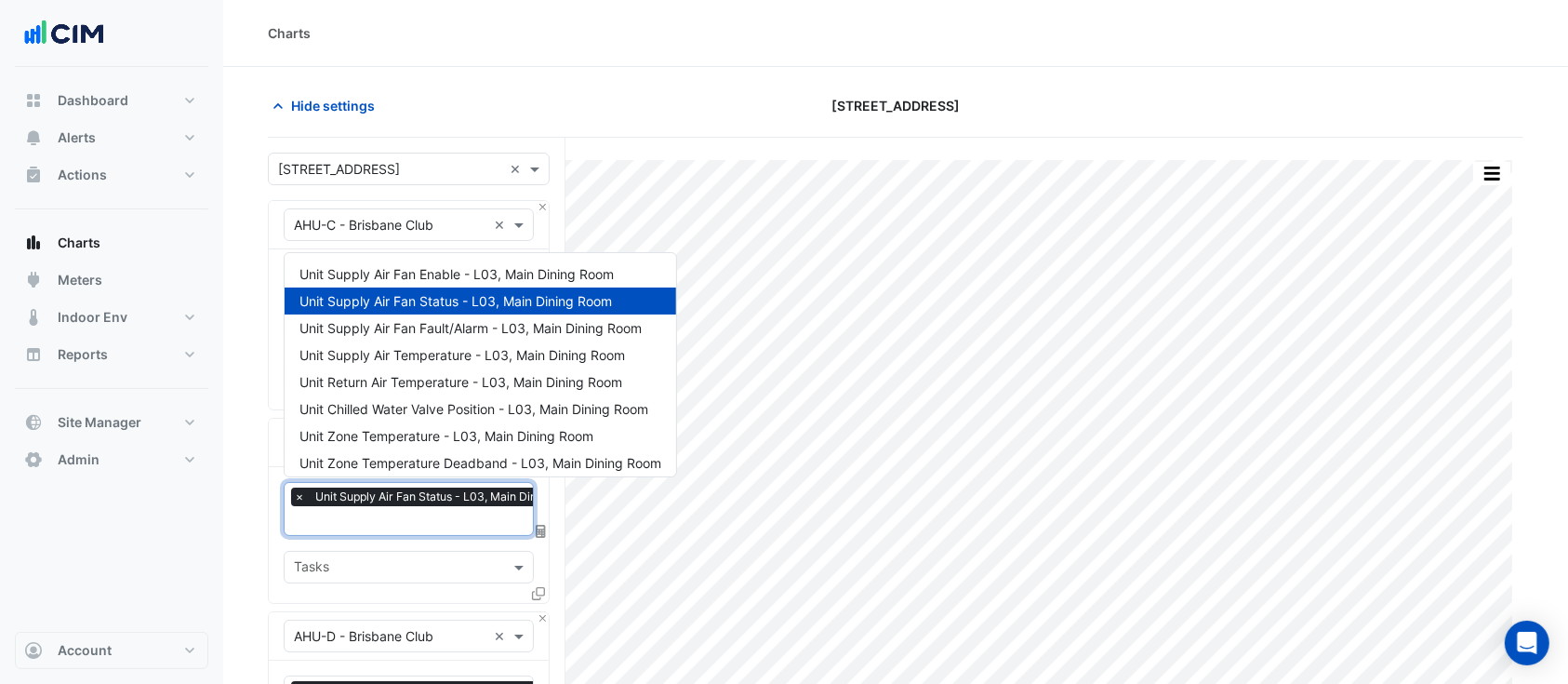
click at [373, 515] on input "text" at bounding box center [444, 522] width 301 height 20
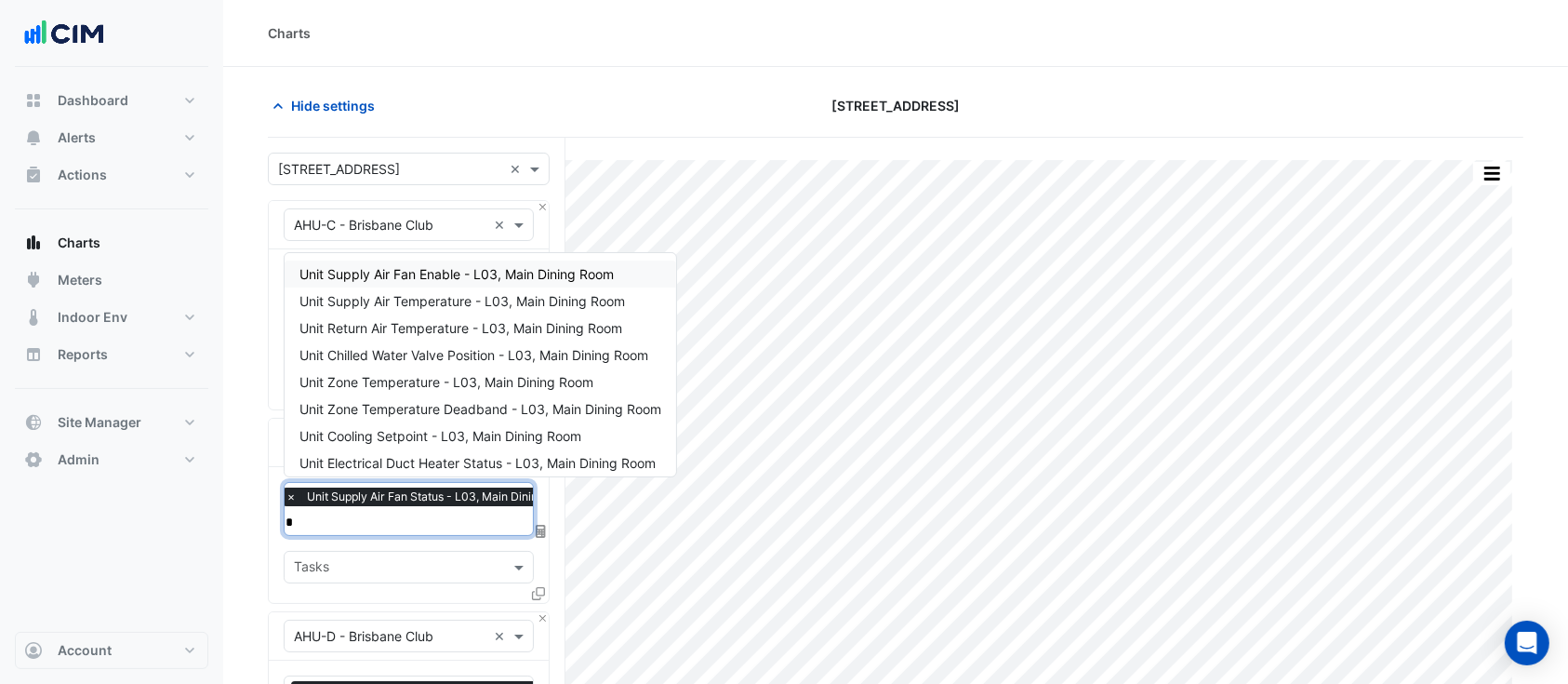
type input "**"
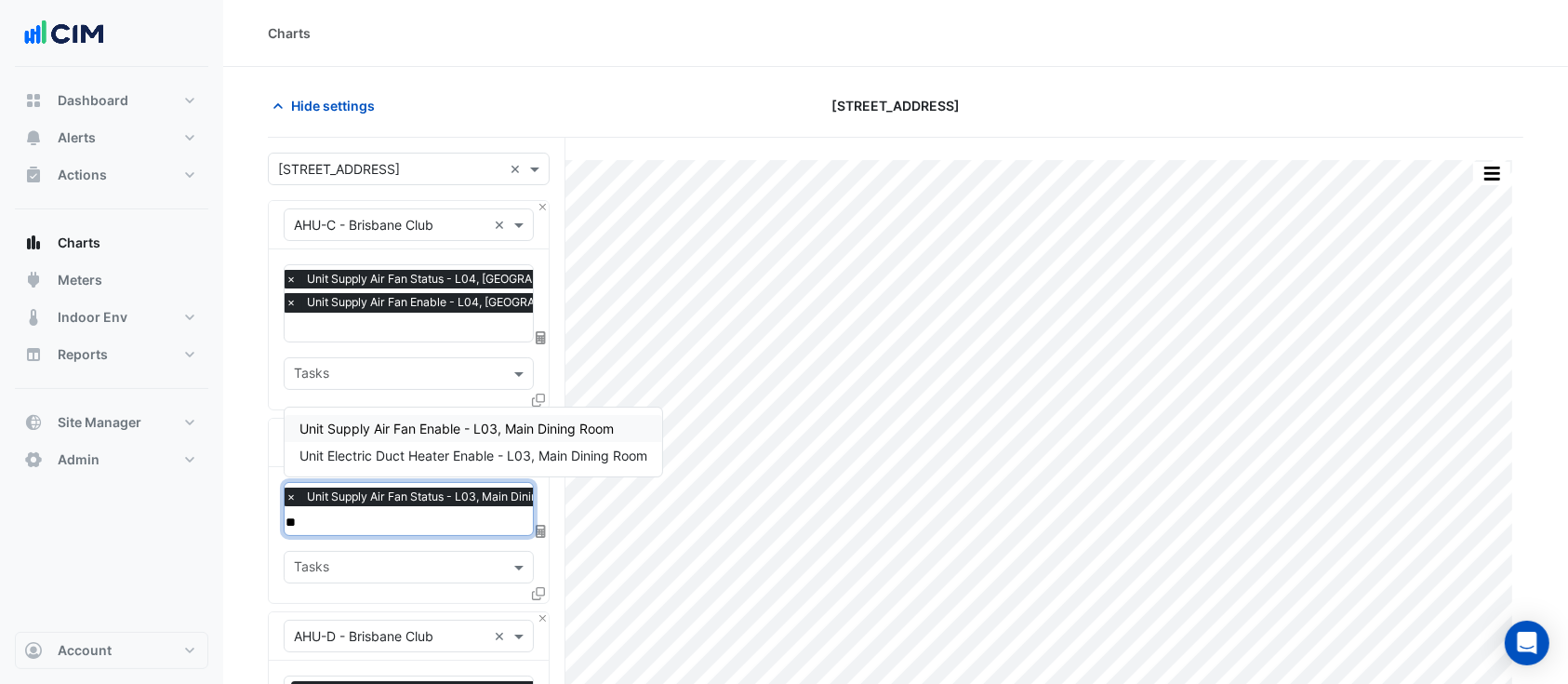
click at [390, 428] on span "Unit Supply Air Fan Enable - L03, Main Dining Room" at bounding box center [456, 428] width 314 height 16
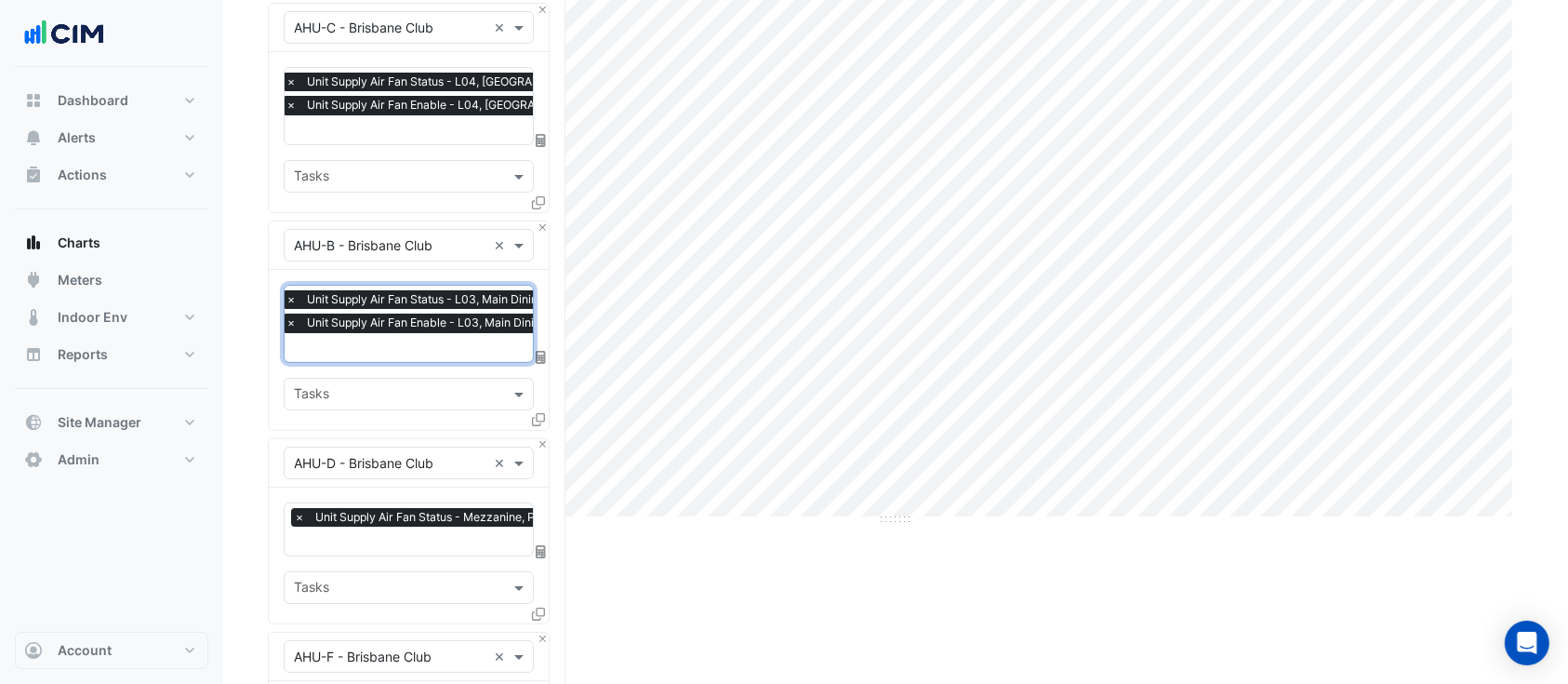
scroll to position [247, 0]
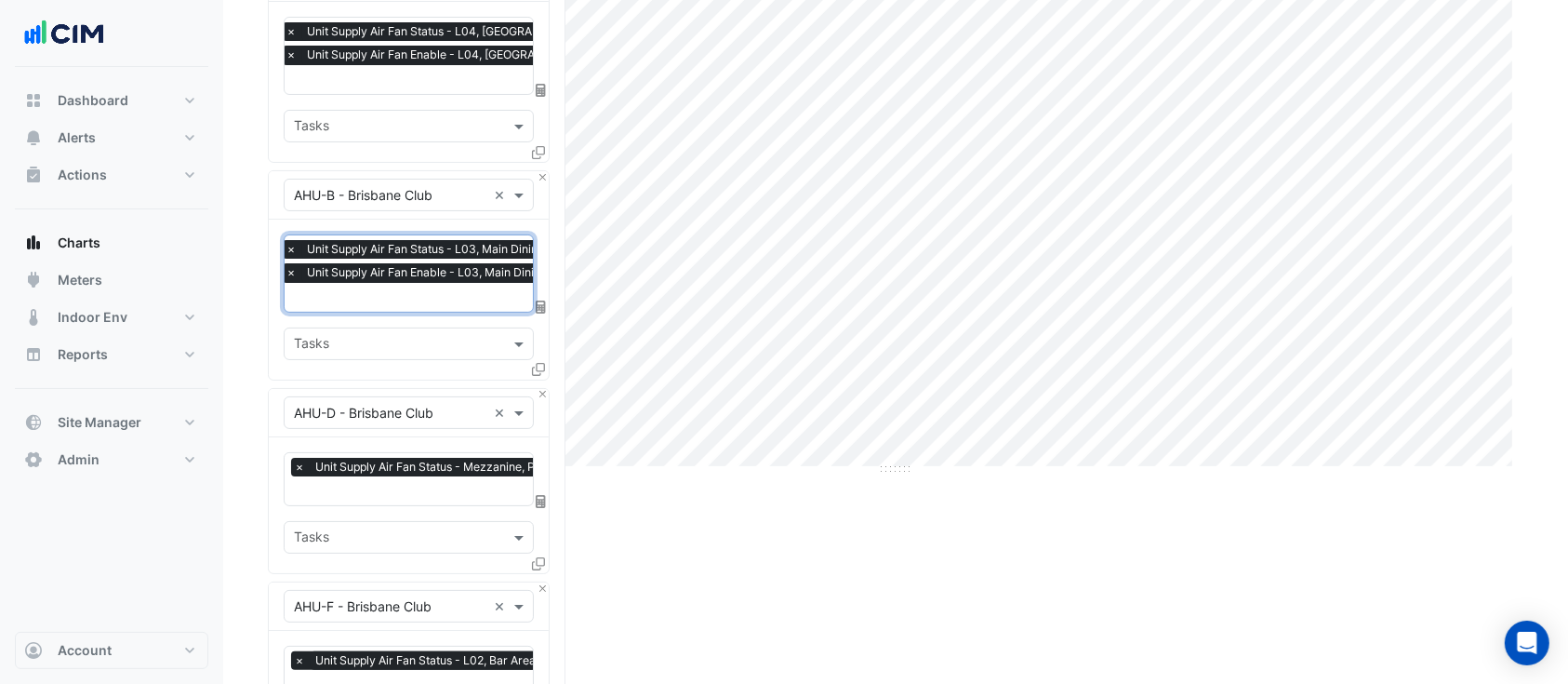
click at [389, 483] on input "text" at bounding box center [489, 492] width 391 height 20
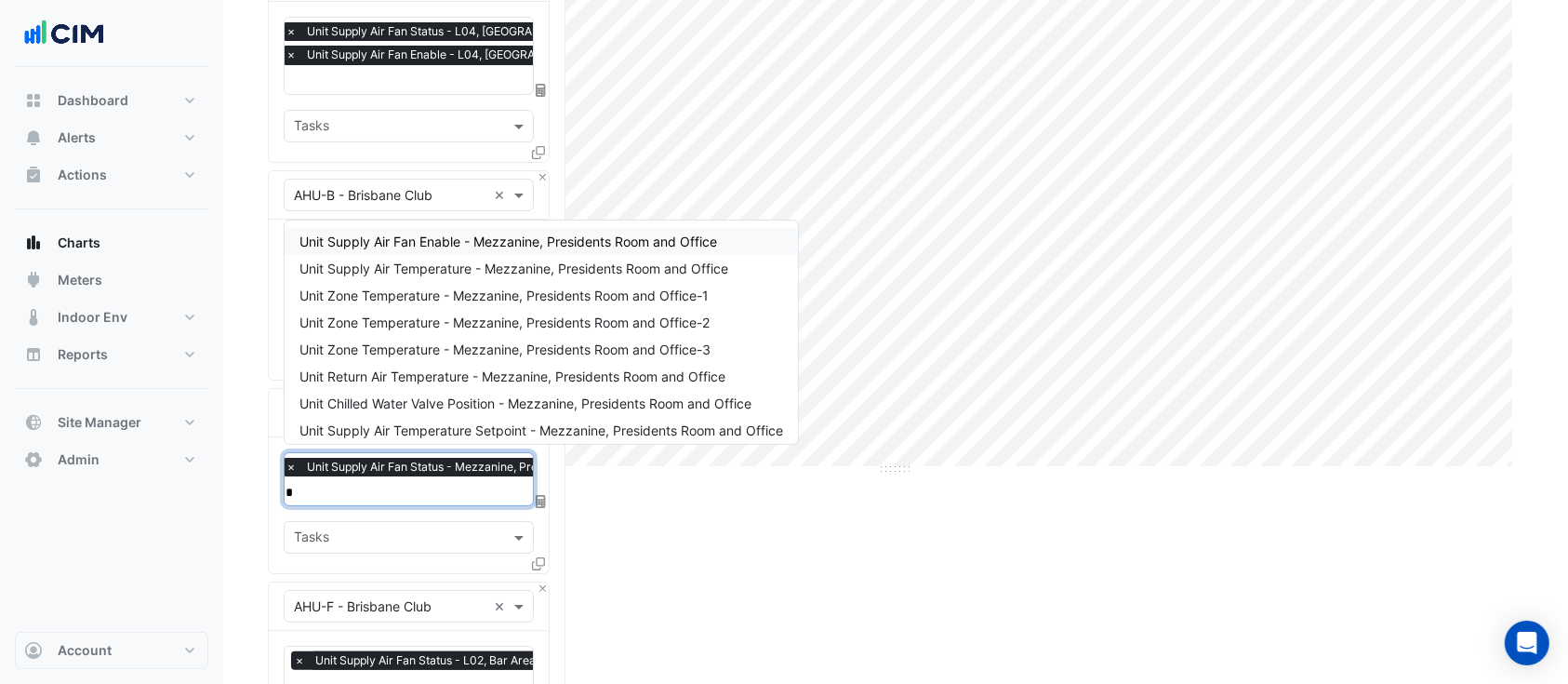
type input "**"
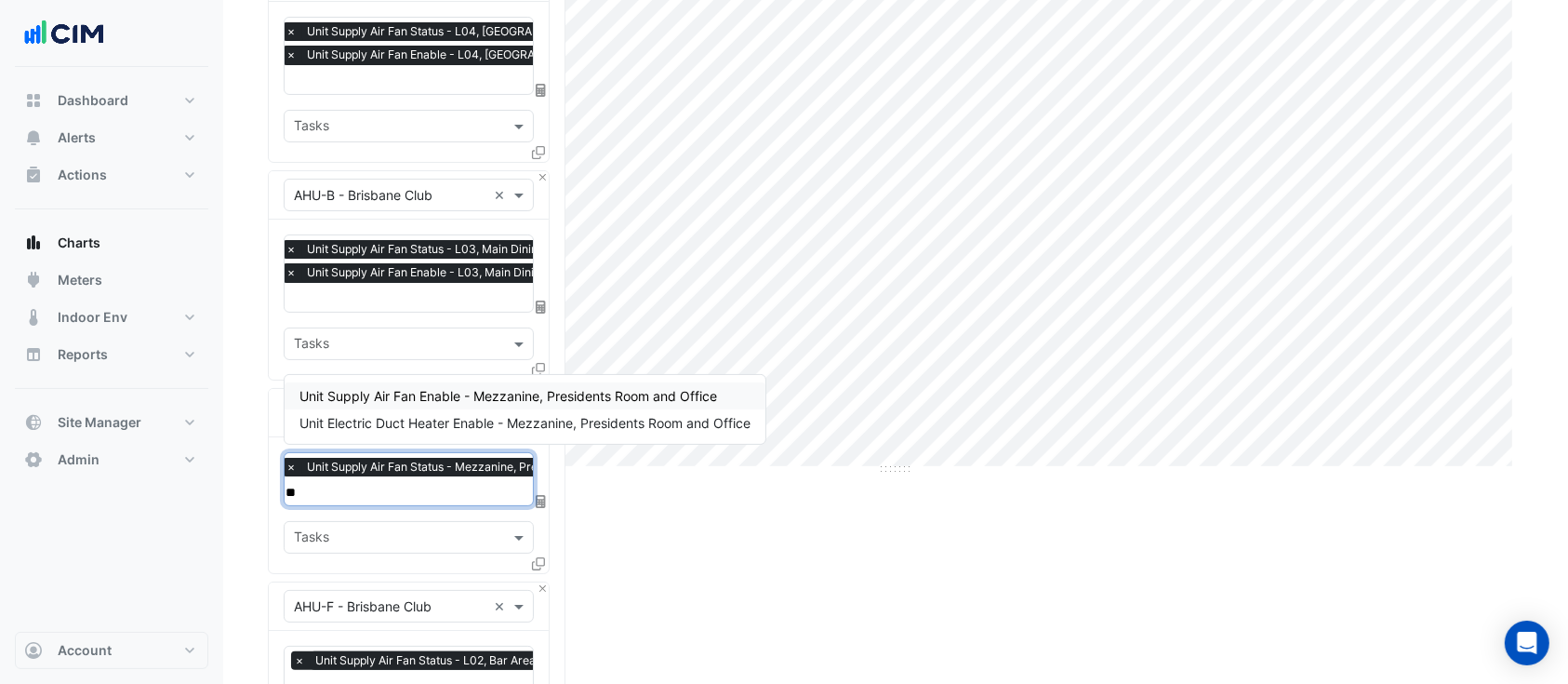
click at [404, 406] on div "Unit Supply Air Fan Enable - Mezzanine, Presidents Room and Office" at bounding box center [524, 396] width 480 height 27
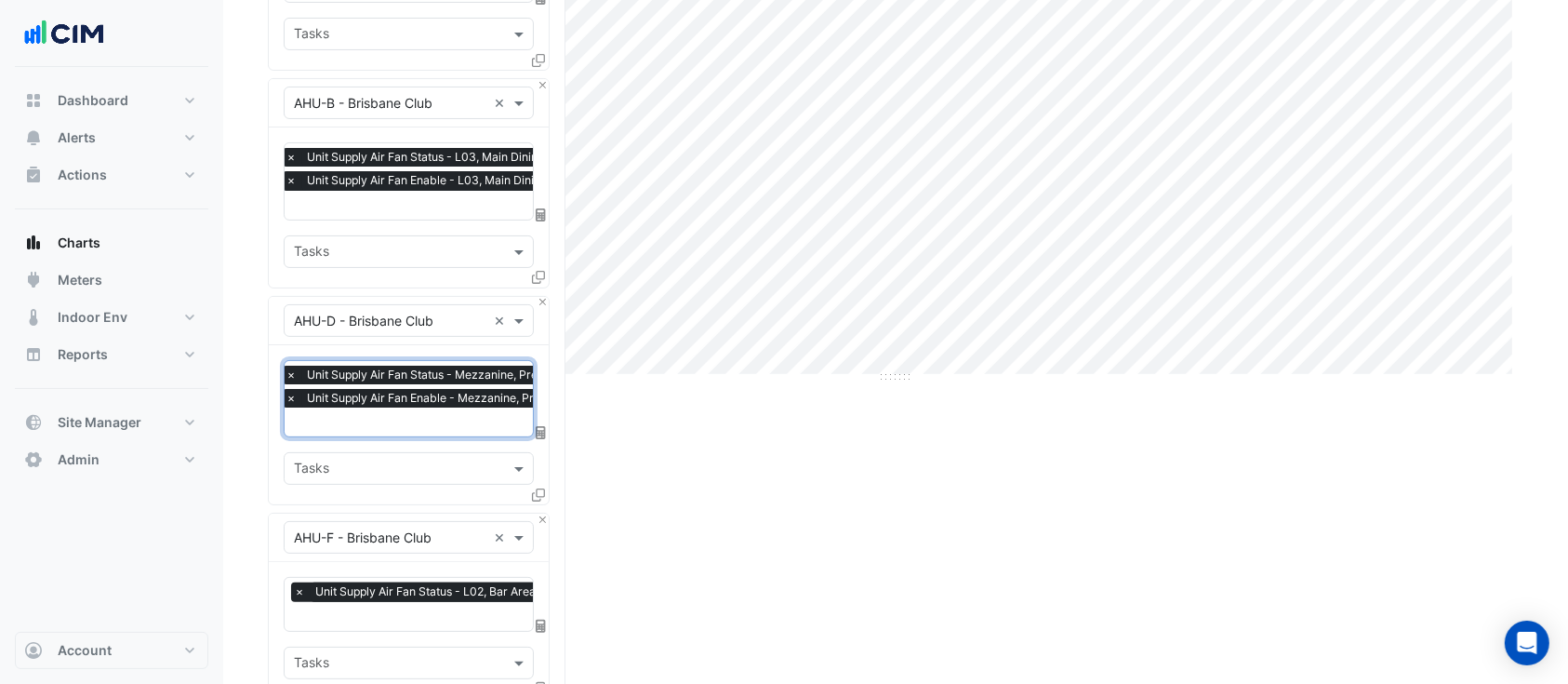
scroll to position [372, 0]
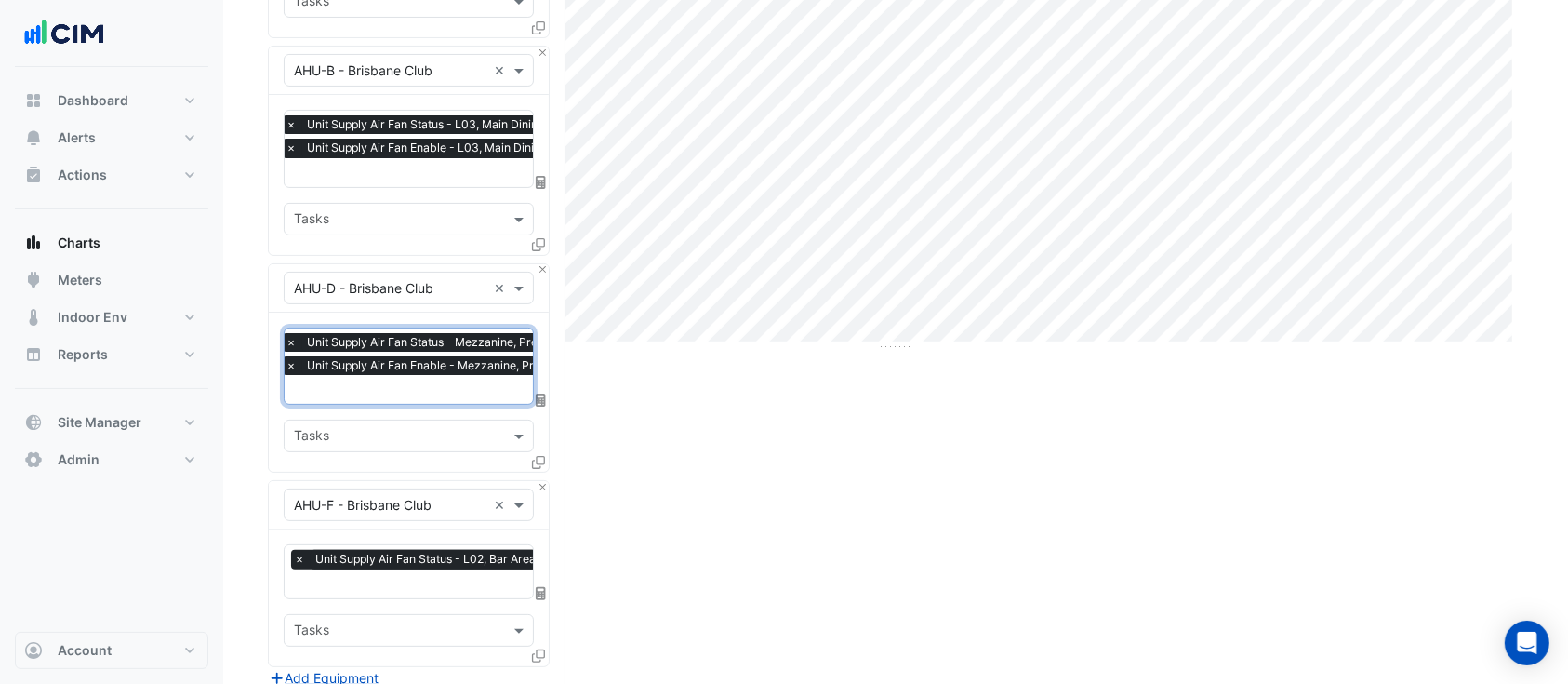
click at [388, 578] on input "text" at bounding box center [419, 585] width 251 height 20
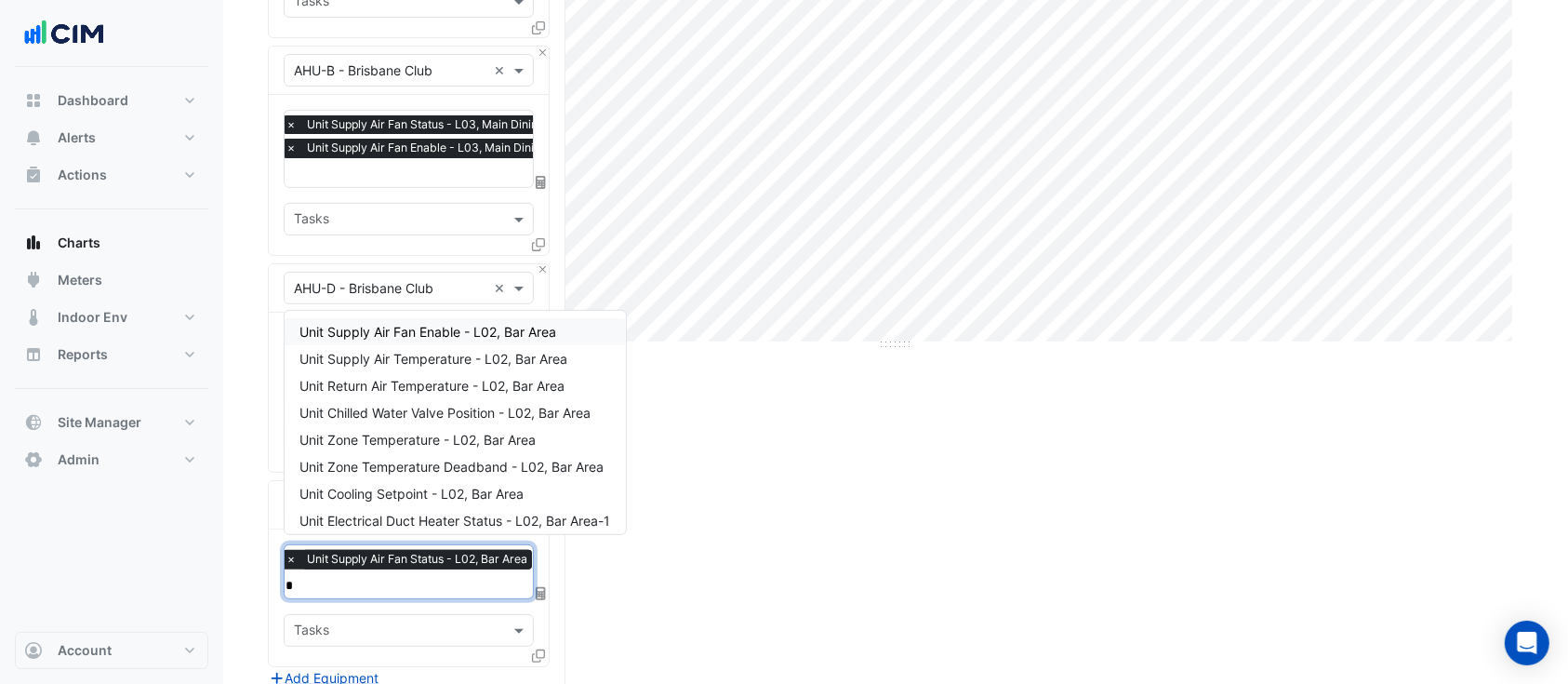
type input "**"
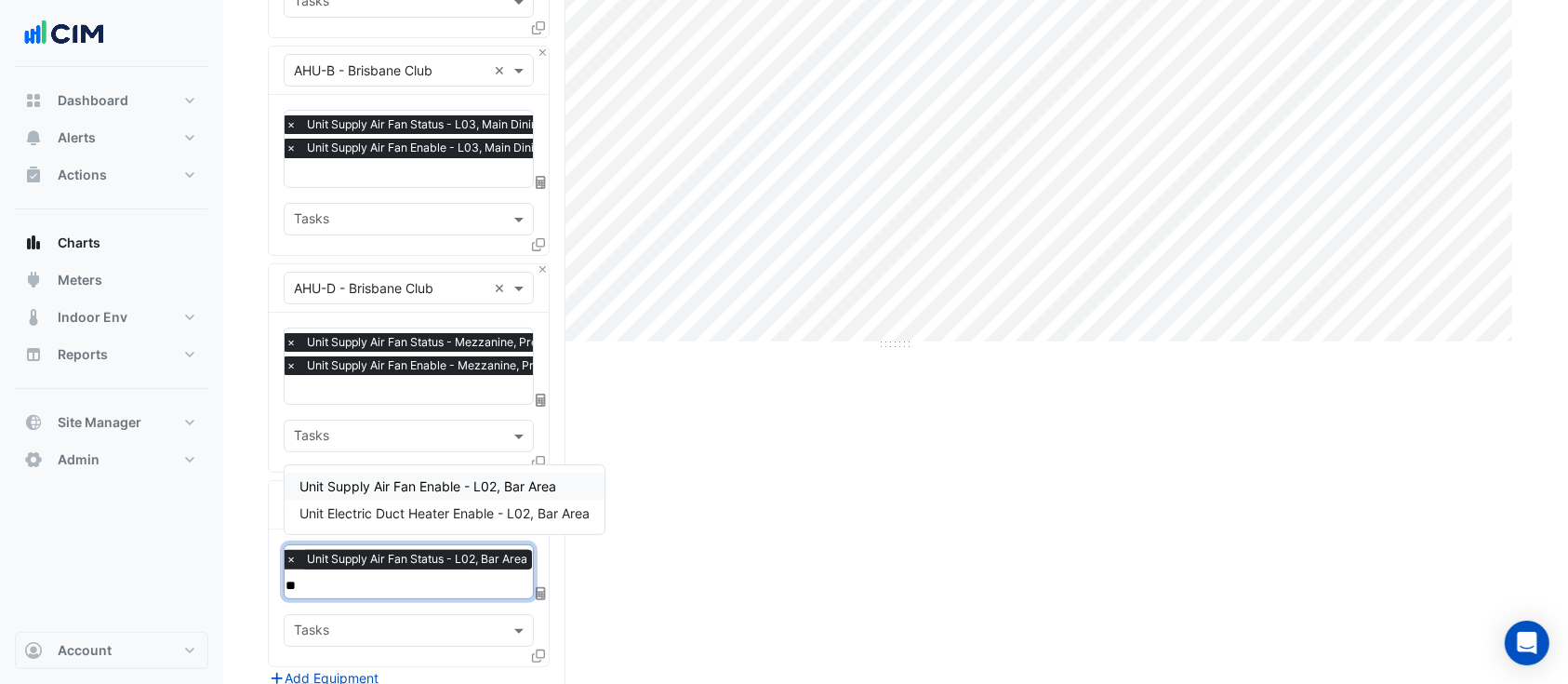
click at [393, 487] on span "Unit Supply Air Fan Enable - L02, Bar Area" at bounding box center [427, 485] width 257 height 16
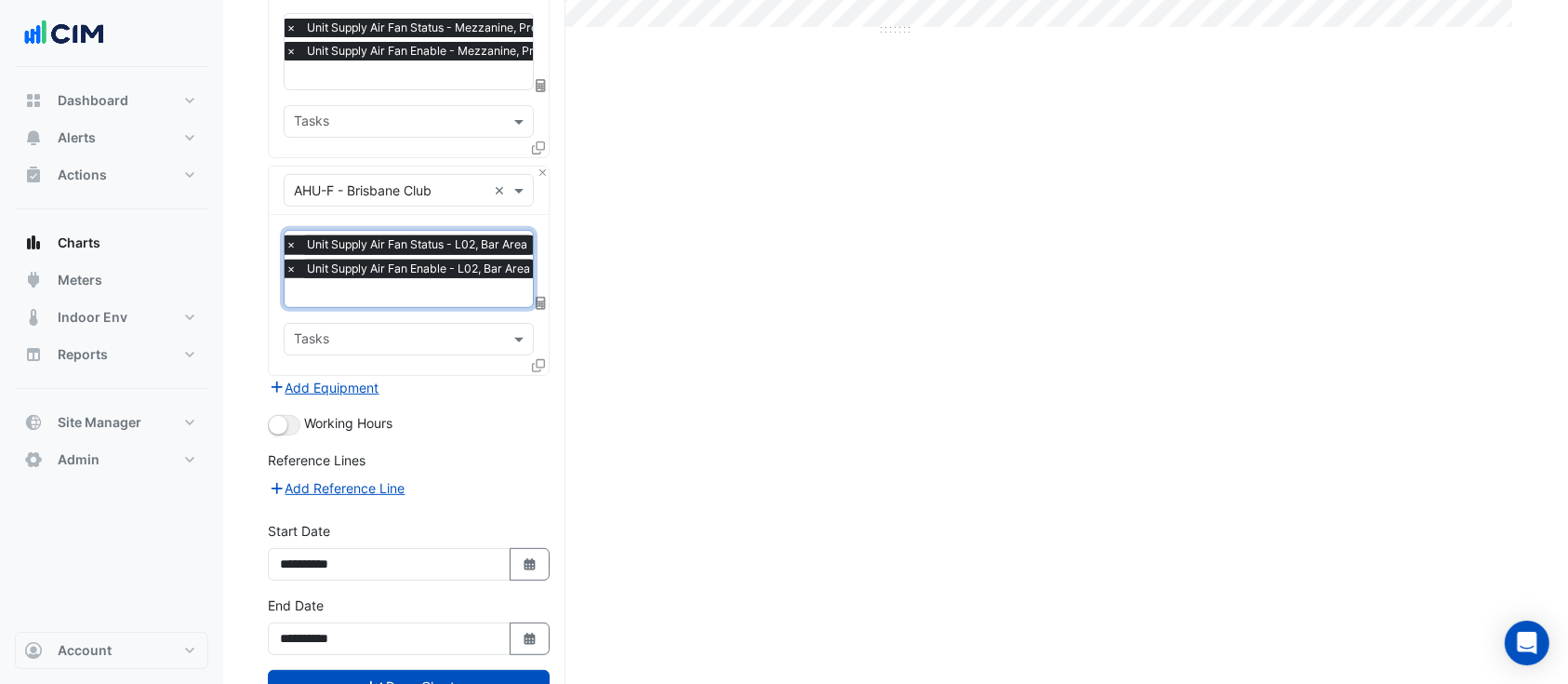
scroll to position [744, 0]
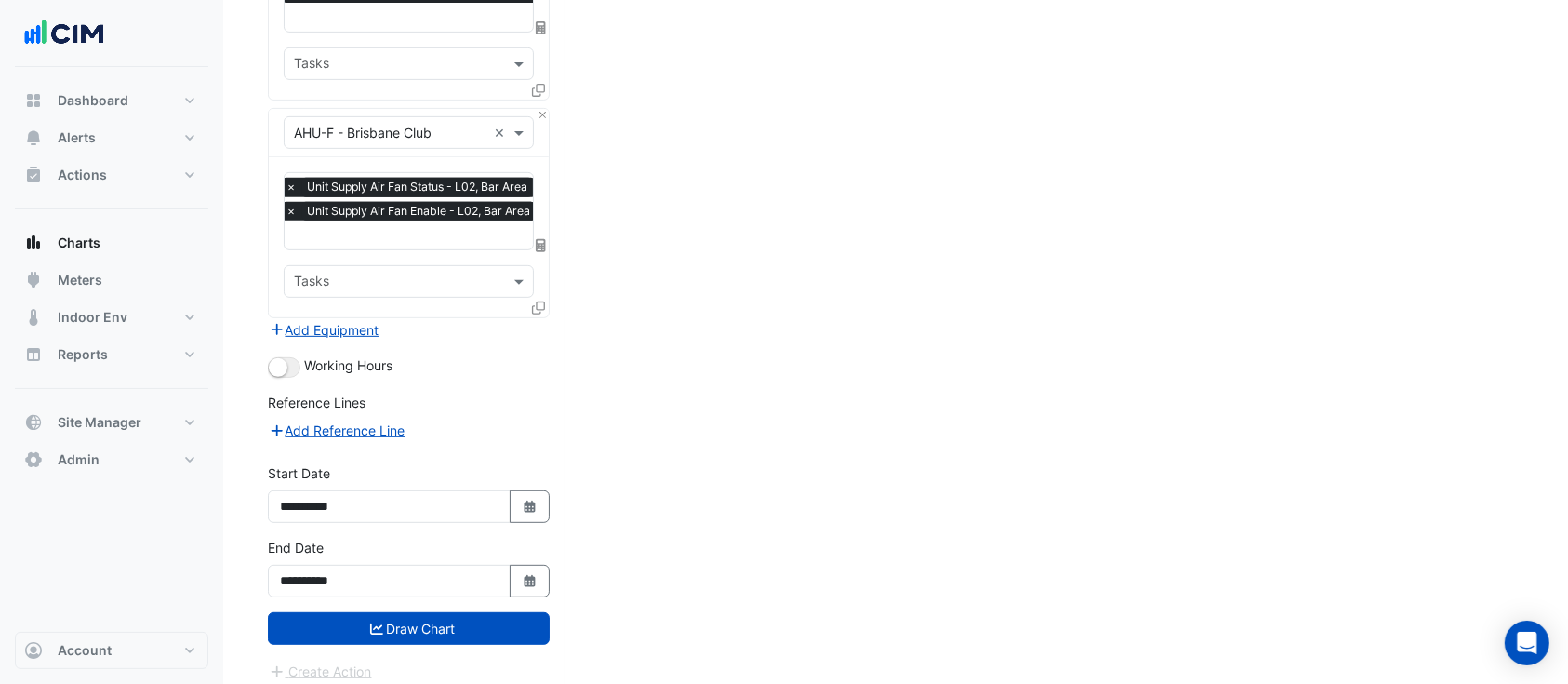
click at [402, 634] on form "× 241 Adelaide Street × × AHU-C - Brisbane Club × × Unit Supply Air Fan Status …" at bounding box center [409, 45] width 282 height 1274
click at [405, 628] on button "Draw Chart" at bounding box center [409, 628] width 282 height 33
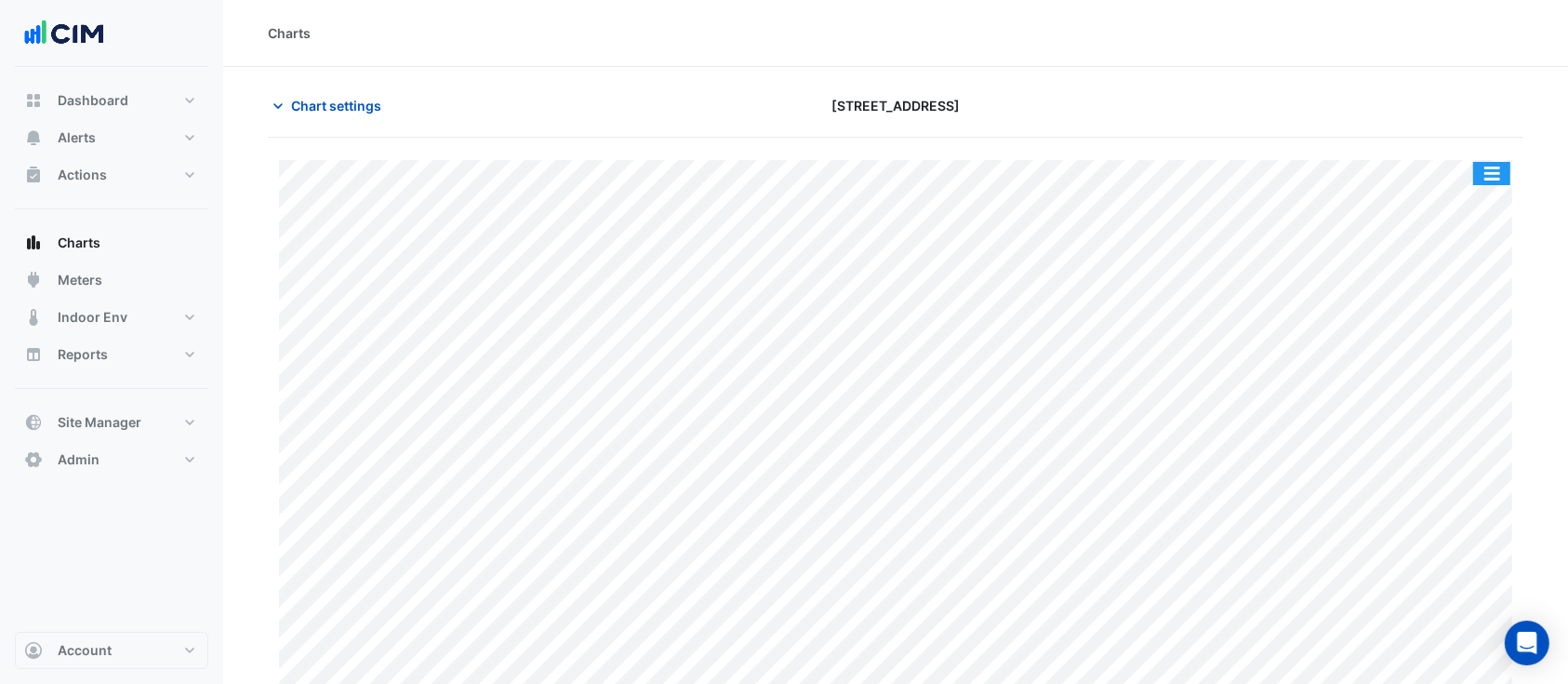
click at [1497, 176] on button "button" at bounding box center [1492, 173] width 37 height 23
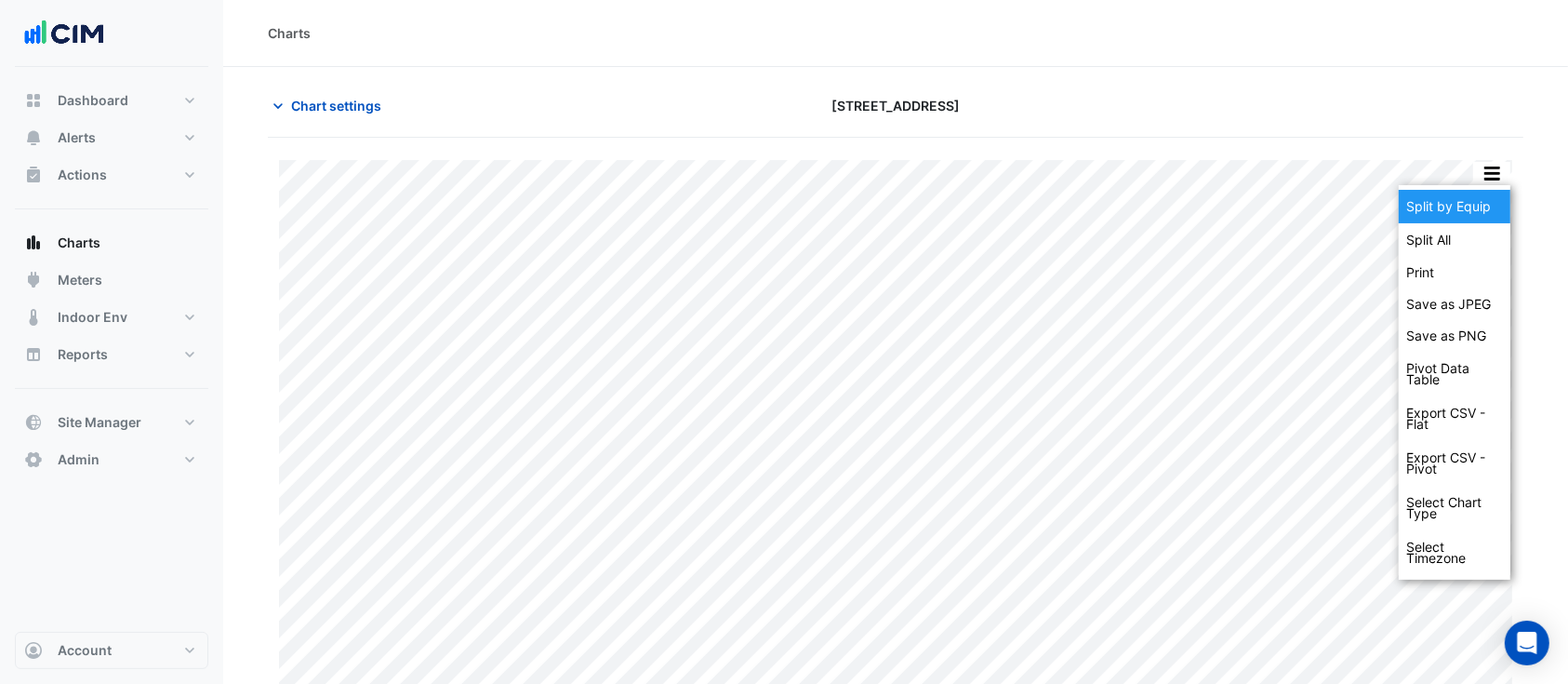
click at [1452, 211] on div "Split by Equip" at bounding box center [1454, 206] width 112 height 34
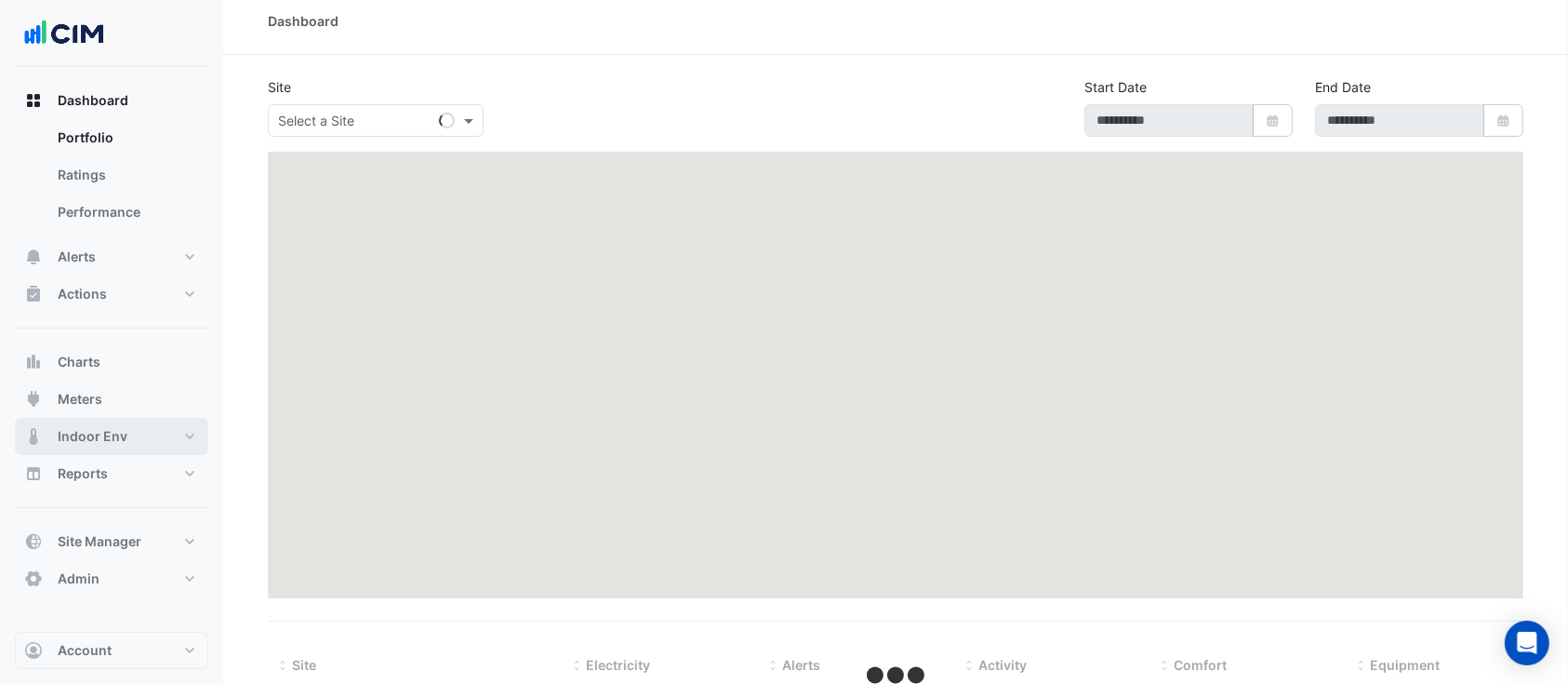
scroll to position [16, 0]
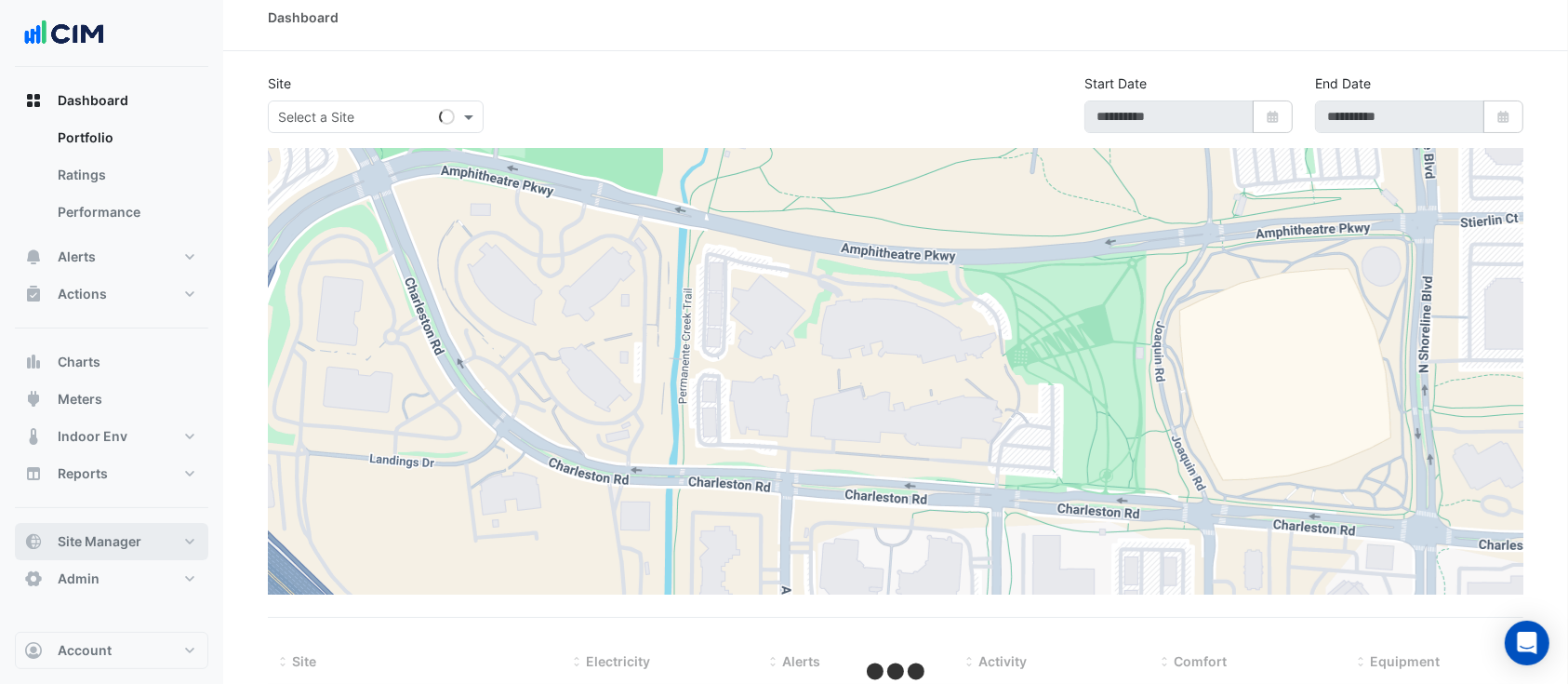
click at [137, 545] on span "Site Manager" at bounding box center [100, 541] width 84 height 19
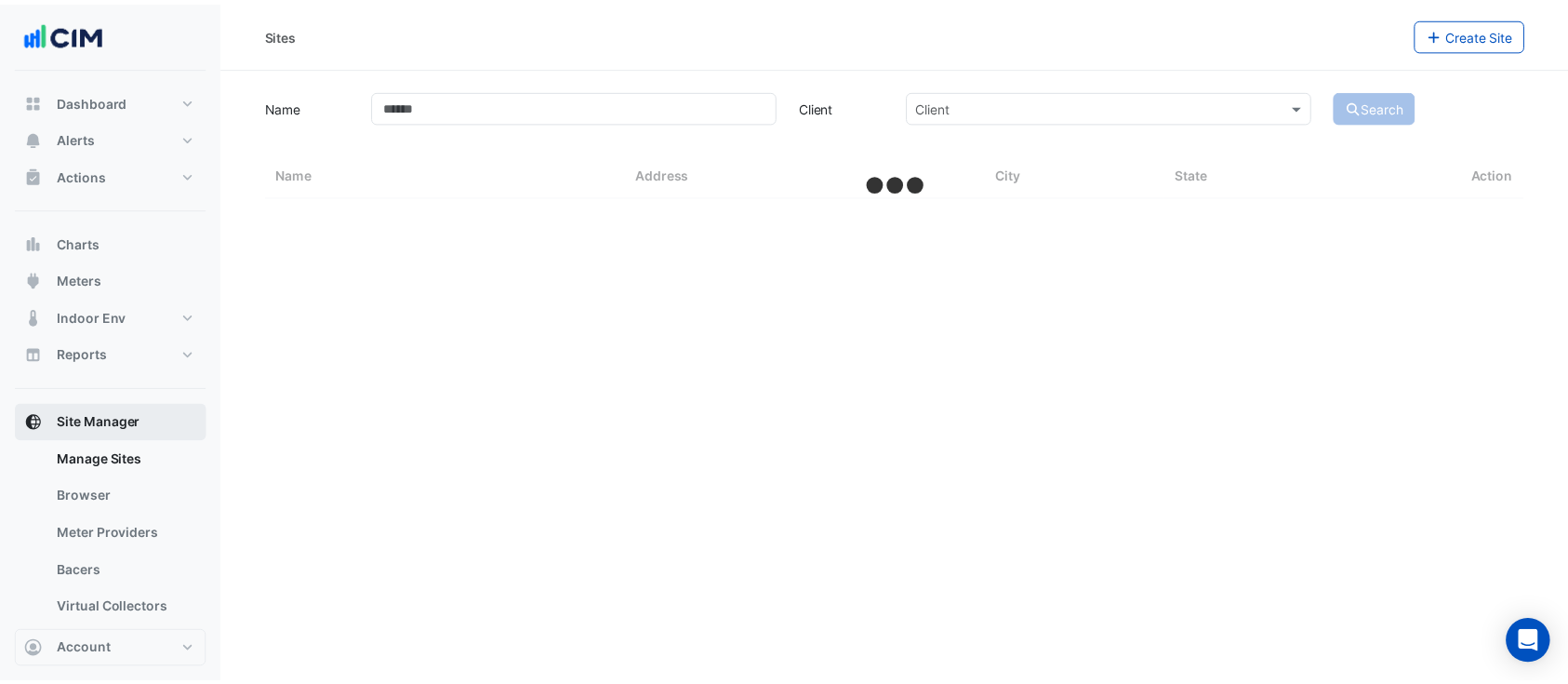
select select "***"
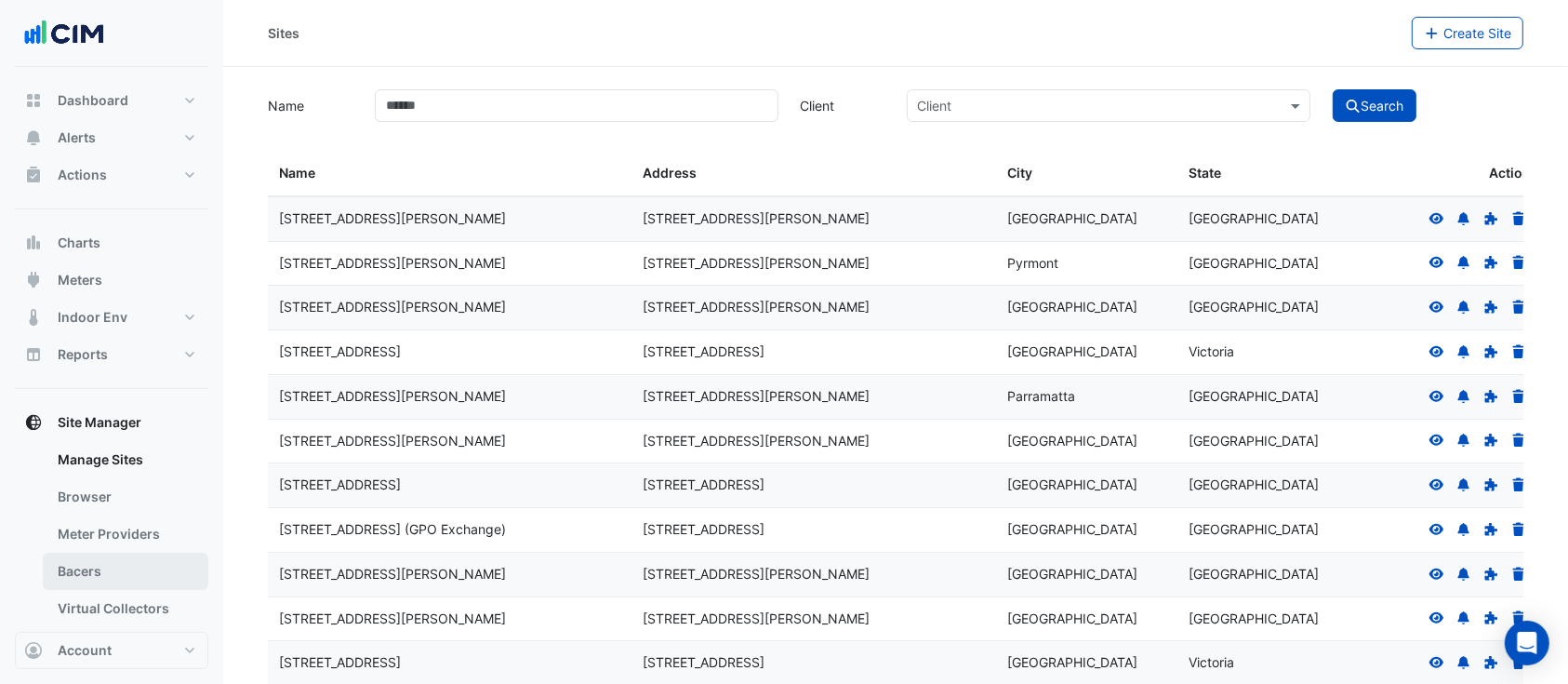
click at [99, 569] on link "Bacers" at bounding box center [125, 571] width 165 height 37
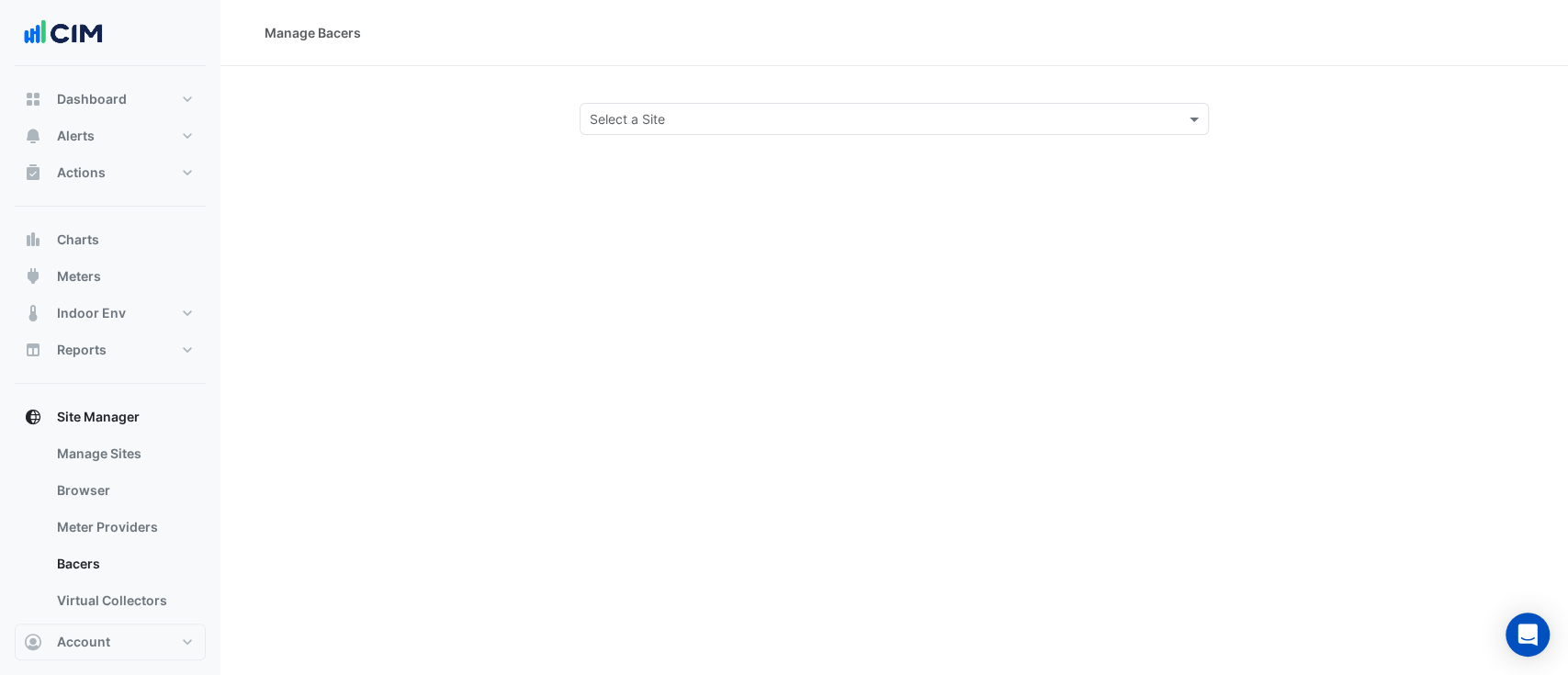
click at [652, 125] on input "text" at bounding box center [876, 120] width 573 height 19
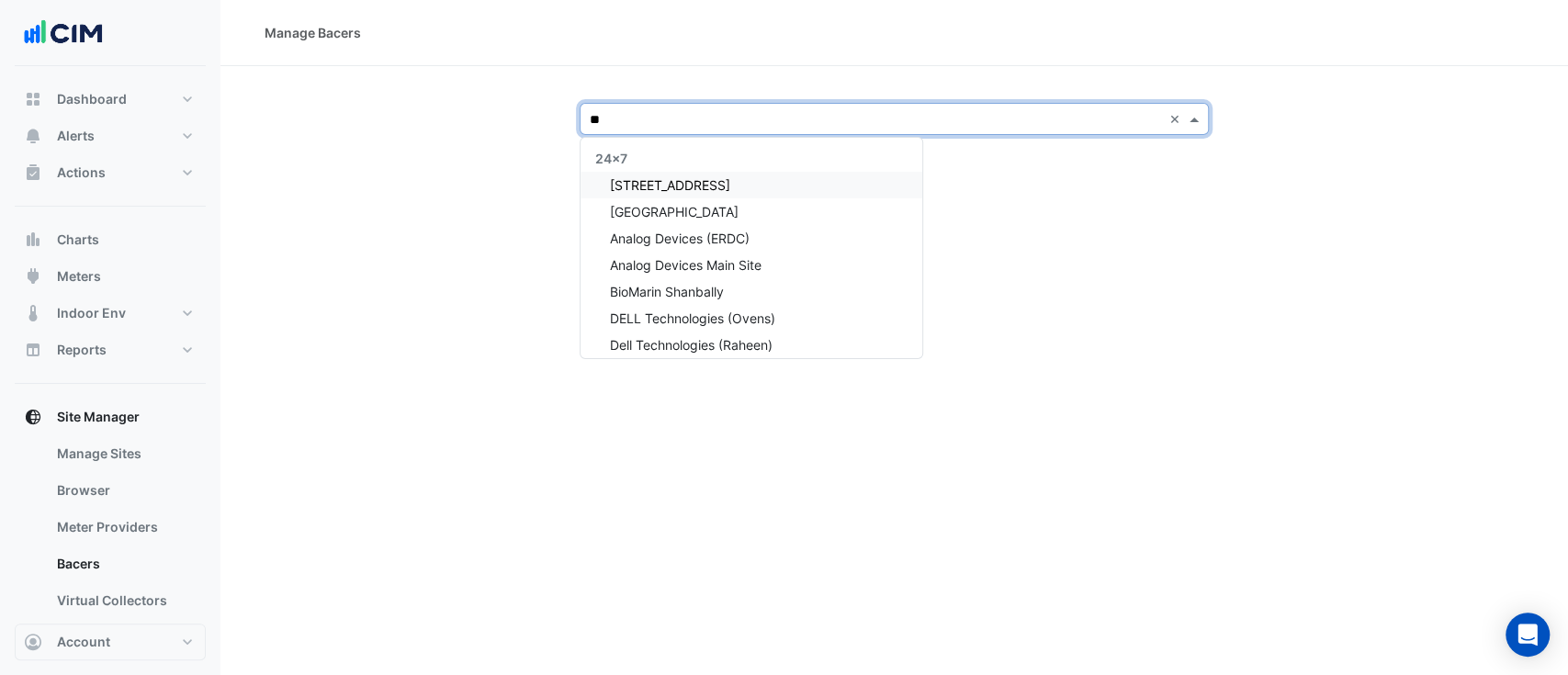
type input "***"
click at [720, 187] on span "[STREET_ADDRESS]" at bounding box center [670, 184] width 121 height 16
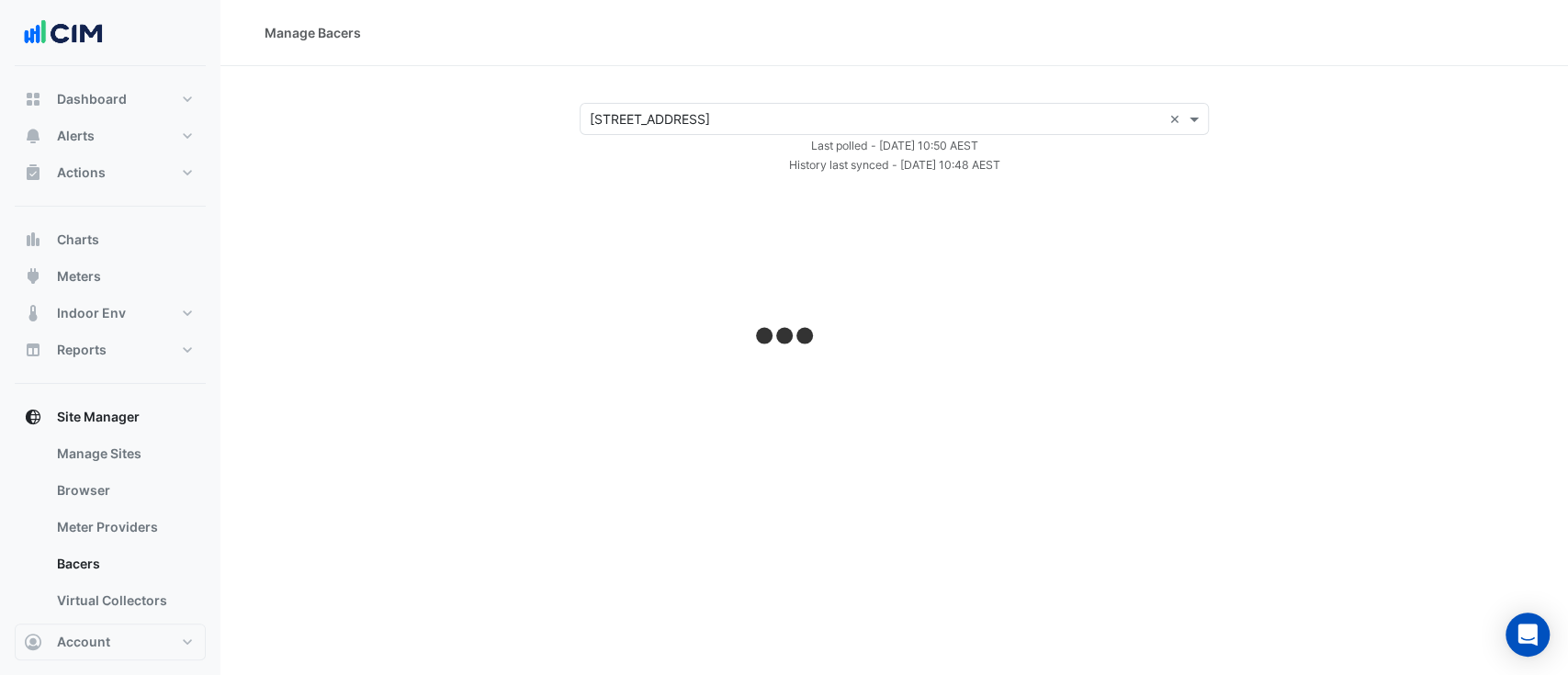
select select "***"
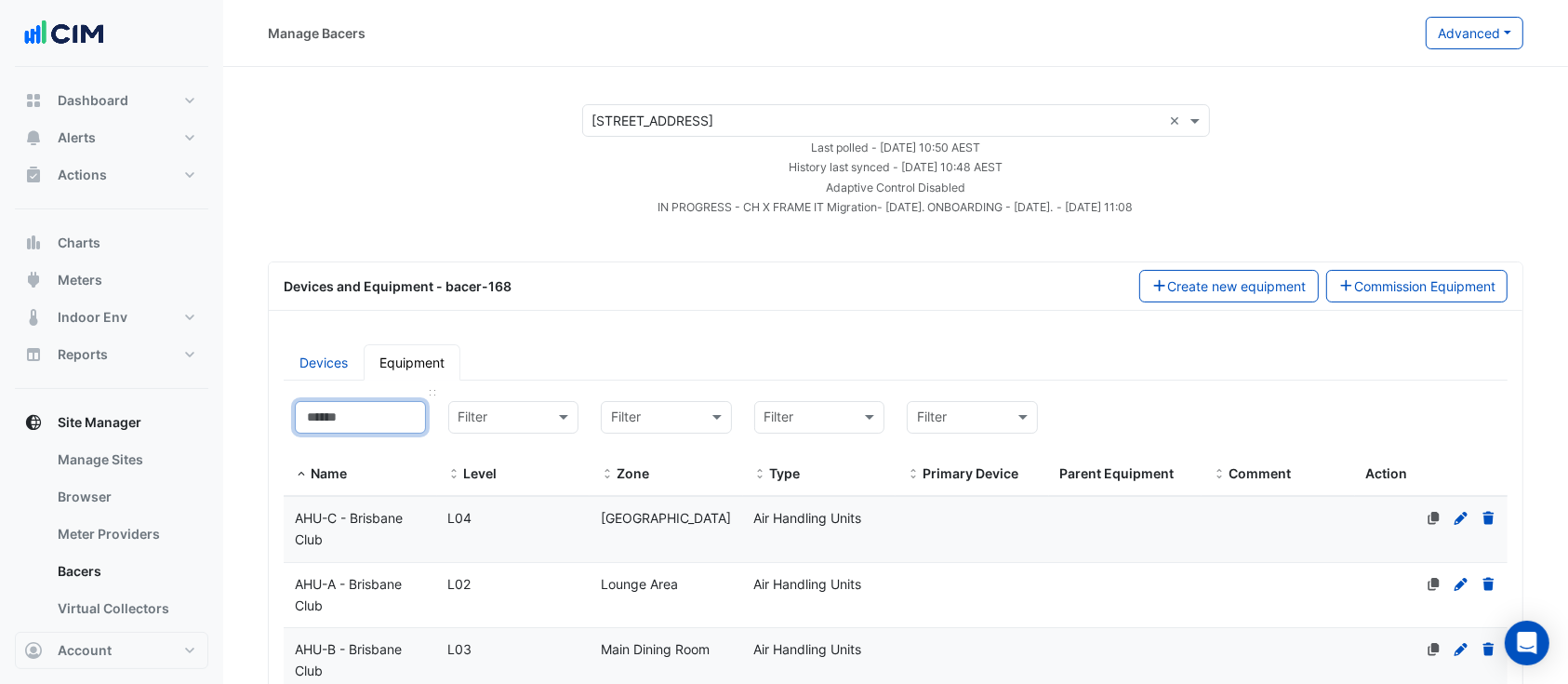
click at [354, 407] on input at bounding box center [360, 417] width 132 height 33
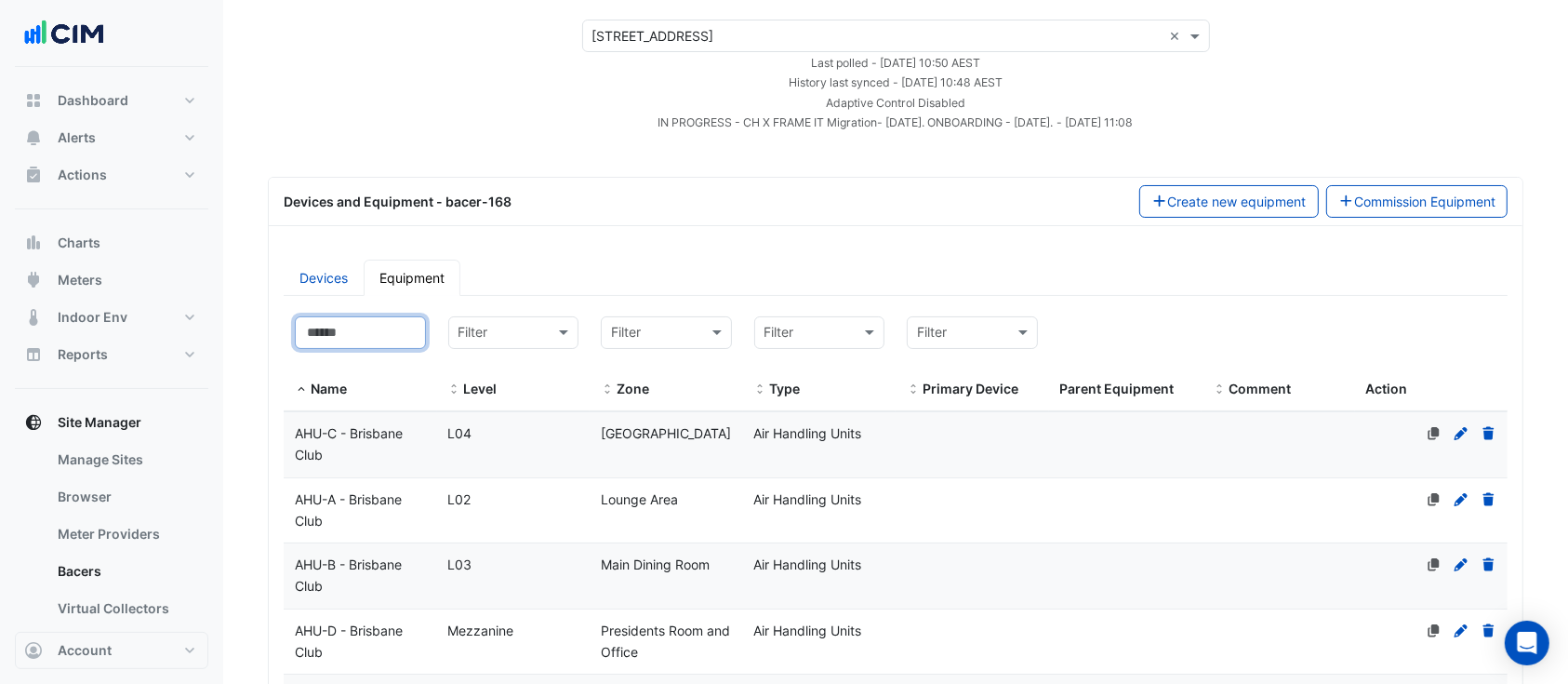
scroll to position [124, 0]
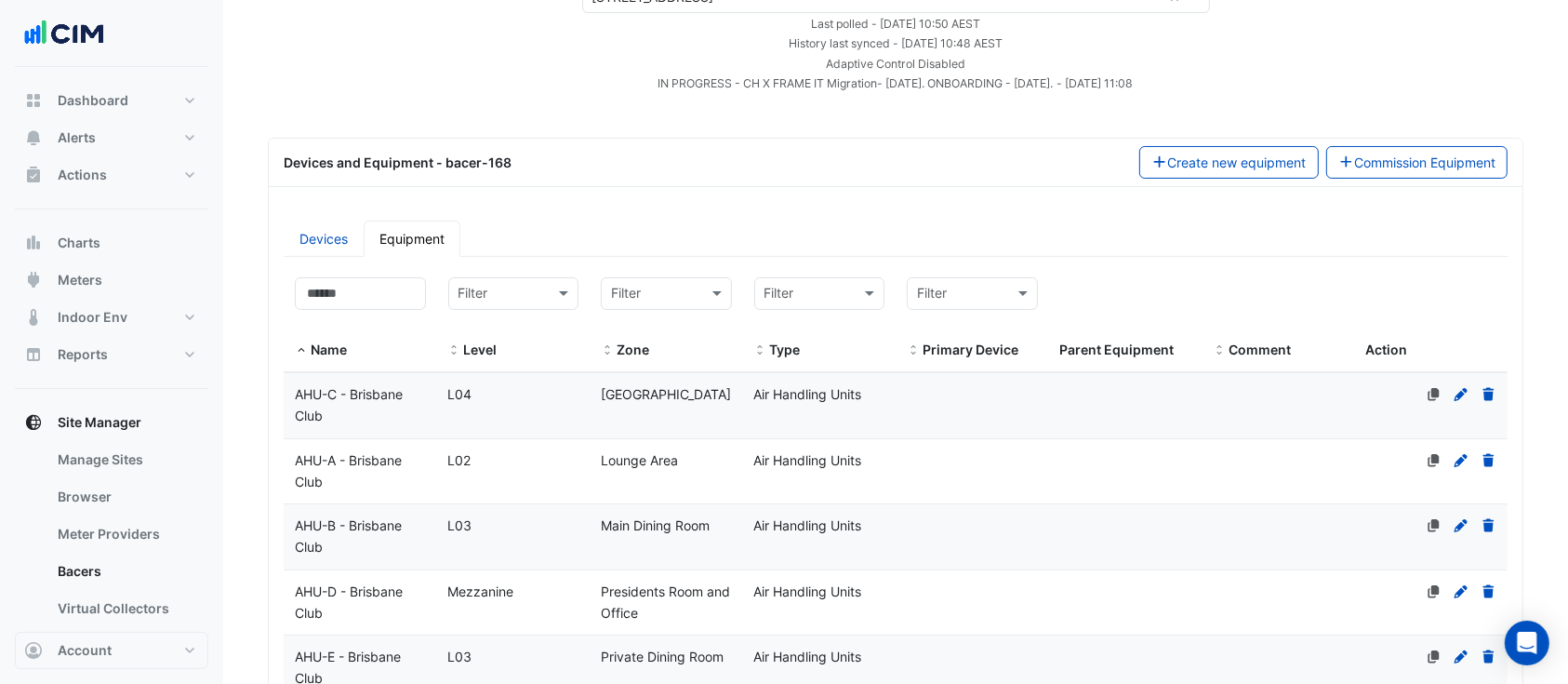
click at [371, 532] on div "AHU-B - Brisbane Club" at bounding box center [360, 537] width 153 height 43
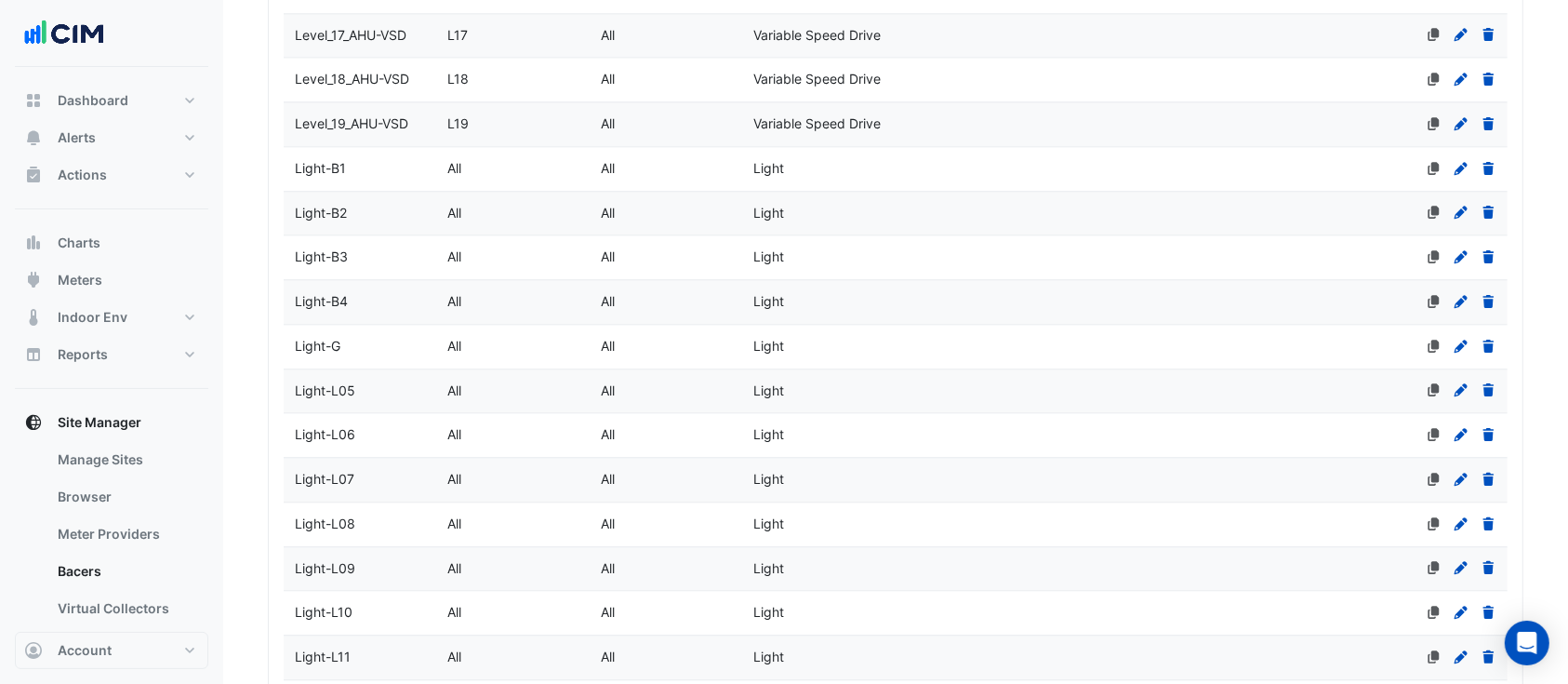
scroll to position [4881, 0]
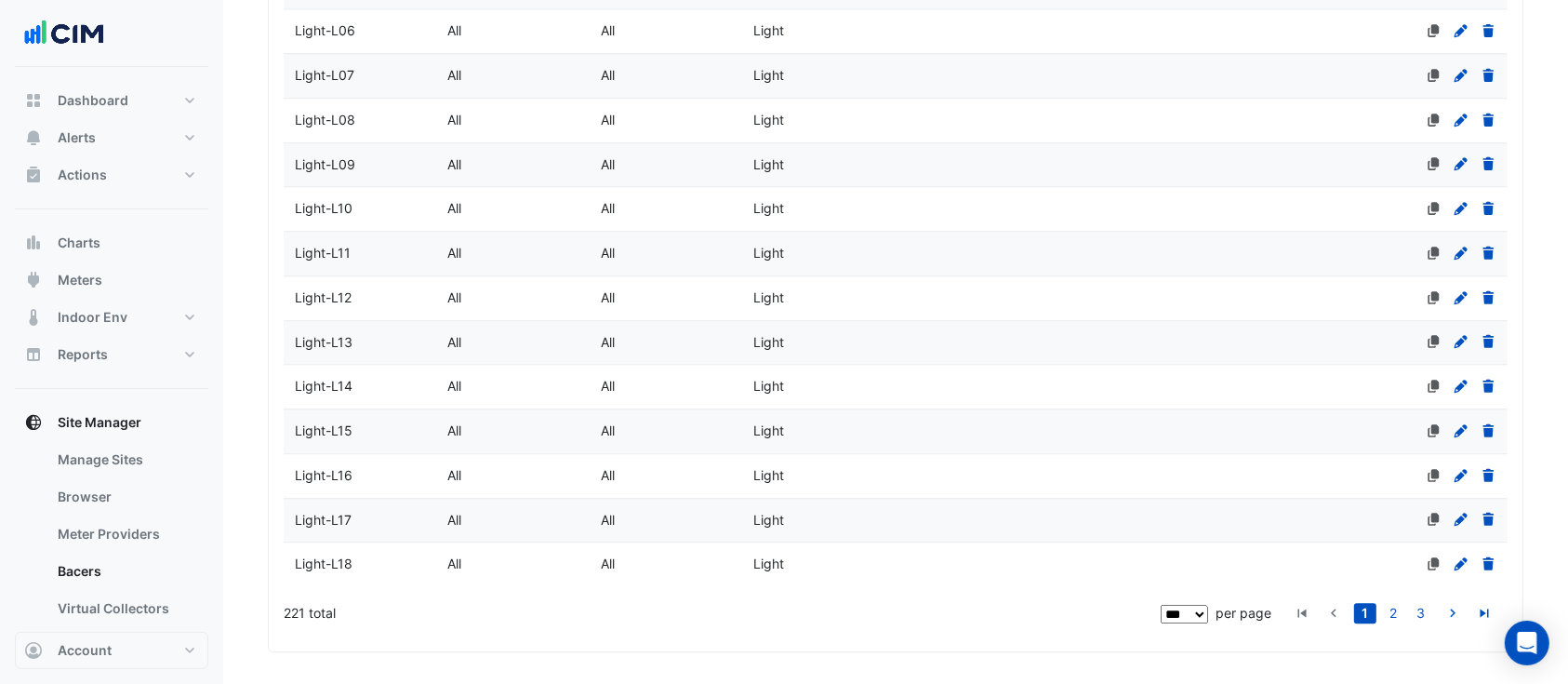
select select "***"
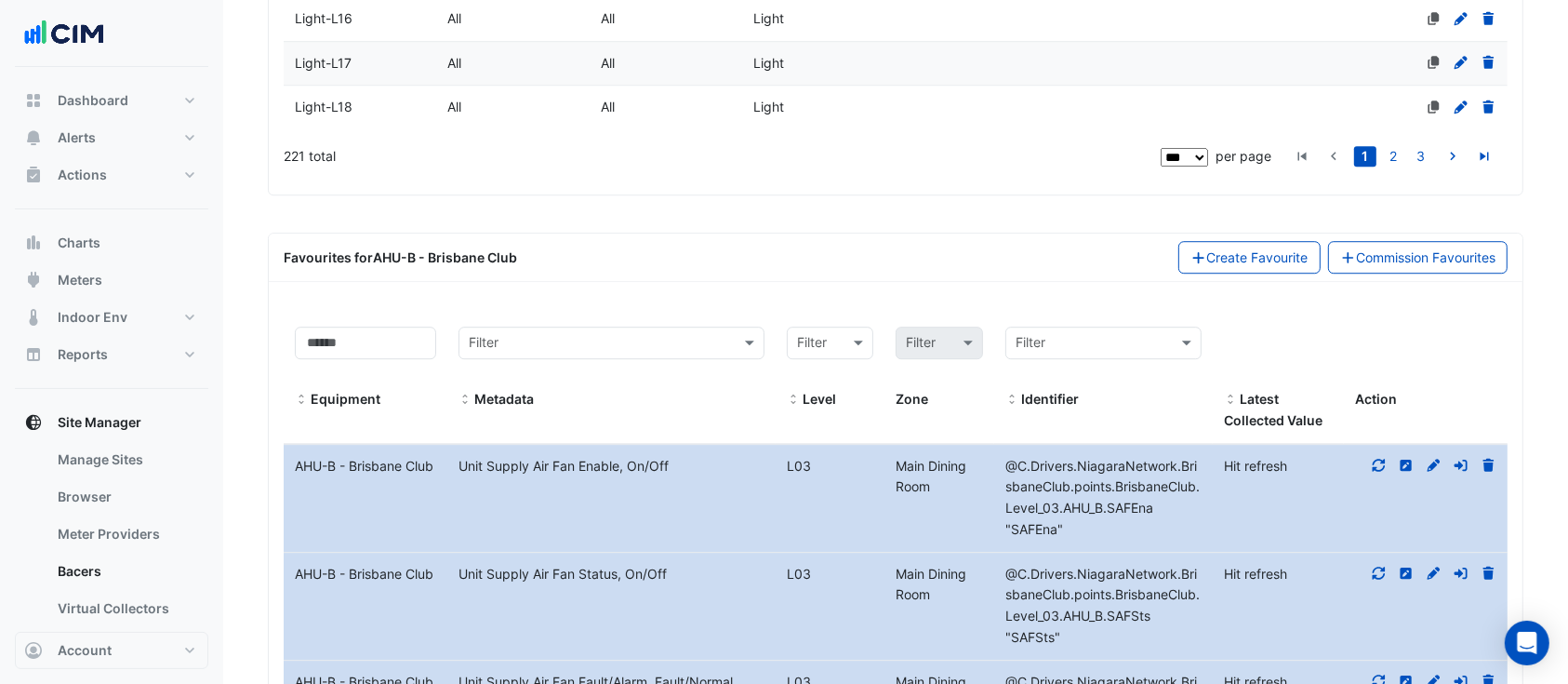
scroll to position [5377, 0]
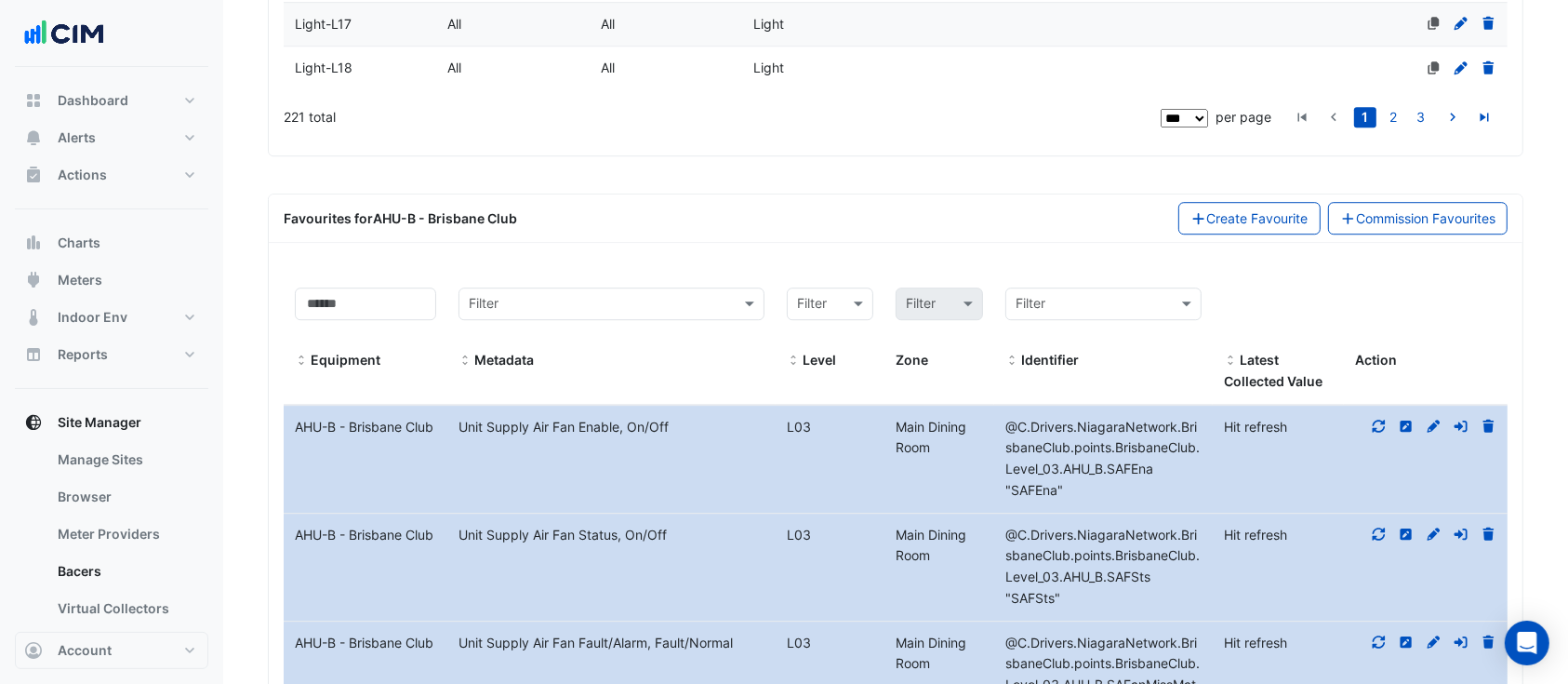
click at [1375, 420] on icon at bounding box center [1378, 426] width 13 height 13
click at [1380, 527] on icon at bounding box center [1379, 534] width 17 height 13
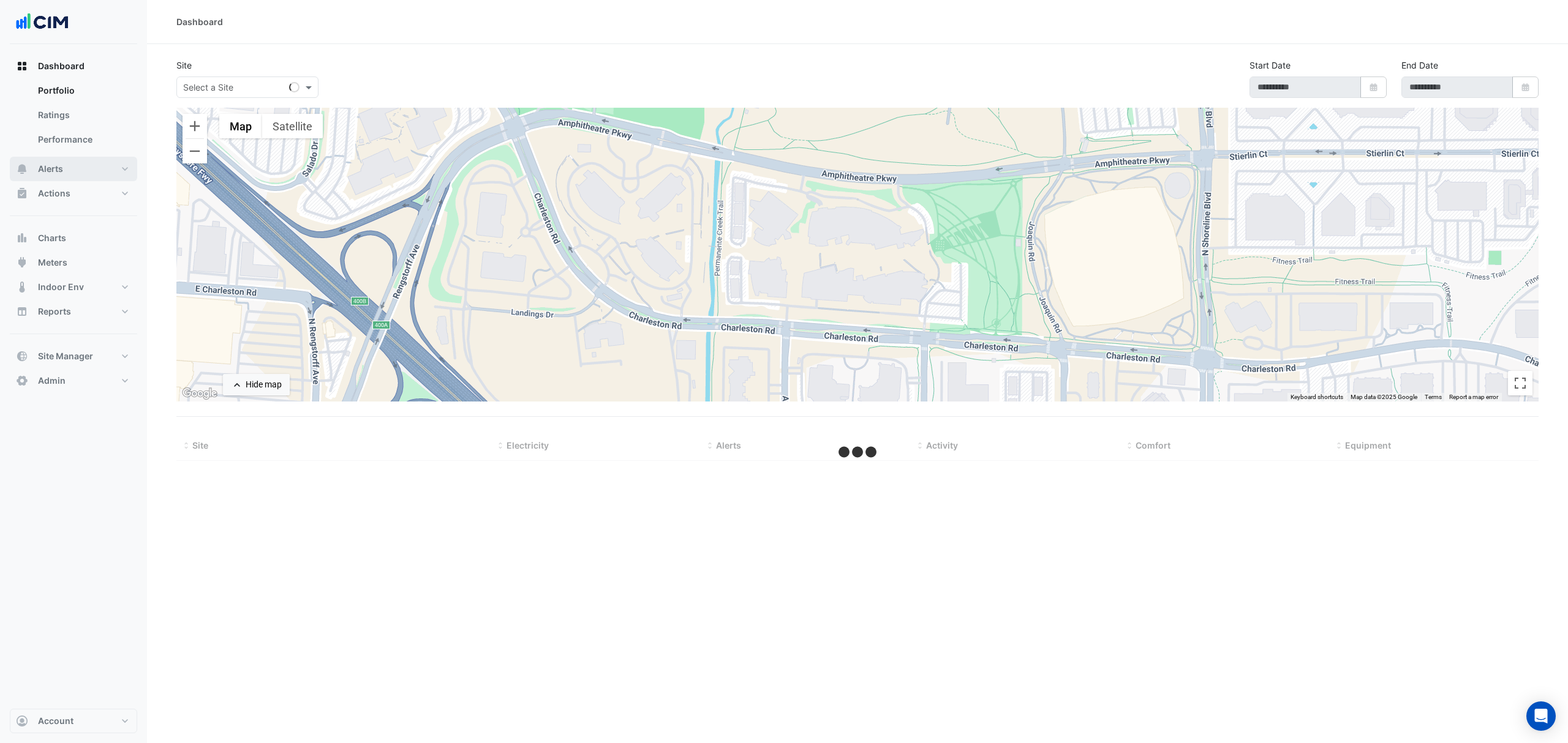
click at [74, 167] on button "Alerts" at bounding box center [73, 169] width 127 height 25
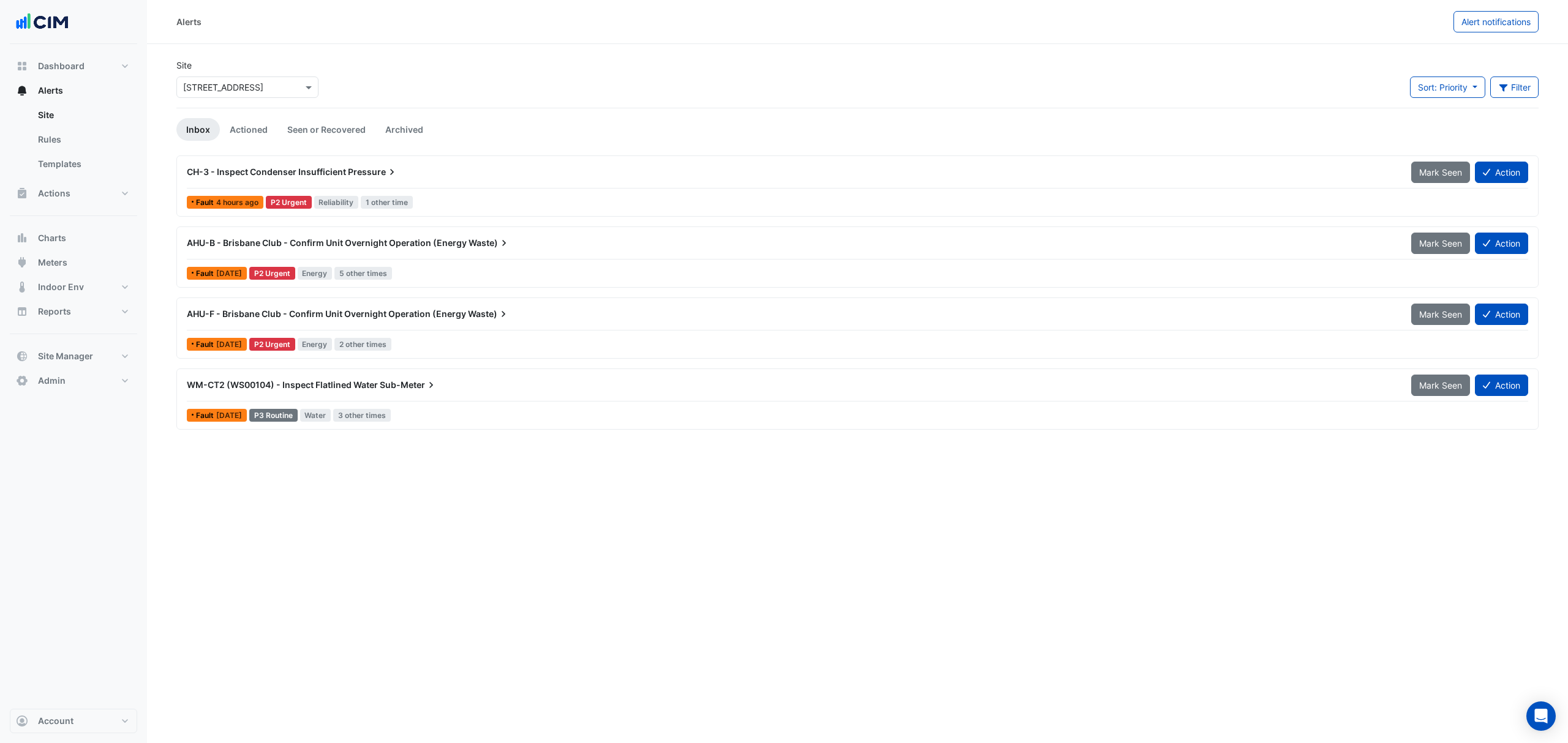
click at [230, 87] on input "text" at bounding box center [235, 88] width 104 height 13
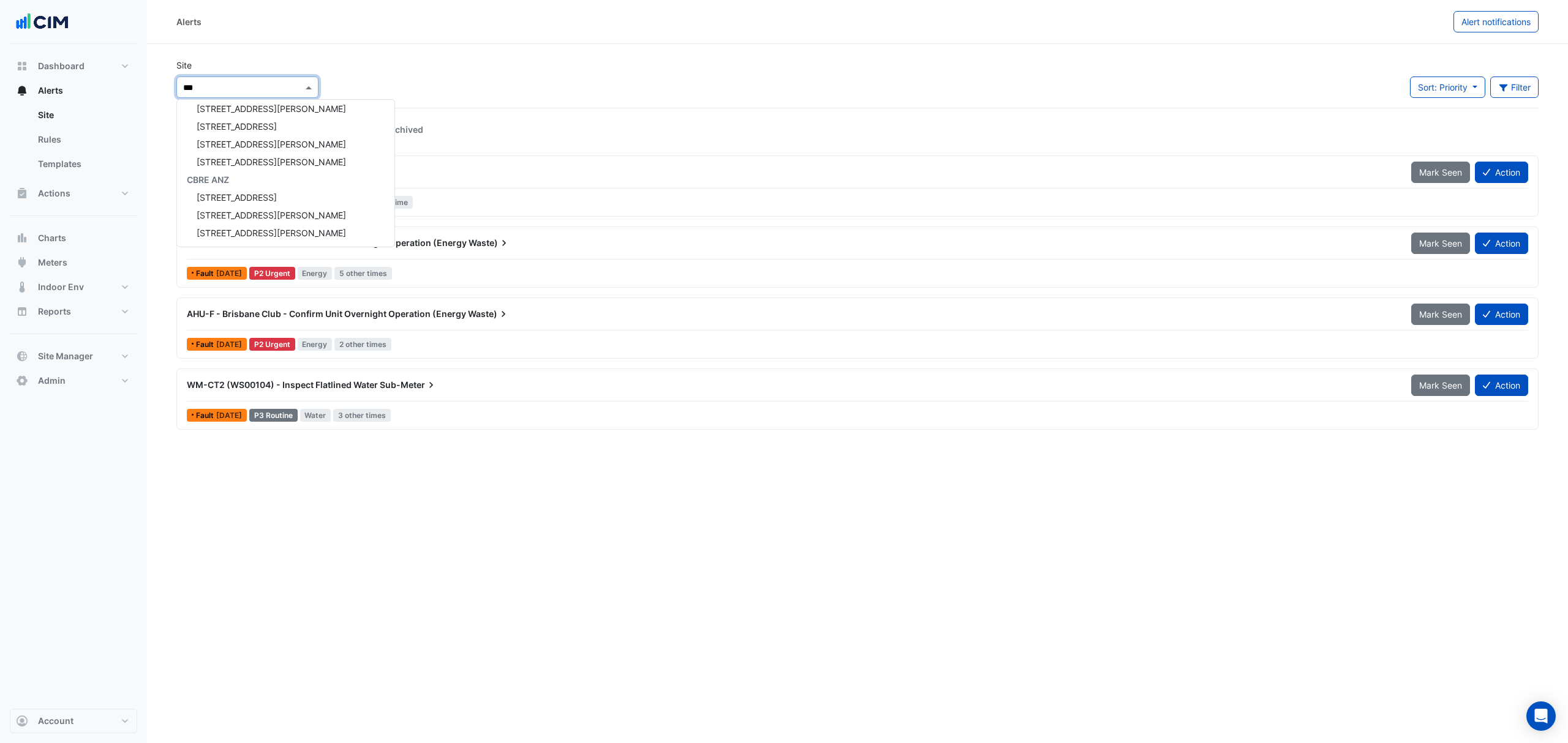
type input "****"
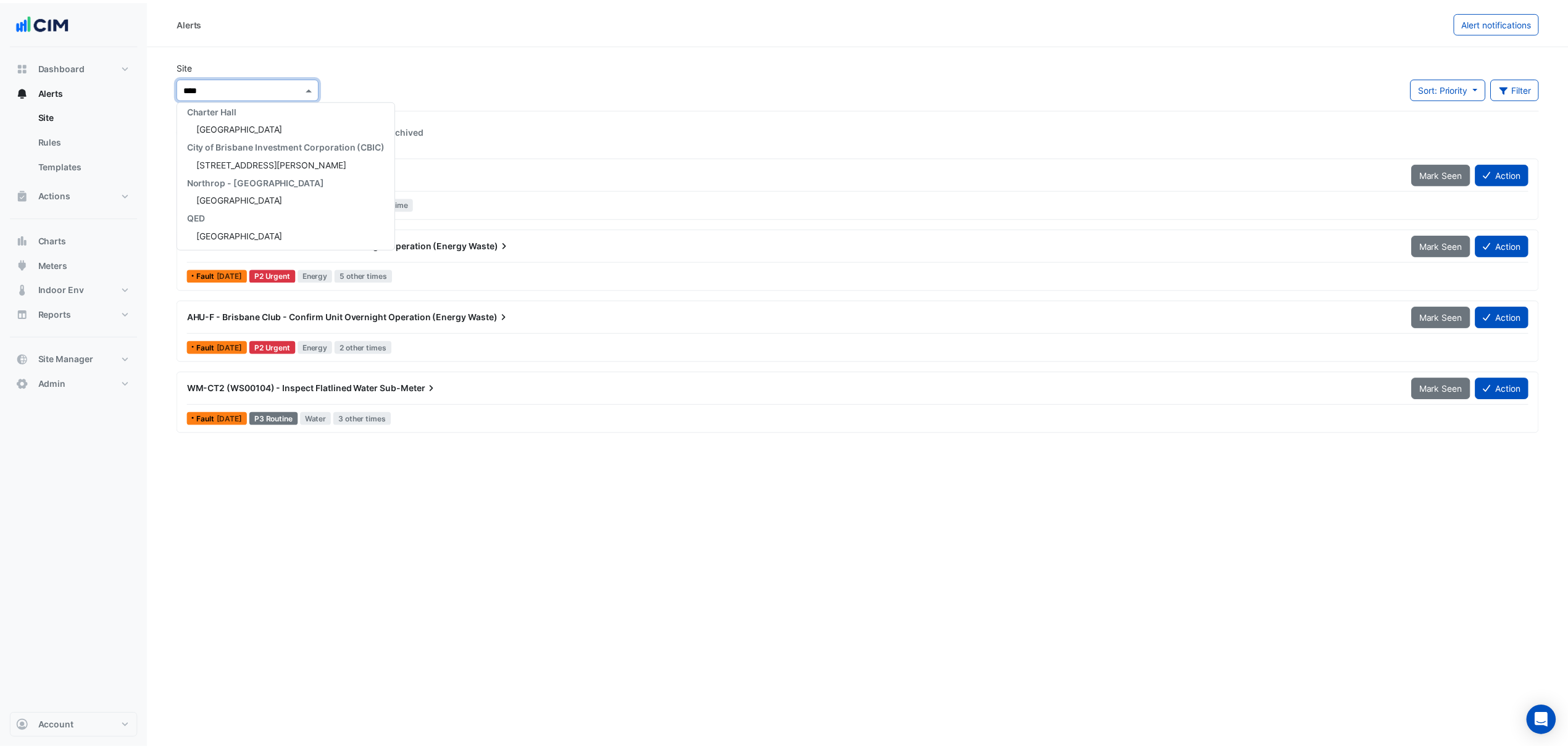
scroll to position [41, 0]
click at [260, 134] on div "[GEOGRAPHIC_DATA]" at bounding box center [288, 127] width 219 height 18
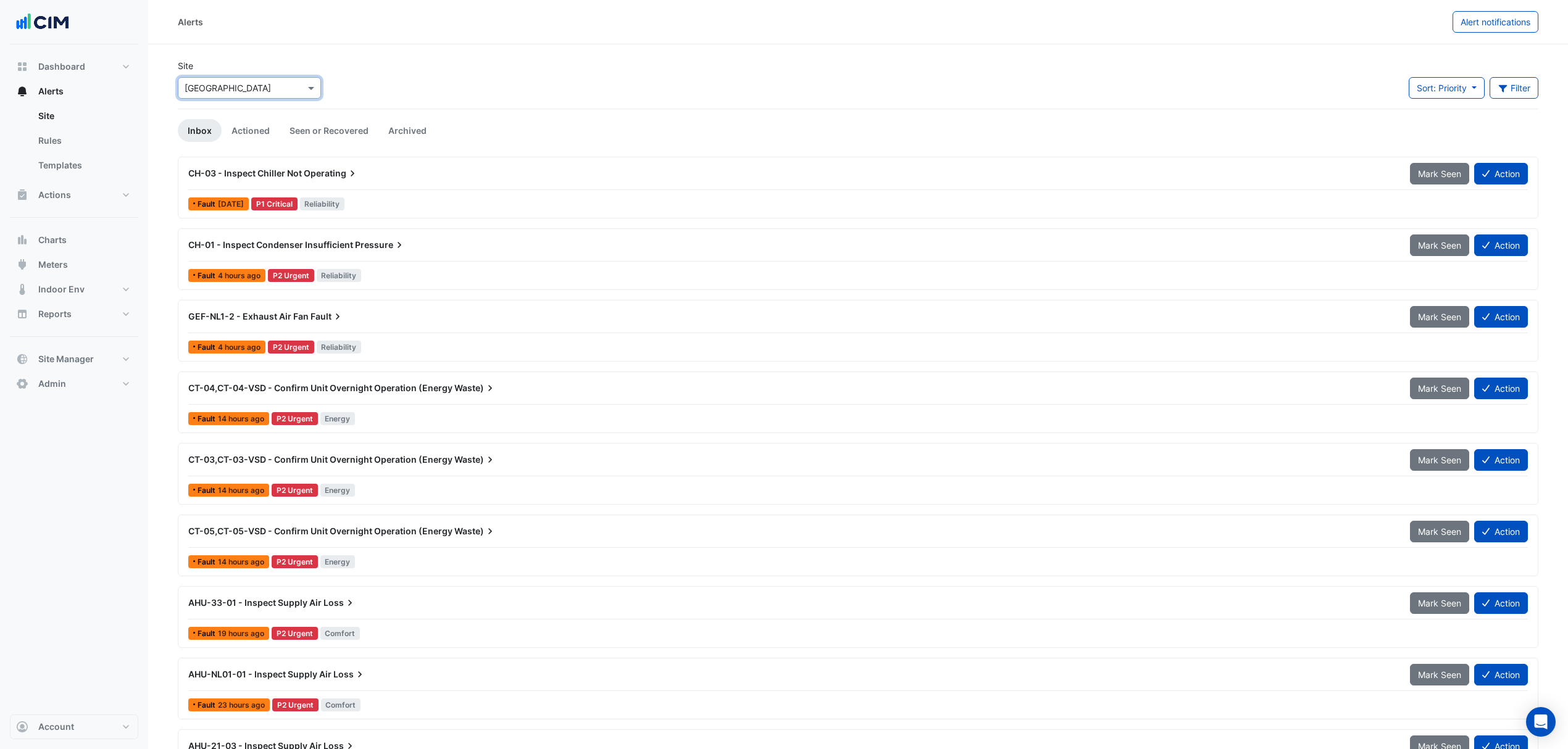
click at [357, 173] on icon at bounding box center [352, 173] width 12 height 12
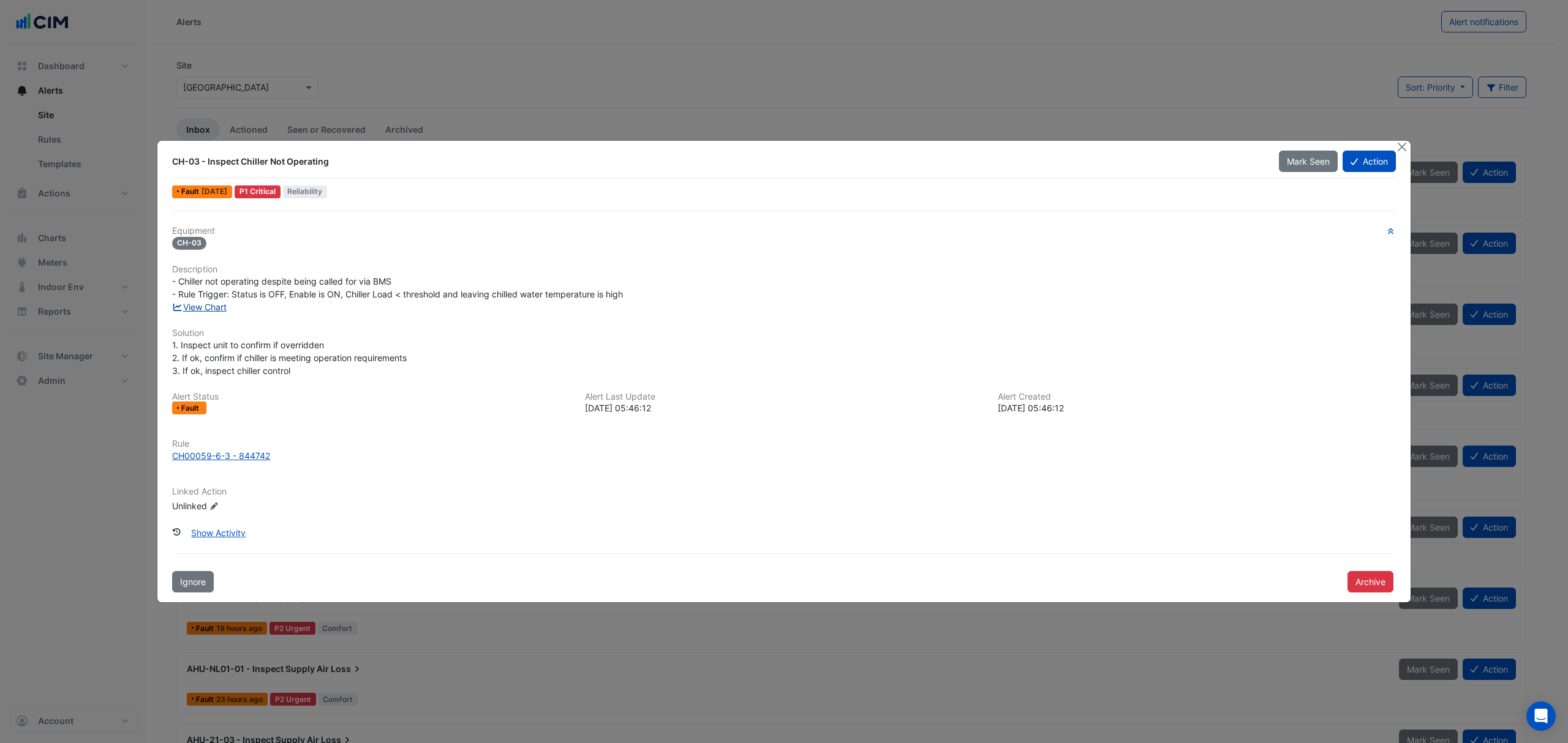
click at [221, 301] on link "View Chart" at bounding box center [199, 306] width 55 height 10
click at [1397, 145] on button "Close" at bounding box center [1401, 147] width 13 height 13
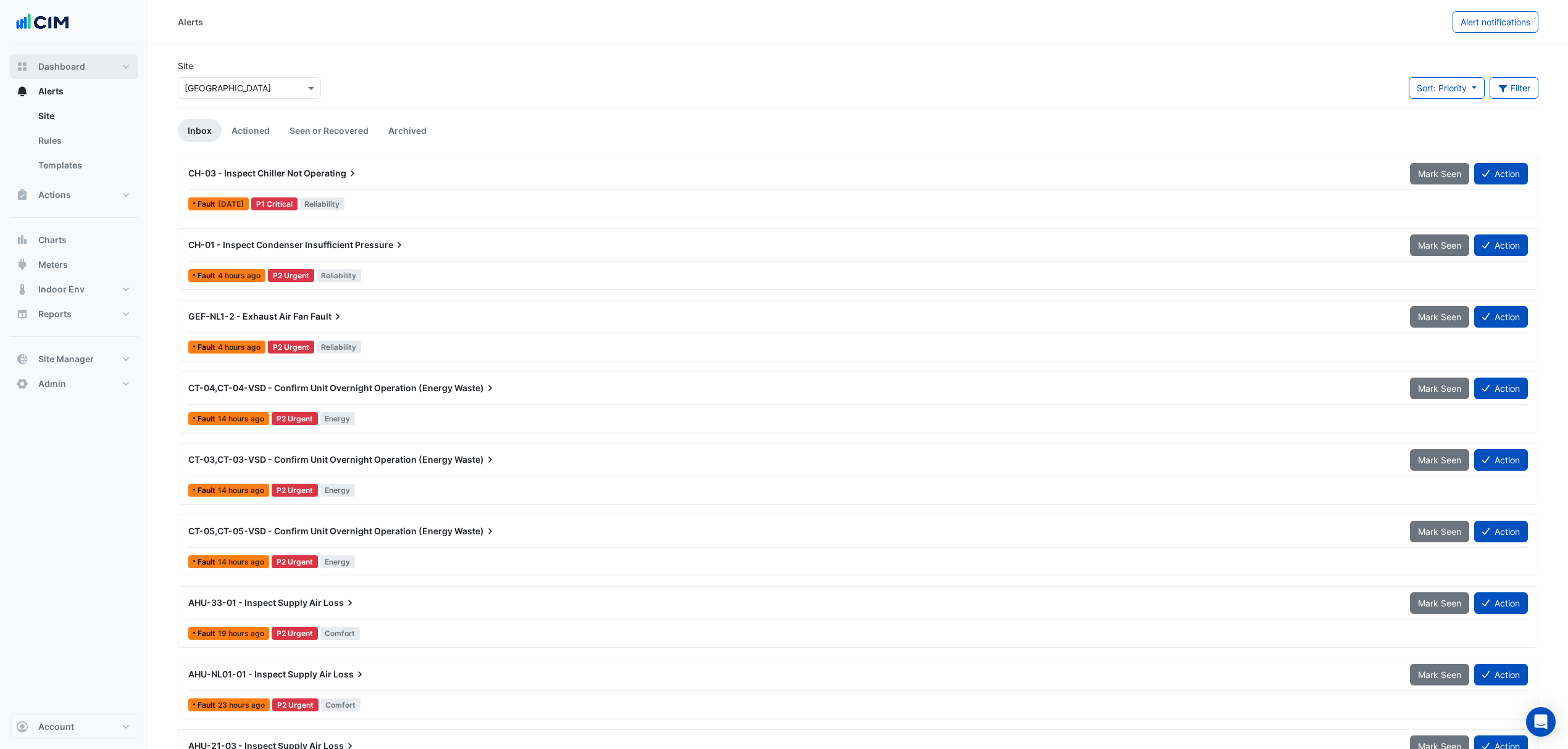
click at [92, 72] on button "Dashboard" at bounding box center [74, 67] width 128 height 25
select select "***"
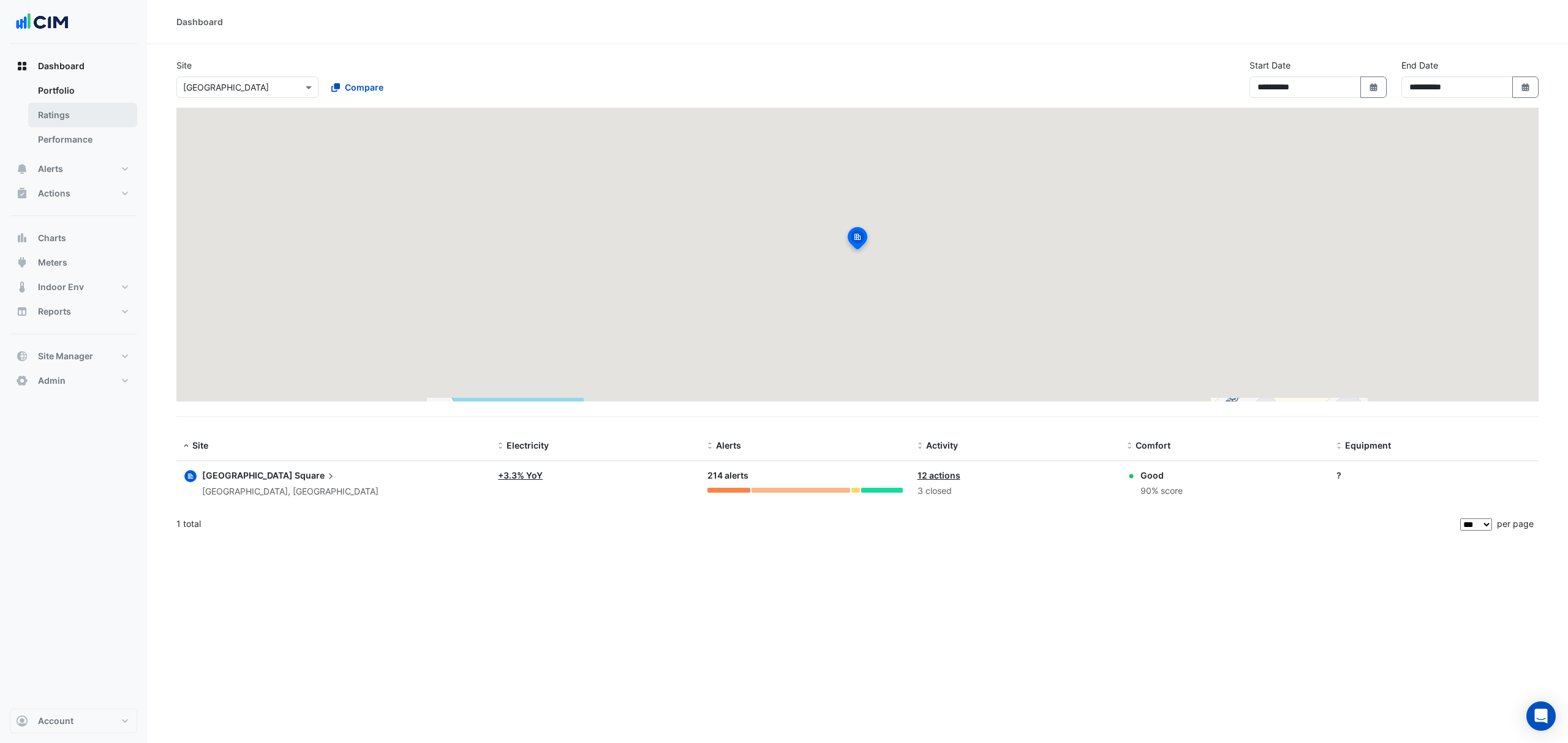
click at [76, 111] on link "Ratings" at bounding box center [82, 115] width 109 height 25
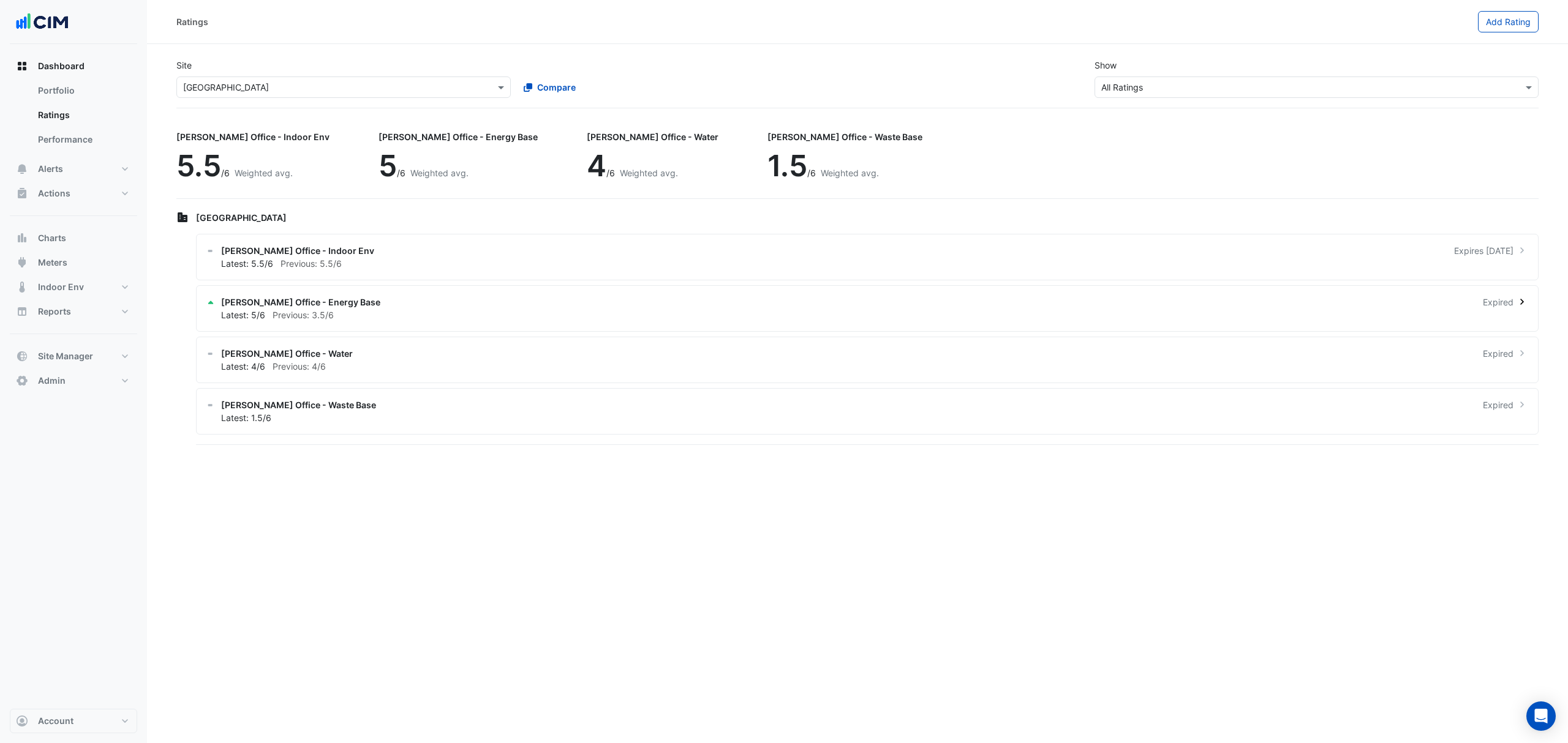
click at [928, 324] on div "NABERS Office - Energy Base Expired Latest: 5/6 Previous: 3.5/6" at bounding box center [867, 309] width 1343 height 47
click at [67, 268] on span "Meters" at bounding box center [53, 263] width 29 height 12
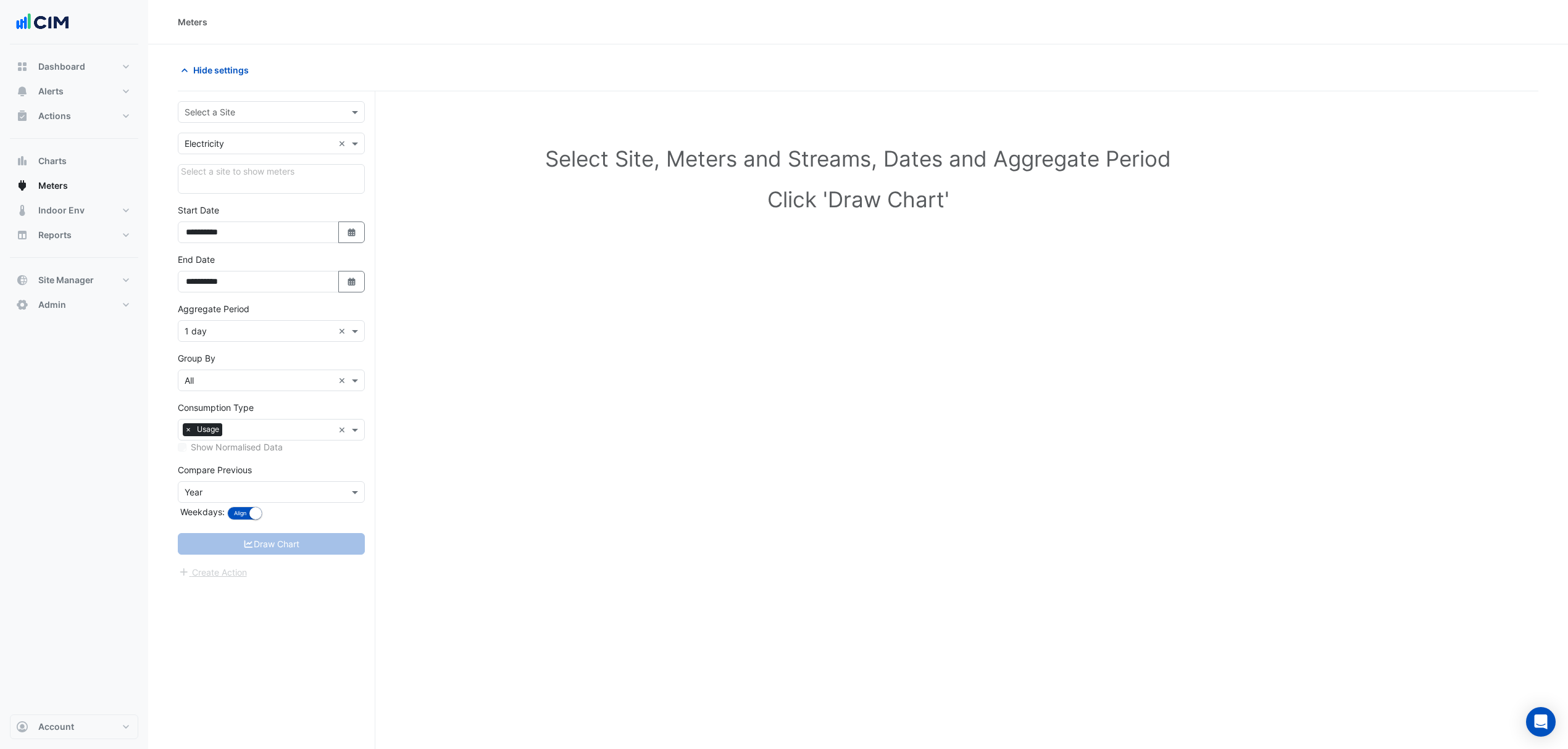
click at [211, 117] on input "text" at bounding box center [259, 112] width 149 height 13
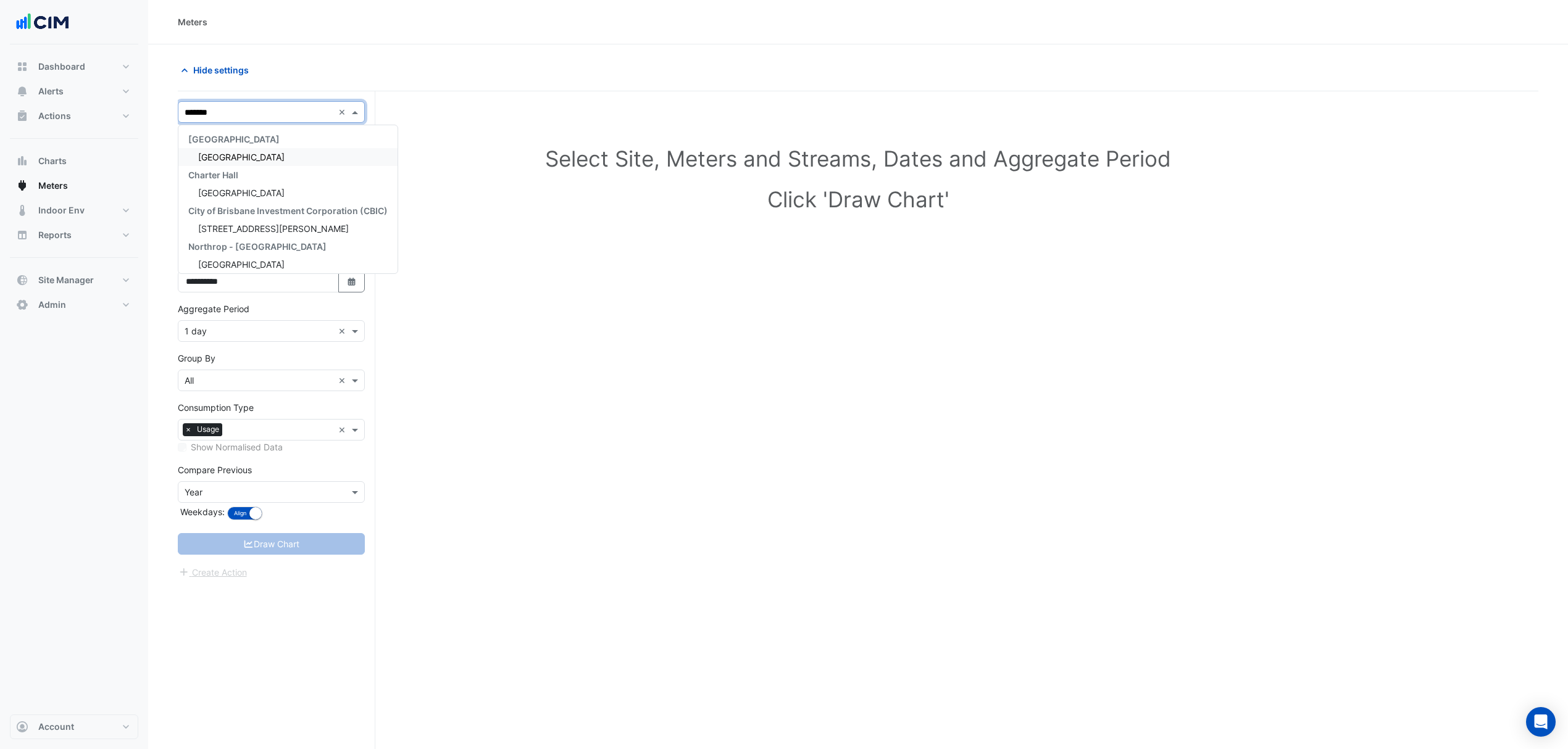
type input "********"
click at [243, 161] on span "[GEOGRAPHIC_DATA]" at bounding box center [242, 157] width 87 height 11
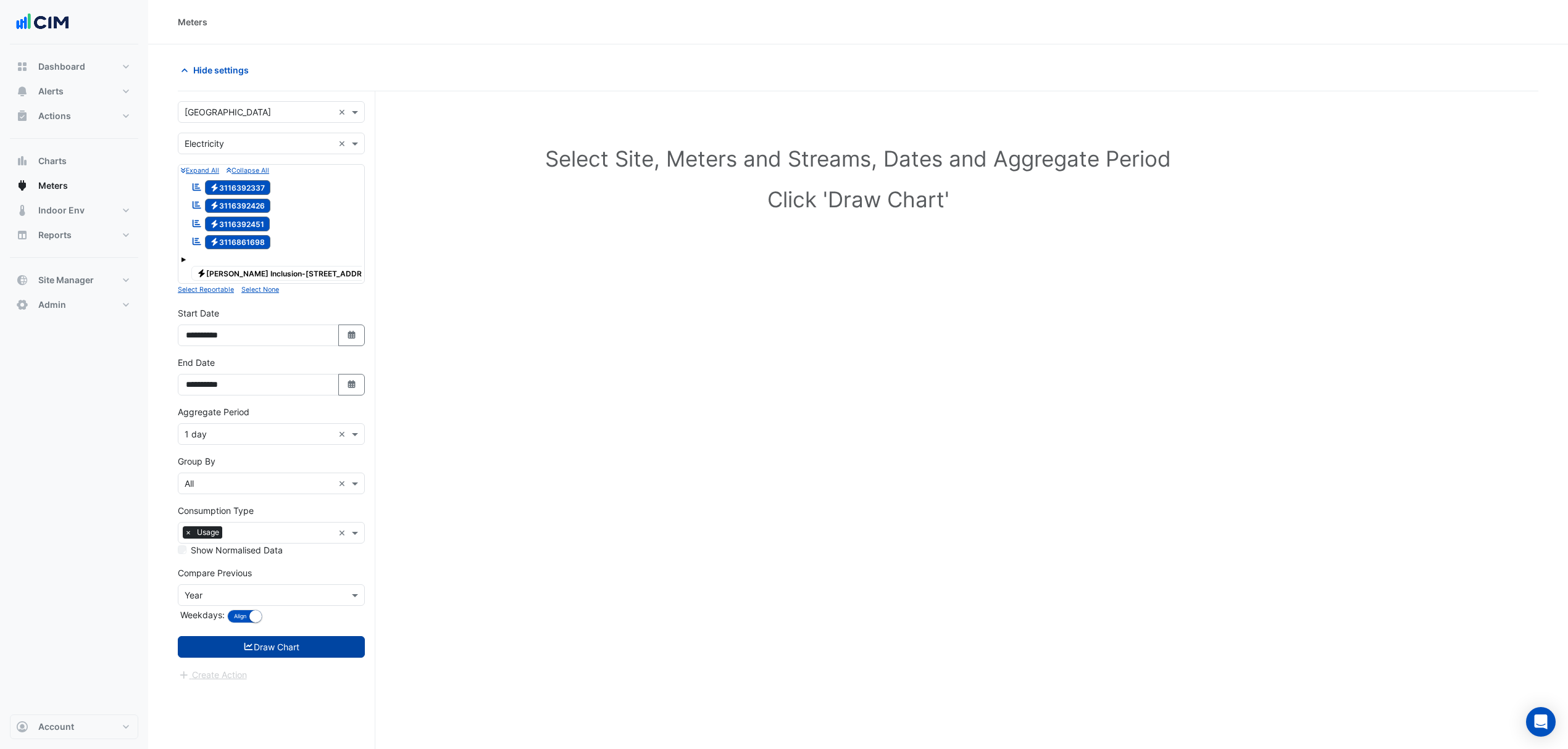
click at [266, 643] on button "Draw Chart" at bounding box center [271, 647] width 187 height 22
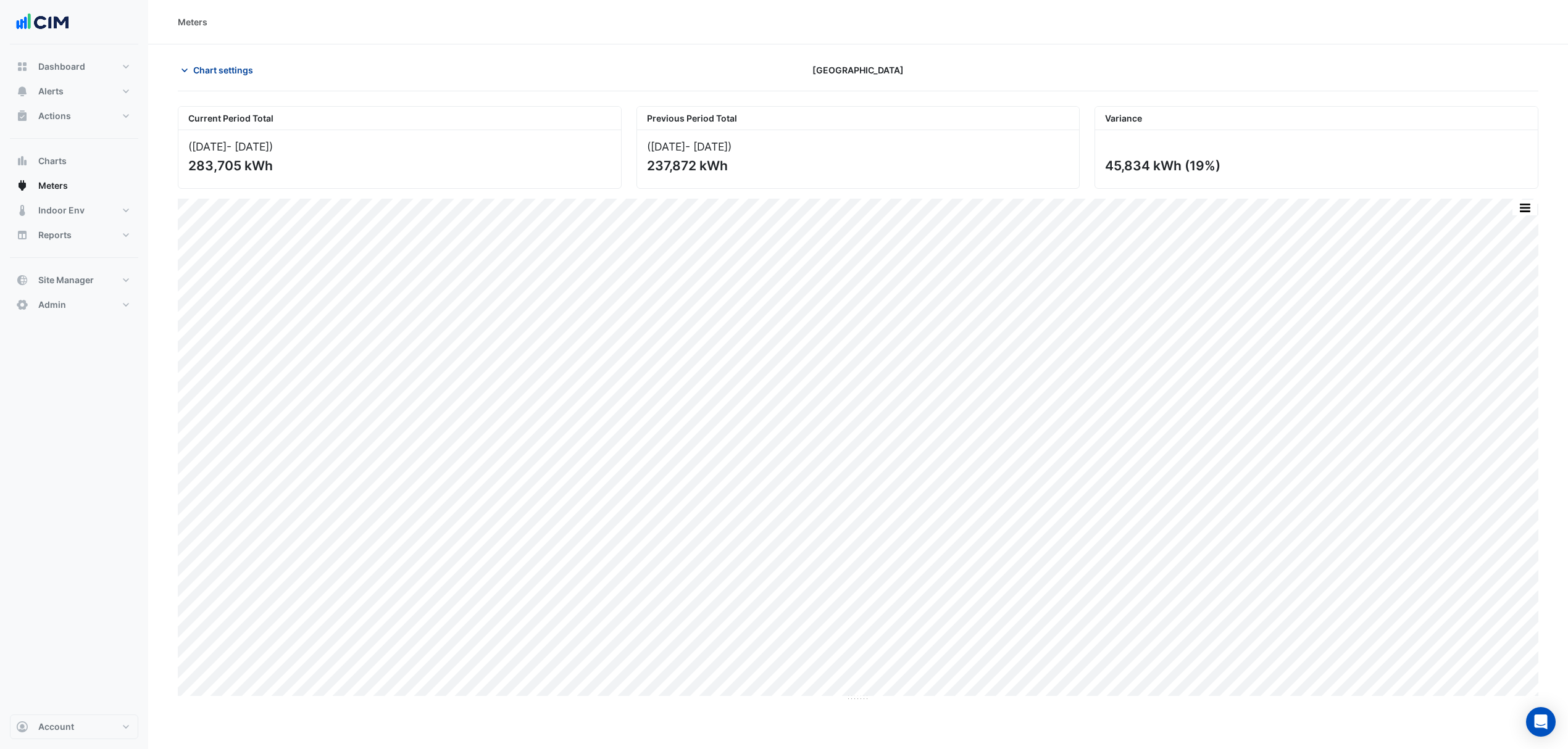
click at [233, 71] on span "Chart settings" at bounding box center [223, 70] width 60 height 13
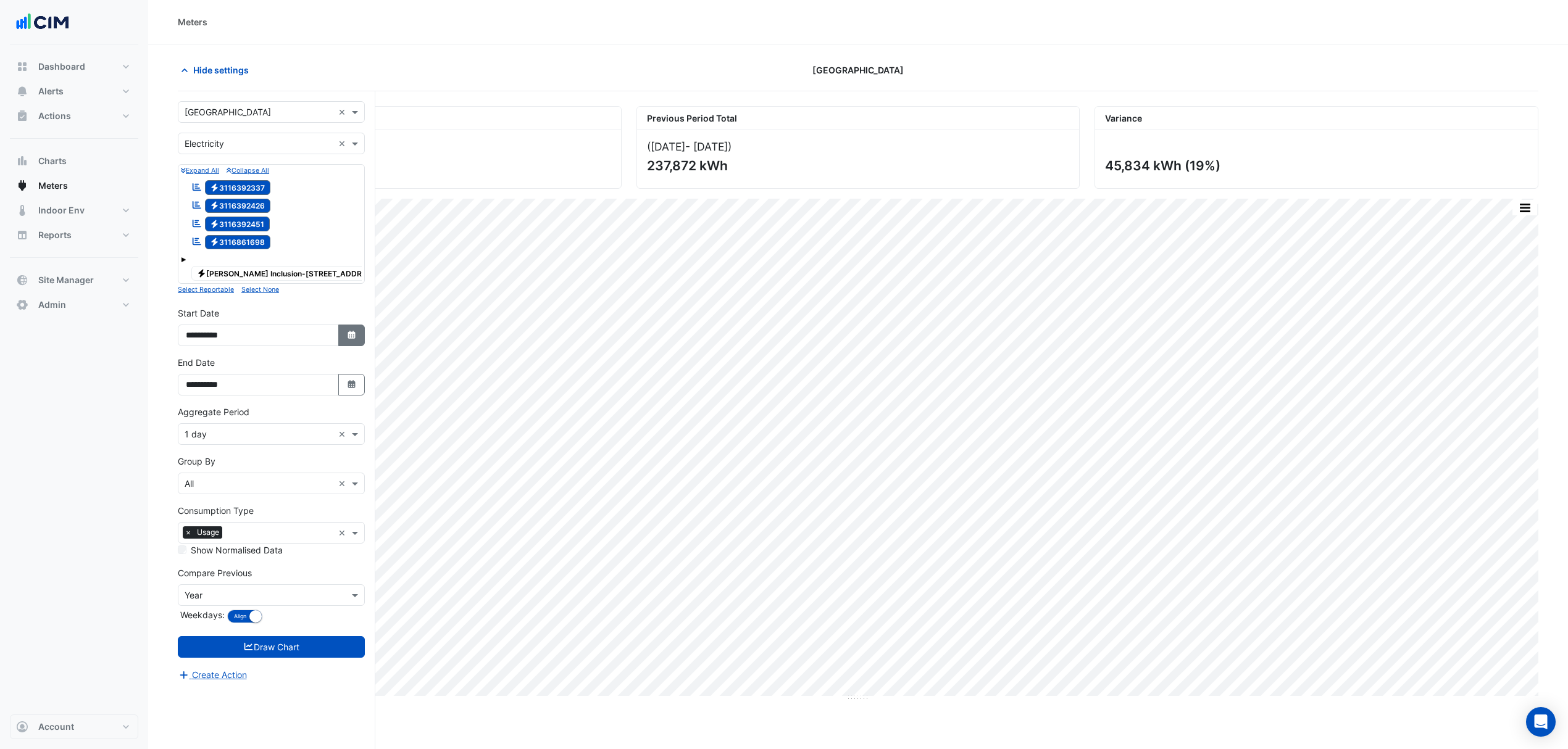
click at [346, 336] on icon "Select Date" at bounding box center [352, 335] width 11 height 9
select select "*"
select select "****"
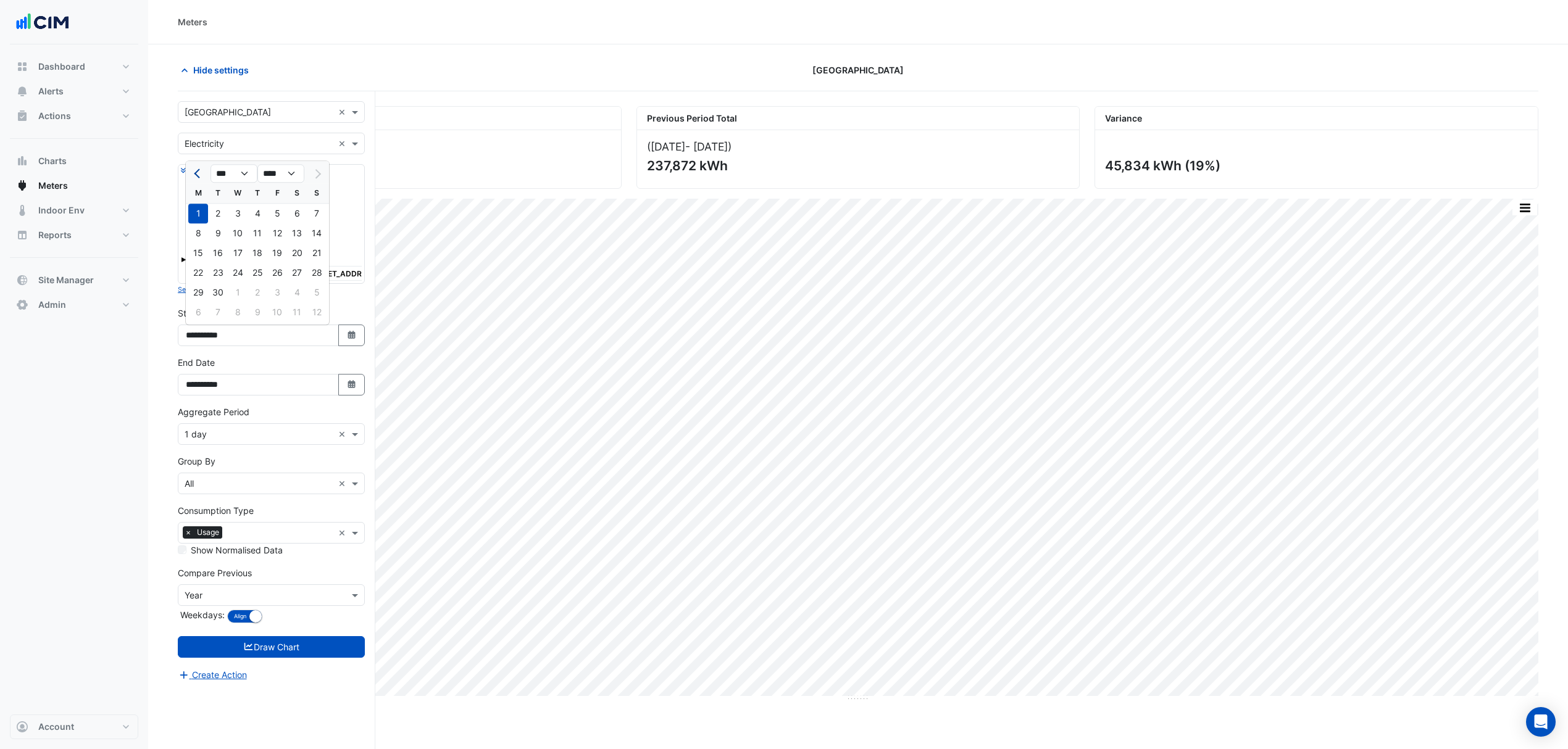
click at [195, 179] on button "Previous month" at bounding box center [198, 173] width 15 height 20
select select "*"
click at [277, 217] on div "1" at bounding box center [277, 214] width 20 height 20
type input "**********"
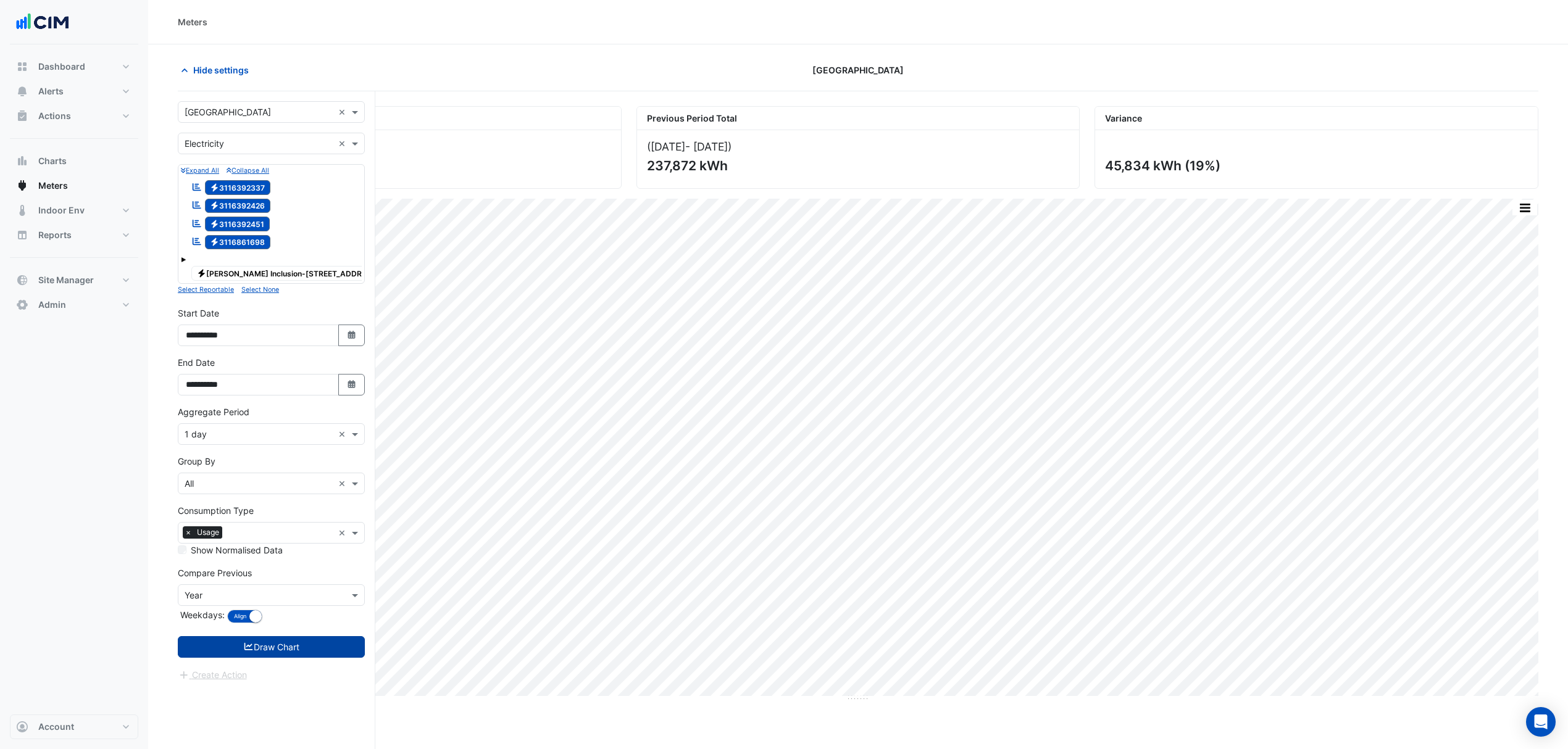
click at [290, 644] on button "Draw Chart" at bounding box center [271, 647] width 187 height 22
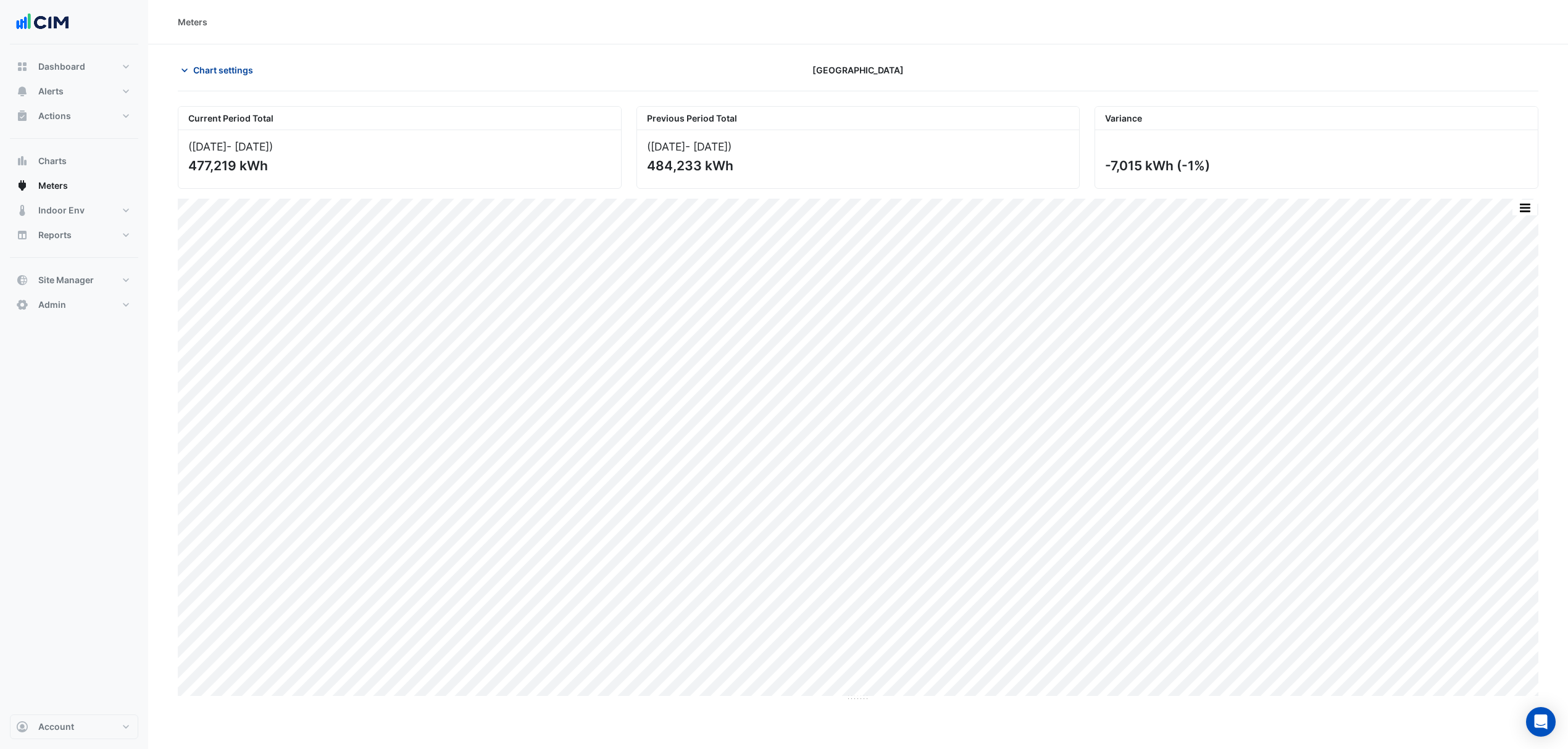
click at [245, 69] on span "Chart settings" at bounding box center [223, 70] width 60 height 13
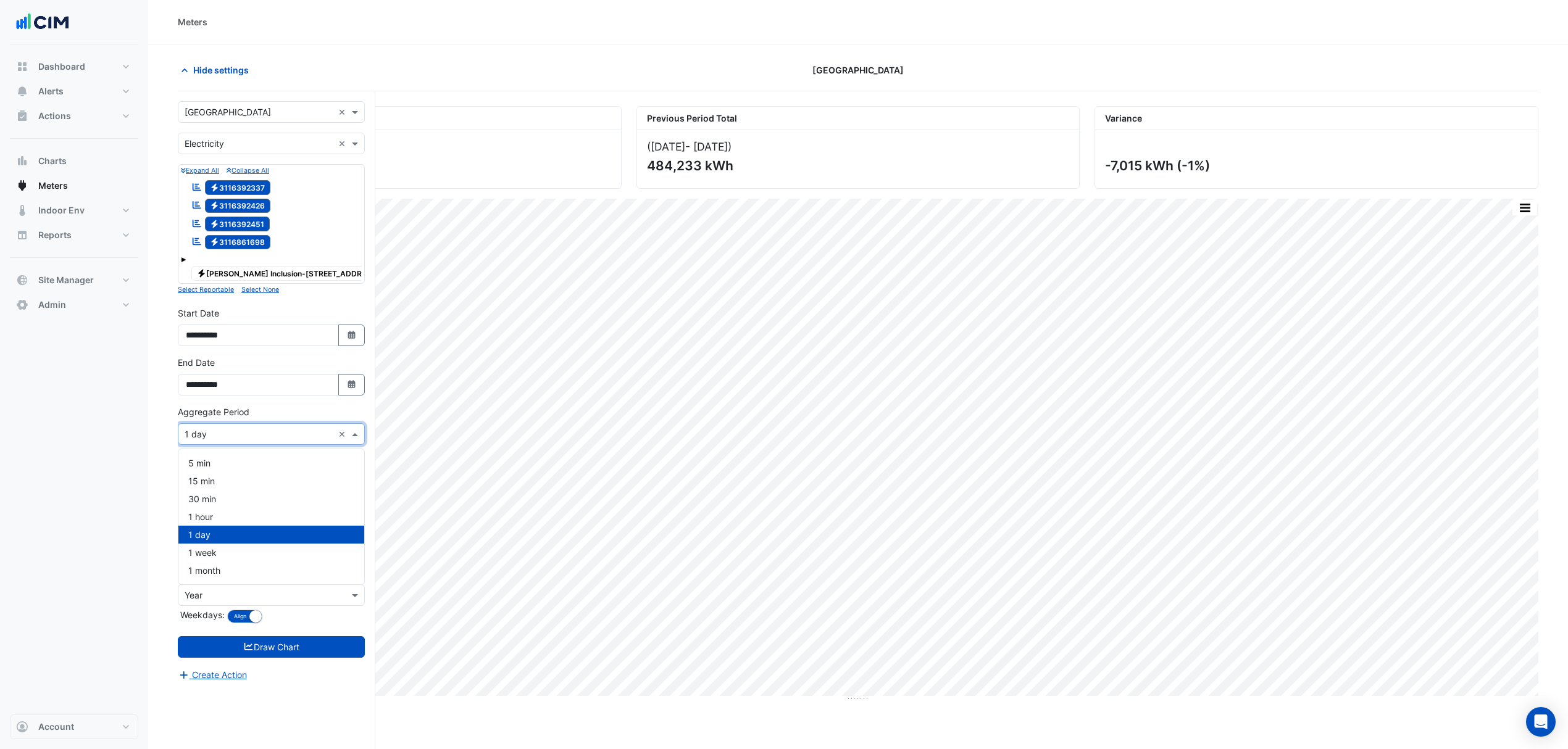
click at [293, 430] on input "text" at bounding box center [259, 435] width 149 height 13
click at [220, 514] on div "1 hour" at bounding box center [271, 516] width 186 height 18
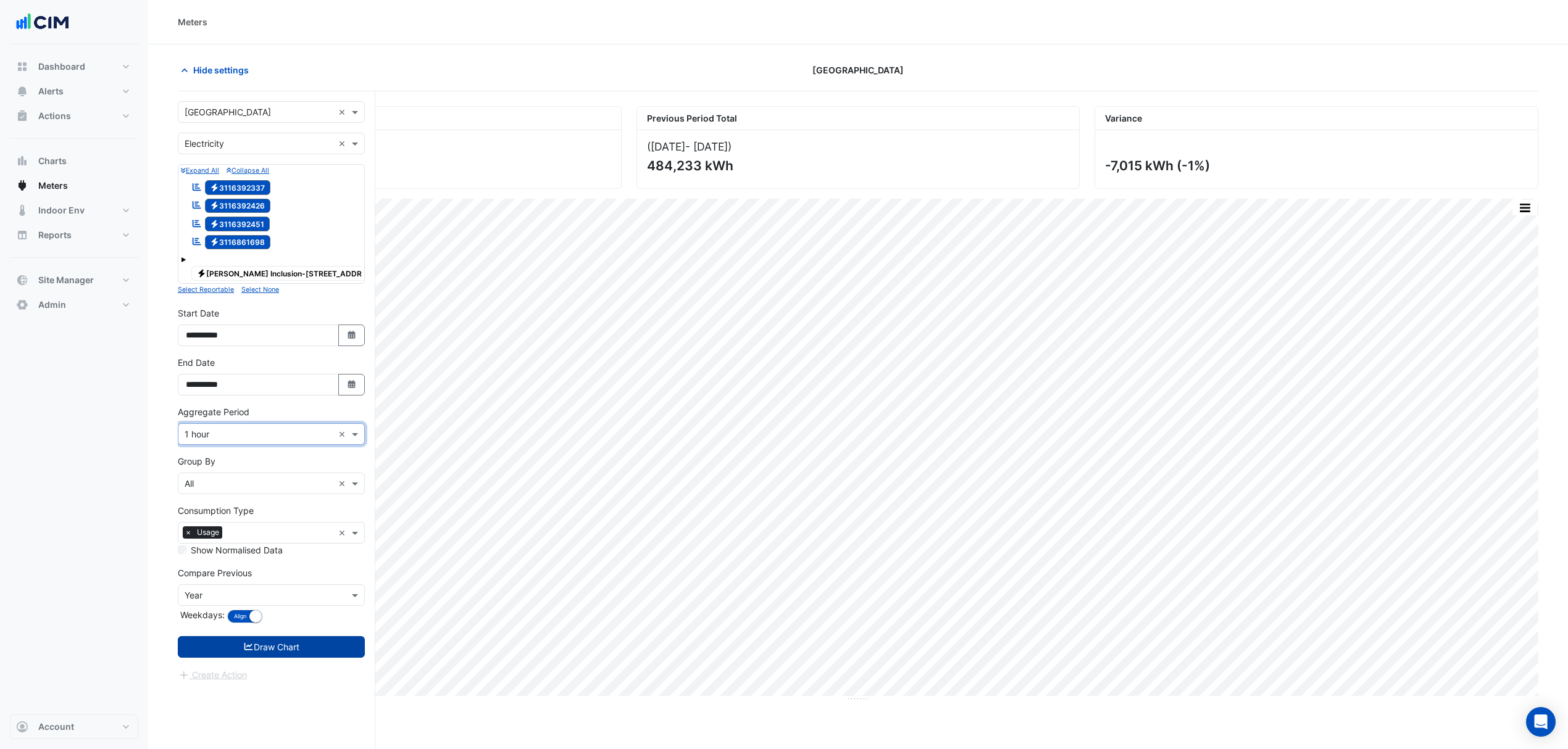
click at [252, 651] on button "Draw Chart" at bounding box center [271, 647] width 187 height 22
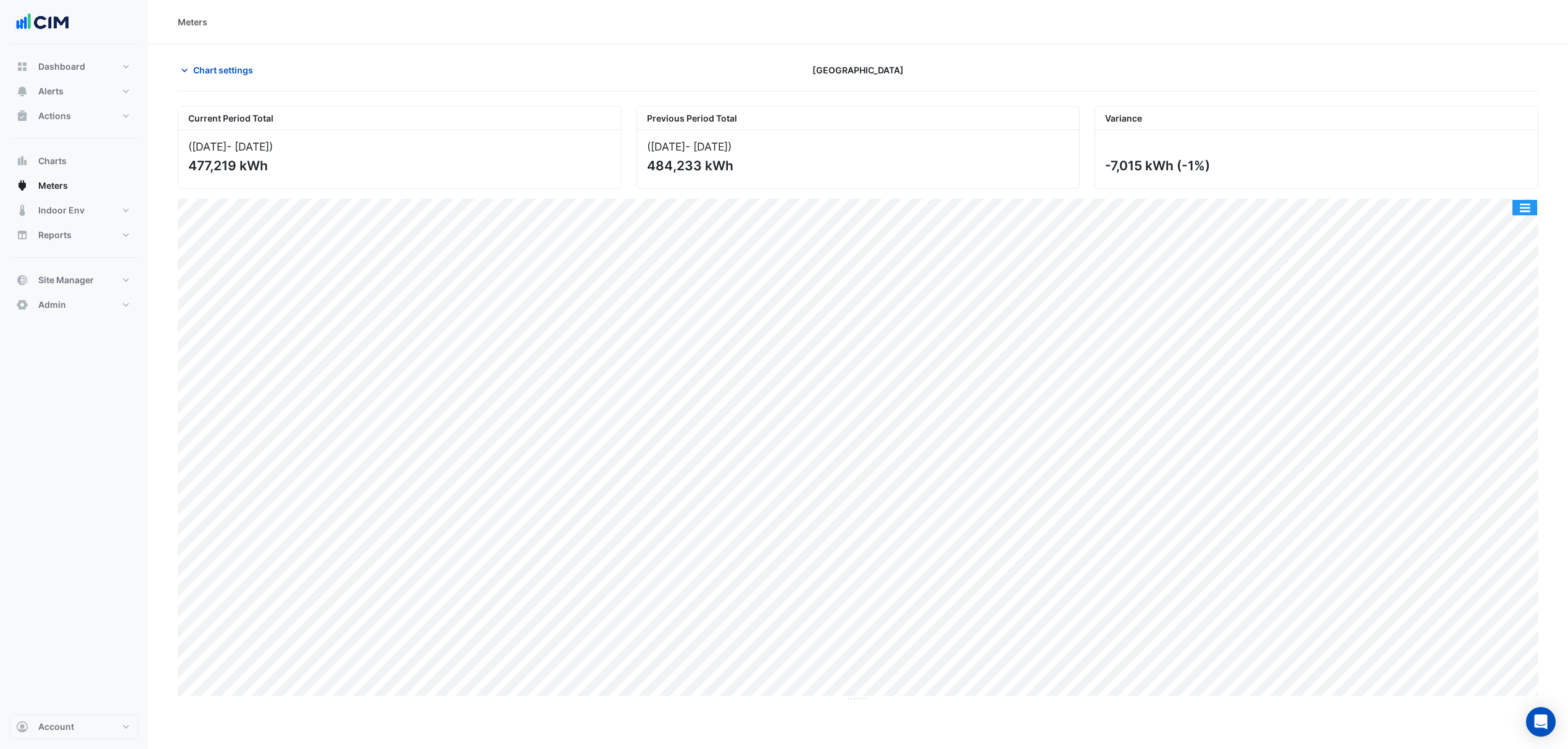
click at [1526, 201] on button "button" at bounding box center [1525, 207] width 25 height 15
click at [1482, 378] on div "Select Chart Type" at bounding box center [1500, 385] width 74 height 30
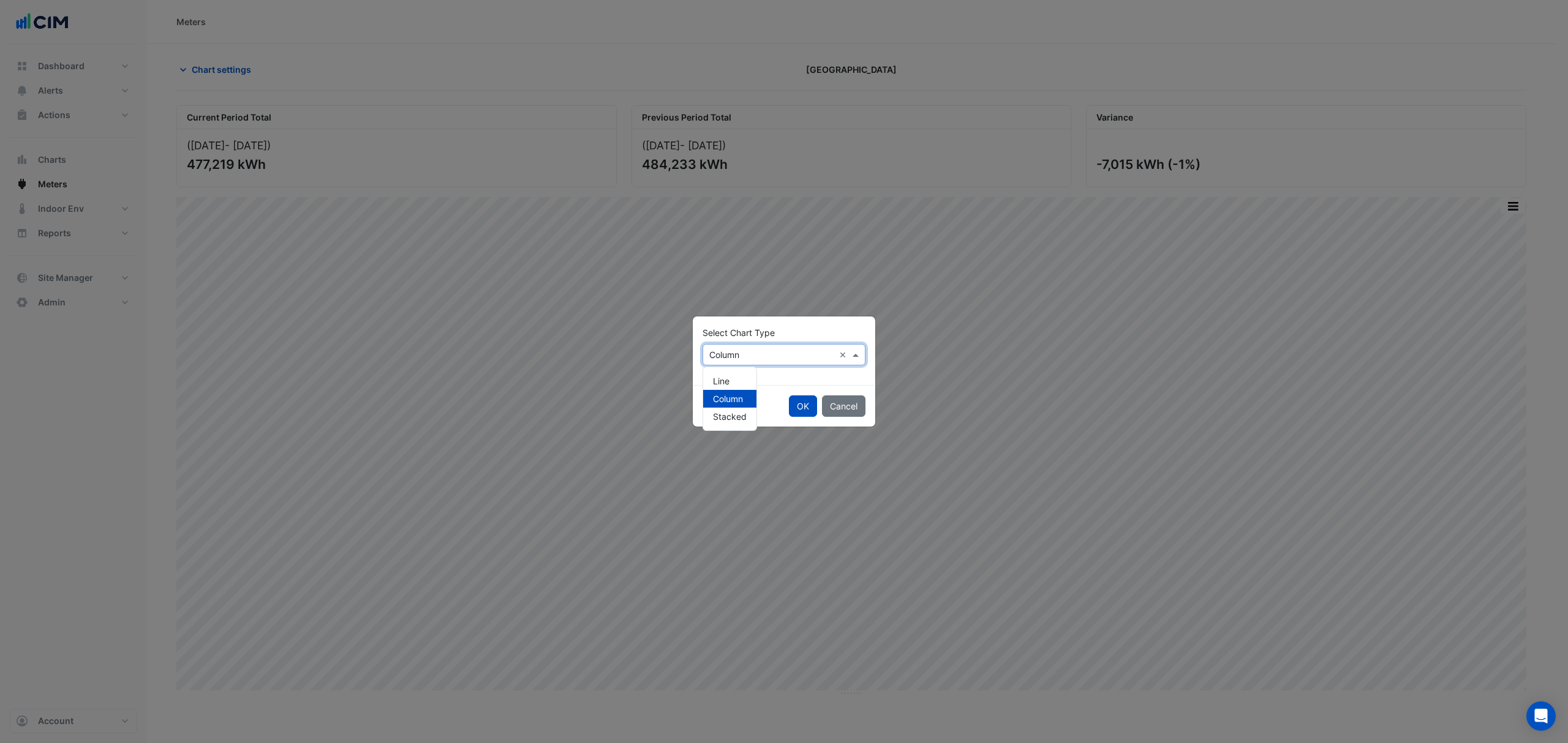
click at [748, 353] on input "text" at bounding box center [771, 355] width 125 height 13
click at [727, 376] on span "Line" at bounding box center [721, 381] width 17 height 10
click at [807, 410] on button "OK" at bounding box center [803, 406] width 28 height 21
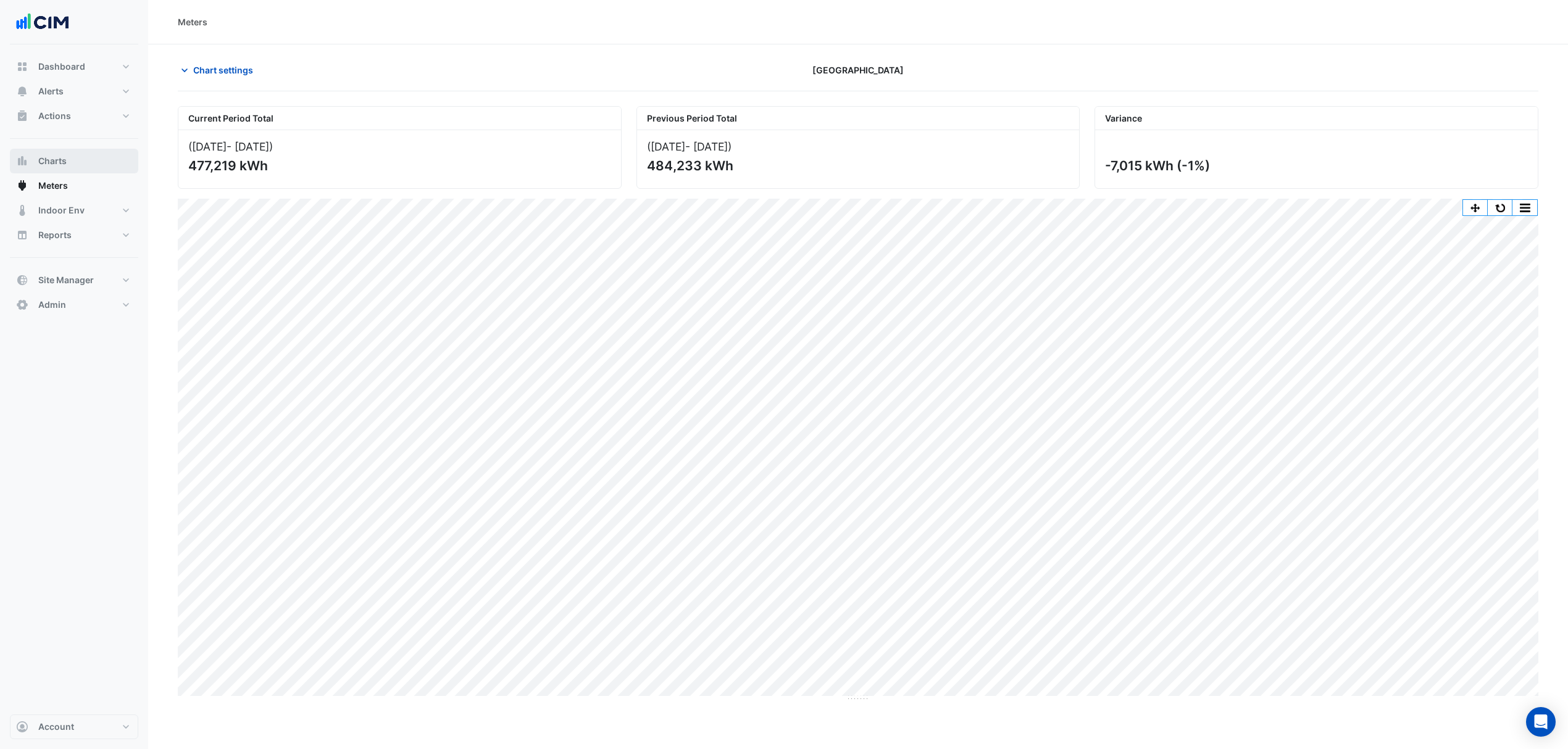
click at [68, 161] on button "Charts" at bounding box center [74, 161] width 128 height 25
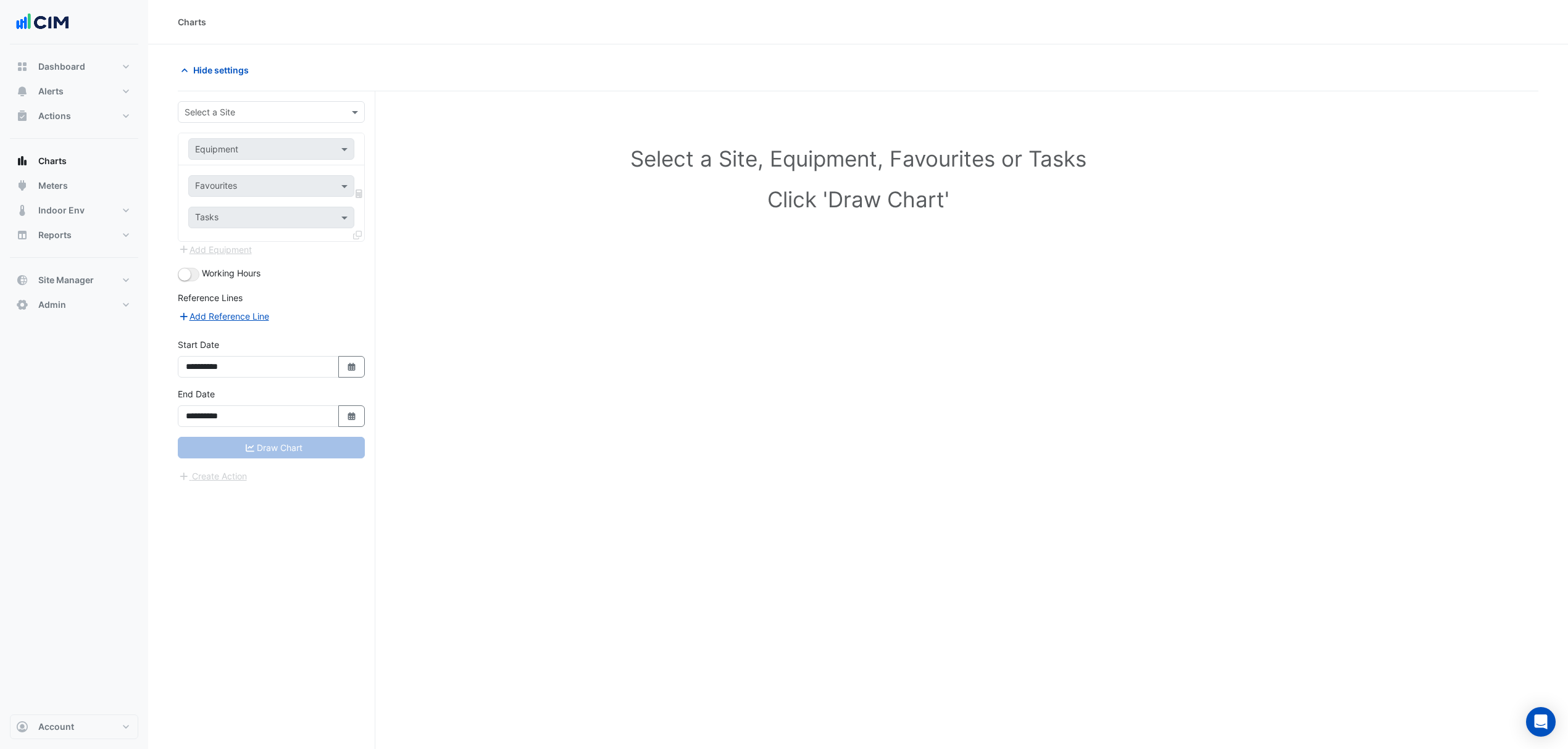
click at [225, 114] on input "text" at bounding box center [259, 112] width 149 height 13
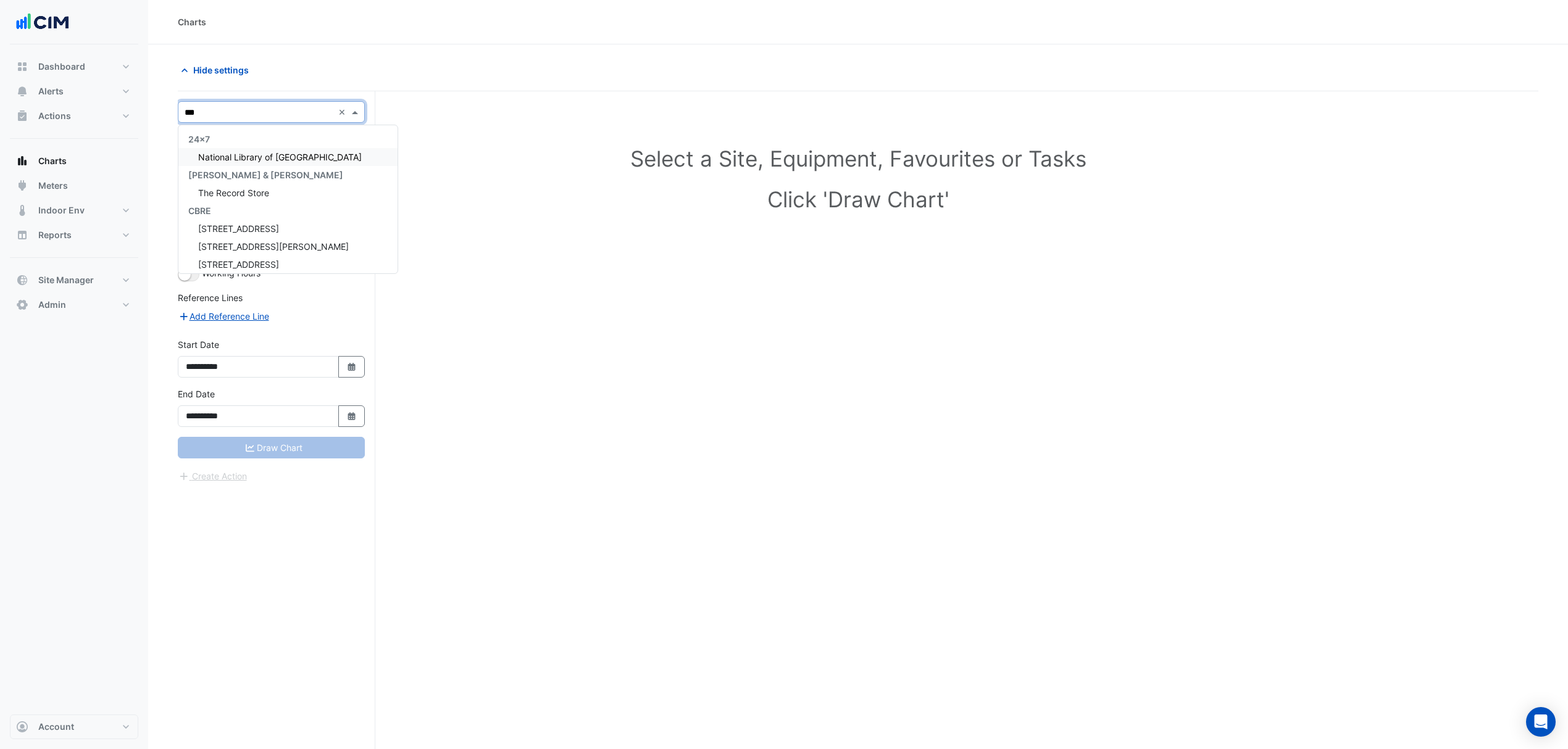
type input "****"
click at [253, 158] on span "[GEOGRAPHIC_DATA]" at bounding box center [242, 157] width 87 height 11
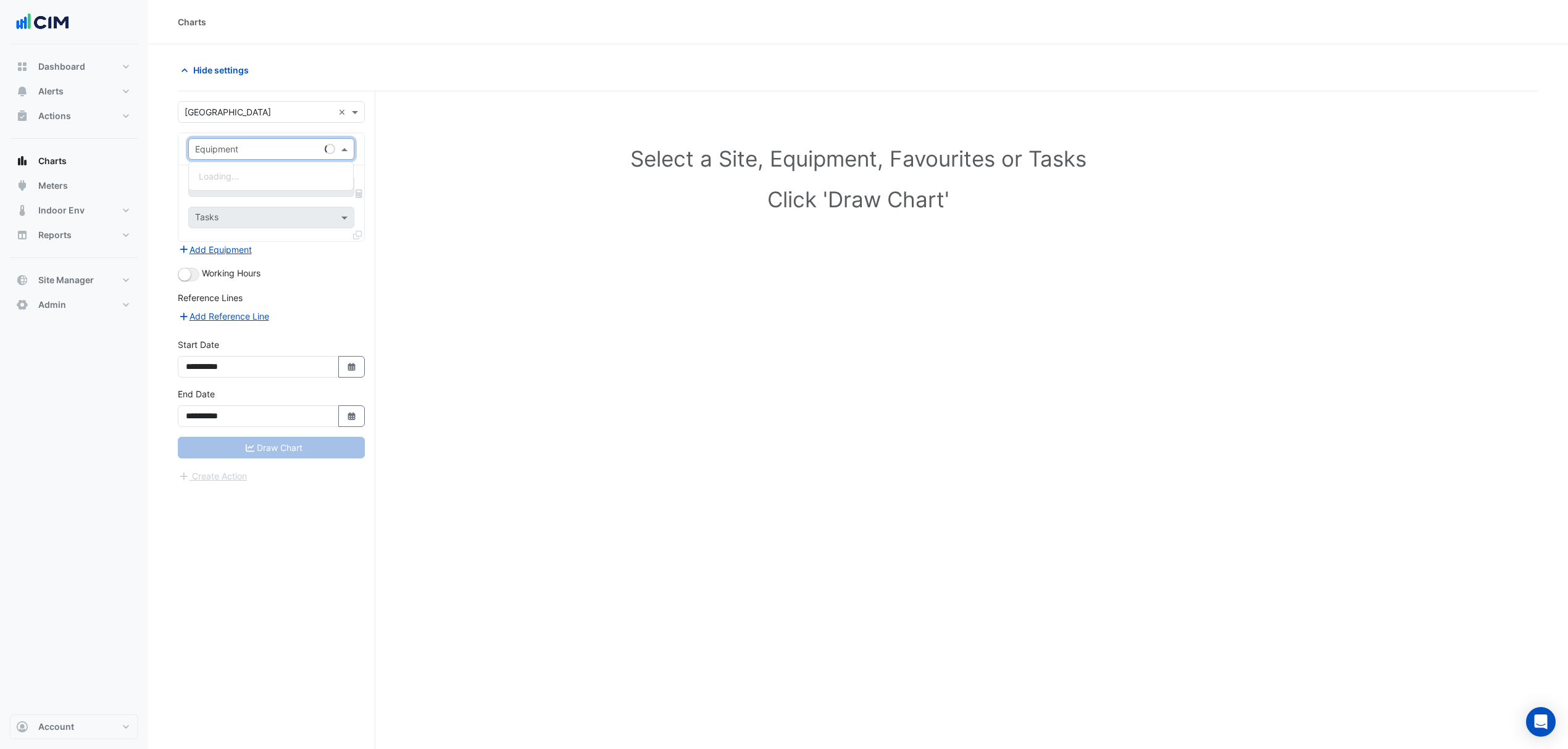
click at [253, 146] on input "text" at bounding box center [259, 149] width 128 height 13
click at [250, 179] on div "AHU-06-01" at bounding box center [370, 176] width 362 height 18
click at [243, 184] on input "text" at bounding box center [257, 187] width 124 height 13
type input "**"
click at [252, 210] on span "Unit Supply Air Fan Status - L06 (NABERS IE), 1" at bounding box center [313, 214] width 228 height 11
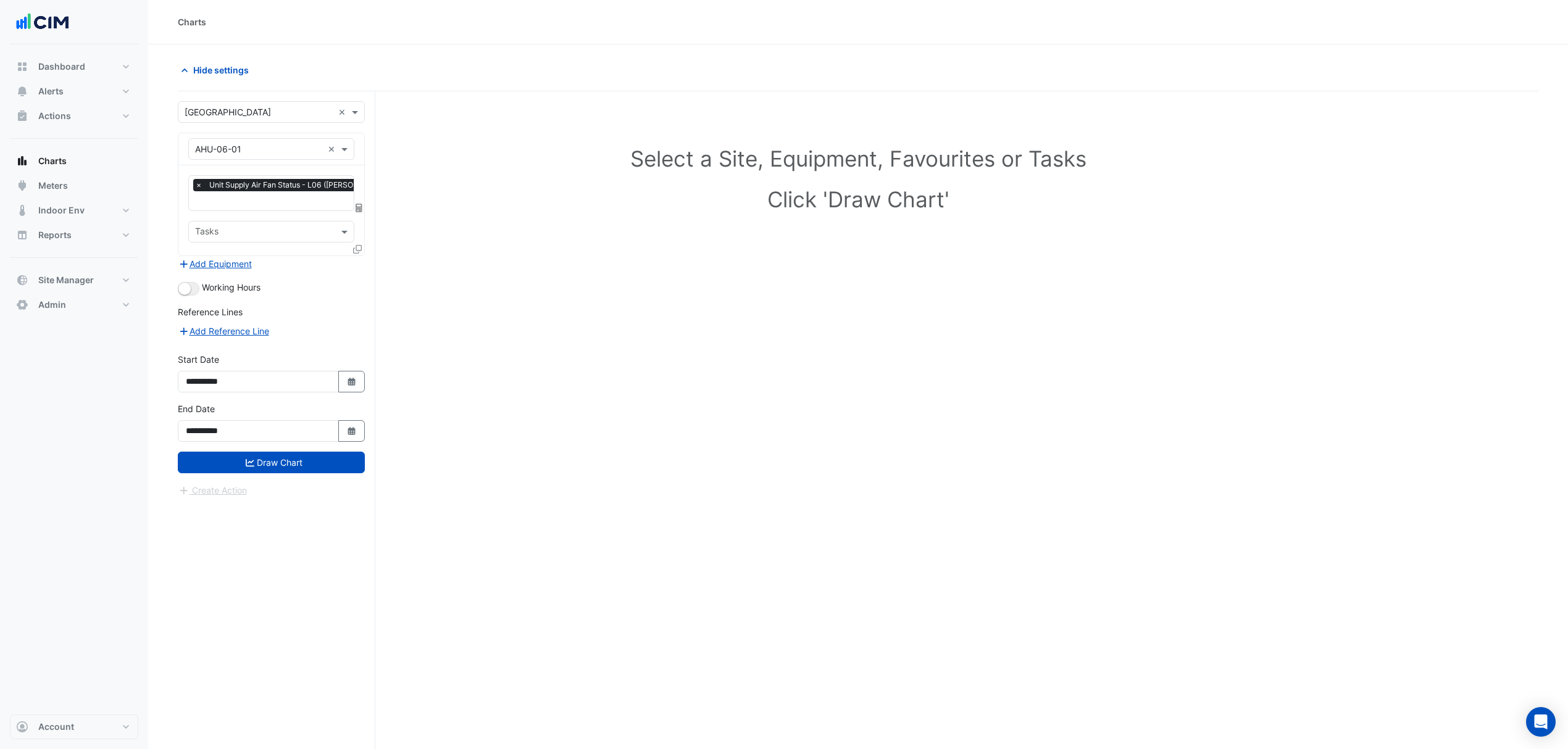
click at [359, 251] on icon at bounding box center [357, 249] width 9 height 9
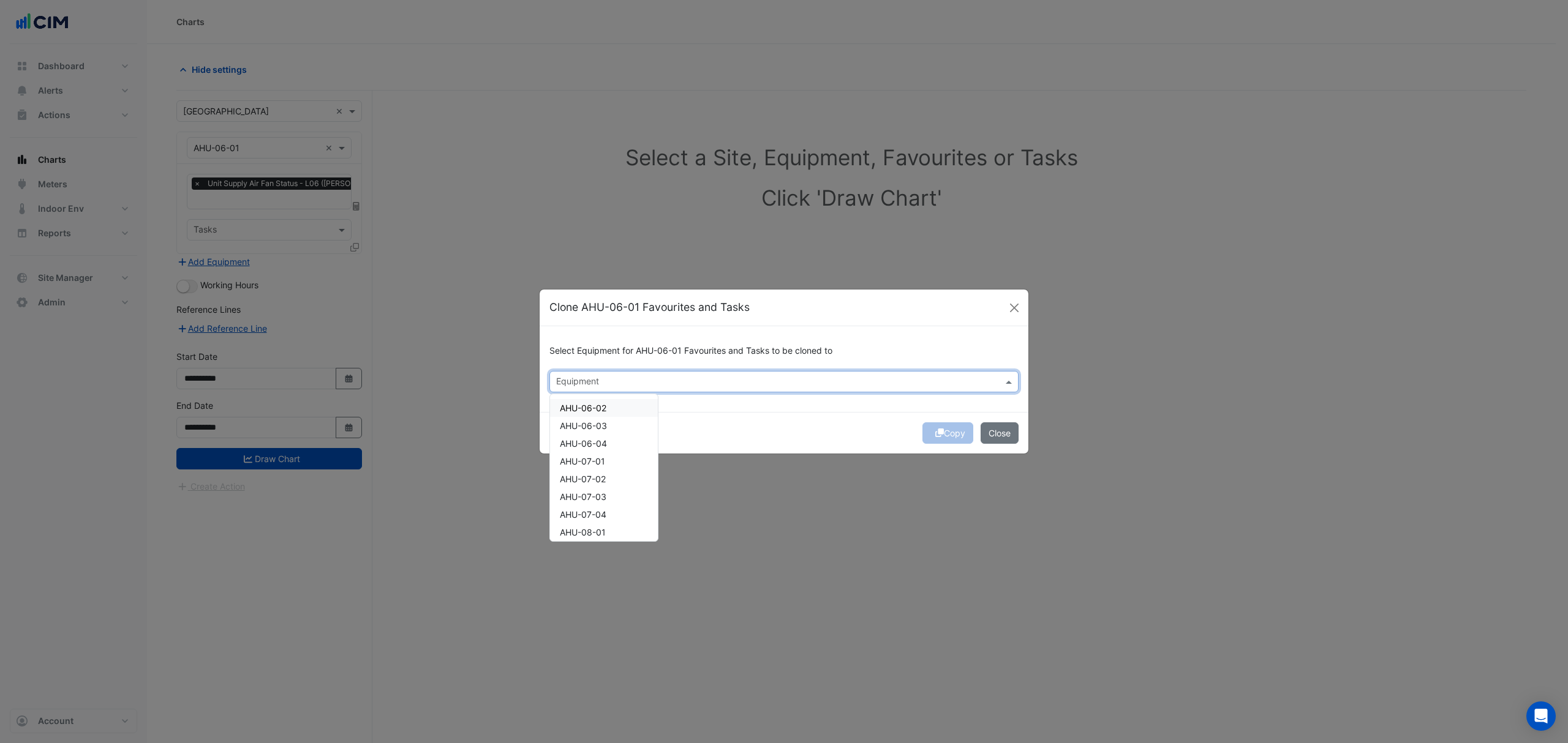
click at [601, 376] on input "text" at bounding box center [777, 383] width 442 height 13
click at [587, 408] on span "AHU-06-02" at bounding box center [583, 408] width 47 height 10
click at [586, 435] on div "AHU-06-04" at bounding box center [603, 443] width 108 height 18
click at [588, 426] on span "AHU-06-03" at bounding box center [583, 426] width 47 height 10
click at [587, 459] on span "AHU-07-01" at bounding box center [582, 461] width 45 height 10
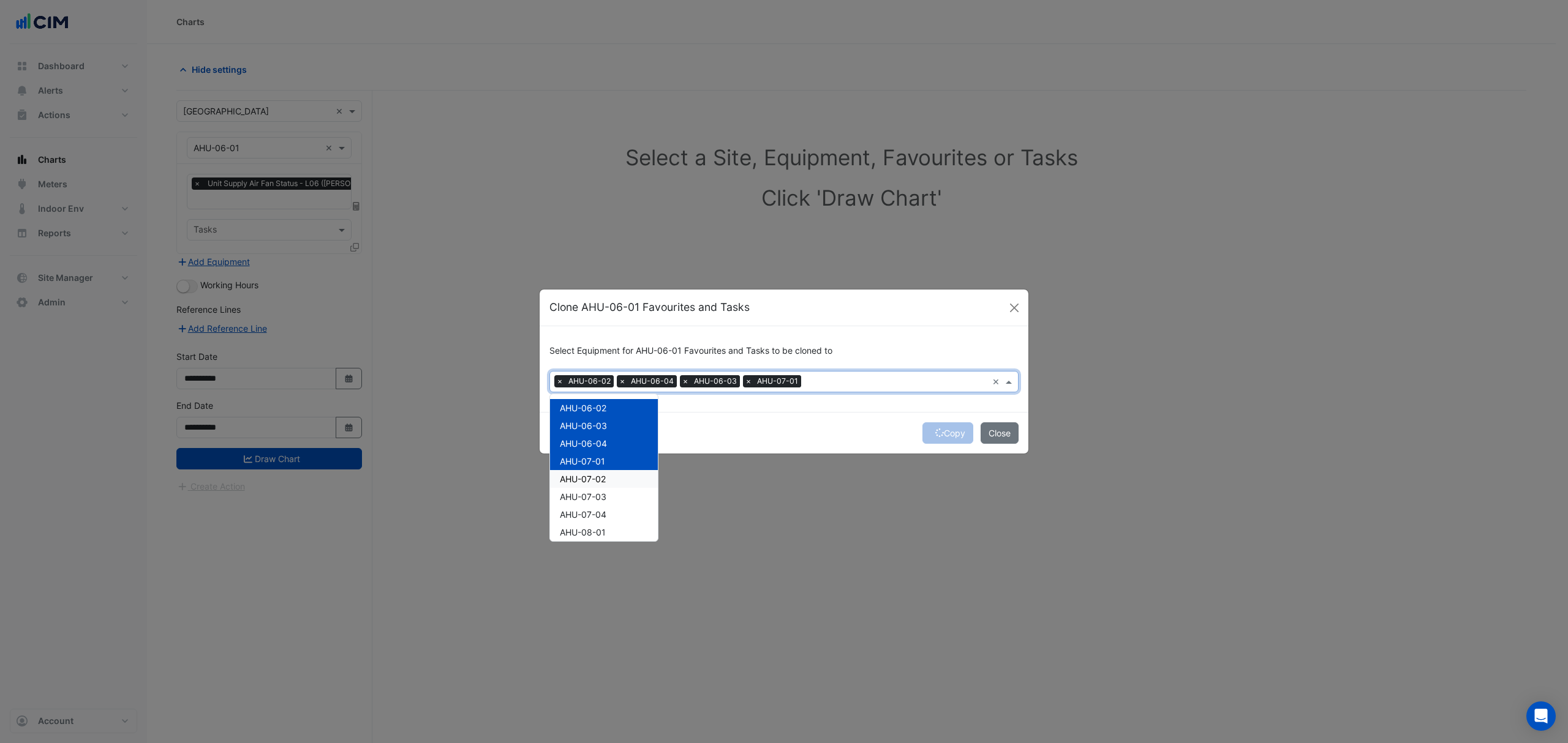
click at [578, 481] on span "AHU-07-02" at bounding box center [582, 479] width 46 height 10
click at [577, 495] on span "AHU-07-03" at bounding box center [583, 496] width 47 height 10
click at [584, 464] on span "AHU-07-04" at bounding box center [583, 462] width 47 height 10
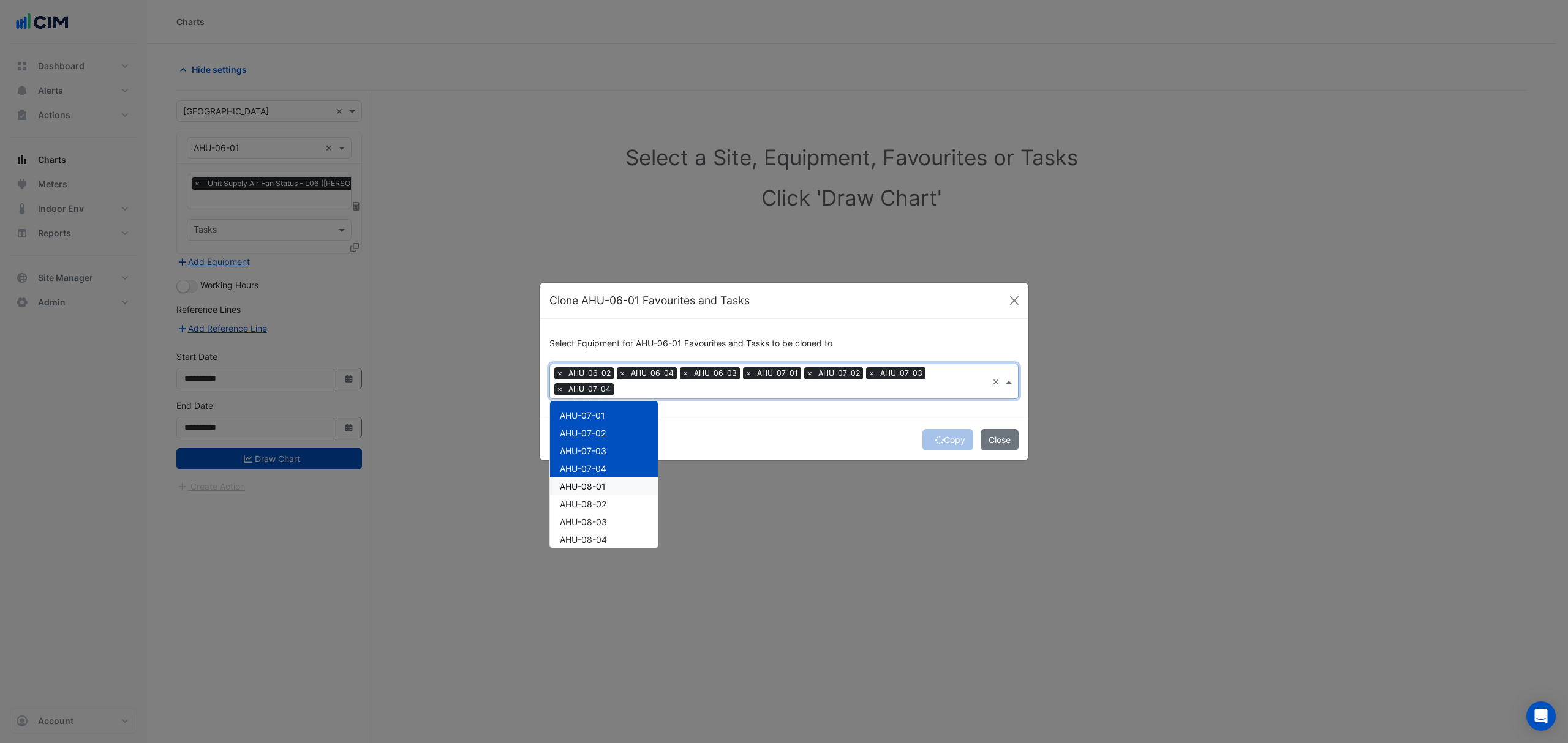
click at [581, 481] on span "AHU-08-01" at bounding box center [582, 486] width 46 height 10
click at [594, 449] on span "AHU-08-02" at bounding box center [583, 453] width 47 height 10
click at [589, 473] on span "AHU-08-03" at bounding box center [583, 470] width 47 height 10
click at [582, 497] on div "AHU-09-01" at bounding box center [603, 505] width 108 height 18
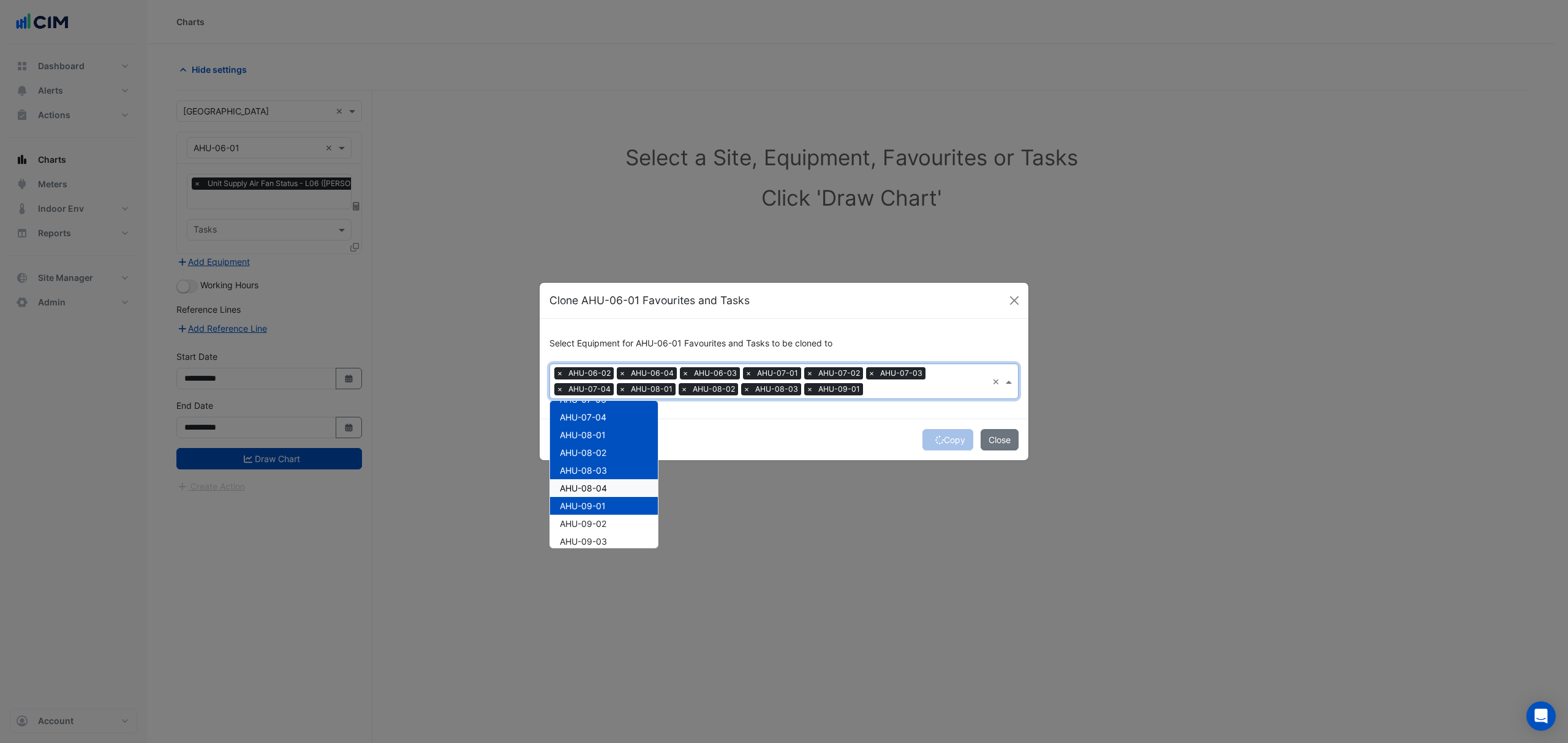
click at [586, 483] on span "AHU-08-04" at bounding box center [583, 488] width 47 height 10
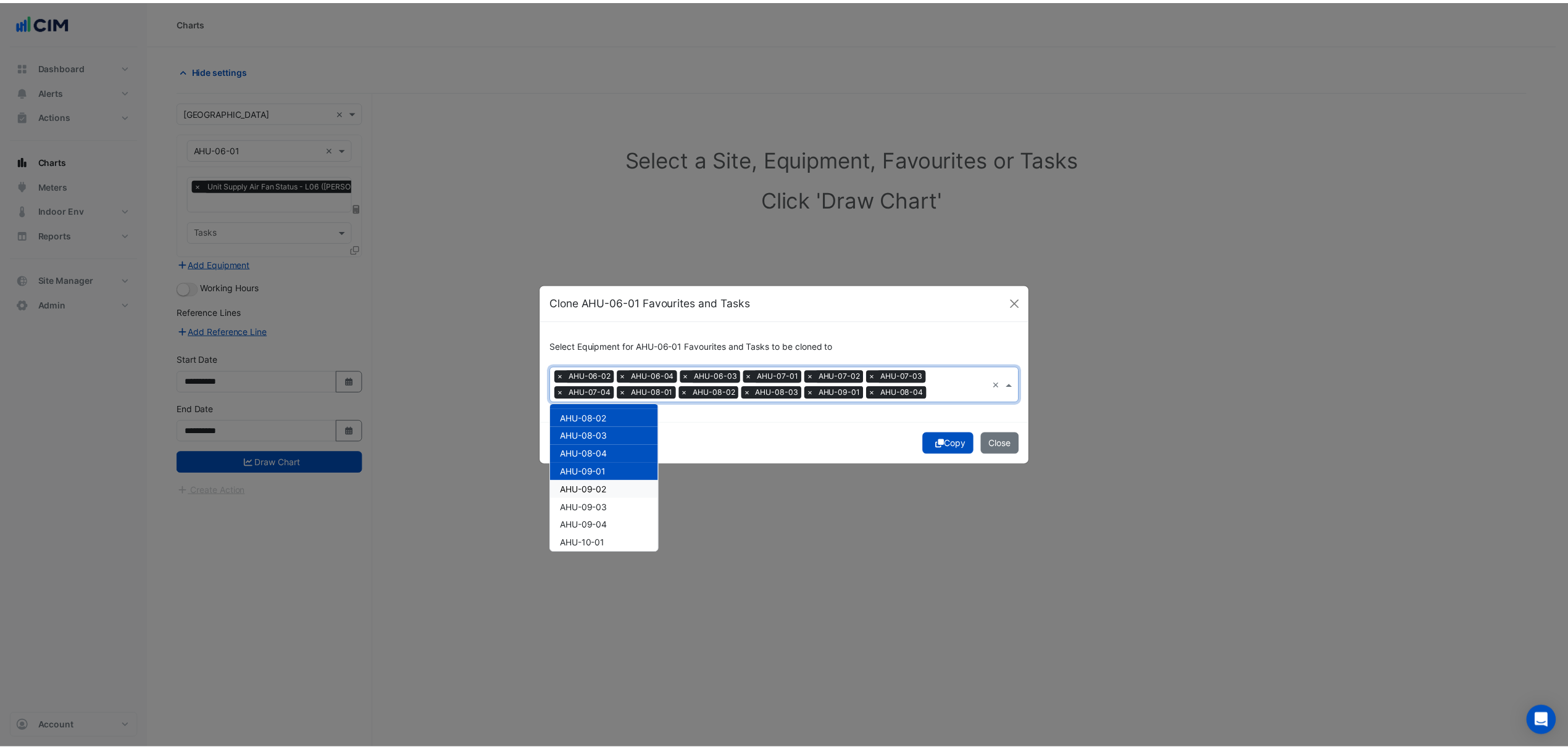
scroll to position [142, 0]
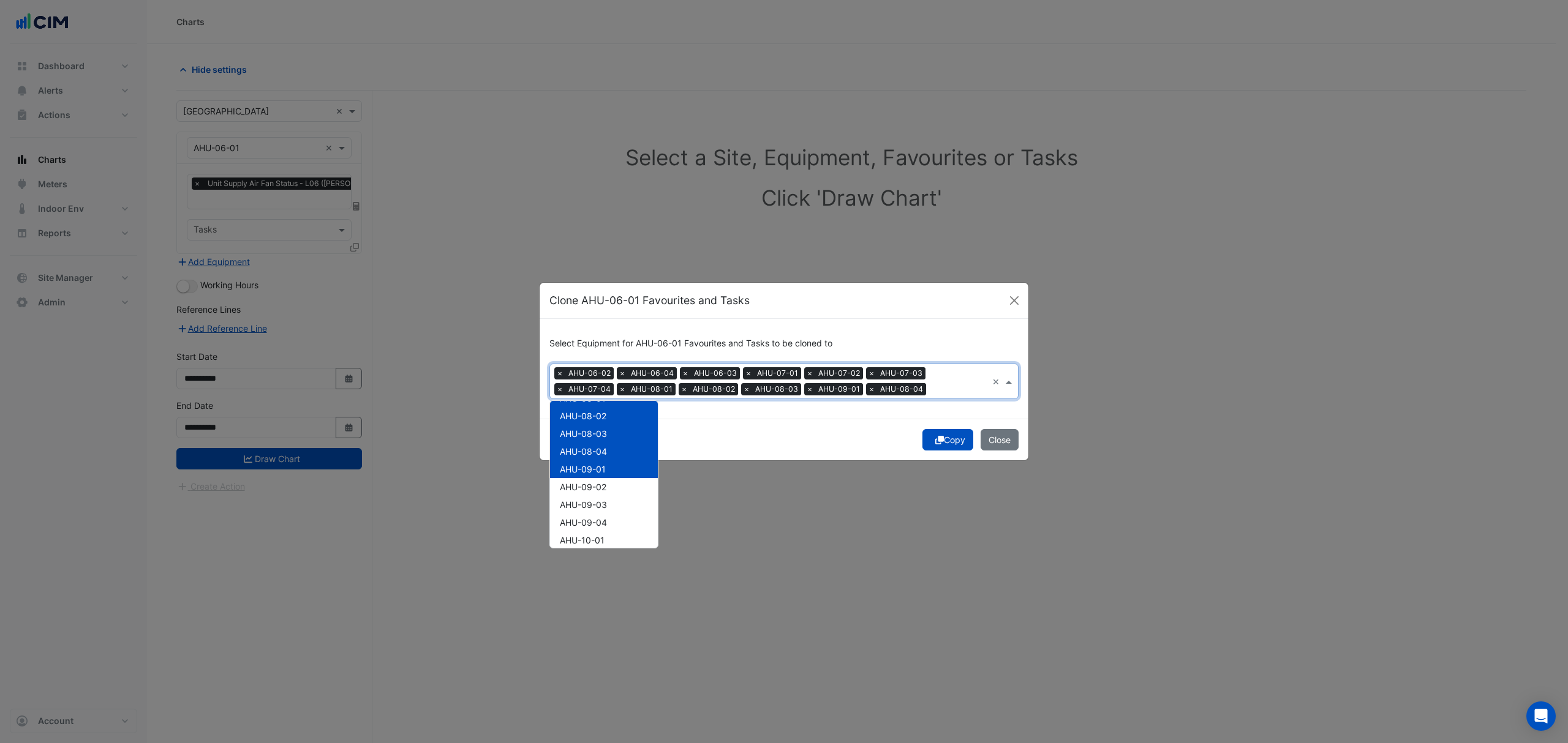
click at [586, 473] on span "AHU-09-01" at bounding box center [582, 469] width 46 height 10
click at [804, 446] on div "Copy Close" at bounding box center [783, 440] width 488 height 42
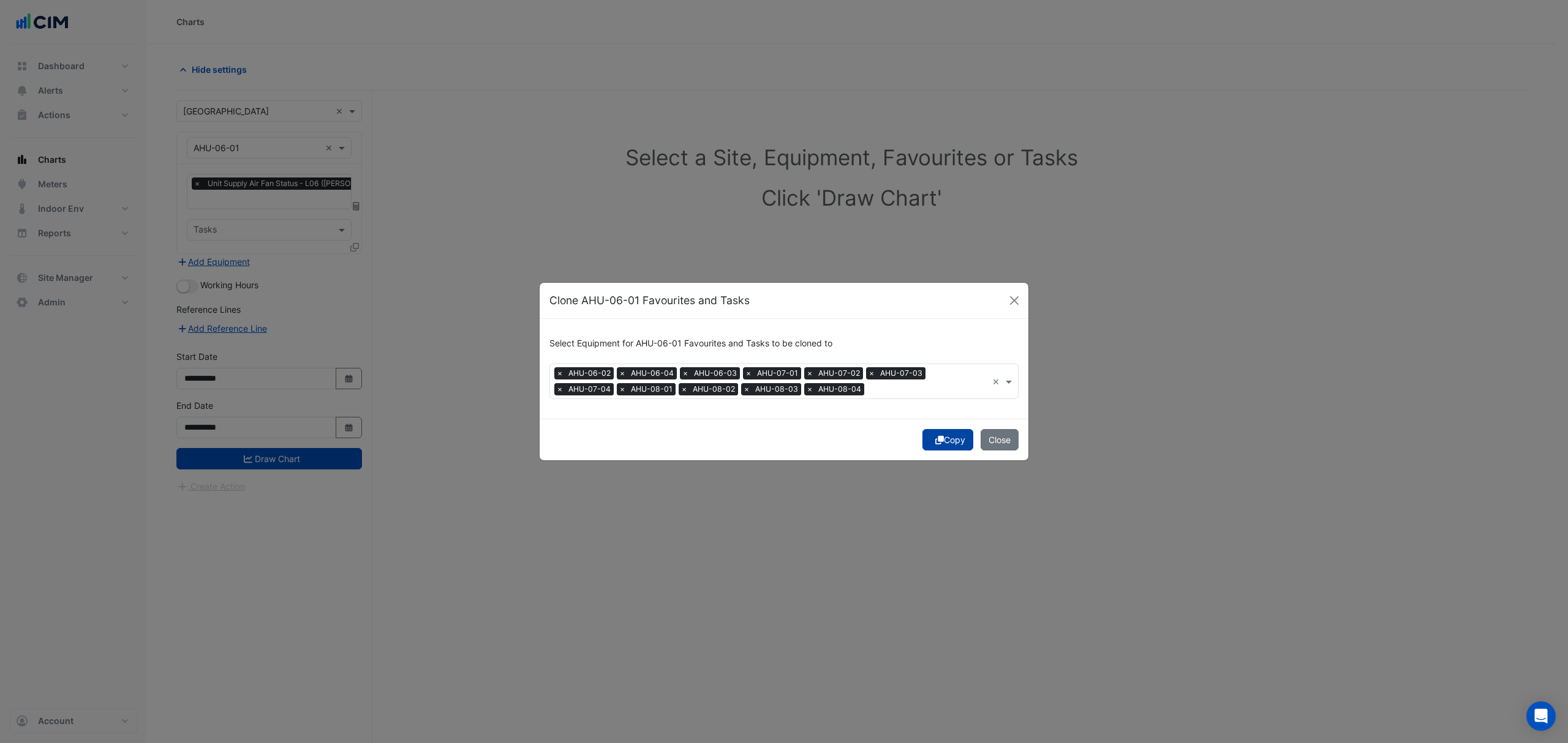
click at [928, 442] on button "Copy" at bounding box center [947, 440] width 51 height 21
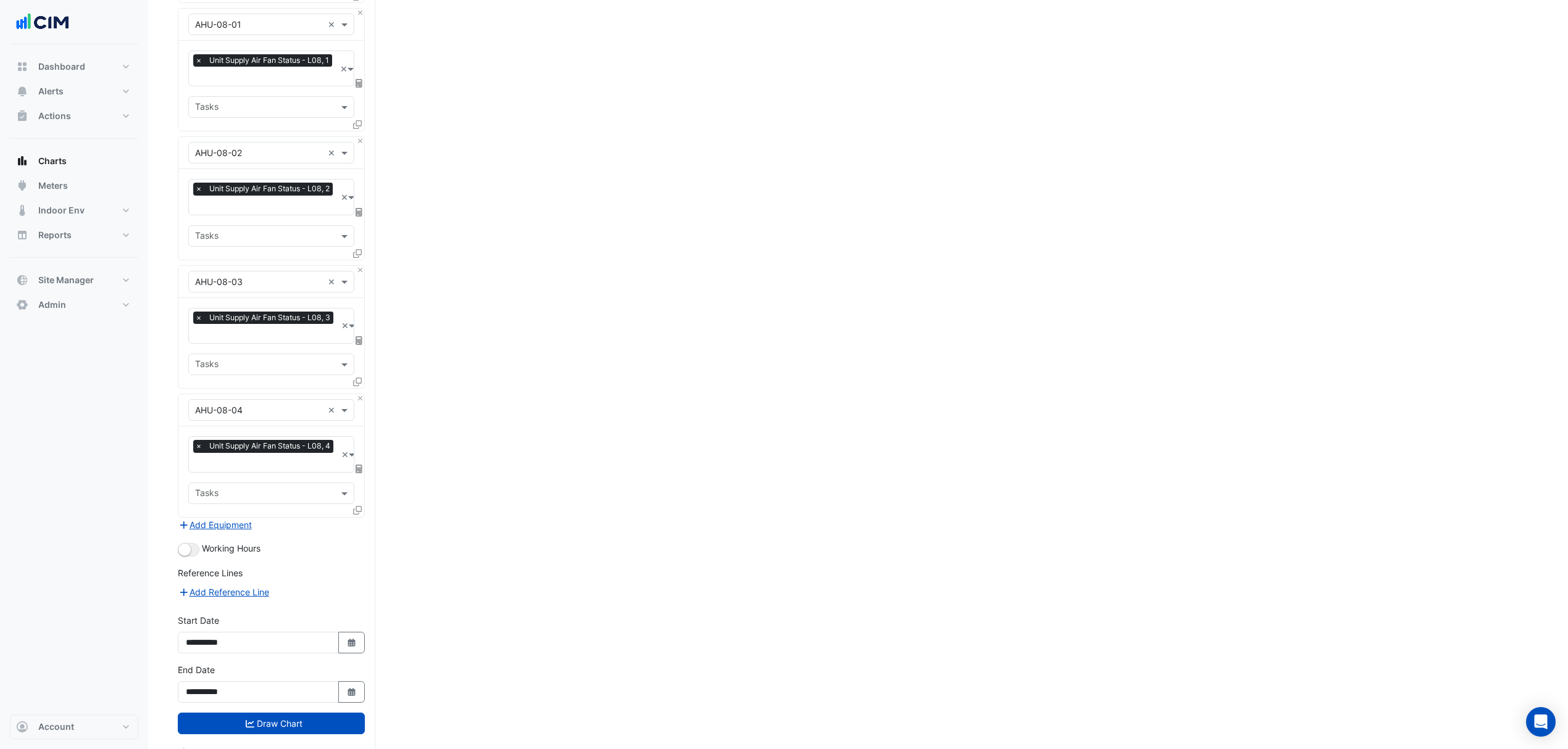
scroll to position [1171, 0]
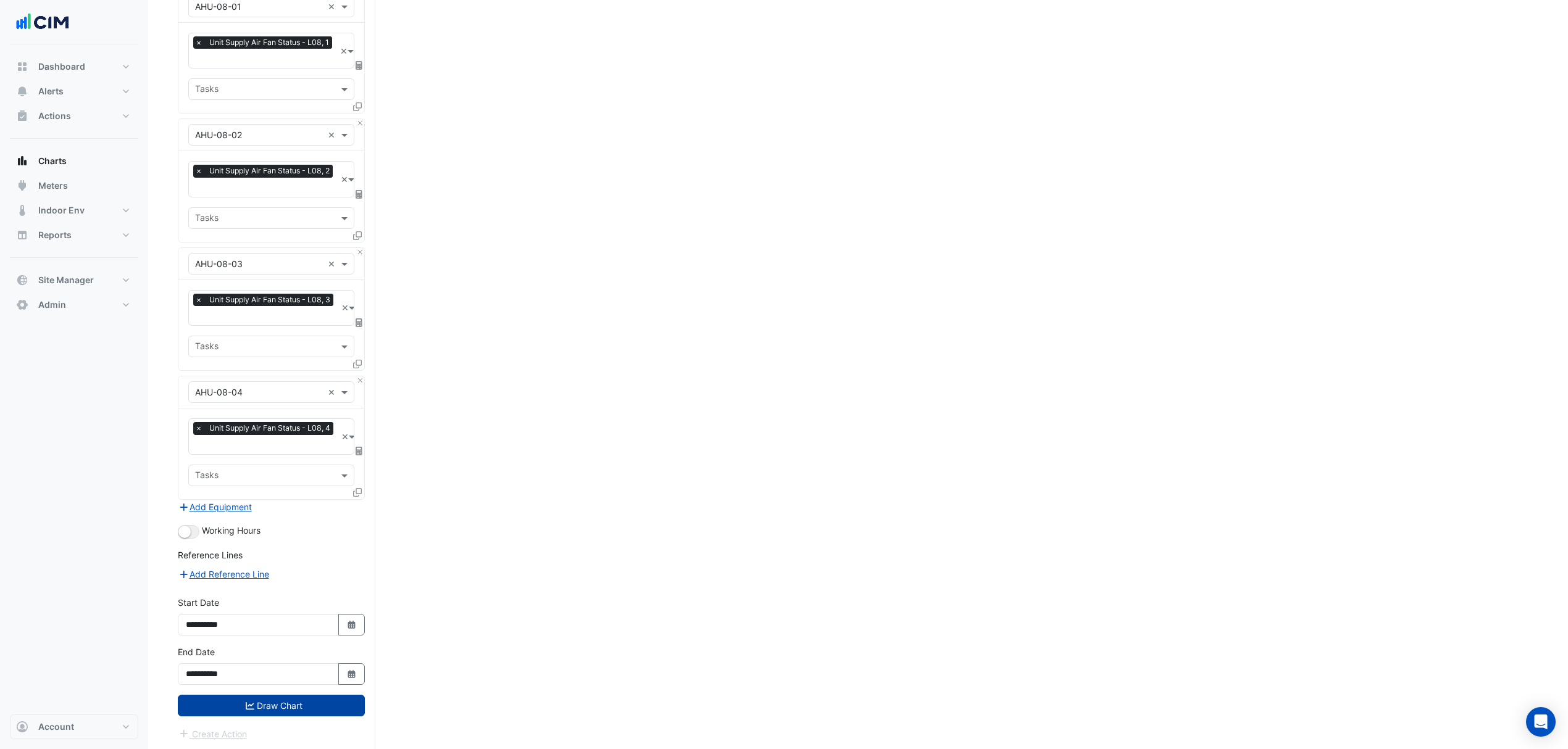
click at [275, 699] on button "Draw Chart" at bounding box center [271, 705] width 187 height 22
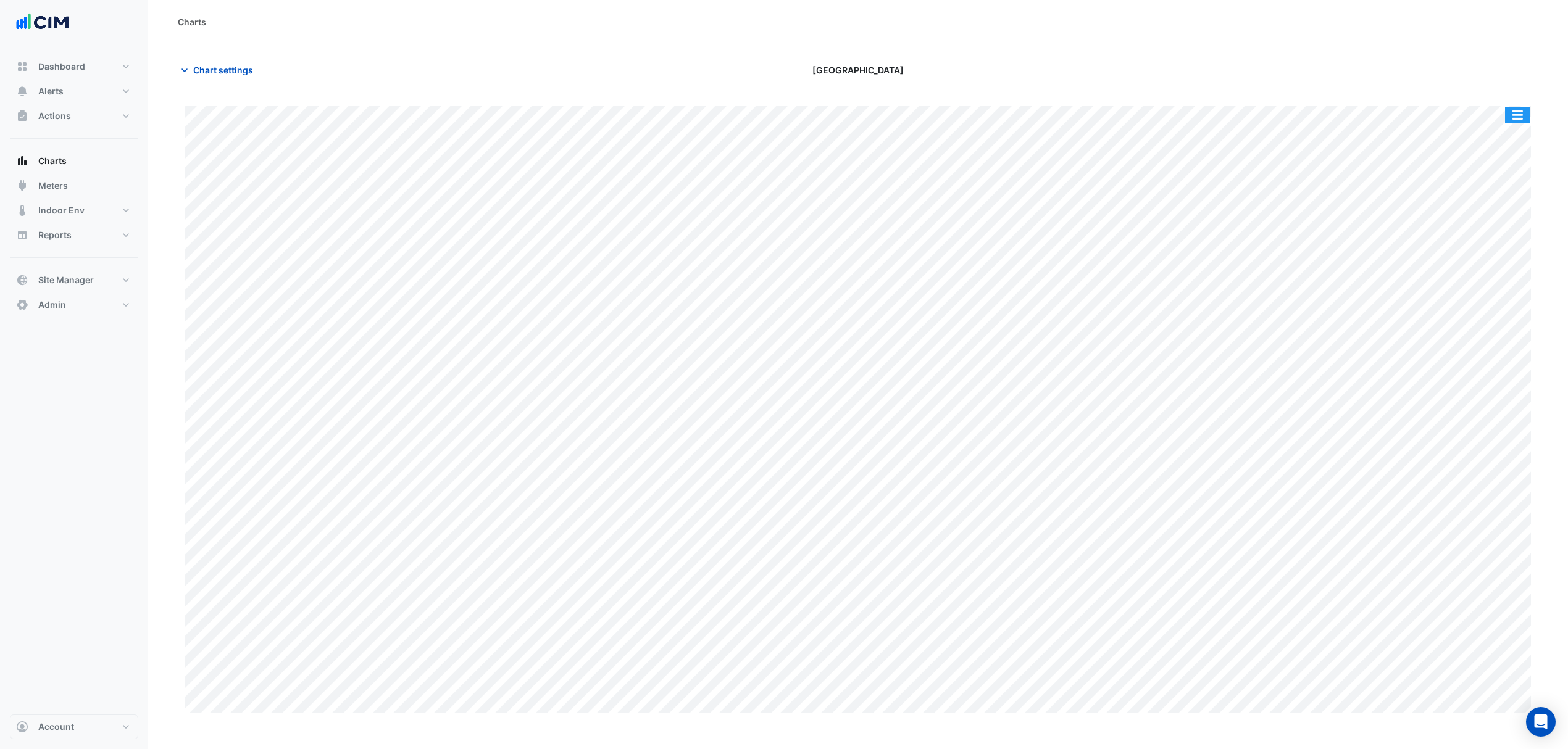
click at [1517, 118] on button "button" at bounding box center [1517, 115] width 25 height 15
click at [1512, 117] on button "button" at bounding box center [1517, 115] width 25 height 15
click at [1510, 119] on button "button" at bounding box center [1517, 115] width 25 height 15
click at [1491, 138] on div "Split by Equip" at bounding box center [1493, 137] width 74 height 22
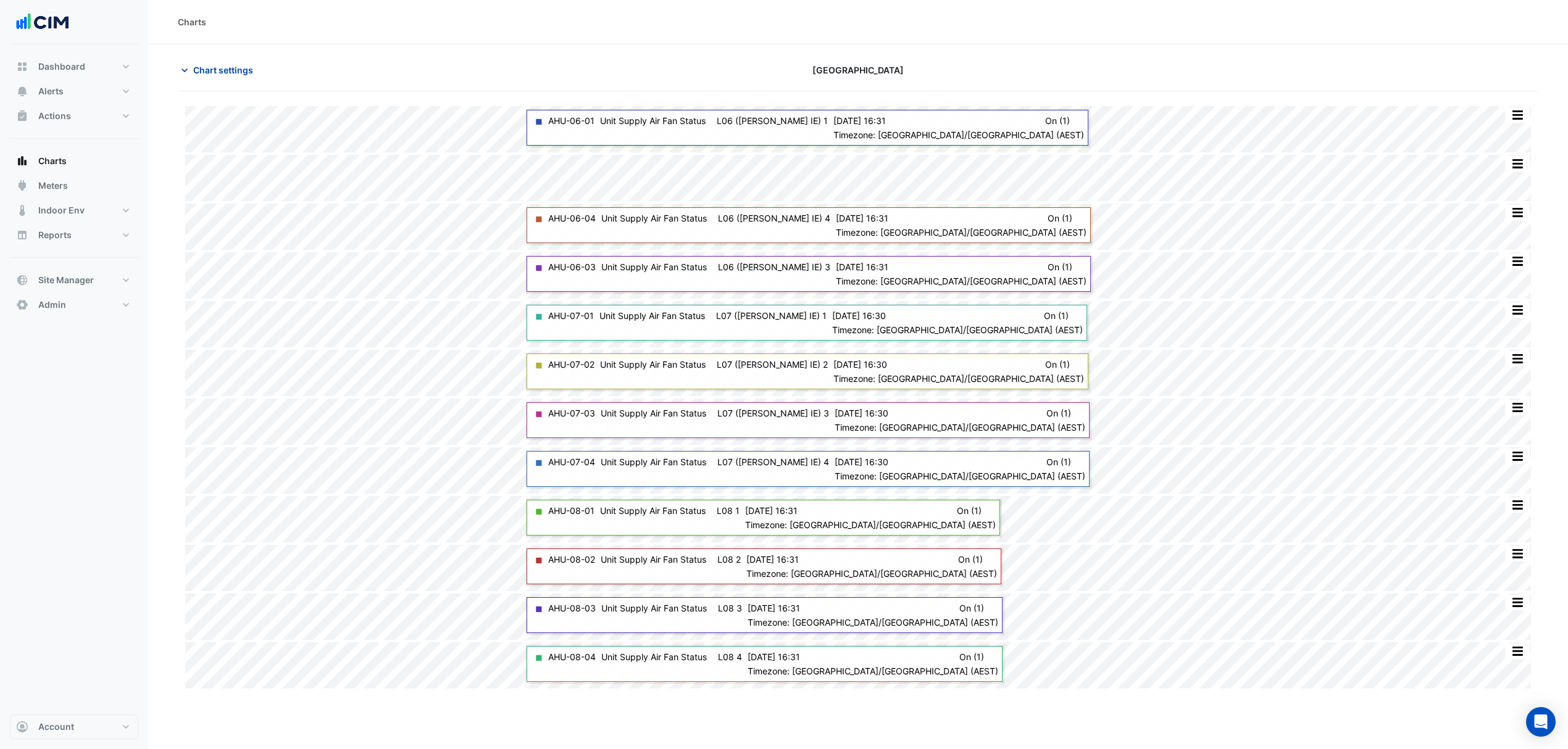
click at [213, 73] on span "Chart settings" at bounding box center [223, 70] width 60 height 13
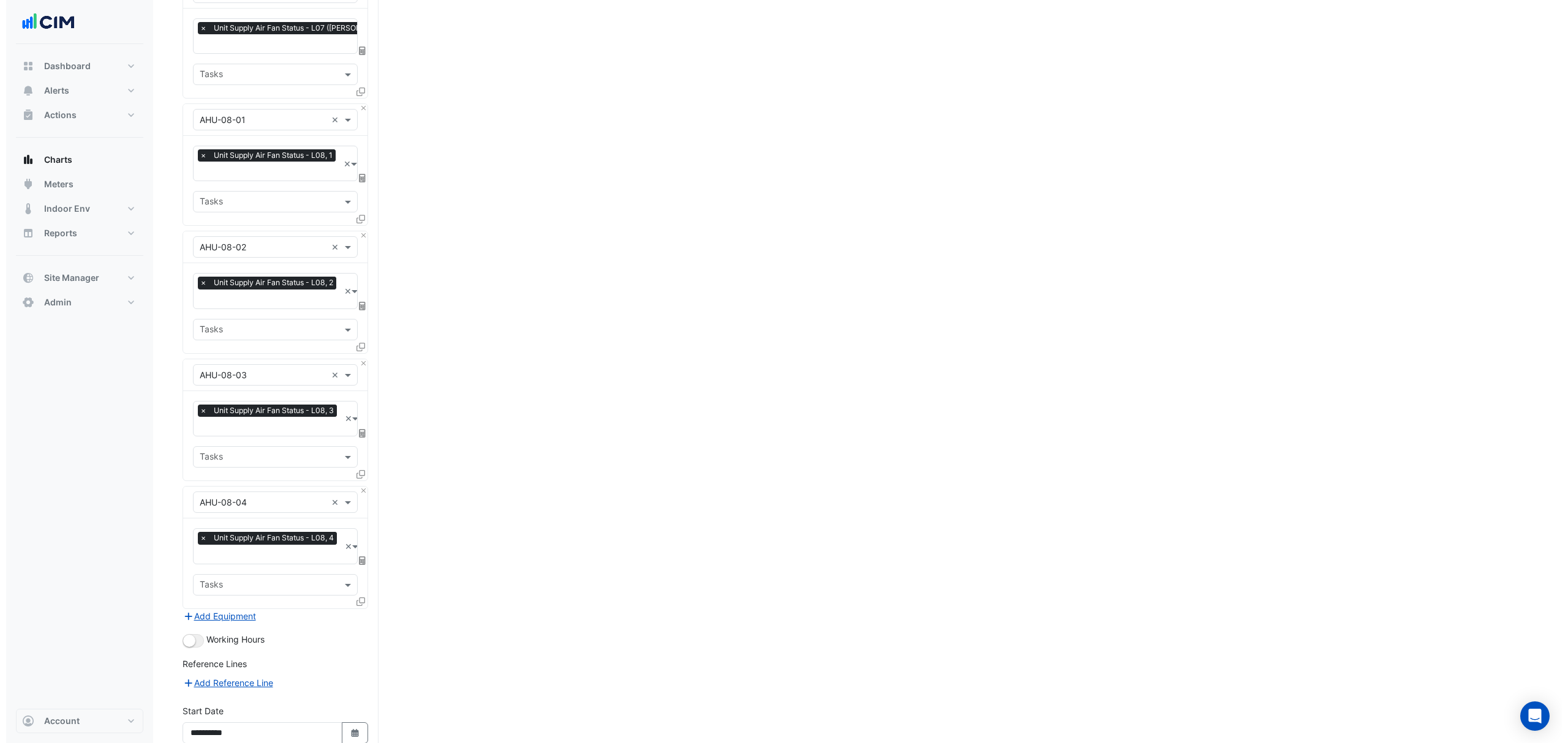
scroll to position [1162, 0]
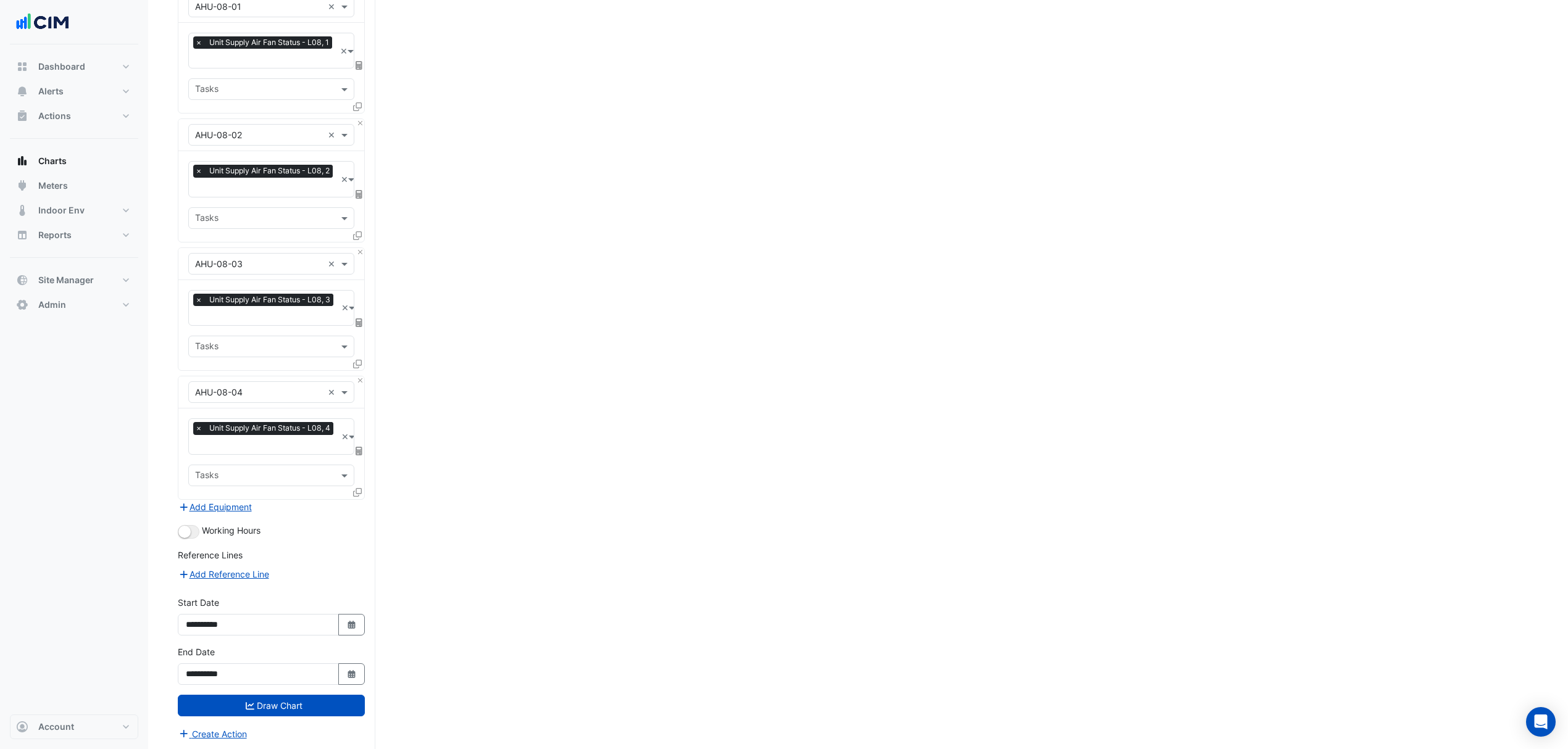
click at [356, 488] on icon at bounding box center [357, 493] width 9 height 9
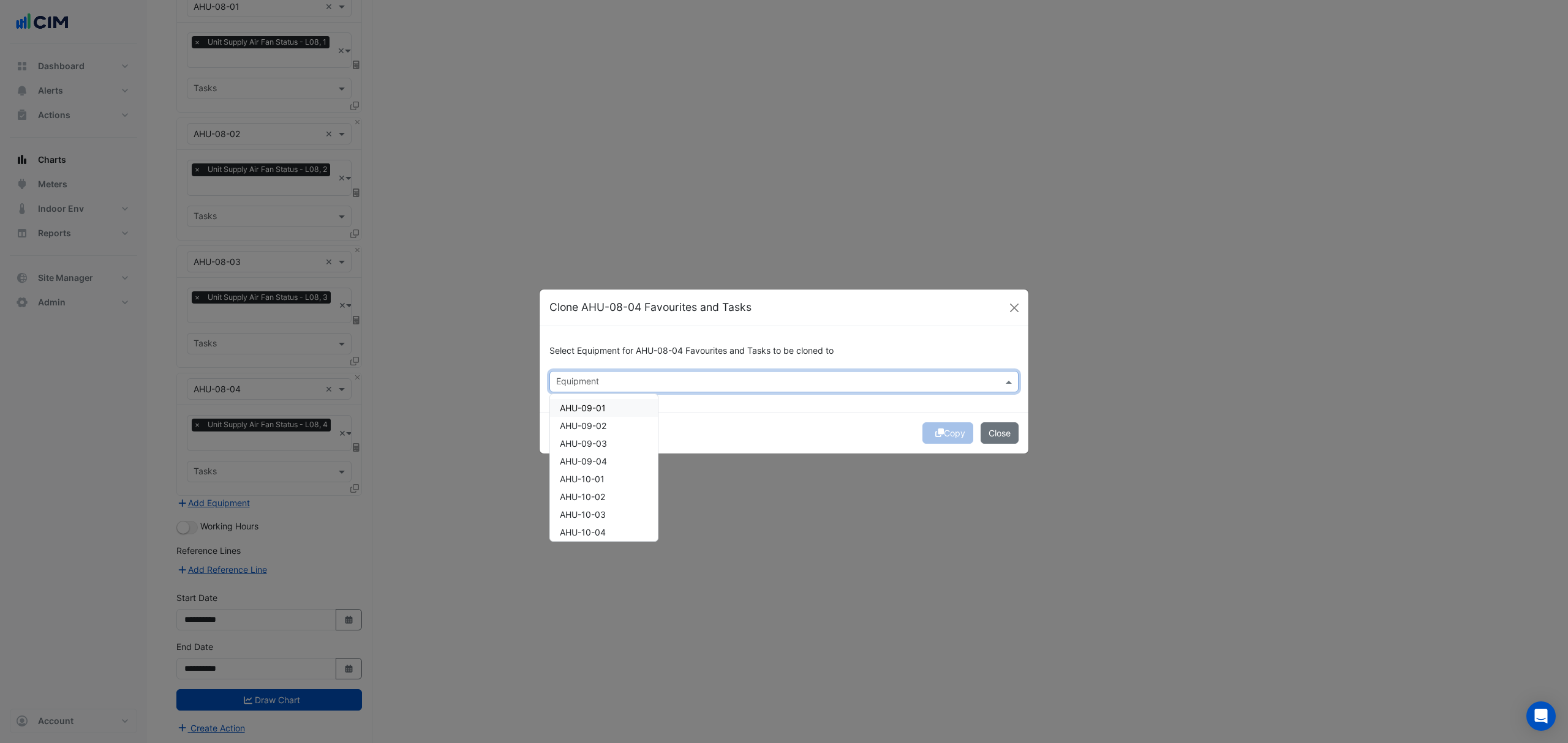
click at [588, 380] on input "text" at bounding box center [777, 383] width 442 height 13
click at [589, 405] on span "AHU-09-01" at bounding box center [582, 408] width 46 height 10
click at [584, 429] on span "AHU-09-02" at bounding box center [583, 426] width 47 height 10
click at [584, 438] on span "AHU-09-03" at bounding box center [583, 443] width 47 height 10
click at [584, 458] on span "AHU-09-04" at bounding box center [583, 461] width 47 height 10
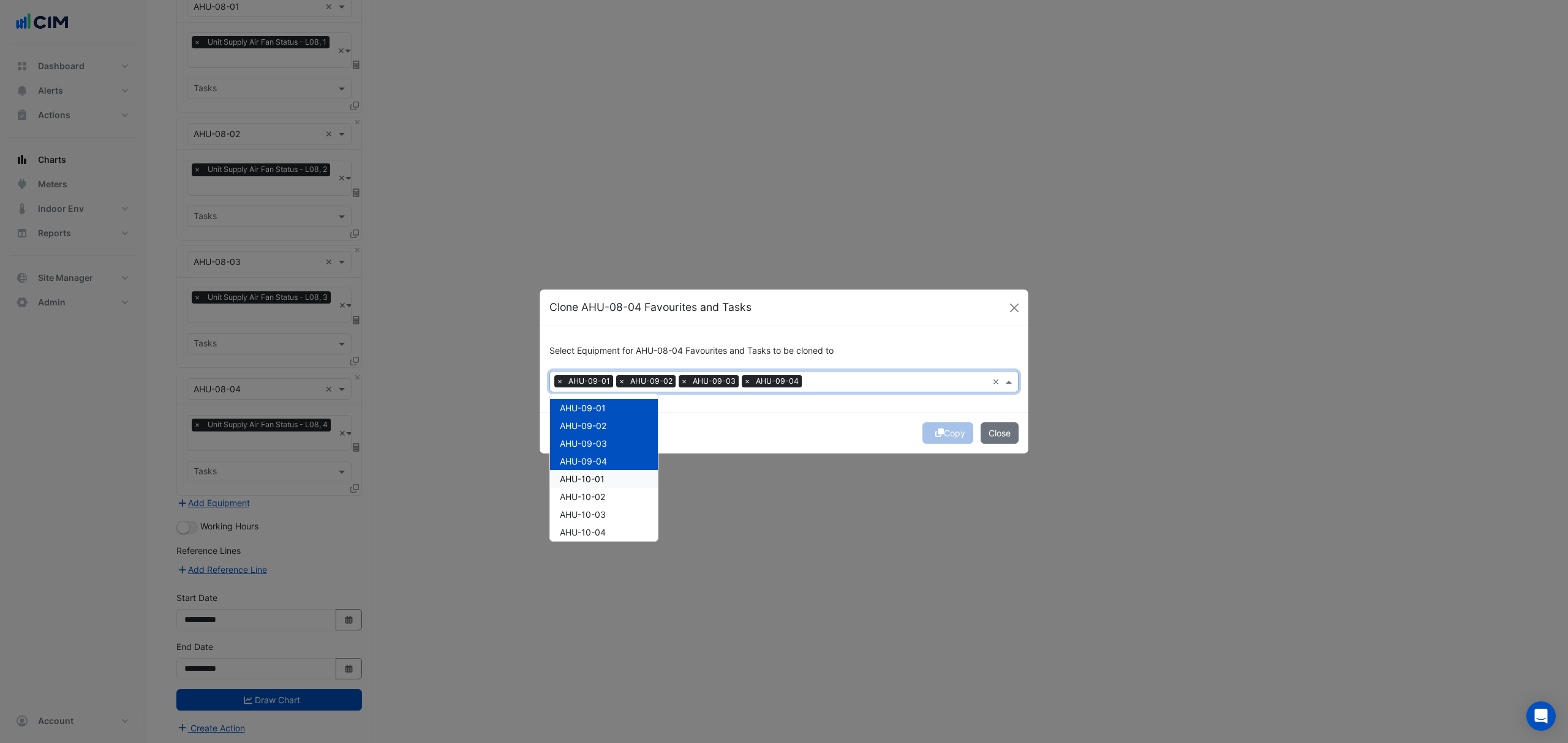
click at [579, 481] on span "AHU-10-01" at bounding box center [582, 479] width 45 height 10
click at [576, 499] on span "AHU-10-02" at bounding box center [582, 496] width 45 height 10
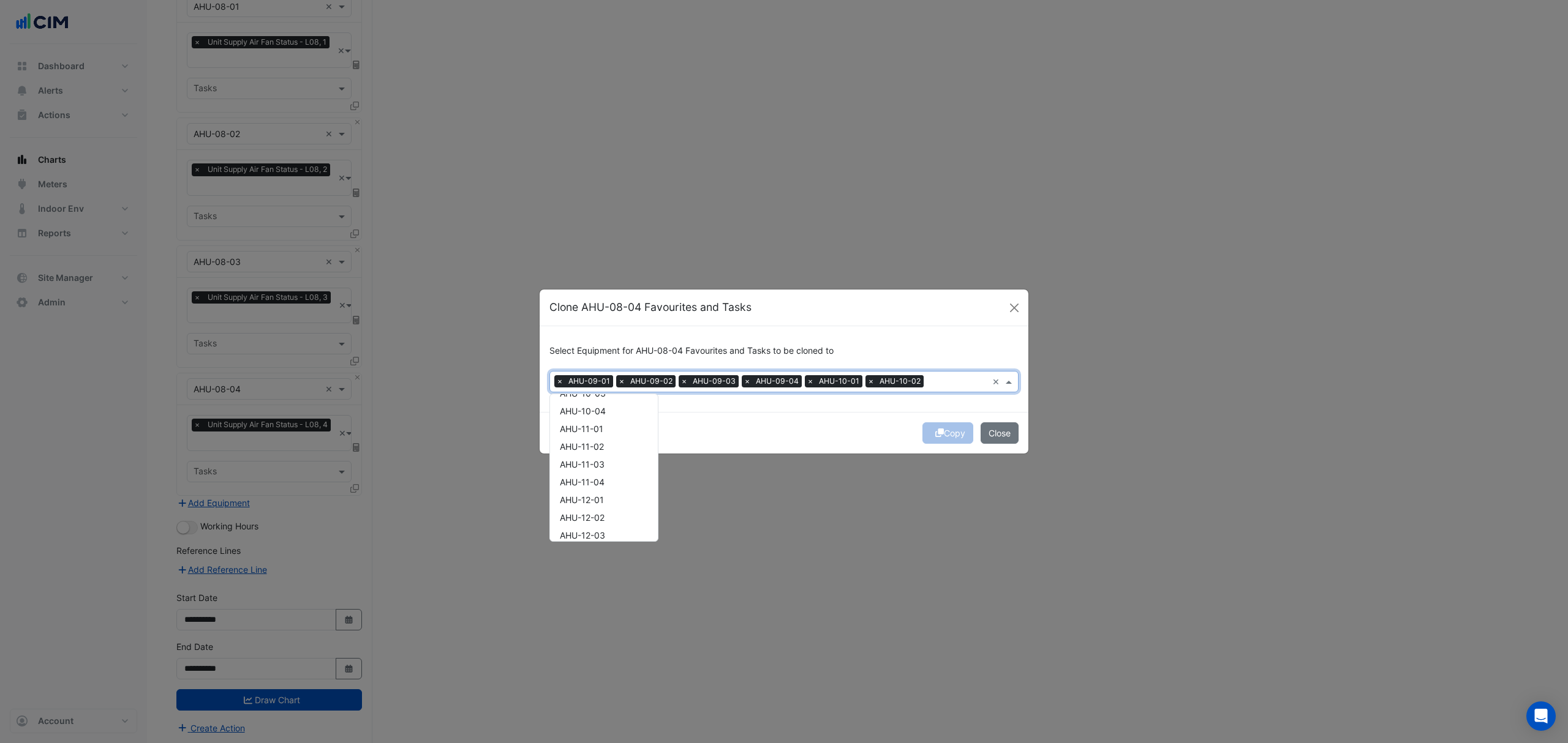
scroll to position [125, 0]
click at [602, 407] on span "AHU-10-04" at bounding box center [582, 407] width 46 height 10
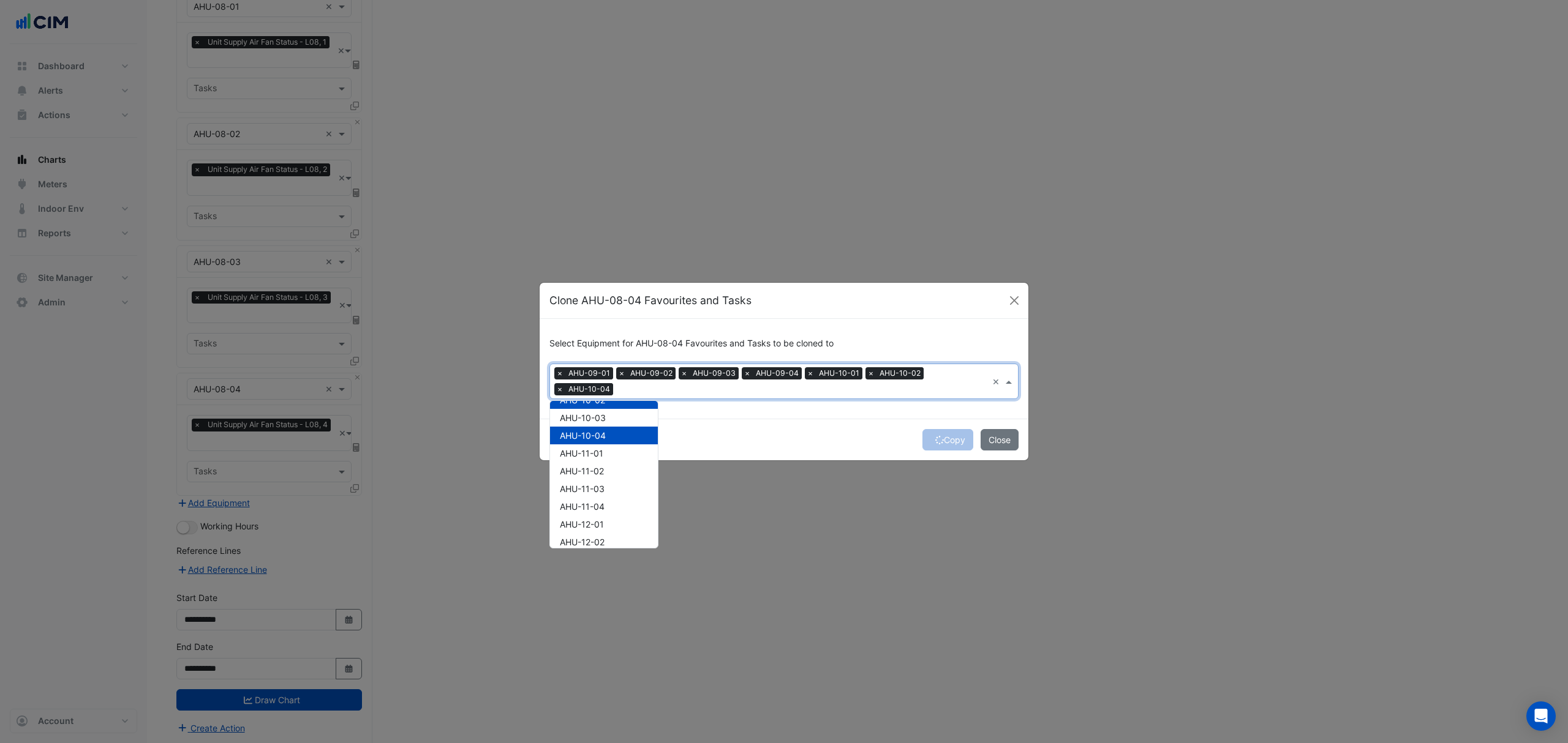
scroll to position [100, 0]
click at [602, 412] on div "AHU-10-03" at bounding box center [603, 421] width 108 height 18
click at [587, 422] on span "AHU-11-01" at bounding box center [581, 419] width 44 height 10
click at [586, 437] on span "AHU-11-02" at bounding box center [582, 437] width 44 height 10
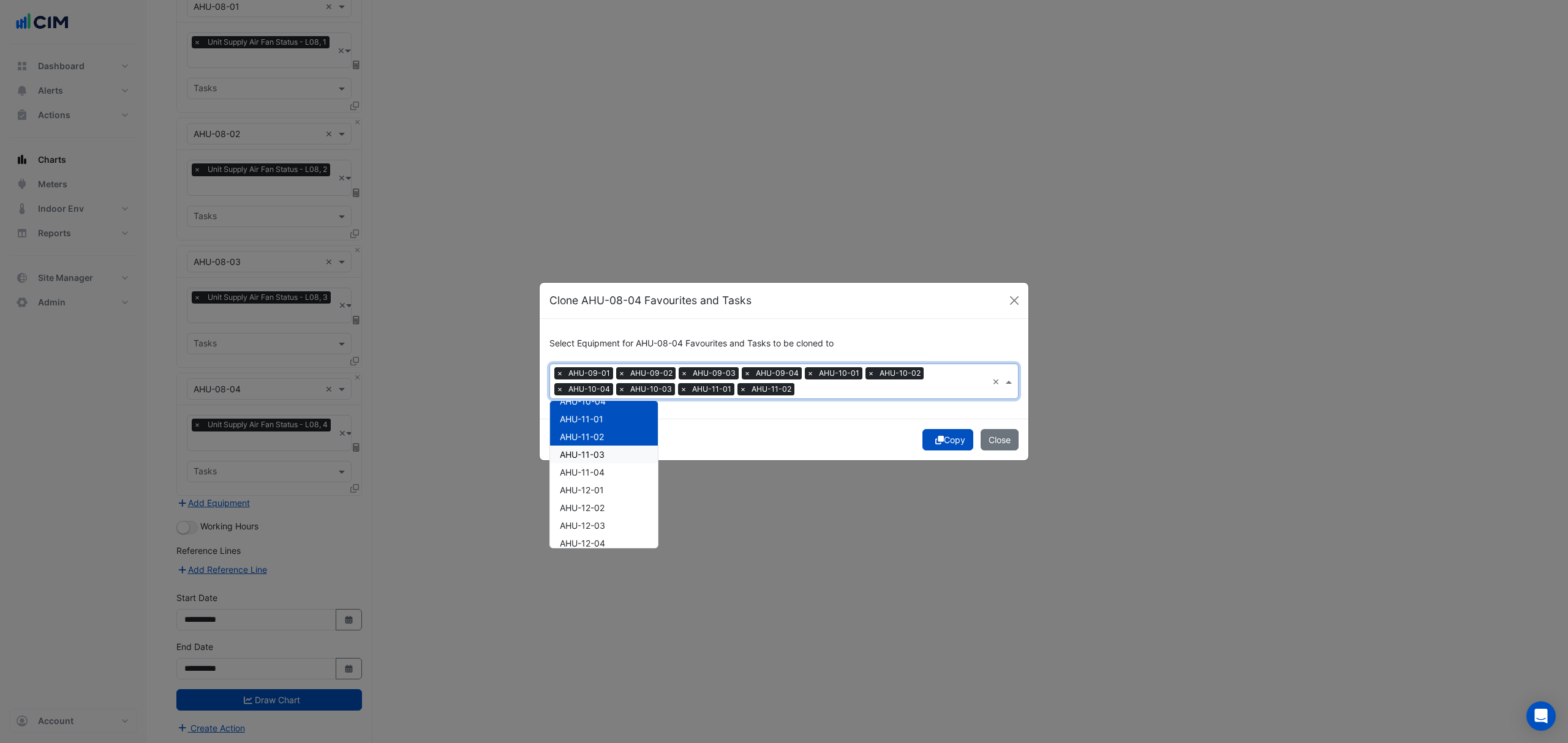
click at [584, 454] on span "AHU-11-03" at bounding box center [582, 454] width 45 height 10
click at [581, 469] on span "AHU-11-04" at bounding box center [582, 472] width 45 height 10
click at [579, 486] on span "AHU-12-01" at bounding box center [582, 490] width 44 height 10
click at [577, 507] on span "AHU-12-02" at bounding box center [582, 507] width 45 height 10
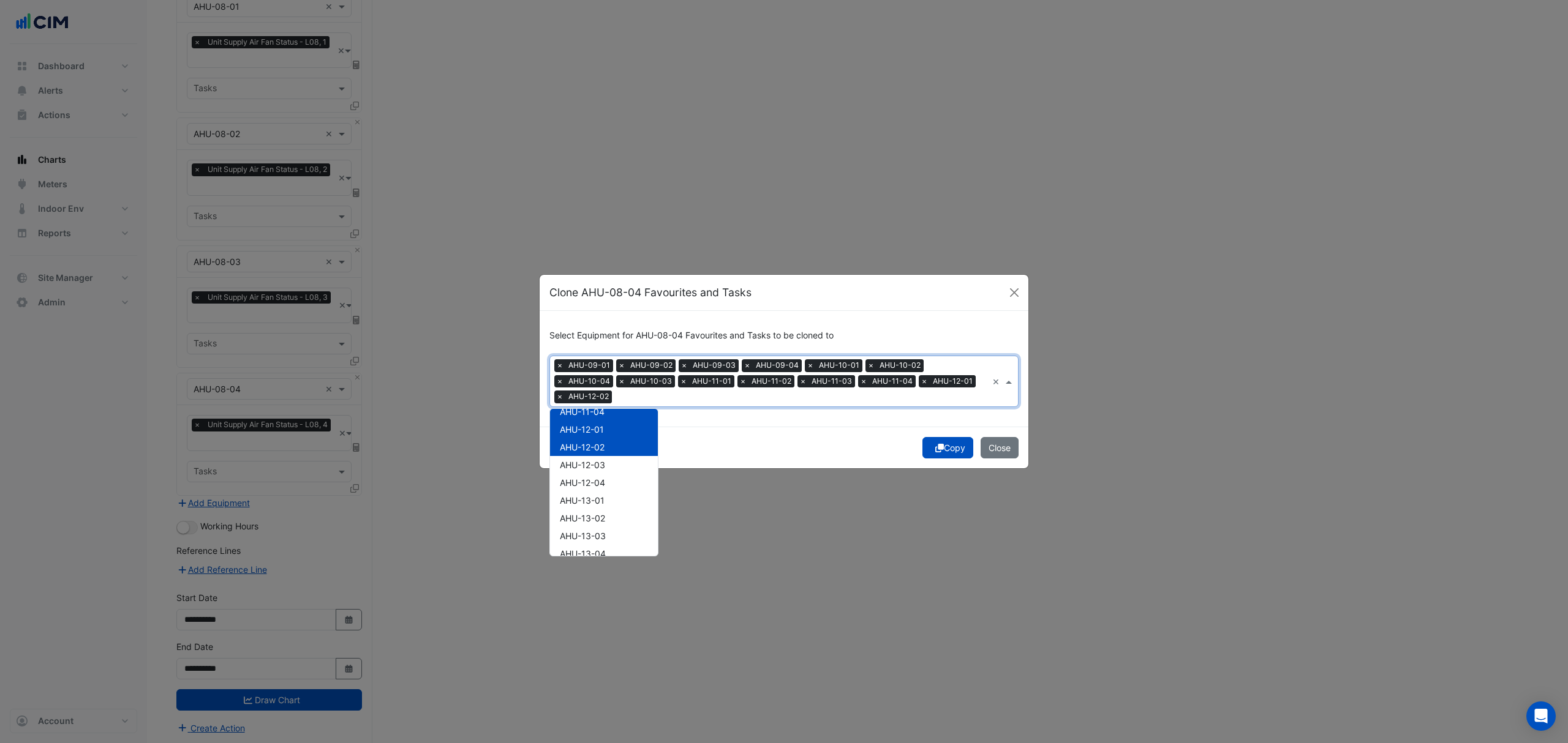
scroll to position [207, 0]
drag, startPoint x: 593, startPoint y: 461, endPoint x: 586, endPoint y: 478, distance: 18.4
click at [586, 478] on span "AHU-12-04" at bounding box center [582, 482] width 45 height 10
click at [591, 465] on span "AHU-12-03" at bounding box center [582, 464] width 45 height 10
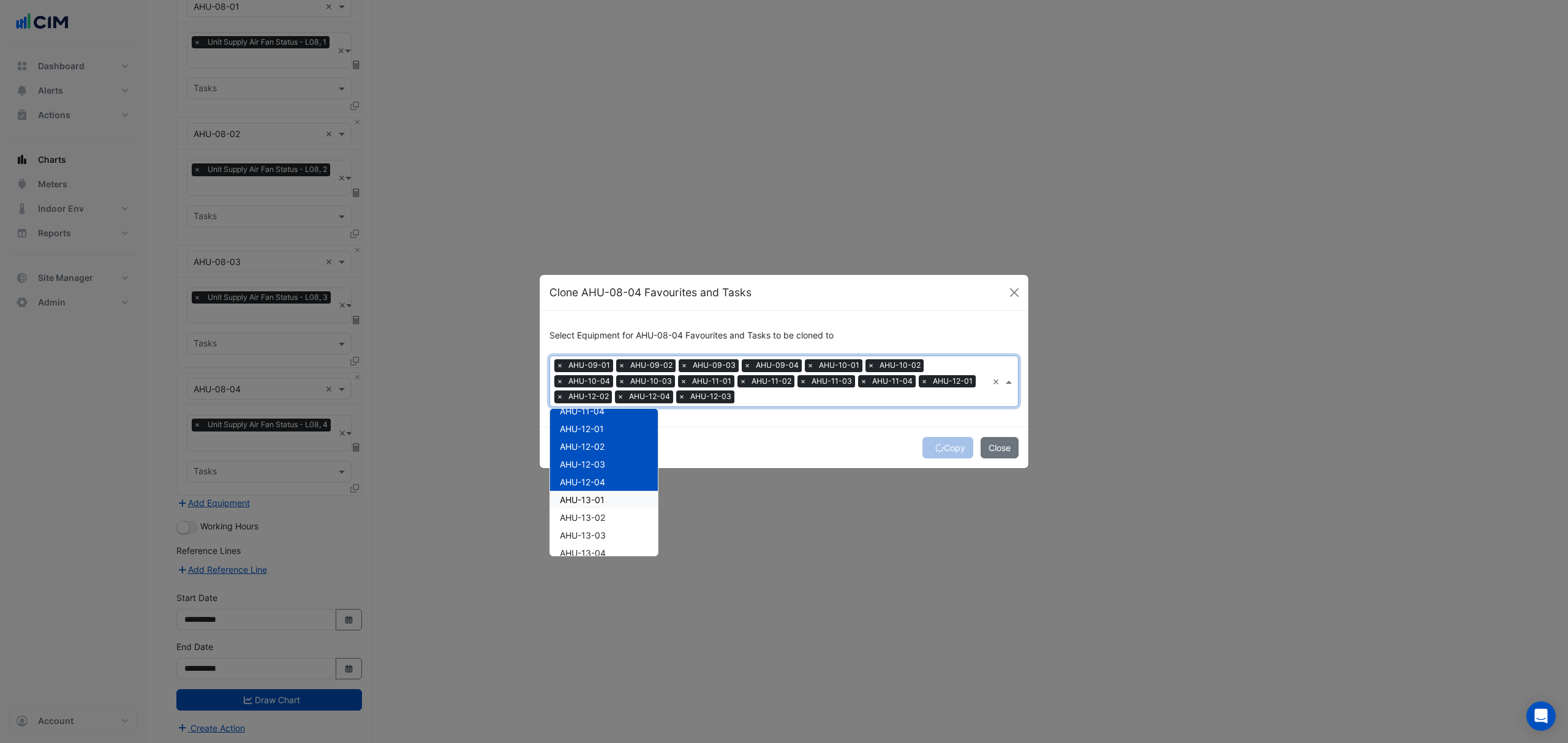
click at [584, 502] on span "AHU-13-01" at bounding box center [582, 499] width 45 height 10
drag, startPoint x: 600, startPoint y: 481, endPoint x: 583, endPoint y: 503, distance: 27.8
click at [583, 503] on span "AHU-13-03" at bounding box center [582, 501] width 46 height 10
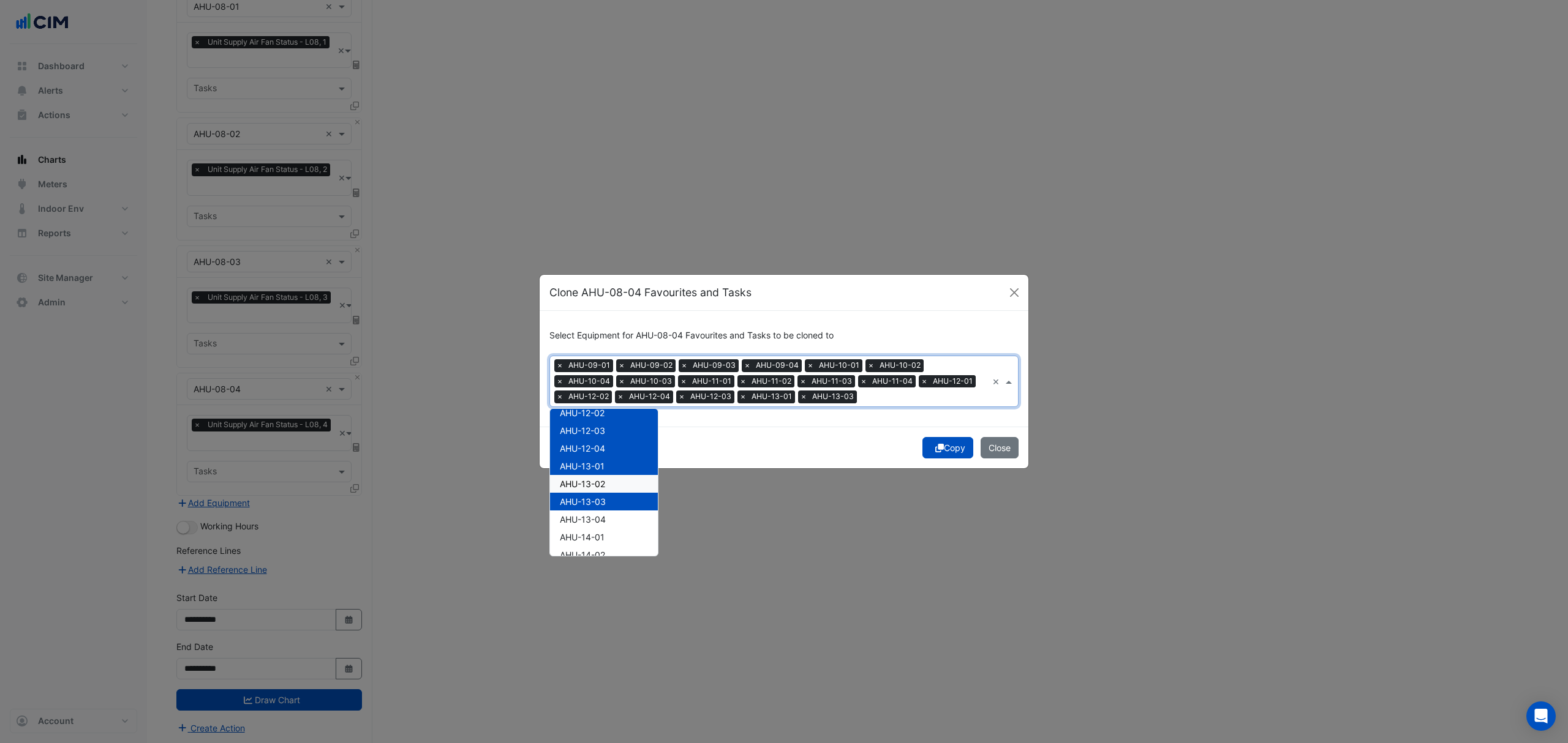
click at [588, 481] on span "AHU-13-02" at bounding box center [582, 484] width 45 height 10
click at [584, 518] on span "AHU-13-04" at bounding box center [582, 519] width 46 height 10
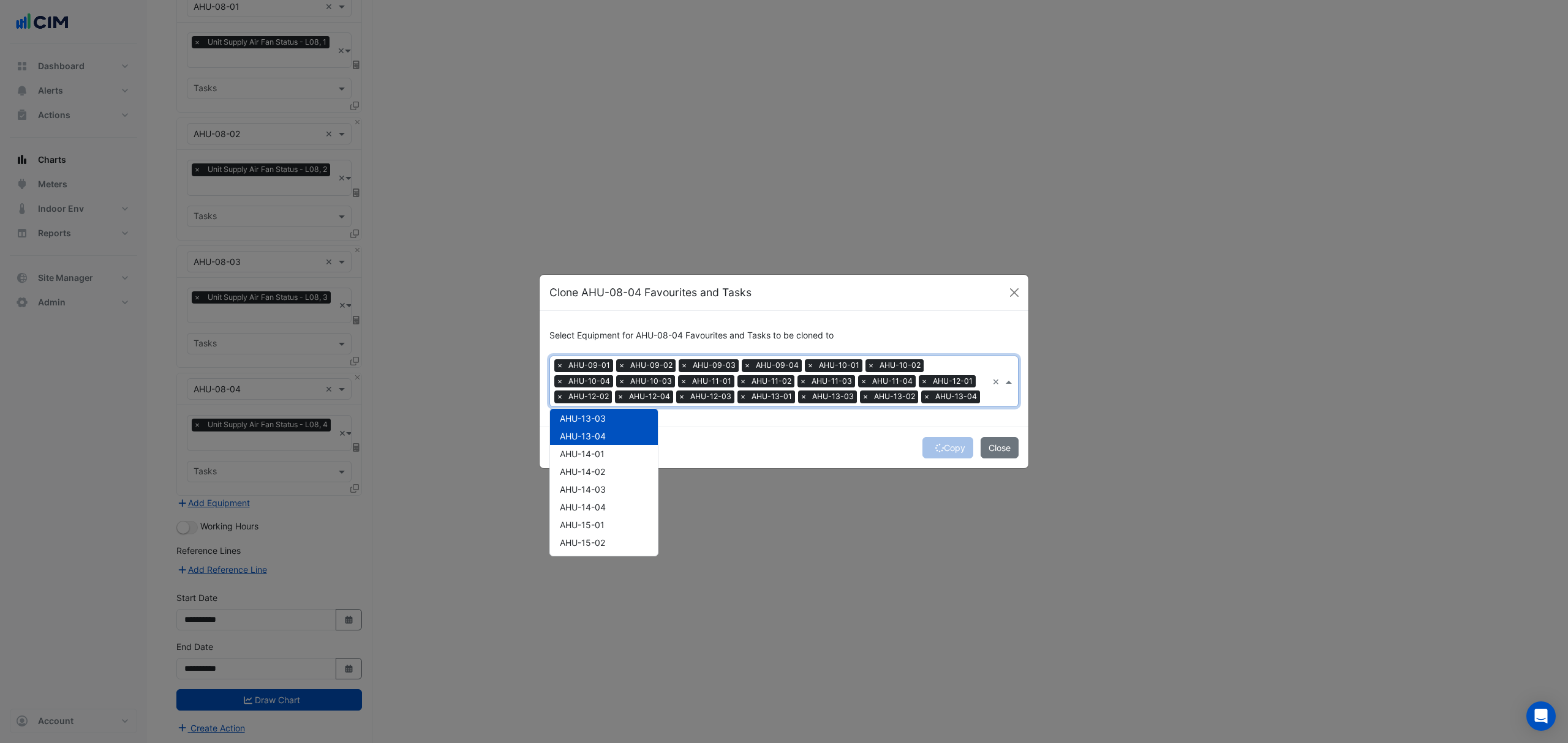
scroll to position [324, 0]
click at [599, 457] on span "AHU-14-01" at bounding box center [582, 453] width 45 height 10
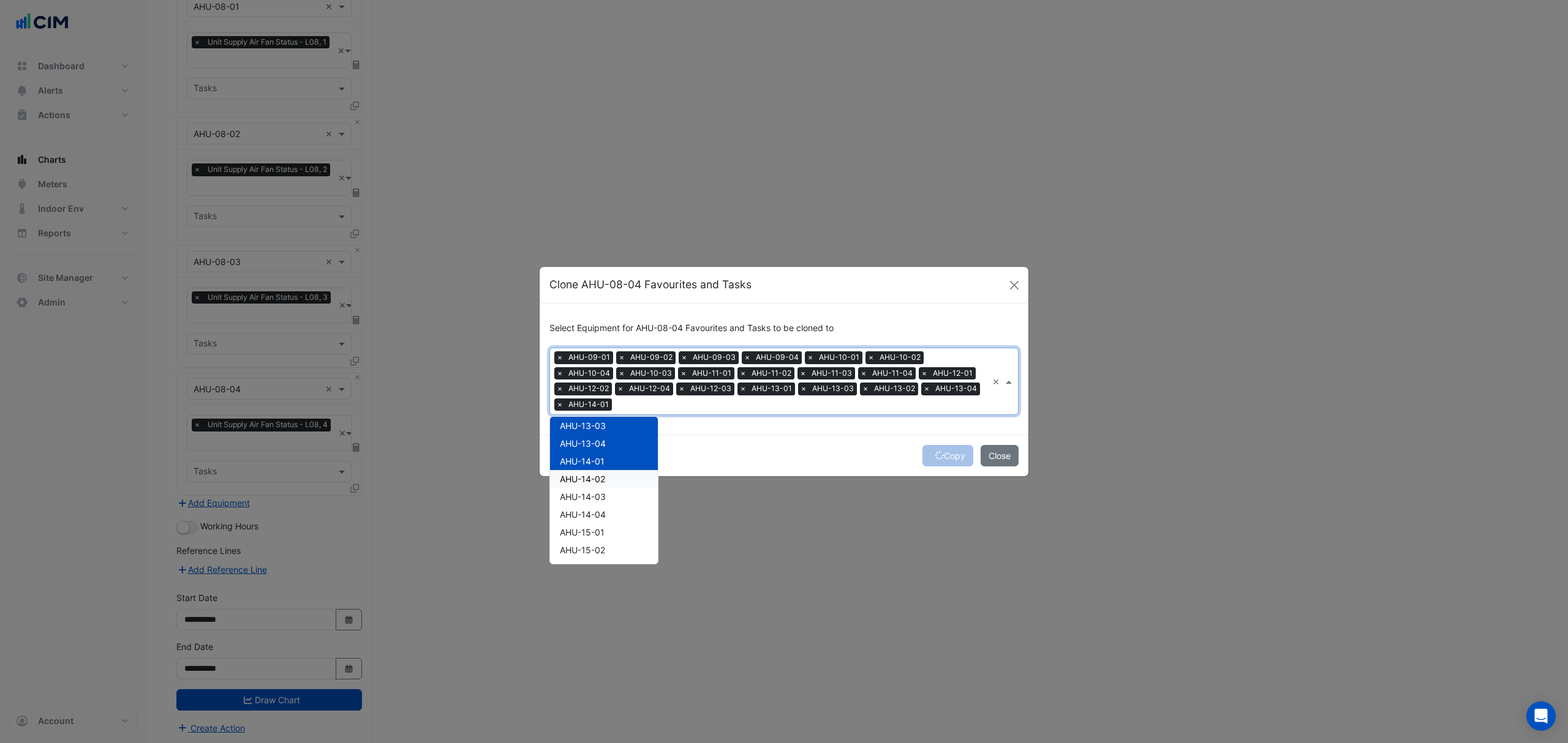
click at [586, 474] on span "AHU-14-02" at bounding box center [582, 479] width 45 height 10
click at [583, 500] on span "AHU-14-03" at bounding box center [582, 496] width 46 height 10
click at [581, 513] on span "AHU-14-04" at bounding box center [582, 514] width 46 height 10
click at [592, 459] on span "AHU-15-01" at bounding box center [582, 461] width 45 height 10
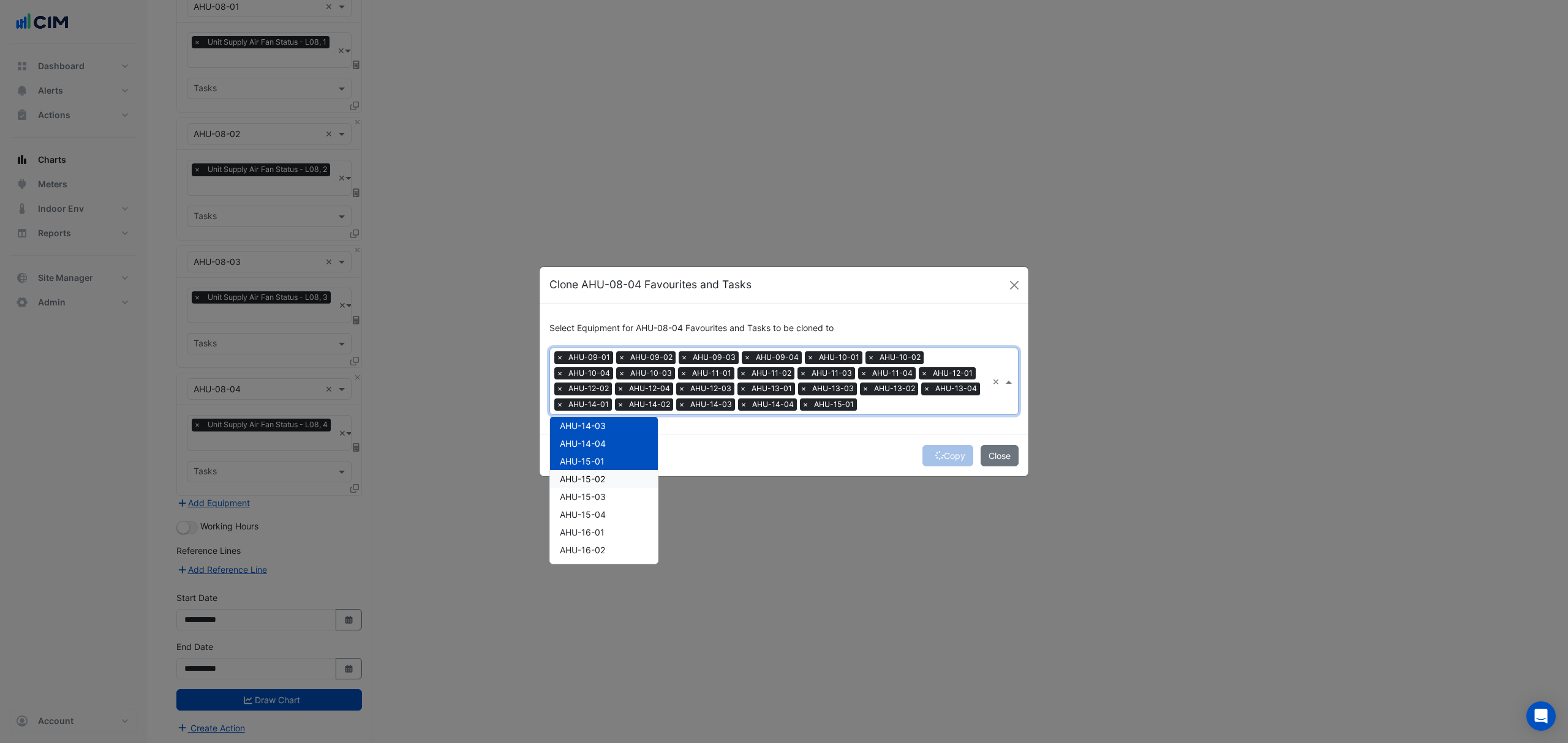
click at [586, 474] on span "AHU-15-02" at bounding box center [582, 479] width 45 height 10
click at [581, 496] on span "AHU-15-03" at bounding box center [582, 496] width 46 height 10
click at [579, 517] on span "AHU-15-04" at bounding box center [582, 514] width 46 height 10
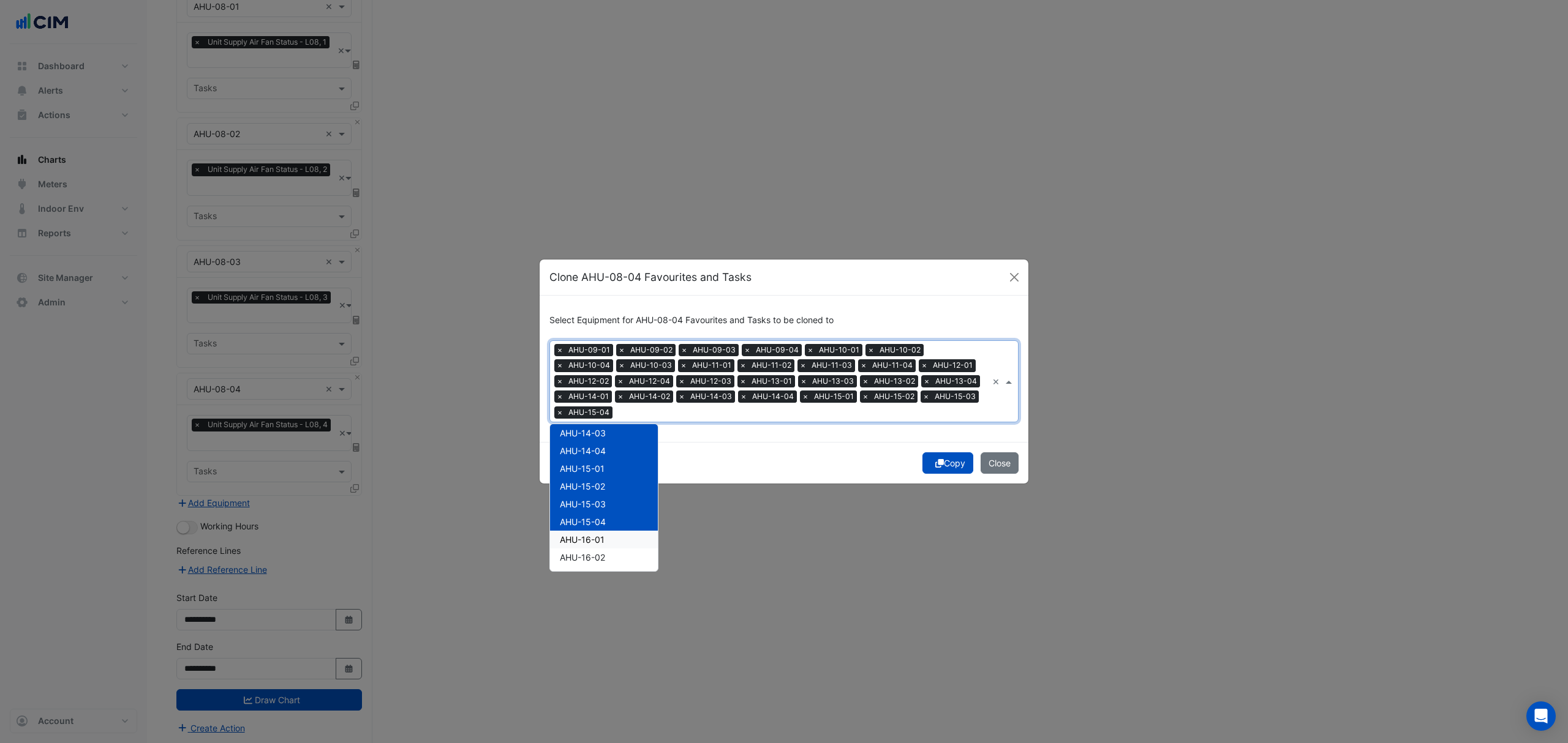
click at [579, 534] on span "AHU-16-01" at bounding box center [582, 539] width 45 height 10
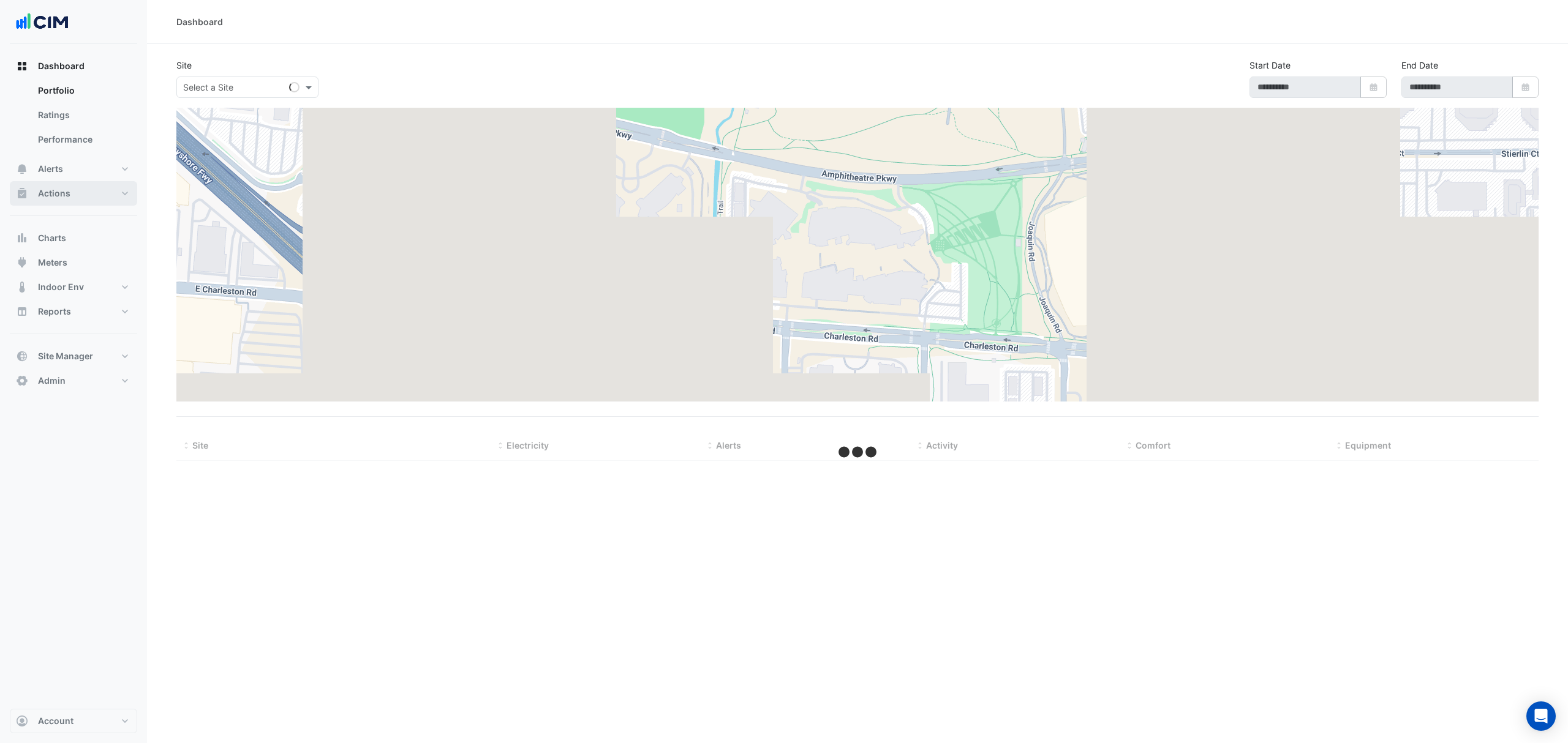
click at [79, 199] on button "Actions" at bounding box center [73, 193] width 127 height 25
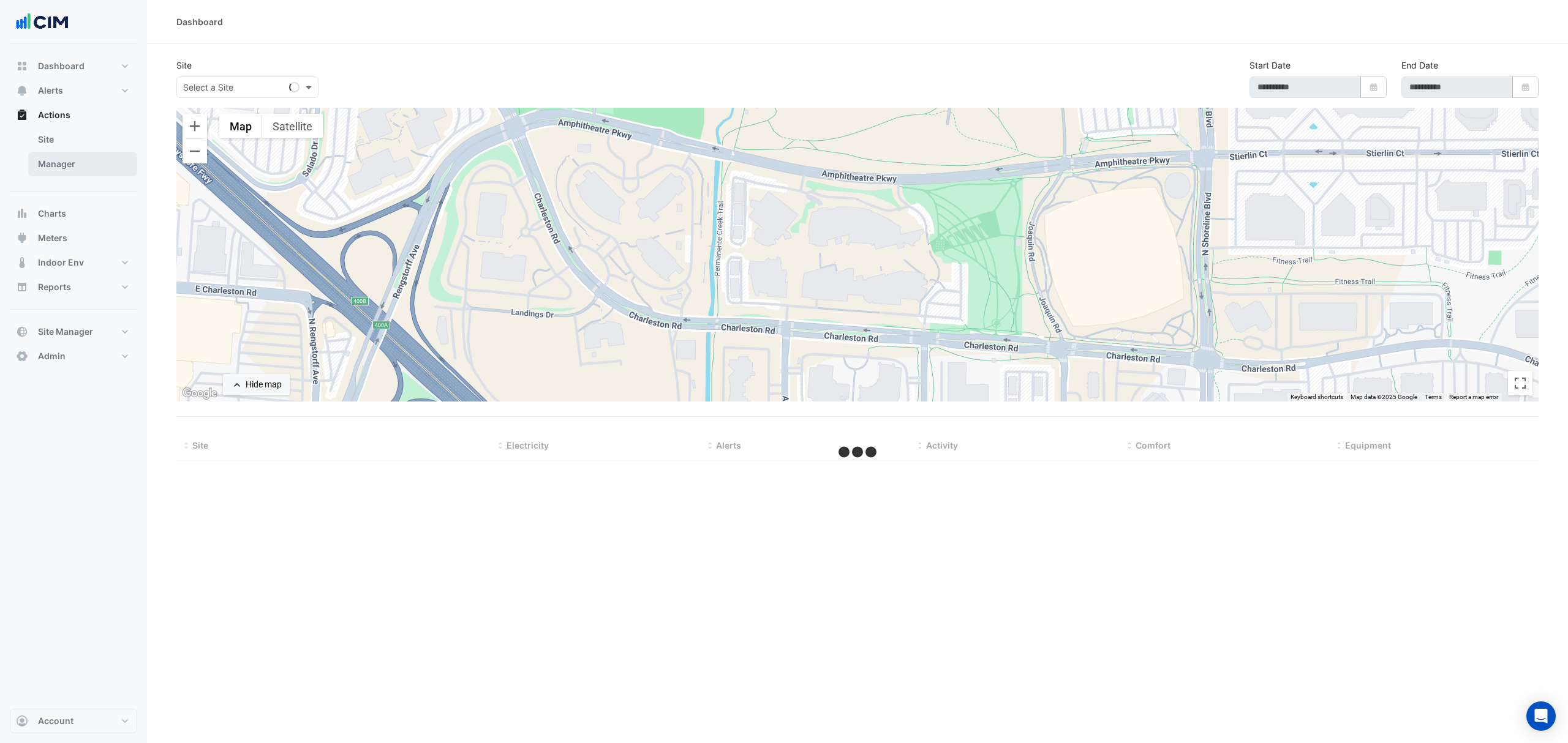
click at [85, 165] on link "Manager" at bounding box center [82, 164] width 109 height 25
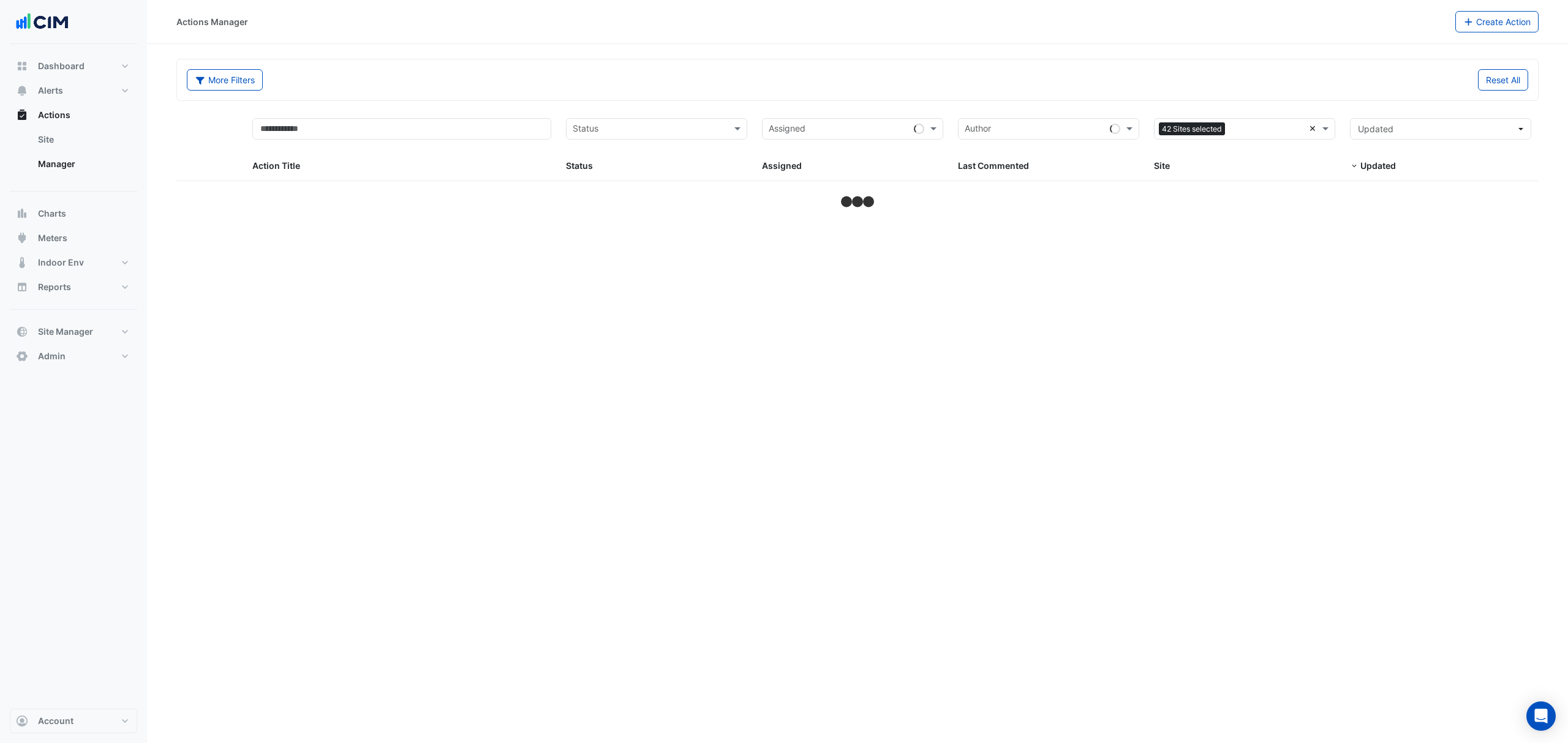
select select "***"
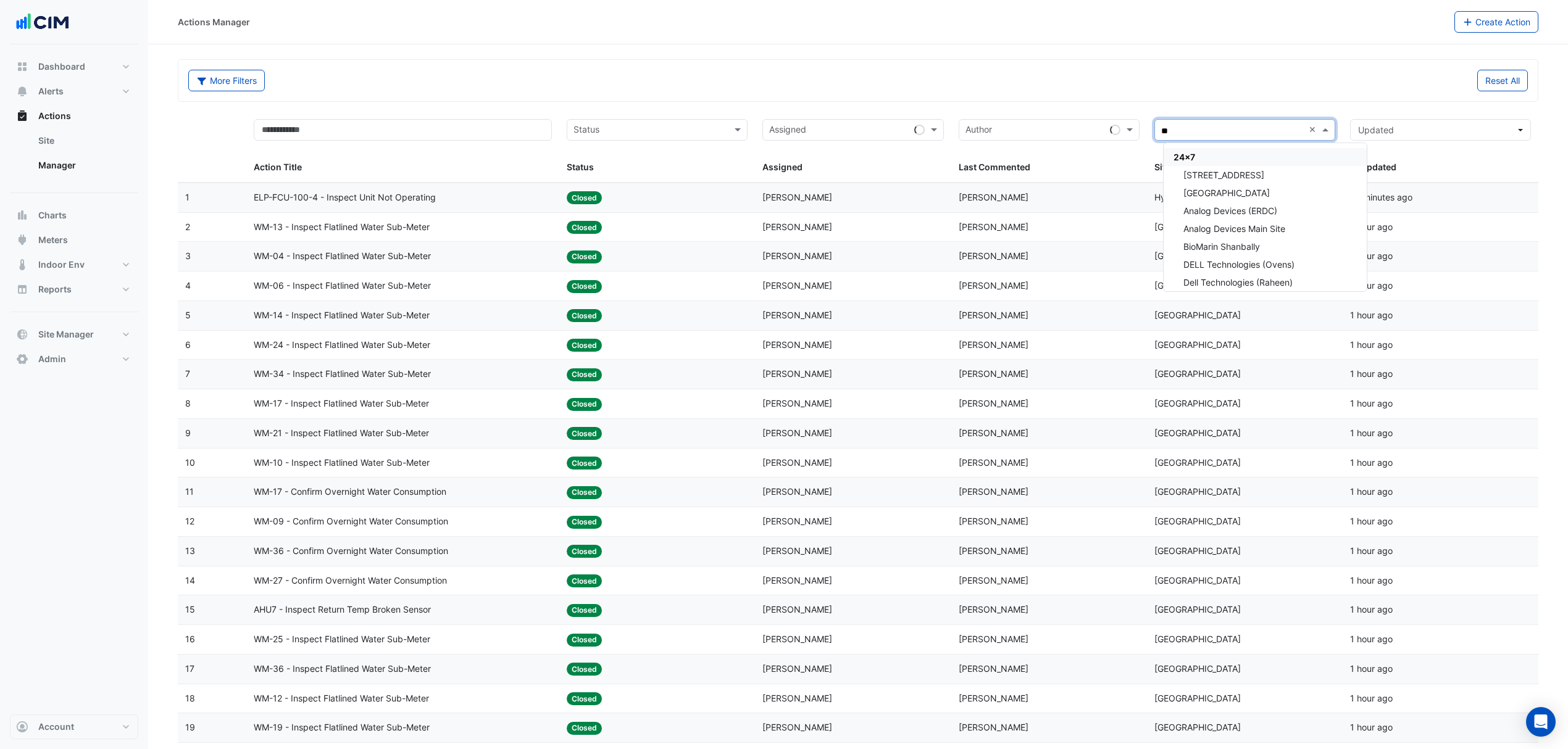
type input "*"
type input "********"
click at [1256, 171] on div "[GEOGRAPHIC_DATA]" at bounding box center [1273, 175] width 219 height 18
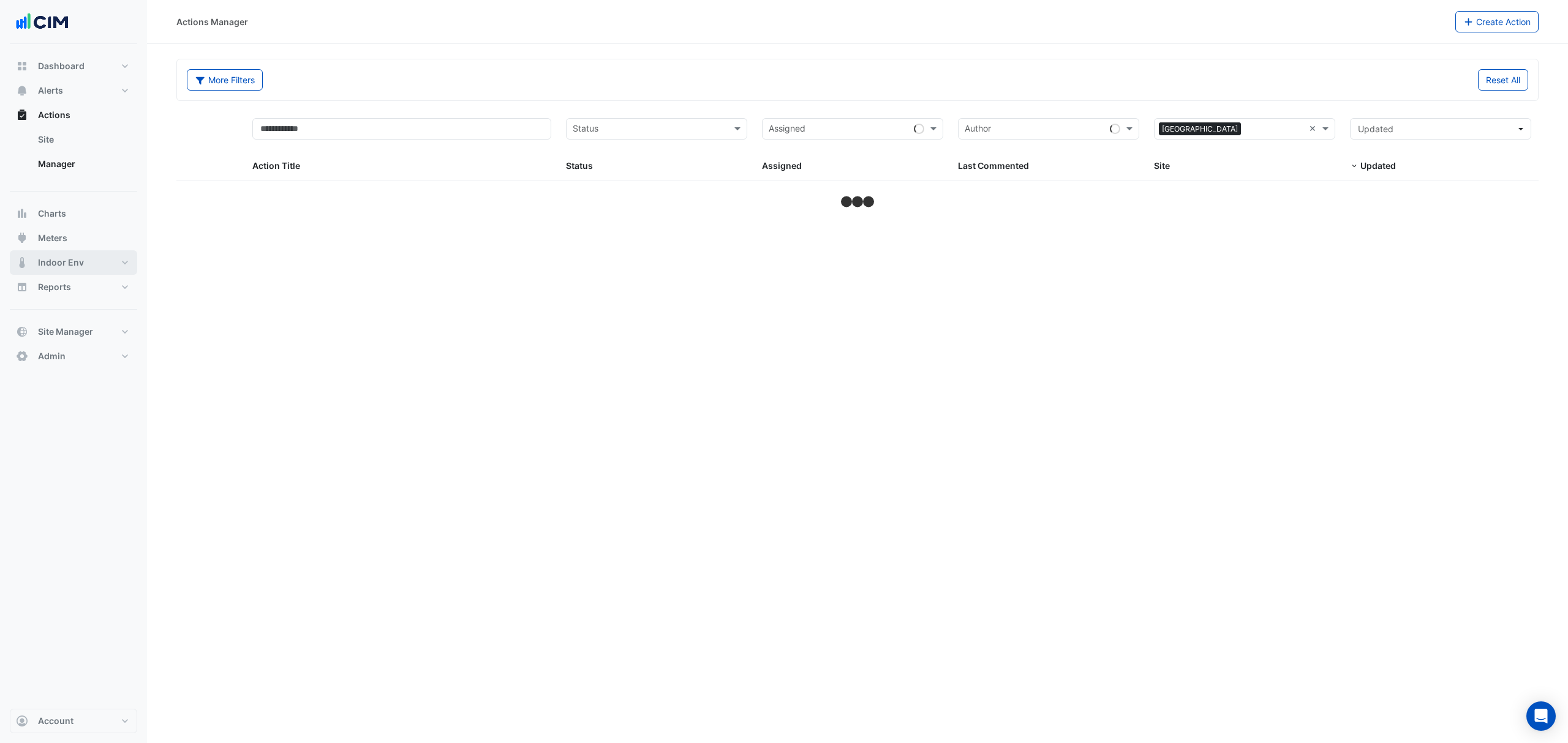
select select "***"
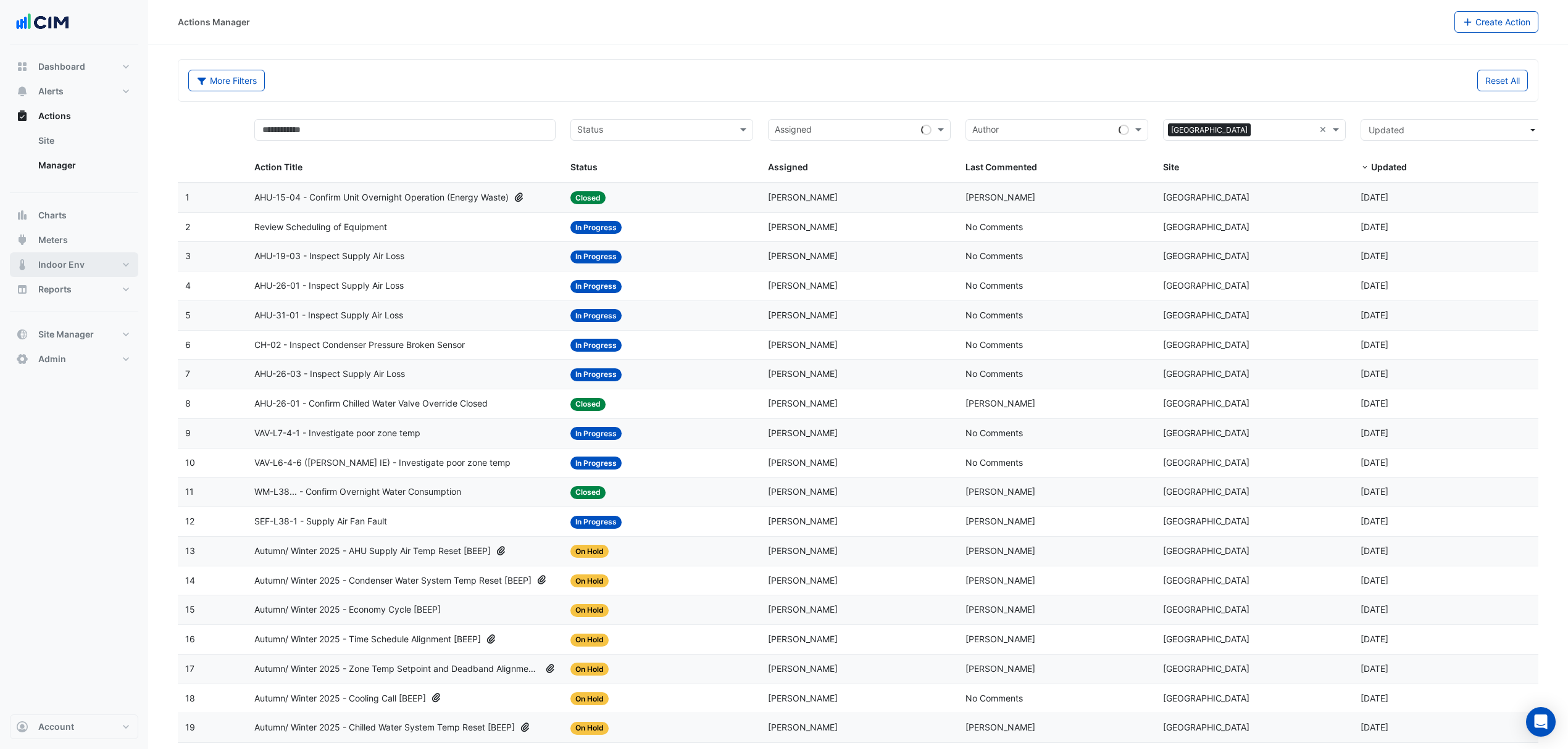
click at [61, 269] on span "Indoor Env" at bounding box center [61, 265] width 46 height 12
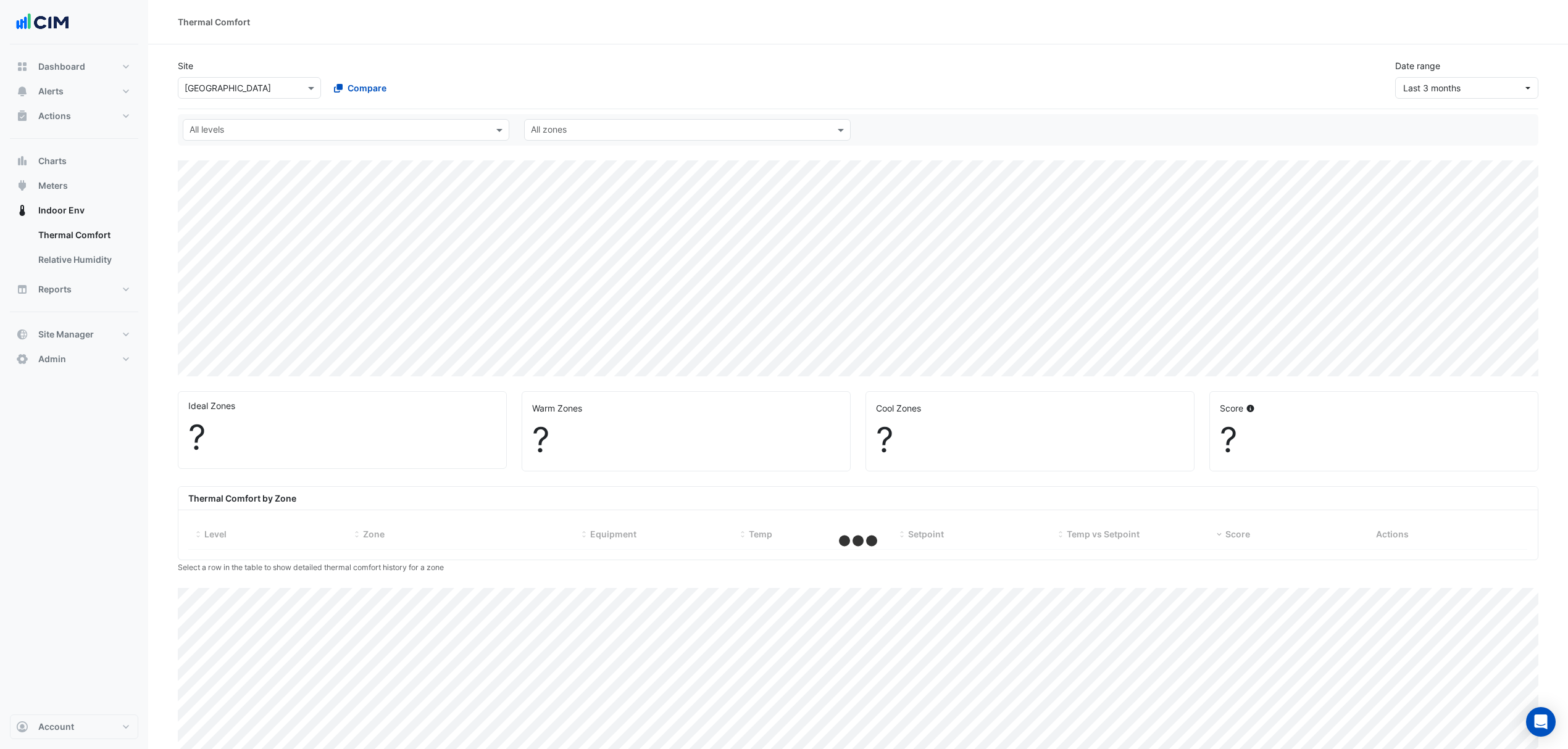
select select "***"
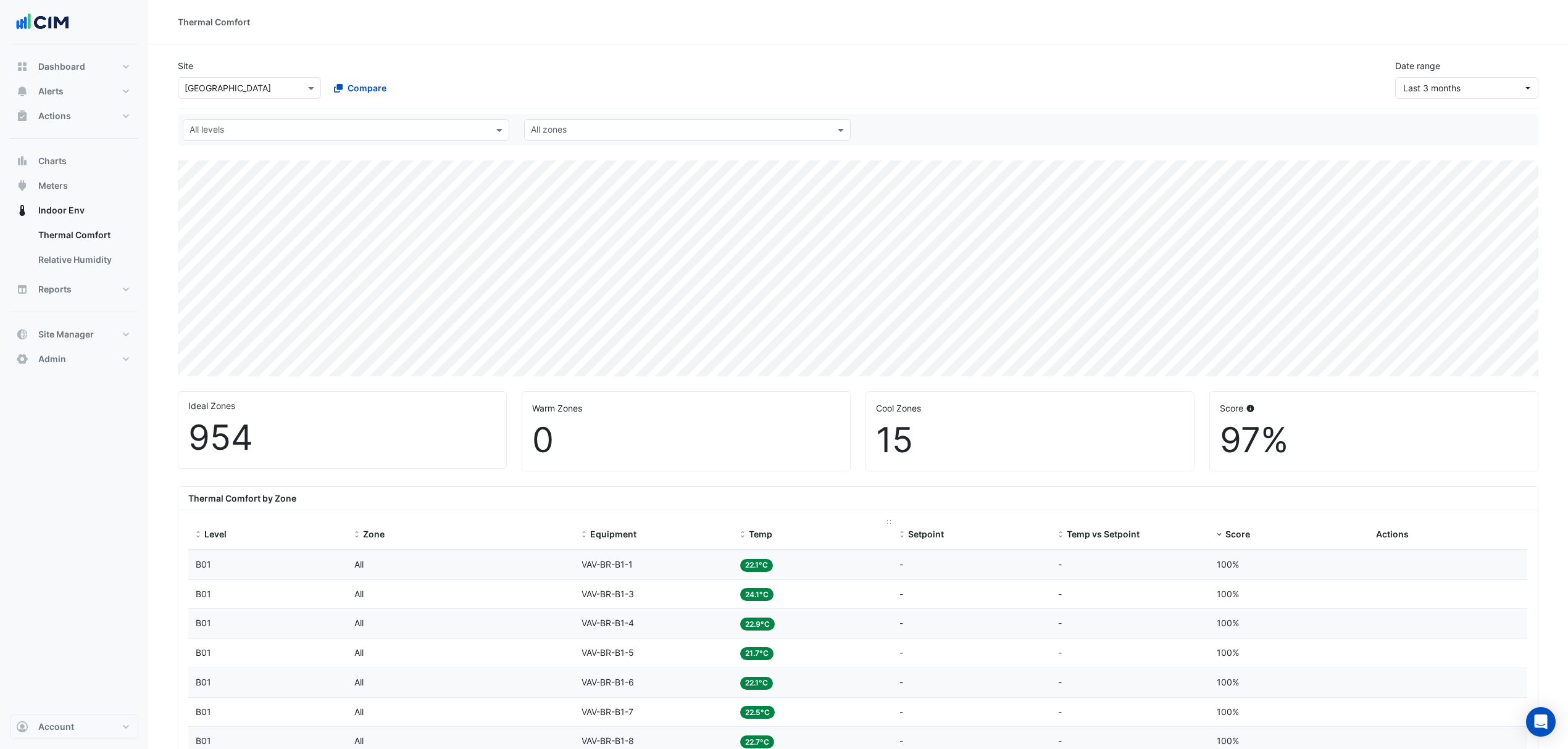
click at [751, 539] on span "Temp" at bounding box center [760, 534] width 24 height 11
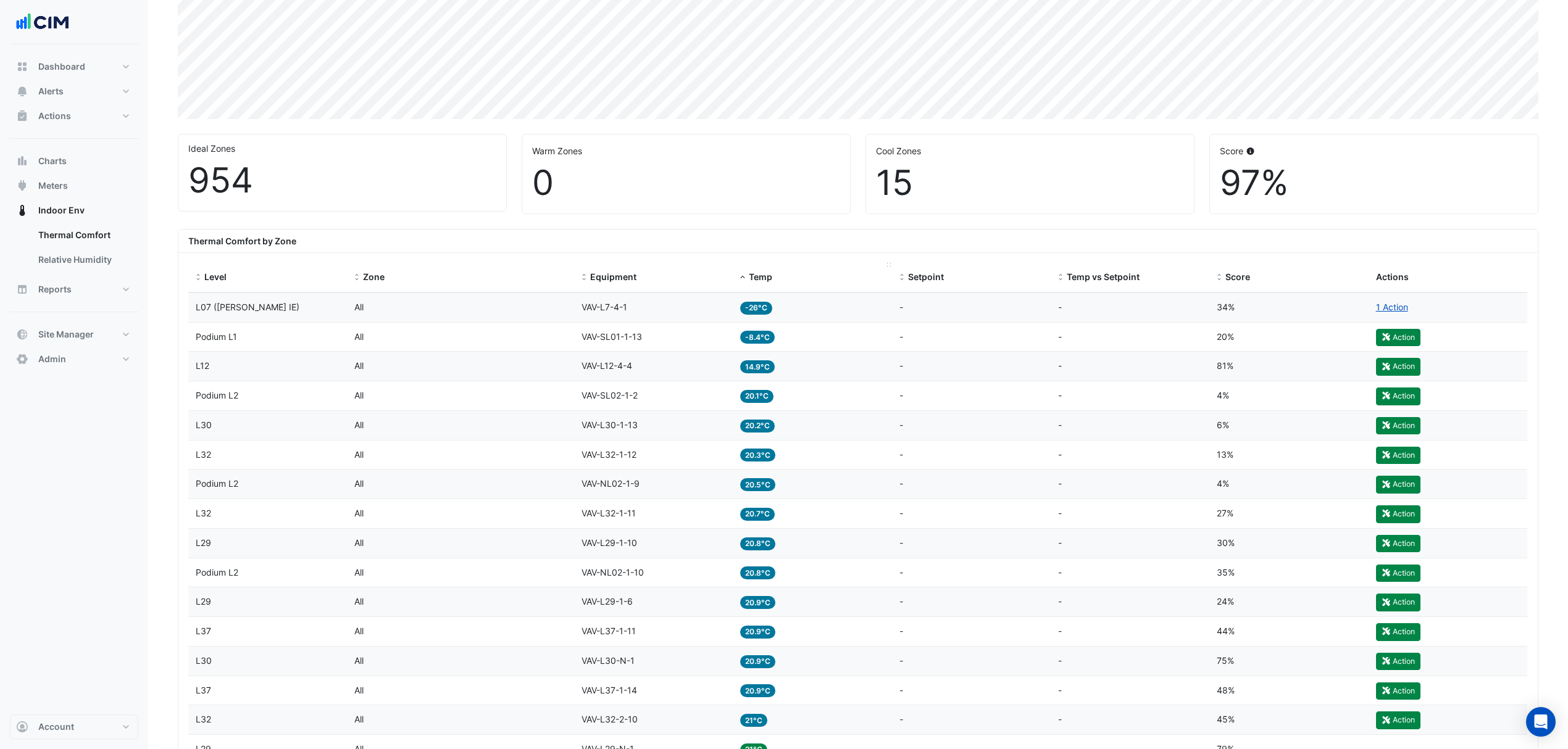
scroll to position [258, 0]
click at [1390, 307] on link "1 Action" at bounding box center [1392, 306] width 32 height 11
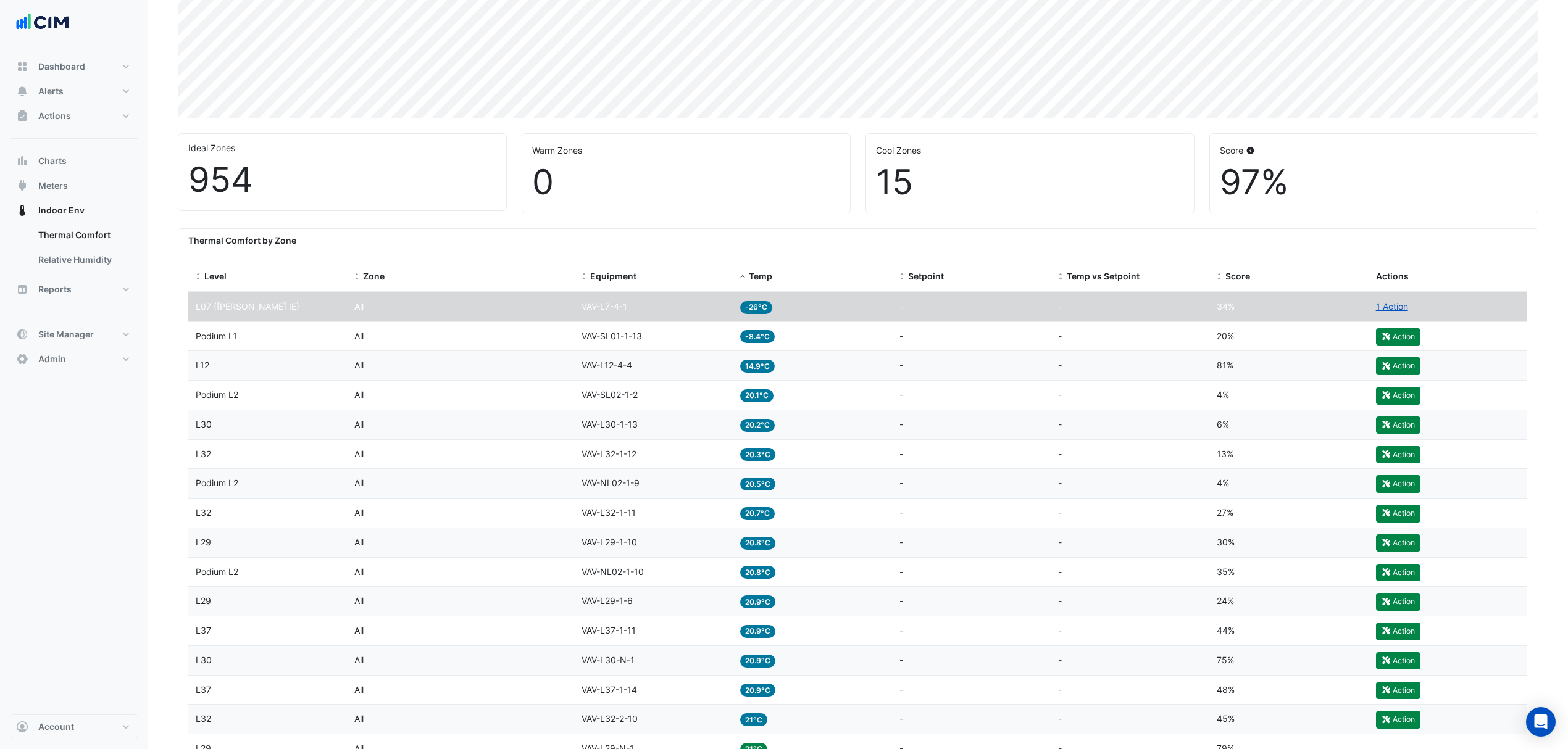
click at [816, 337] on div "Temp -8.4°C" at bounding box center [812, 336] width 144 height 14
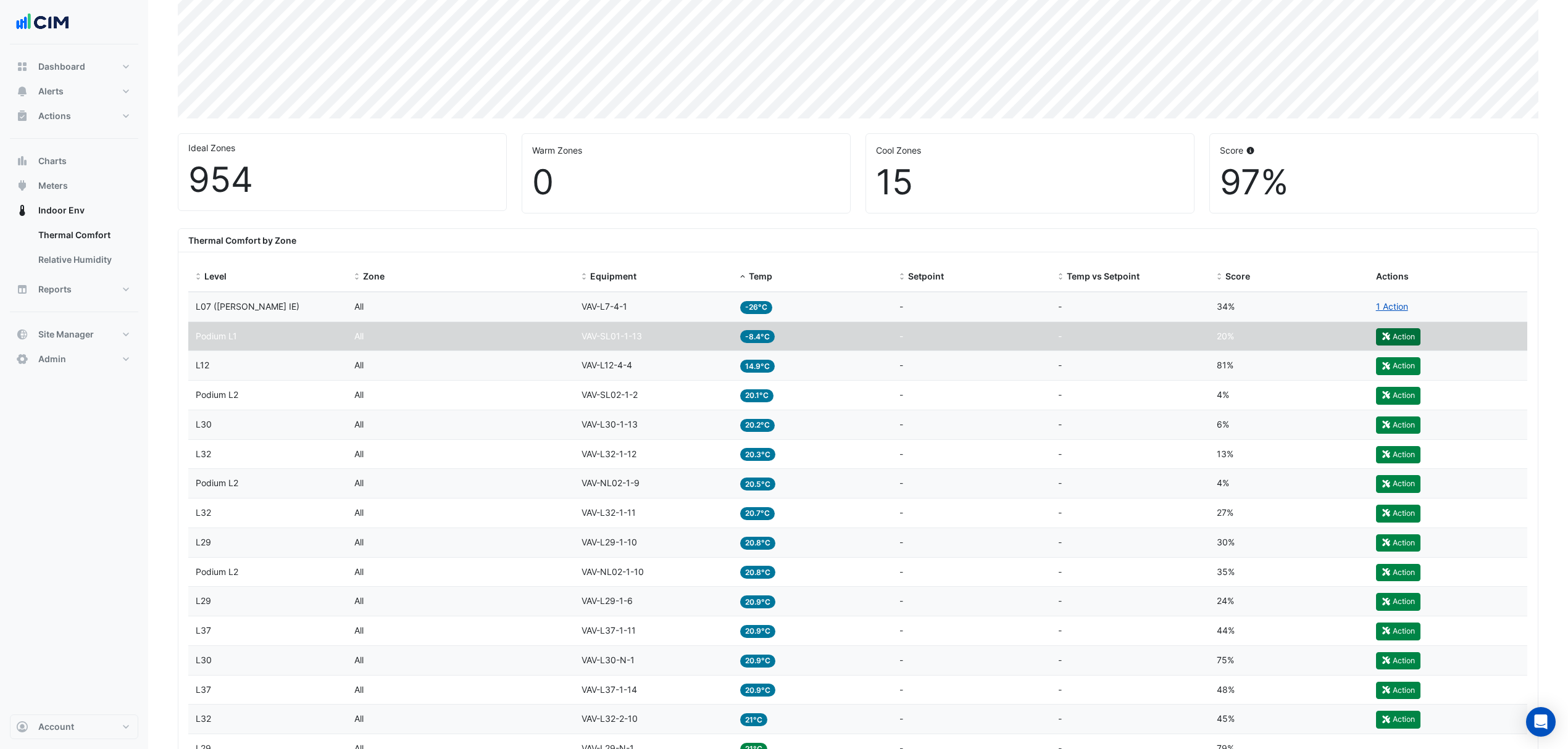
click at [1388, 343] on button "Action" at bounding box center [1398, 337] width 45 height 17
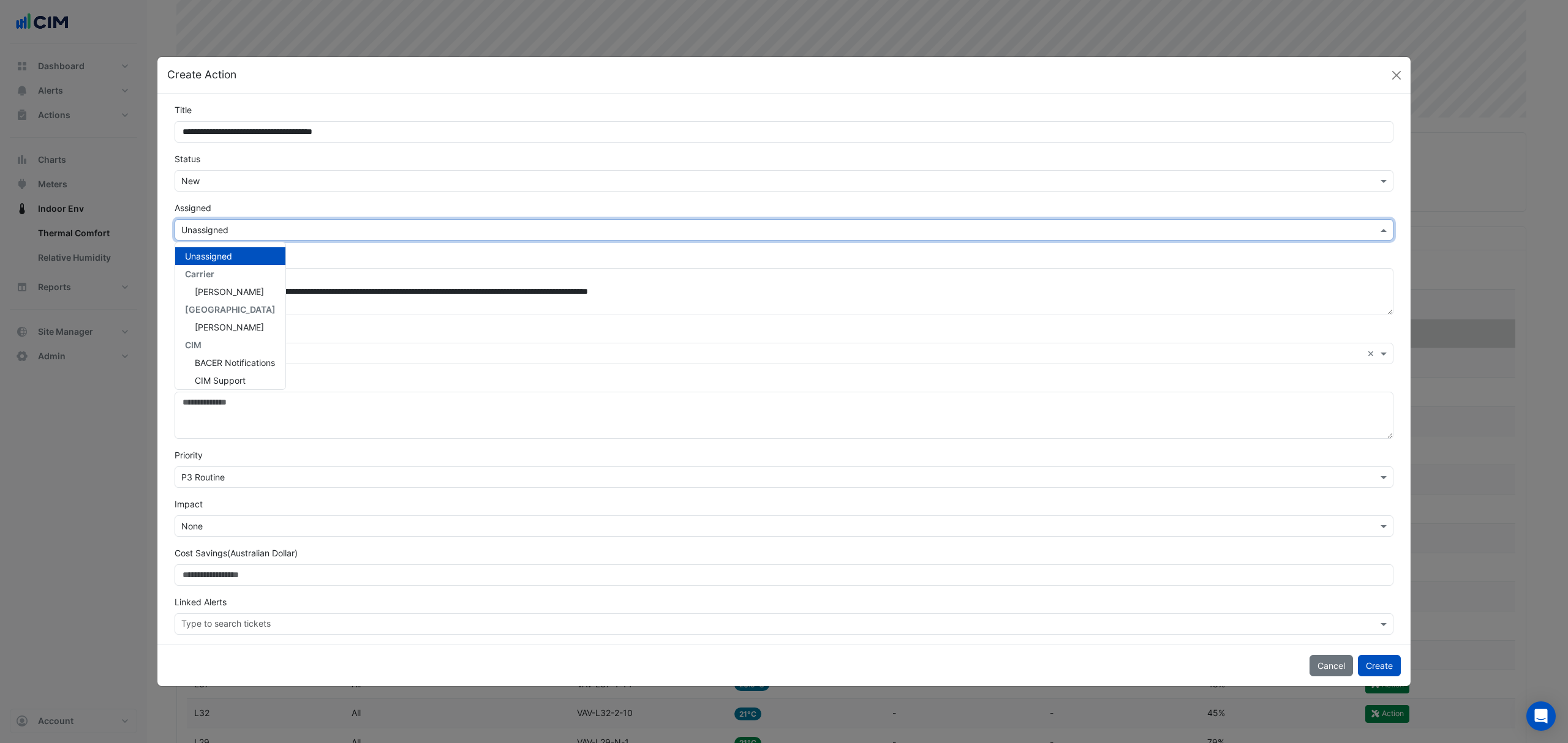
click at [415, 228] on input "text" at bounding box center [772, 230] width 1181 height 13
click at [241, 296] on div "[PERSON_NAME]" at bounding box center [230, 292] width 110 height 18
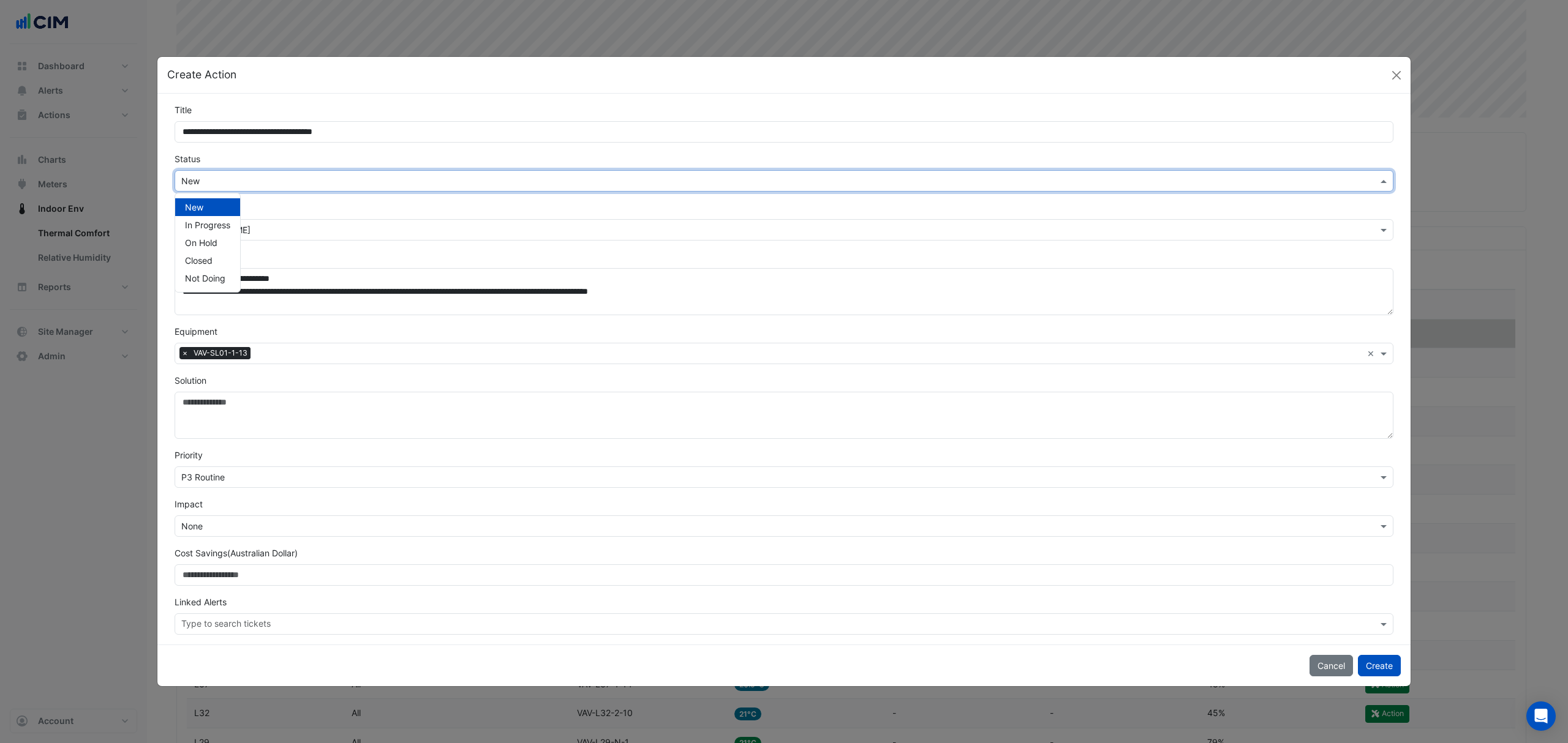
click at [273, 187] on div "× New" at bounding box center [784, 181] width 1219 height 21
click at [214, 227] on span "In Progress" at bounding box center [208, 225] width 45 height 10
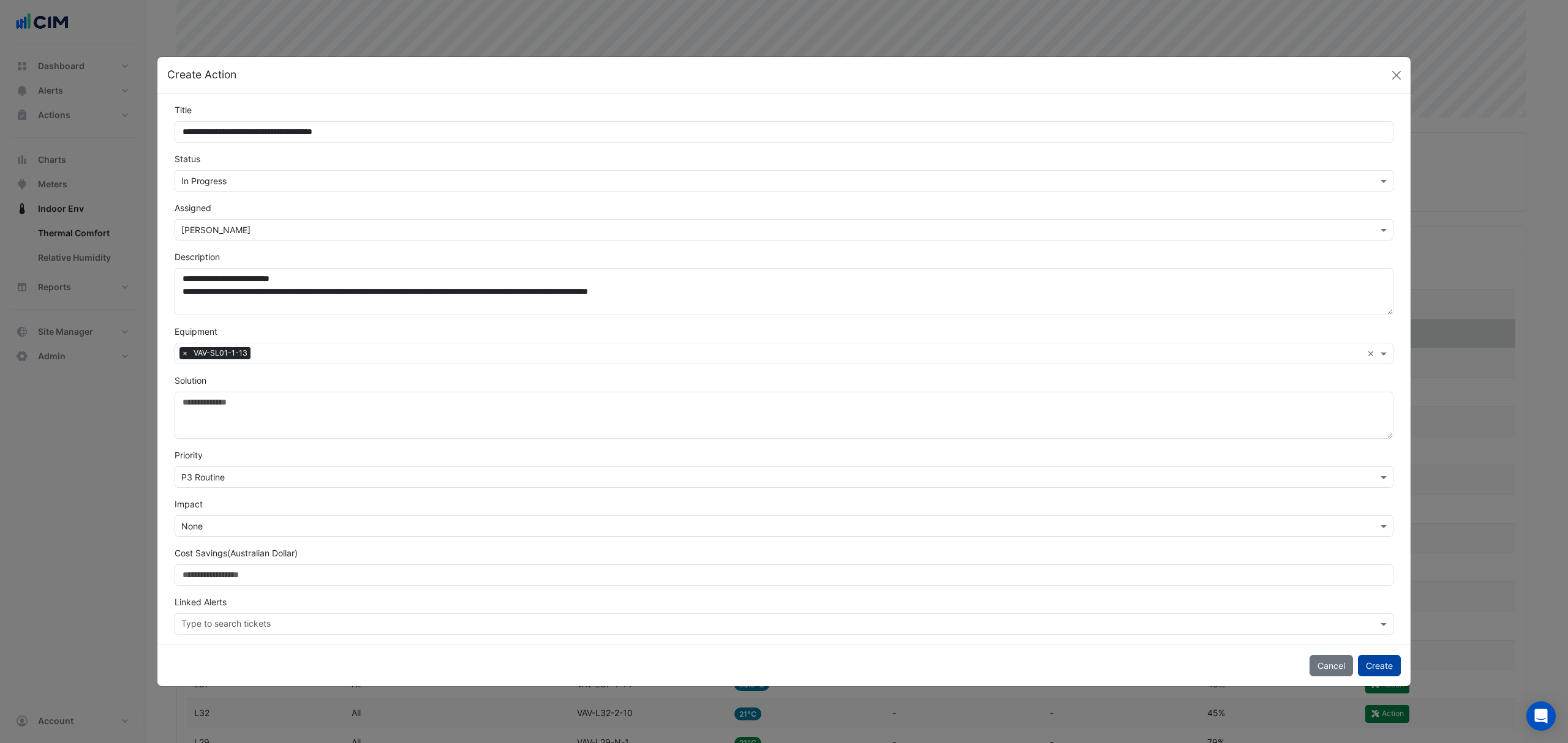
click at [1378, 670] on button "Create" at bounding box center [1379, 666] width 43 height 21
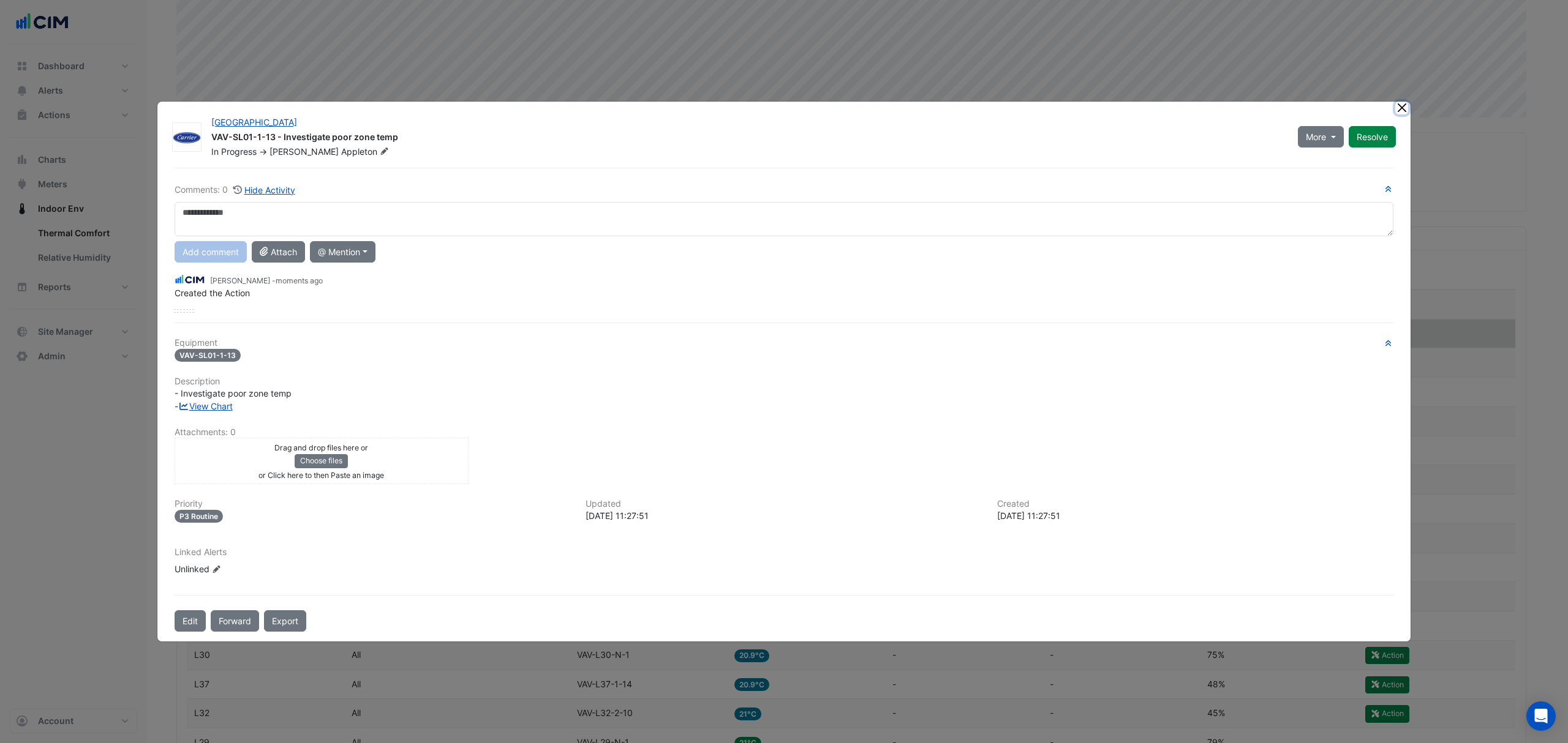
click at [1399, 105] on ngb-modal-window "[GEOGRAPHIC_DATA] VAV-SL01-1-13 - Investigate poor zone temp In Progress -> [PE…" at bounding box center [784, 372] width 1568 height 743
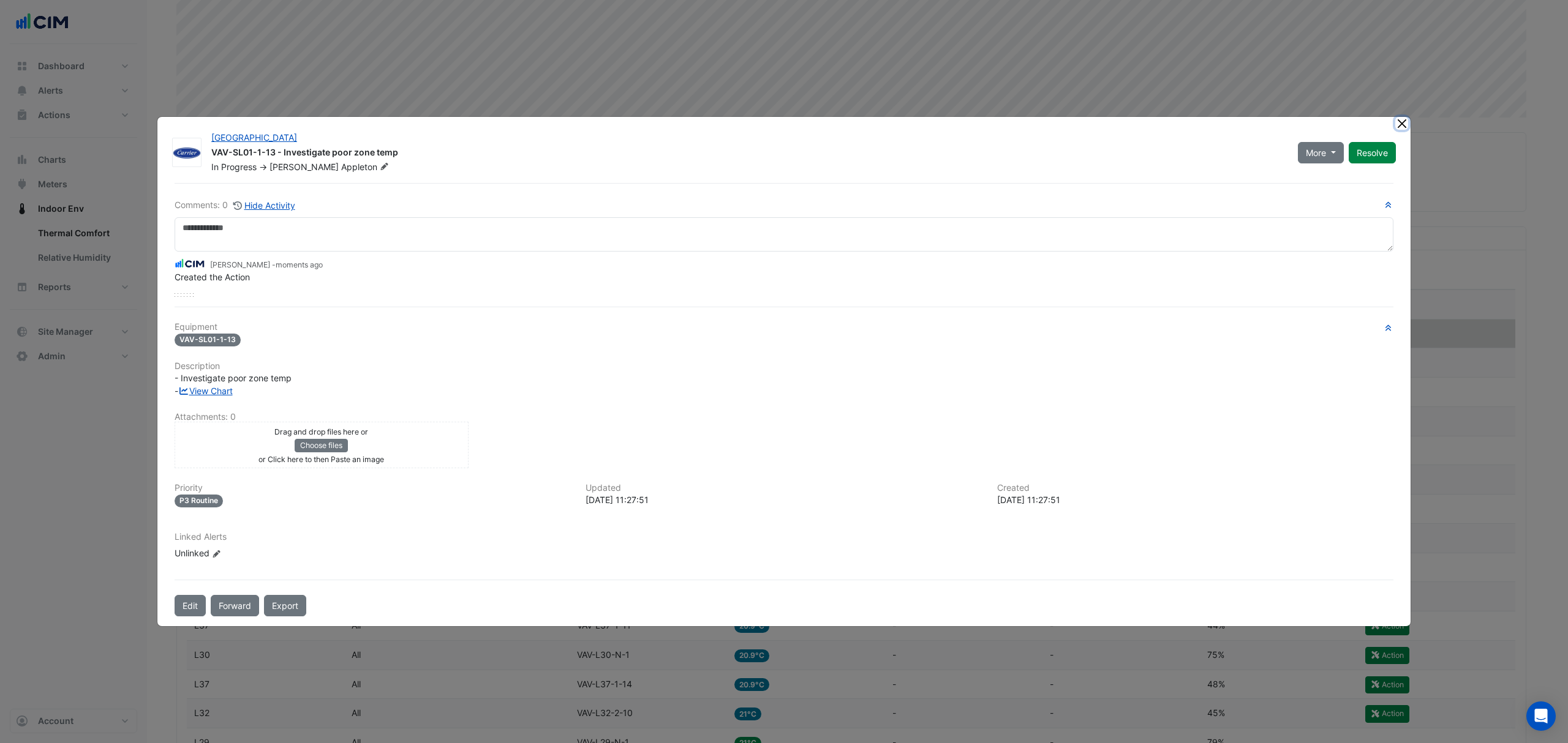
click at [1397, 121] on button "Close" at bounding box center [1401, 123] width 13 height 13
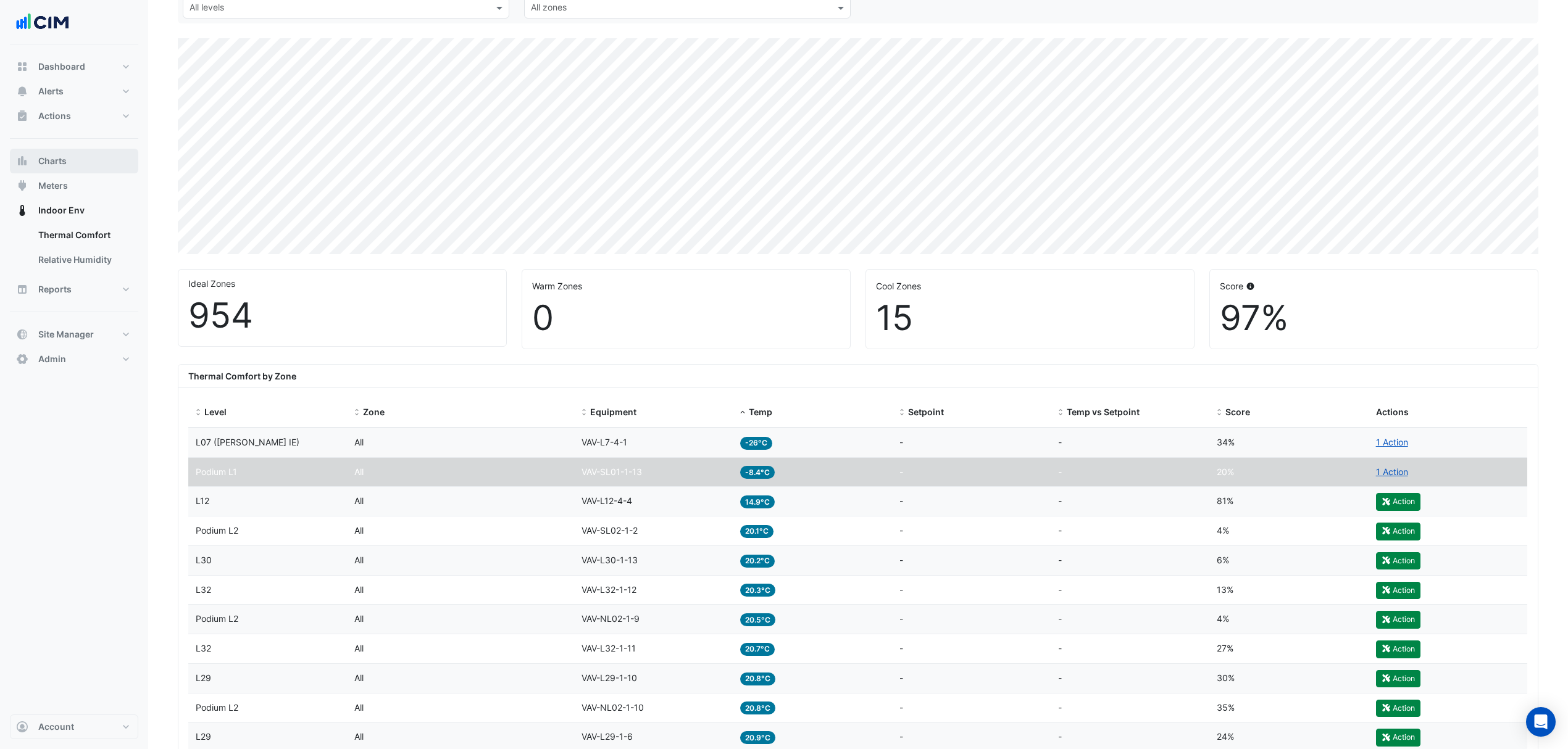
scroll to position [121, 0]
click at [59, 293] on span "Reports" at bounding box center [55, 290] width 33 height 12
select select "***"
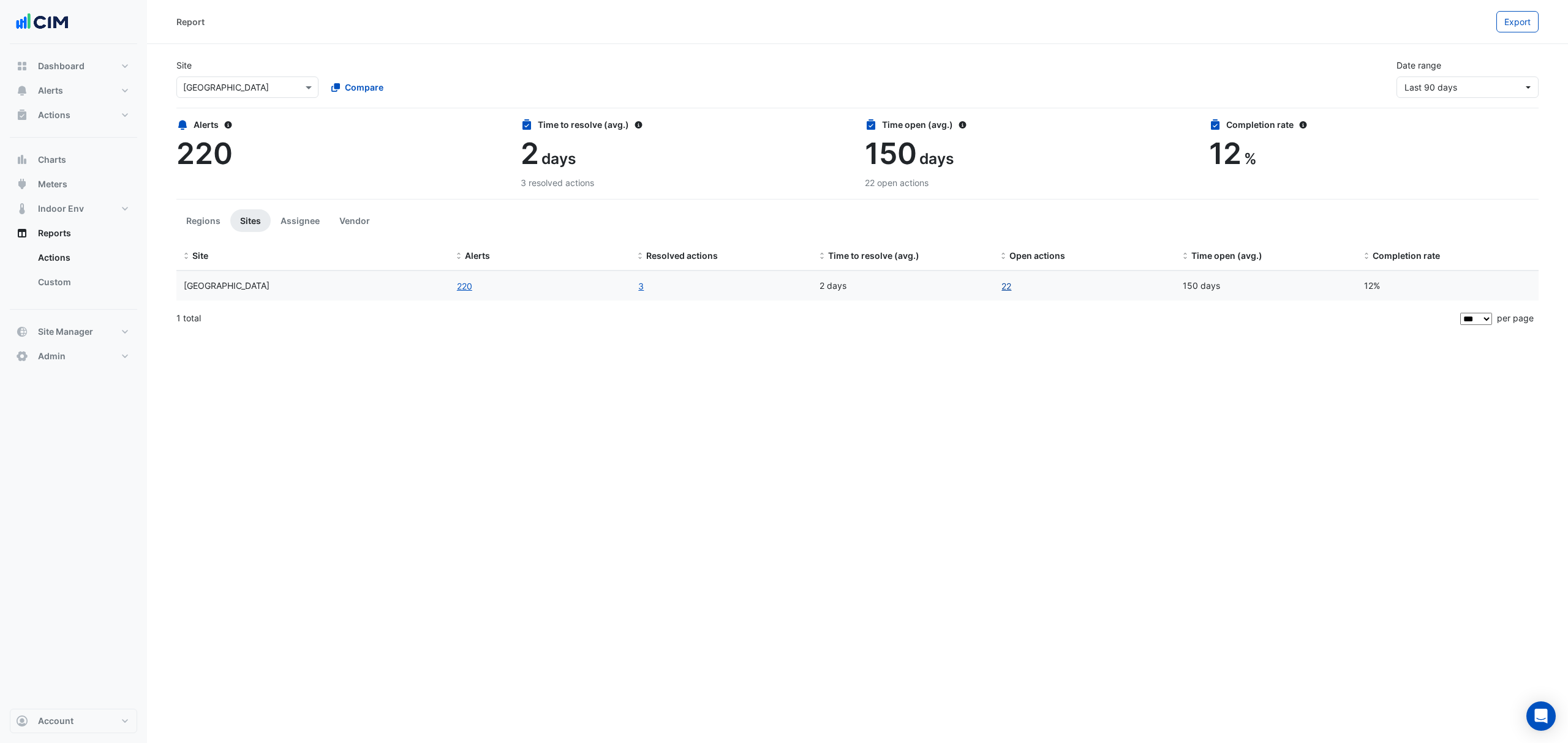
click at [1003, 285] on link "22" at bounding box center [1006, 286] width 11 height 14
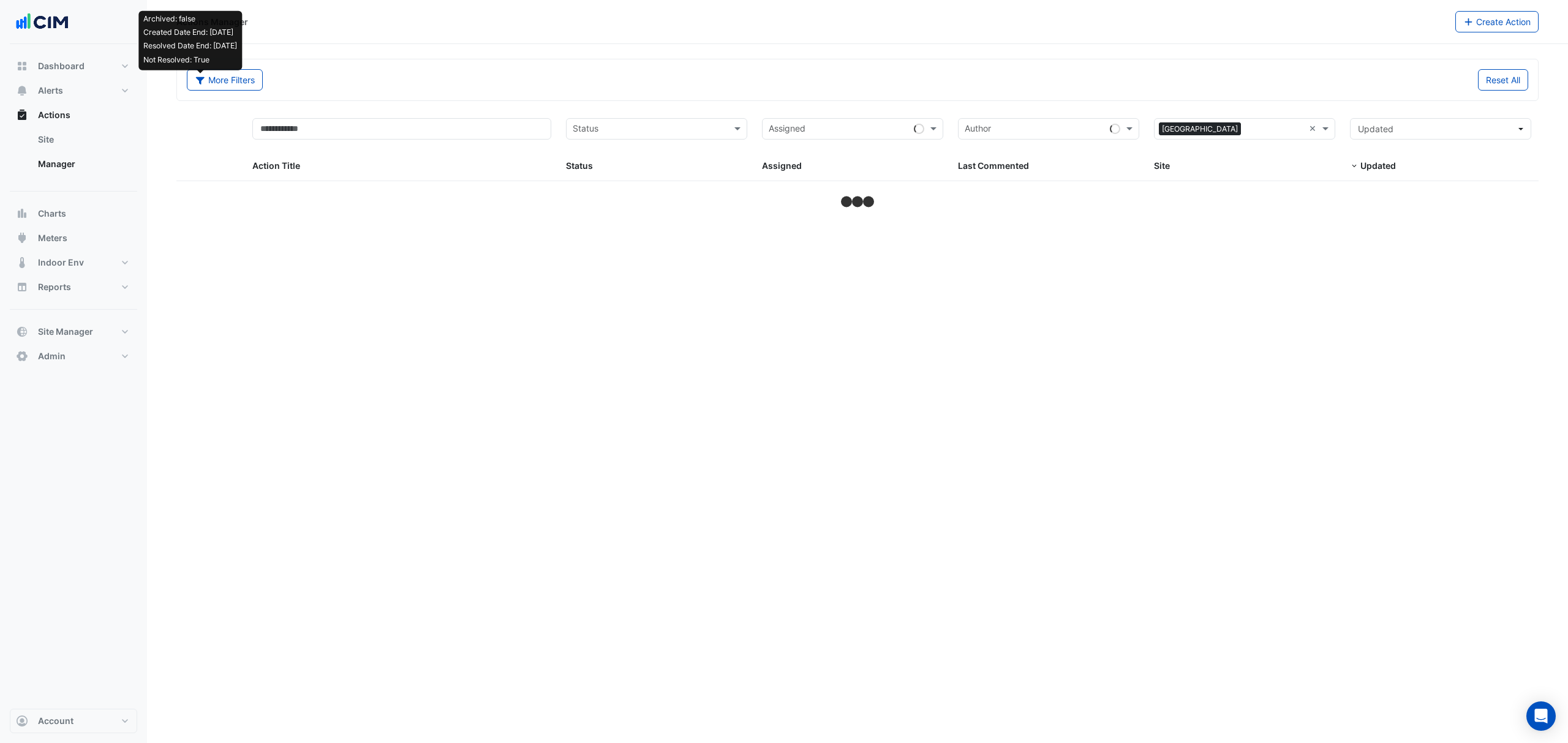
select select "***"
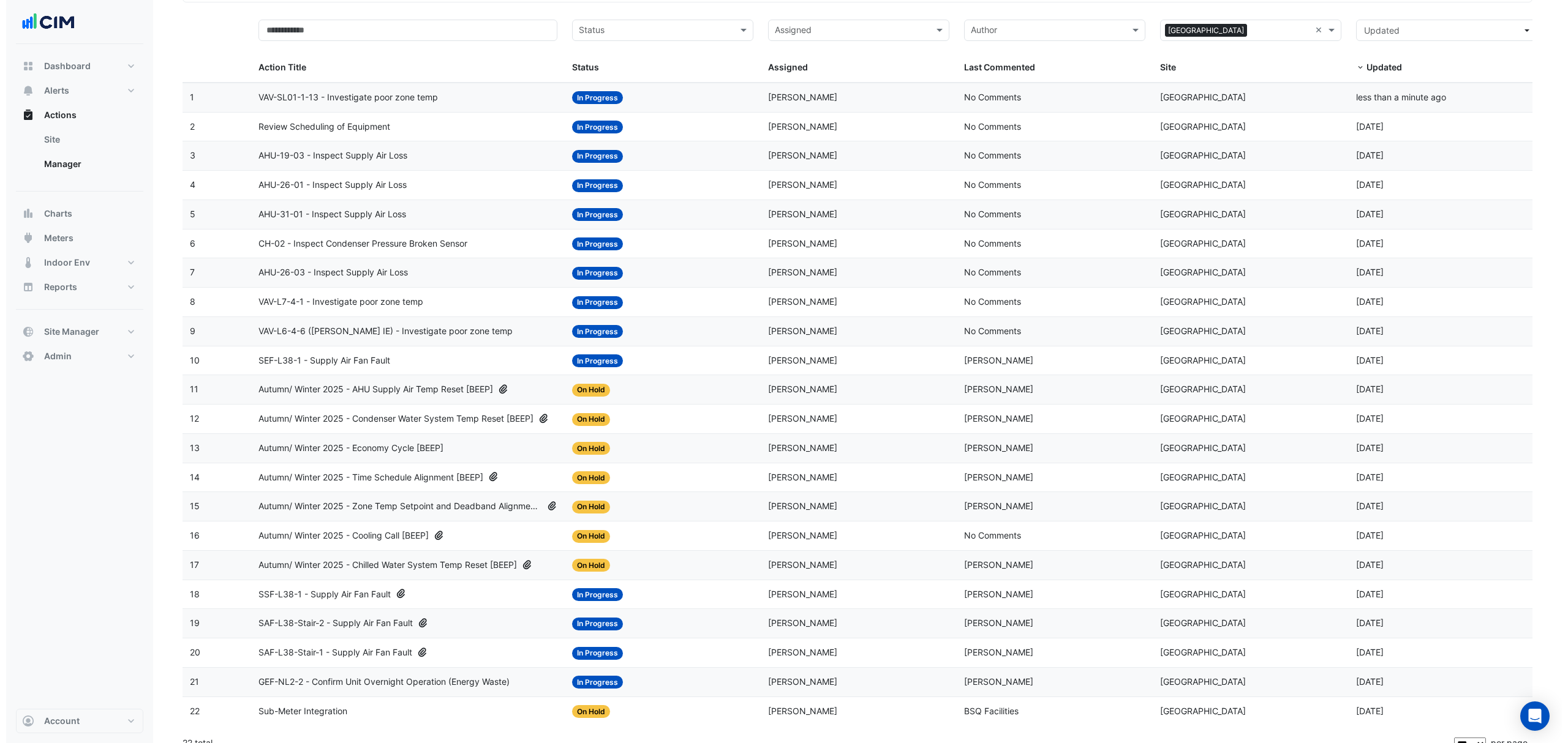
scroll to position [120, 0]
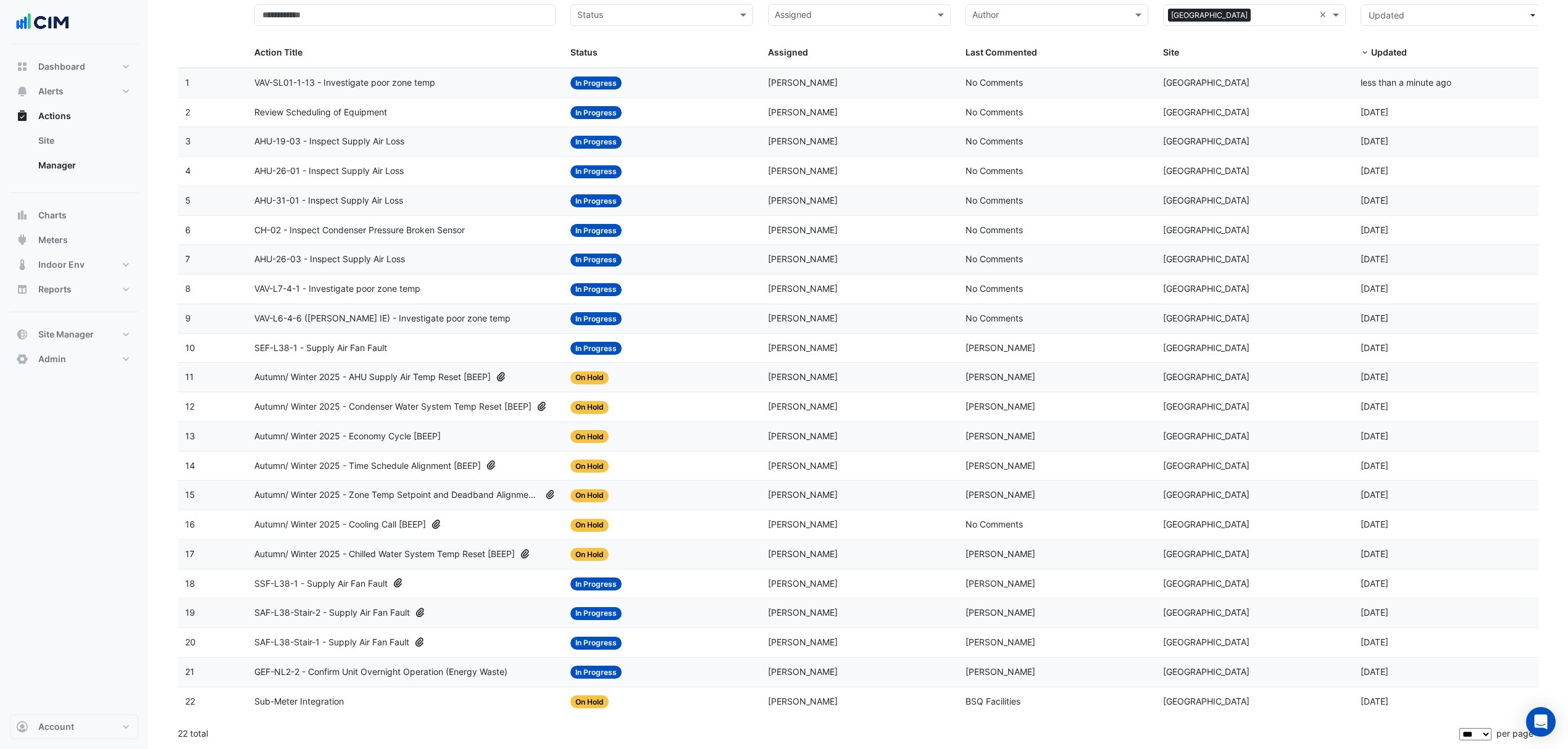
click at [416, 554] on span "Autumn/ Winter 2025 - Chilled Water System Temp Reset [BEEP]" at bounding box center [385, 554] width 261 height 14
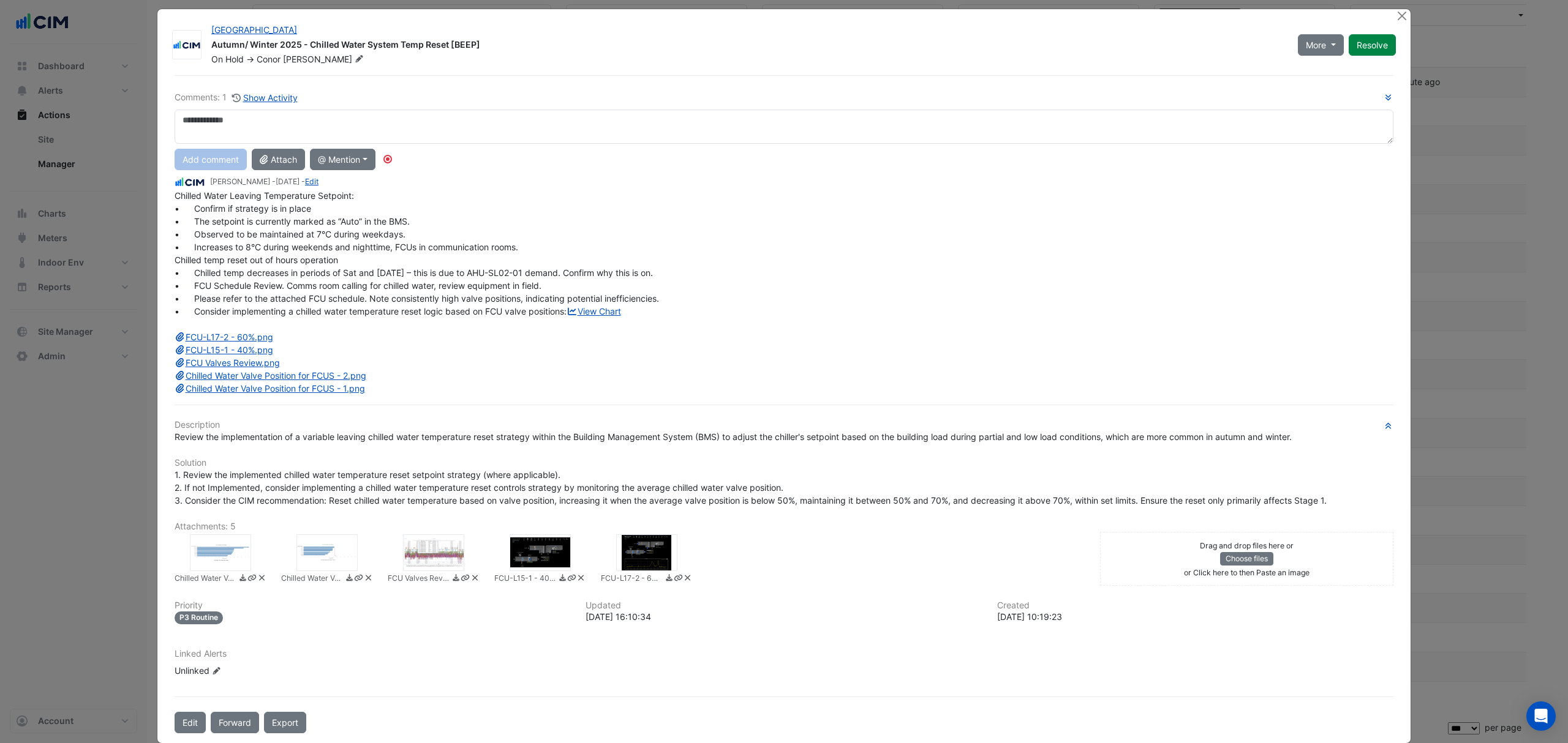
scroll to position [8, 0]
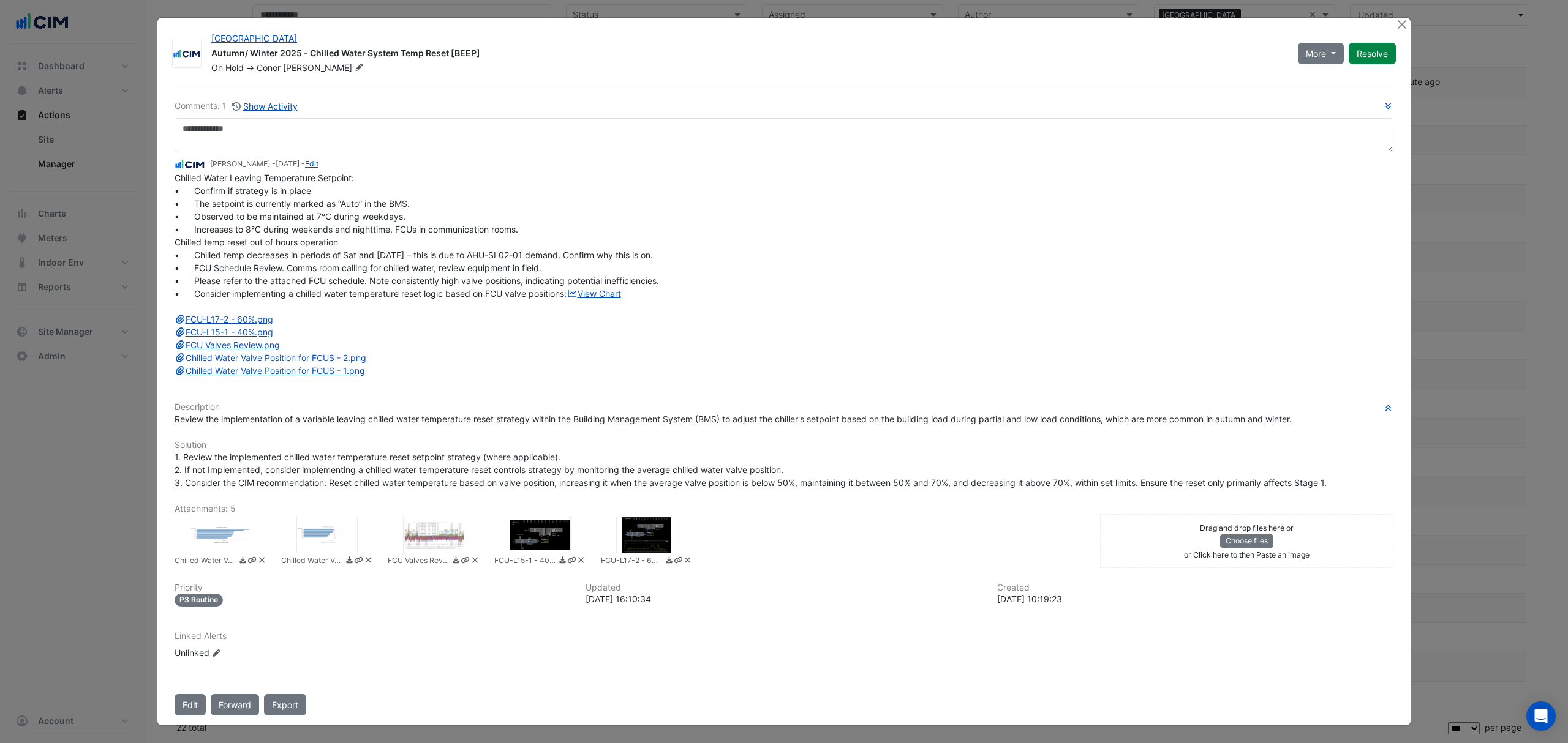
drag, startPoint x: 655, startPoint y: 268, endPoint x: 253, endPoint y: 260, distance: 402.1
click at [253, 260] on div "Chilled Water Leaving Temperature Setpoint: • Confirm if strategy is in place •…" at bounding box center [784, 274] width 1219 height 206
drag, startPoint x: 182, startPoint y: 250, endPoint x: 560, endPoint y: 299, distance: 381.2
click at [560, 299] on div "Chilled Water Leaving Temperature Setpoint: • Confirm if strategy is in place •…" at bounding box center [784, 274] width 1219 height 206
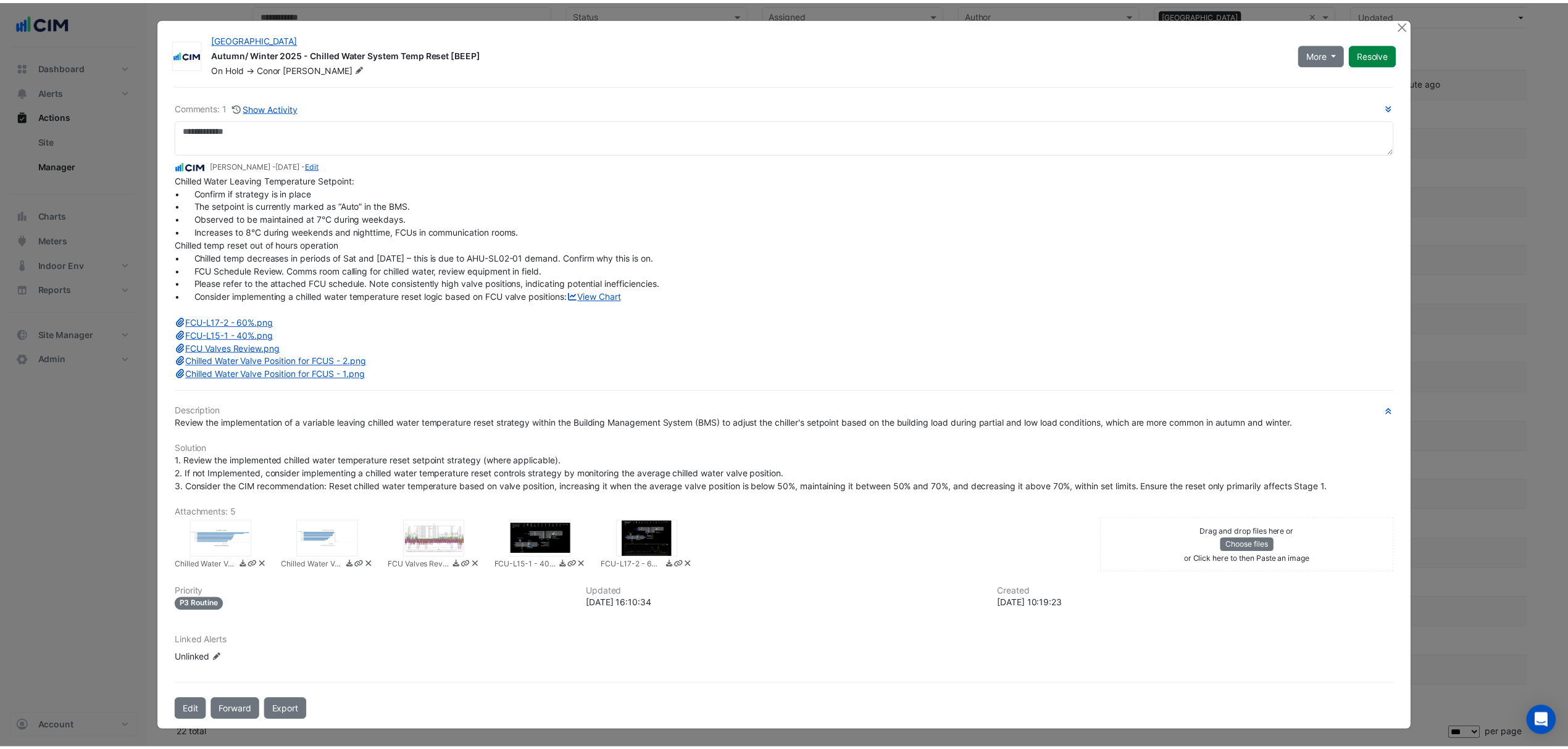
scroll to position [0, 0]
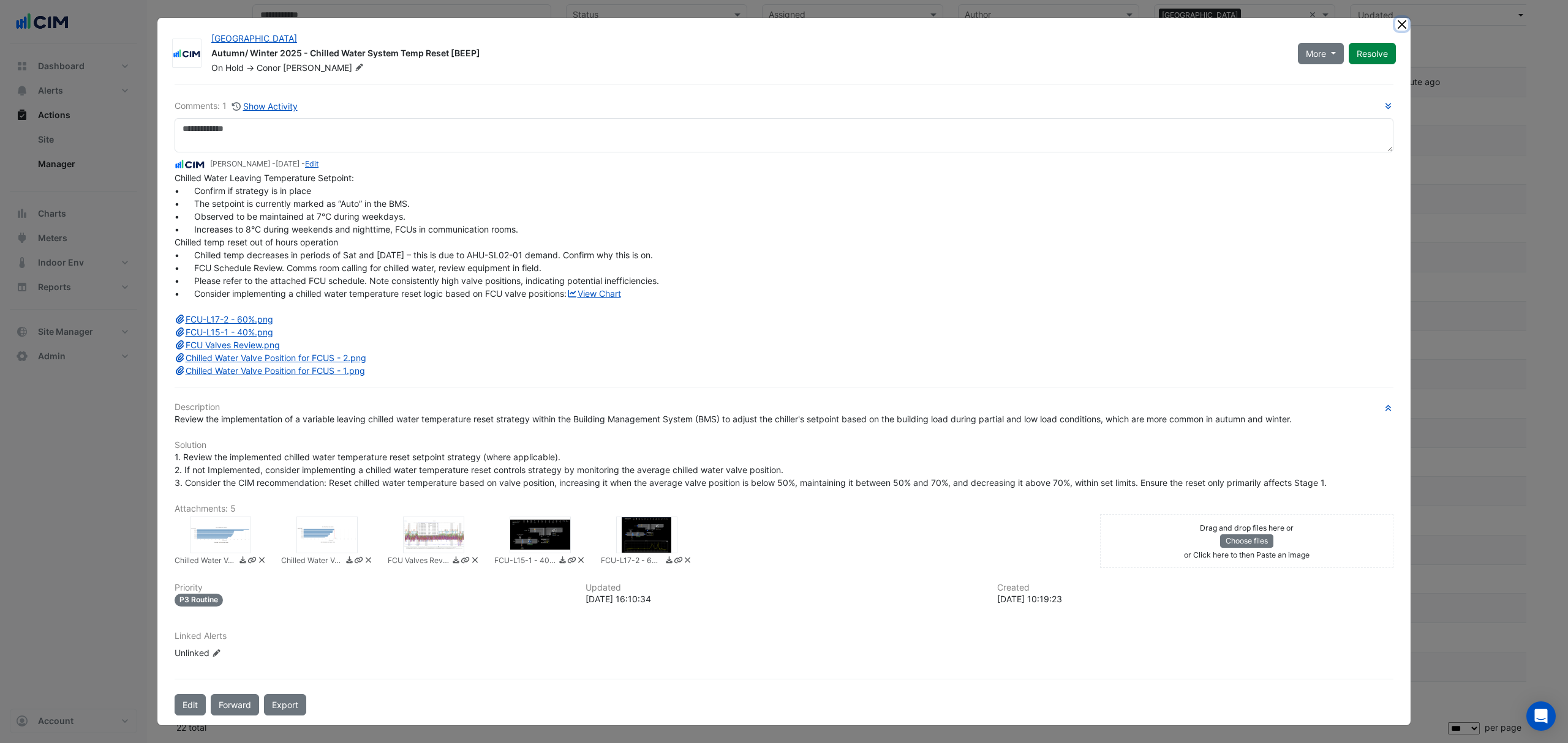
click at [1395, 25] on button "Close" at bounding box center [1401, 24] width 13 height 13
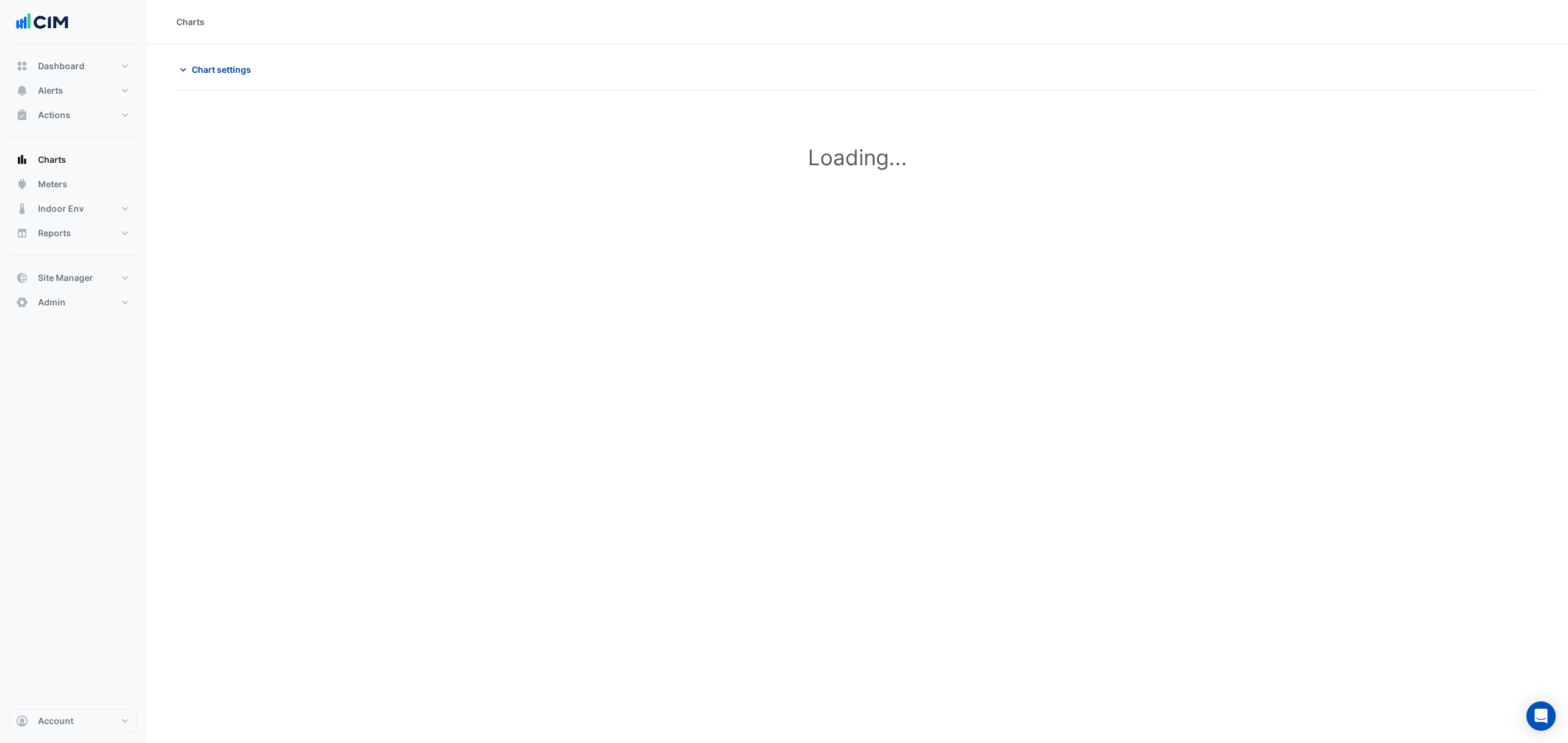
click at [214, 61] on button "Chart settings" at bounding box center [218, 69] width 83 height 21
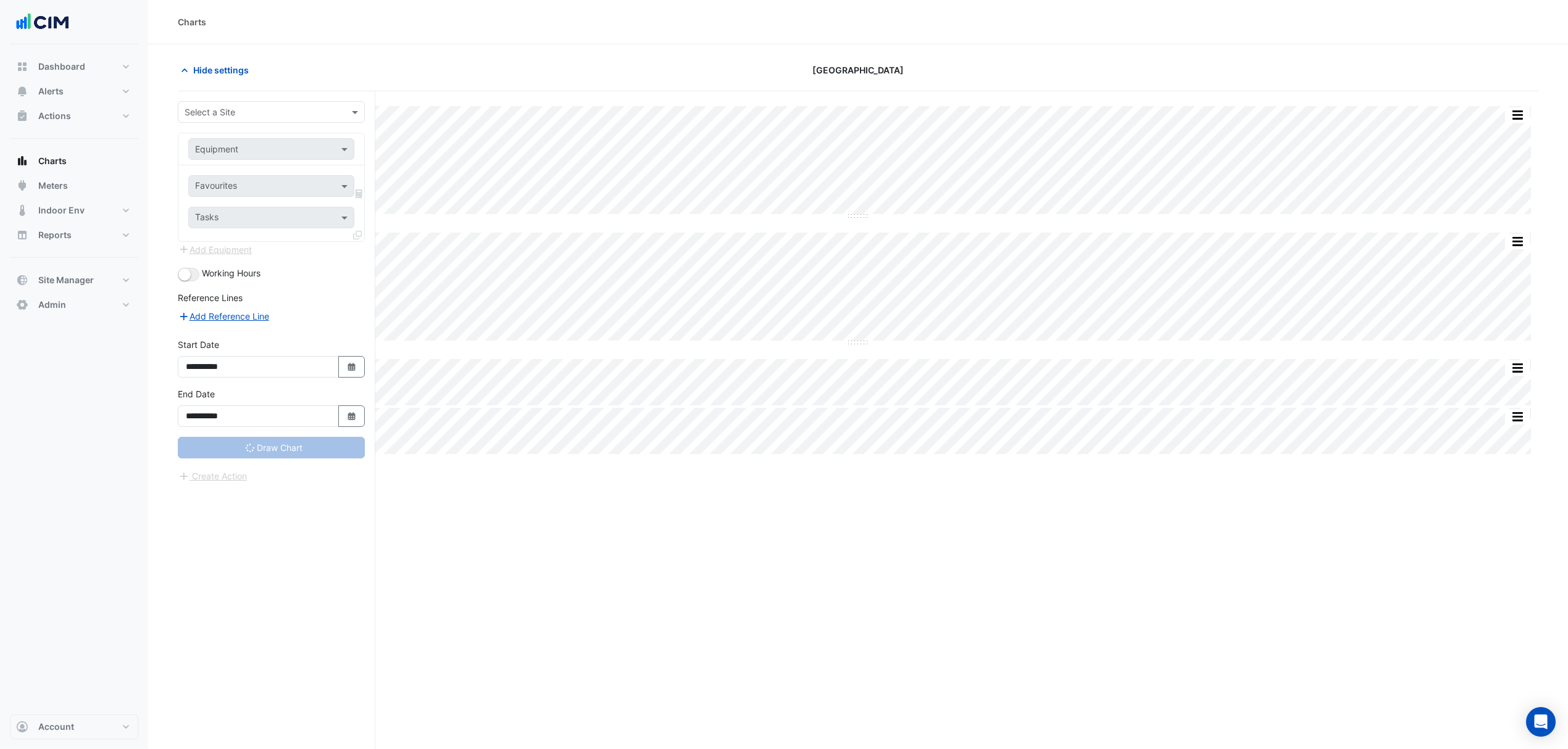
type input "**********"
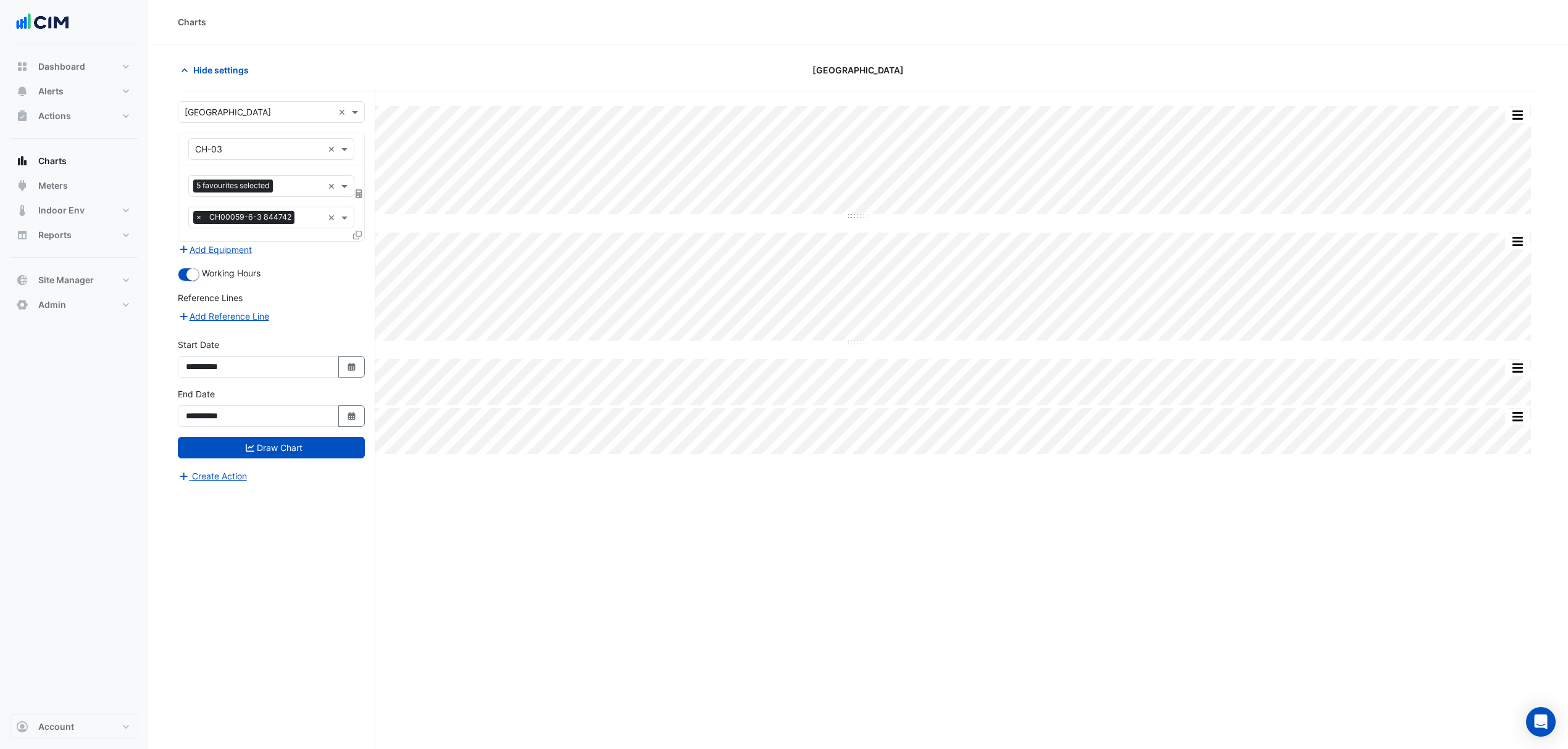
click at [359, 238] on icon at bounding box center [357, 235] width 9 height 9
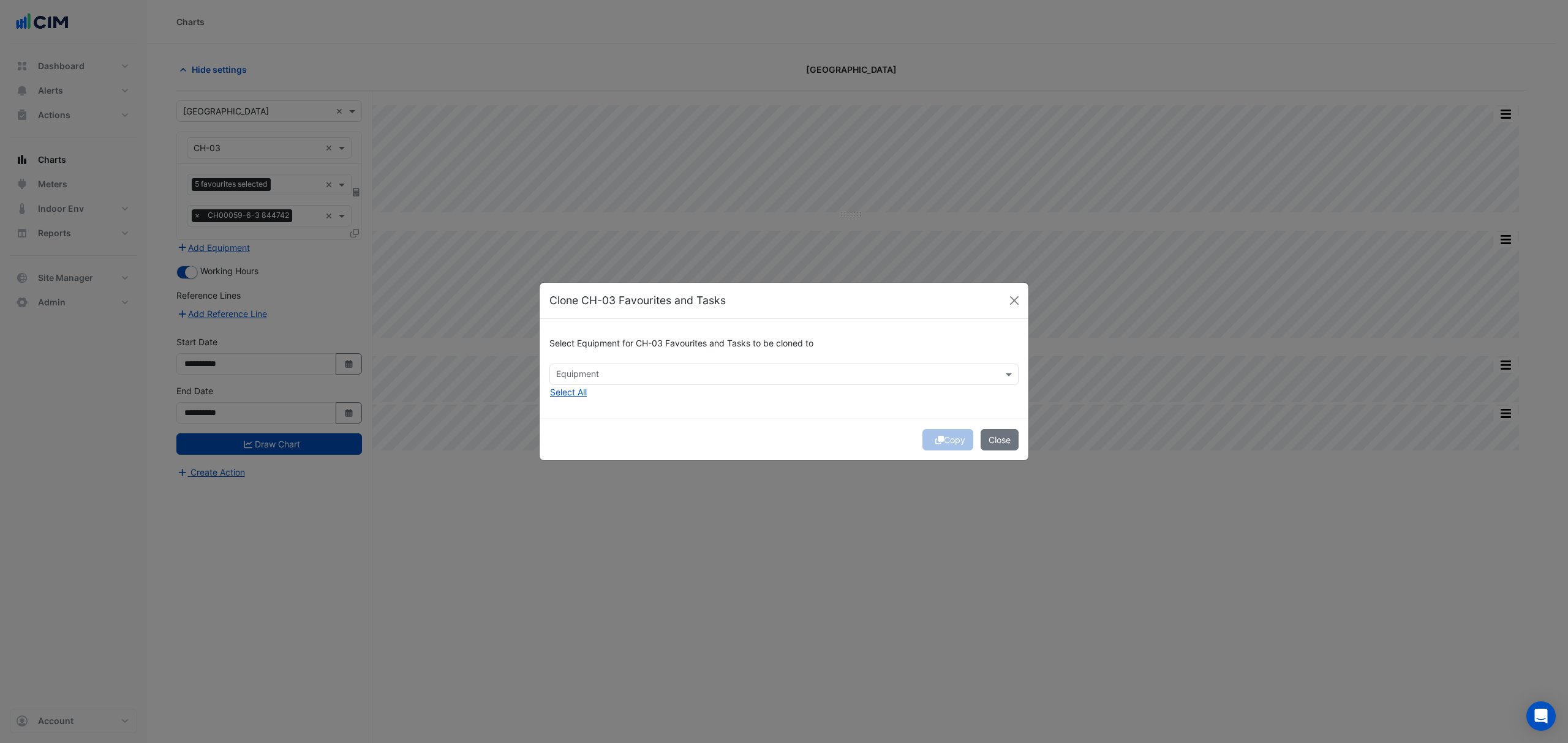
click at [637, 381] on input "text" at bounding box center [777, 375] width 442 height 13
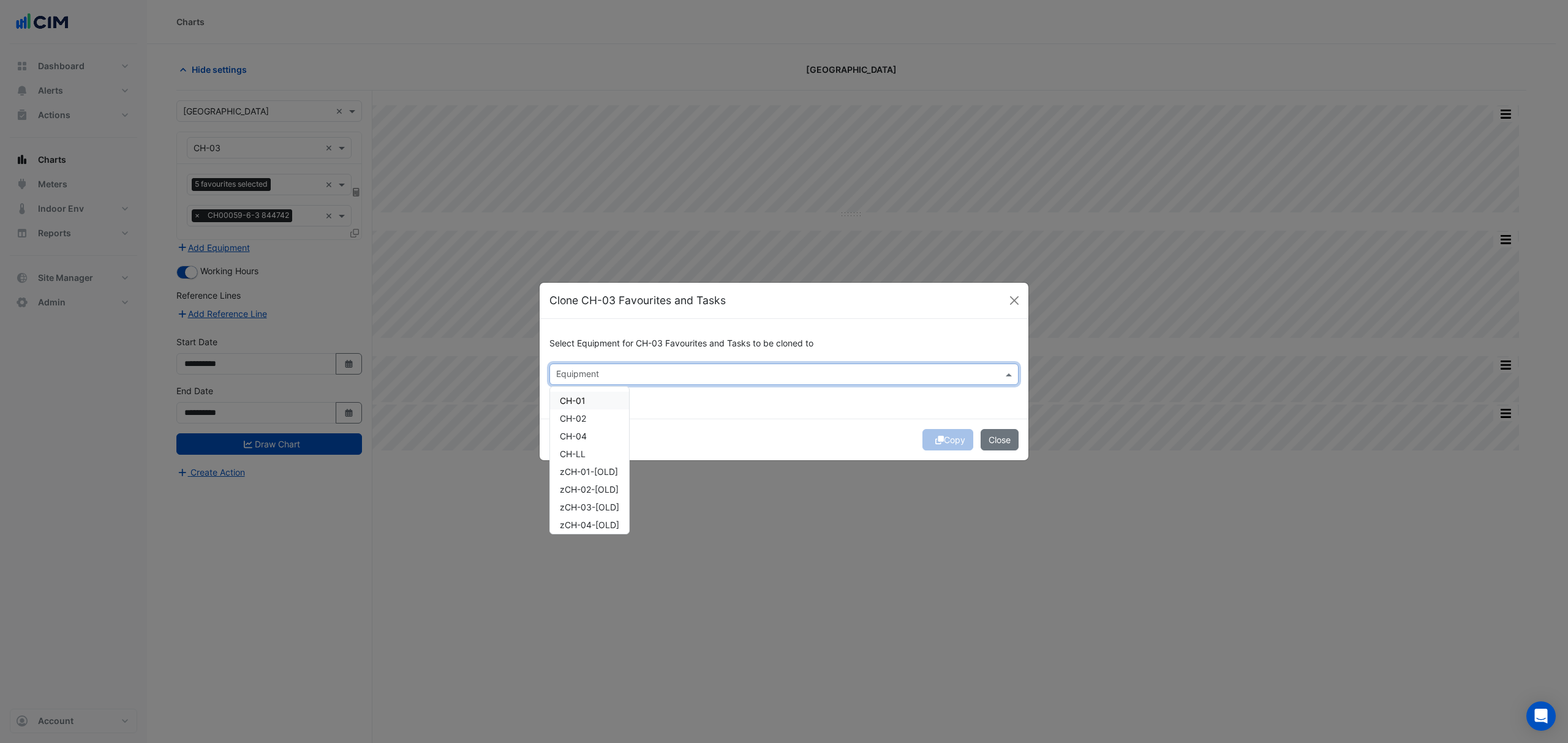
click at [598, 405] on div "CH-01" at bounding box center [589, 400] width 79 height 18
click at [599, 422] on div "CH-02" at bounding box center [589, 418] width 79 height 18
click at [601, 437] on div "CH-04" at bounding box center [589, 436] width 79 height 18
click at [743, 426] on div "Copy Close" at bounding box center [783, 440] width 488 height 42
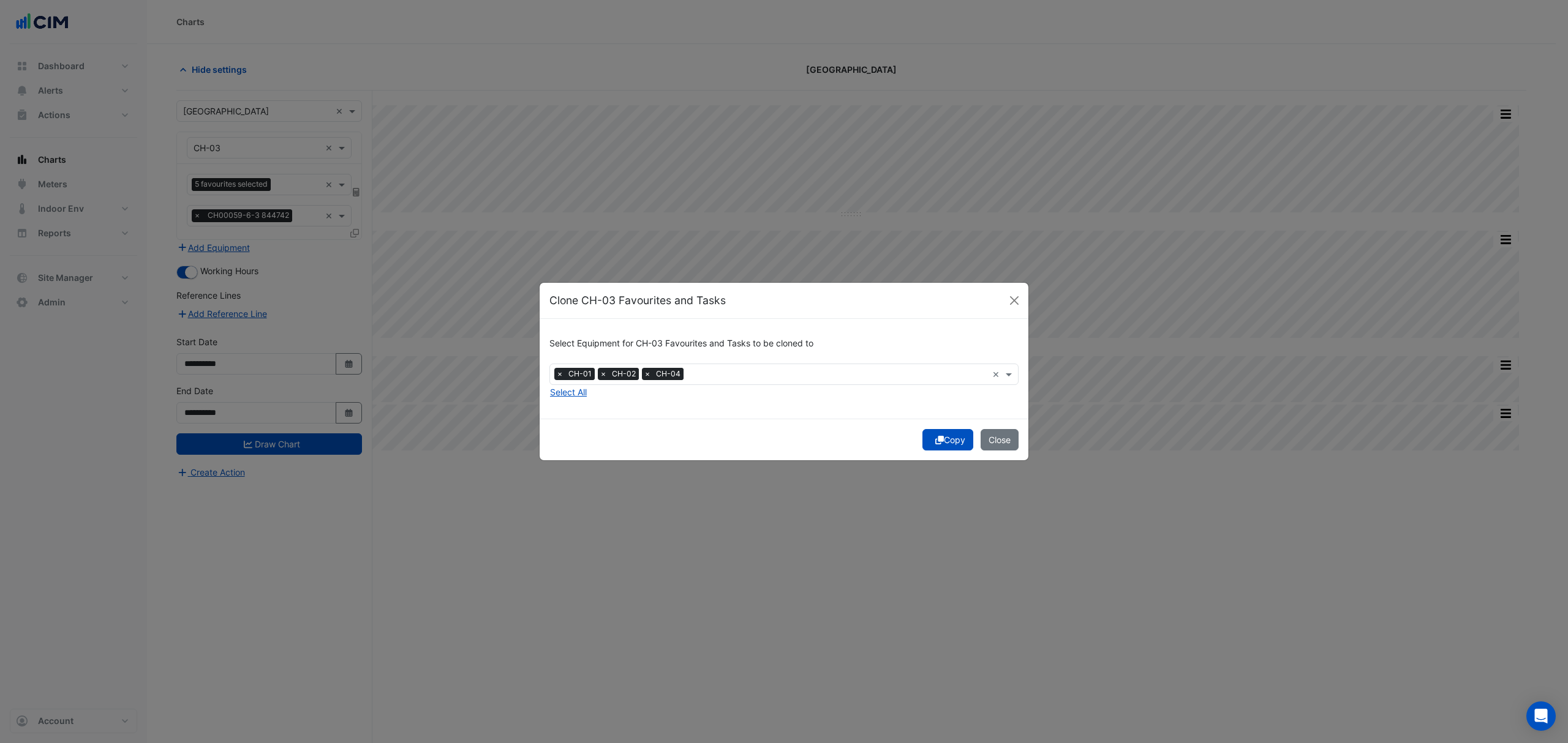
click at [952, 443] on button "Copy" at bounding box center [947, 440] width 51 height 21
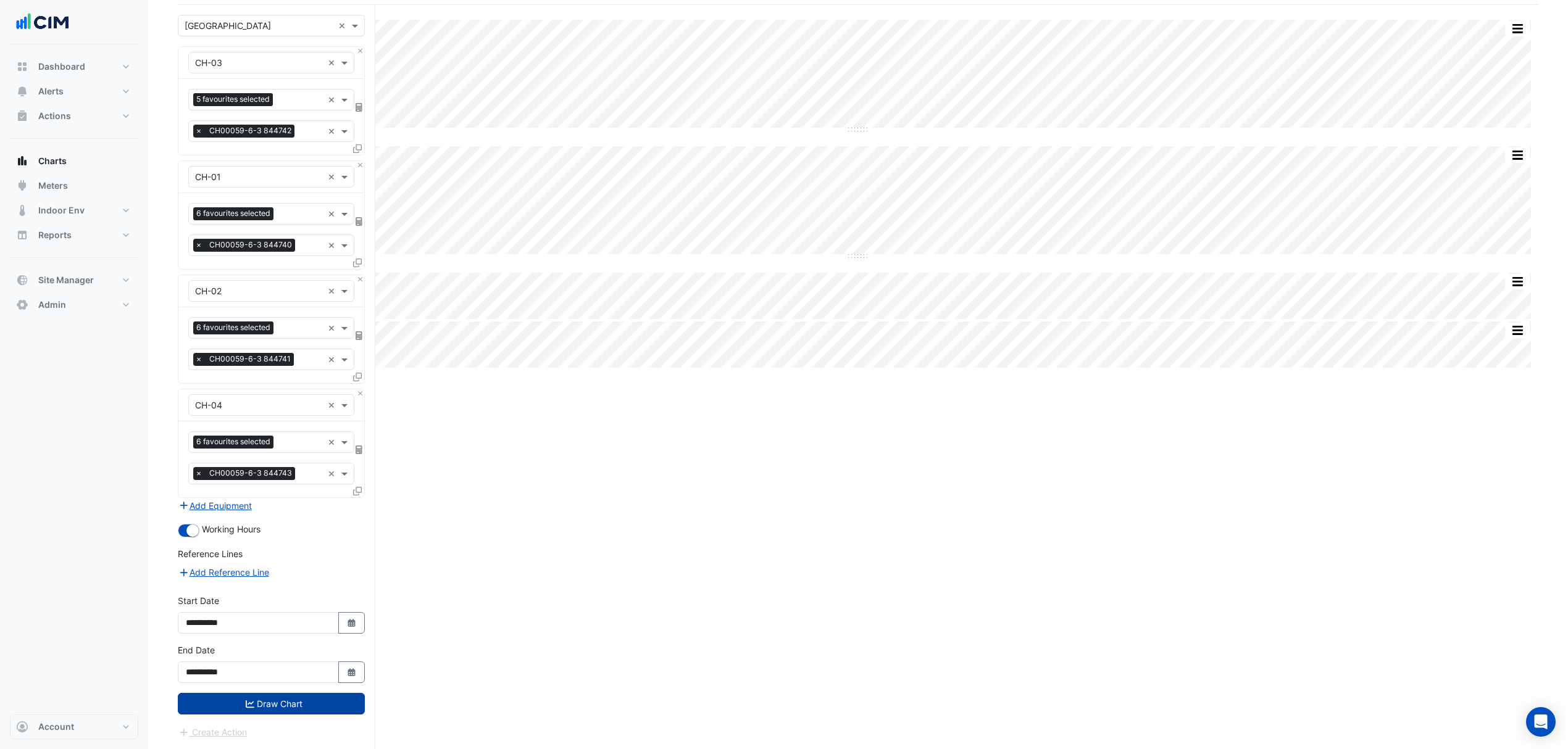
click at [328, 706] on button "Draw Chart" at bounding box center [271, 703] width 187 height 22
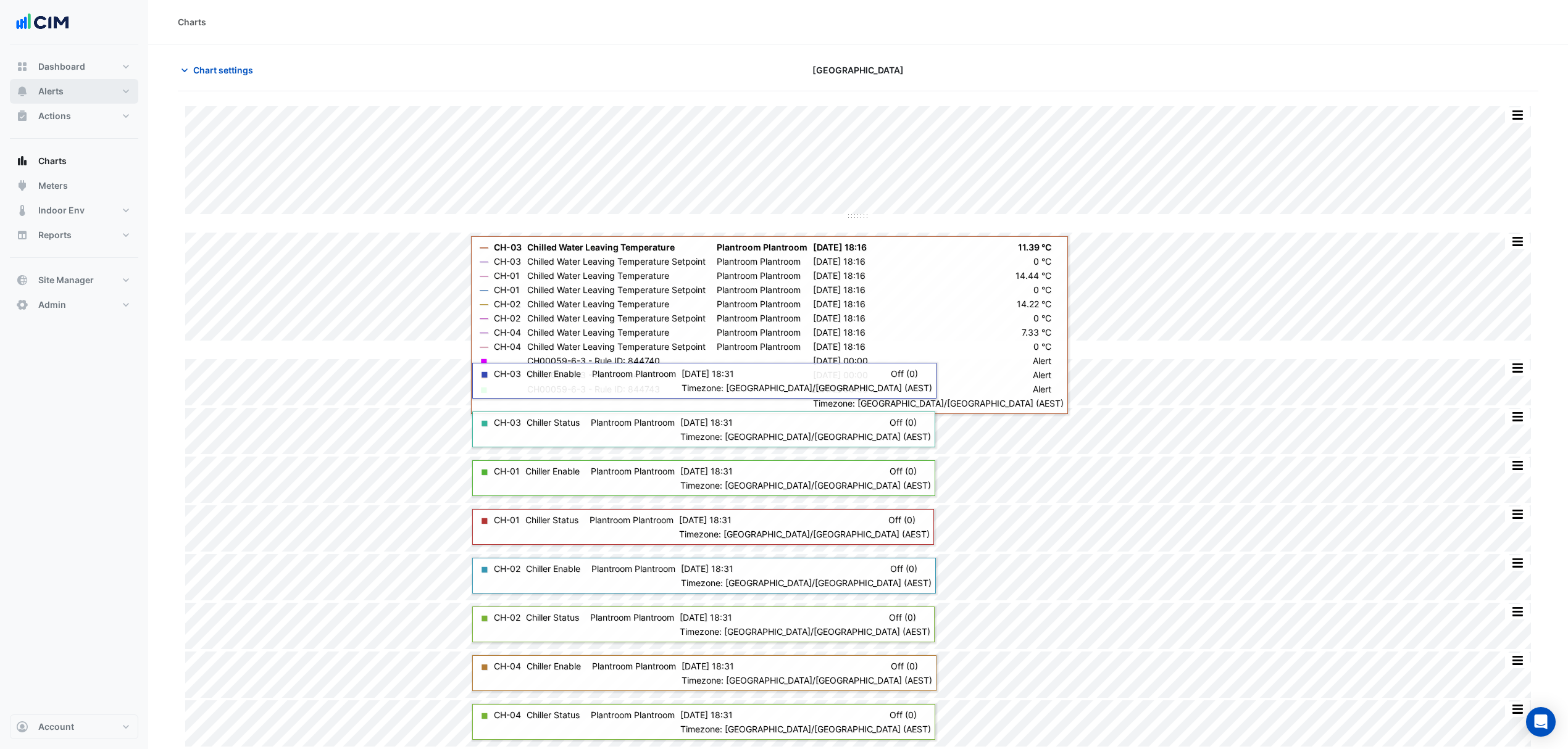
click at [53, 98] on button "Alerts" at bounding box center [74, 92] width 128 height 25
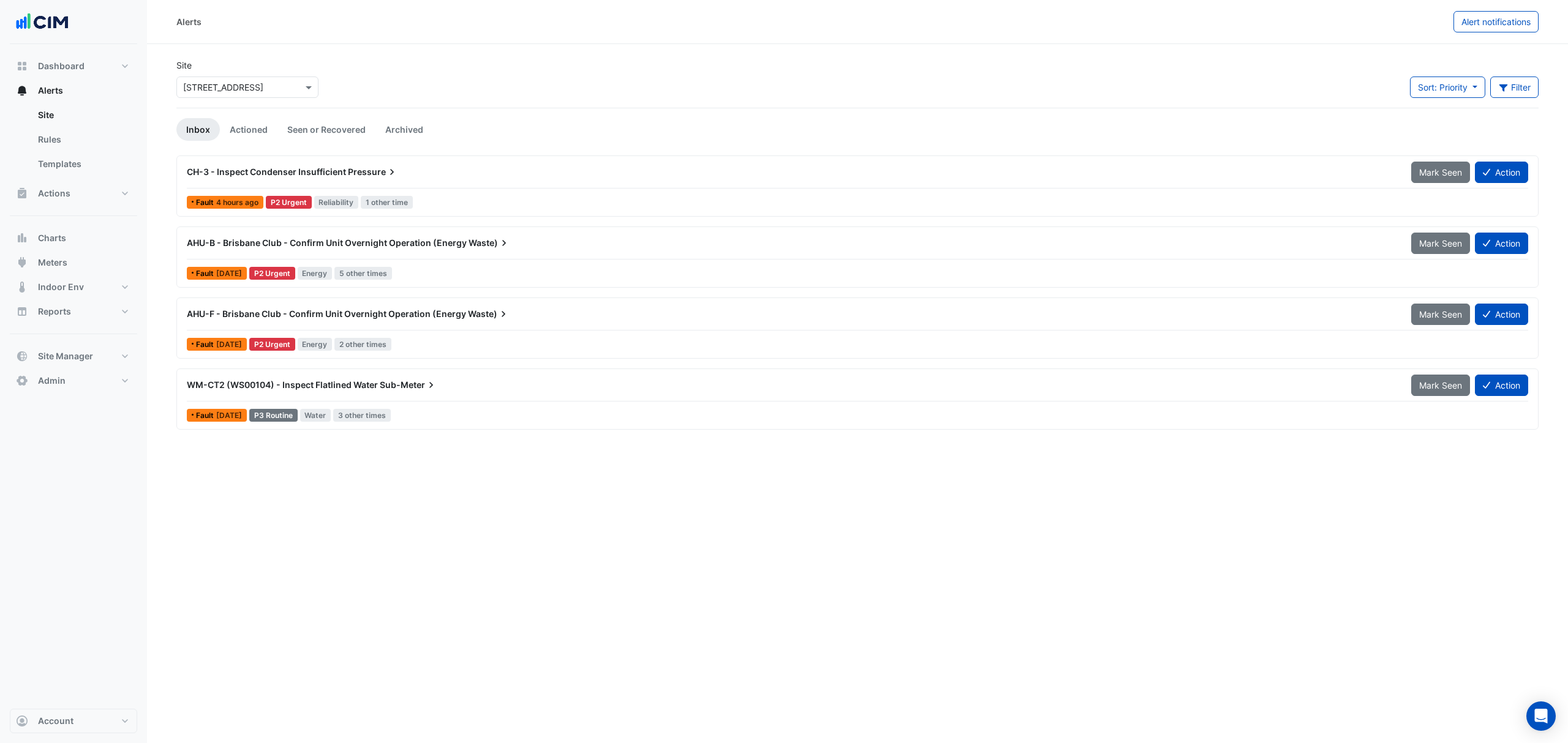
click at [266, 92] on input "text" at bounding box center [235, 88] width 104 height 13
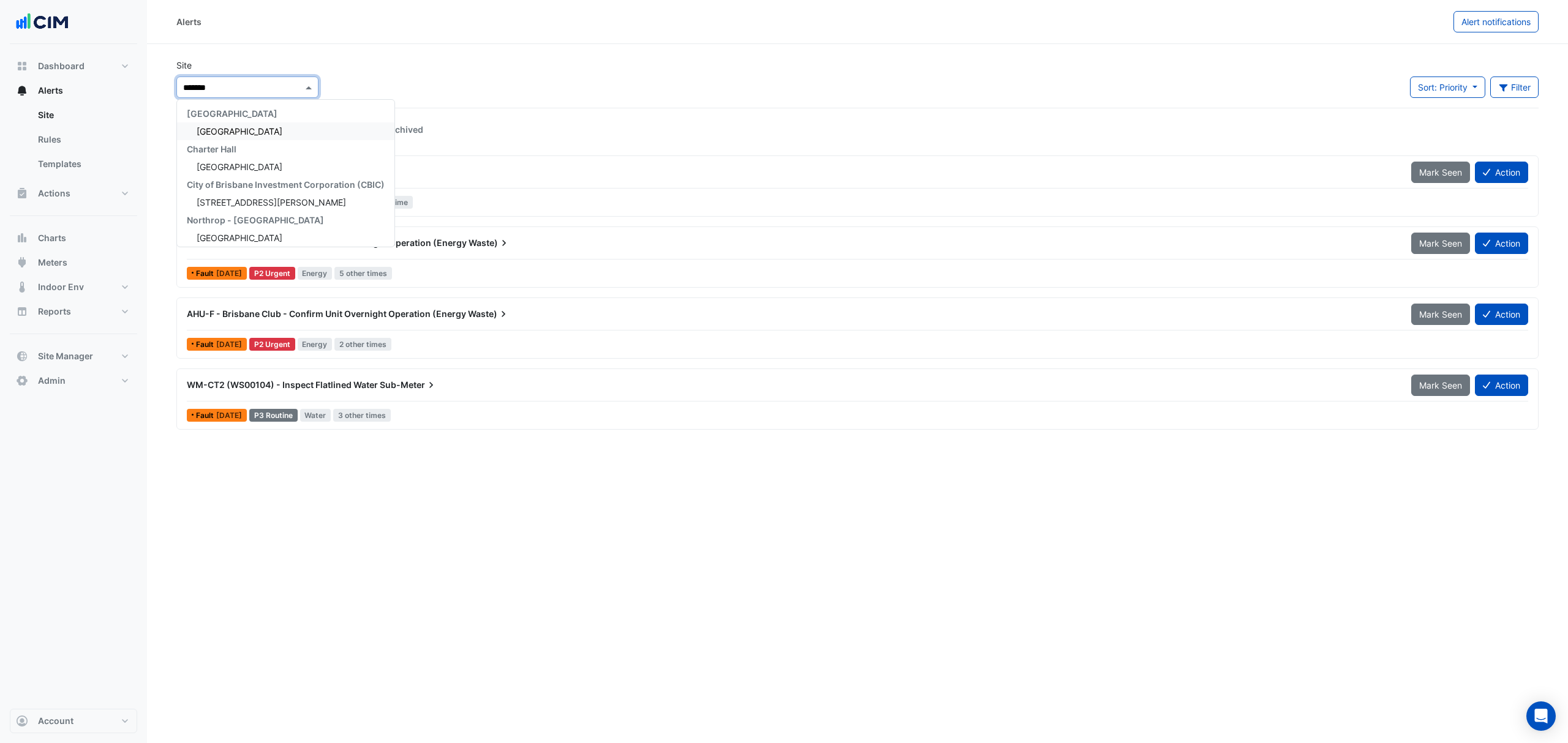
type input "********"
click at [248, 136] on span "Brisbane Square" at bounding box center [240, 131] width 86 height 10
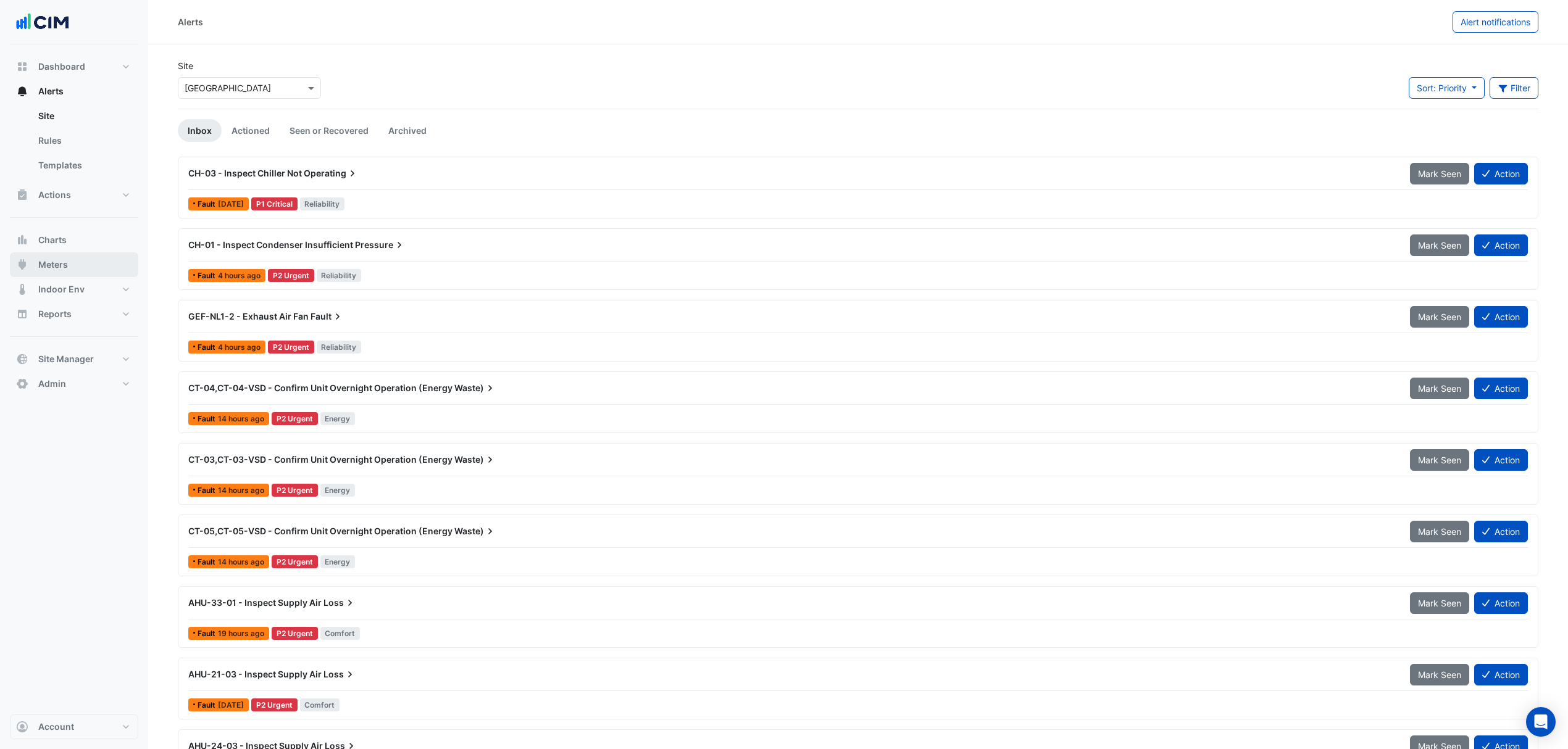
click at [62, 262] on span "Meters" at bounding box center [53, 265] width 30 height 12
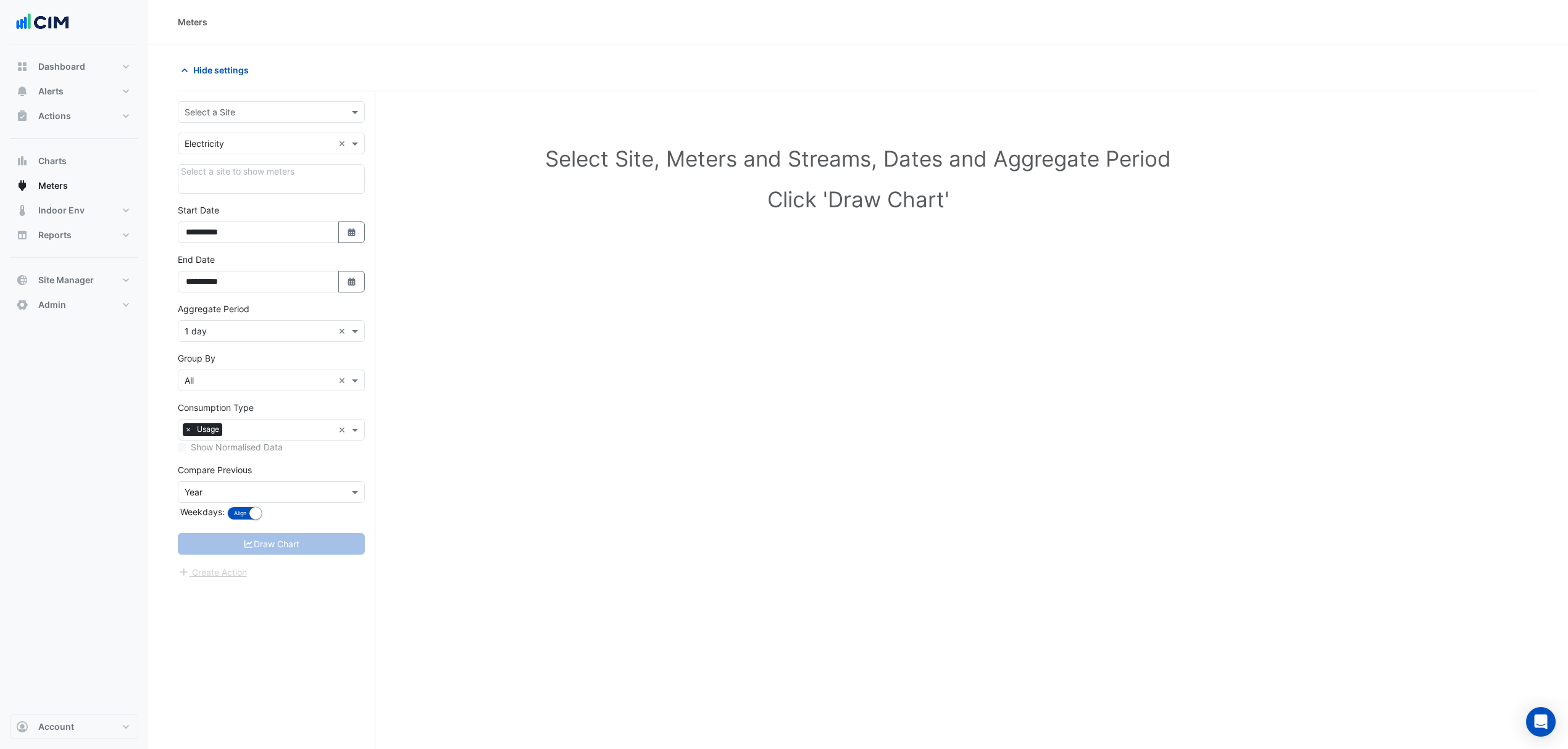
click at [269, 108] on input "text" at bounding box center [259, 112] width 149 height 13
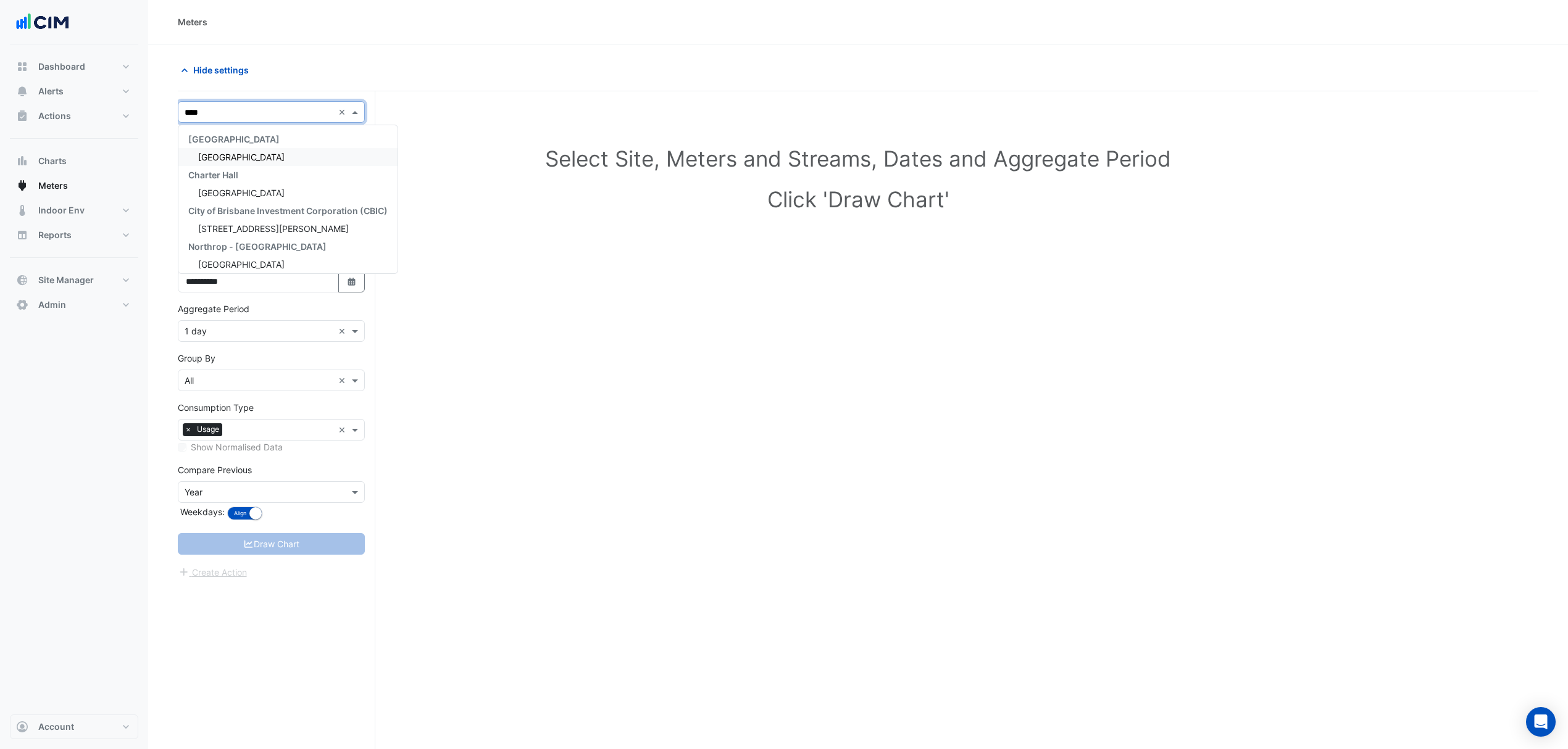
type input "*****"
click at [246, 152] on span "Brisbane Square" at bounding box center [242, 157] width 87 height 11
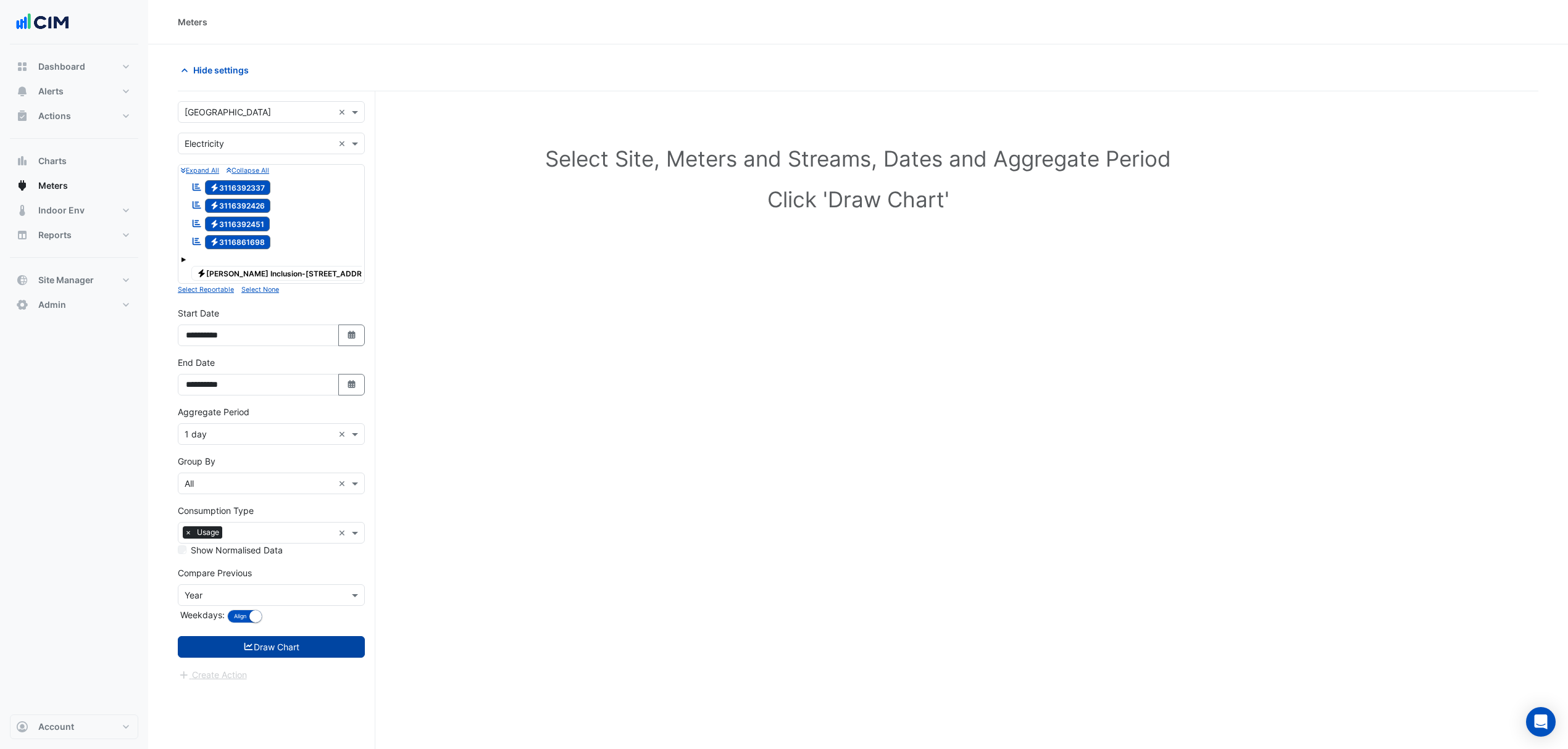
click at [277, 649] on button "Draw Chart" at bounding box center [271, 647] width 187 height 22
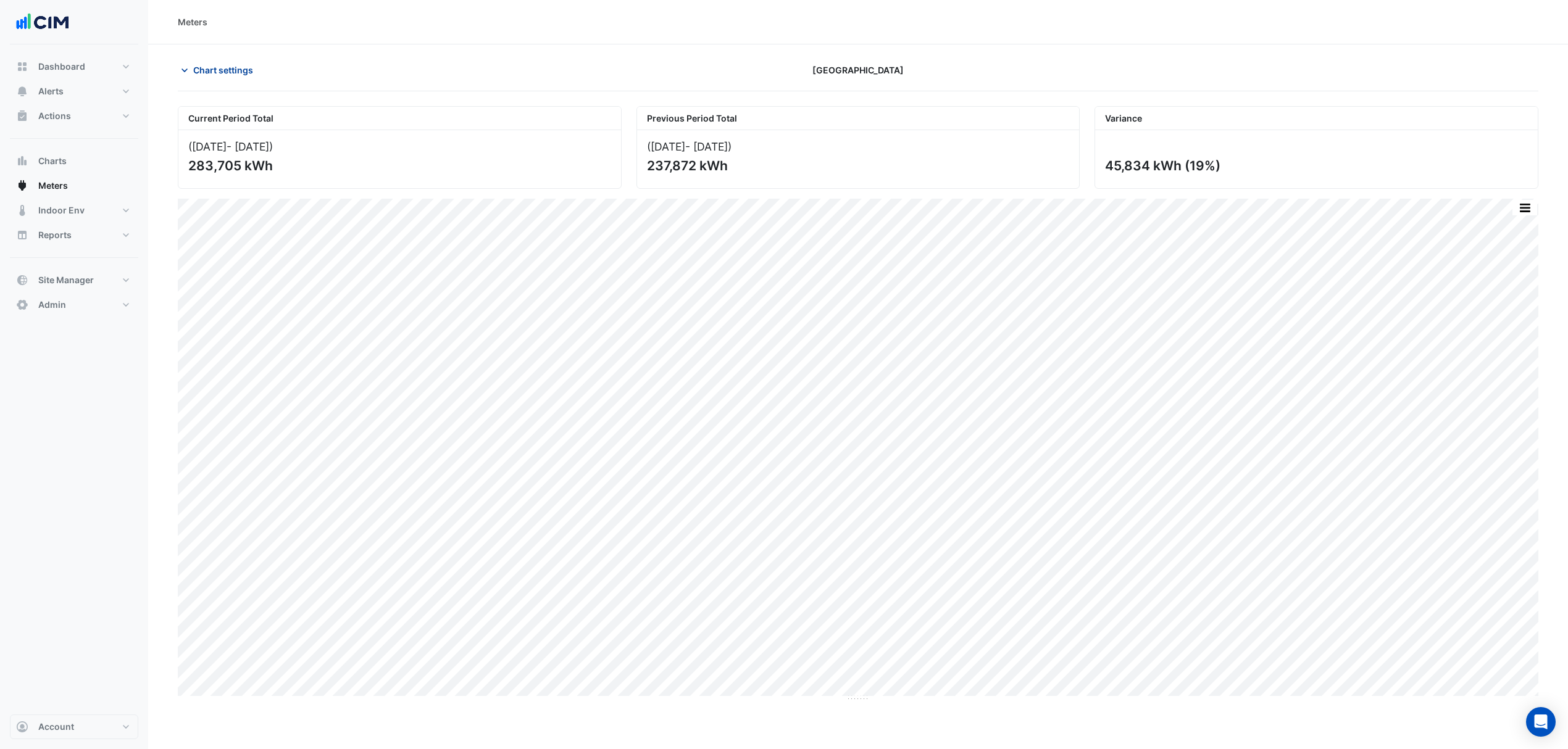
click at [224, 67] on span "Chart settings" at bounding box center [223, 70] width 60 height 13
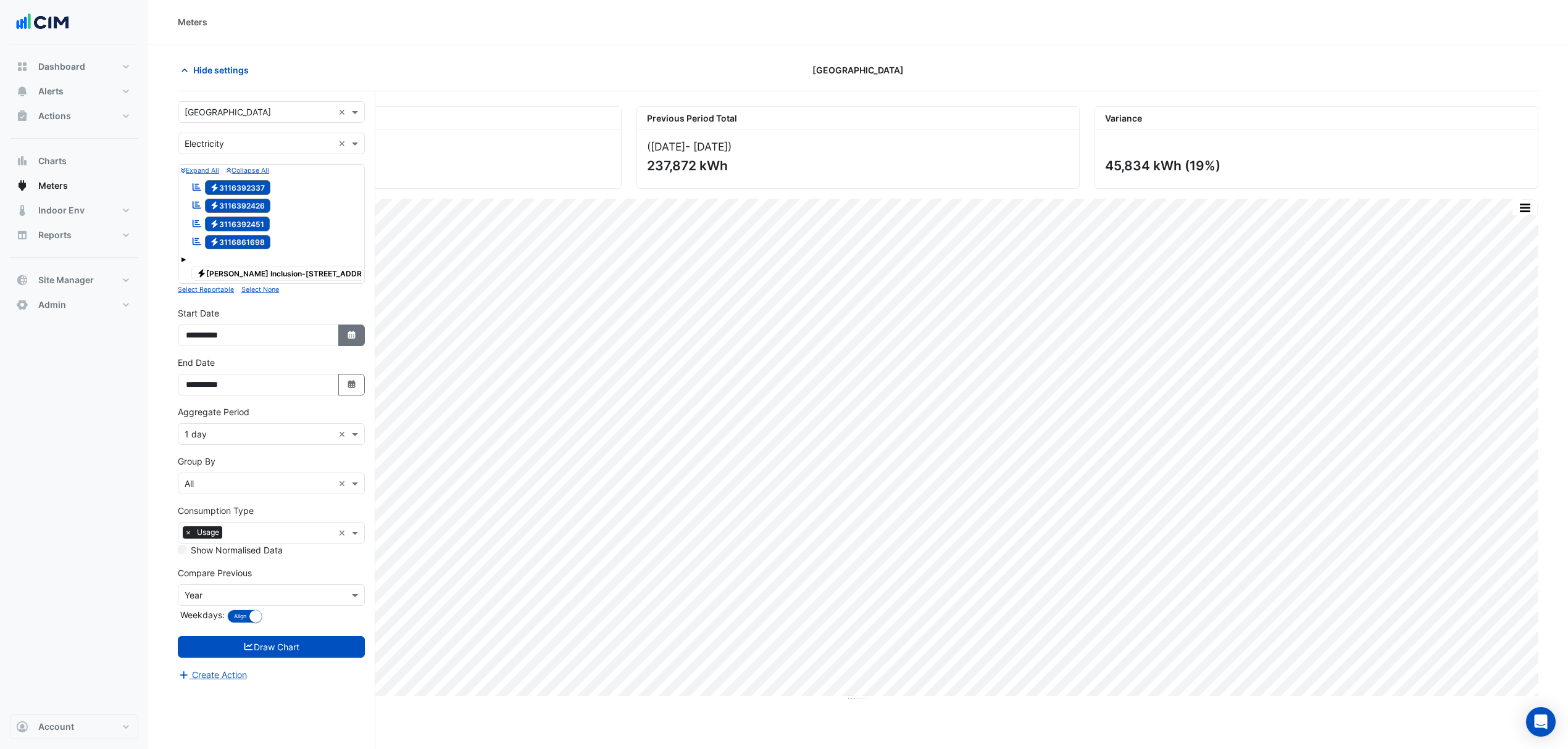
click at [344, 331] on button "Select Date" at bounding box center [352, 335] width 27 height 22
select select "*"
select select "****"
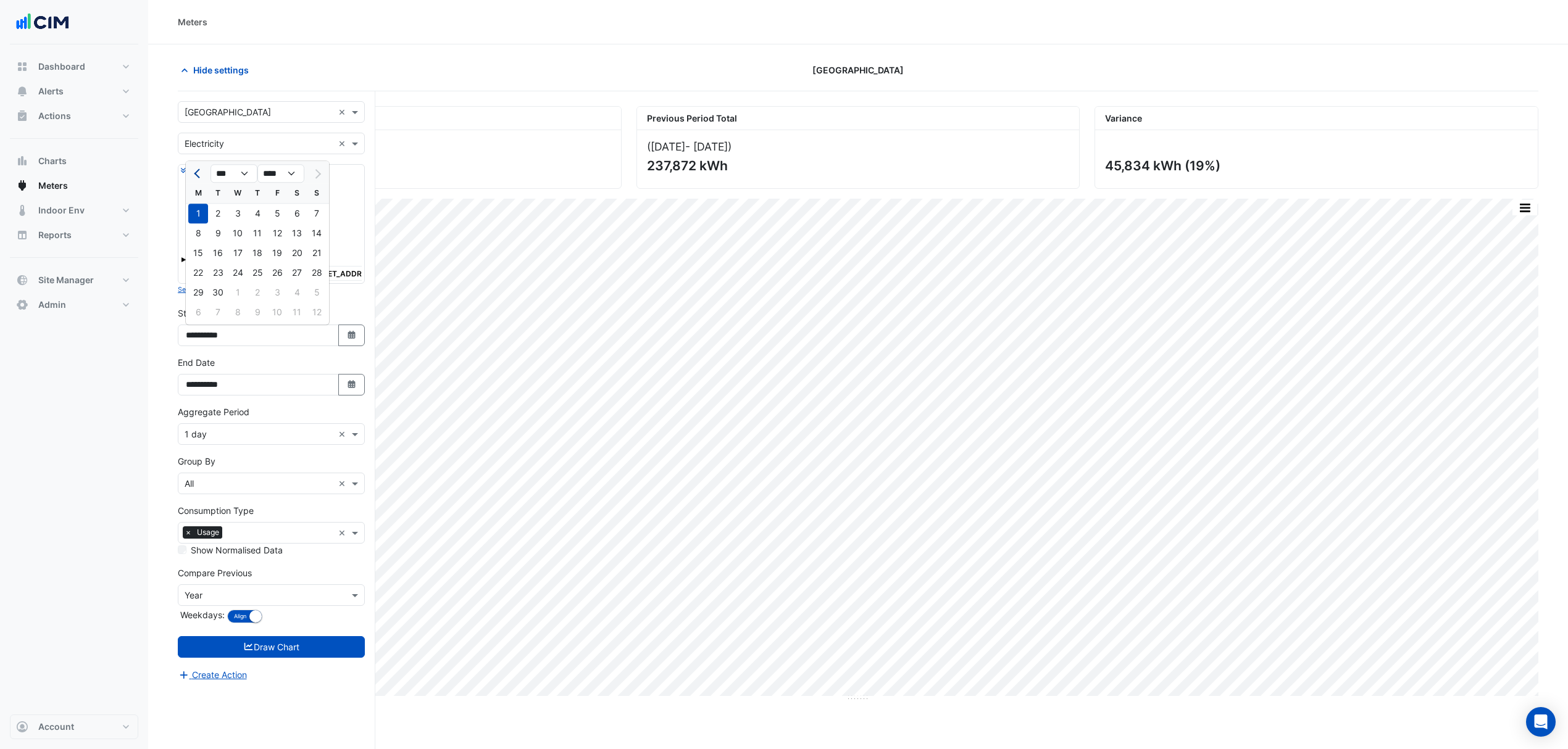
click at [198, 173] on span "Previous month" at bounding box center [198, 173] width 9 height 9
select select "*"
click at [279, 211] on div "1" at bounding box center [277, 214] width 20 height 20
type input "**********"
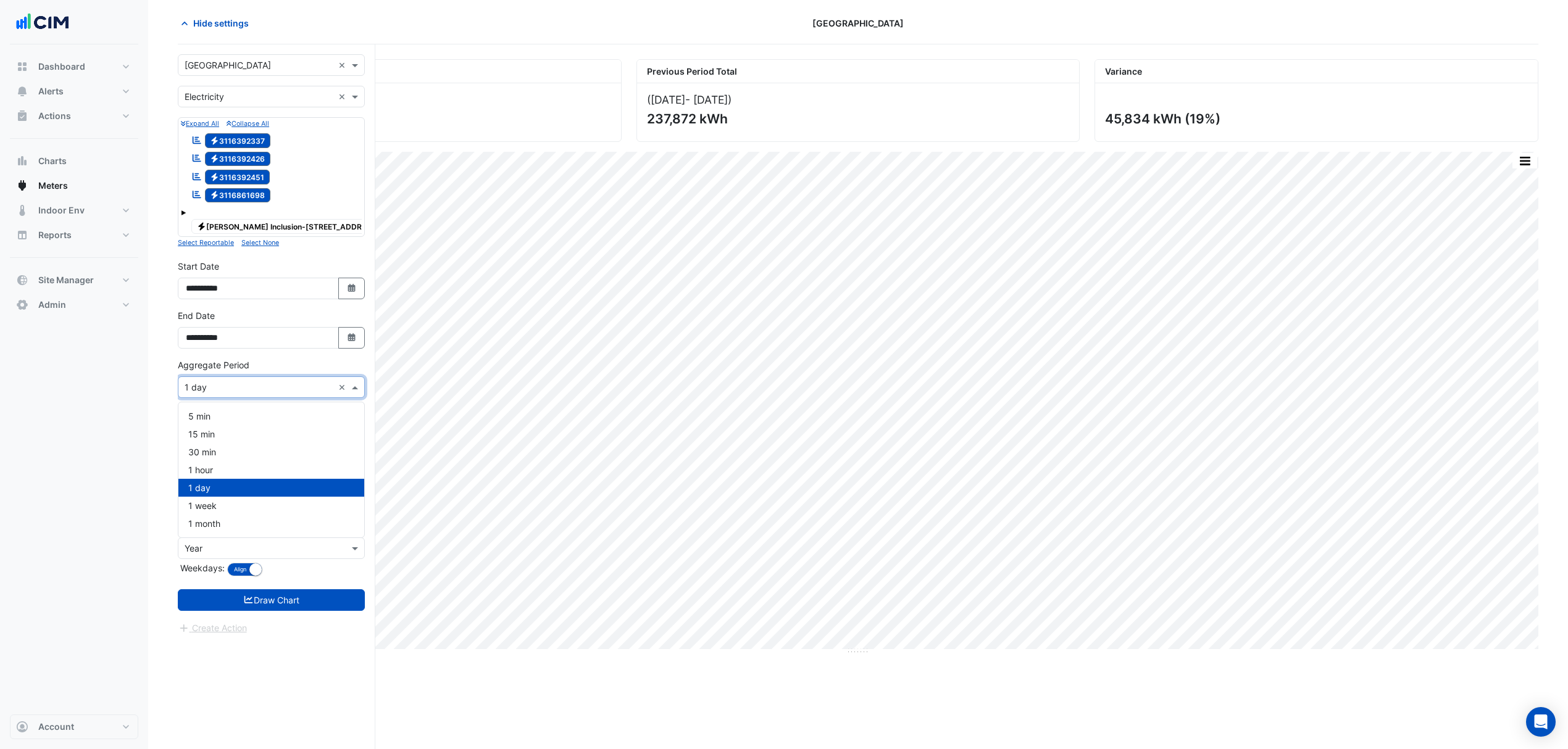
click at [272, 394] on input "text" at bounding box center [259, 387] width 149 height 13
click at [221, 465] on div "1 hour" at bounding box center [271, 470] width 186 height 18
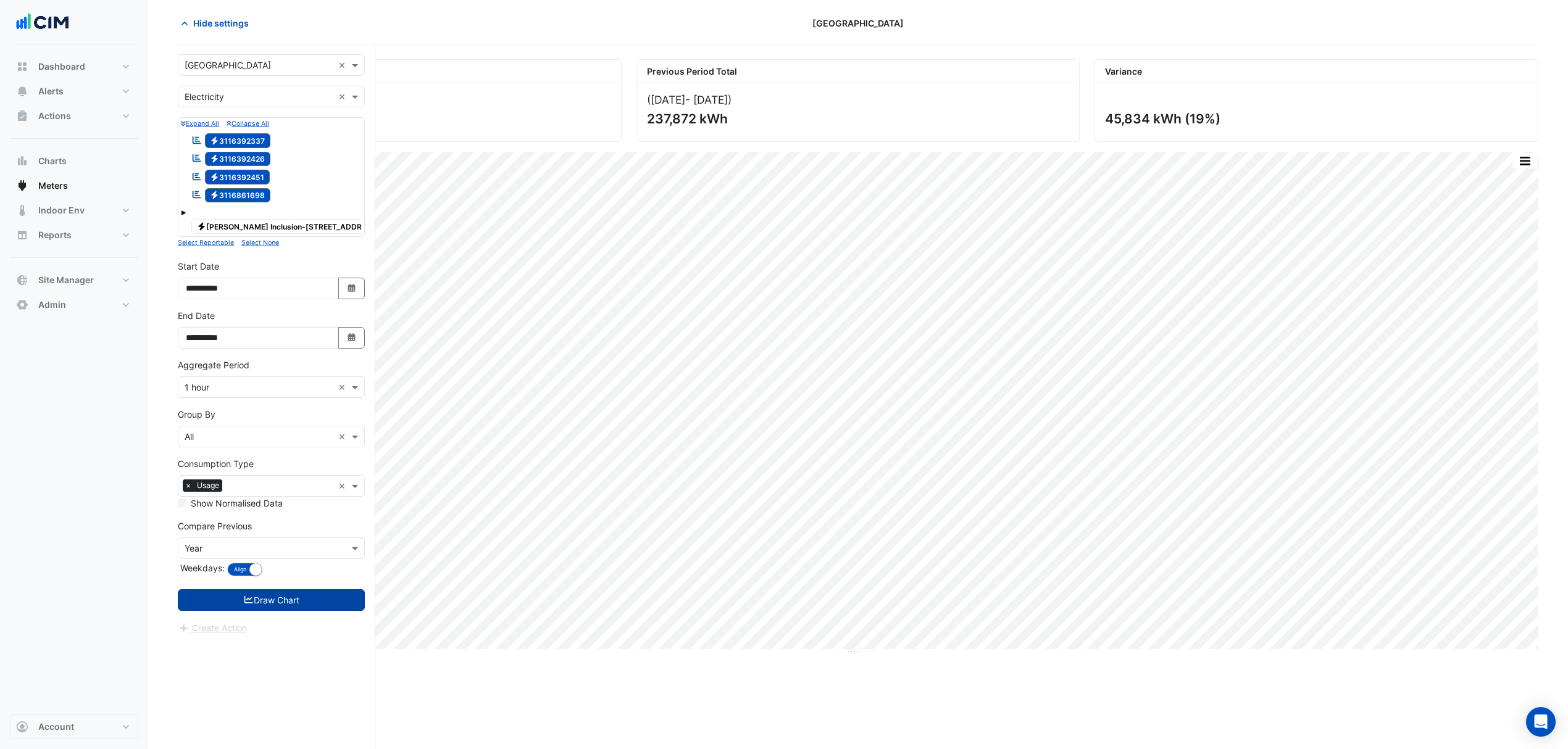
click at [258, 603] on button "Draw Chart" at bounding box center [271, 600] width 187 height 22
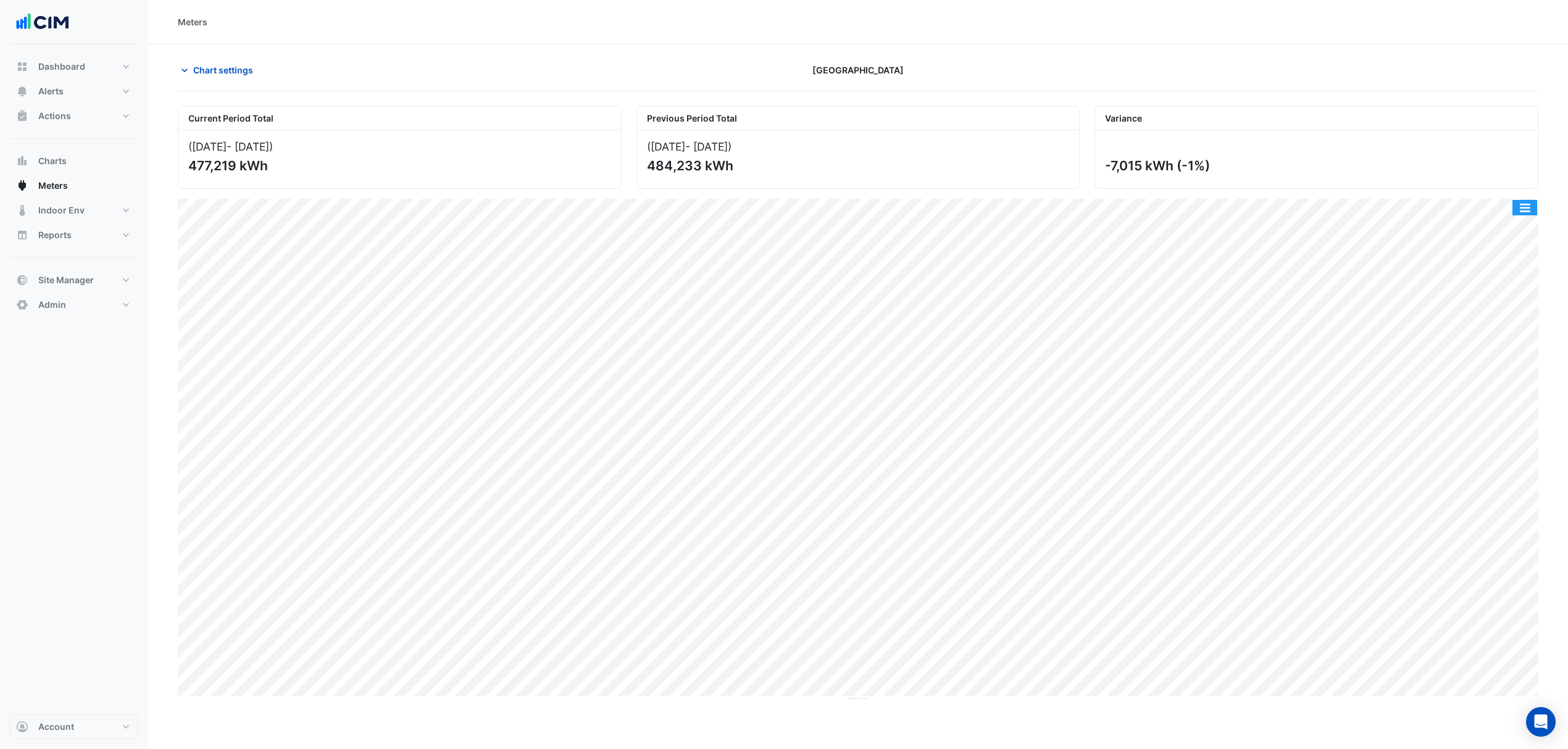
click at [1522, 207] on button "button" at bounding box center [1525, 207] width 25 height 15
click at [1490, 386] on div "Select Chart Type" at bounding box center [1500, 385] width 74 height 30
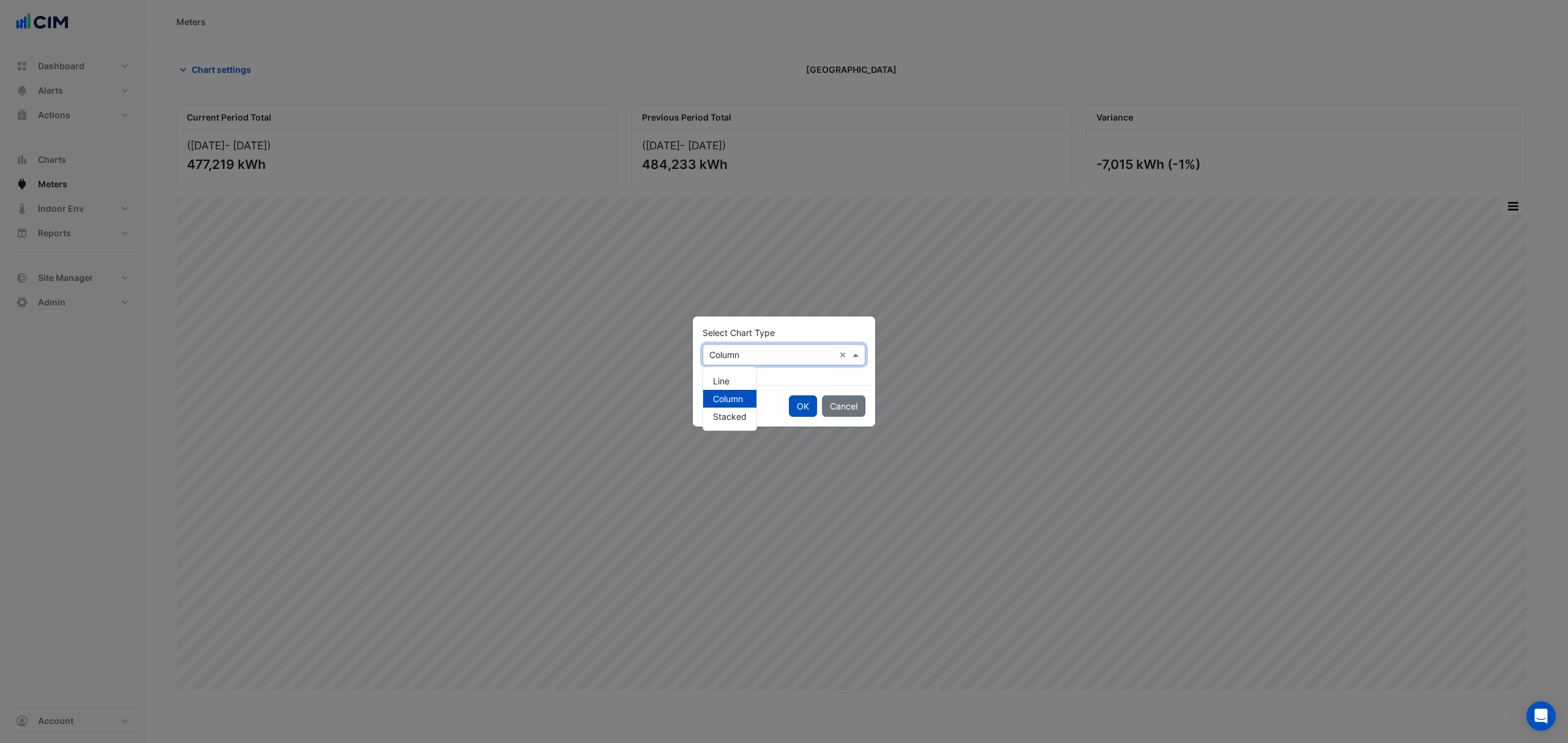
click at [766, 356] on input "text" at bounding box center [771, 355] width 125 height 13
click at [719, 379] on span "Line" at bounding box center [721, 381] width 17 height 10
click at [805, 408] on button "OK" at bounding box center [803, 406] width 28 height 21
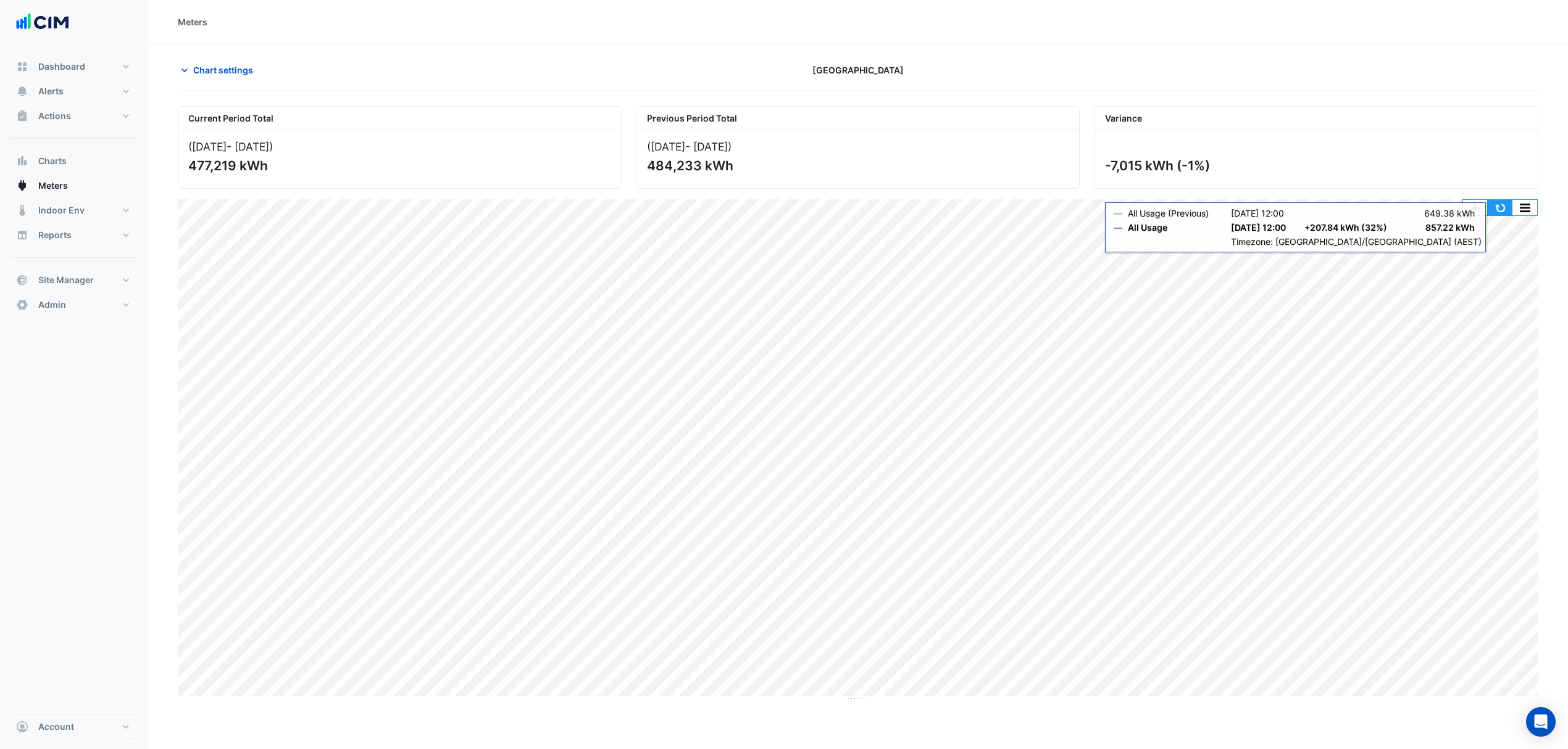
click at [1497, 213] on button "button" at bounding box center [1500, 207] width 25 height 15
click at [1497, 204] on button "button" at bounding box center [1500, 207] width 25 height 15
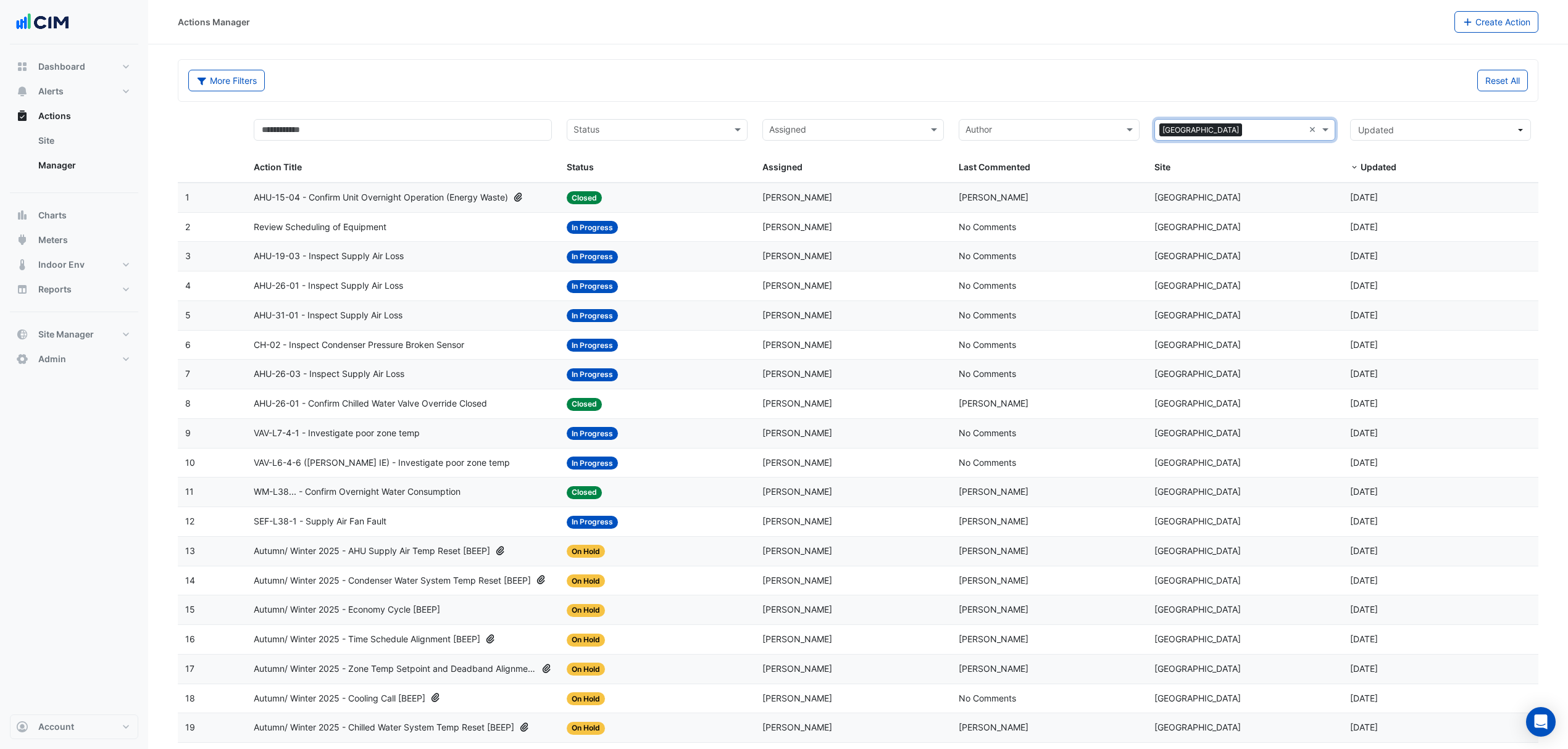
select select "***"
click at [394, 134] on input "text" at bounding box center [403, 129] width 298 height 22
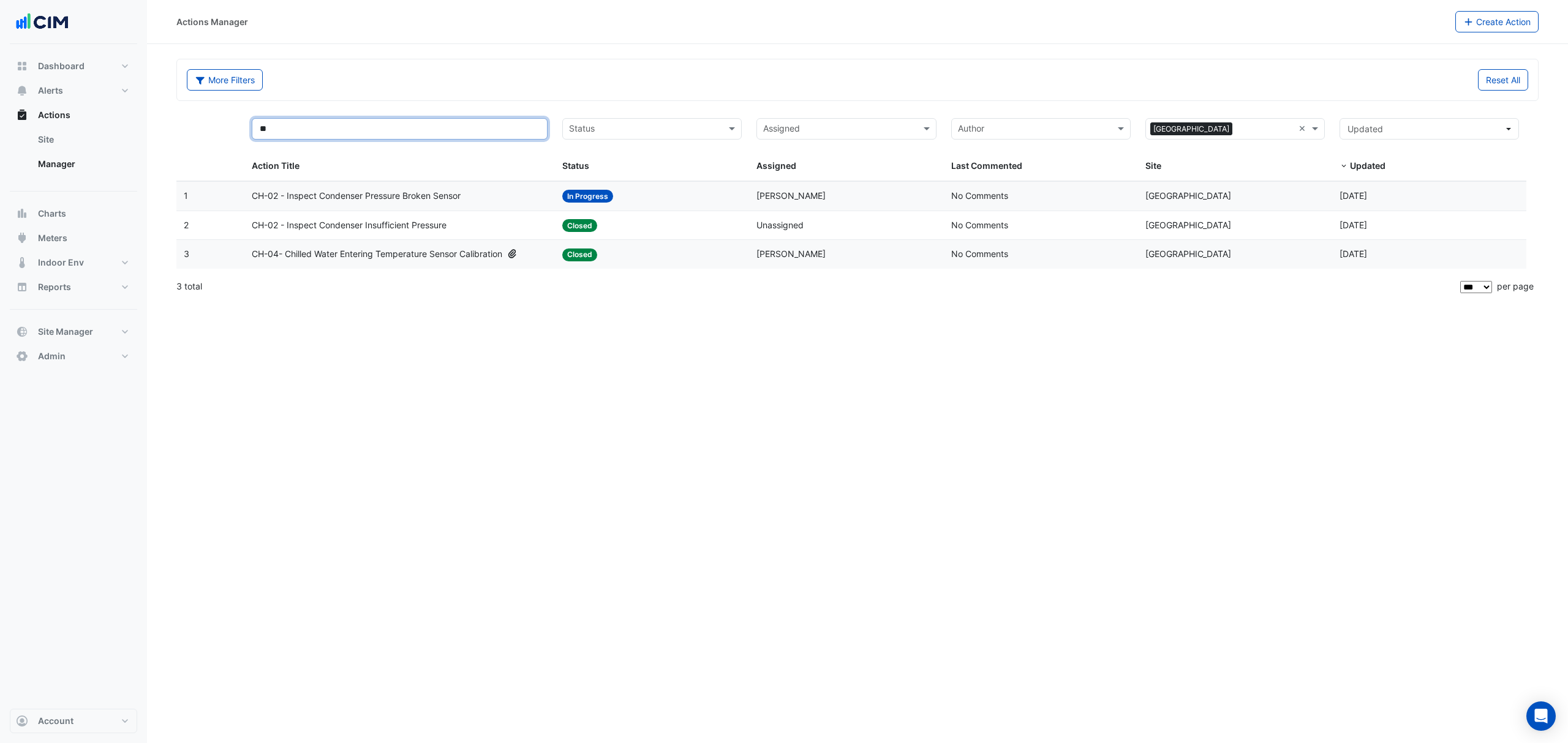
type input "**"
click at [694, 197] on div "Status: In Progress" at bounding box center [652, 196] width 179 height 14
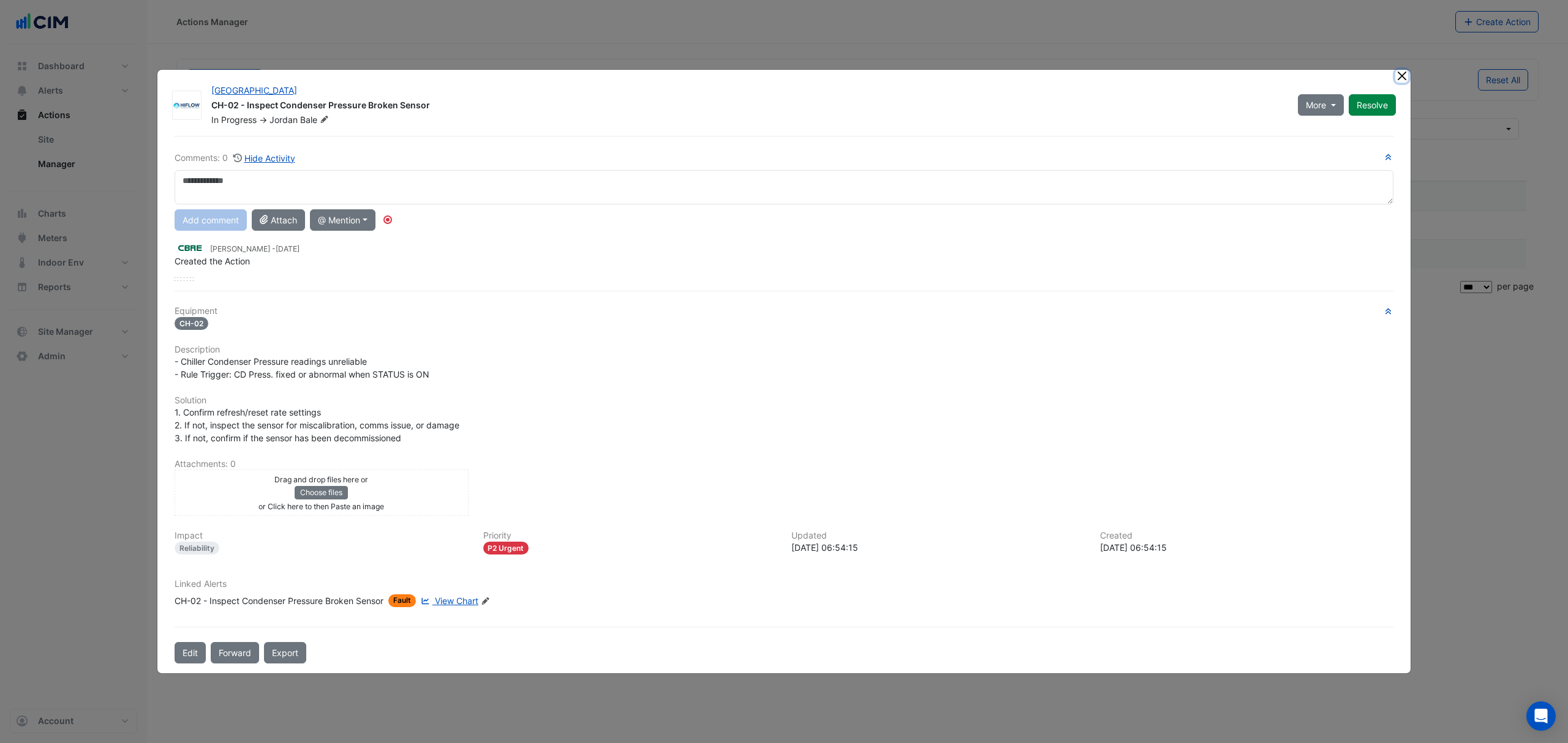
click at [1400, 77] on ngb-modal-window "Brisbane Square CH-02 - Inspect Condenser Pressure Broken Sensor In Progress ->…" at bounding box center [784, 372] width 1568 height 743
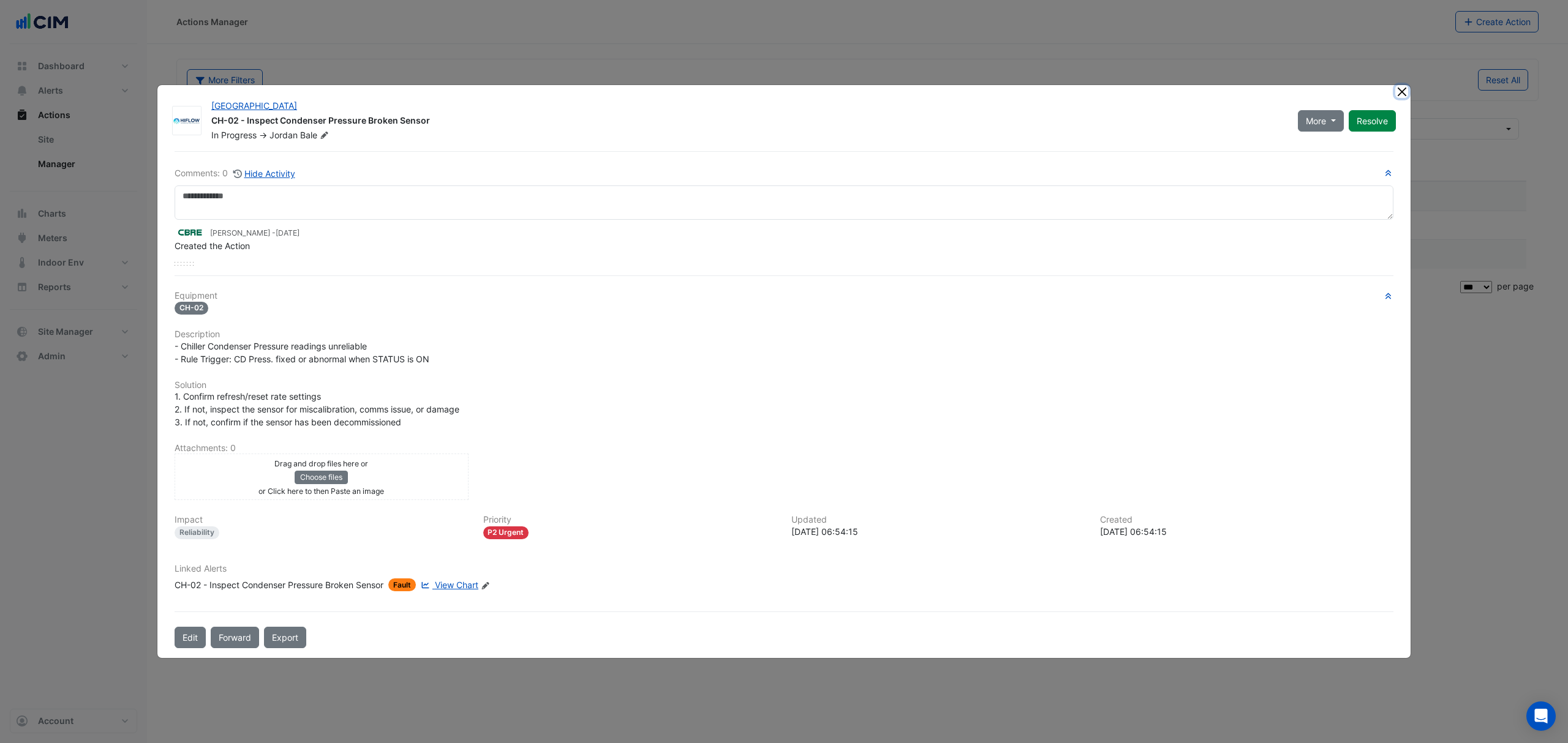
click at [1395, 89] on button "Close" at bounding box center [1401, 91] width 13 height 13
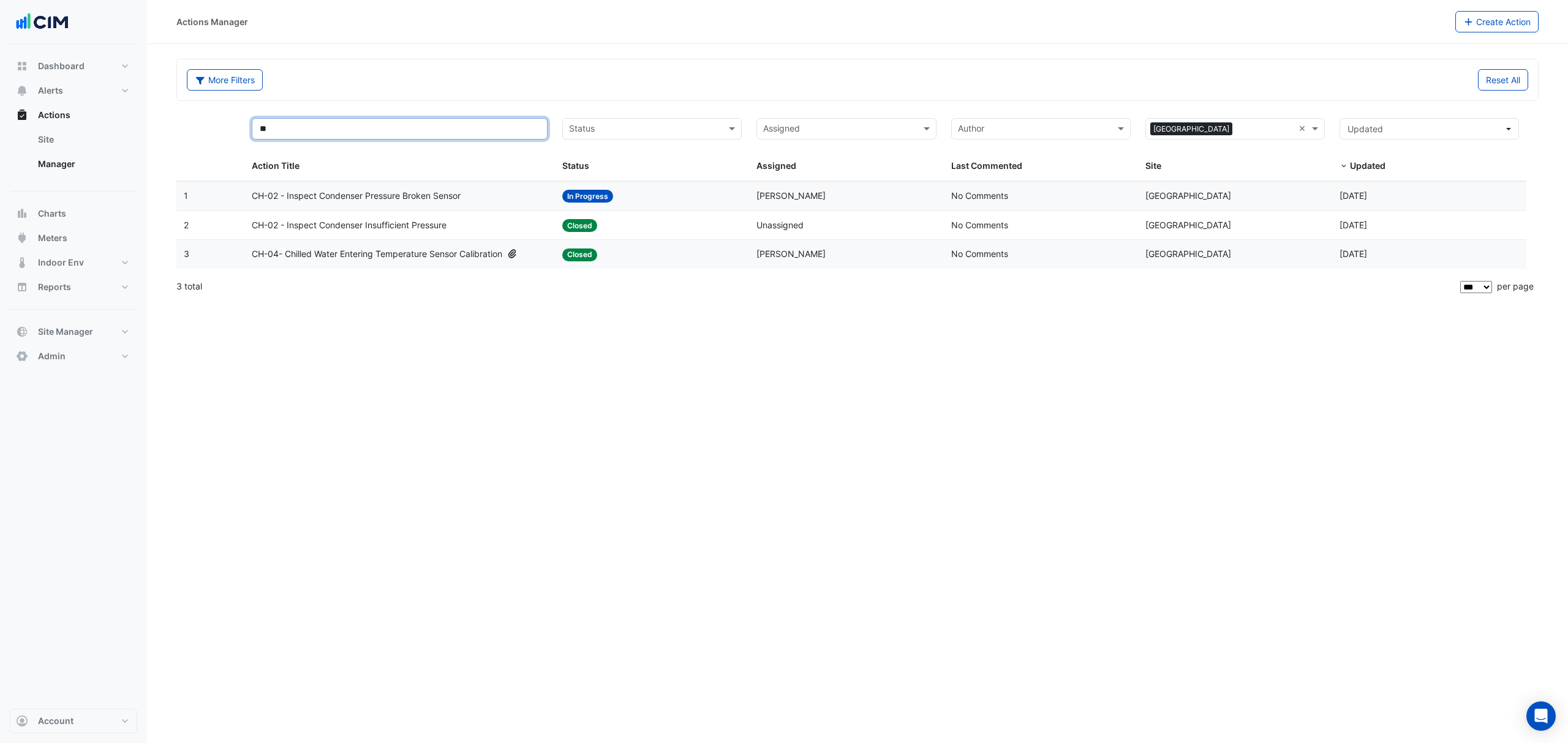
drag, startPoint x: 366, startPoint y: 132, endPoint x: 257, endPoint y: 128, distance: 109.1
click at [257, 128] on input "**" at bounding box center [399, 128] width 296 height 21
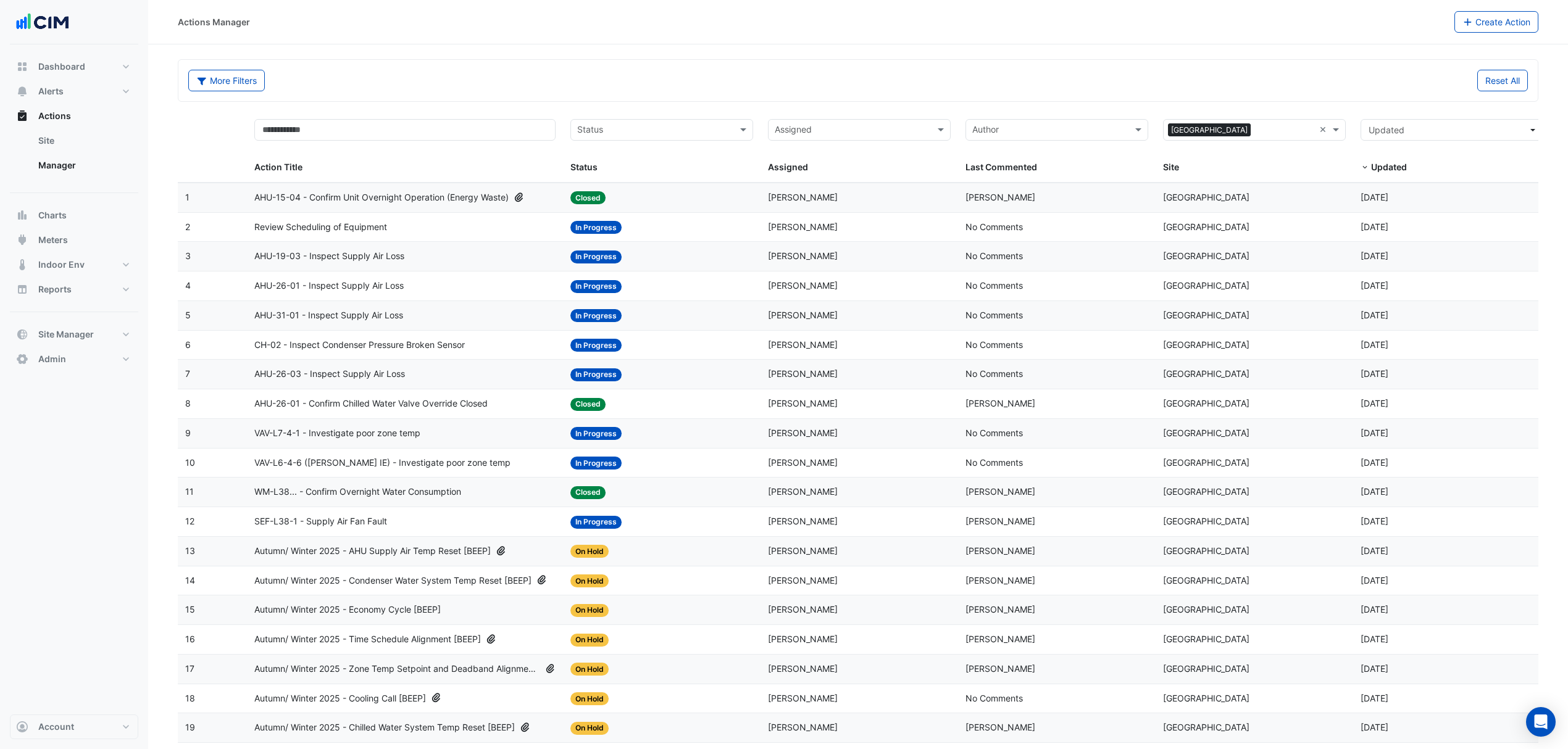
click at [427, 237] on datatable-body-cell "Action Title: Review Scheduling of Equipment" at bounding box center [405, 227] width 316 height 29
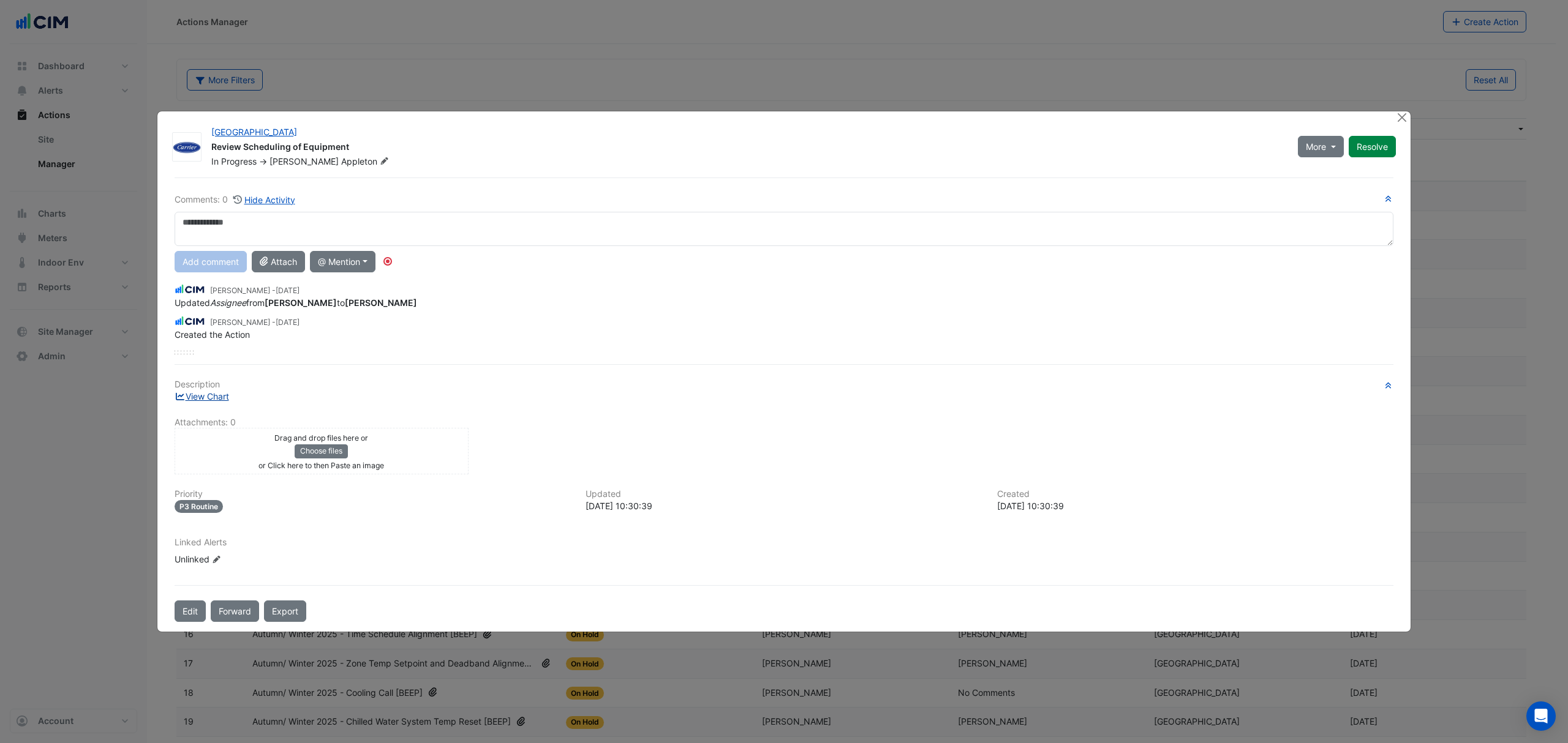
click at [223, 399] on div "Description View Chart Attachments: 0 Drag and drop files here or Choose files …" at bounding box center [784, 477] width 1219 height 196
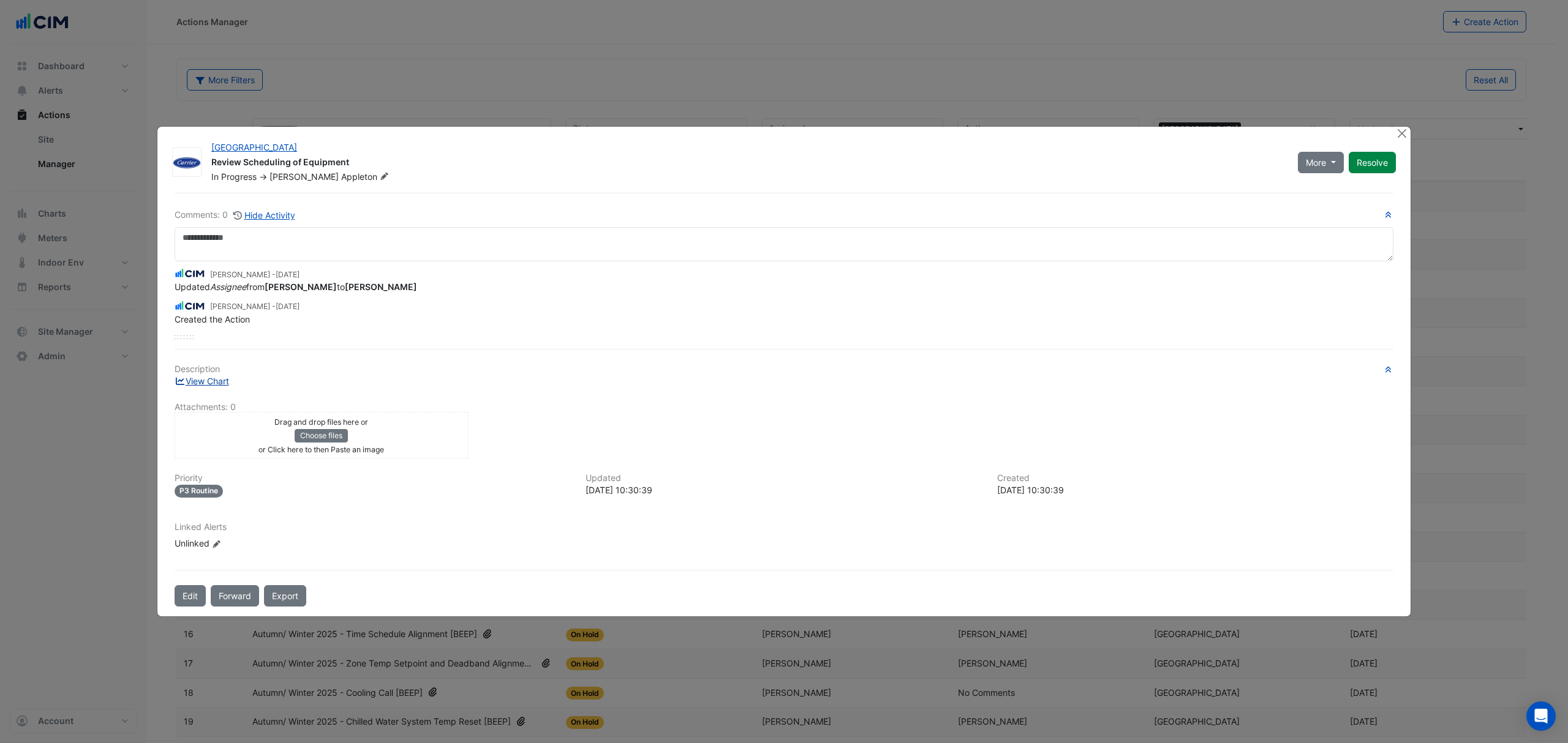
click at [211, 377] on link "View Chart" at bounding box center [202, 381] width 55 height 10
click at [1408, 140] on div at bounding box center [1403, 133] width 15 height 14
click at [1402, 135] on button "Close" at bounding box center [1401, 133] width 13 height 13
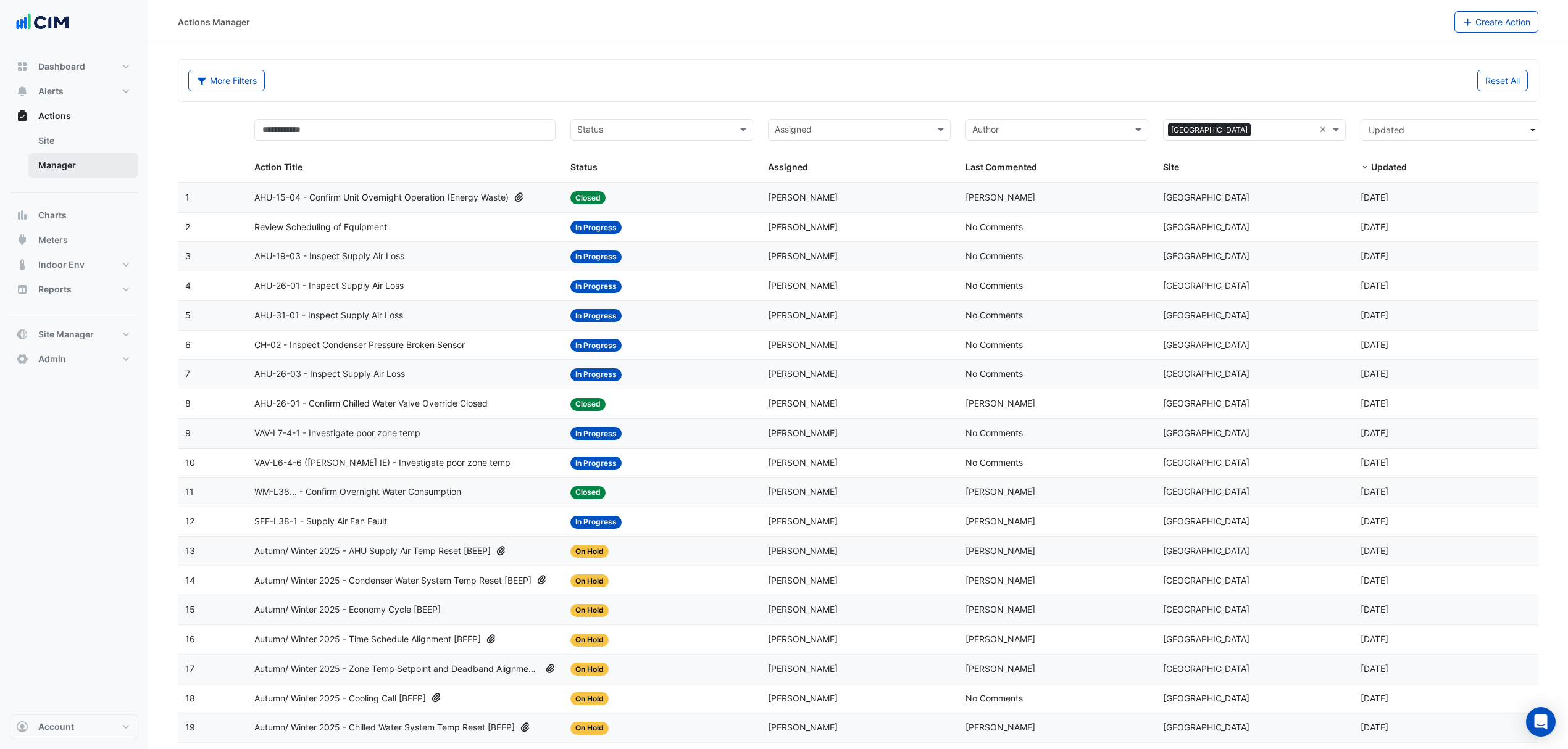
click at [80, 158] on link "Manager" at bounding box center [83, 165] width 110 height 25
click at [81, 134] on link "Site" at bounding box center [83, 141] width 110 height 25
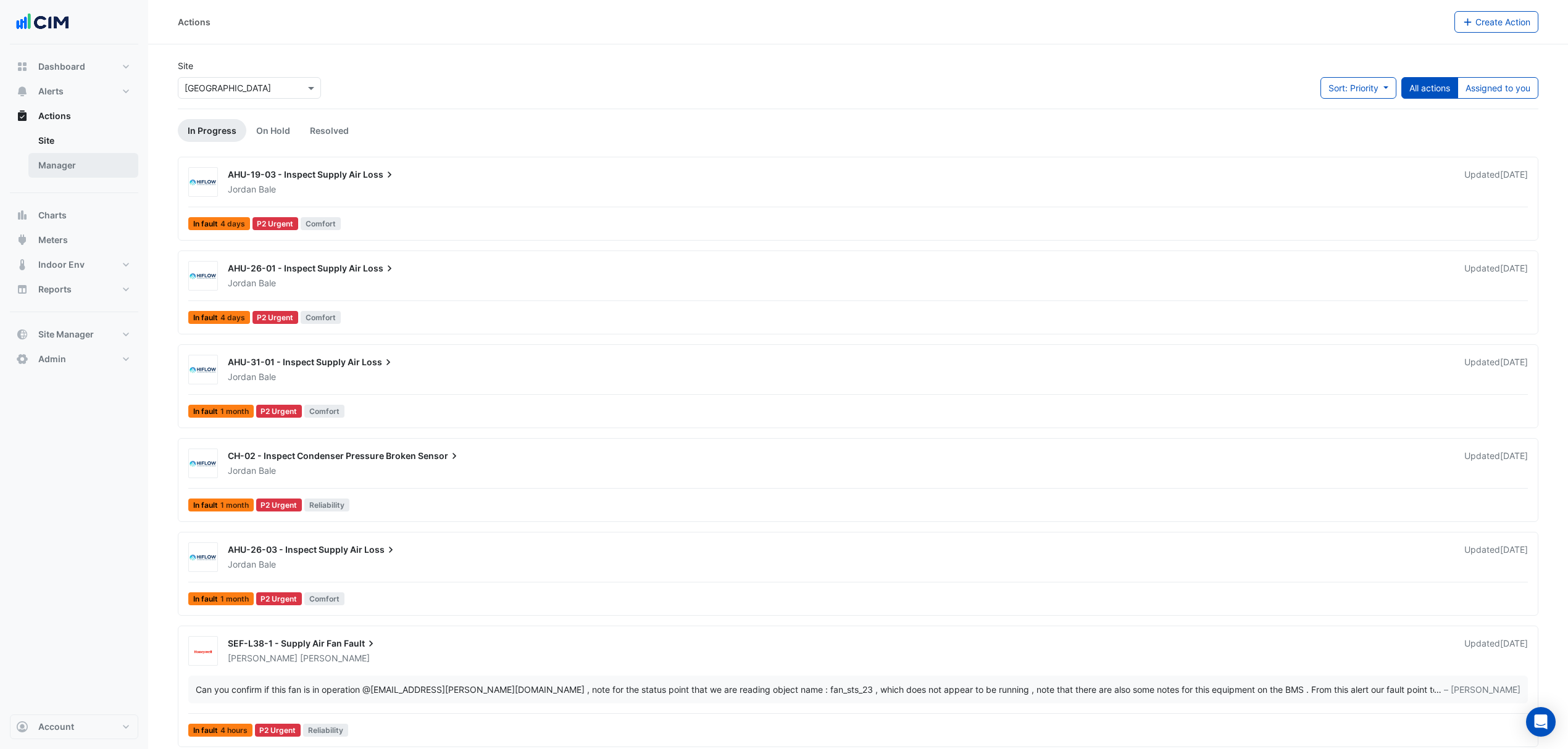
click at [61, 168] on link "Manager" at bounding box center [83, 165] width 110 height 25
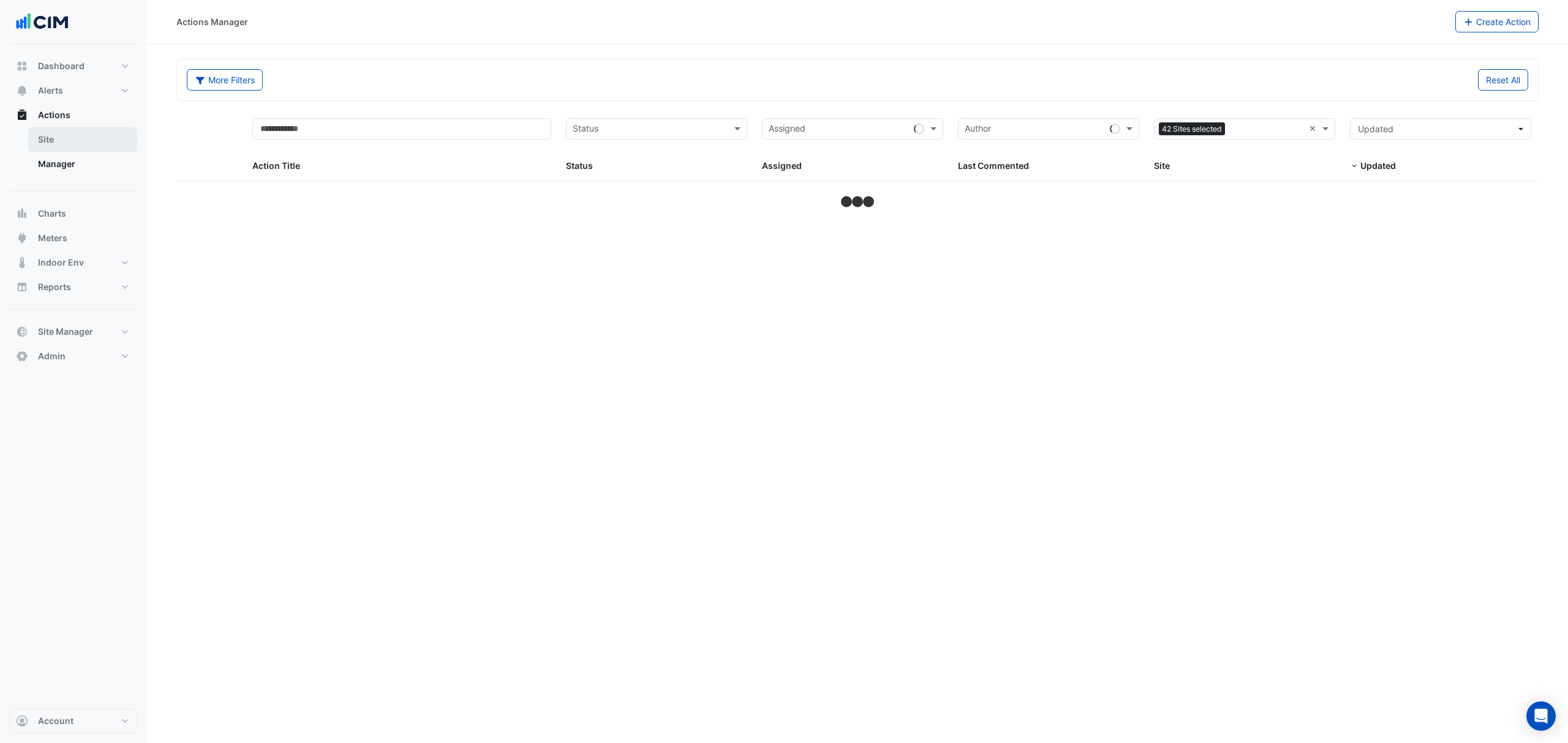
select select "***"
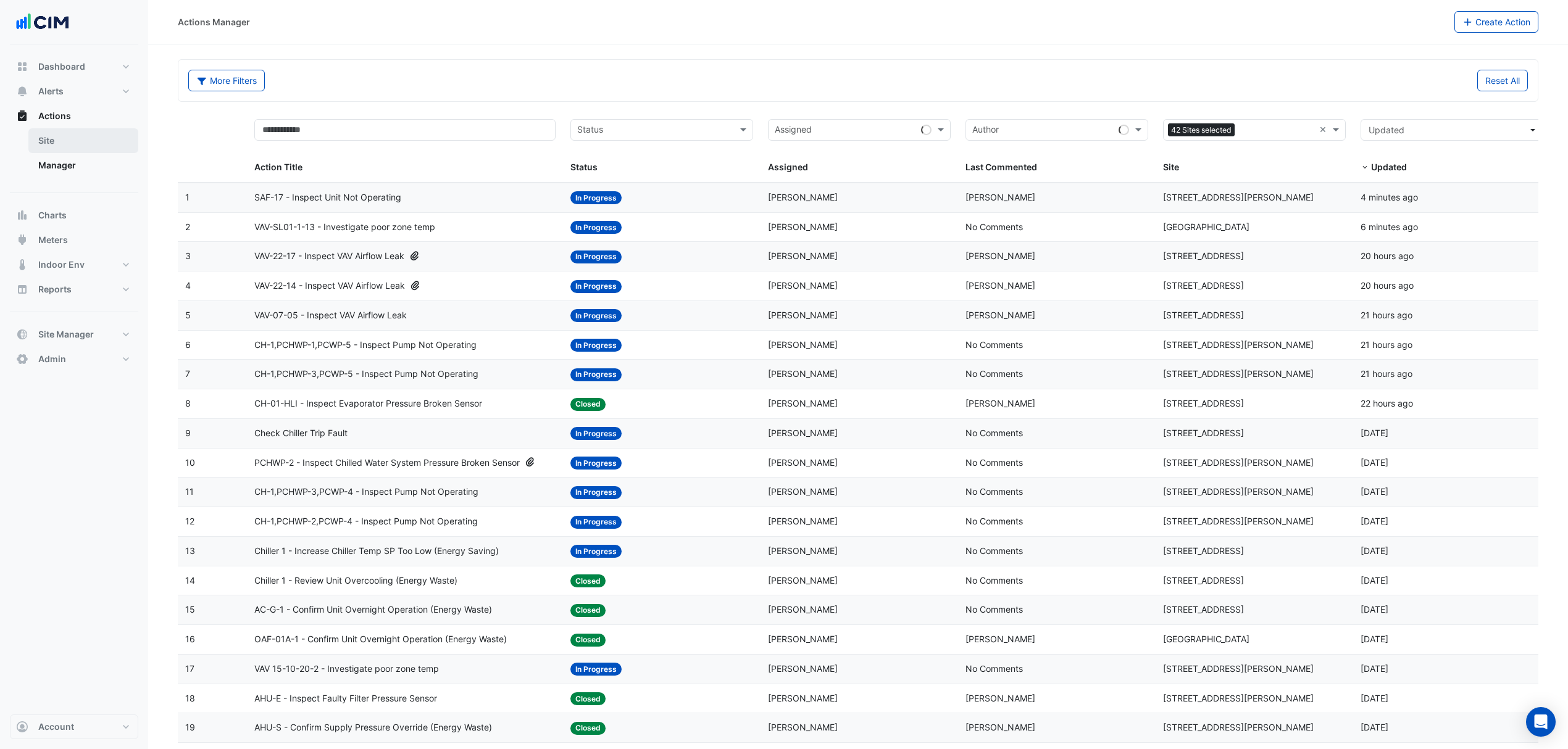
click at [82, 139] on link "Site" at bounding box center [83, 141] width 110 height 25
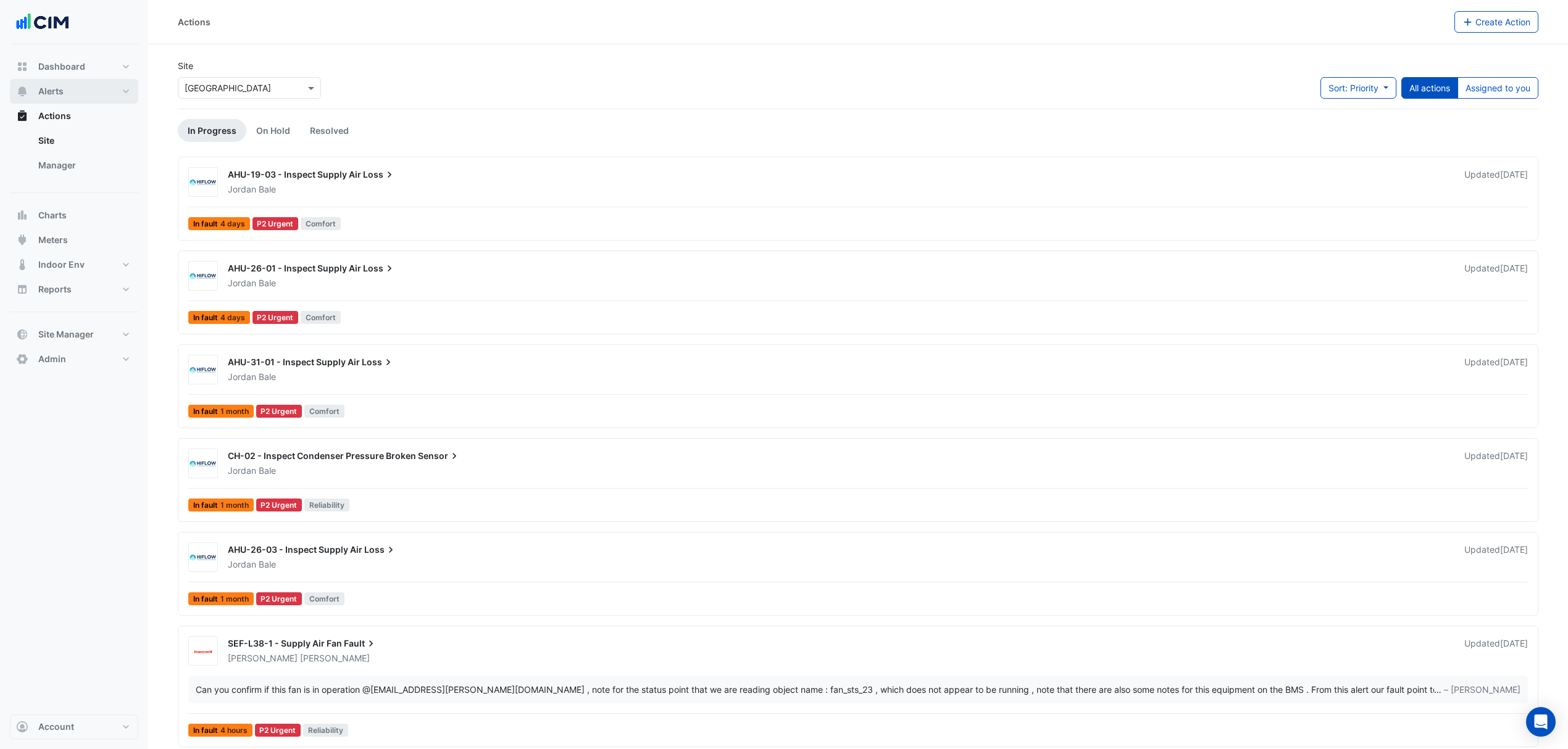
click at [73, 92] on button "Alerts" at bounding box center [74, 92] width 128 height 25
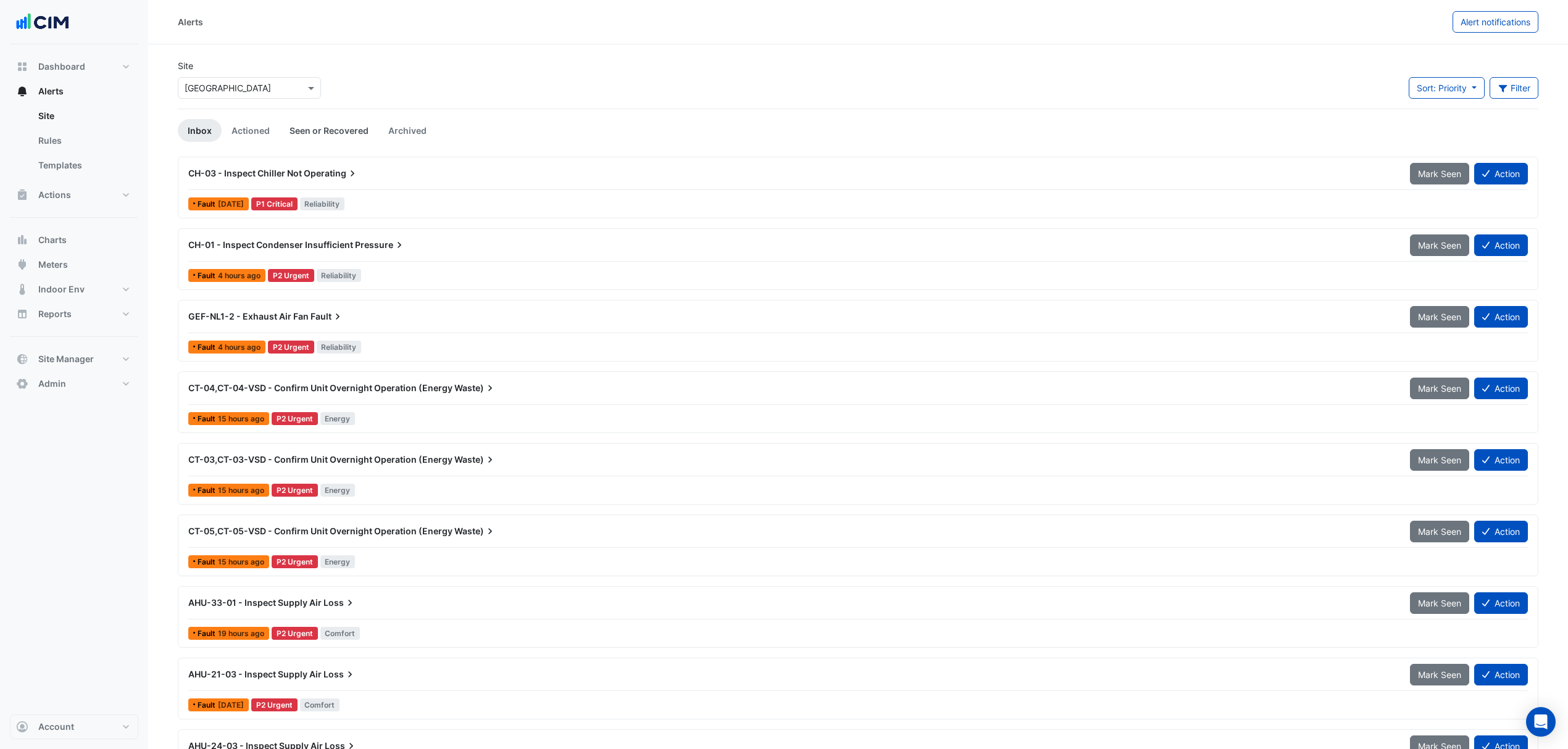
click at [316, 129] on link "Seen or Recovered" at bounding box center [329, 130] width 98 height 23
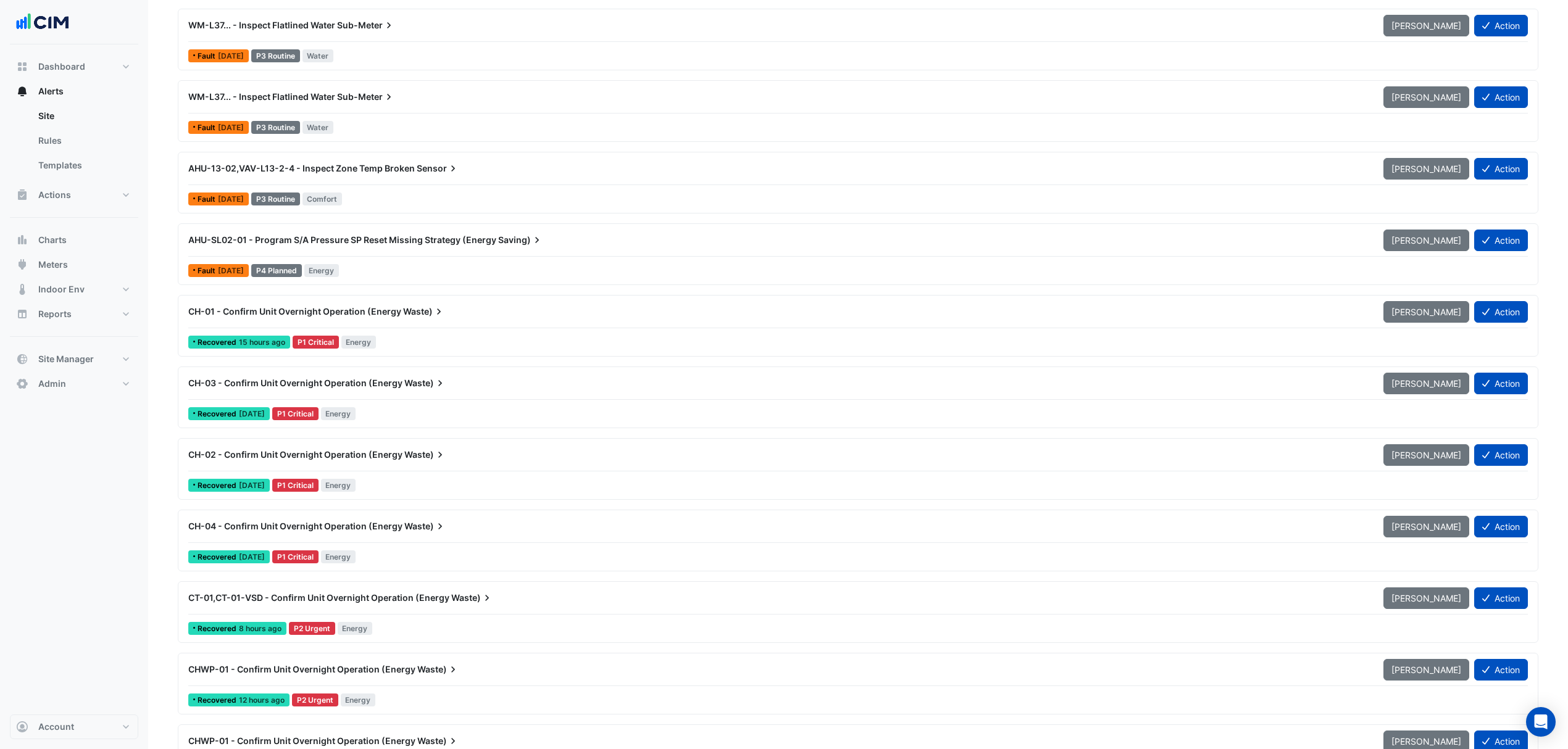
scroll to position [6114, 0]
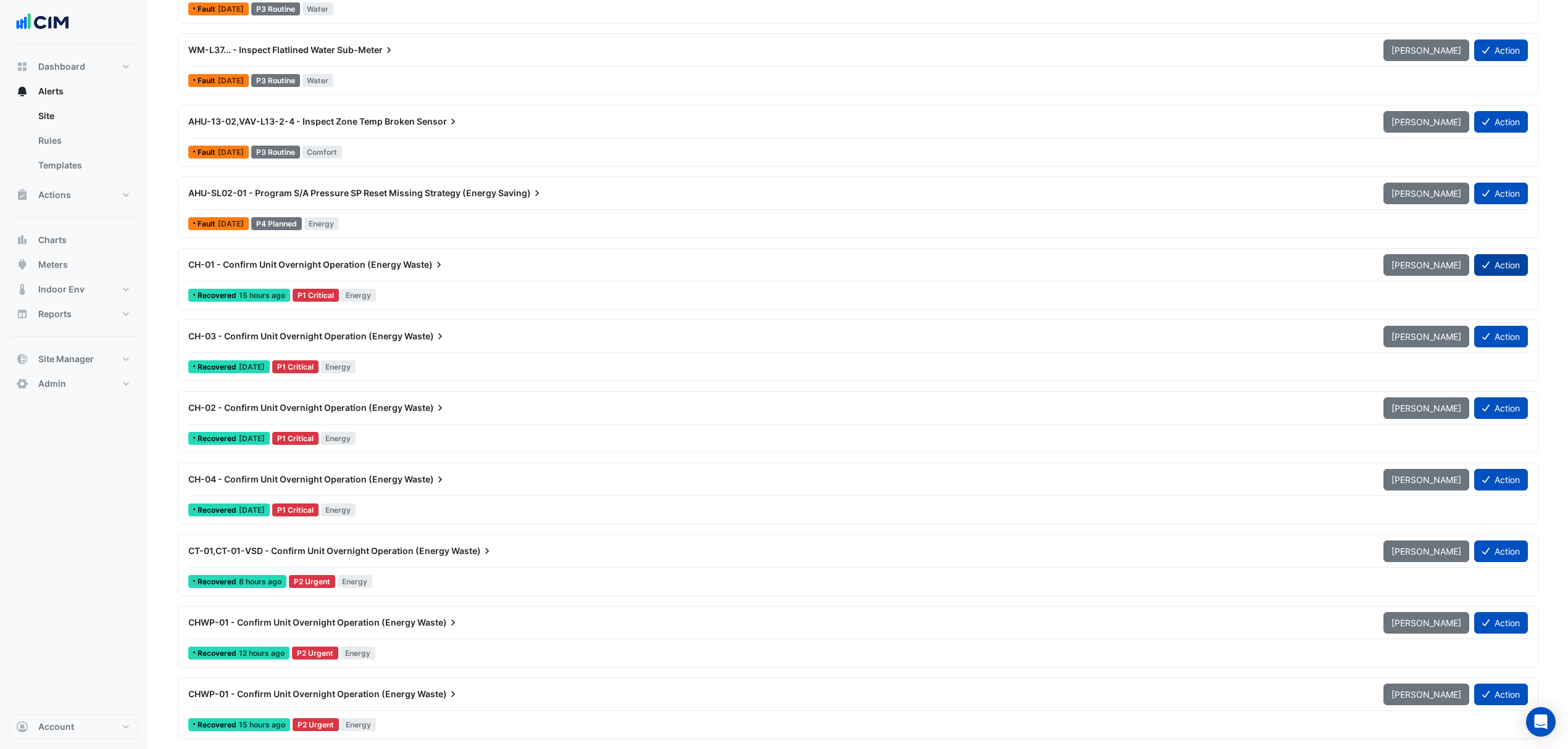
click at [1500, 274] on button "Action" at bounding box center [1501, 265] width 54 height 22
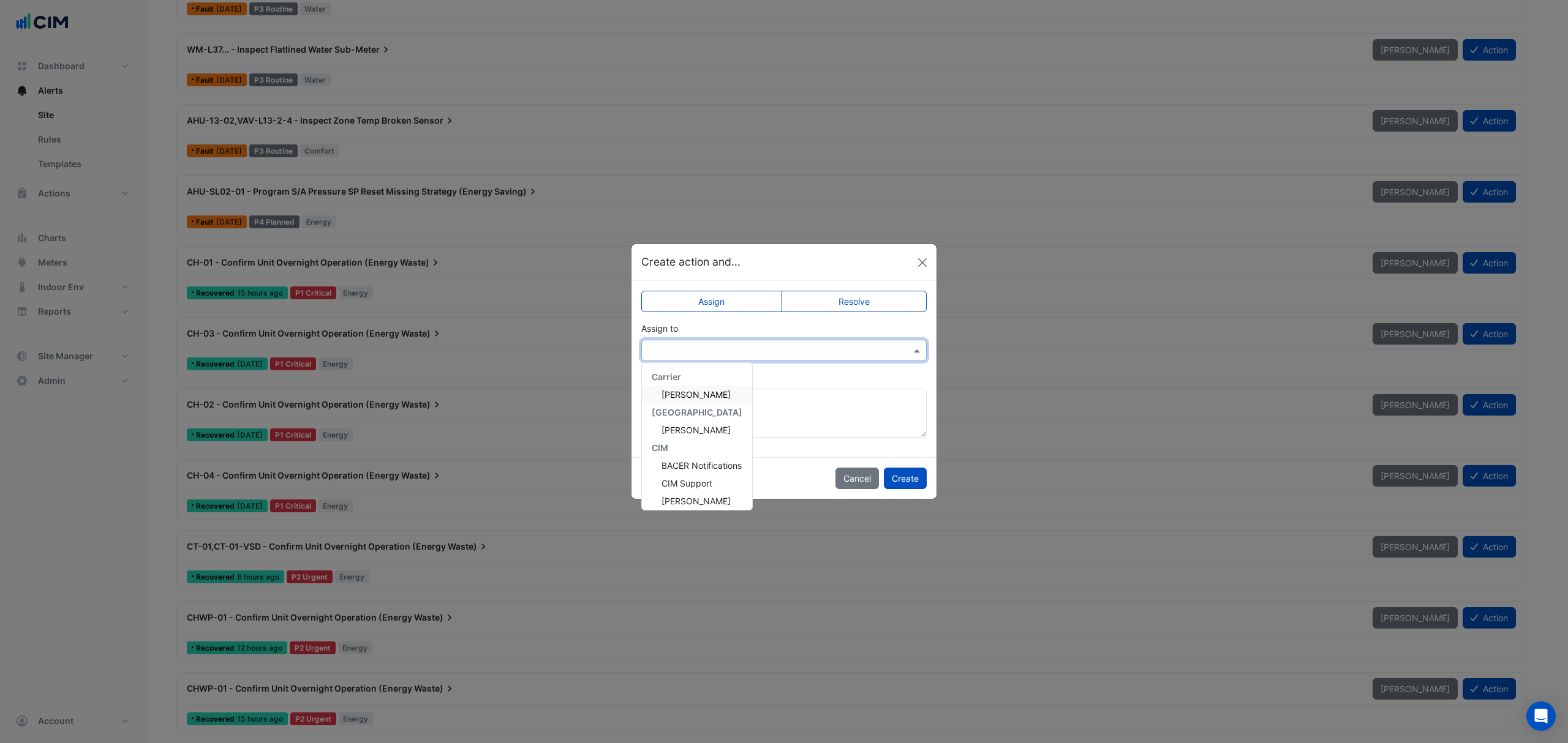
click at [709, 351] on input "text" at bounding box center [772, 351] width 248 height 13
click at [699, 392] on span "Zachary Appleton" at bounding box center [696, 394] width 69 height 10
click at [897, 478] on button "Create" at bounding box center [905, 478] width 43 height 21
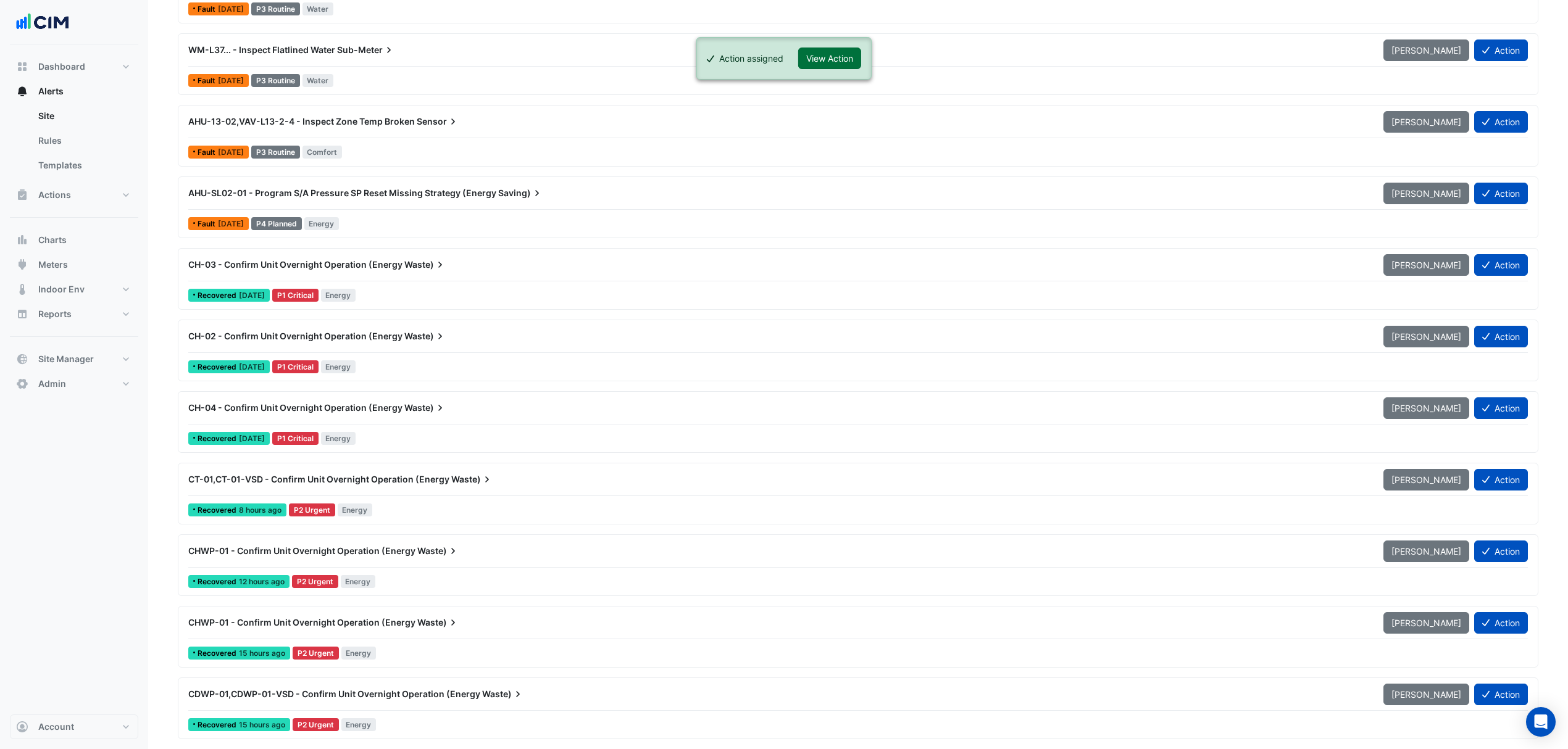
click at [853, 63] on button "View Action" at bounding box center [830, 58] width 63 height 22
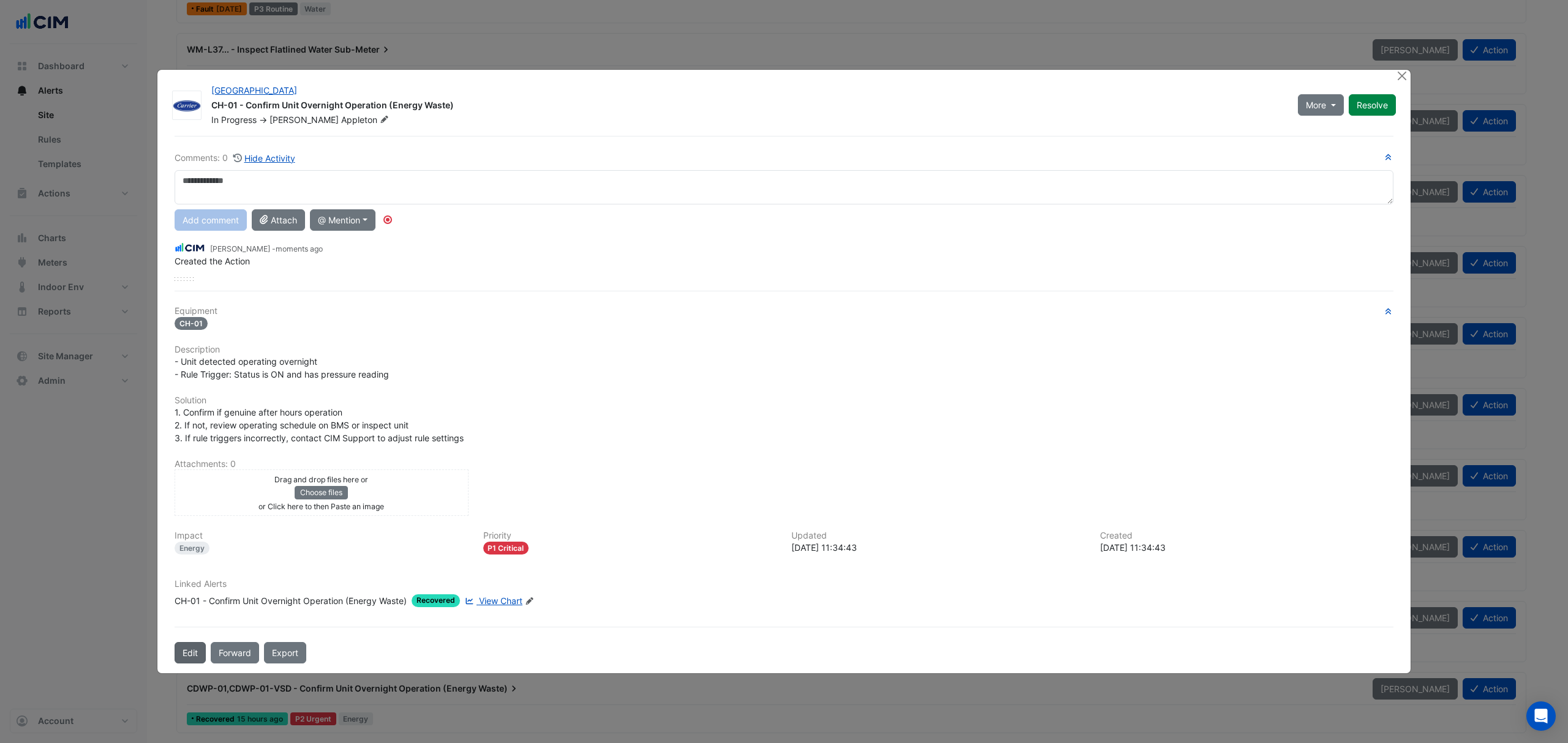
click at [196, 653] on div "Brisbane Square CH-01 - Confirm Unit Overnight Operation (Energy Waste) In Prog…" at bounding box center [784, 372] width 1253 height 604
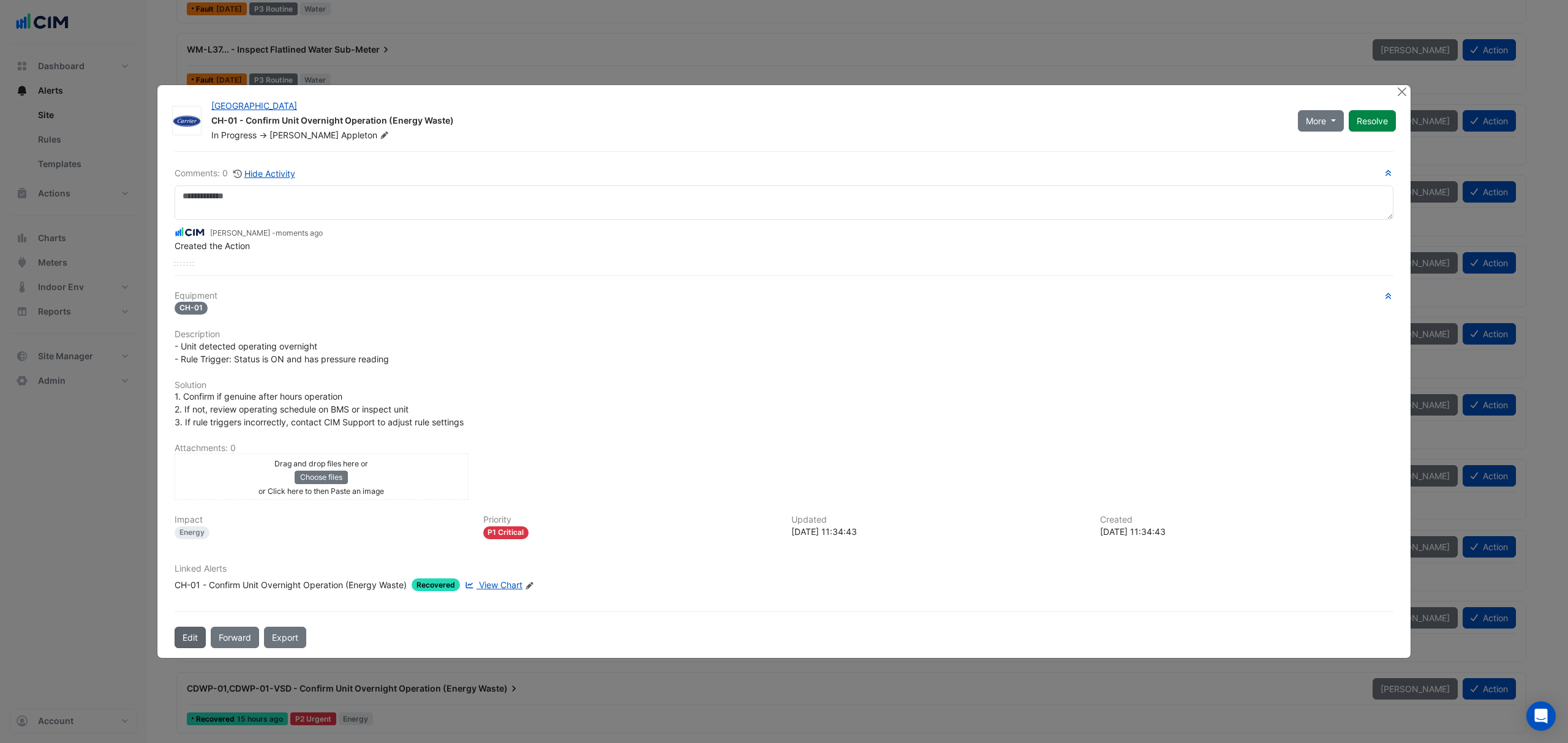
click at [187, 640] on button "Edit" at bounding box center [190, 637] width 31 height 21
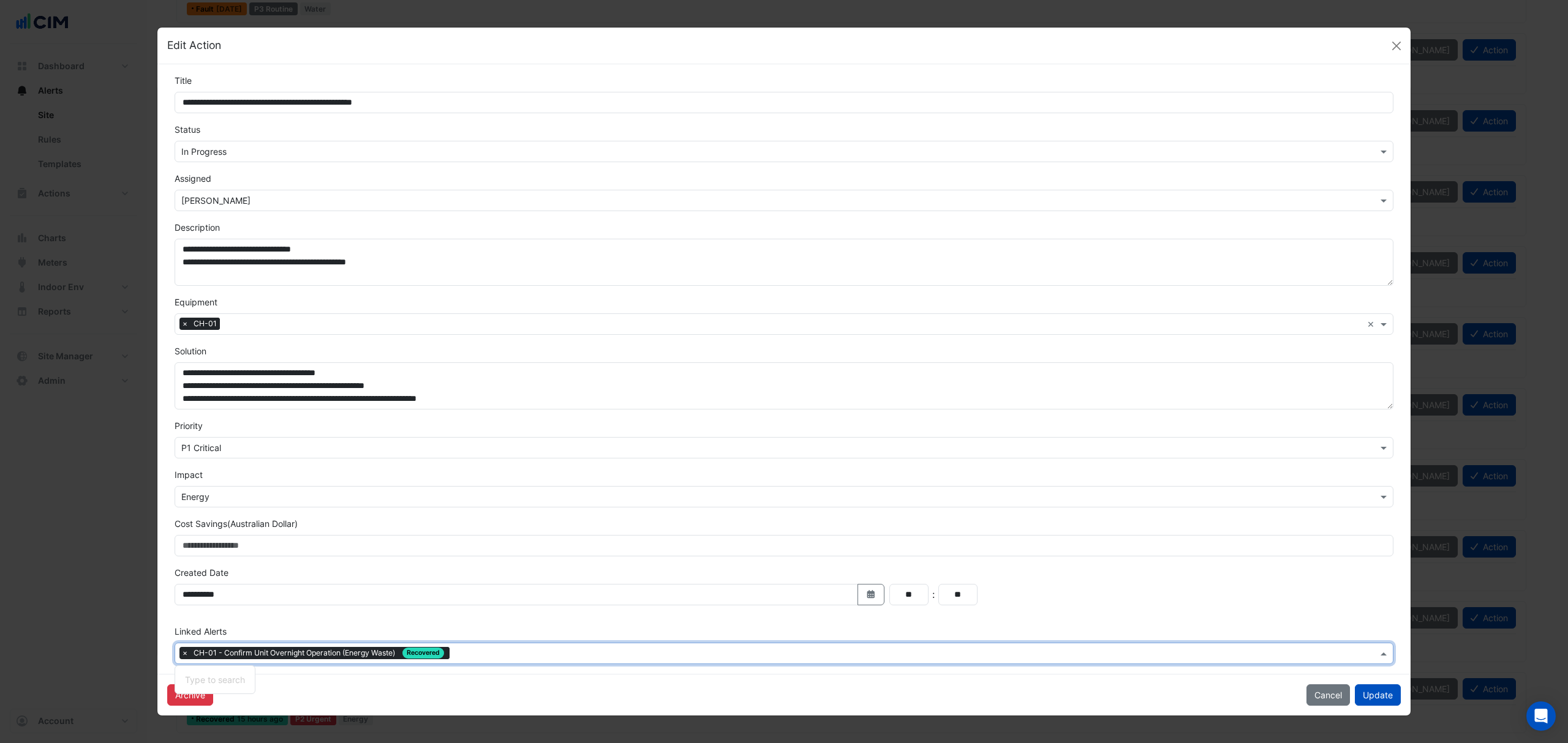
click at [484, 658] on input "text" at bounding box center [916, 655] width 923 height 13
type input "*"
click at [484, 658] on input "text" at bounding box center [916, 655] width 923 height 13
type input "*"
click at [493, 655] on input "text" at bounding box center [916, 655] width 923 height 13
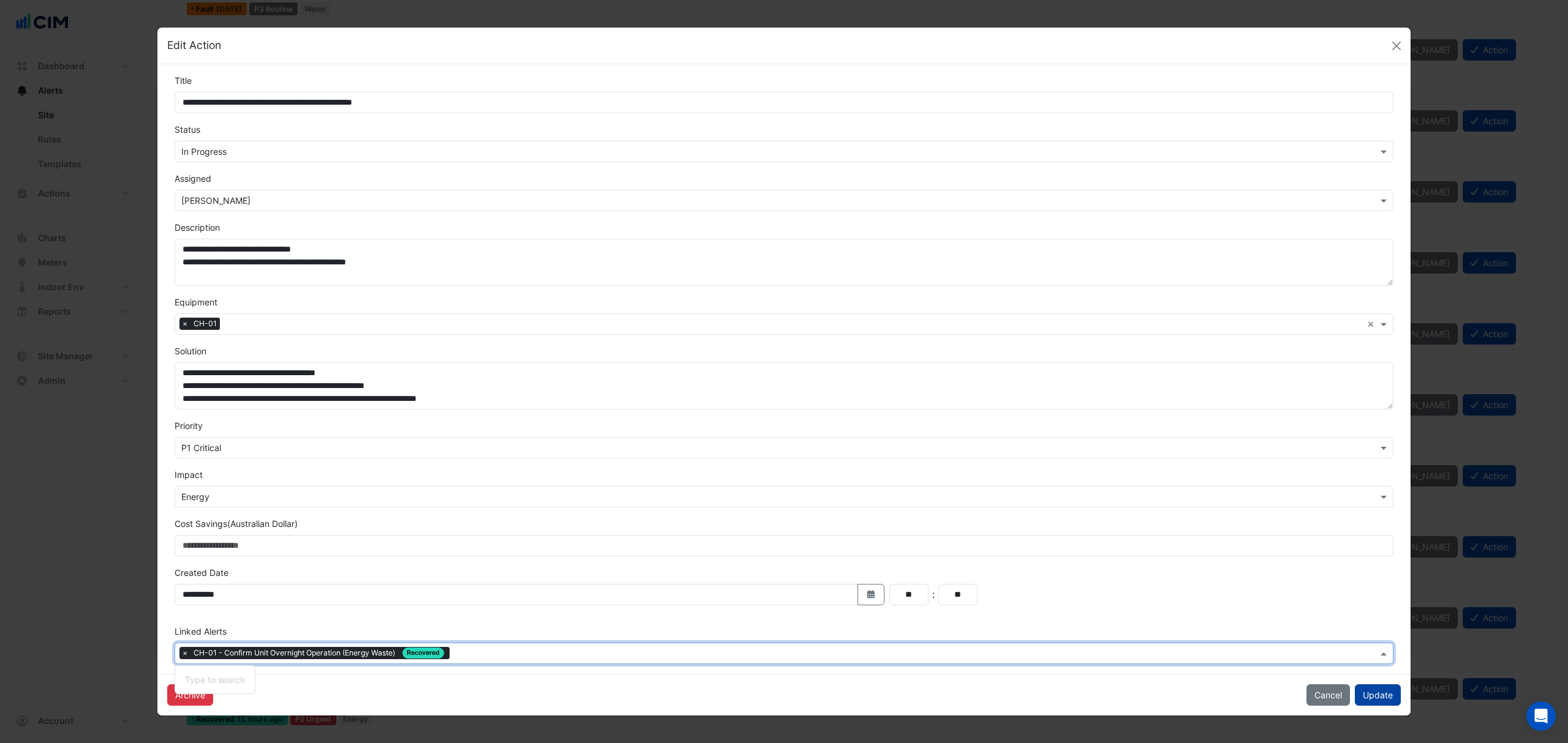
click at [1368, 693] on button "Update" at bounding box center [1378, 694] width 46 height 21
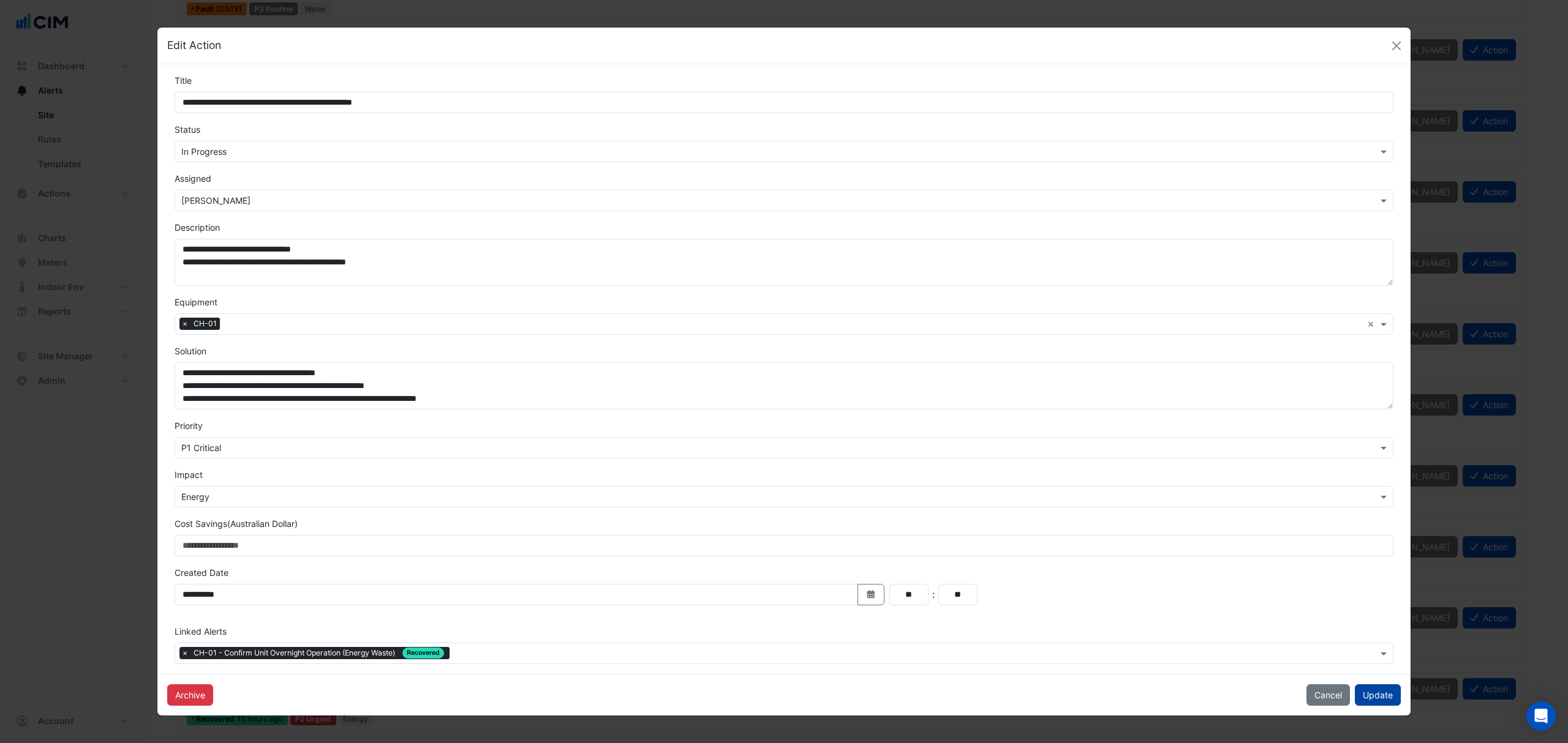
click at [1373, 695] on button "Update" at bounding box center [1378, 694] width 46 height 21
click at [1399, 48] on button "Close" at bounding box center [1397, 46] width 18 height 18
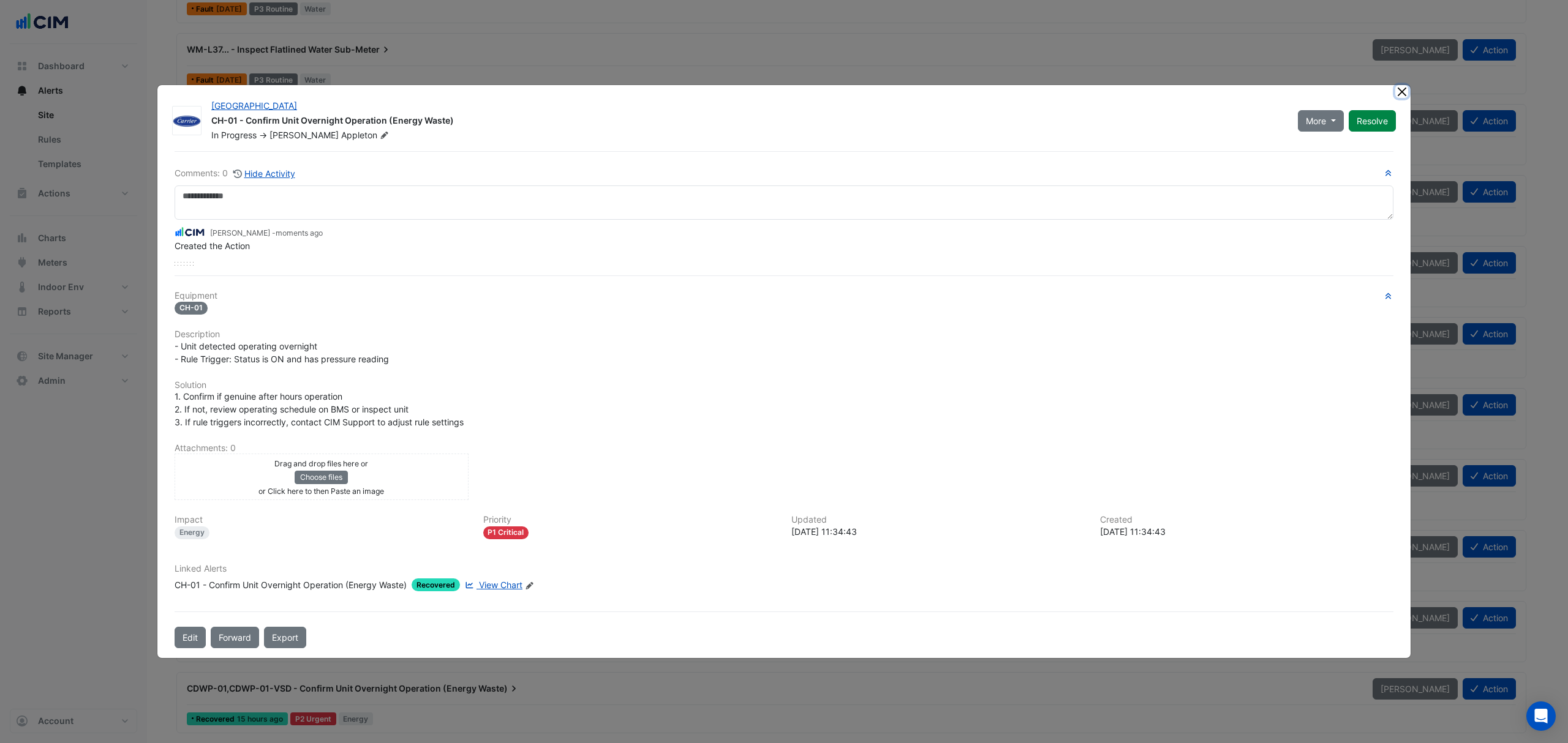
click at [1404, 91] on button "Close" at bounding box center [1401, 91] width 13 height 13
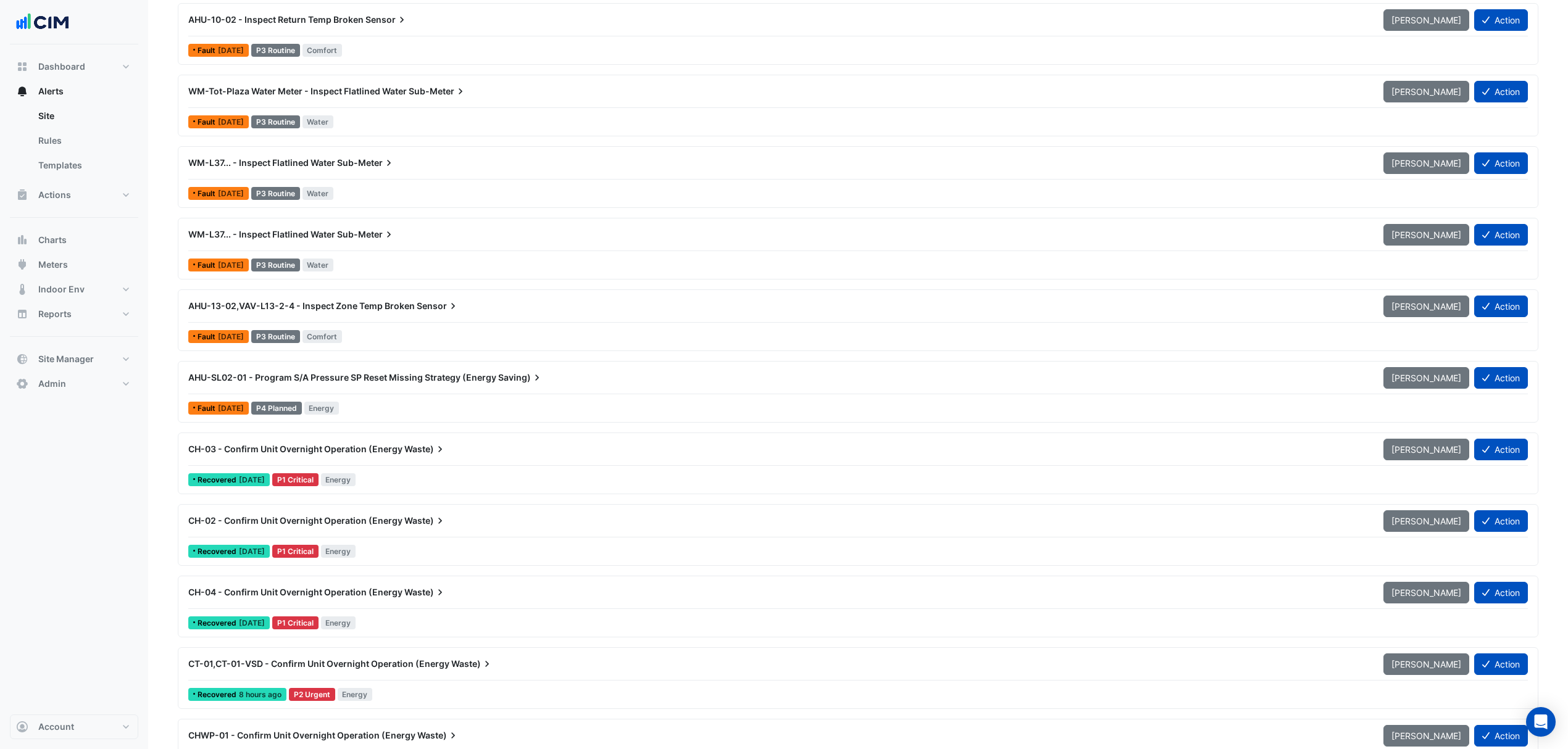
scroll to position [5929, 0]
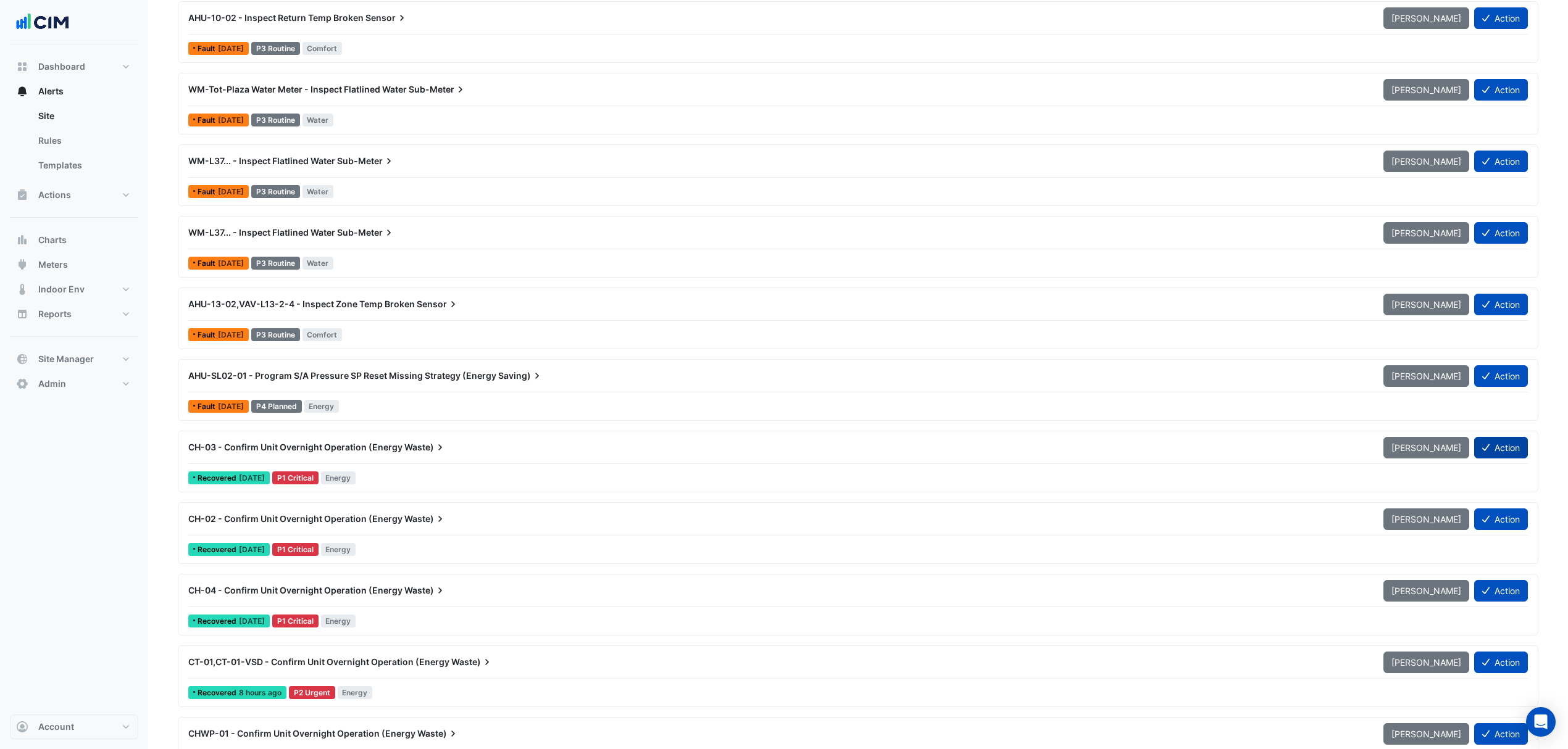
click at [1510, 454] on button "Action" at bounding box center [1501, 448] width 54 height 22
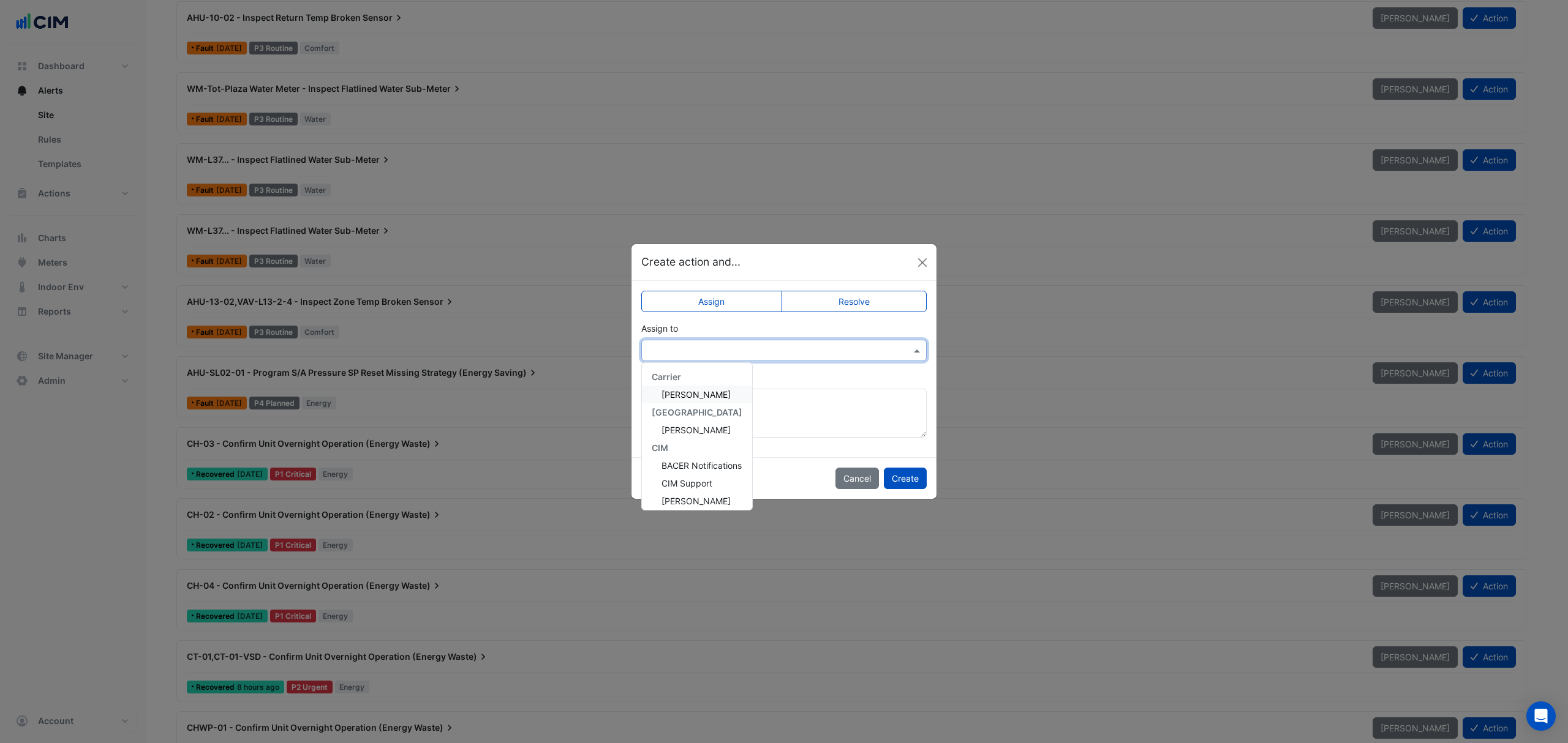
click at [831, 353] on input "text" at bounding box center [772, 351] width 248 height 13
click at [680, 394] on span "Zachary Appleton" at bounding box center [696, 394] width 69 height 10
click at [899, 474] on button "Create" at bounding box center [905, 478] width 43 height 21
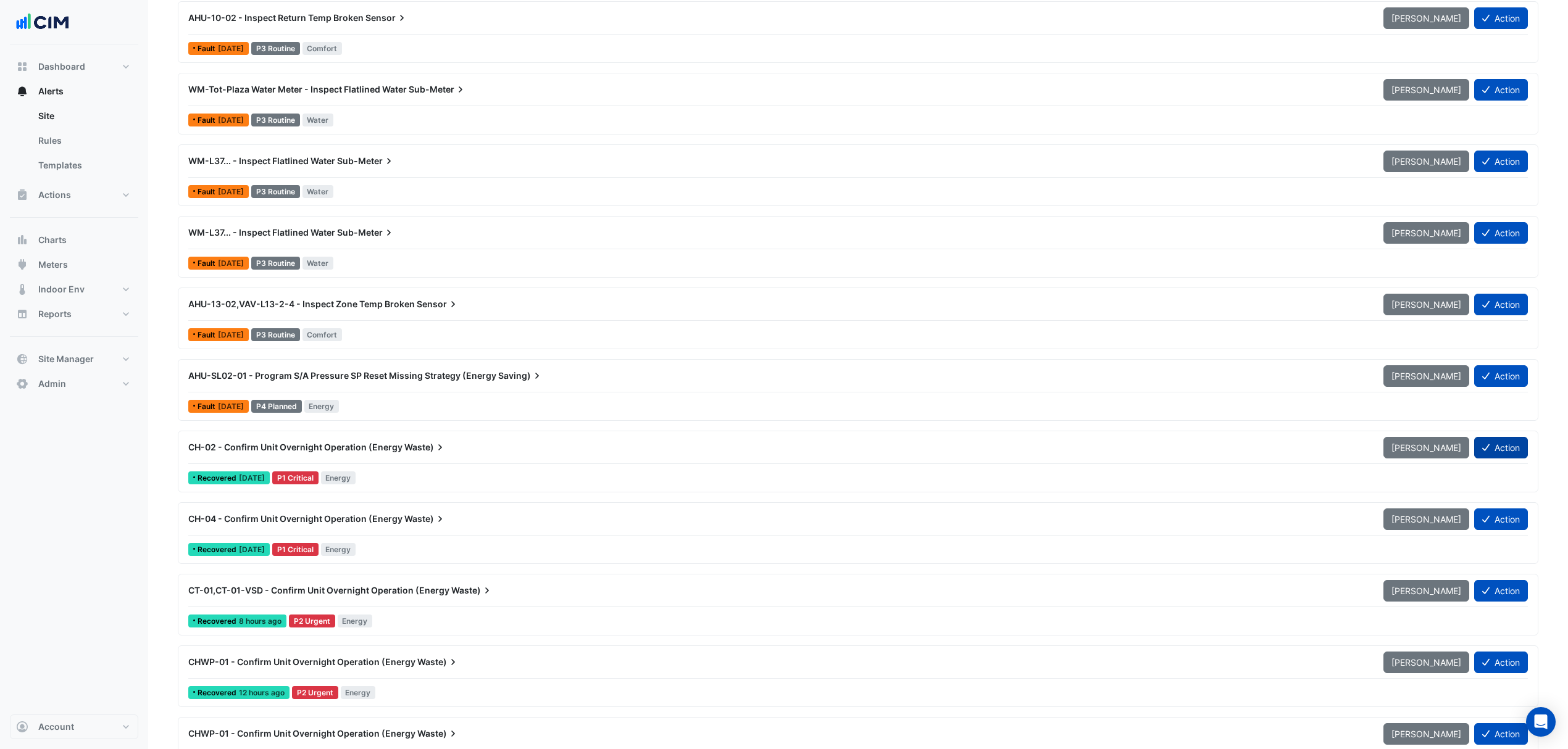
click at [1514, 456] on button "Action" at bounding box center [1501, 448] width 54 height 22
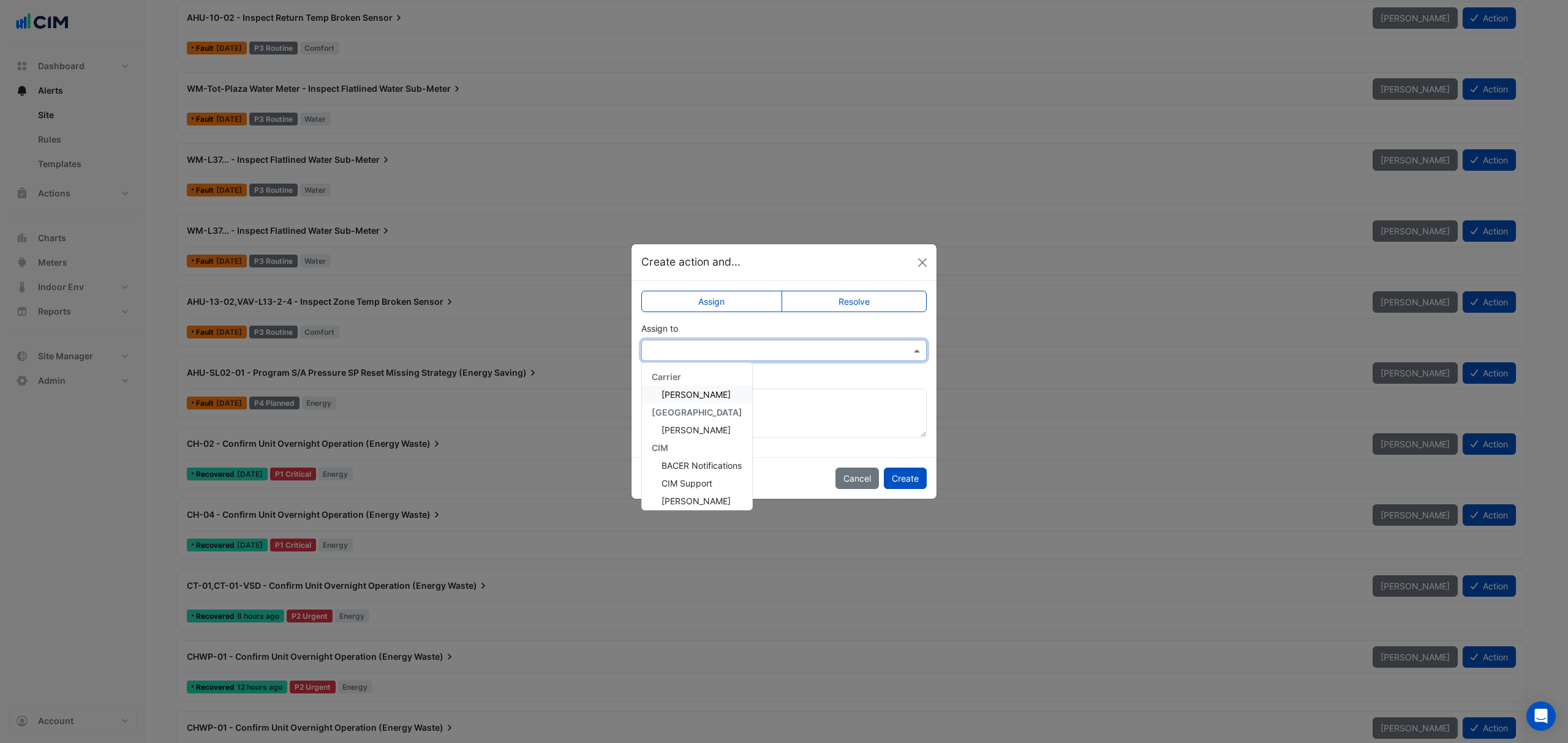
click at [817, 357] on div at bounding box center [784, 350] width 286 height 21
click at [720, 392] on span "Zachary Appleton" at bounding box center [696, 394] width 69 height 10
click at [904, 483] on button "Create" at bounding box center [905, 478] width 43 height 21
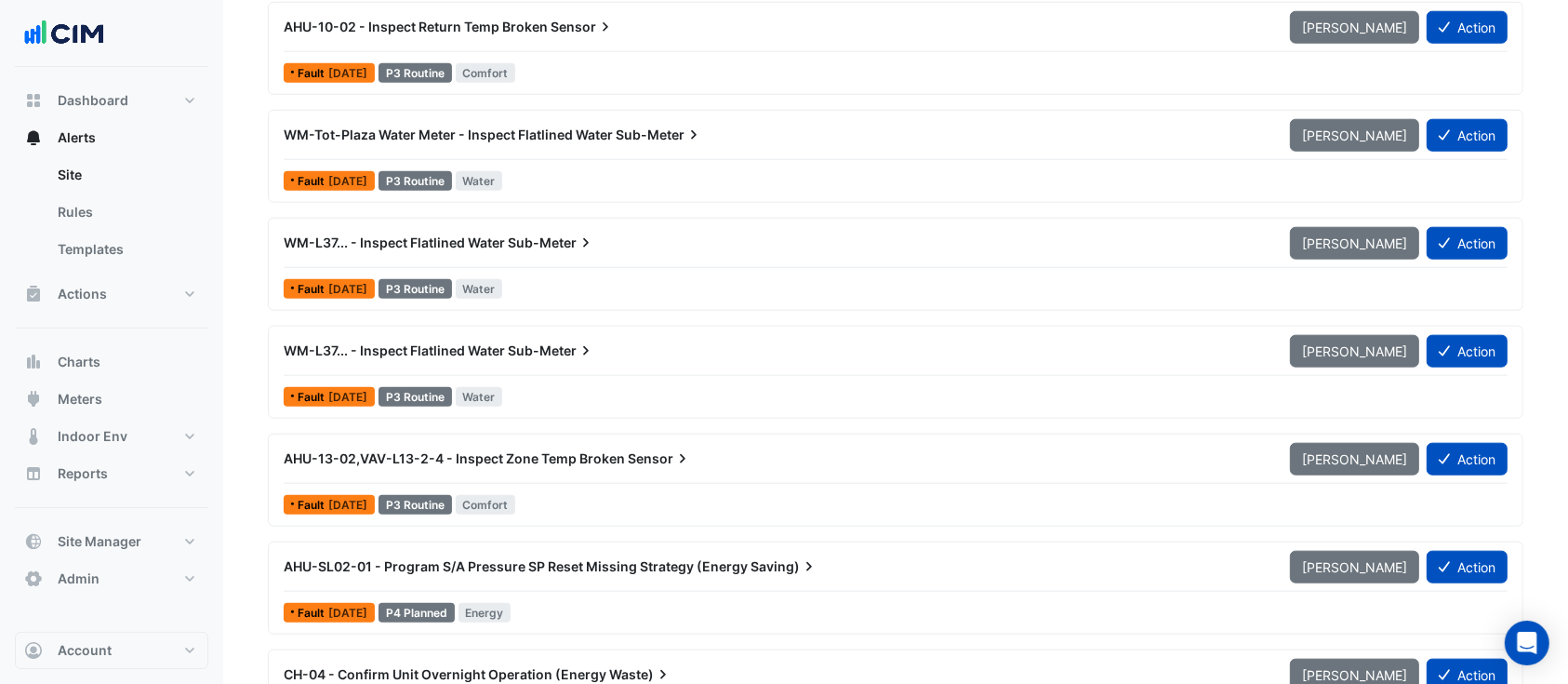
click at [793, 296] on div "Fault 1 year ago P3 Routine Water" at bounding box center [895, 288] width 1228 height 27
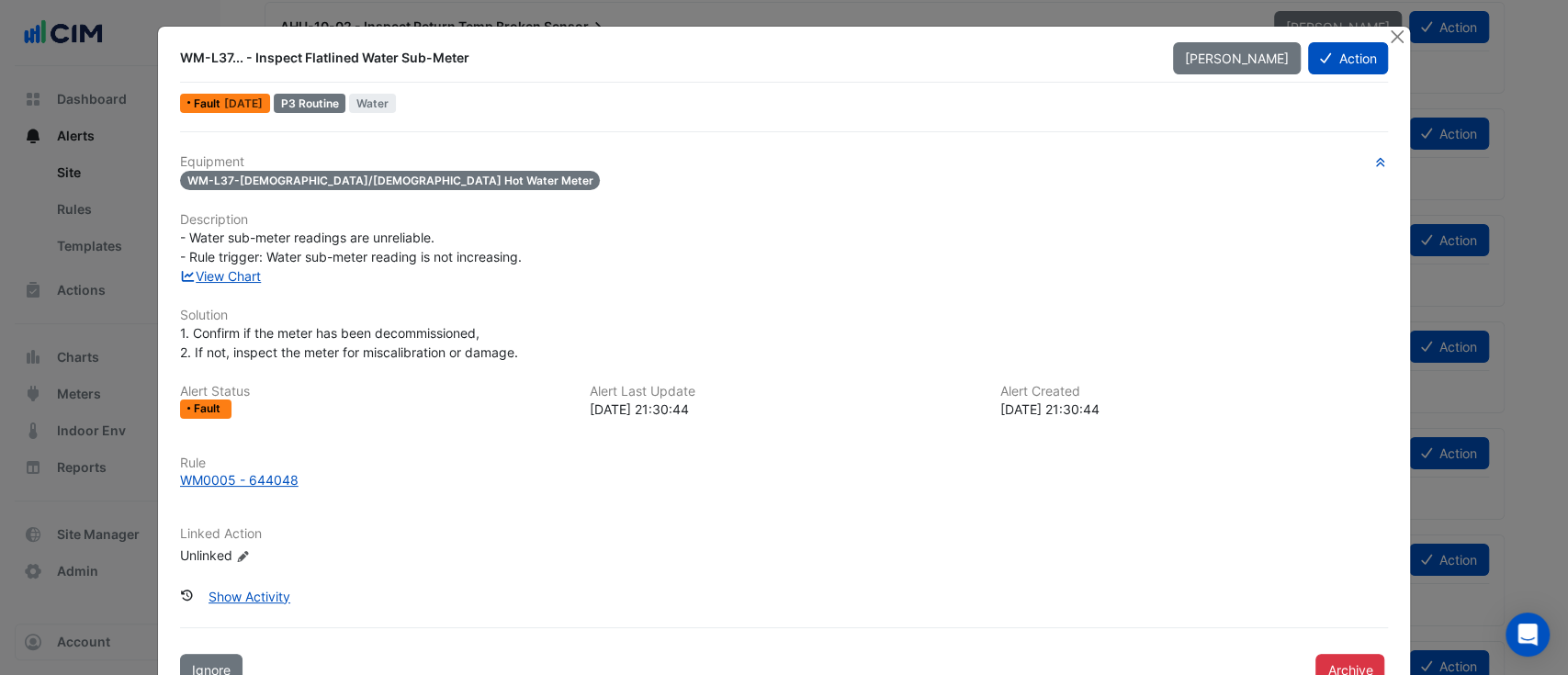
click at [783, 292] on div "Equipment WM-L37-Male/Female Hot Water Meter Description - Water sub-meter read…" at bounding box center [784, 367] width 1209 height 426
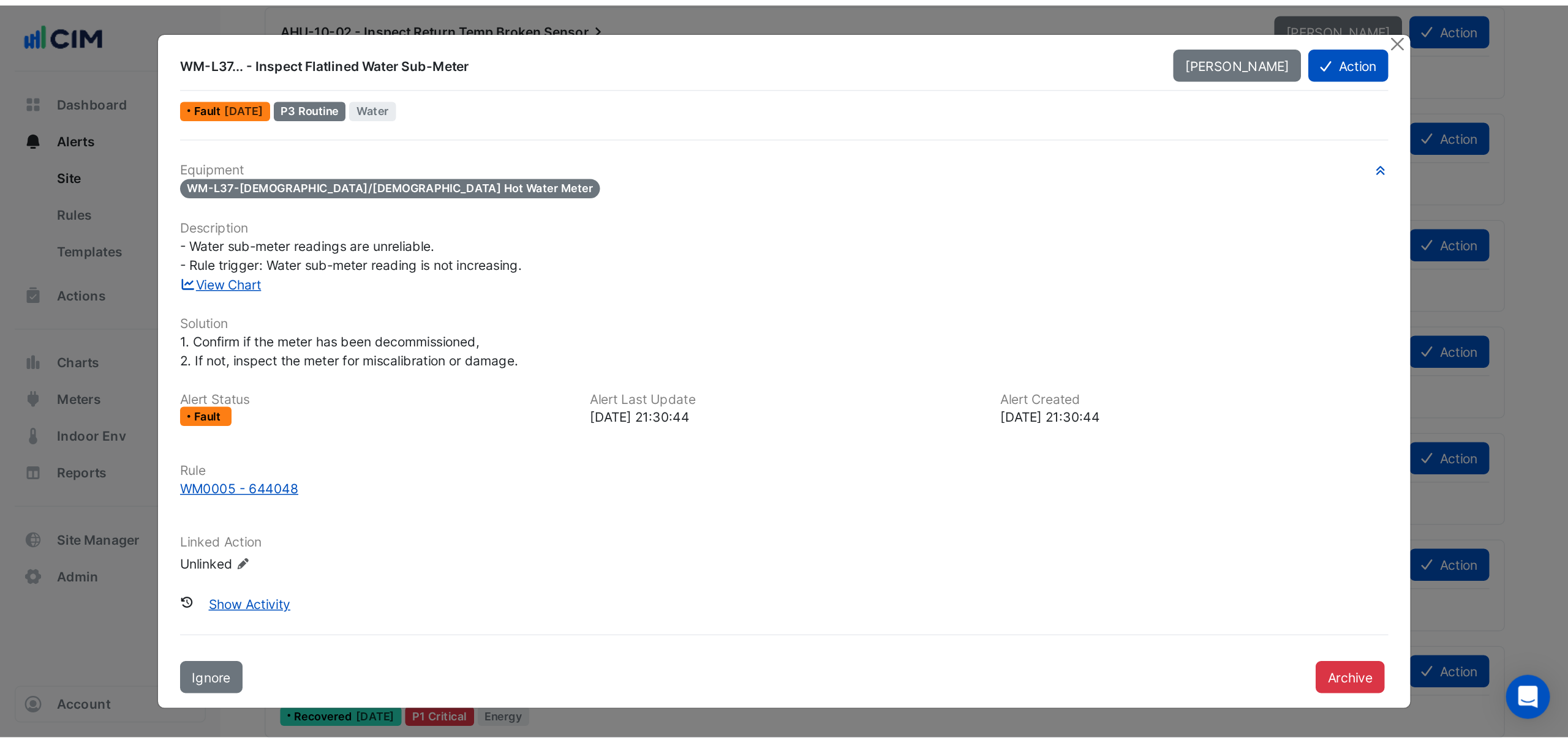
scroll to position [5882, 0]
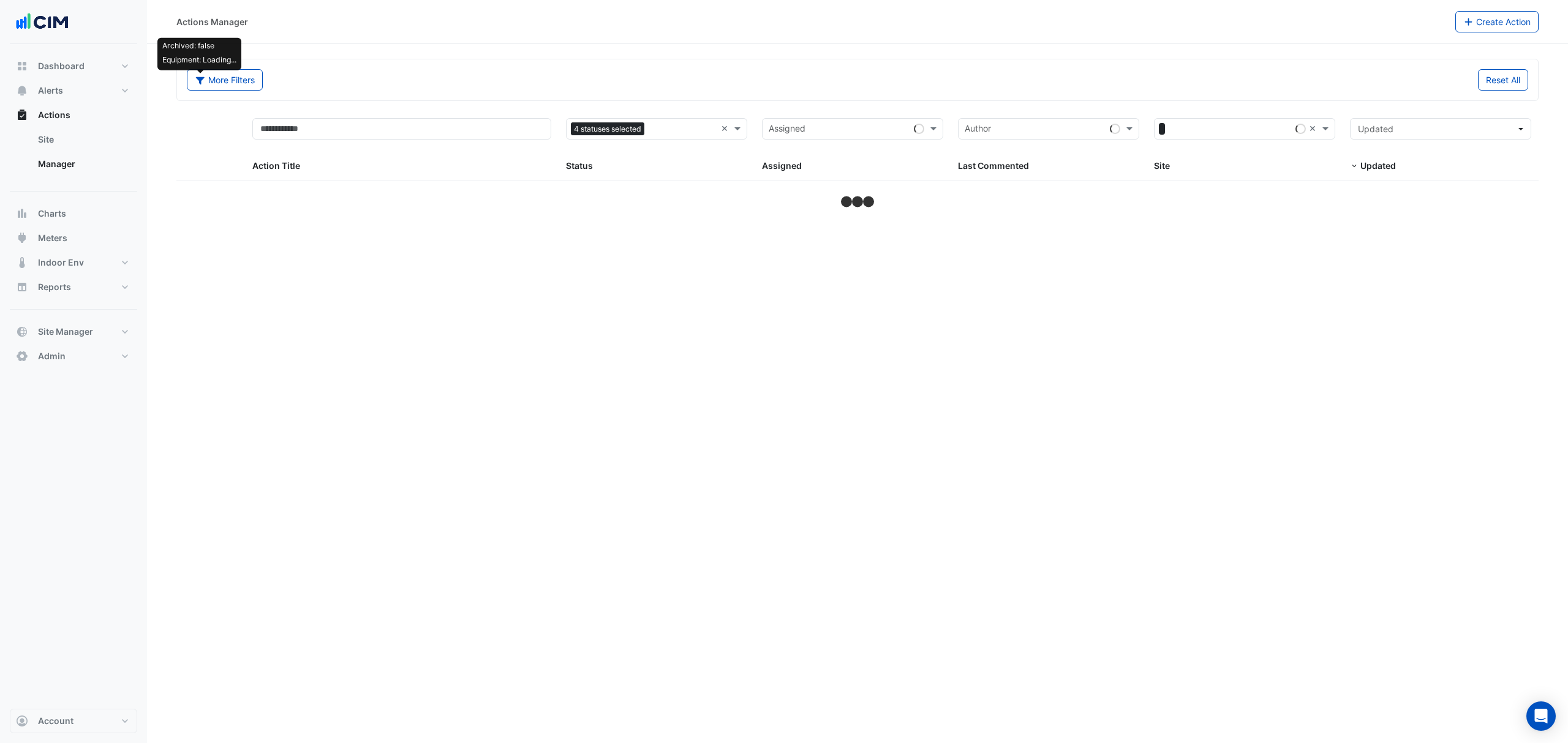
select select "***"
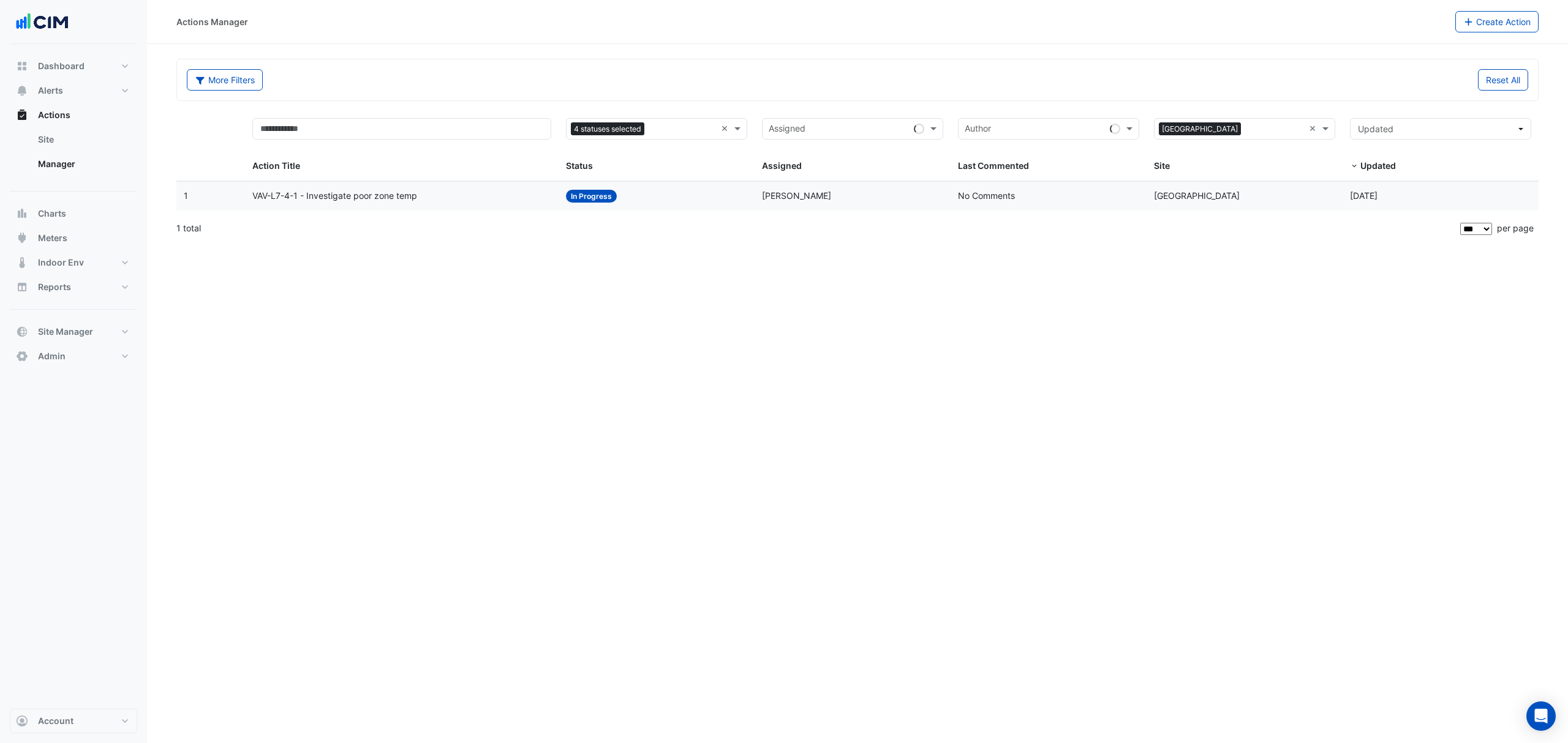
click at [674, 198] on div "Status: In Progress" at bounding box center [656, 196] width 181 height 14
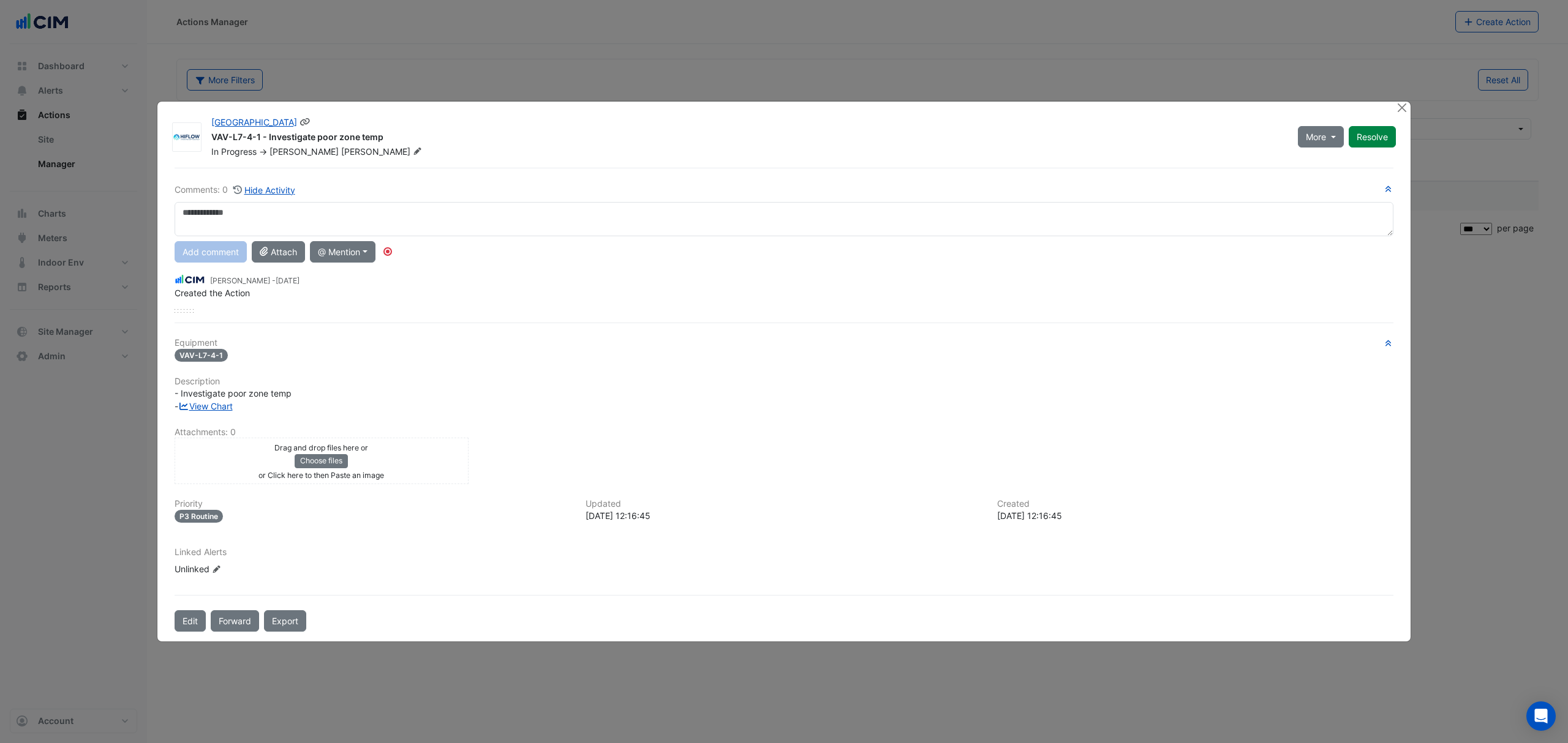
click at [326, 155] on div "[GEOGRAPHIC_DATA] VAV-L7-4-1 - Investigate poor zone temp In Progress -> [PERSO…" at bounding box center [747, 137] width 1086 height 42
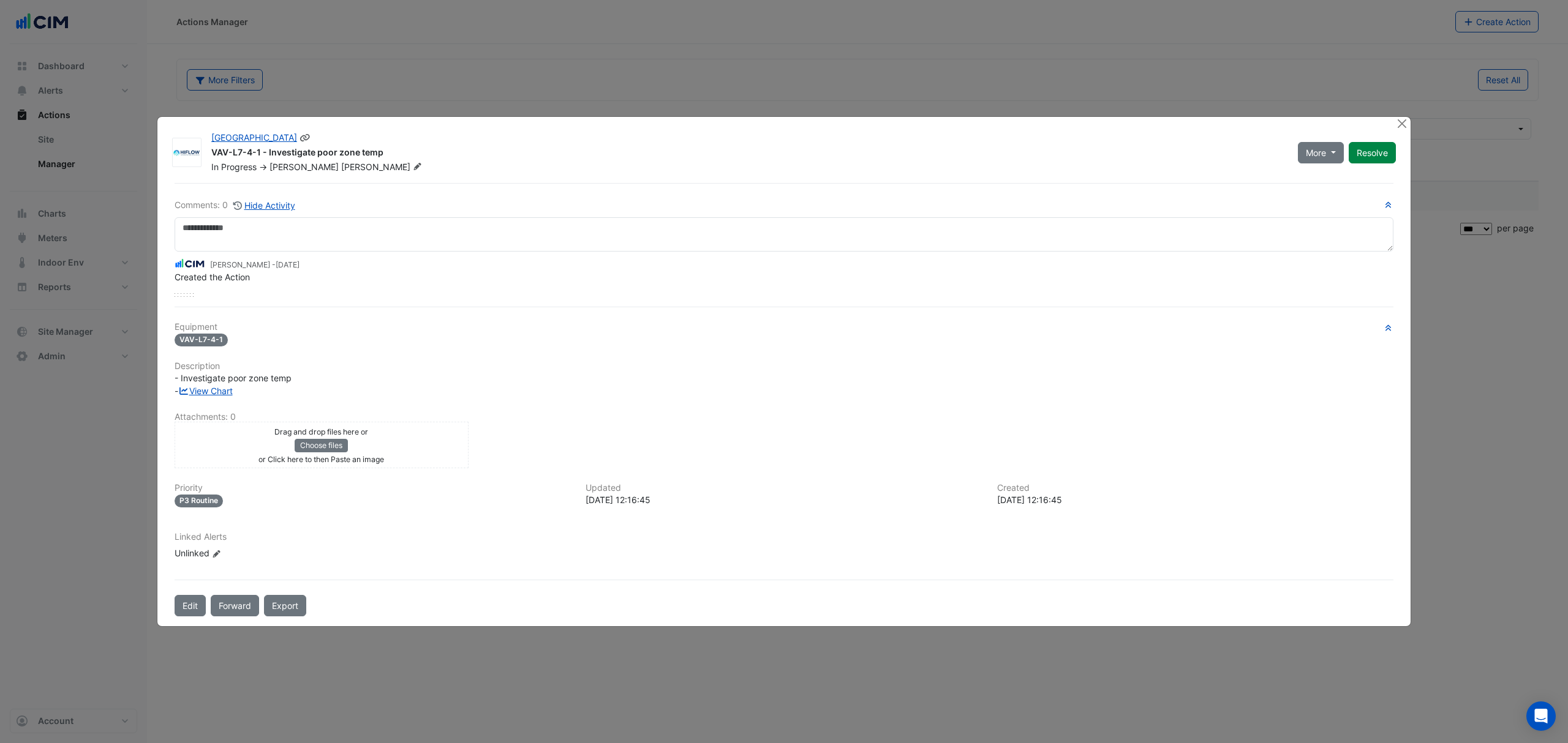
click at [410, 172] on fa-icon at bounding box center [417, 167] width 14 height 12
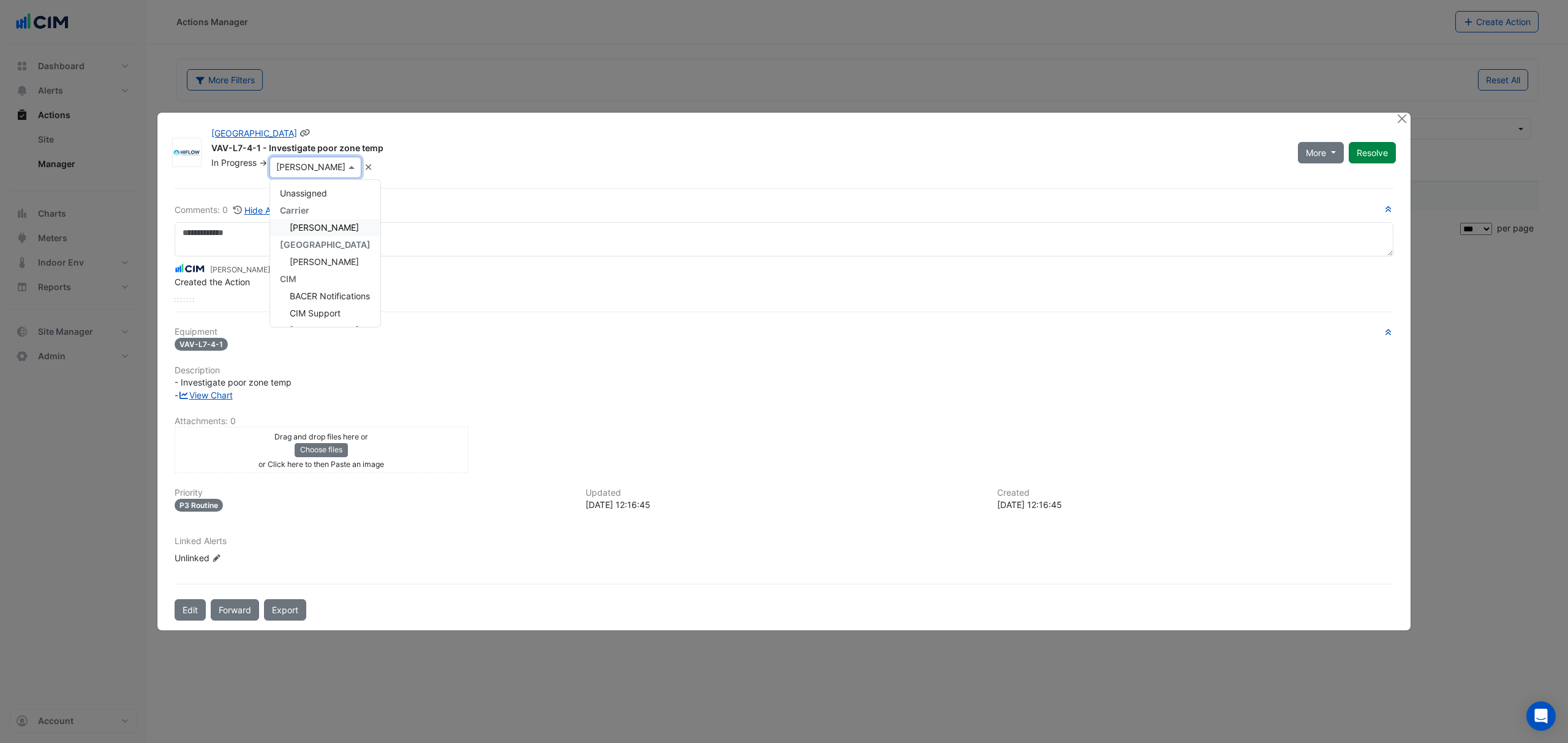
click at [342, 225] on span "[PERSON_NAME]" at bounding box center [324, 227] width 69 height 10
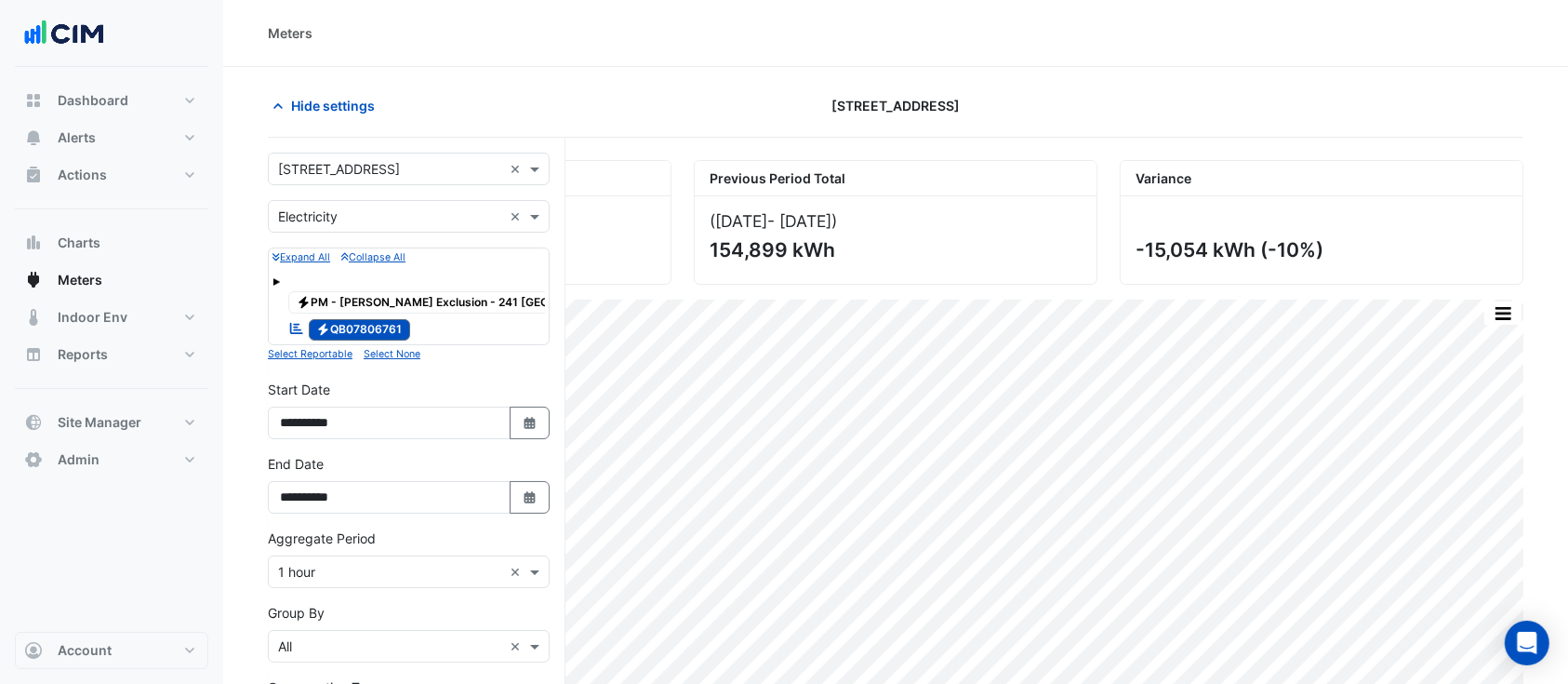
click at [445, 26] on div "Meters" at bounding box center [895, 33] width 1256 height 20
click at [331, 107] on span "Hide settings" at bounding box center [333, 105] width 84 height 20
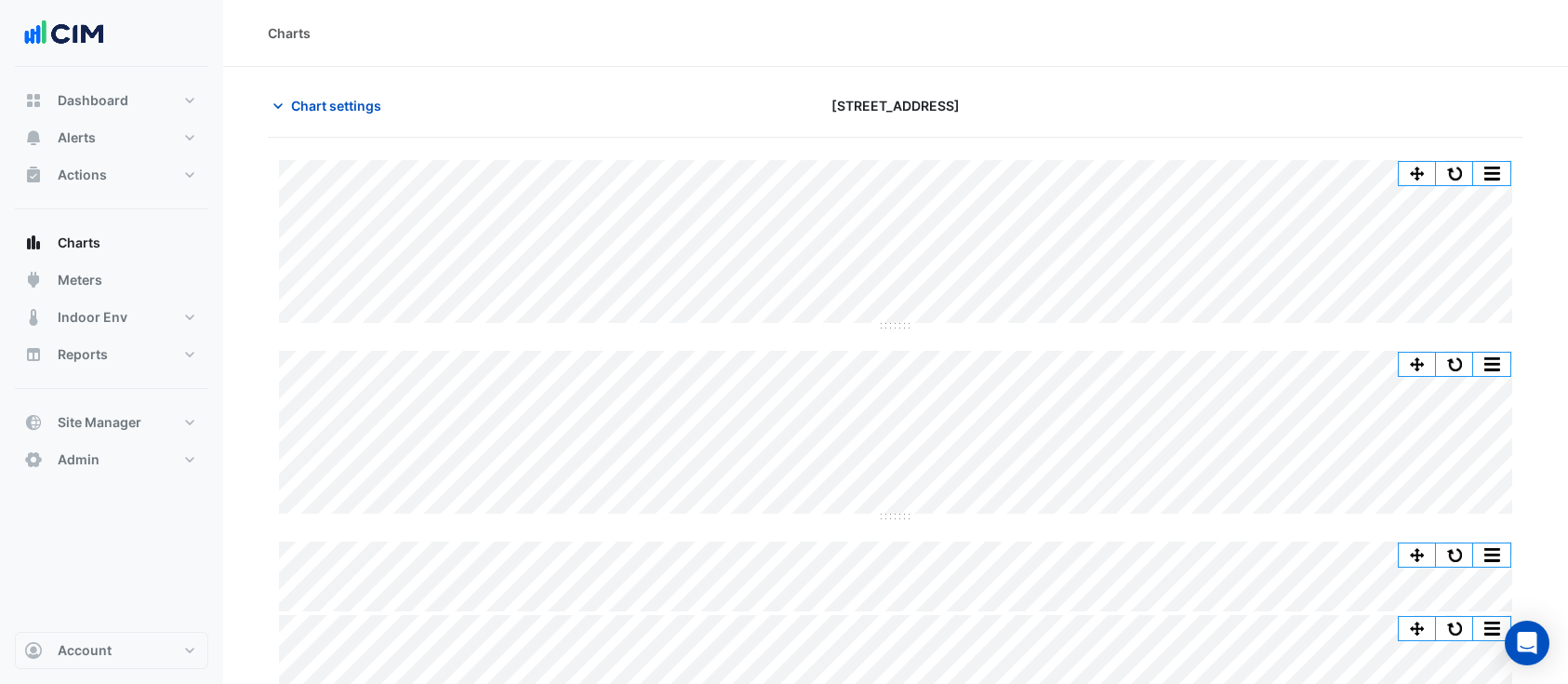
scroll to position [70, 0]
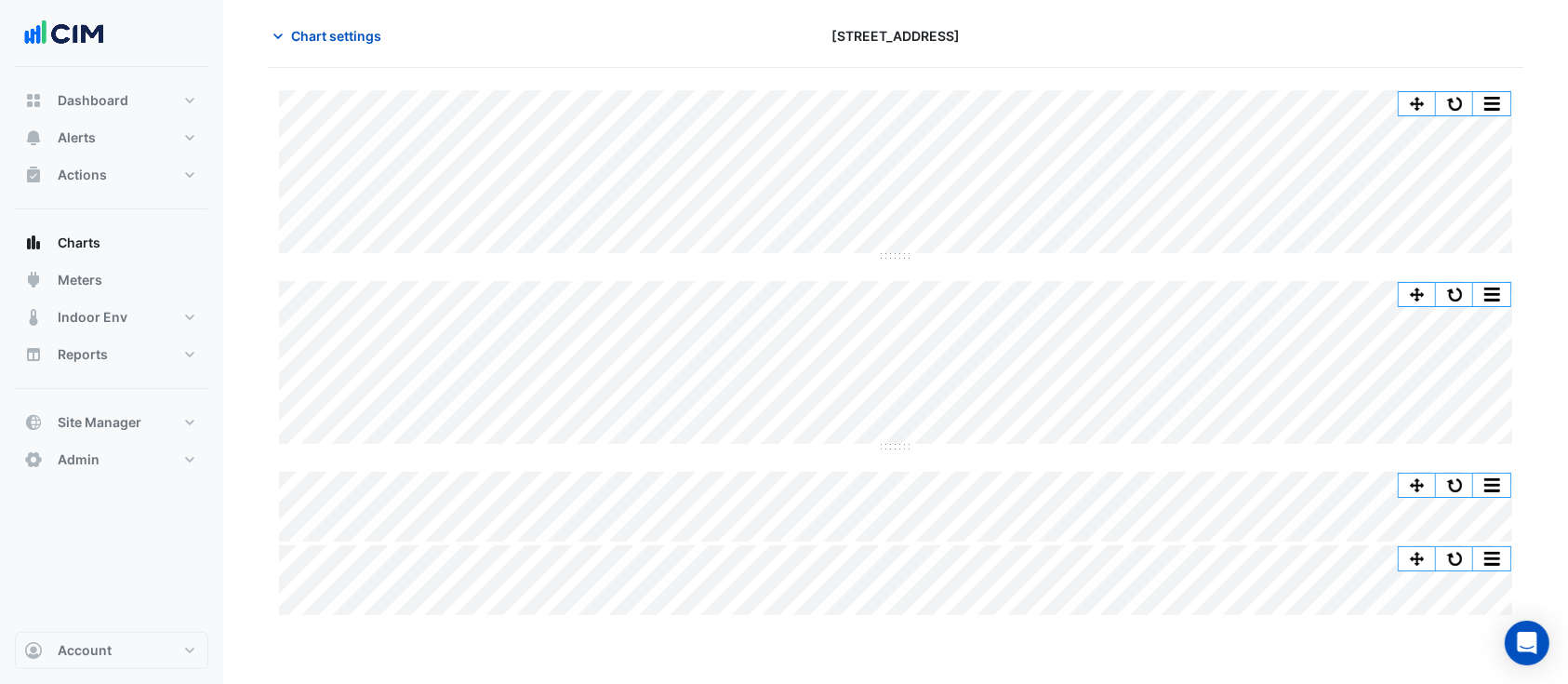
click at [650, 64] on div "Chart settings [STREET_ADDRESS]" at bounding box center [895, 44] width 1256 height 49
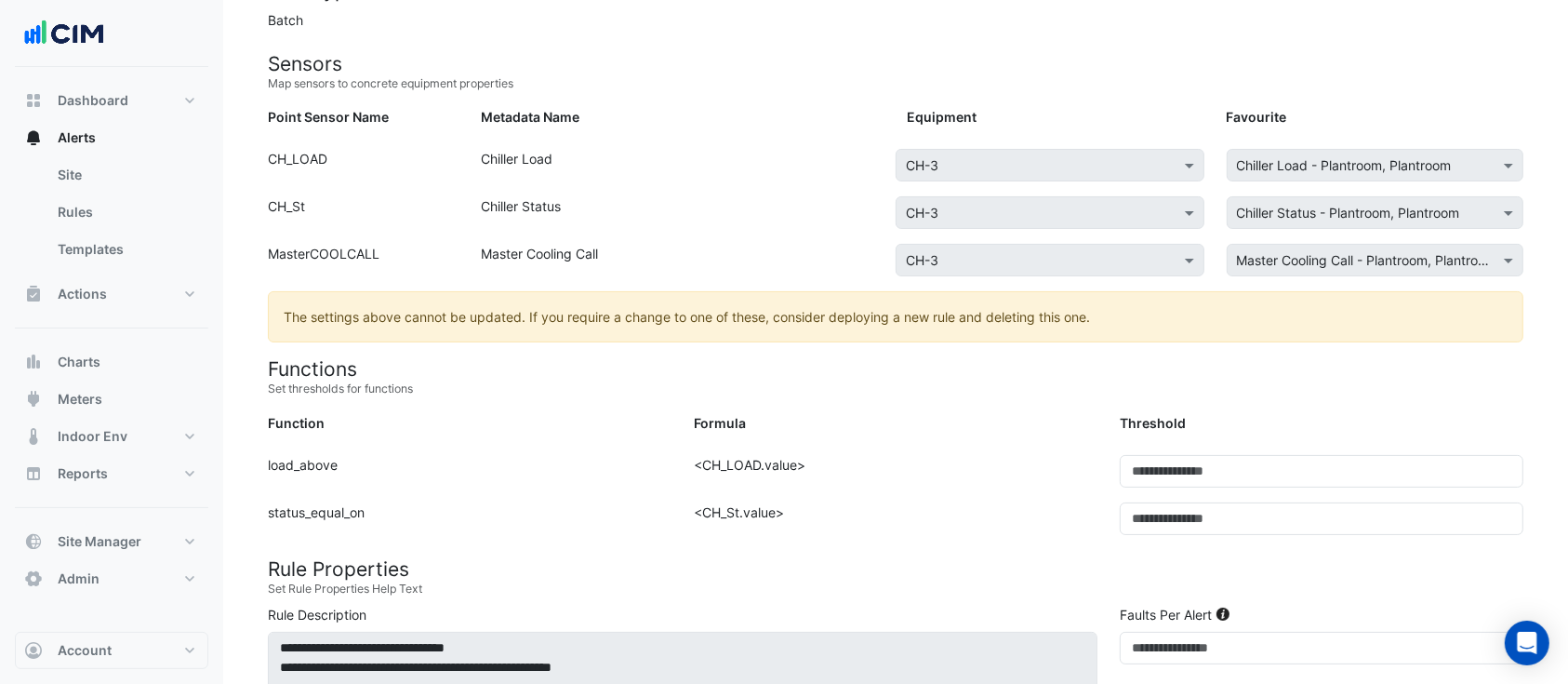
scroll to position [247, 0]
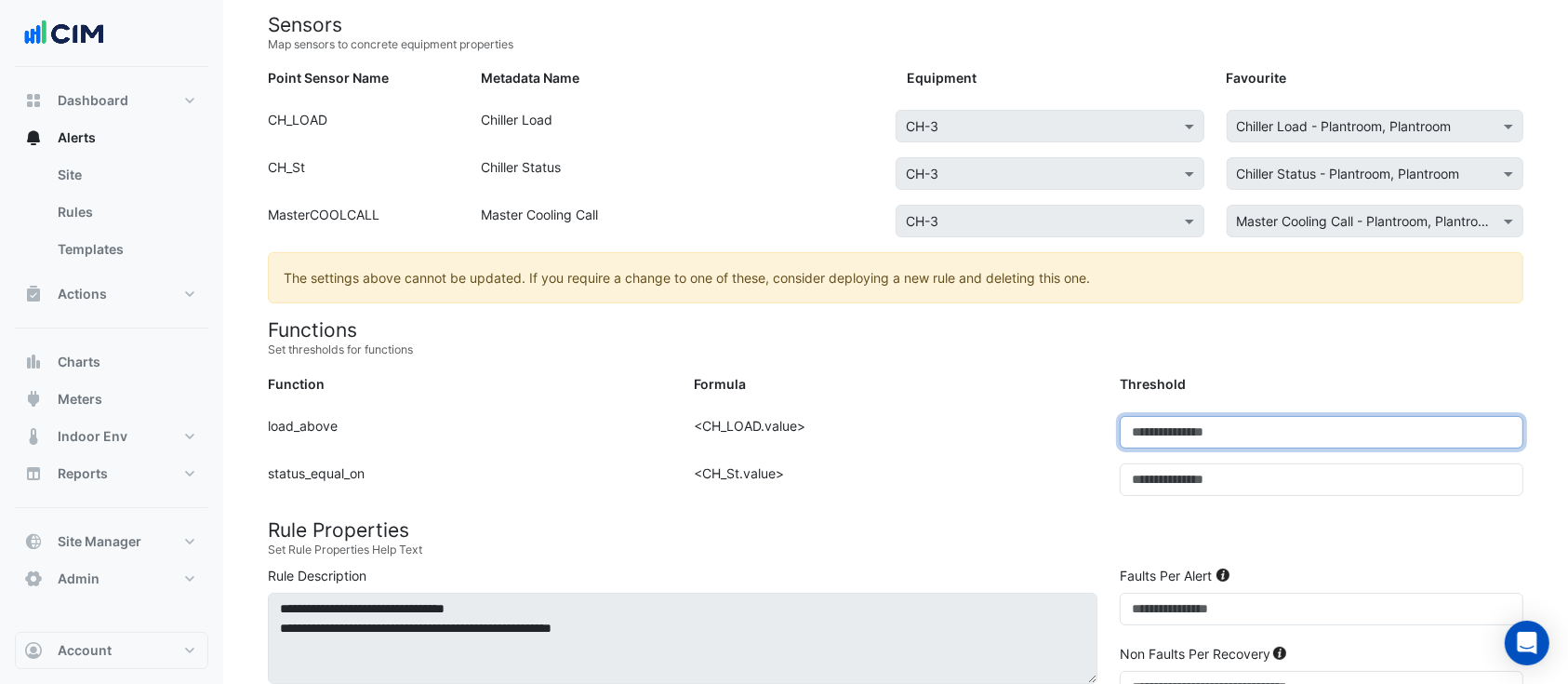
drag, startPoint x: 1145, startPoint y: 432, endPoint x: 1108, endPoint y: 436, distance: 37.2
click at [1108, 436] on div "Threshold: *" at bounding box center [1321, 432] width 426 height 33
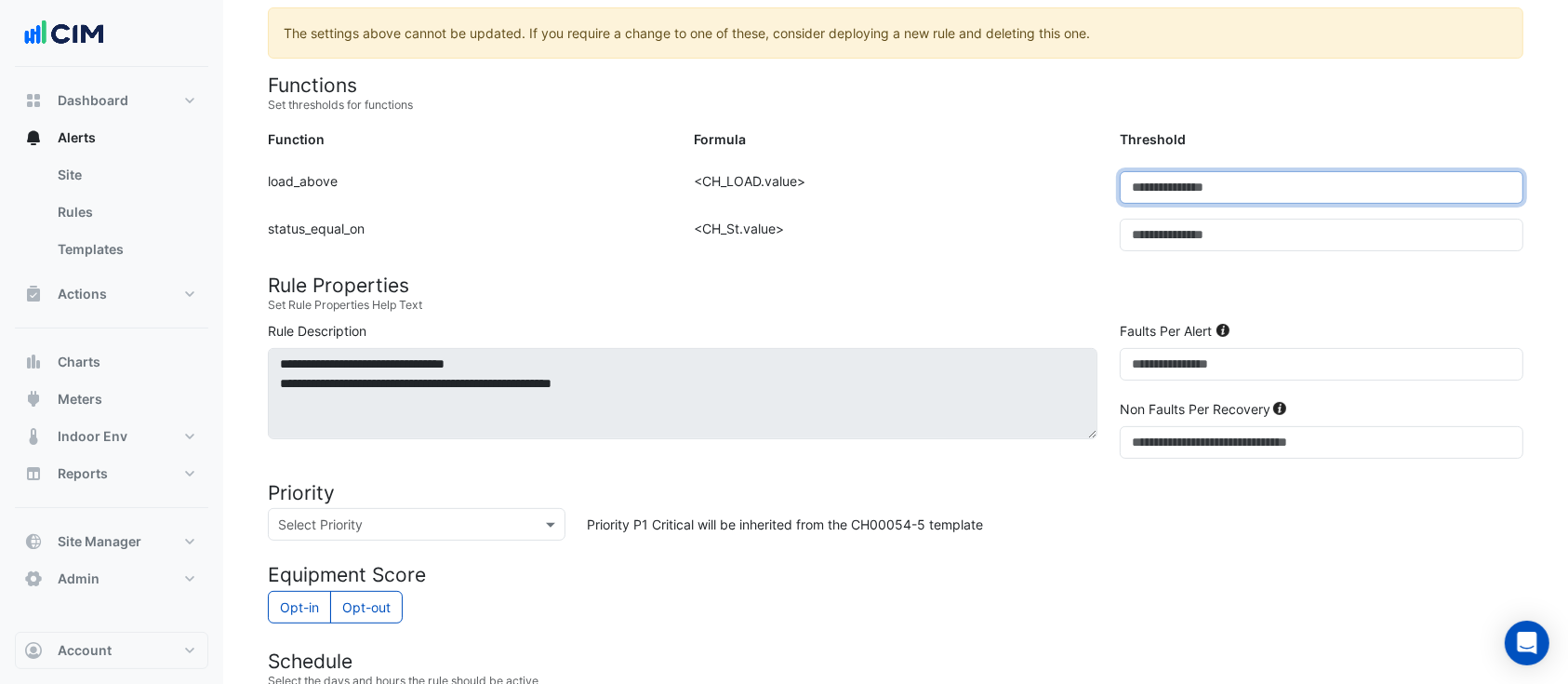
scroll to position [496, 0]
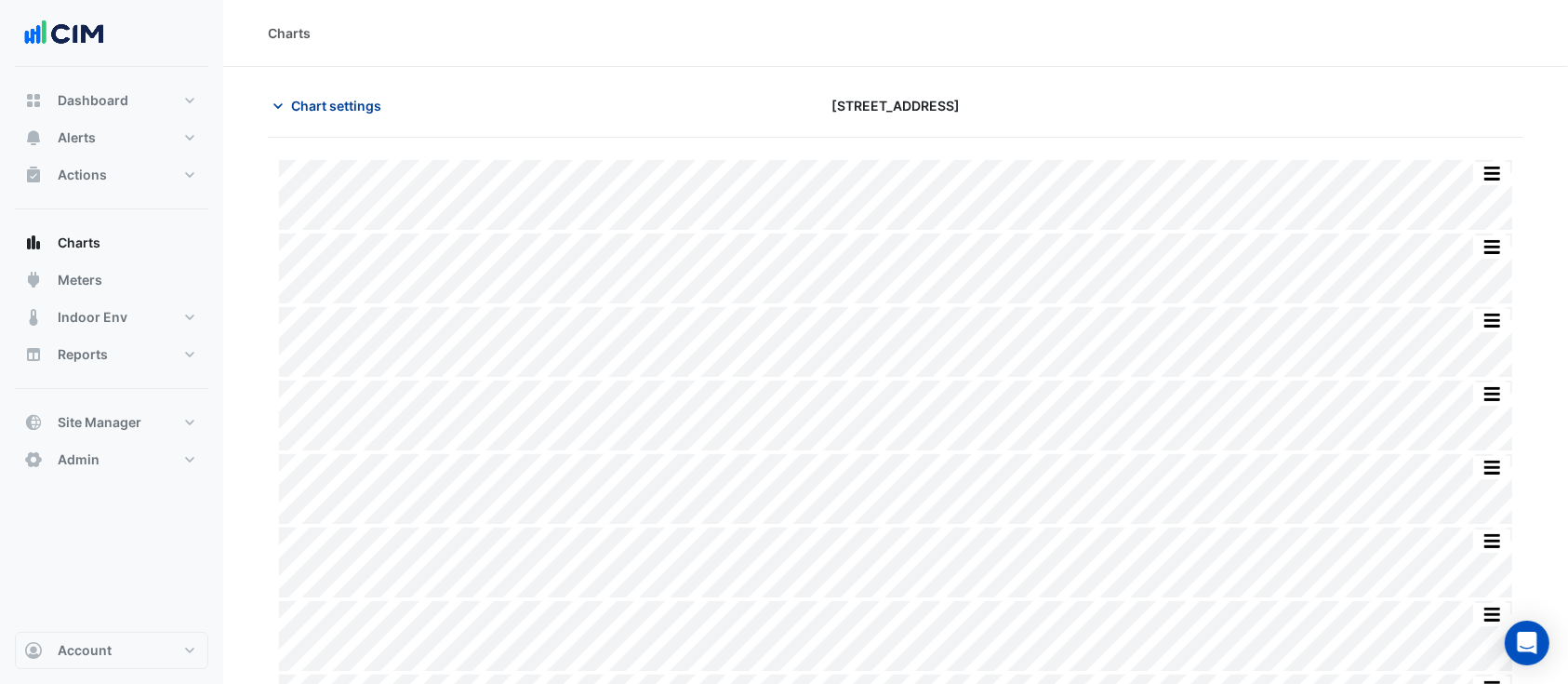
click at [344, 93] on button "Chart settings" at bounding box center [330, 105] width 126 height 33
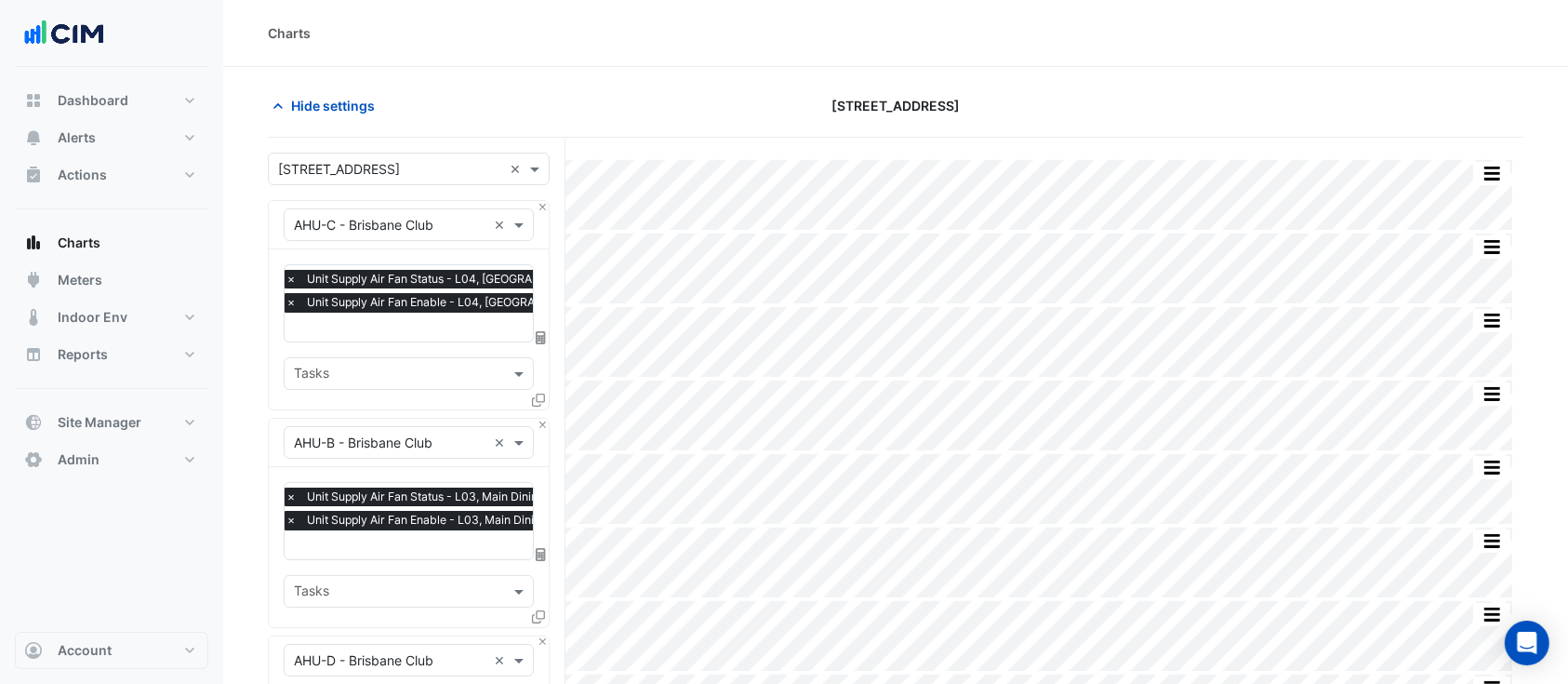
click at [373, 329] on input "text" at bounding box center [447, 328] width 324 height 20
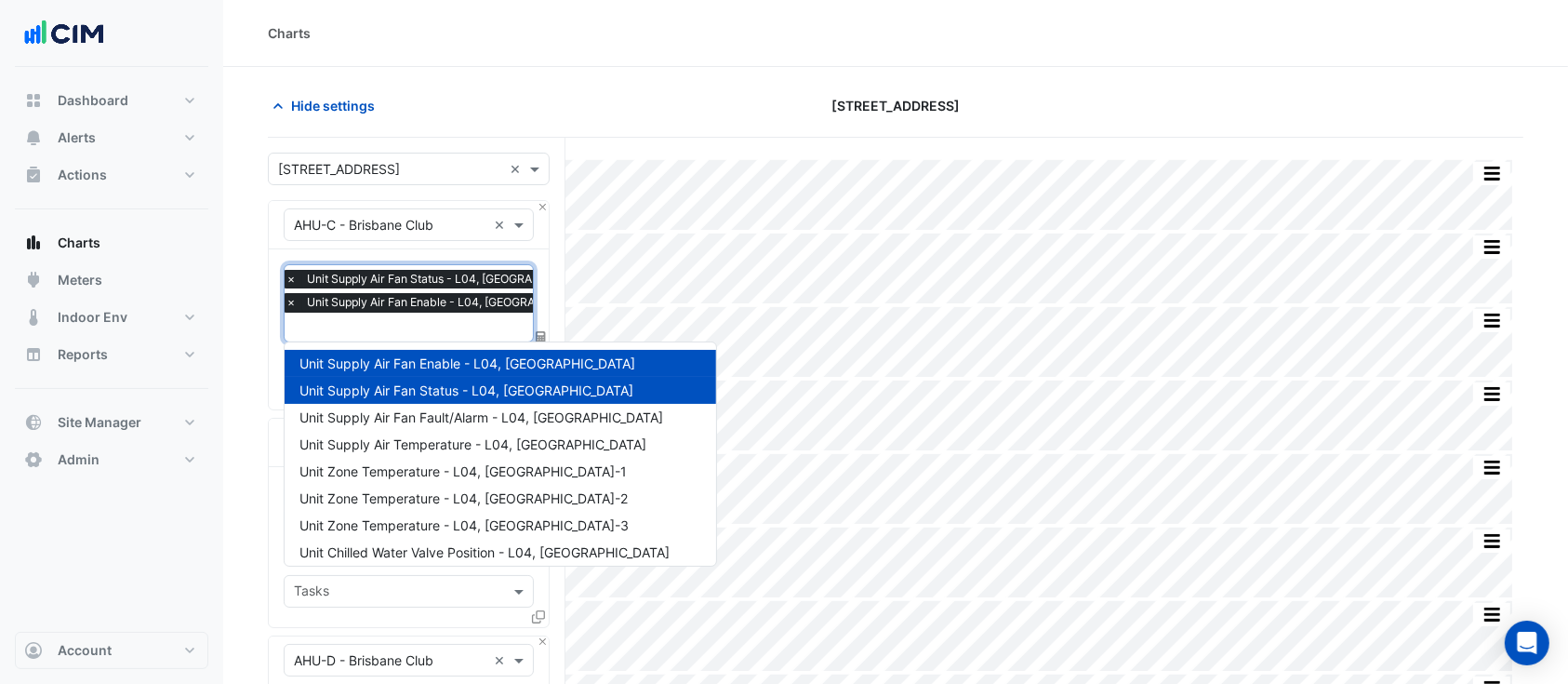
type input "*"
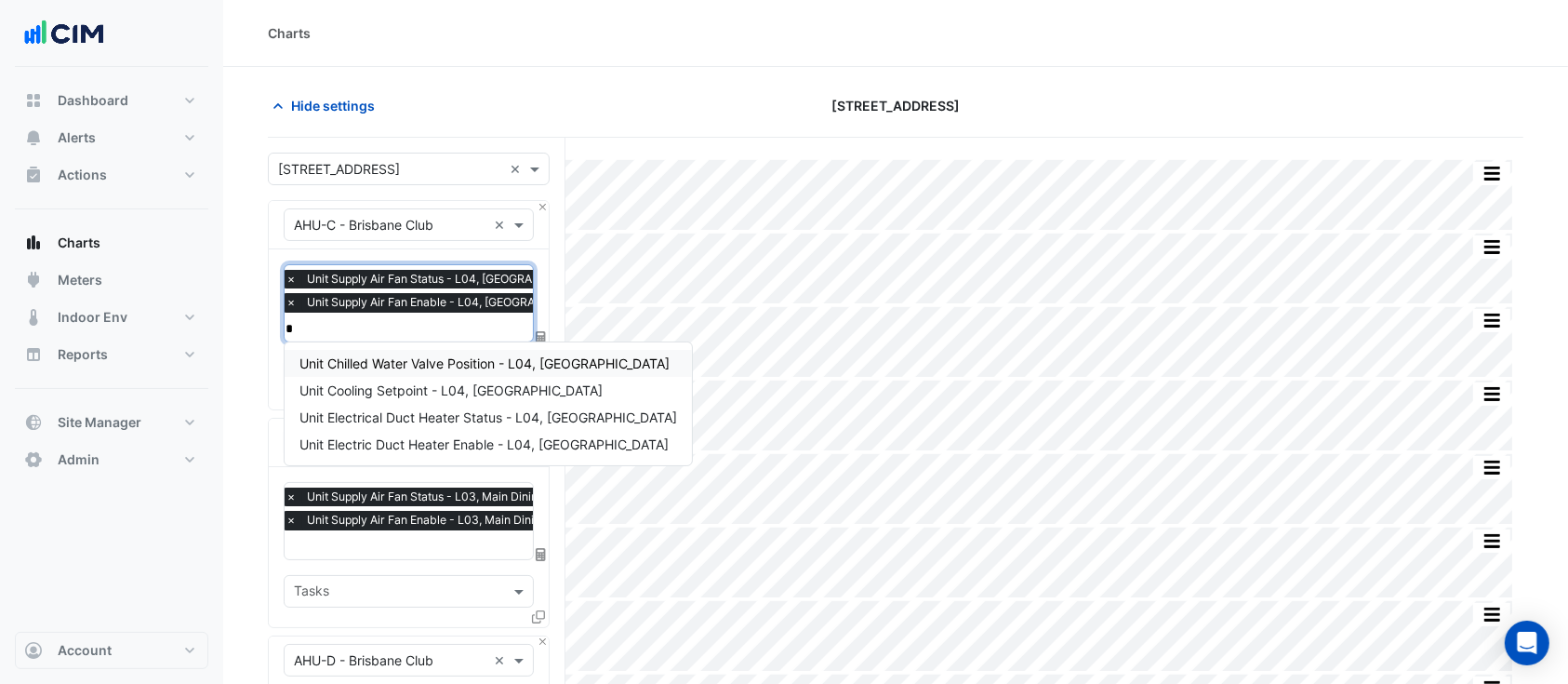
click at [395, 359] on span "Unit Chilled Water Valve Position - L04, Edinburgh Room" at bounding box center [484, 363] width 370 height 16
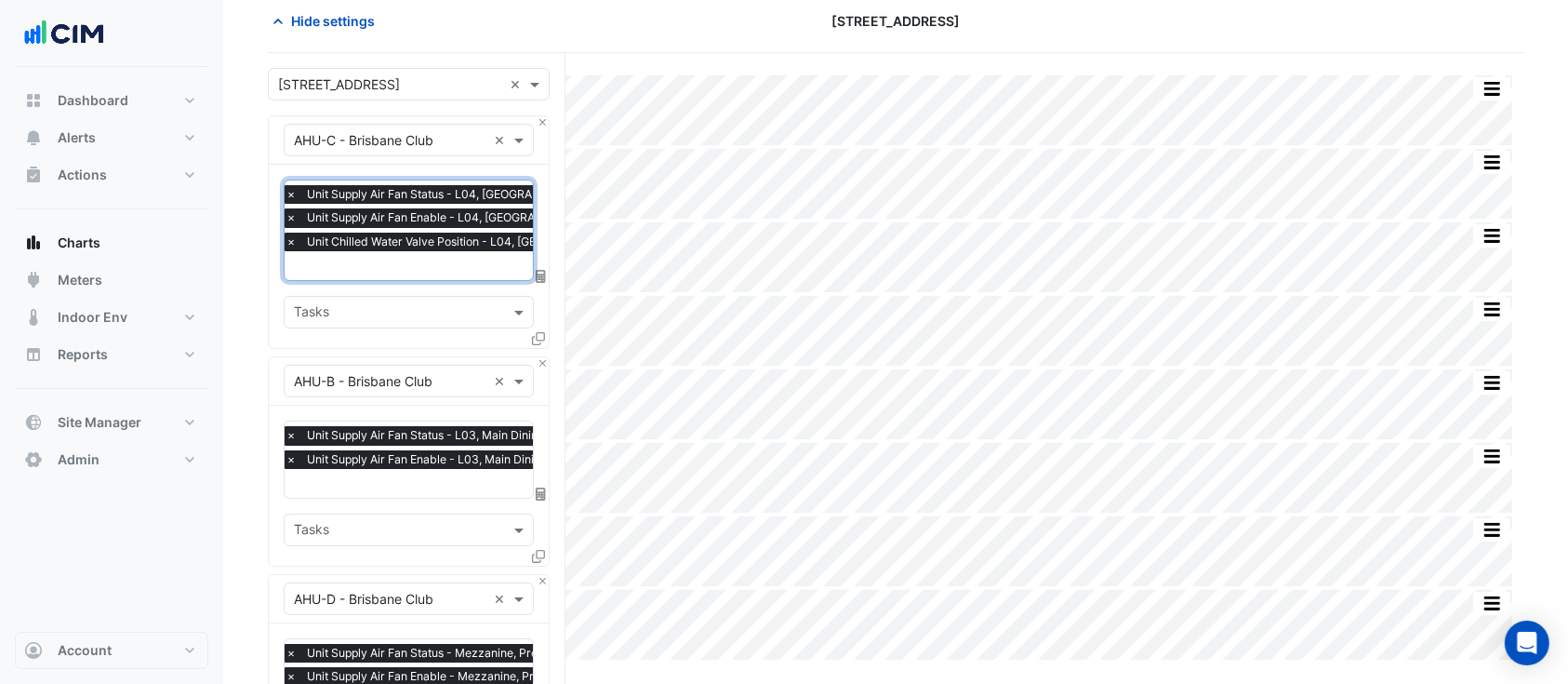
scroll to position [124, 0]
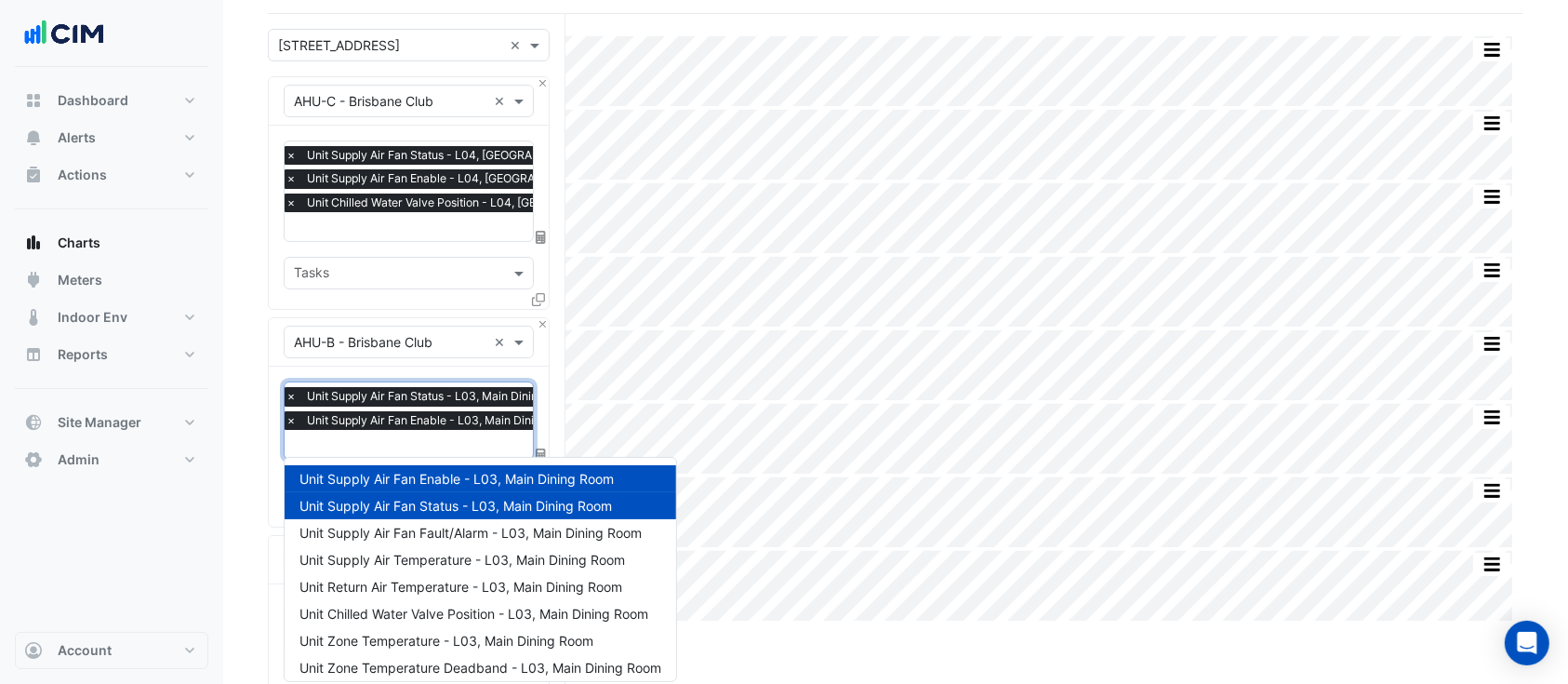
click at [380, 441] on input "text" at bounding box center [437, 446] width 304 height 20
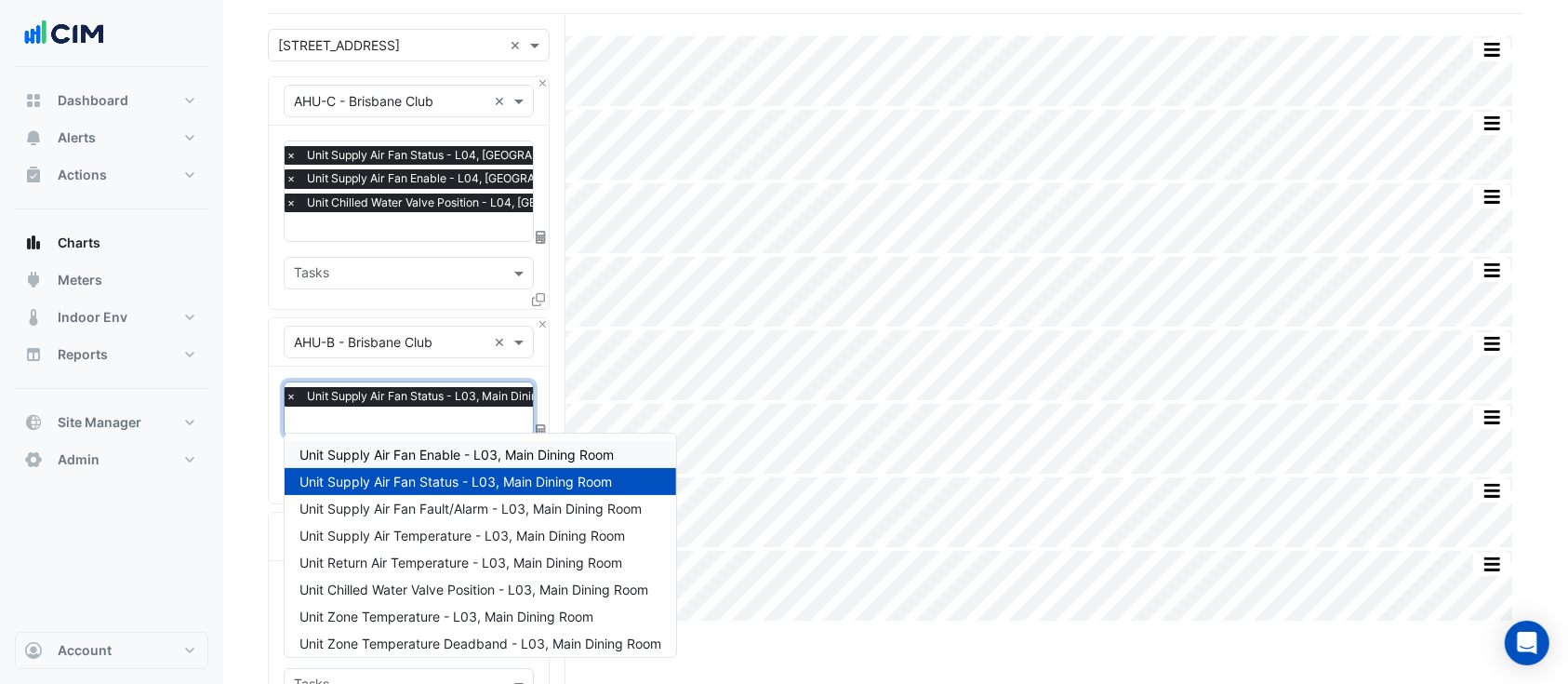
type input "*"
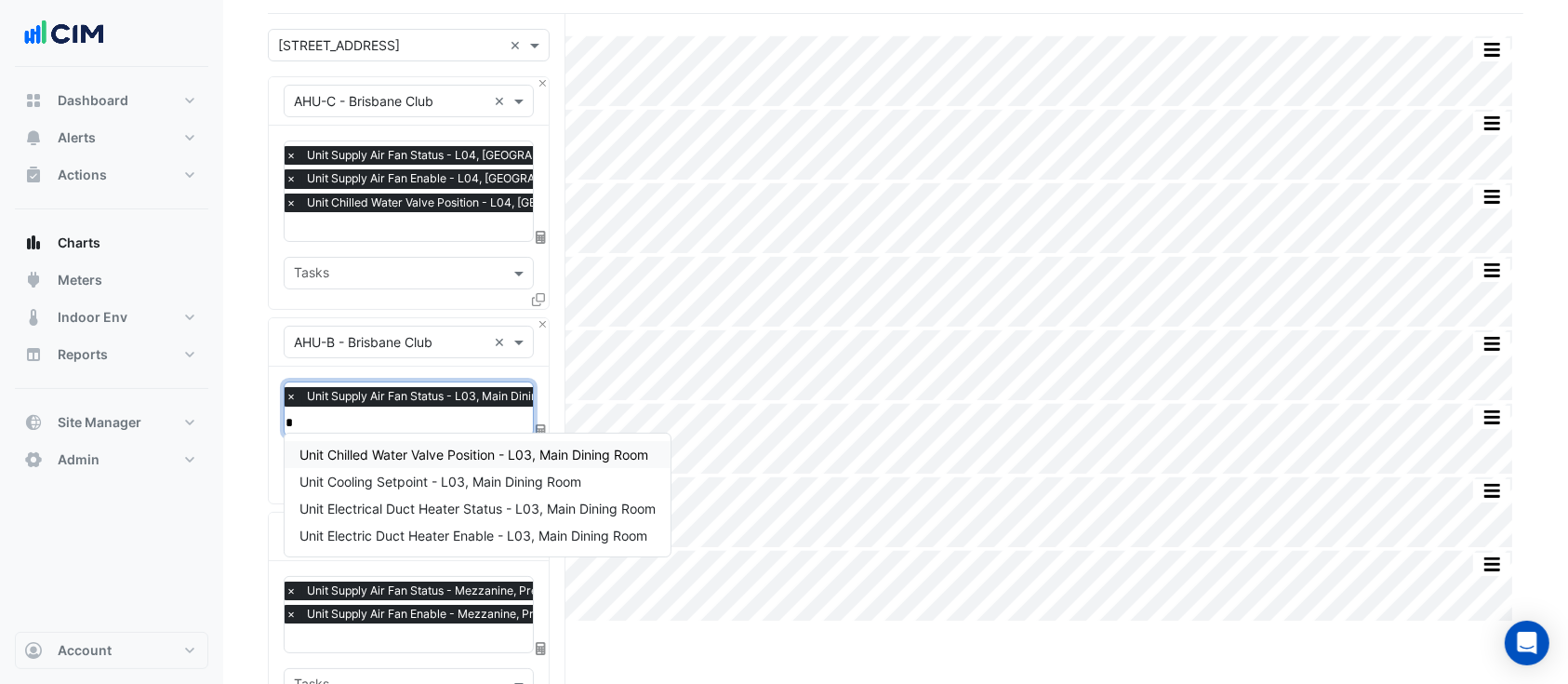
click at [418, 446] on span "Unit Chilled Water Valve Position - L03, Main Dining Room" at bounding box center [474, 454] width 349 height 16
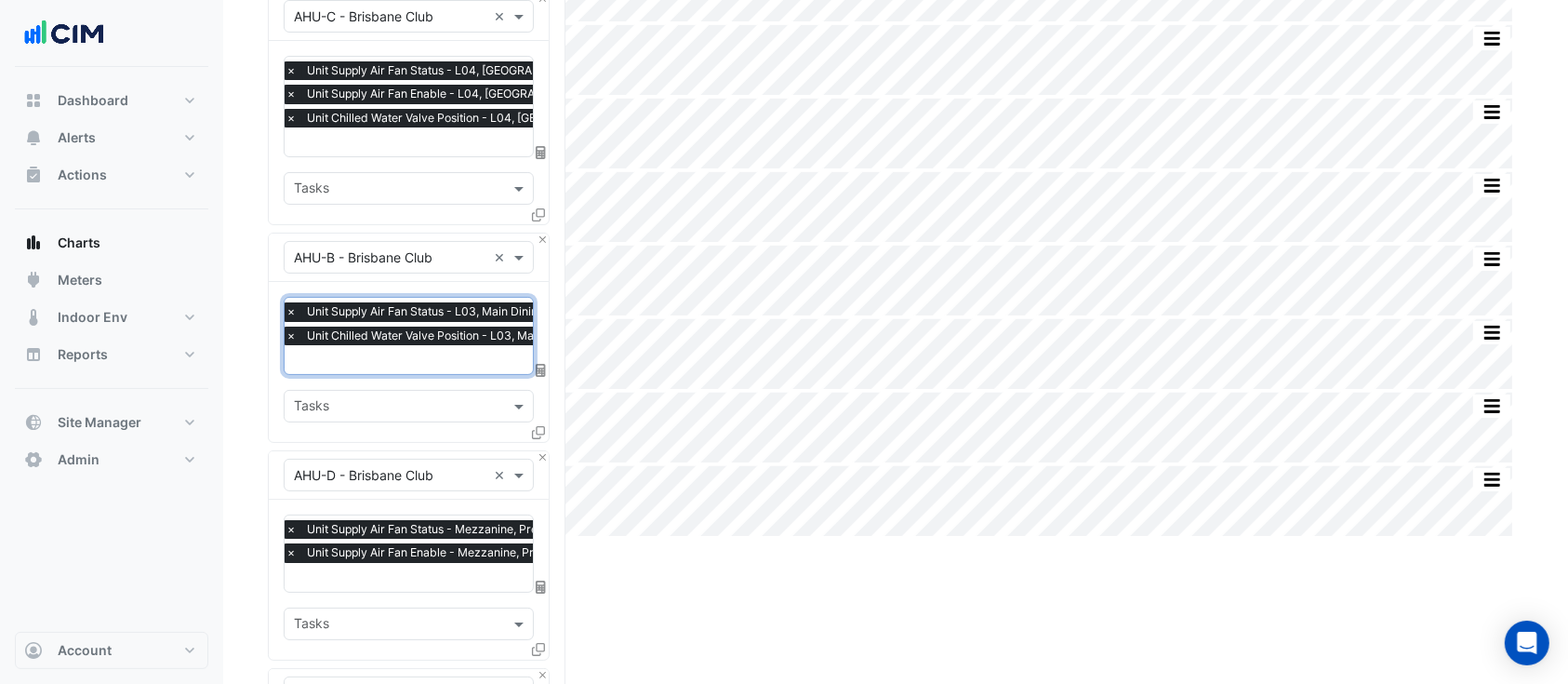
scroll to position [247, 0]
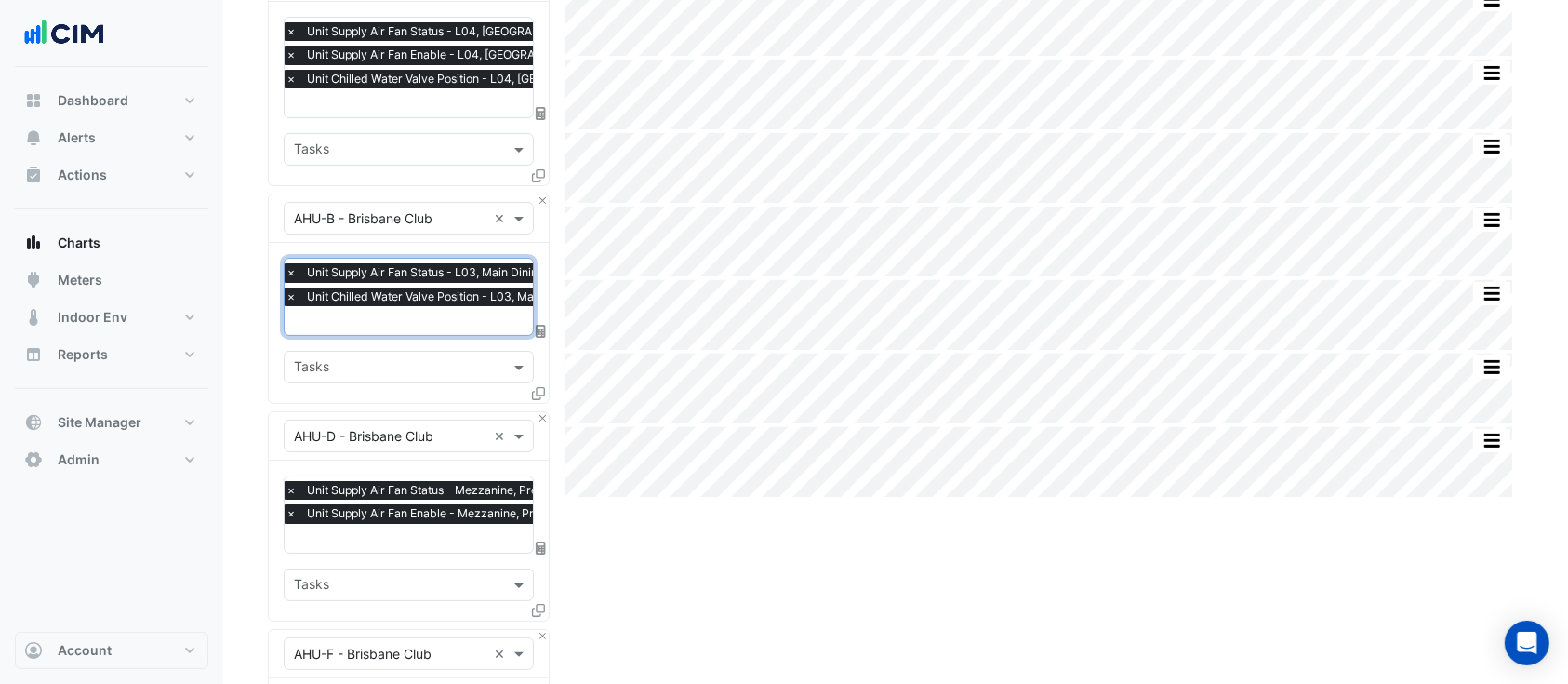
click at [332, 544] on div "× Unit Supply Air Fan Status - Mezzanine, Presidents Room and Office × Unit Sup…" at bounding box center [409, 514] width 250 height 78
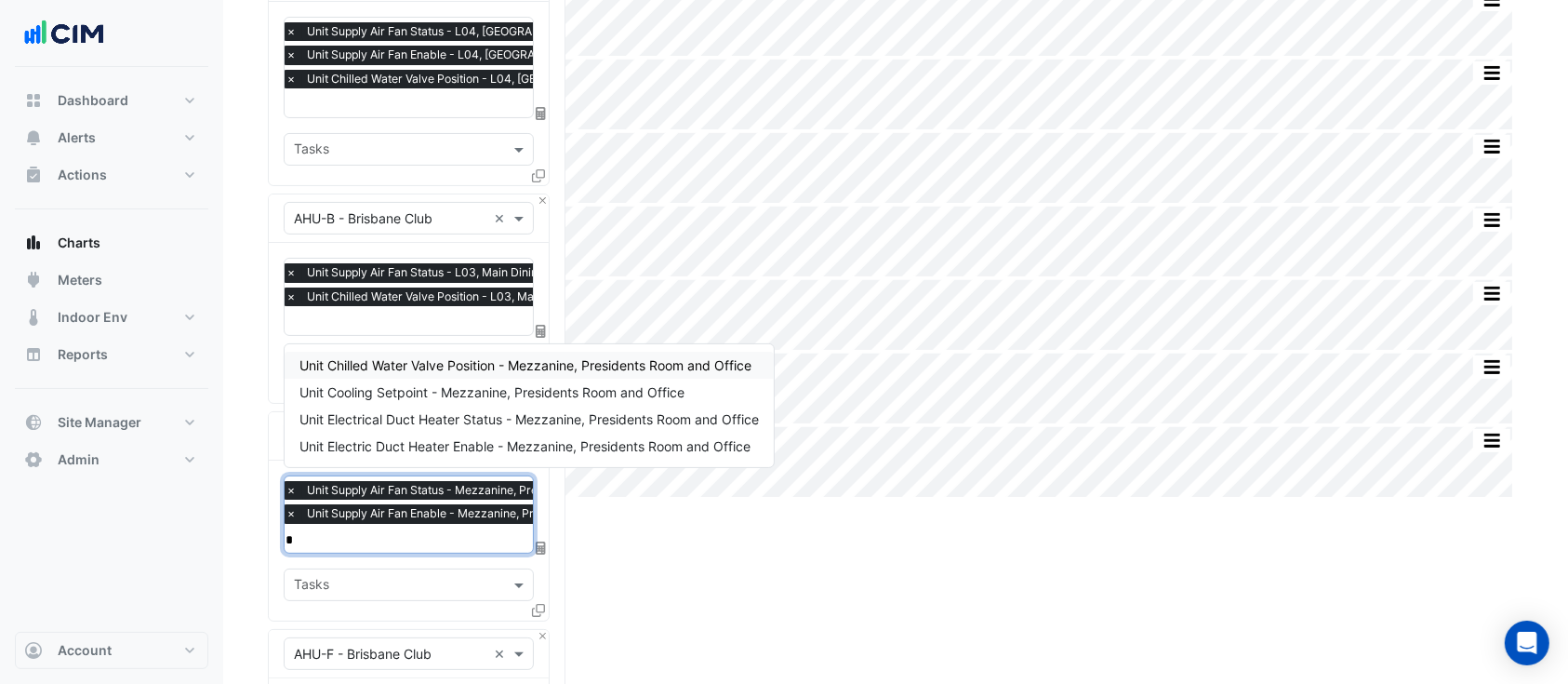
type input "**"
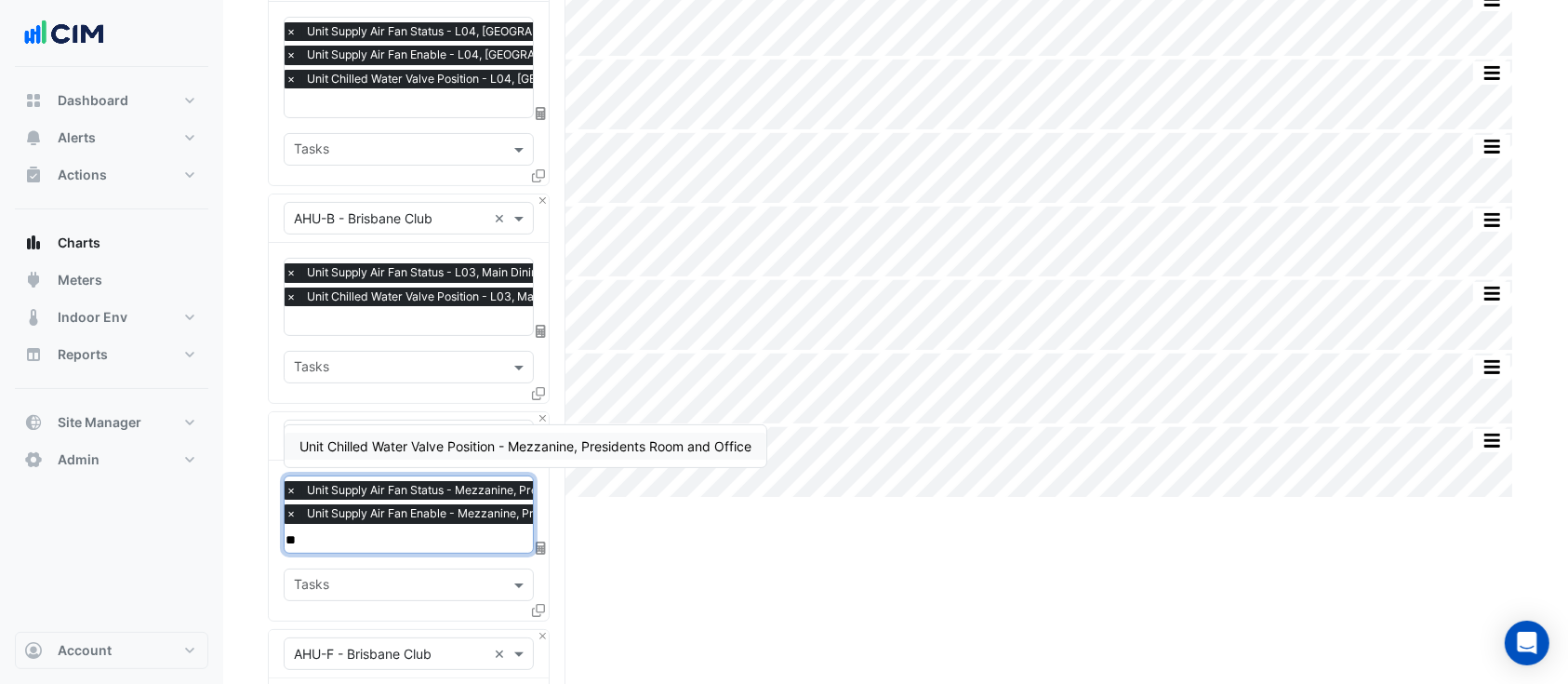
click at [490, 449] on span "Unit Chilled Water Valve Position - Mezzanine, Presidents Room and Office" at bounding box center [525, 446] width 451 height 16
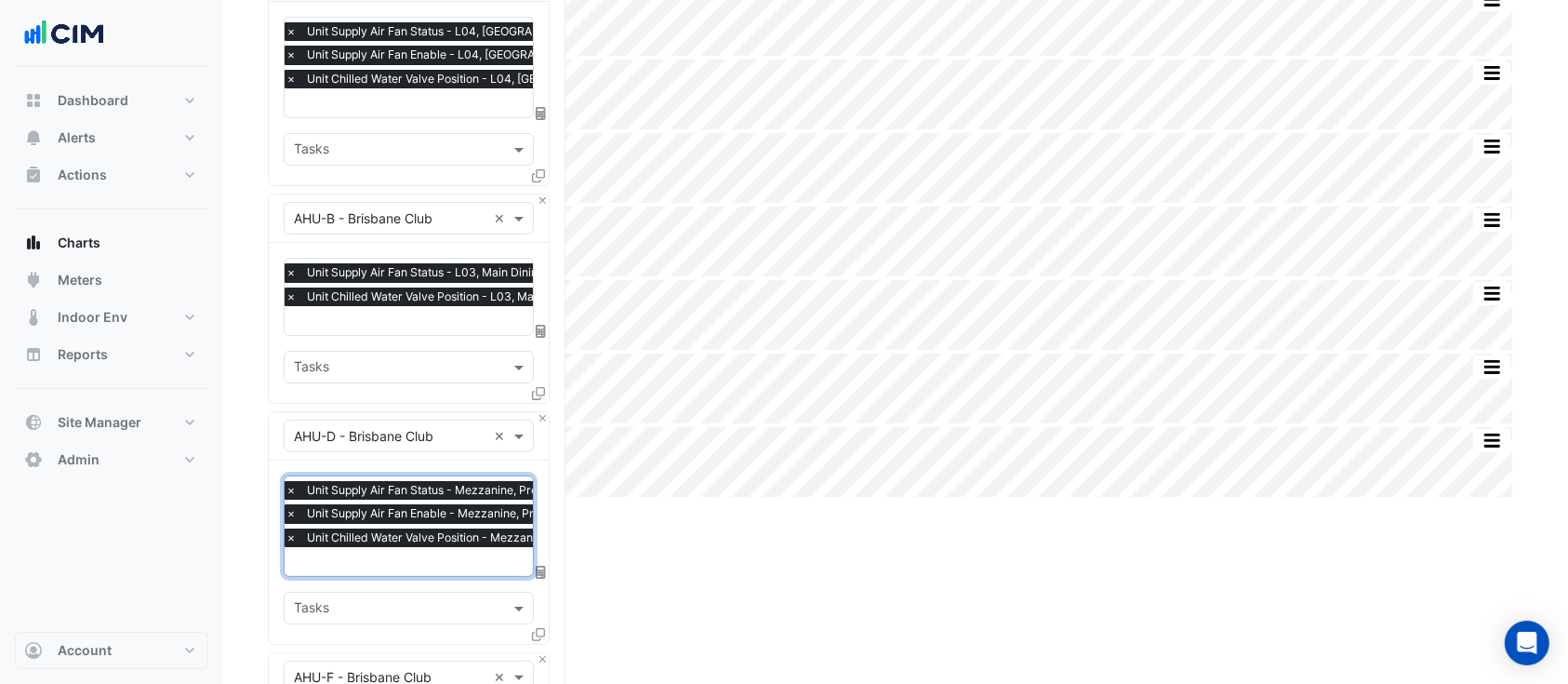
scroll to position [496, 0]
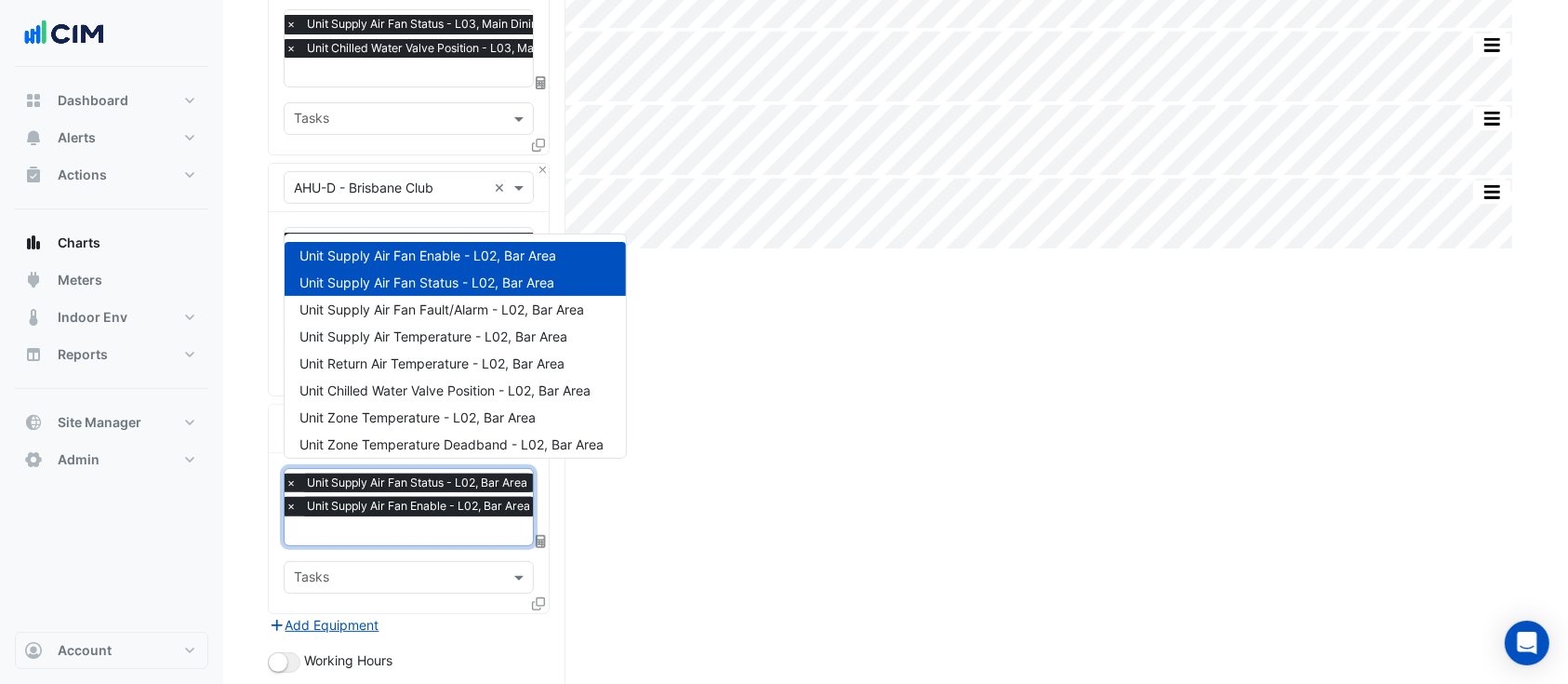
click at [337, 523] on input "text" at bounding box center [412, 532] width 254 height 20
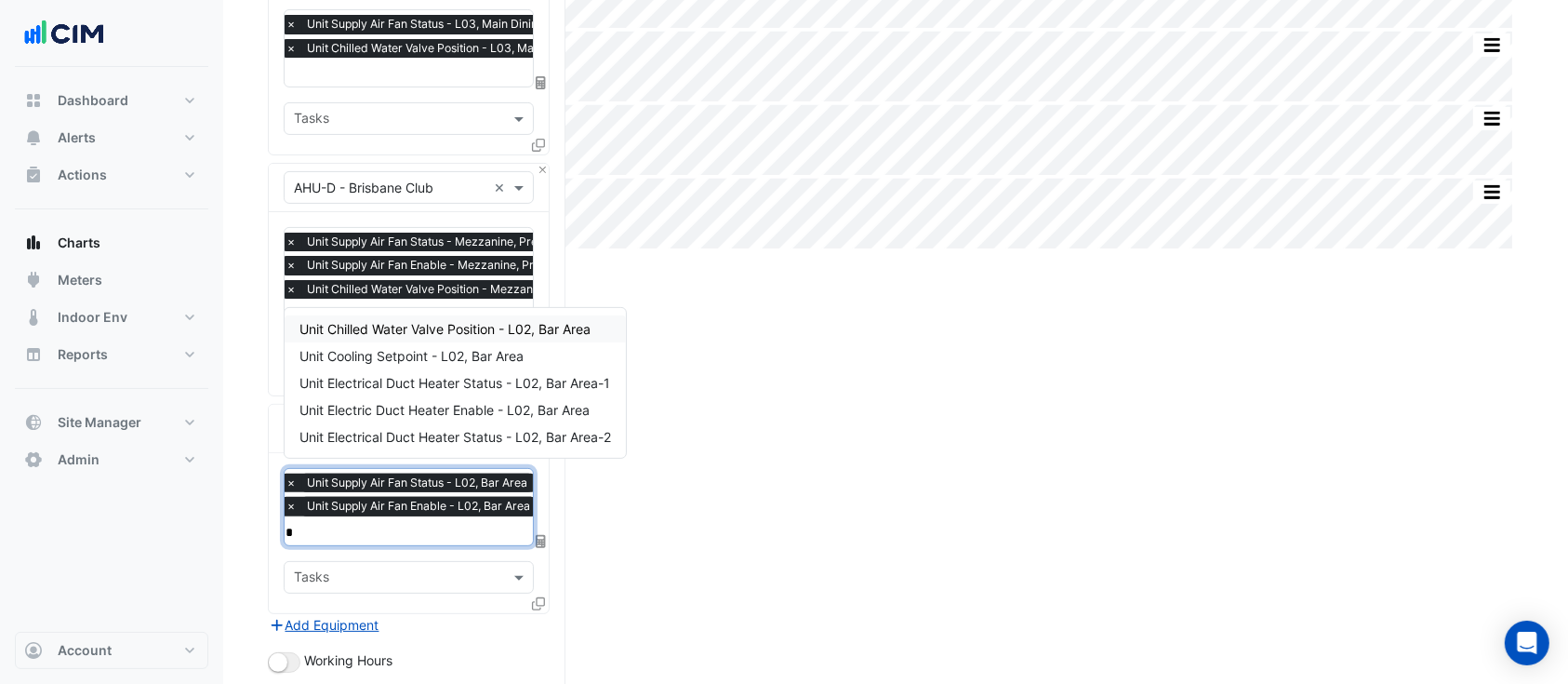
type input "**"
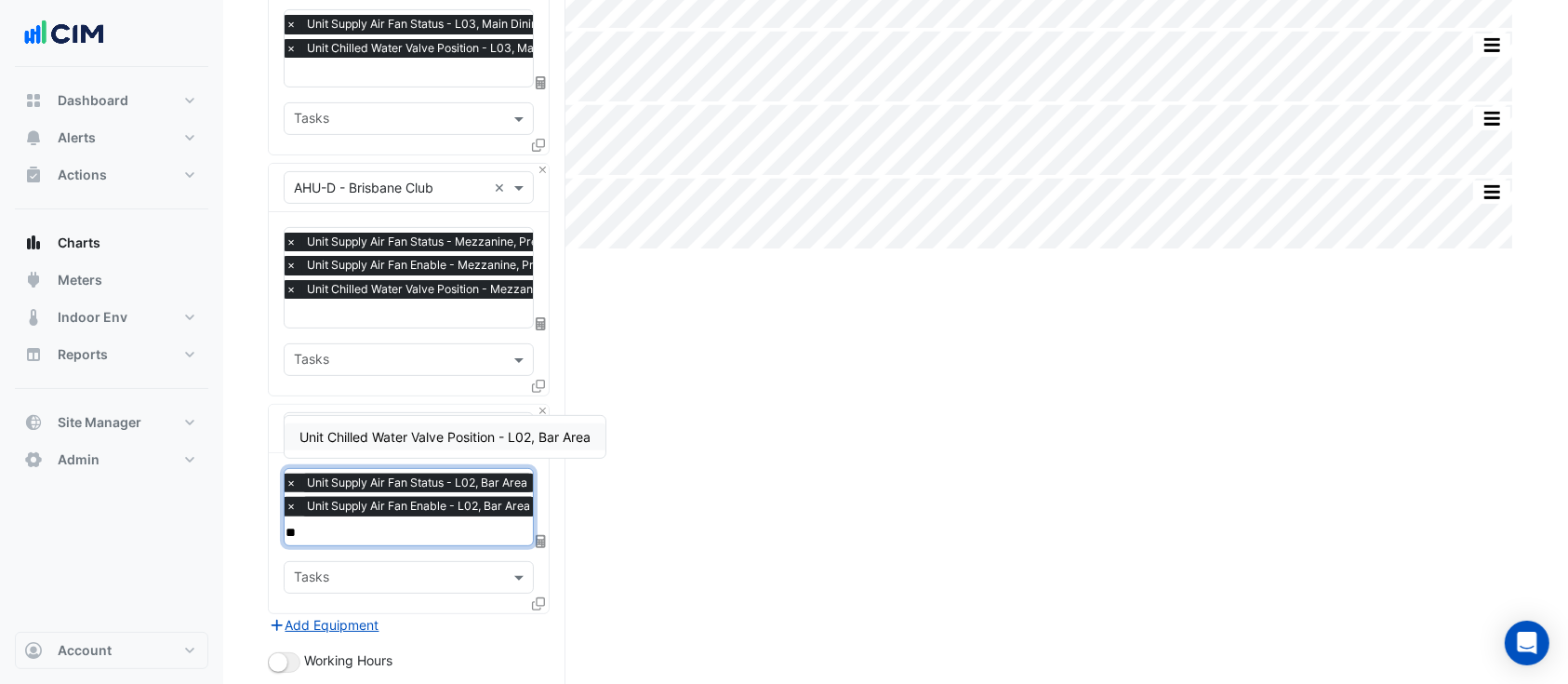
click at [506, 440] on span "Unit Chilled Water Valve Position - L02, Bar Area" at bounding box center [445, 437] width 291 height 16
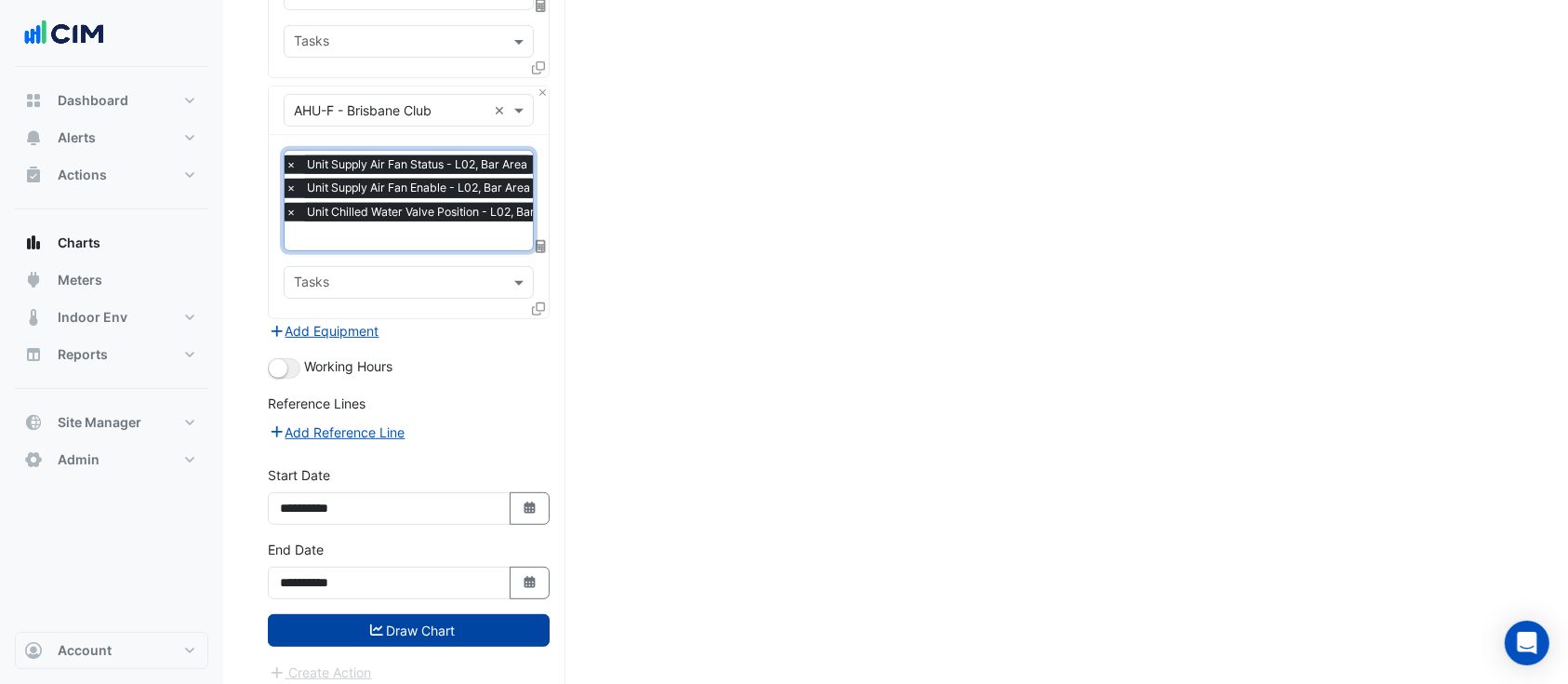
click at [431, 614] on button "Draw Chart" at bounding box center [409, 630] width 282 height 33
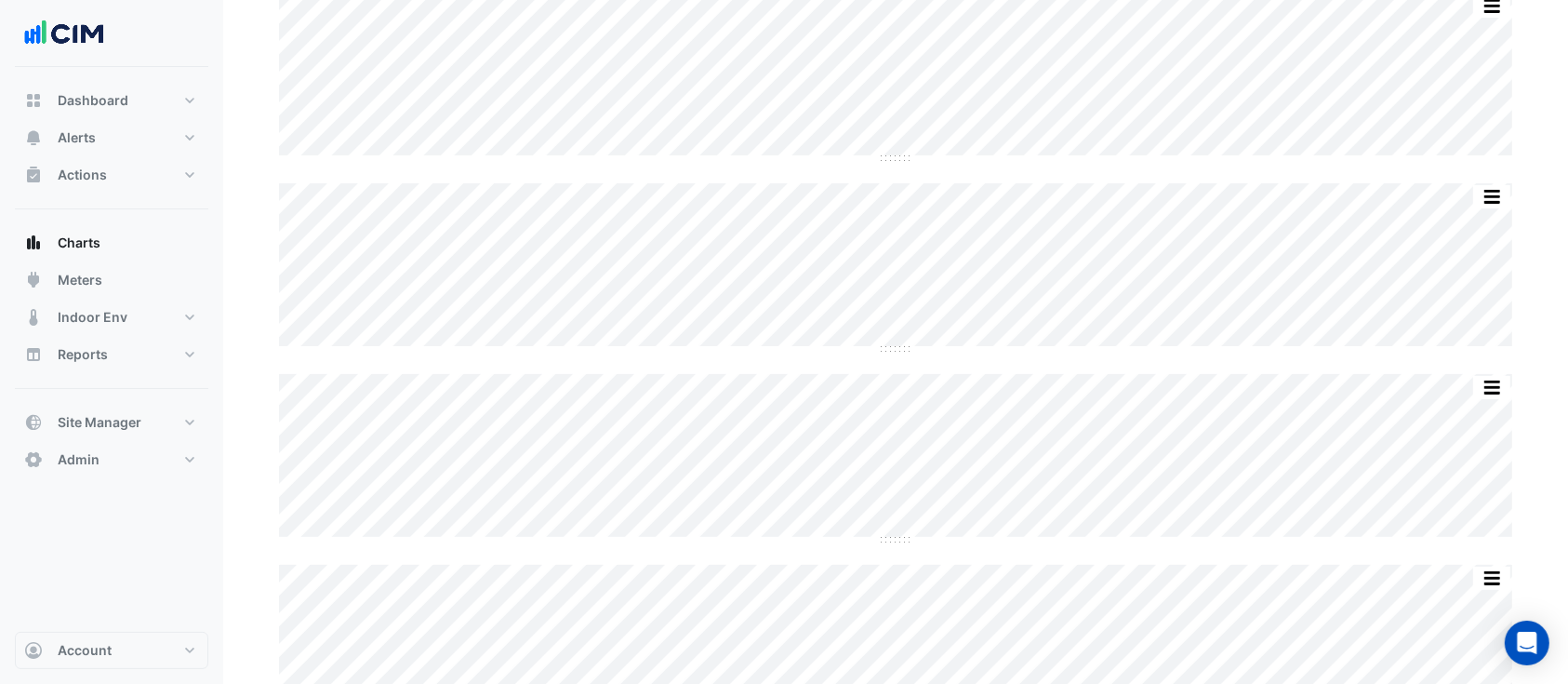
scroll to position [124, 0]
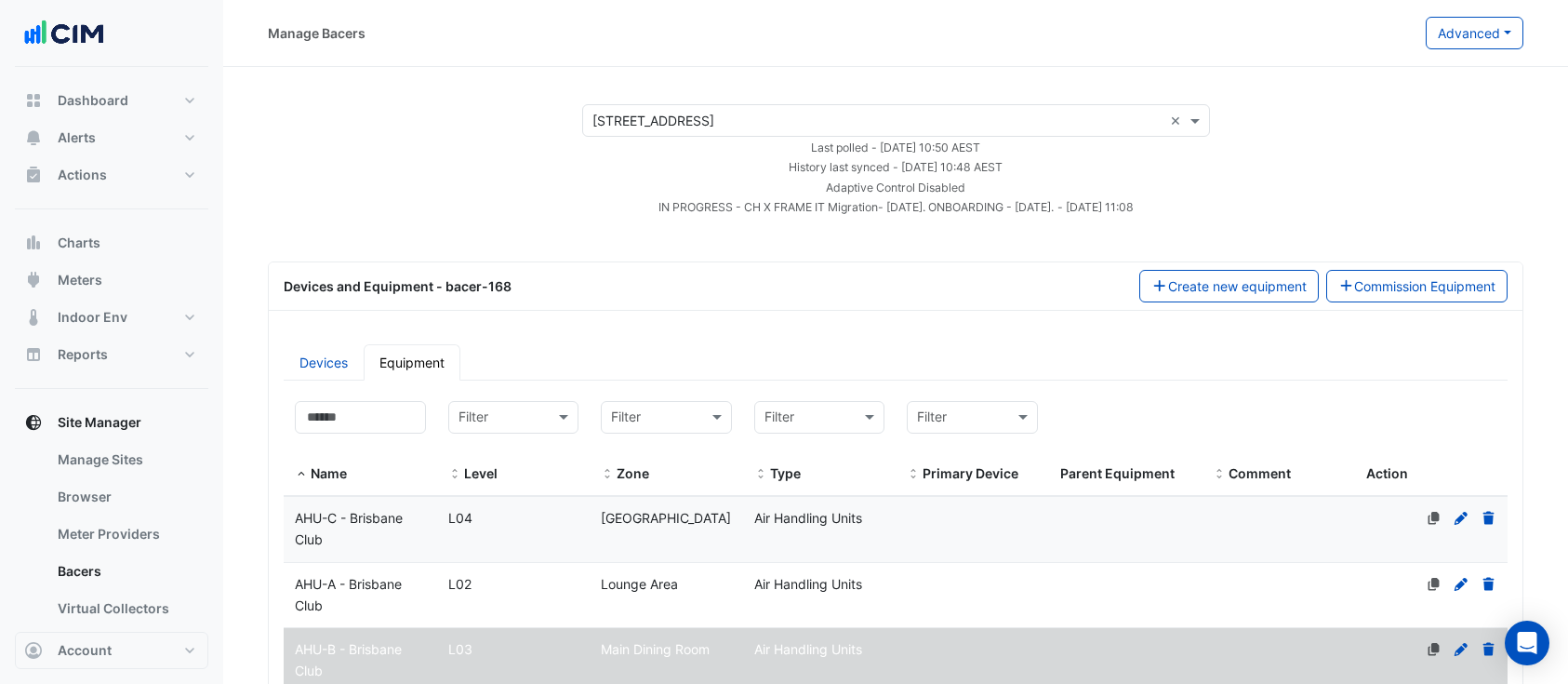
select select "***"
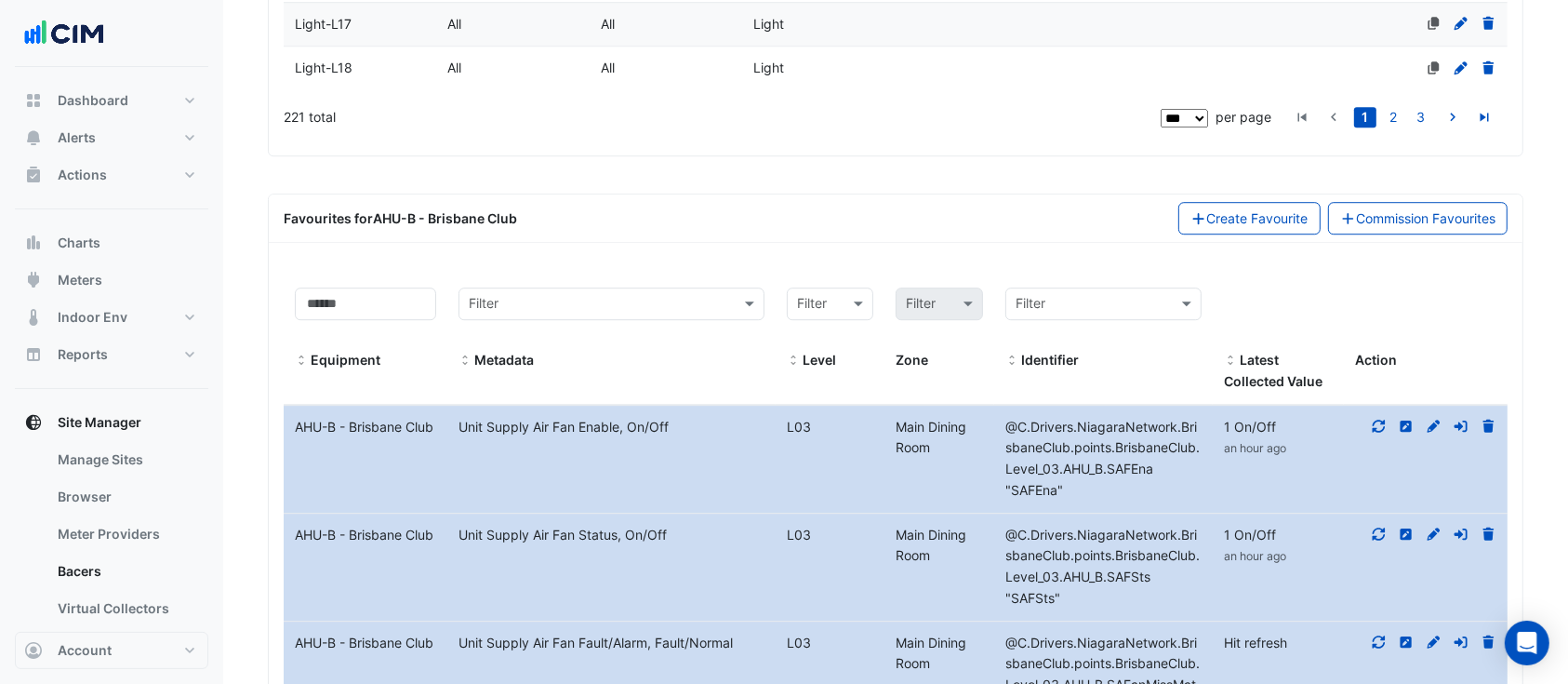
scroll to position [5377, 0]
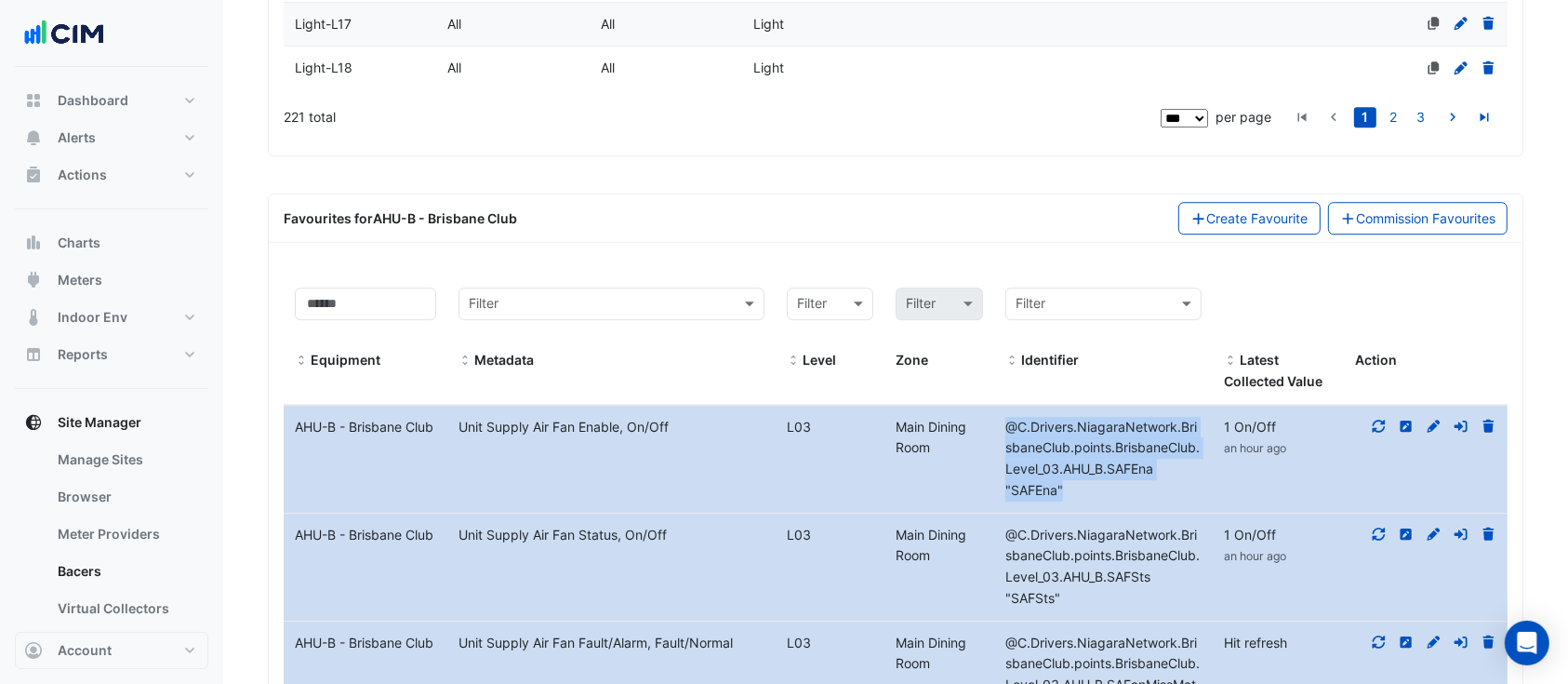
drag, startPoint x: 1062, startPoint y: 332, endPoint x: 995, endPoint y: 264, distance: 95.5
click at [995, 417] on div "@C.Drivers.NiagaraNetwork.BrisbaneClub.points.BrisbaneClub.Level_03.AHU_B.SAFEn…" at bounding box center [1103, 459] width 218 height 85
click at [1034, 419] on span "@C.Drivers.NiagaraNetwork.BrisbaneClub.points.BrisbaneClub.Level_03.AHU_B.SAFEn…" at bounding box center [1103, 458] width 194 height 79
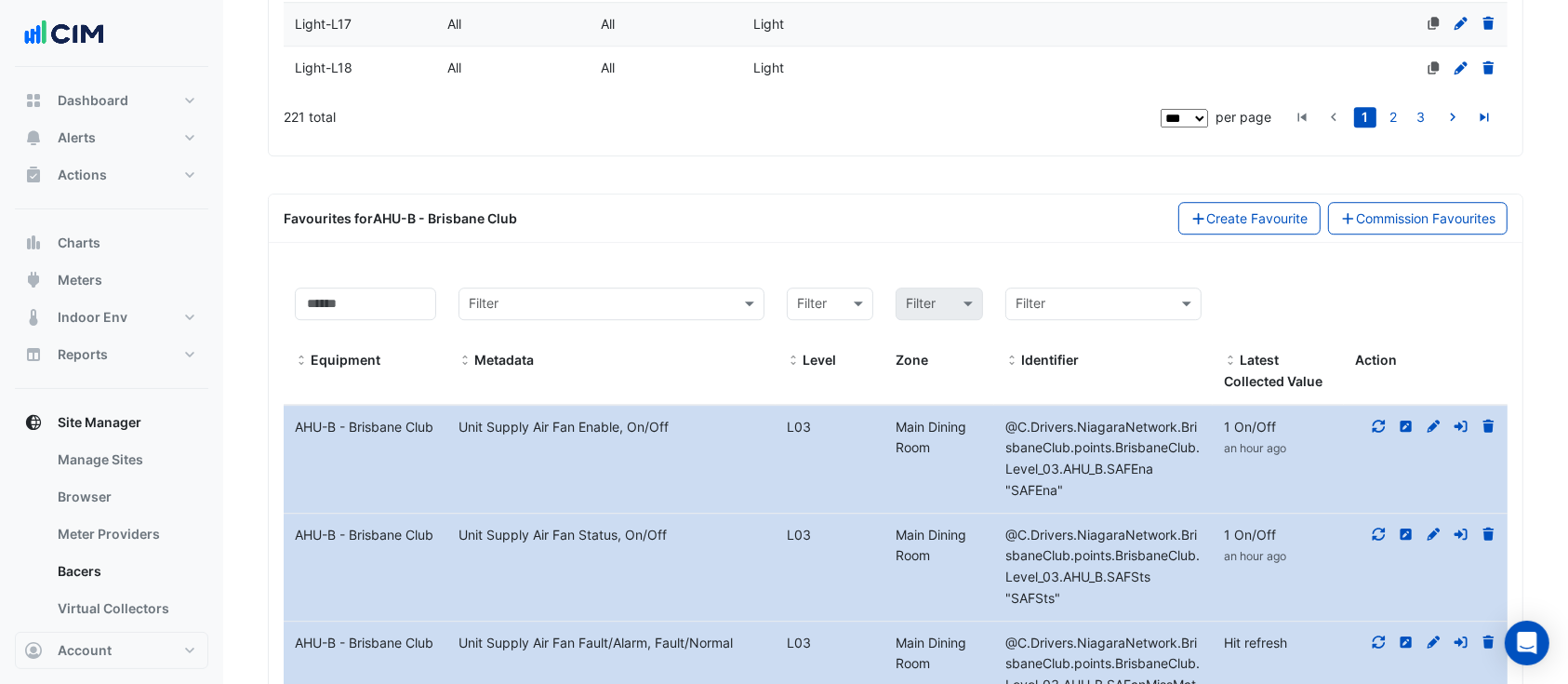
drag, startPoint x: 1078, startPoint y: 319, endPoint x: 1038, endPoint y: 309, distance: 41.2
click at [1038, 417] on div "@C.Drivers.NiagaraNetwork.BrisbaneClub.points.BrisbaneClub.Level_03.AHU_B.SAFEn…" at bounding box center [1103, 459] width 218 height 85
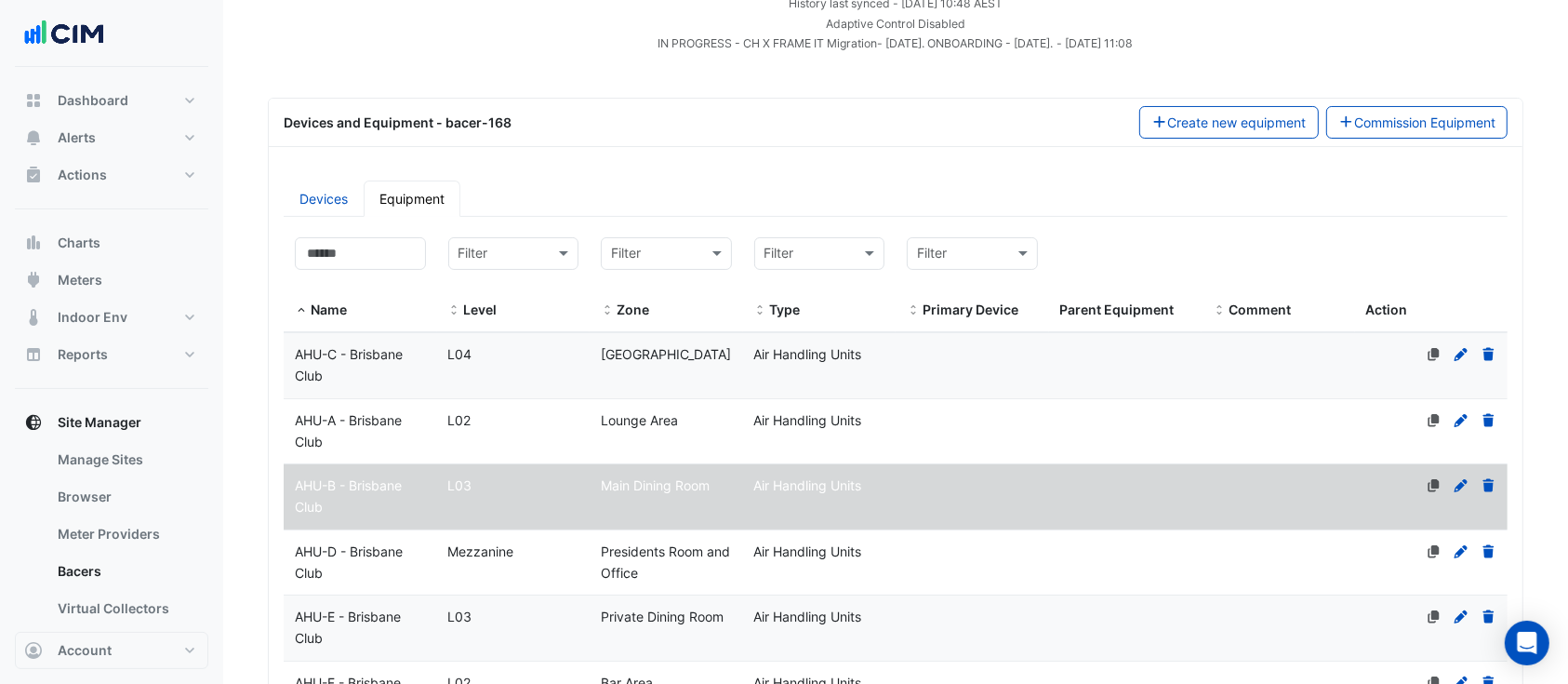
scroll to position [0, 0]
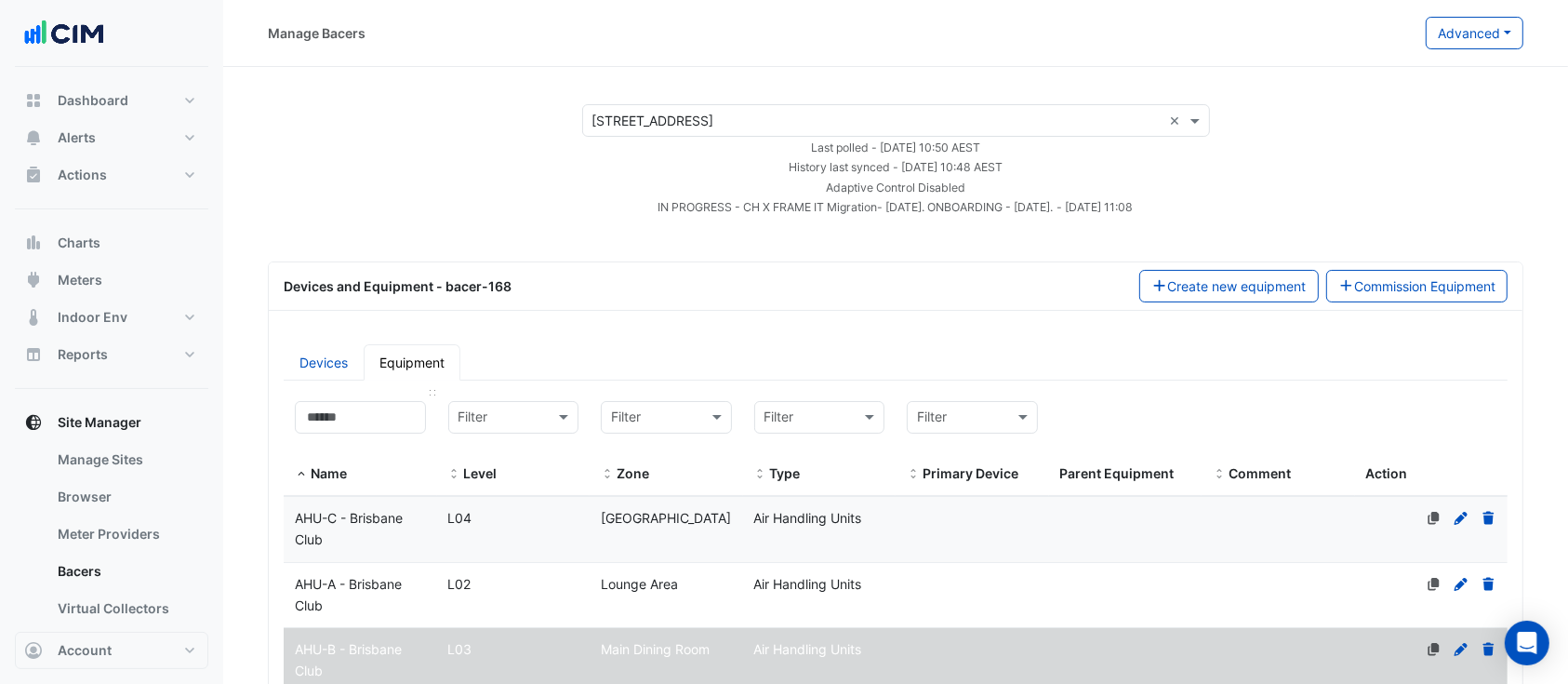
click at [353, 395] on datatable-header-cell "Name" at bounding box center [360, 443] width 153 height 107
click at [356, 410] on input at bounding box center [360, 417] width 132 height 33
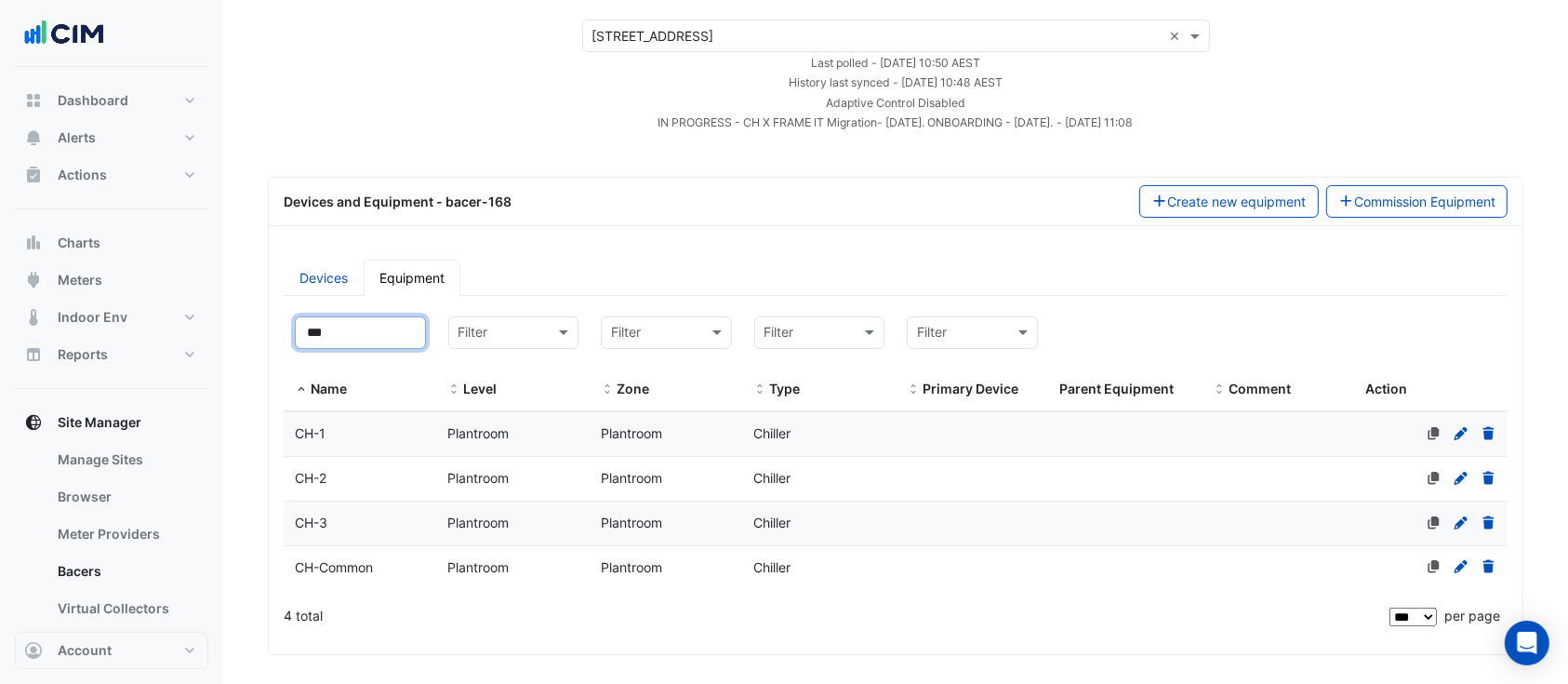
scroll to position [124, 0]
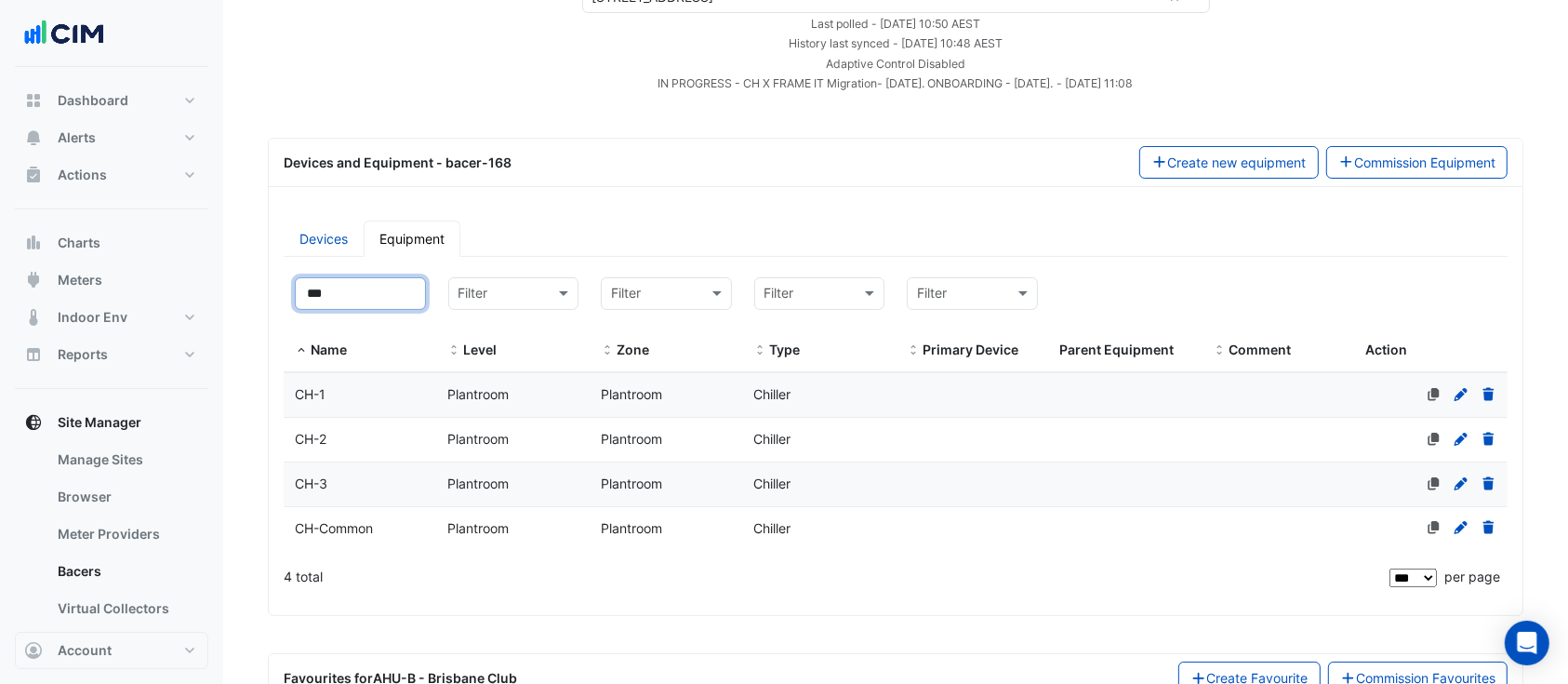
type input "***"
click at [377, 482] on div "CH-3" at bounding box center [360, 483] width 153 height 21
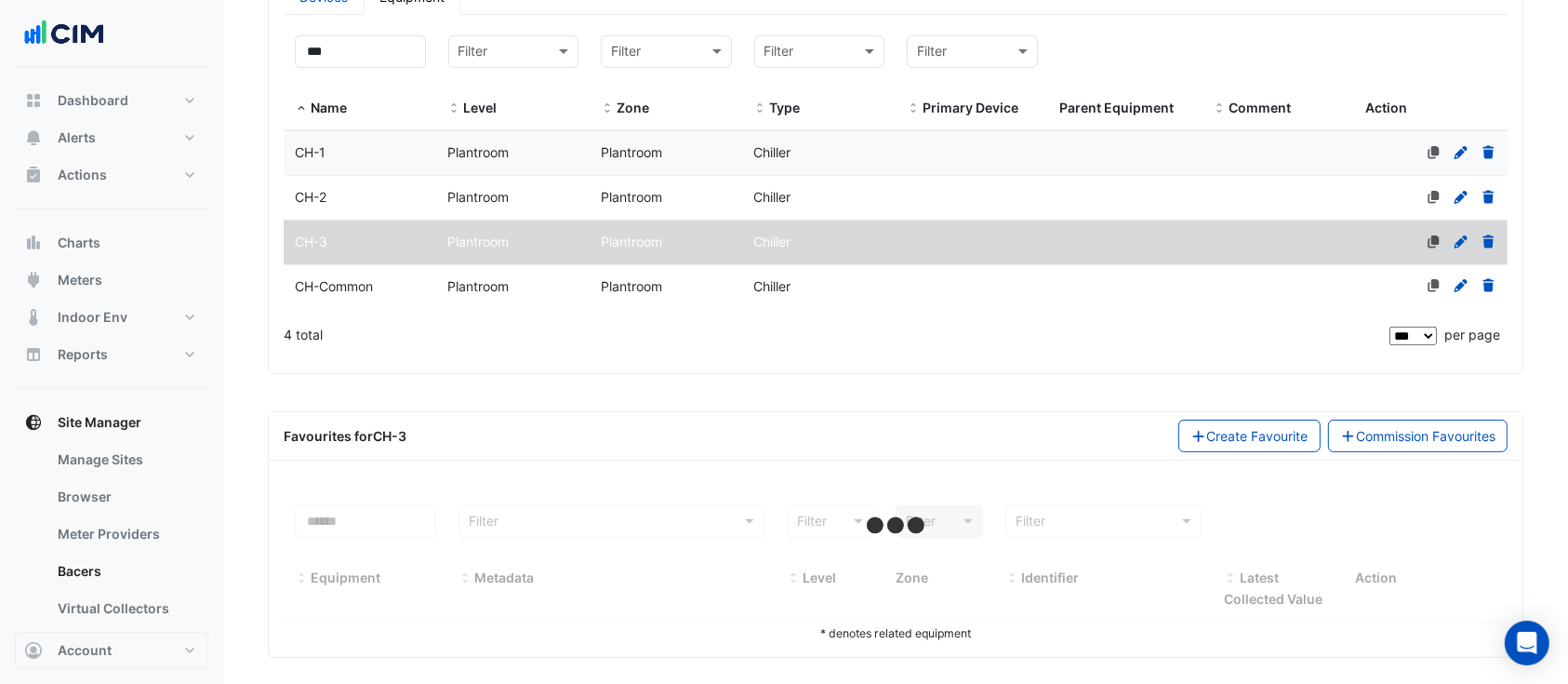
scroll to position [373, 0]
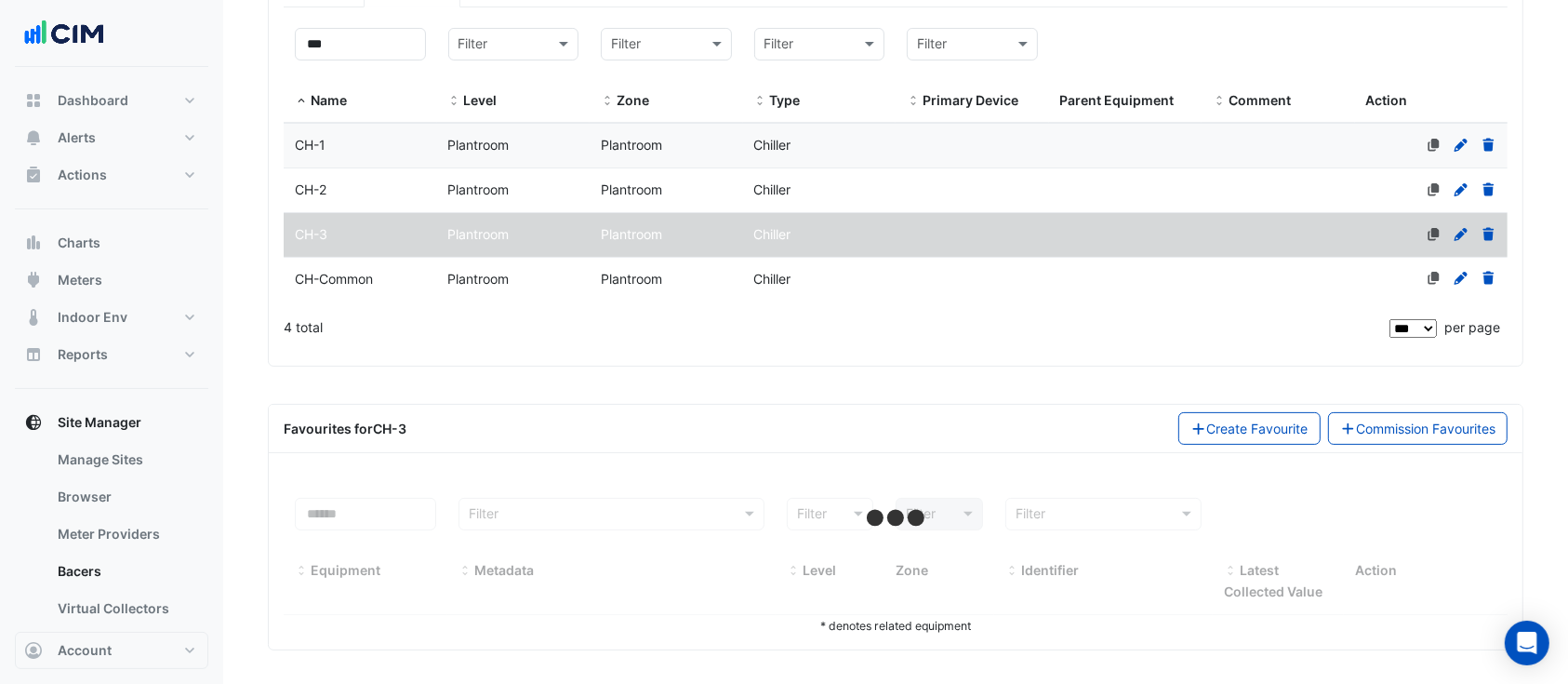
select select "***"
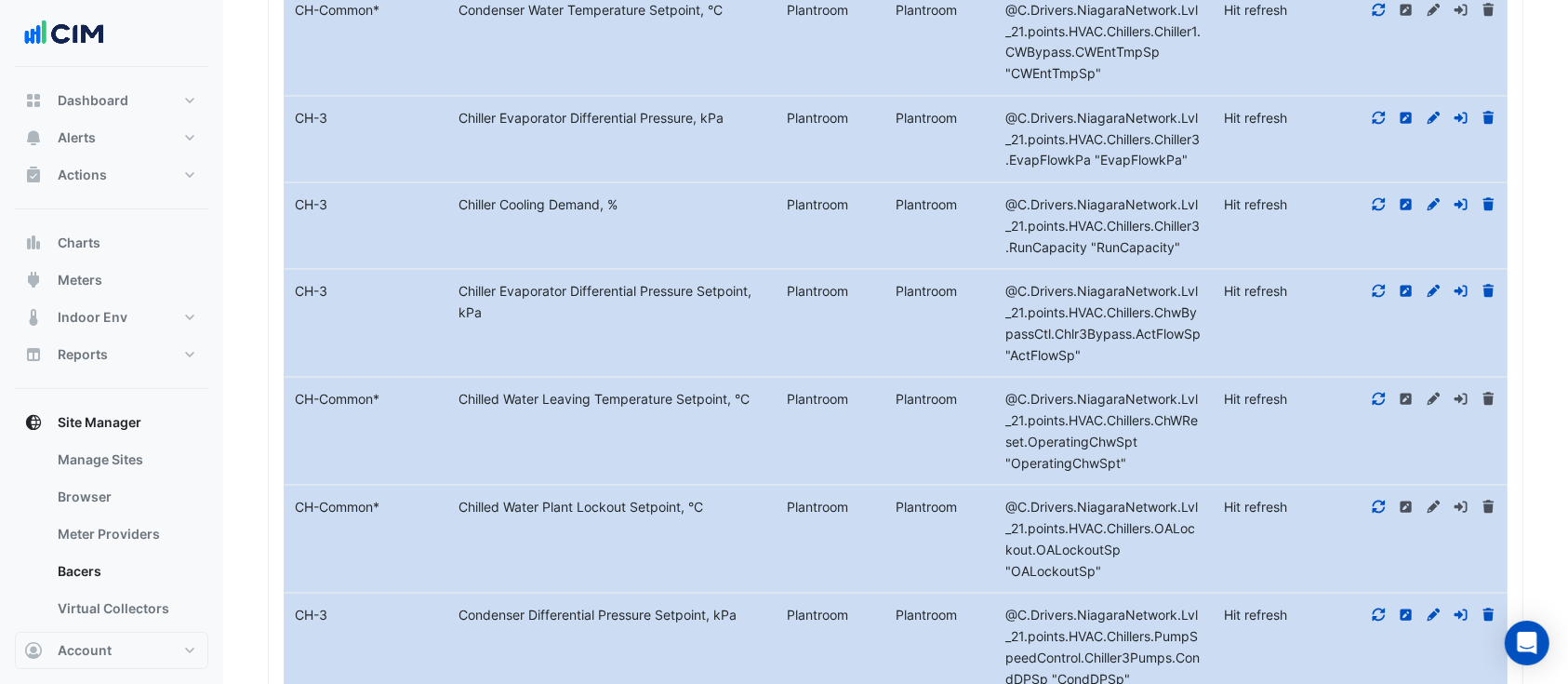
scroll to position [2110, 0]
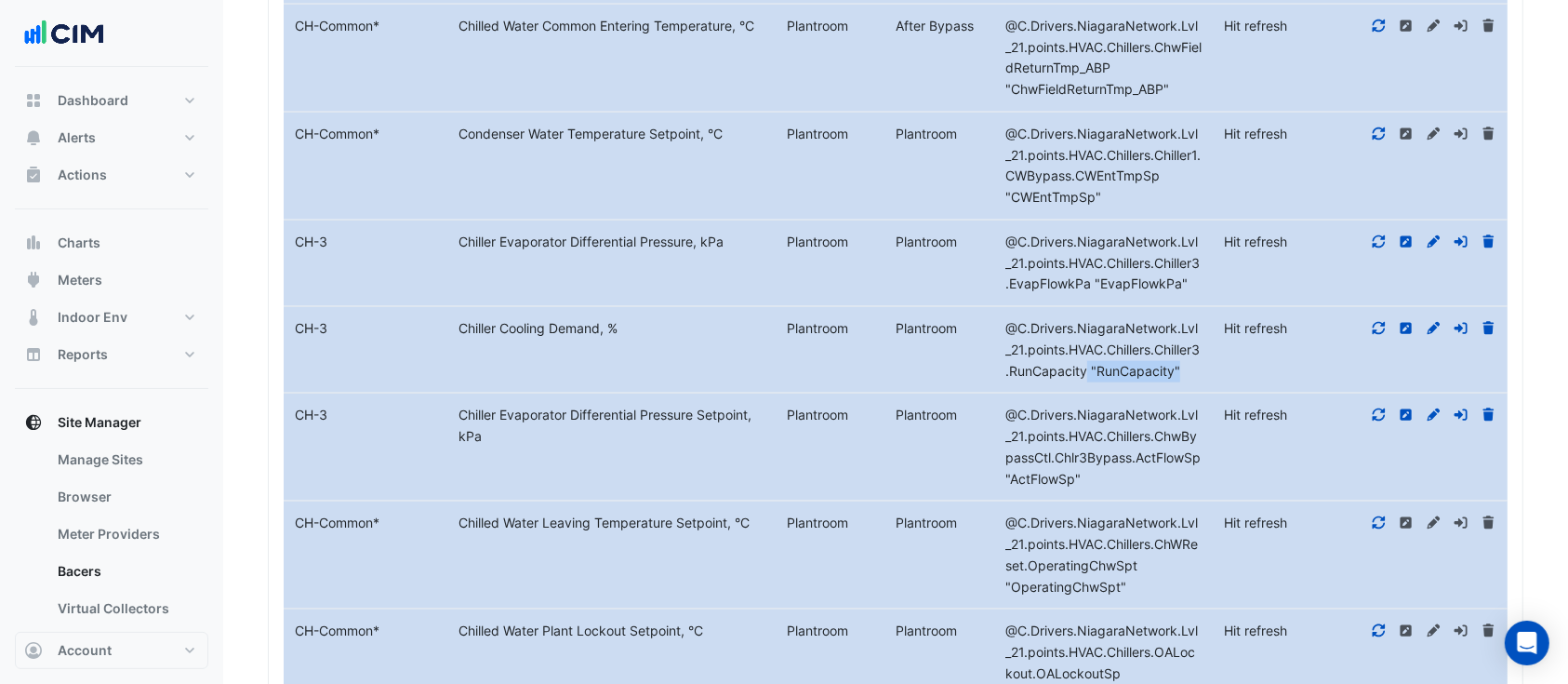
drag, startPoint x: 1192, startPoint y: 366, endPoint x: 1094, endPoint y: 366, distance: 98.0
click at [1094, 366] on div "@C.Drivers.NiagaraNetwork.Lvl_21.points.HVAC.Chillers.Chiller3.RunCapacity "Run…" at bounding box center [1103, 350] width 218 height 63
click at [1123, 342] on span "@C.Drivers.NiagaraNetwork.Lvl_21.points.HVAC.Chillers.Chiller3.RunCapacity "Run…" at bounding box center [1103, 349] width 194 height 59
drag, startPoint x: 1177, startPoint y: 369, endPoint x: 1137, endPoint y: 361, distance: 40.8
click at [1138, 361] on span "@C.Drivers.NiagaraNetwork.Lvl_21.points.HVAC.Chillers.Chiller3.RunCapacity "Run…" at bounding box center [1103, 349] width 194 height 59
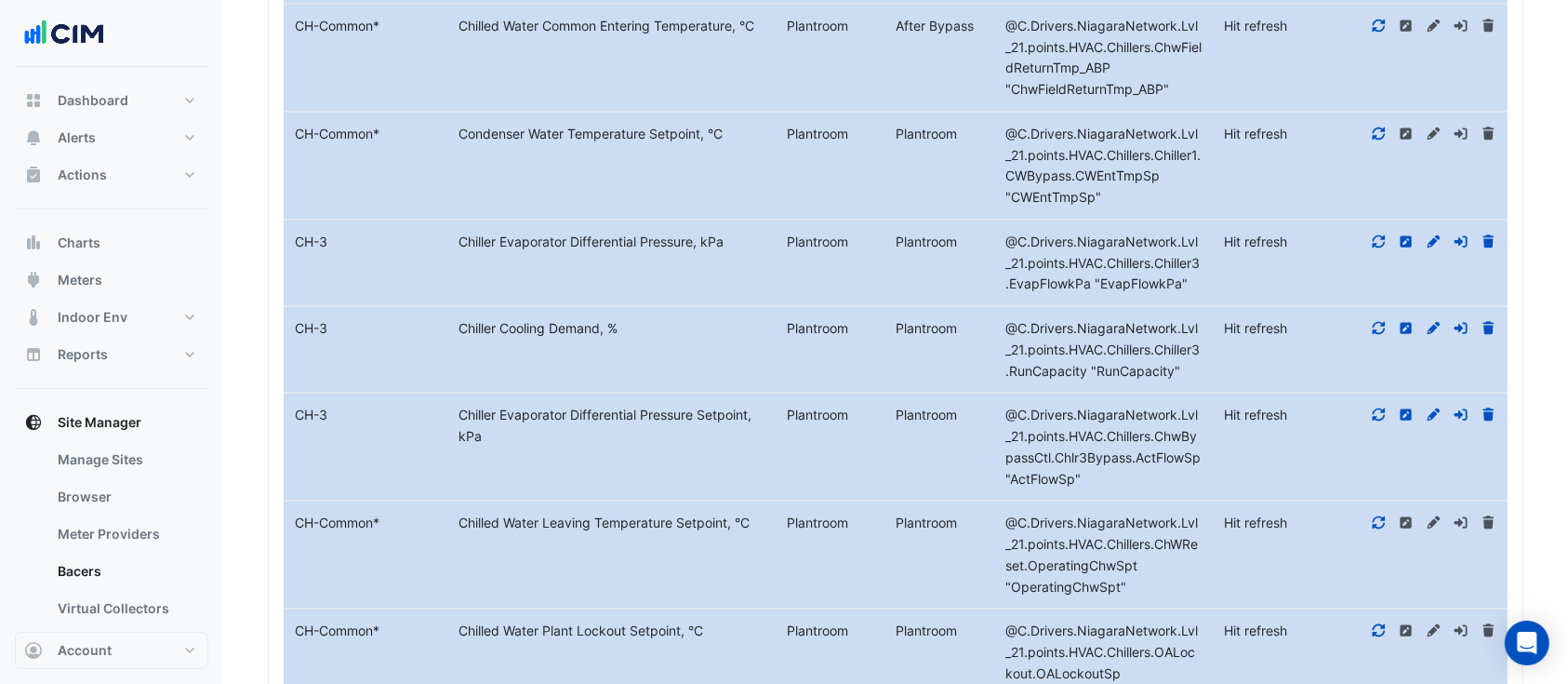
click at [1120, 357] on div "@C.Drivers.NiagaraNetwork.Lvl_21.points.HVAC.Chillers.Chiller3.RunCapacity "Run…" at bounding box center [1103, 350] width 218 height 63
drag, startPoint x: 1104, startPoint y: 359, endPoint x: 1178, endPoint y: 403, distance: 86.1
click at [1176, 370] on span "@C.Drivers.NiagaraNetwork.Lvl_21.points.HVAC.Chillers.Chiller3.RunCapacity "Run…" at bounding box center [1103, 349] width 194 height 59
drag, startPoint x: 1179, startPoint y: 369, endPoint x: 1103, endPoint y: 375, distance: 76.2
click at [1103, 375] on div "@C.Drivers.NiagaraNetwork.Lvl_21.points.HVAC.Chillers.Chiller3.RunCapacity "Run…" at bounding box center [1103, 350] width 218 height 63
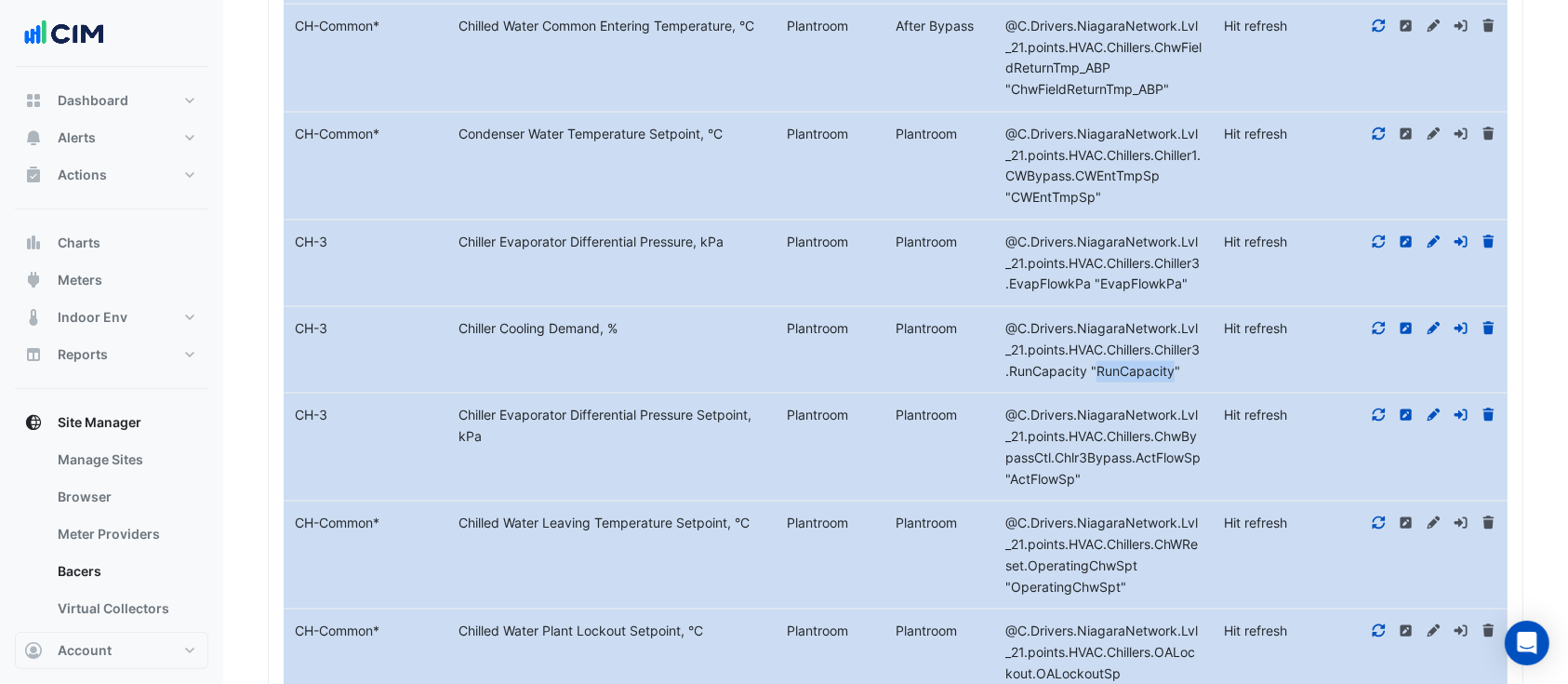
copy span "RunCapacity"
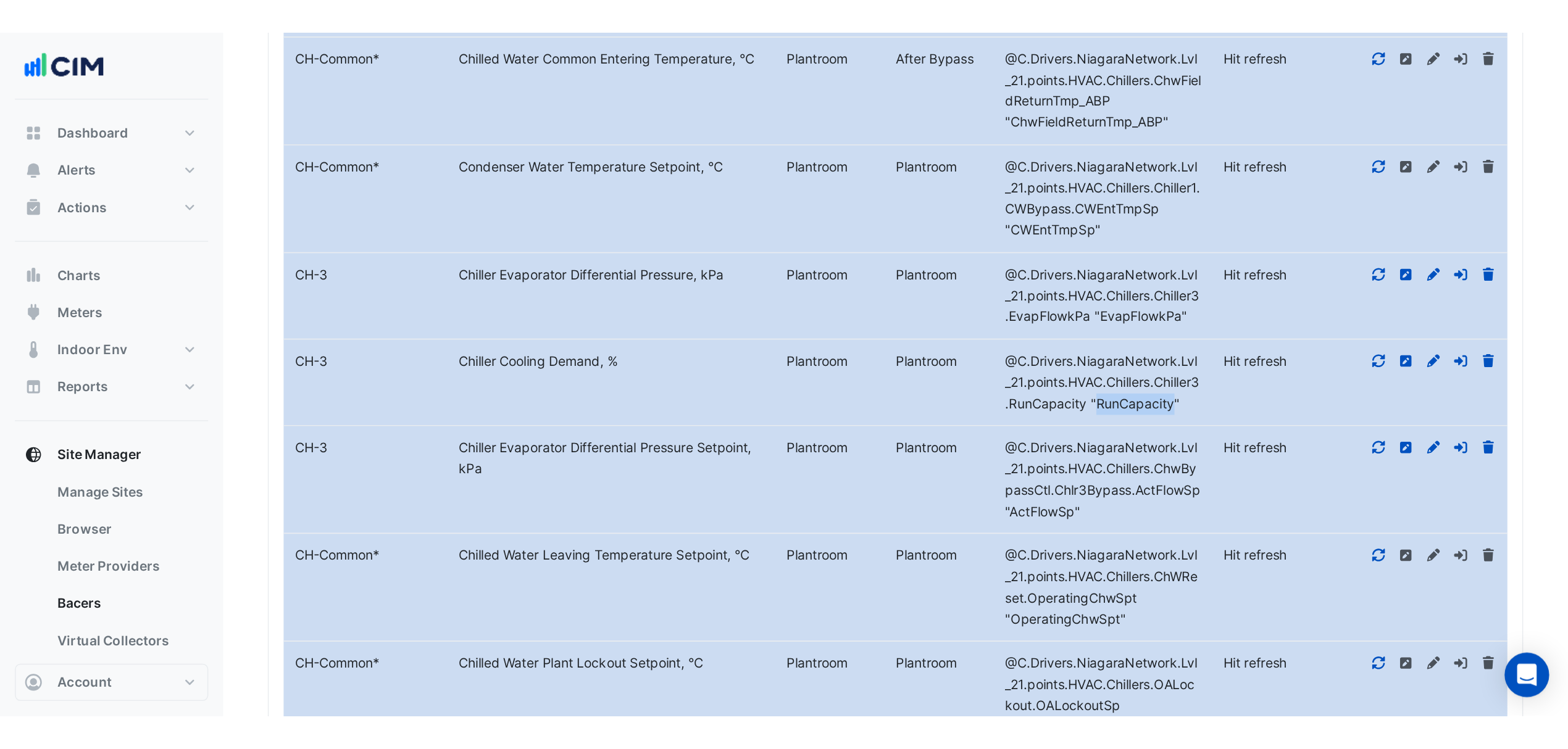
scroll to position [968, 0]
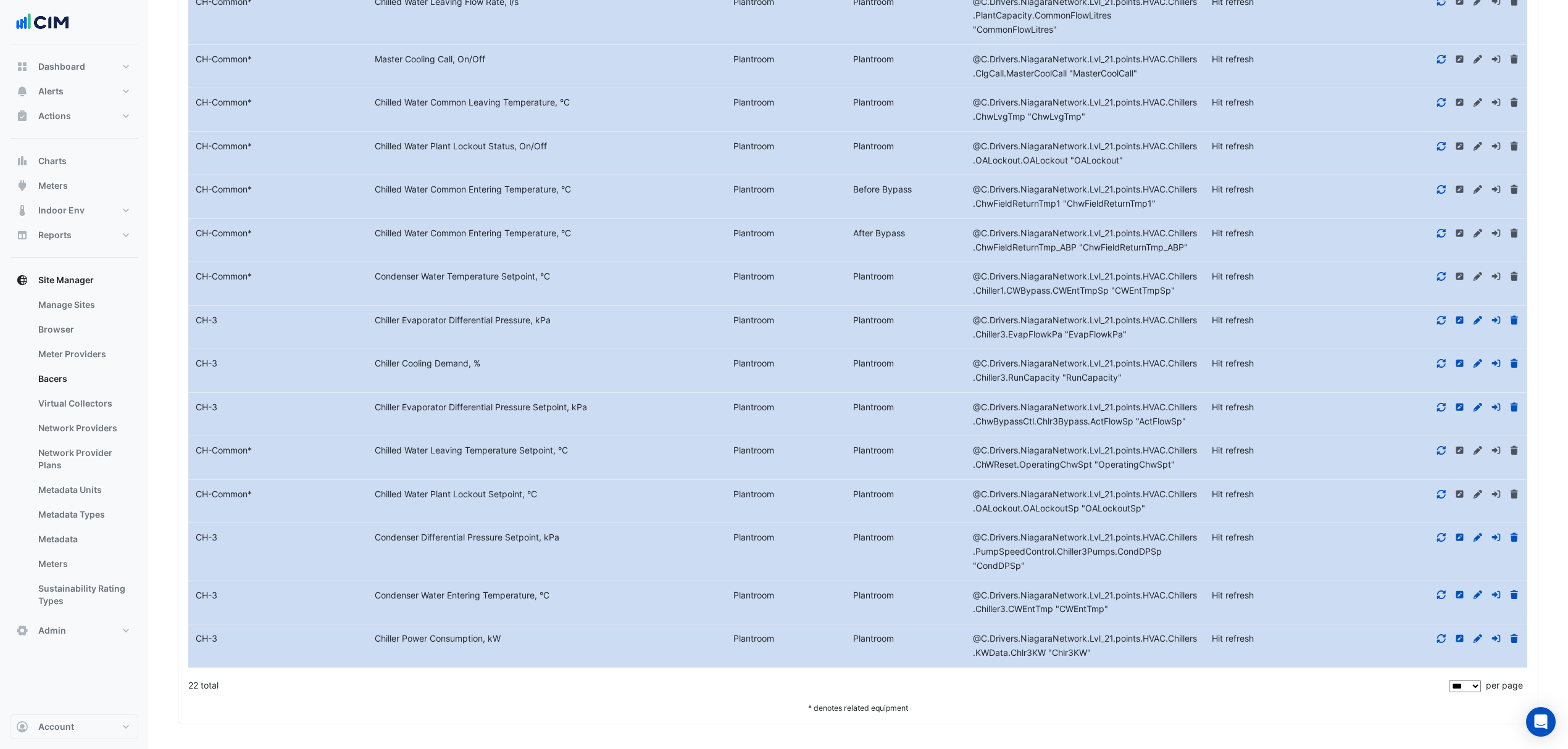
click at [1040, 453] on icon at bounding box center [1442, 639] width 11 height 9
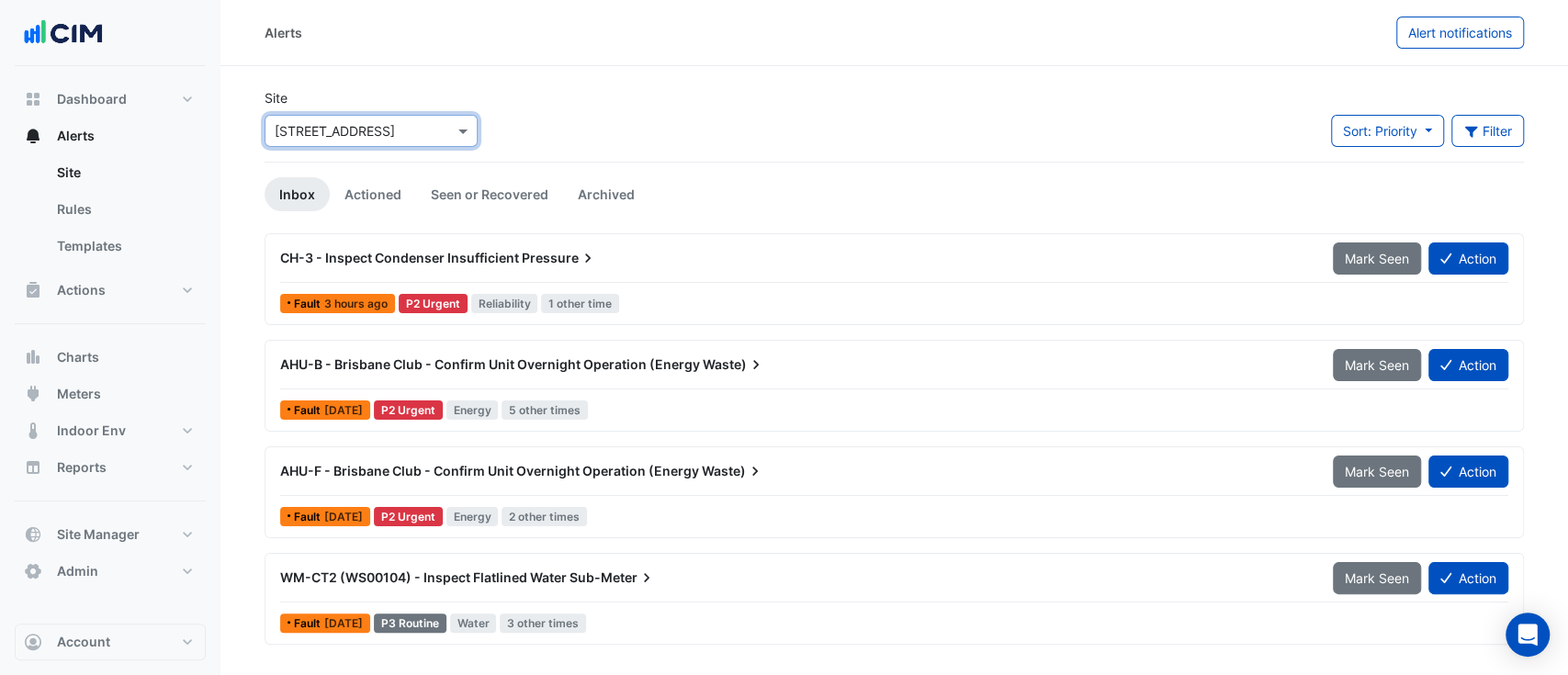
click at [669, 103] on div "Site × [STREET_ADDRESS] Sort: Priority Priority Updated Filter Title Priority F…" at bounding box center [894, 125] width 1281 height 74
